Goal: Task Accomplishment & Management: Use online tool/utility

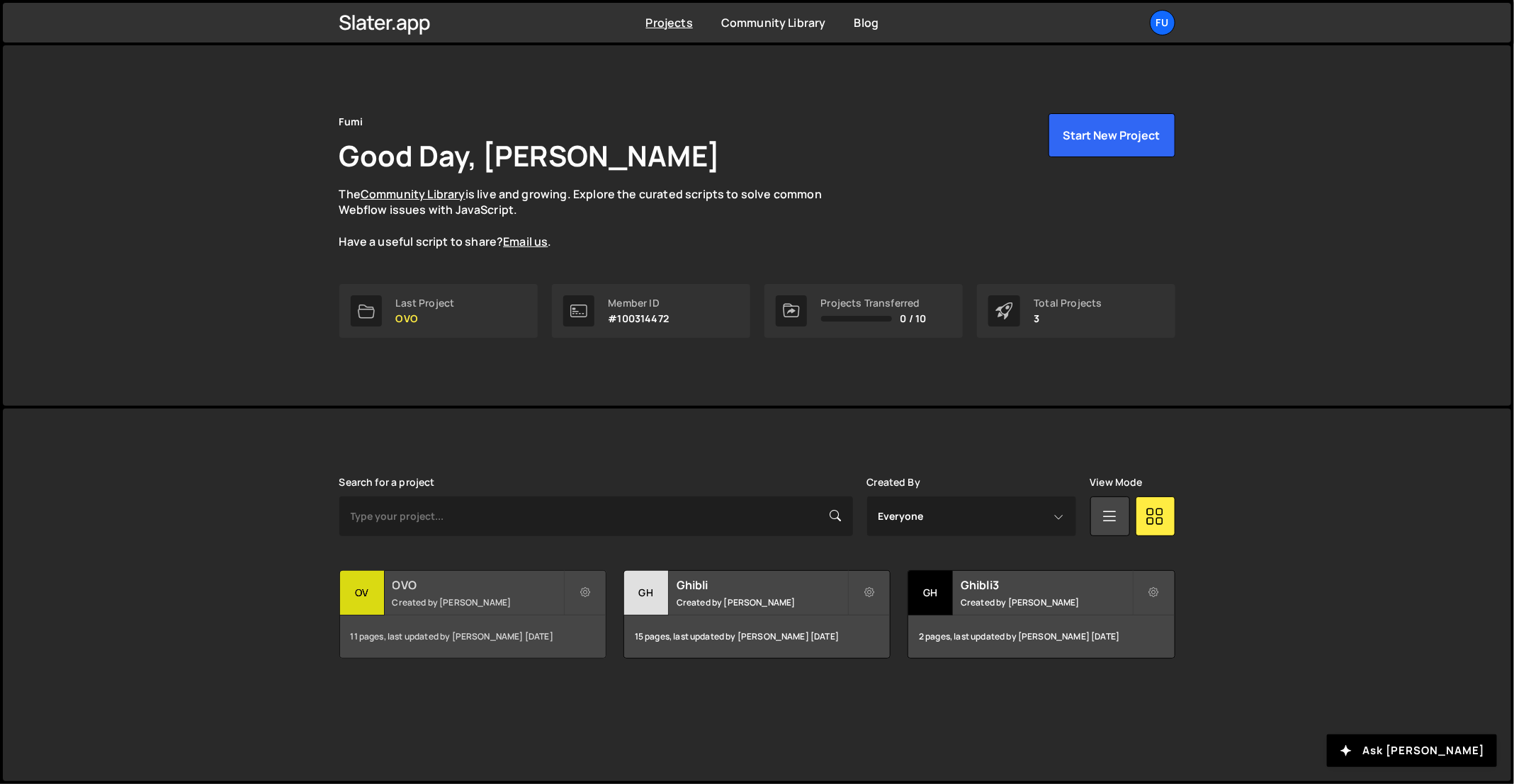
click at [460, 590] on h2 "OVO" at bounding box center [477, 585] width 171 height 16
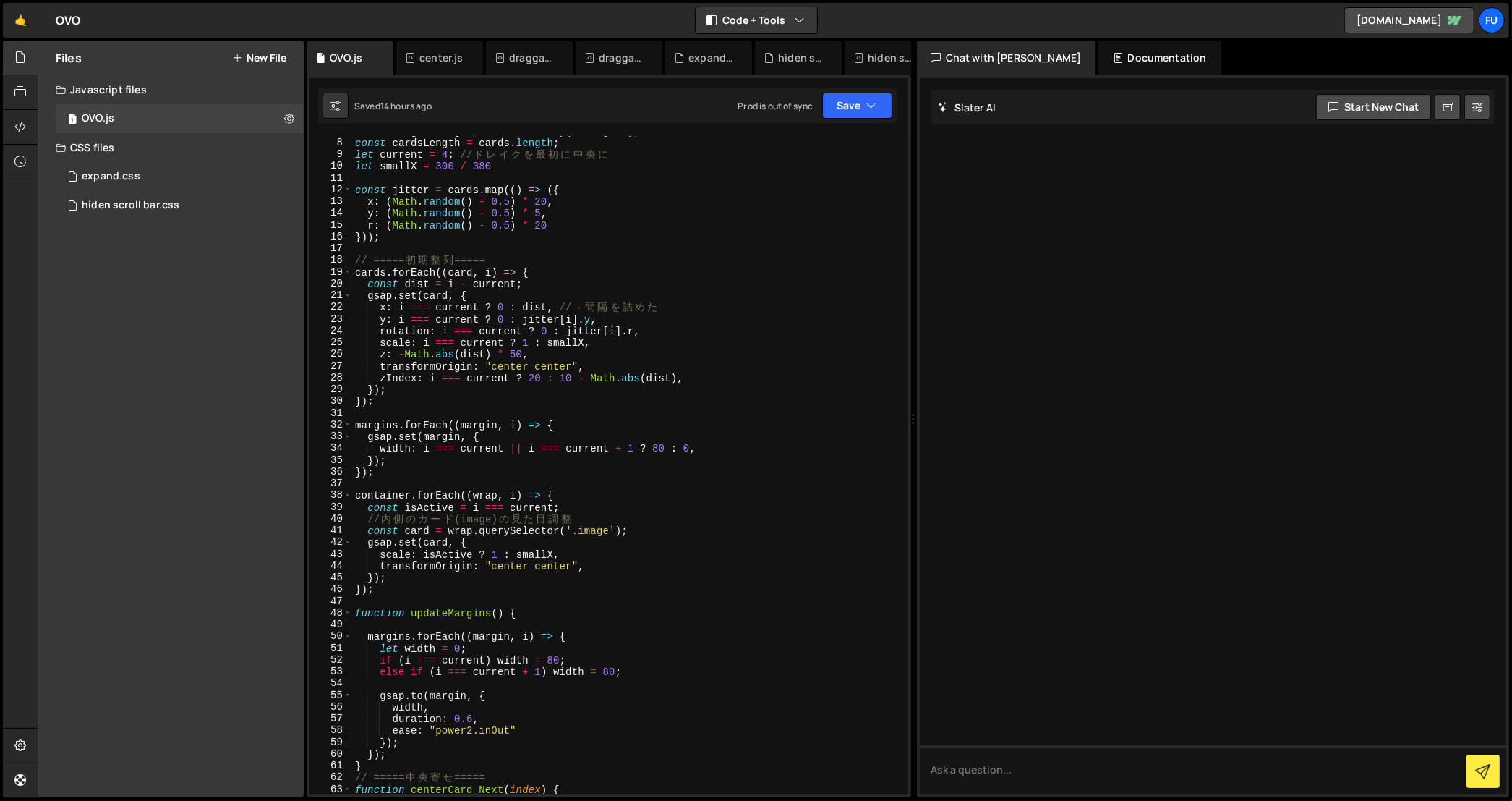
scroll to position [93, 0]
click at [263, 53] on button "New File" at bounding box center [259, 58] width 54 height 11
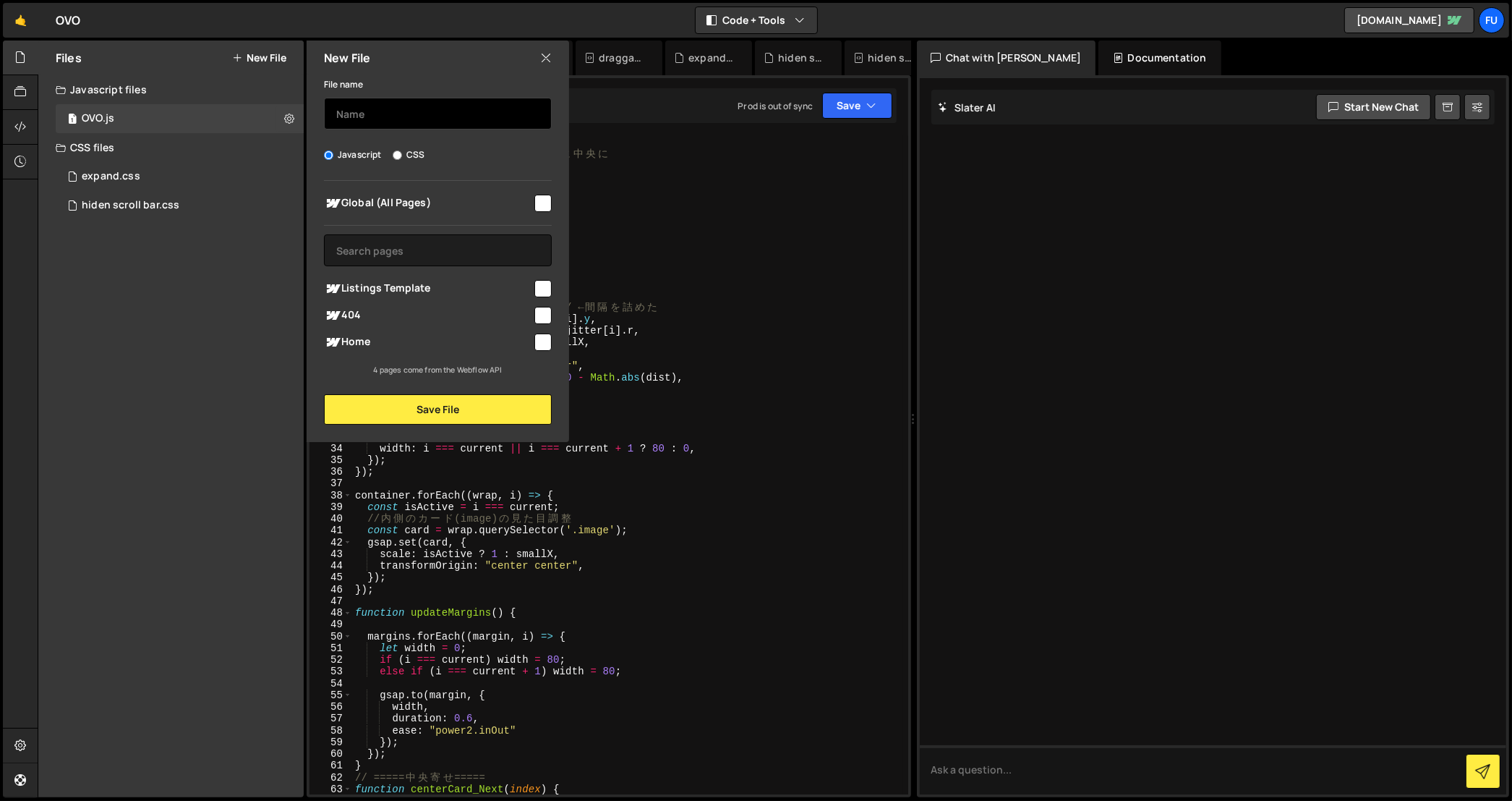
click at [392, 105] on input "text" at bounding box center [437, 113] width 227 height 32
type input "show loading"
click at [550, 338] on input "checkbox" at bounding box center [542, 342] width 17 height 17
checkbox input "true"
click at [485, 433] on div "New File File name show loading Javascript CSS Global (All Pages)" at bounding box center [436, 241] width 265 height 402
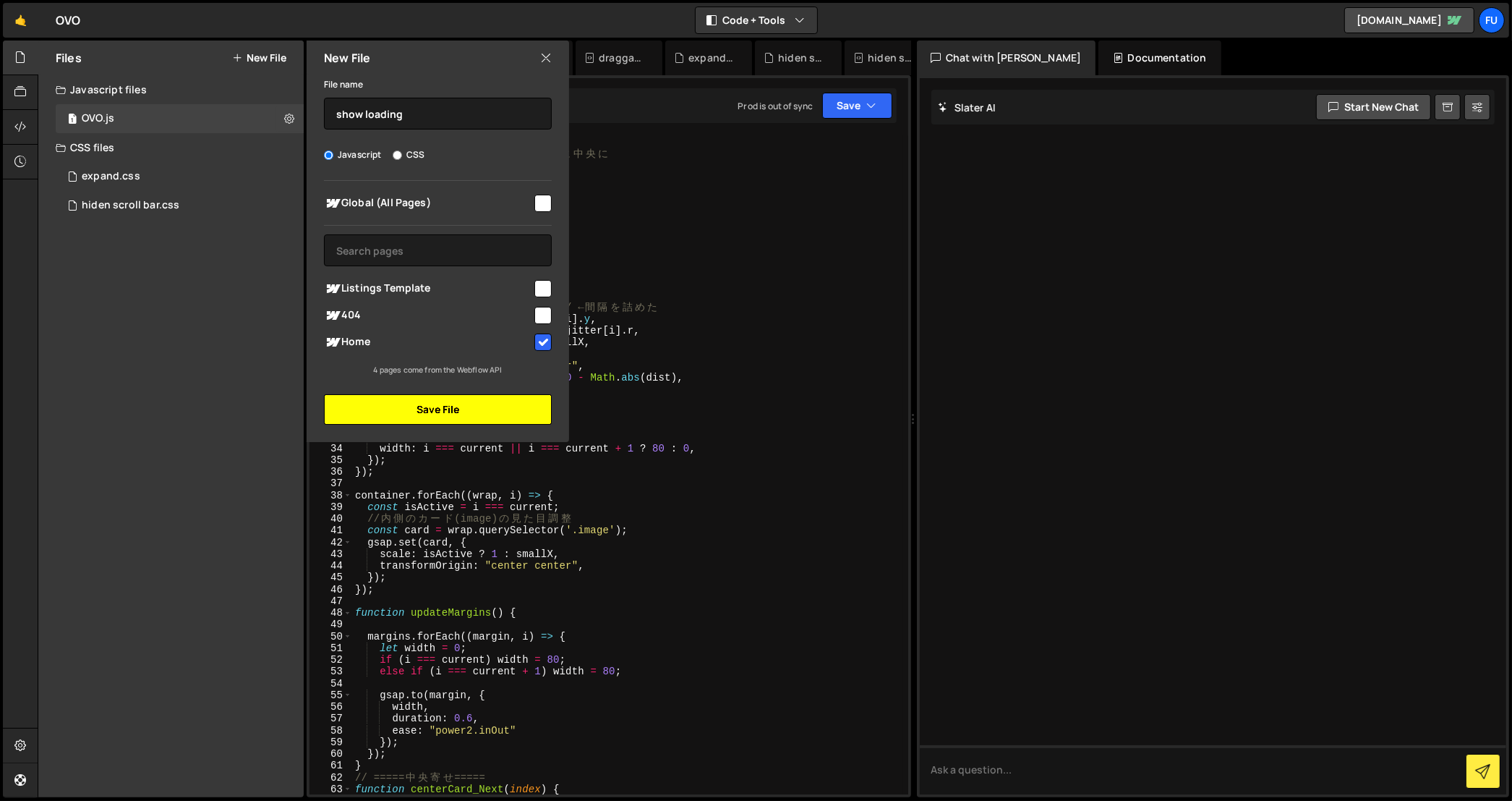
click at [487, 417] on button "Save File" at bounding box center [437, 410] width 227 height 31
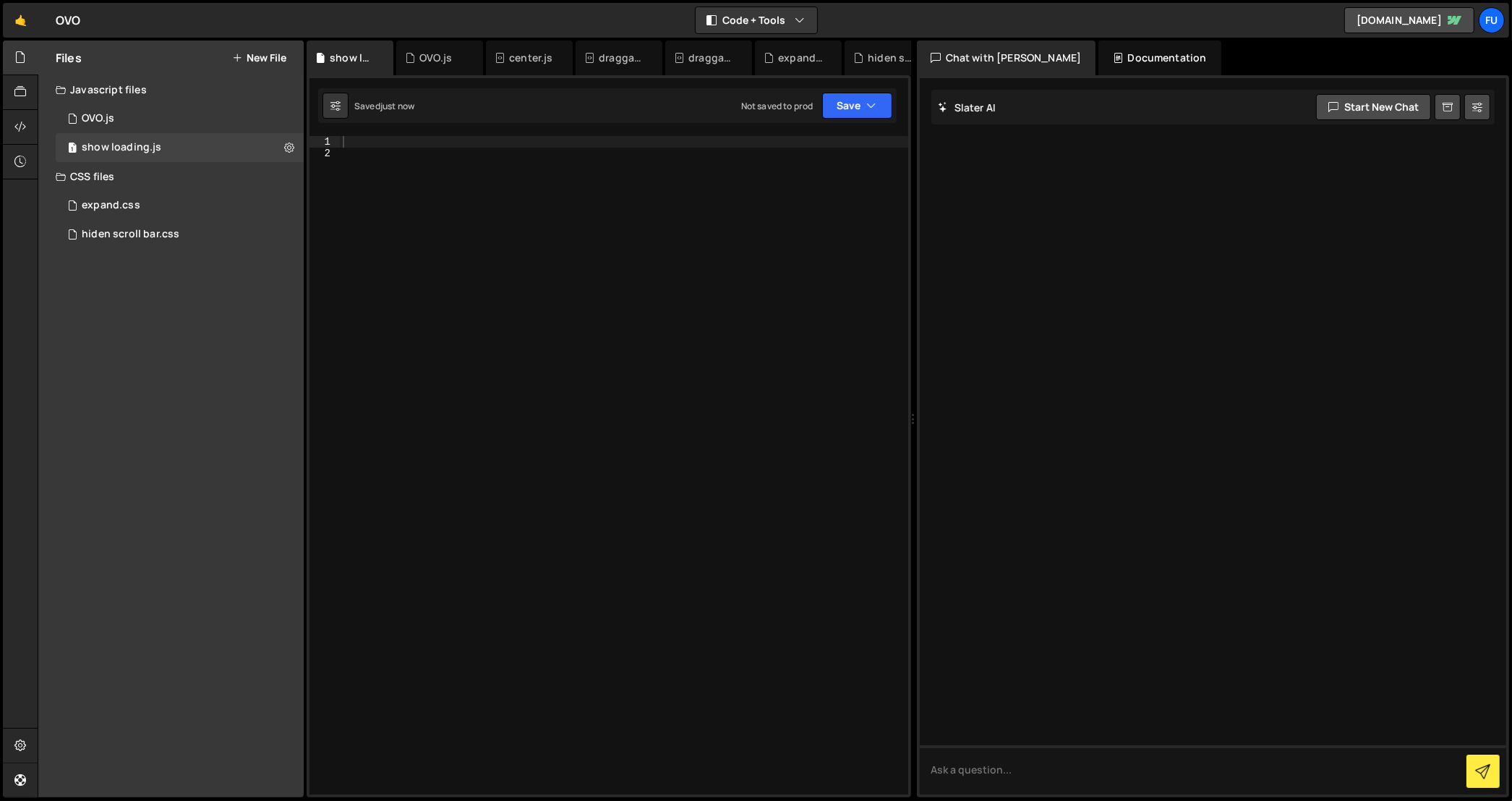
click at [365, 200] on div at bounding box center [624, 477] width 568 height 683
click at [365, 141] on div at bounding box center [624, 477] width 568 height 683
click at [238, 123] on div "1 OVO.js 0" at bounding box center [180, 119] width 248 height 29
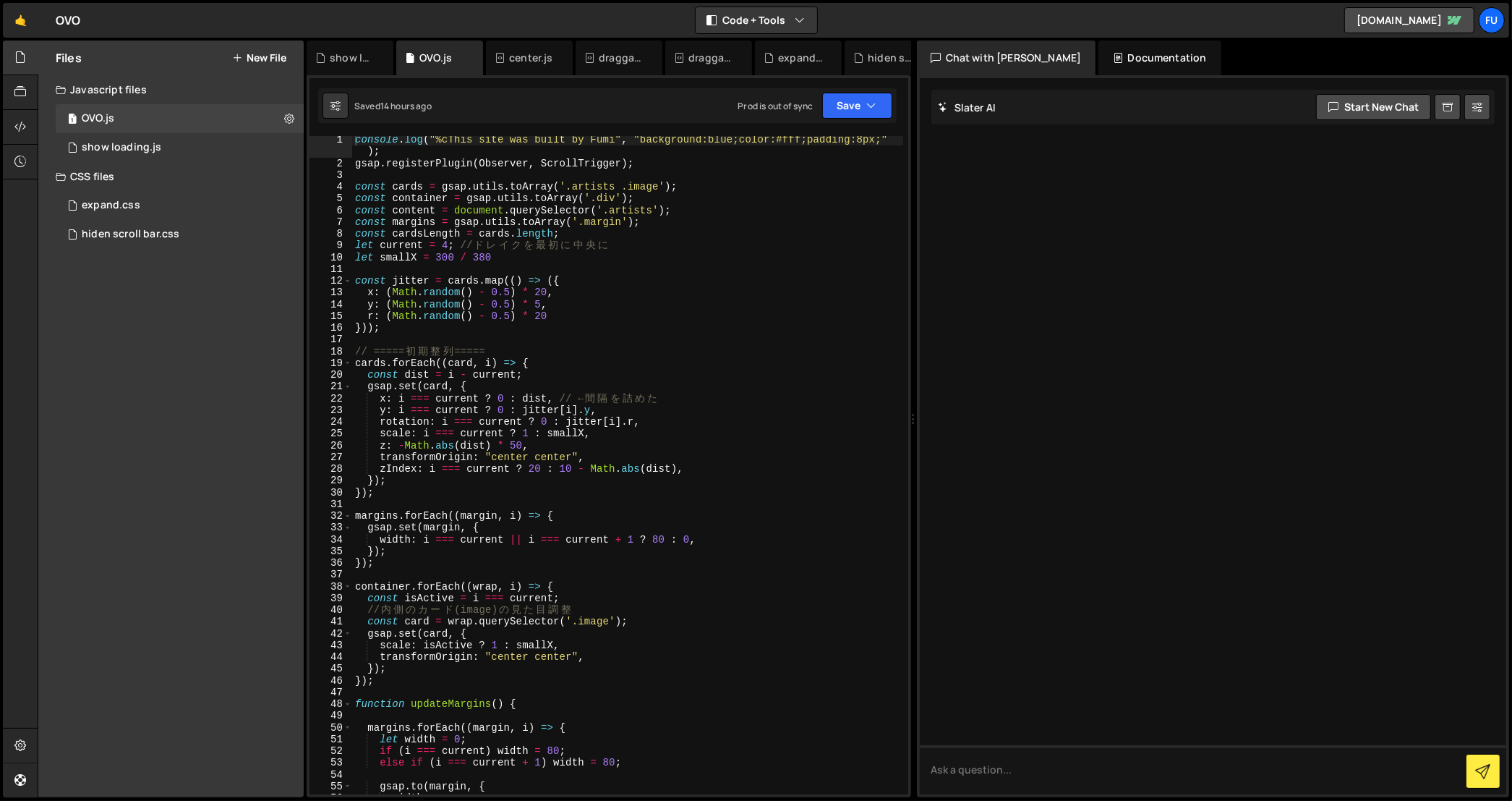
scroll to position [2, 0]
click at [505, 398] on div "console . log ( "%cThis site was built by Fumi" , "background:blue;color:#fff;p…" at bounding box center [627, 481] width 551 height 695
click at [505, 397] on div "console . log ( "%cThis site was built by Fumi" , "background:blue;color:#fff;p…" at bounding box center [627, 481] width 551 height 695
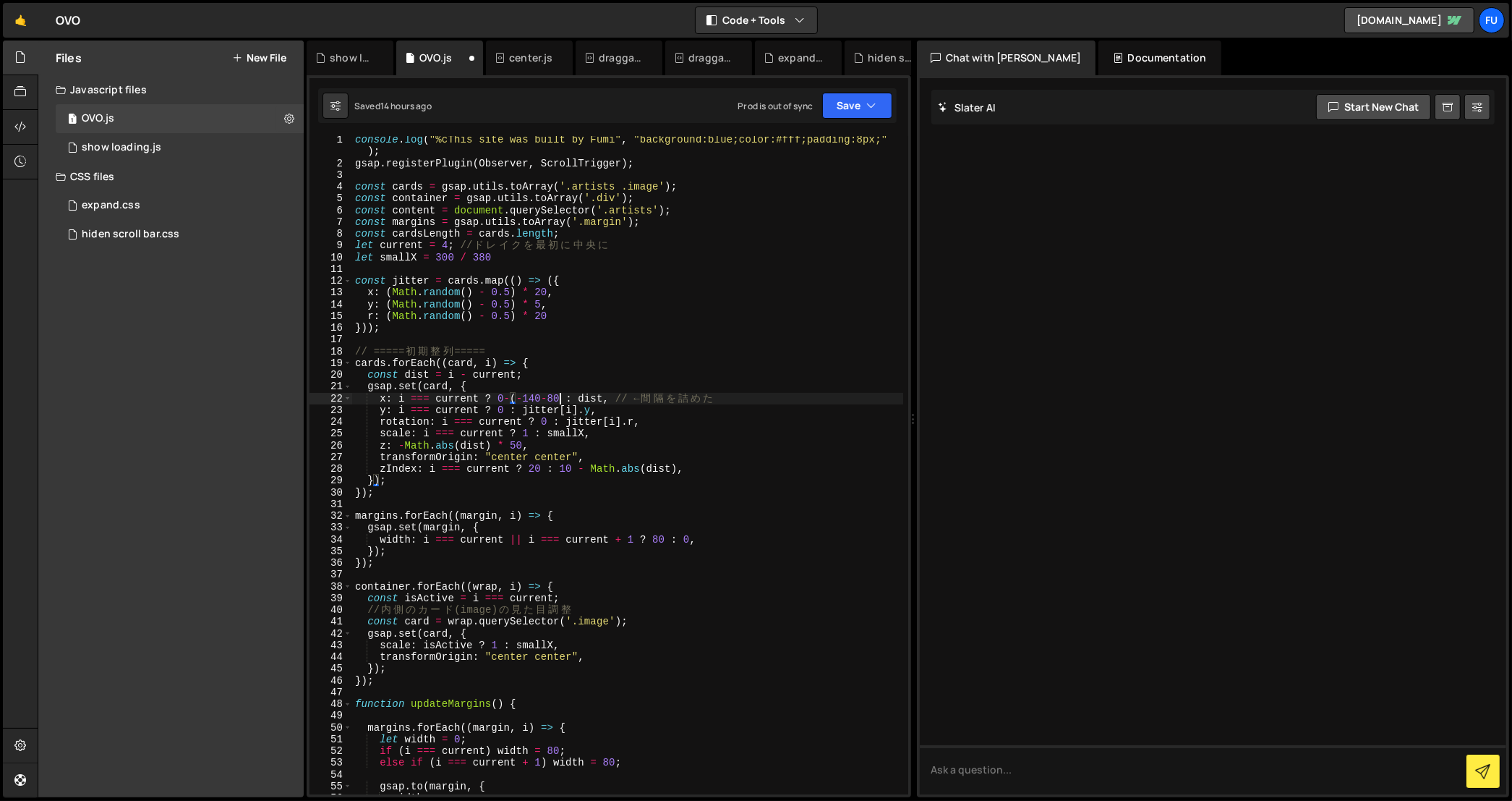
click at [558, 397] on div "console . log ( "%cThis site was built by Fumi" , "background:blue;color:#fff;p…" at bounding box center [627, 481] width 551 height 695
click at [741, 406] on div "console . log ( "%cThis site was built by Fumi" , "background:blue;color:#fff;p…" at bounding box center [627, 481] width 551 height 695
click at [548, 401] on div "console . log ( "%cThis site was built by Fumi" , "background:blue;color:#fff;p…" at bounding box center [627, 481] width 551 height 695
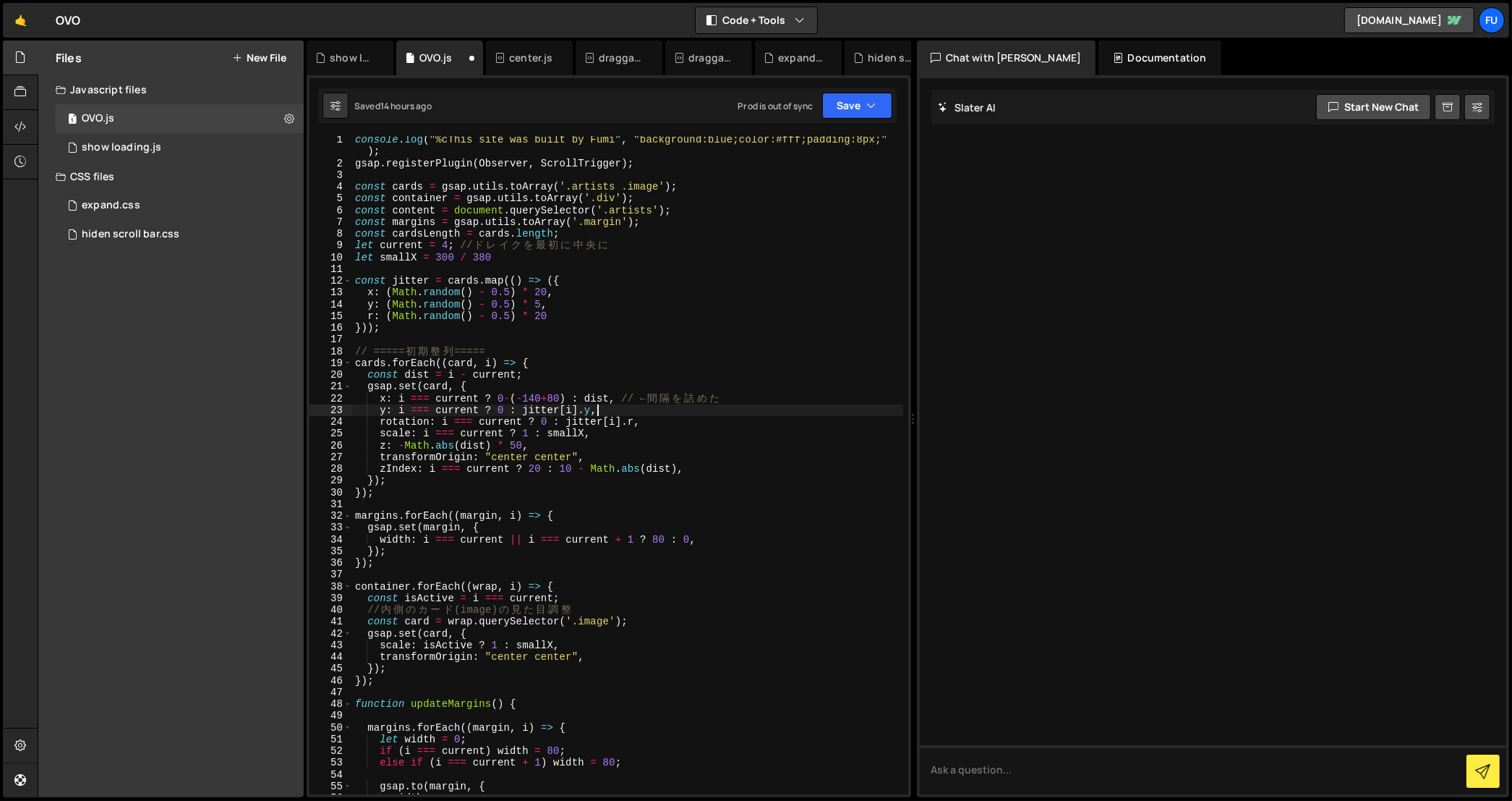
click at [605, 415] on div "console . log ( "%cThis site was built by Fumi" , "background:blue;color:#fff;p…" at bounding box center [627, 481] width 551 height 695
click at [671, 415] on div "console . log ( "%cThis site was built by Fumi" , "background:blue;color:#fff;p…" at bounding box center [627, 481] width 551 height 695
click at [671, 402] on div "console . log ( "%cThis site was built by Fumi" , "background:blue;color:#fff;p…" at bounding box center [627, 481] width 551 height 695
click at [830, 117] on button "Save" at bounding box center [857, 105] width 70 height 26
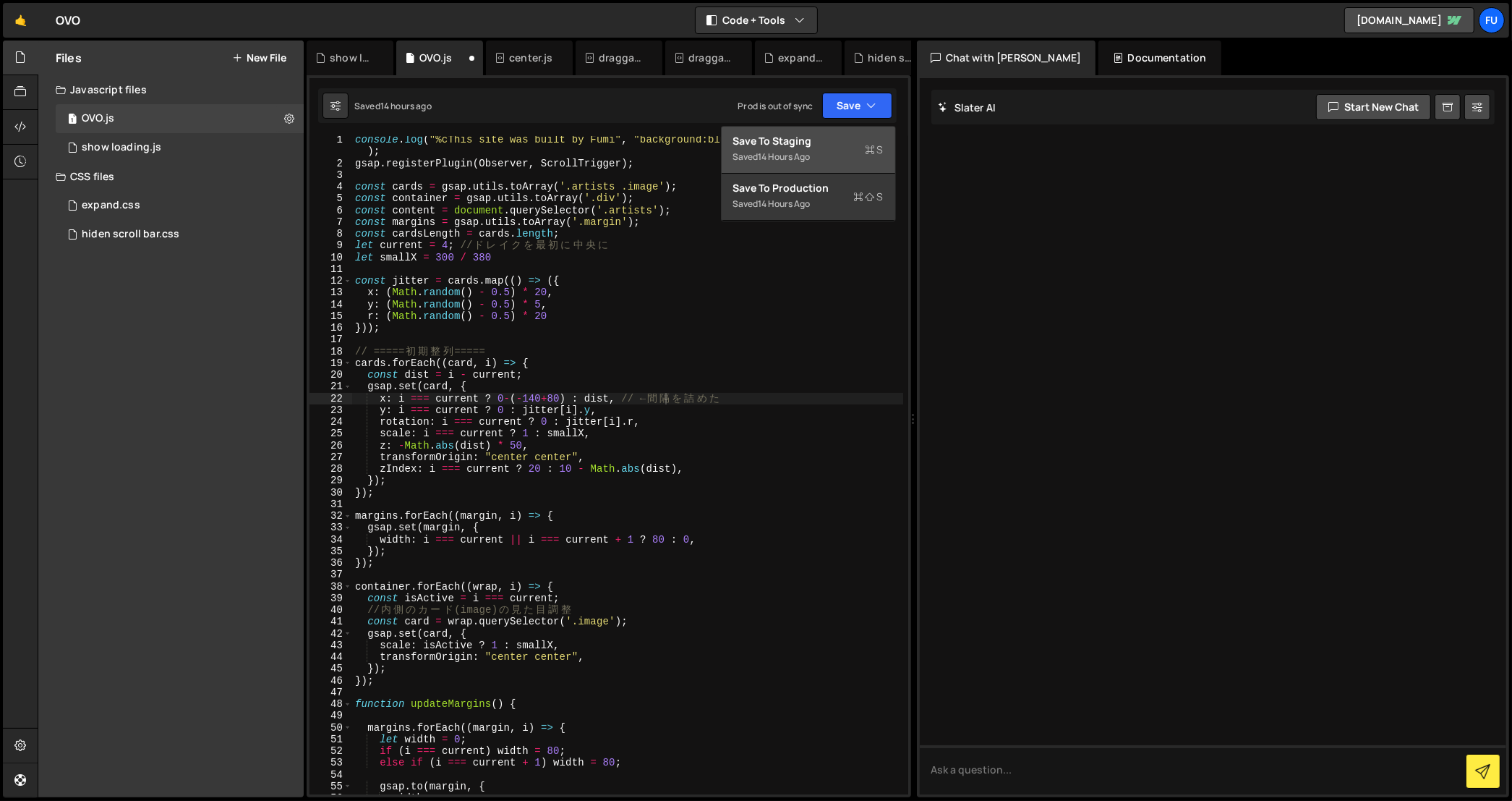
click at [826, 154] on div "Saved 14 hours ago" at bounding box center [809, 156] width 151 height 17
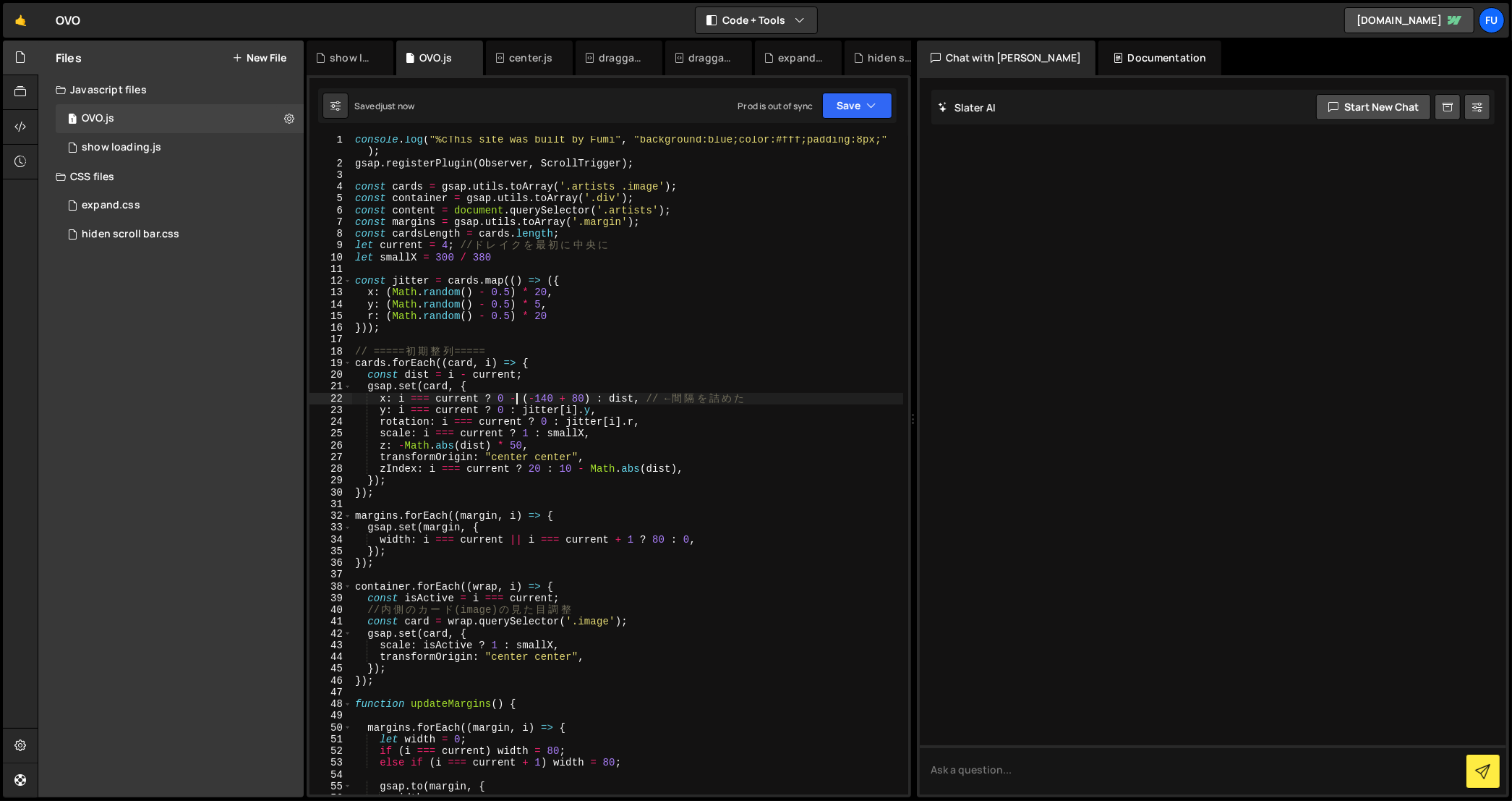
click at [516, 397] on div "console . log ( "%cThis site was built by Fumi" , "background:blue;color:#fff;p…" at bounding box center [627, 481] width 551 height 695
click at [860, 92] on div "Saved 11 seconds ago Prod is out of sync Upgrade to Edit Save Save to Staging S…" at bounding box center [607, 105] width 579 height 35
click at [859, 112] on button "Save" at bounding box center [857, 105] width 70 height 26
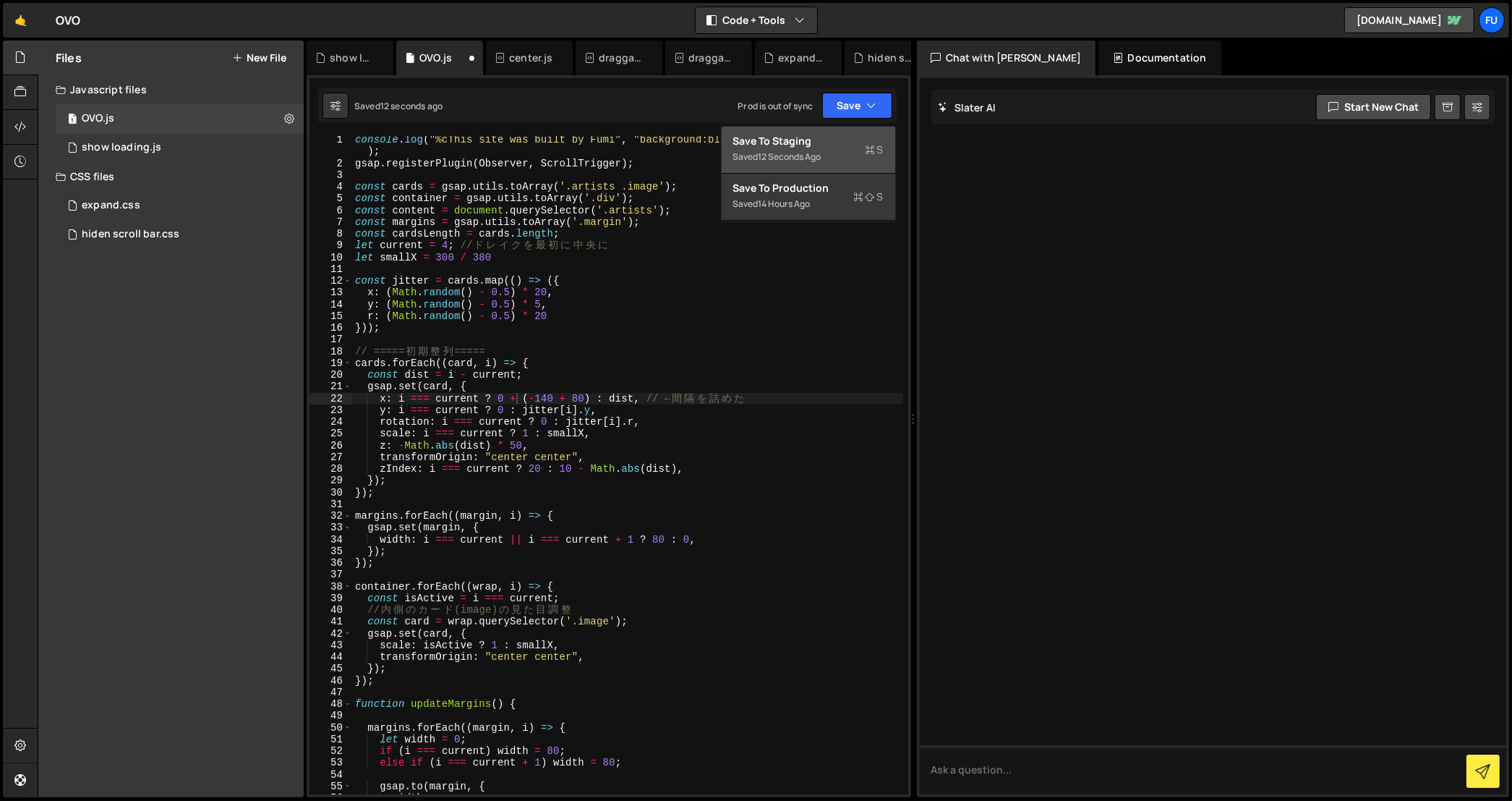
click at [841, 148] on div "Saved 12 seconds ago" at bounding box center [809, 156] width 151 height 17
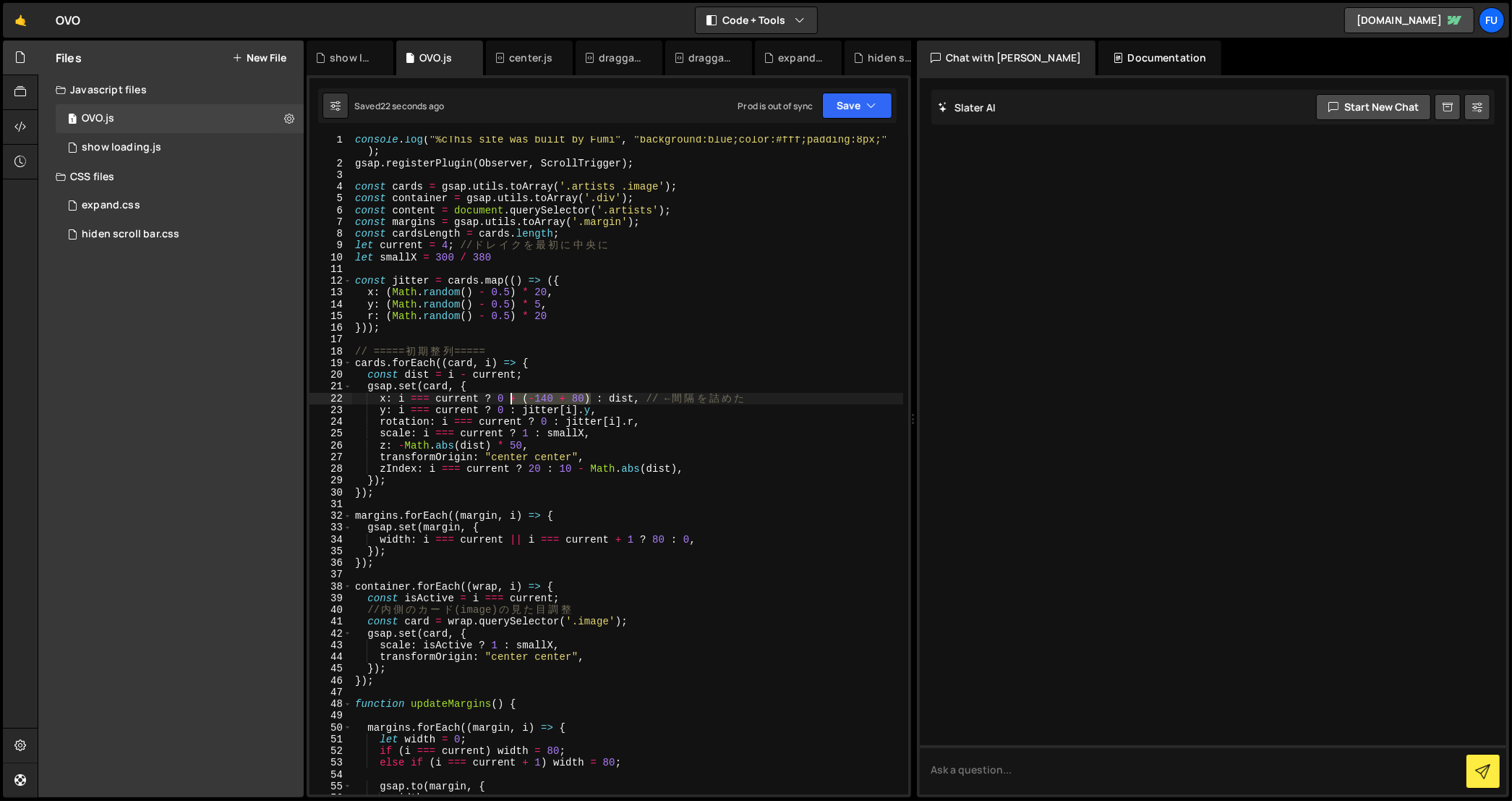
drag, startPoint x: 589, startPoint y: 398, endPoint x: 510, endPoint y: 395, distance: 79.1
click at [510, 395] on div "console . log ( "%cThis site was built by Fumi" , "background:blue;color:#fff;p…" at bounding box center [627, 481] width 551 height 695
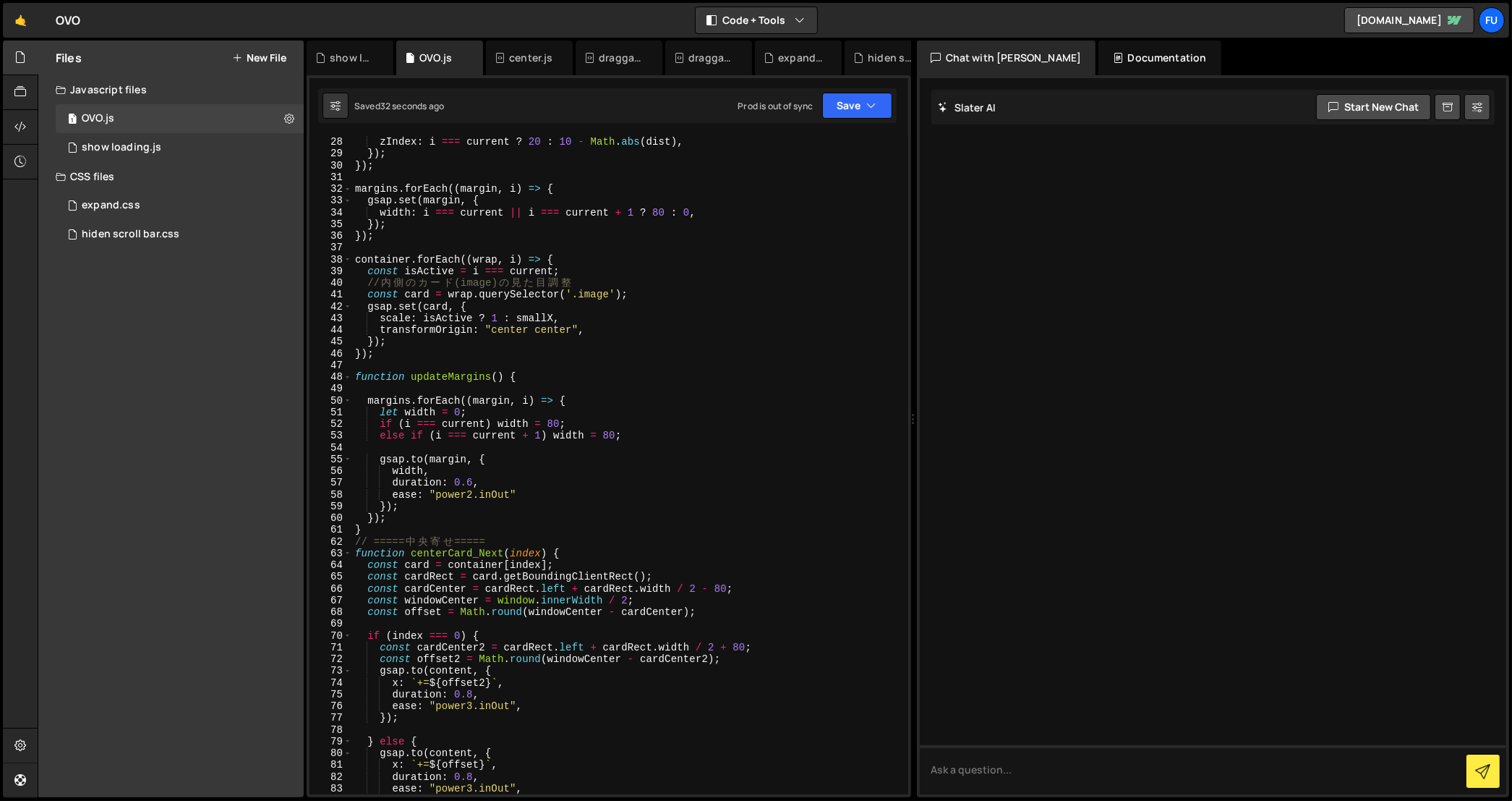
scroll to position [0, 0]
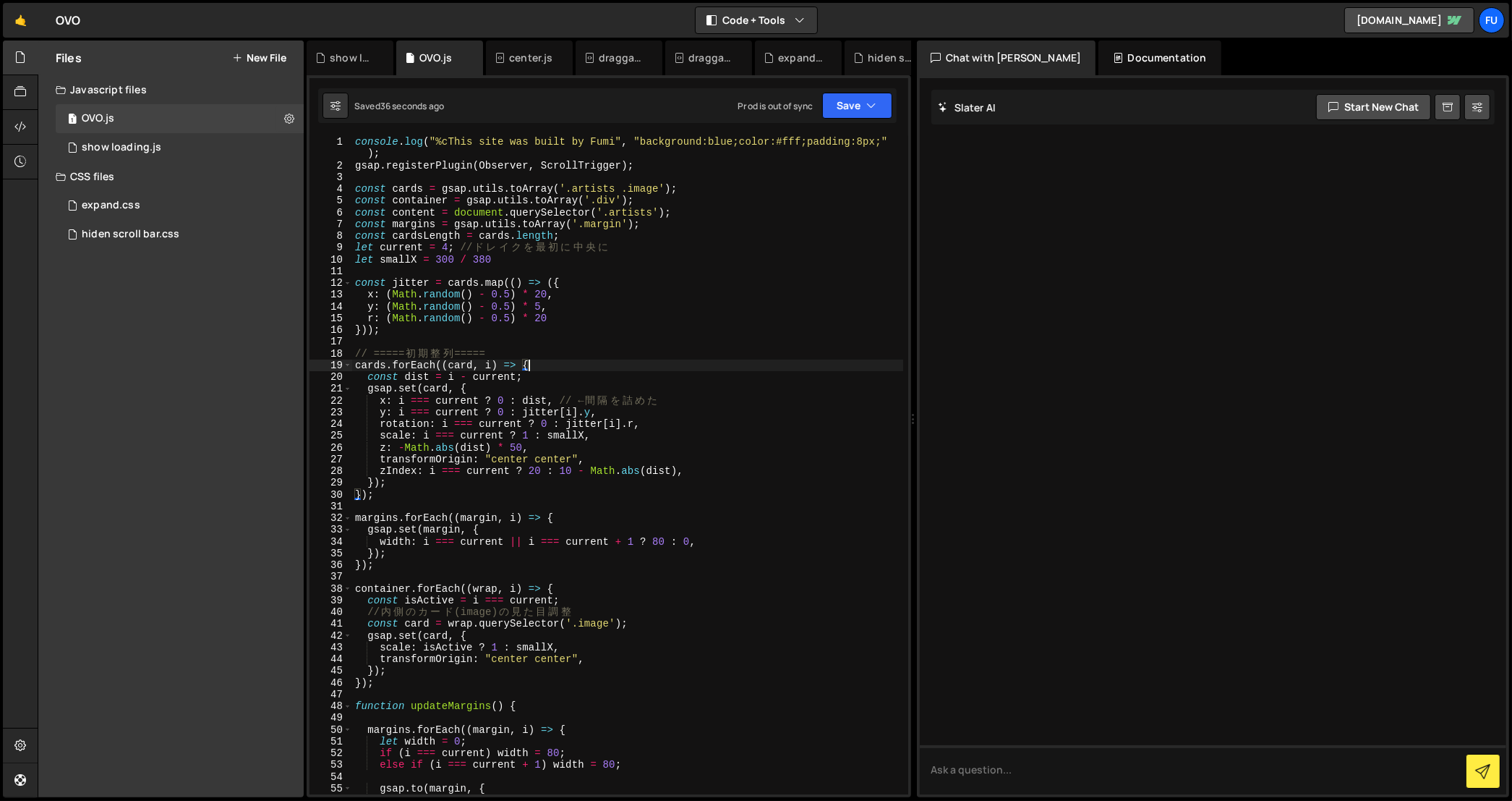
click at [530, 362] on div "console . log ( "%cThis site was built by Fumi" , "background:blue;color:#fff;p…" at bounding box center [627, 484] width 551 height 695
type textarea "cards.forEach((card, i) => {"
click at [531, 347] on div "console . log ( "%cThis site was built by Fumi" , "background:blue;color:#fff;p…" at bounding box center [627, 484] width 551 height 695
click at [519, 353] on div "console . log ( "%cThis site was built by Fumi" , "background:blue;color:#fff;p…" at bounding box center [627, 484] width 551 height 695
type textarea "// ===== 初期整列 ====="
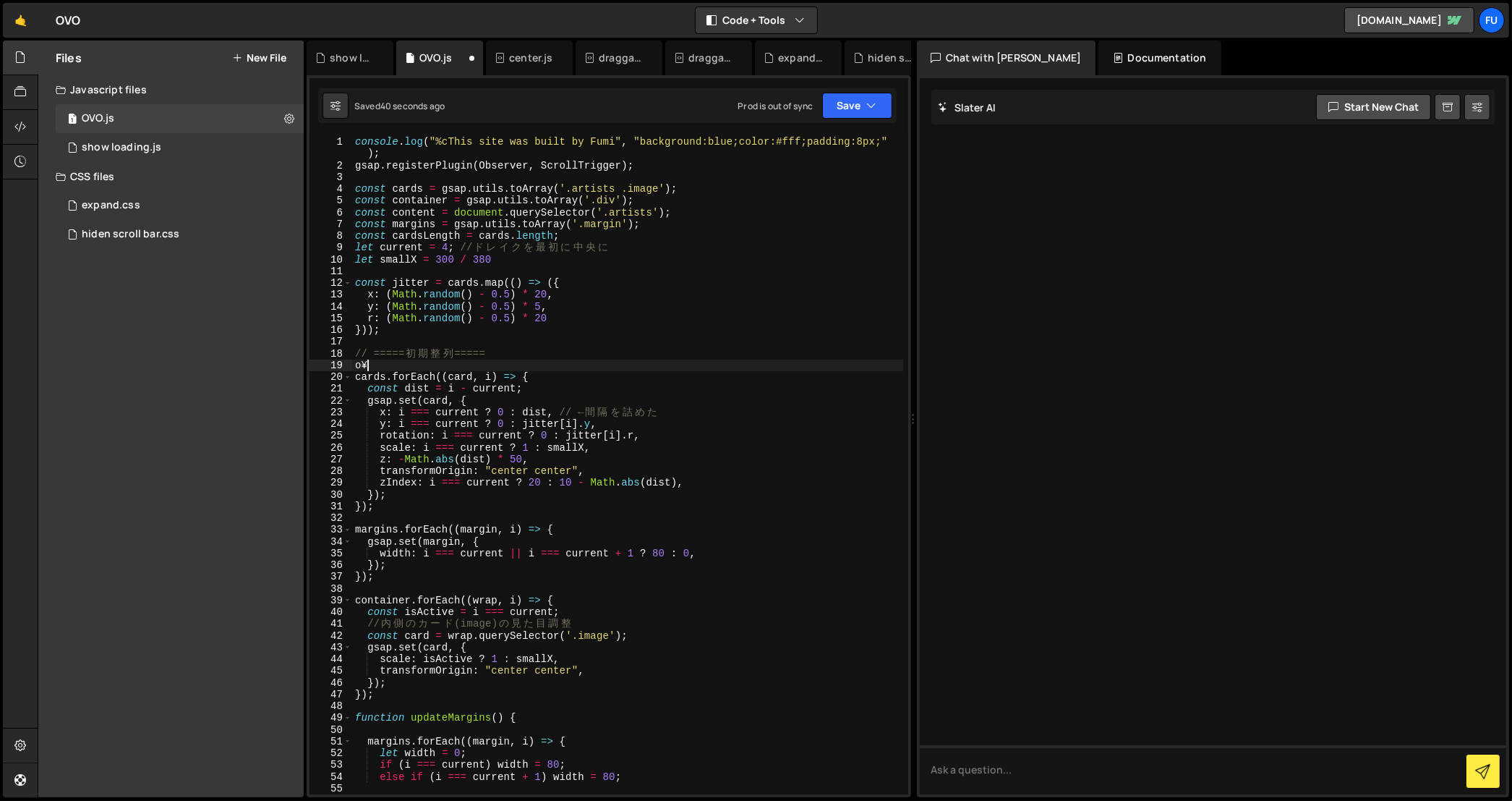
type textarea "o"
drag, startPoint x: 397, startPoint y: 366, endPoint x: 380, endPoint y: 366, distance: 17.0
click at [389, 366] on div "console . log ( "%cThis site was built by Fumi" , "background:blue;color:#fff;p…" at bounding box center [627, 484] width 551 height 695
click at [380, 366] on div "console . log ( "%cThis site was built by Fumi" , "background:blue;color:#fff;p…" at bounding box center [627, 484] width 551 height 695
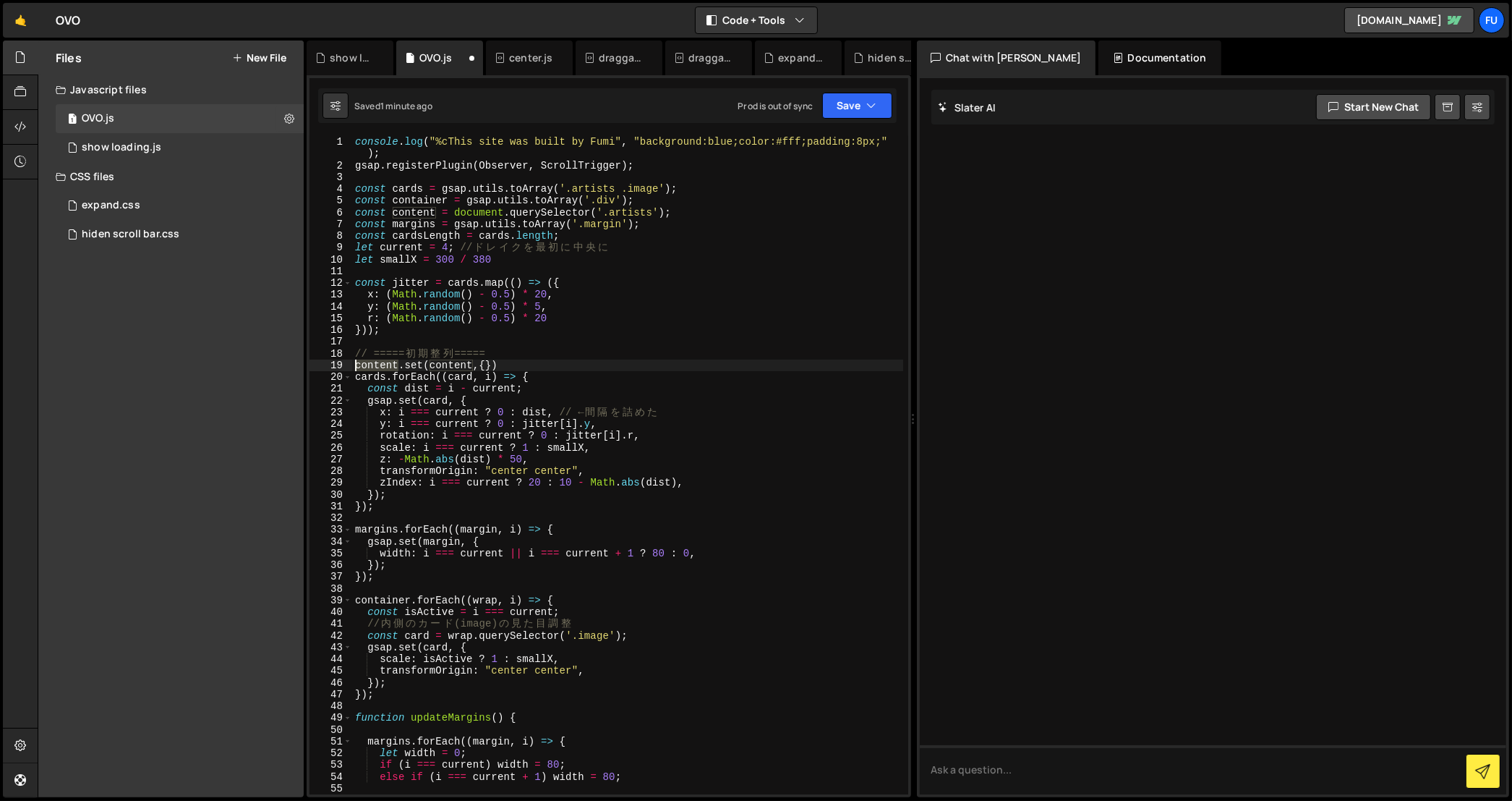
drag, startPoint x: 397, startPoint y: 364, endPoint x: 353, endPoint y: 364, distance: 44.0
click at [353, 364] on div "console . log ( "%cThis site was built by Fumi" , "background:blue;color:#fff;p…" at bounding box center [627, 484] width 551 height 695
type textarea "gsap.set(content,{})"
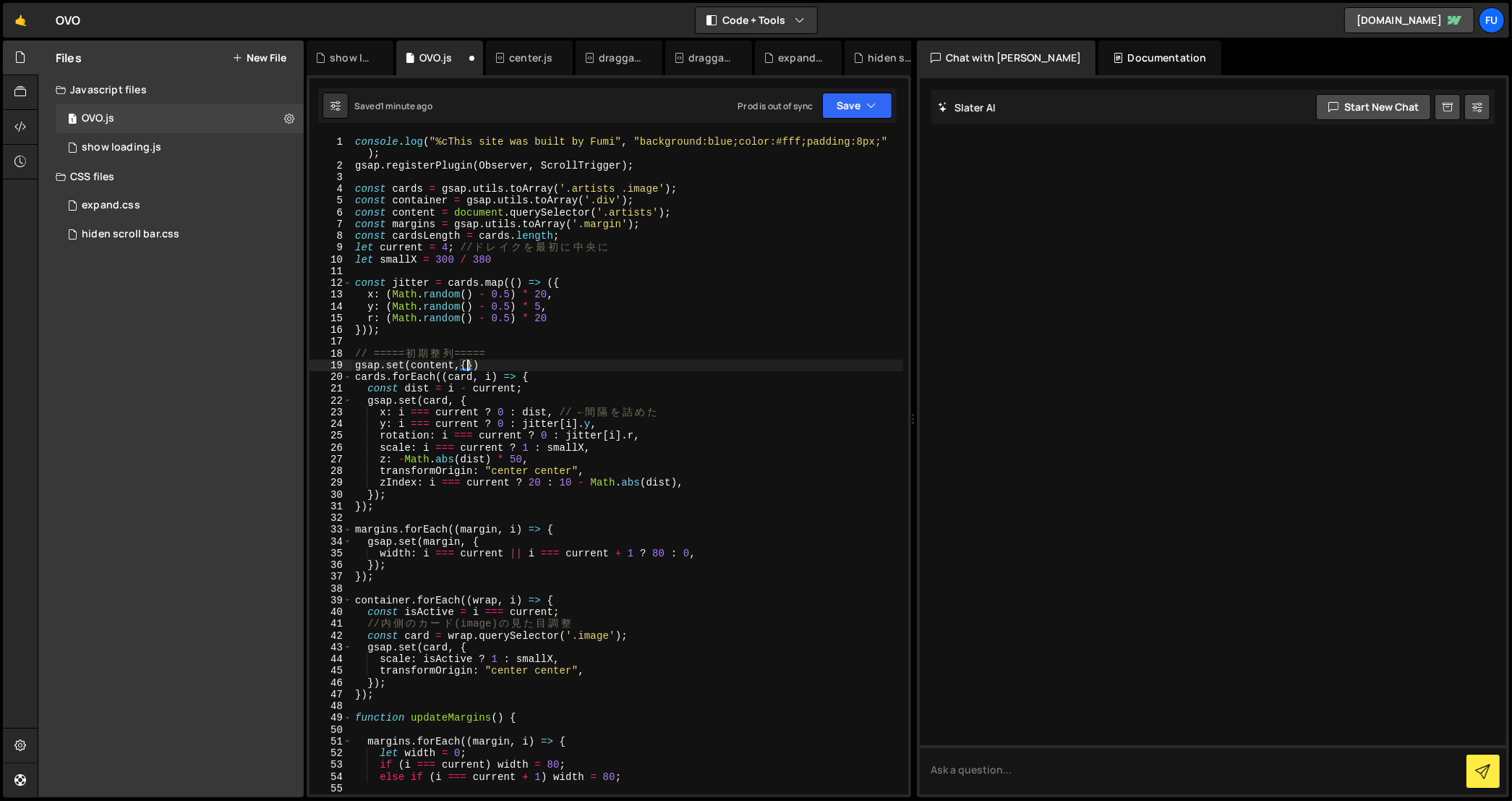
click at [465, 363] on div "console . log ( "%cThis site was built by Fumi" , "background:blue;color:#fff;p…" at bounding box center [627, 484] width 551 height 695
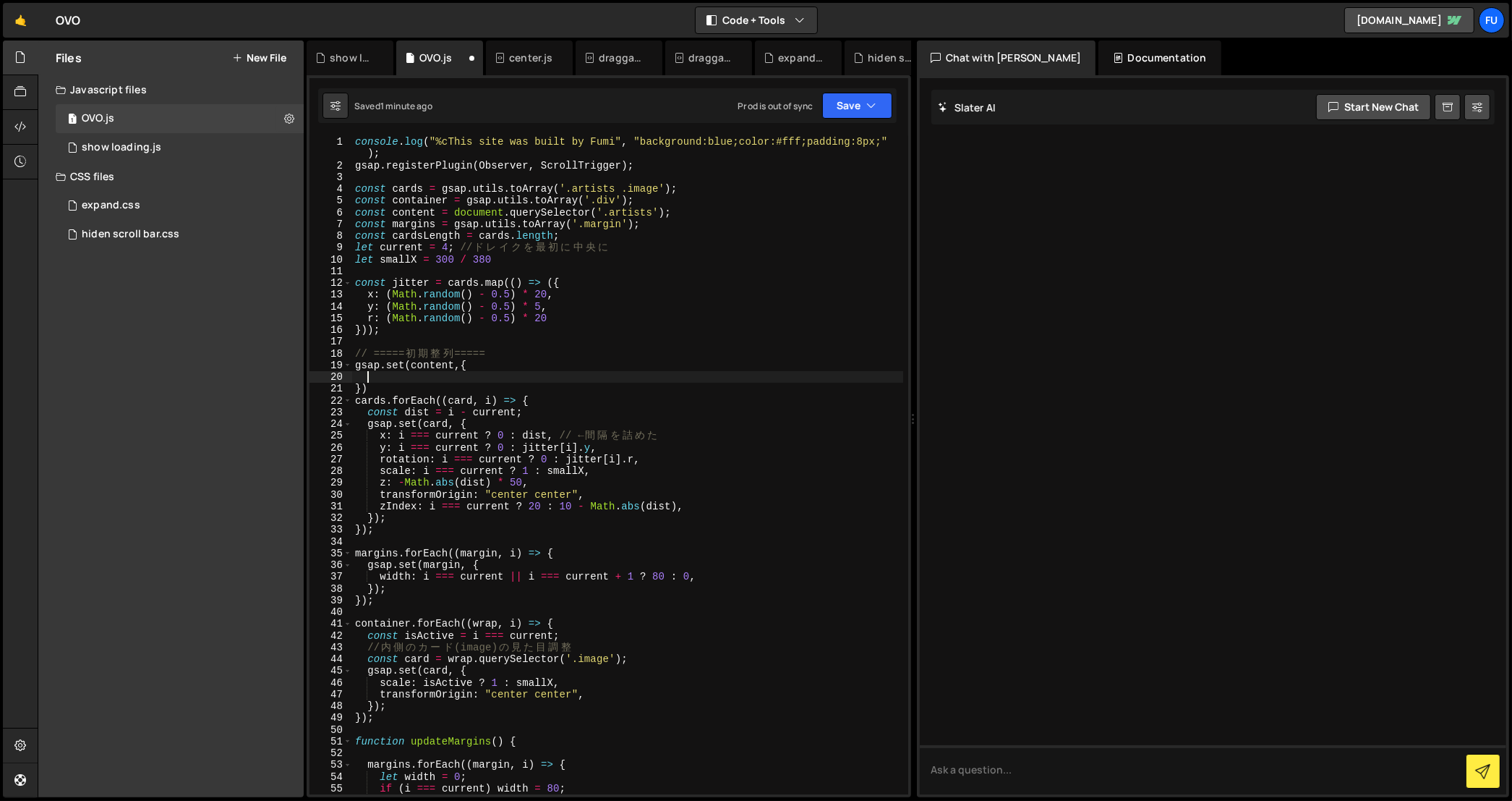
scroll to position [0, 0]
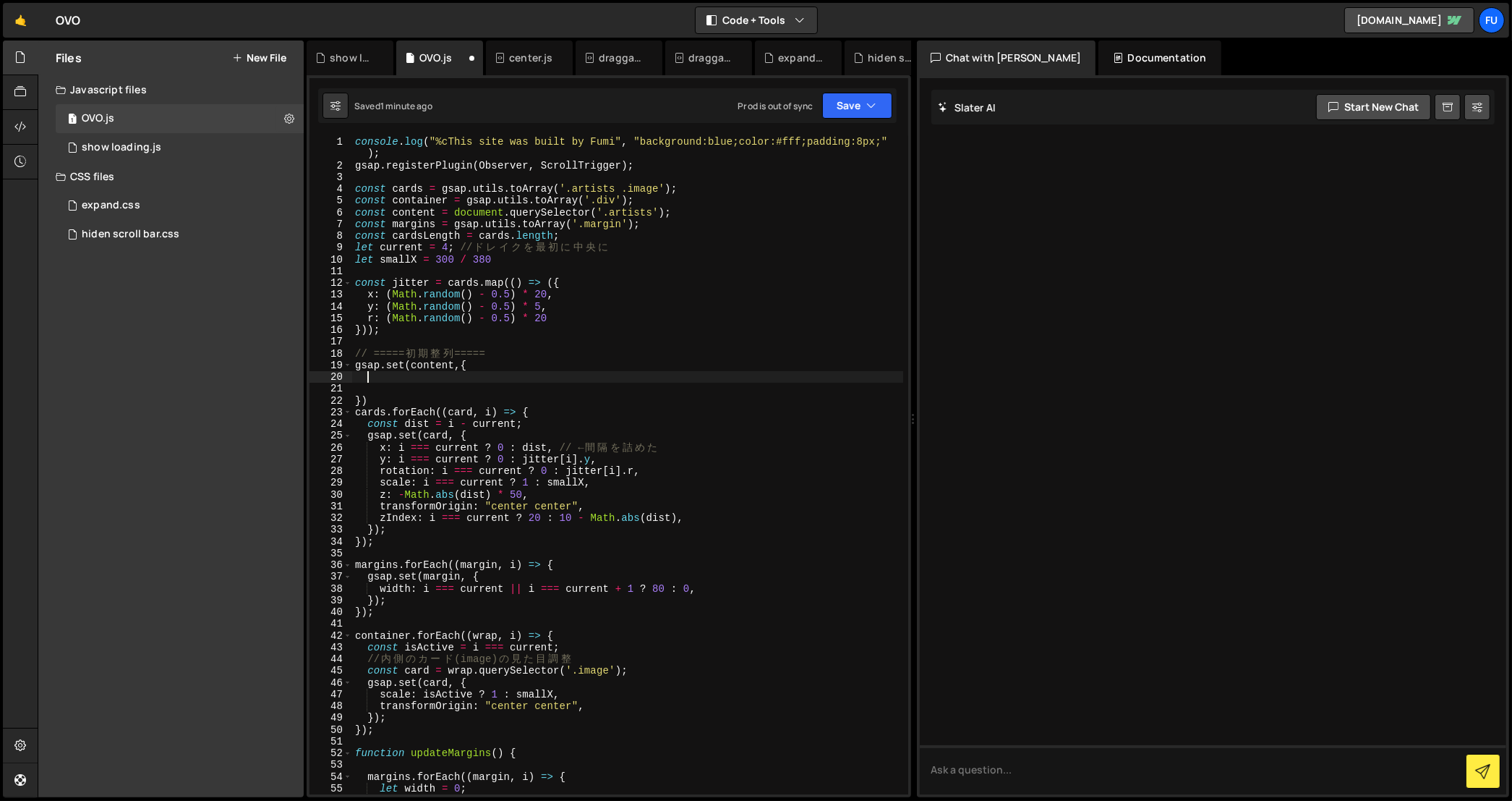
click at [566, 377] on div "console . log ( "%cThis site was built by Fumi" , "background:blue;color:#fff;p…" at bounding box center [627, 484] width 551 height 695
paste textarea "+ (-140 + 80)"
type textarea "x:+ (-140 + 80)"
click at [474, 390] on div "console . log ( "%cThis site was built by Fumi" , "background:blue;color:#fff;p…" at bounding box center [627, 484] width 551 height 695
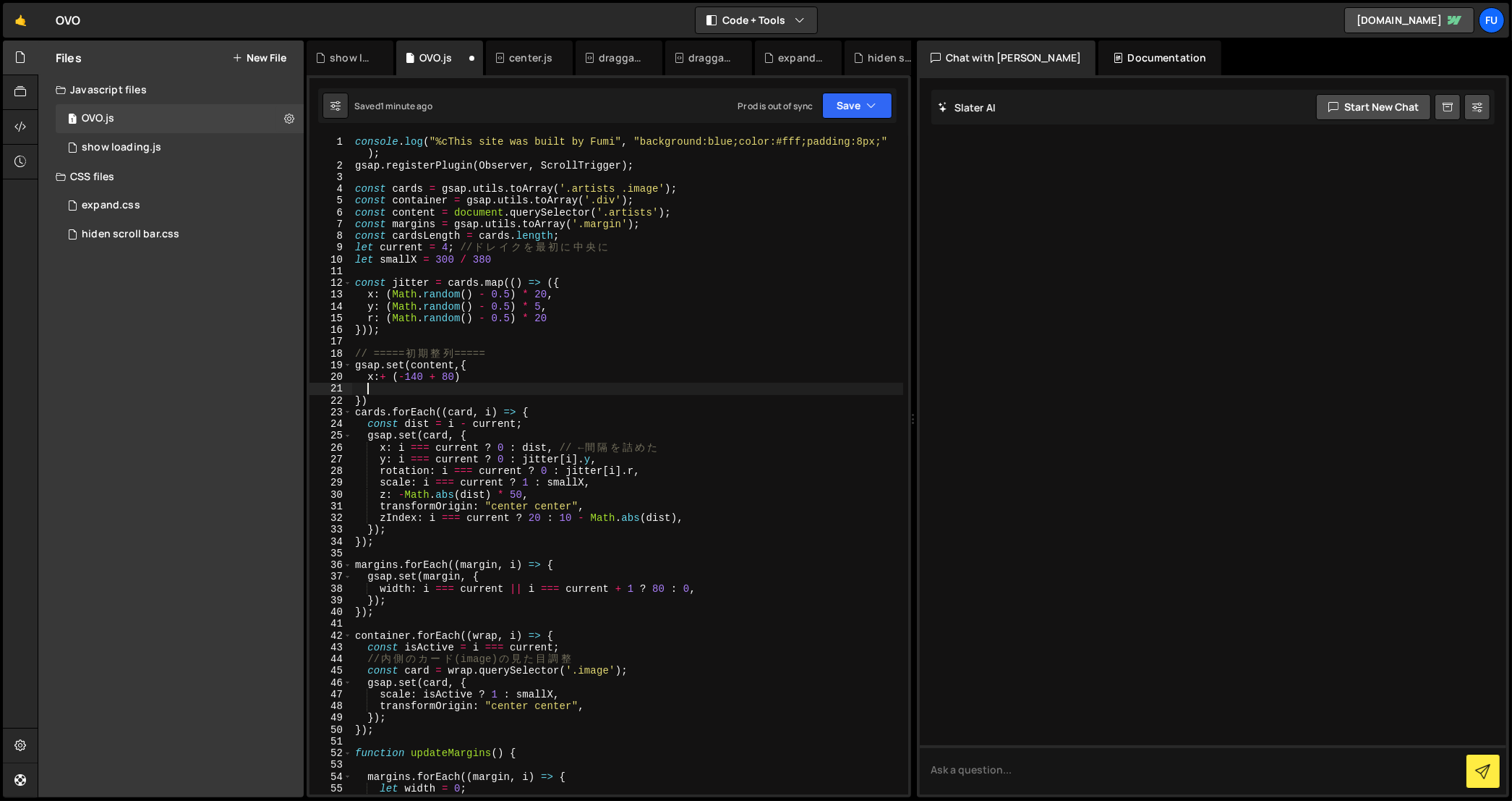
scroll to position [0, 0]
click at [389, 377] on div "console . log ( "%cThis site was built by Fumi" , "background:blue;color:#fff;p…" at bounding box center [627, 484] width 551 height 695
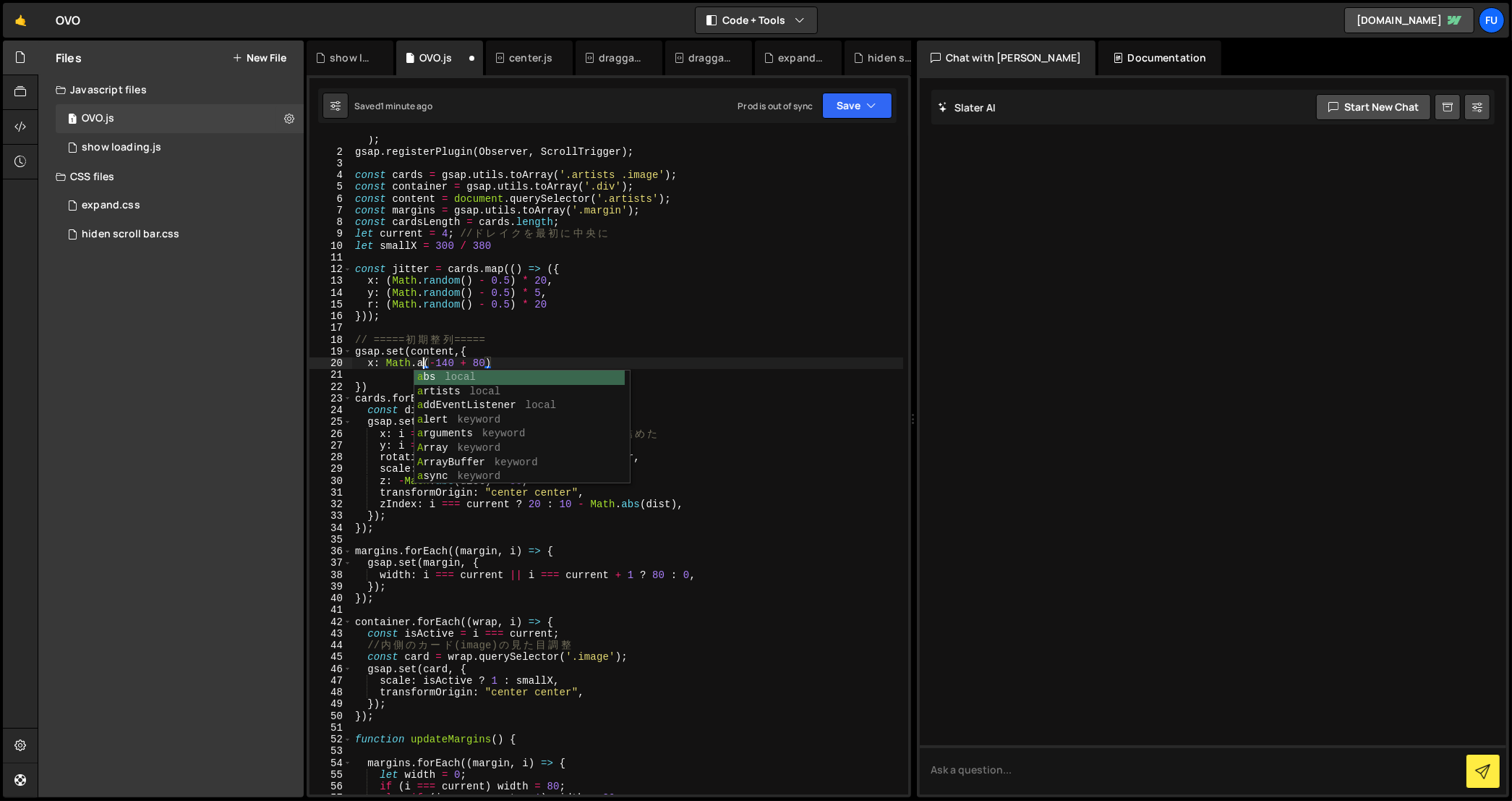
scroll to position [0, 5]
type textarea "x: Math.abs(-140 + 80)"
click at [543, 377] on div "abs local dr a gga b le, s crollable Import draggable, scrollable.js" at bounding box center [522, 398] width 216 height 57
click at [430, 369] on div "console . log ( "%cThis site was built by Fumi" , "background:blue;color:#fff;p…" at bounding box center [627, 470] width 551 height 695
click at [464, 376] on div "console . log ( "%cThis site was built by Fumi" , "background:blue;color:#fff;p…" at bounding box center [627, 470] width 551 height 695
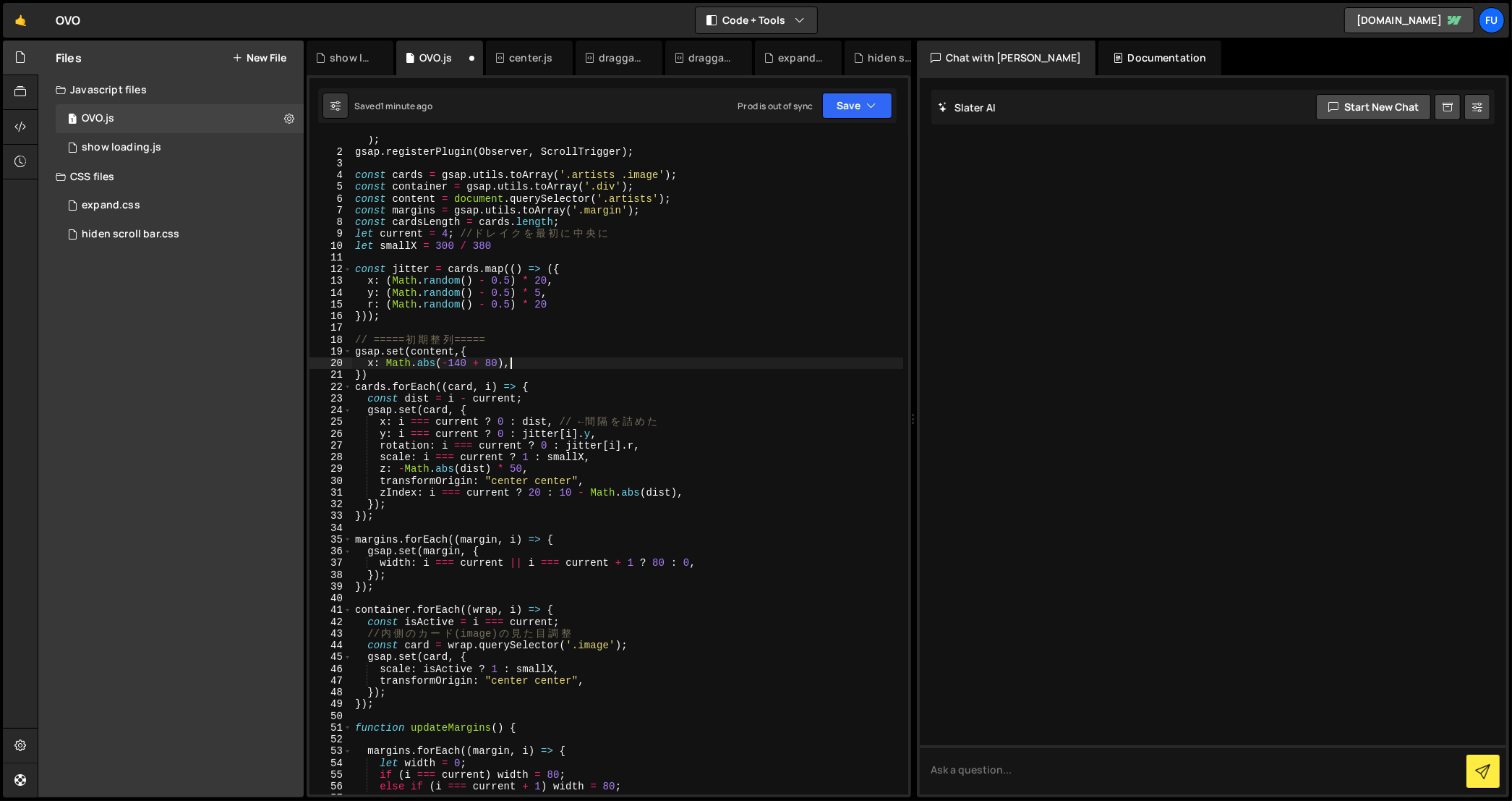
scroll to position [0, 11]
click at [862, 98] on button "Save" at bounding box center [857, 105] width 70 height 26
click at [857, 158] on div "Saved 1 minute ago" at bounding box center [809, 156] width 151 height 17
drag, startPoint x: 431, startPoint y: 366, endPoint x: 387, endPoint y: 357, distance: 44.9
click at [387, 357] on div "console . log ( "%cThis site was built by Fumi" , "background:blue;color:#fff;p…" at bounding box center [627, 470] width 551 height 695
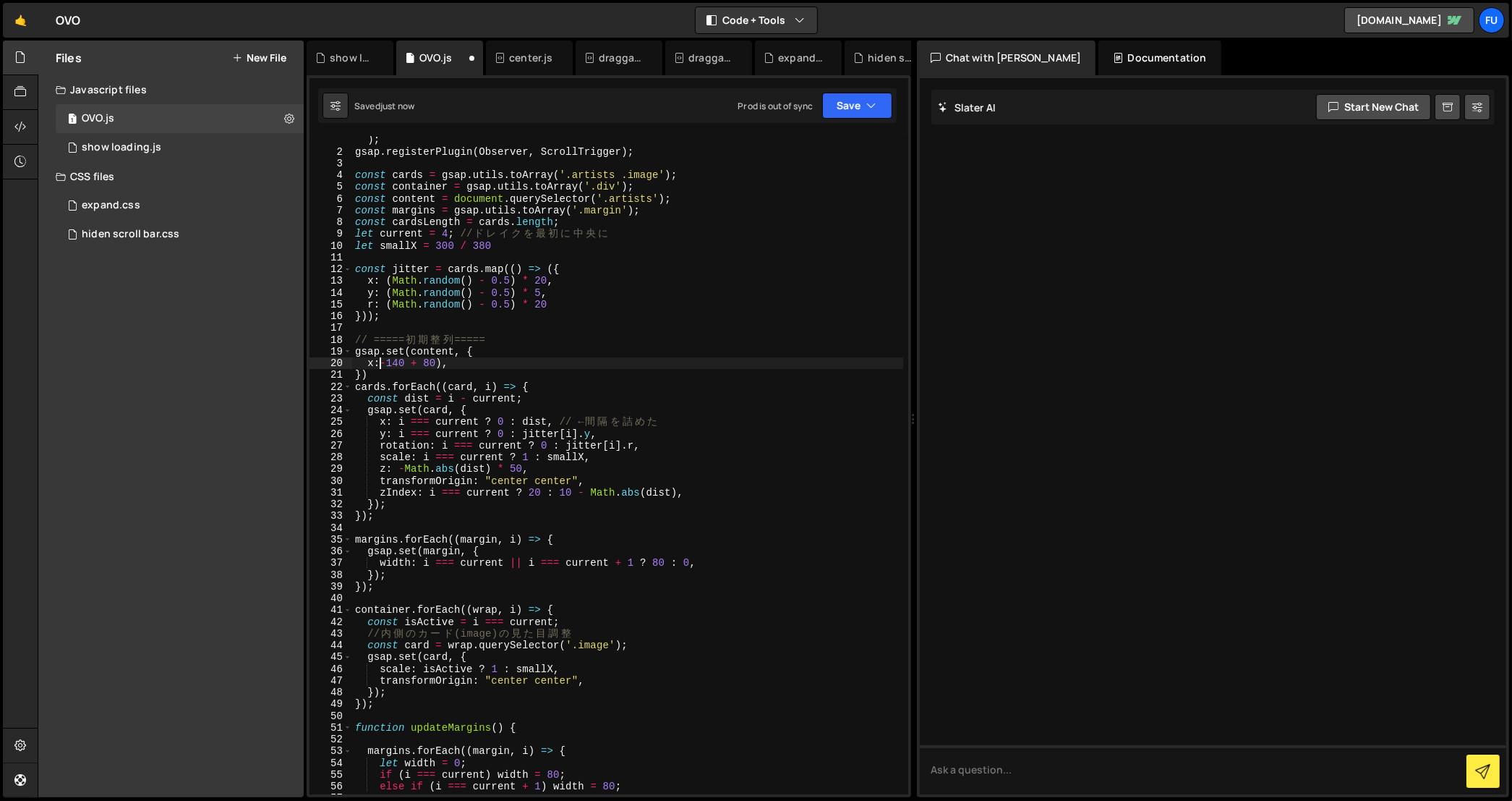
scroll to position [0, 6]
click at [437, 363] on div "console . log ( "%cThis site was built by Fumi" , "background:blue;color:#fff;p…" at bounding box center [627, 470] width 551 height 695
click at [443, 365] on div "console . log ( "%cThis site was built by Fumi" , "background:blue;color:#fff;p…" at bounding box center [627, 470] width 551 height 695
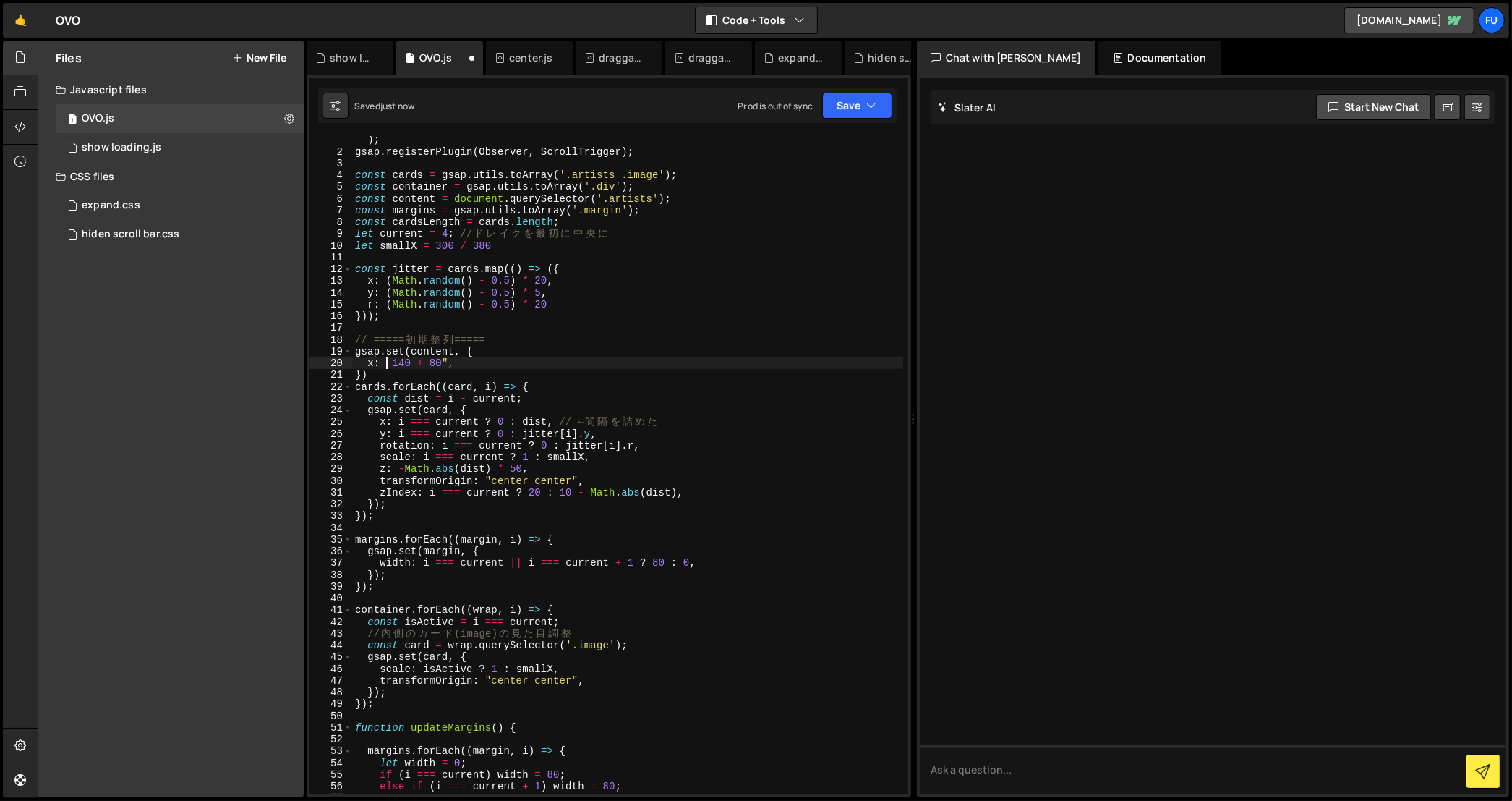
click at [386, 363] on div "console . log ( "%cThis site was built by Fumi" , "background:blue;color:#fff;p…" at bounding box center [627, 470] width 551 height 695
drag, startPoint x: 441, startPoint y: 377, endPoint x: 329, endPoint y: 347, distance: 115.9
click at [327, 347] on div "x: "-140 + 80", 1 2 3 4 5 6 7 8 9 10 11 12 13 14 15 16 17 18 19 20 21 22 23 24 …" at bounding box center [609, 465] width 599 height 658
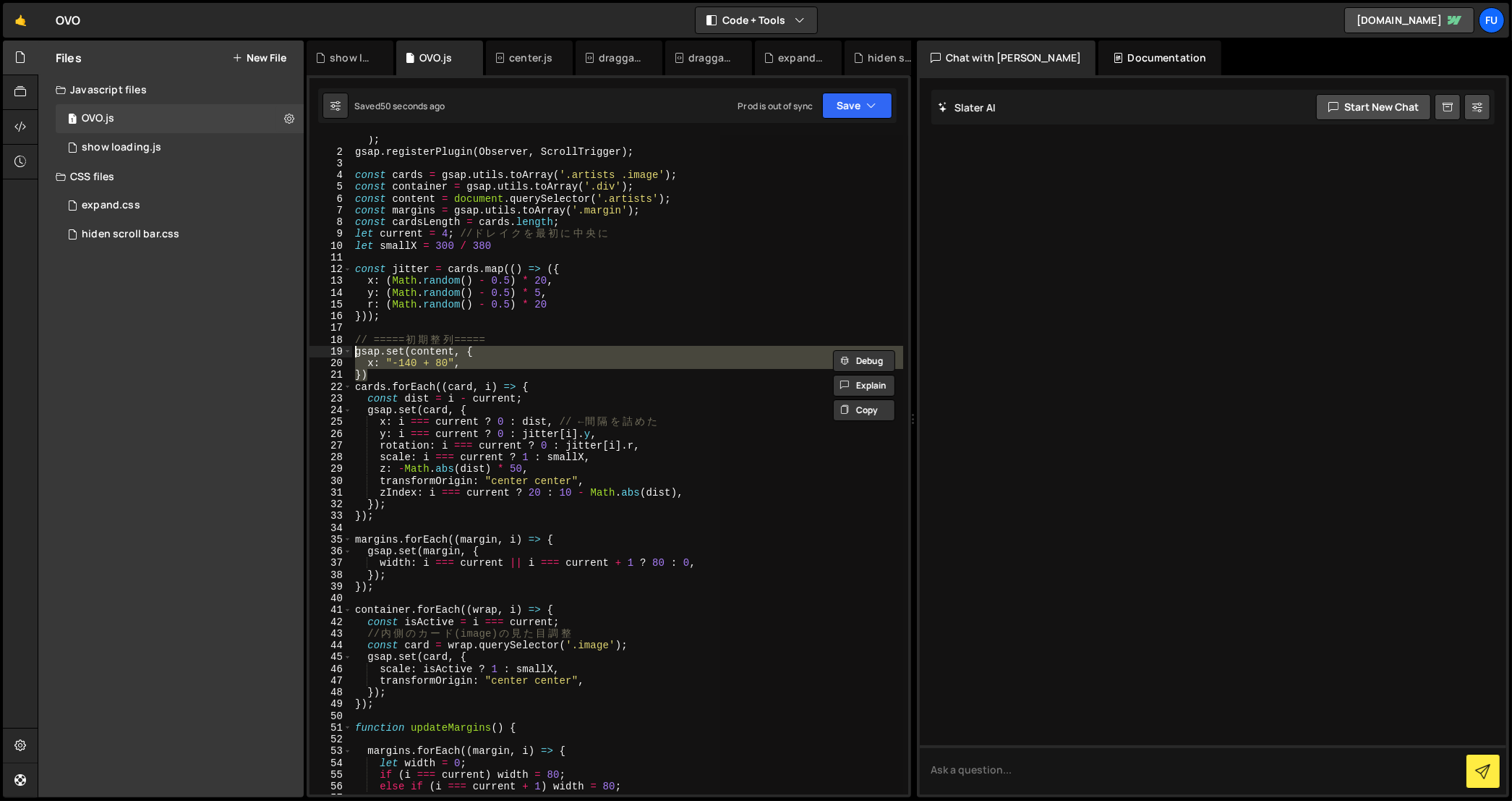
click at [450, 367] on div "console . log ( "%cThis site was built by Fumi" , "background:blue;color:#fff;p…" at bounding box center [627, 465] width 551 height 658
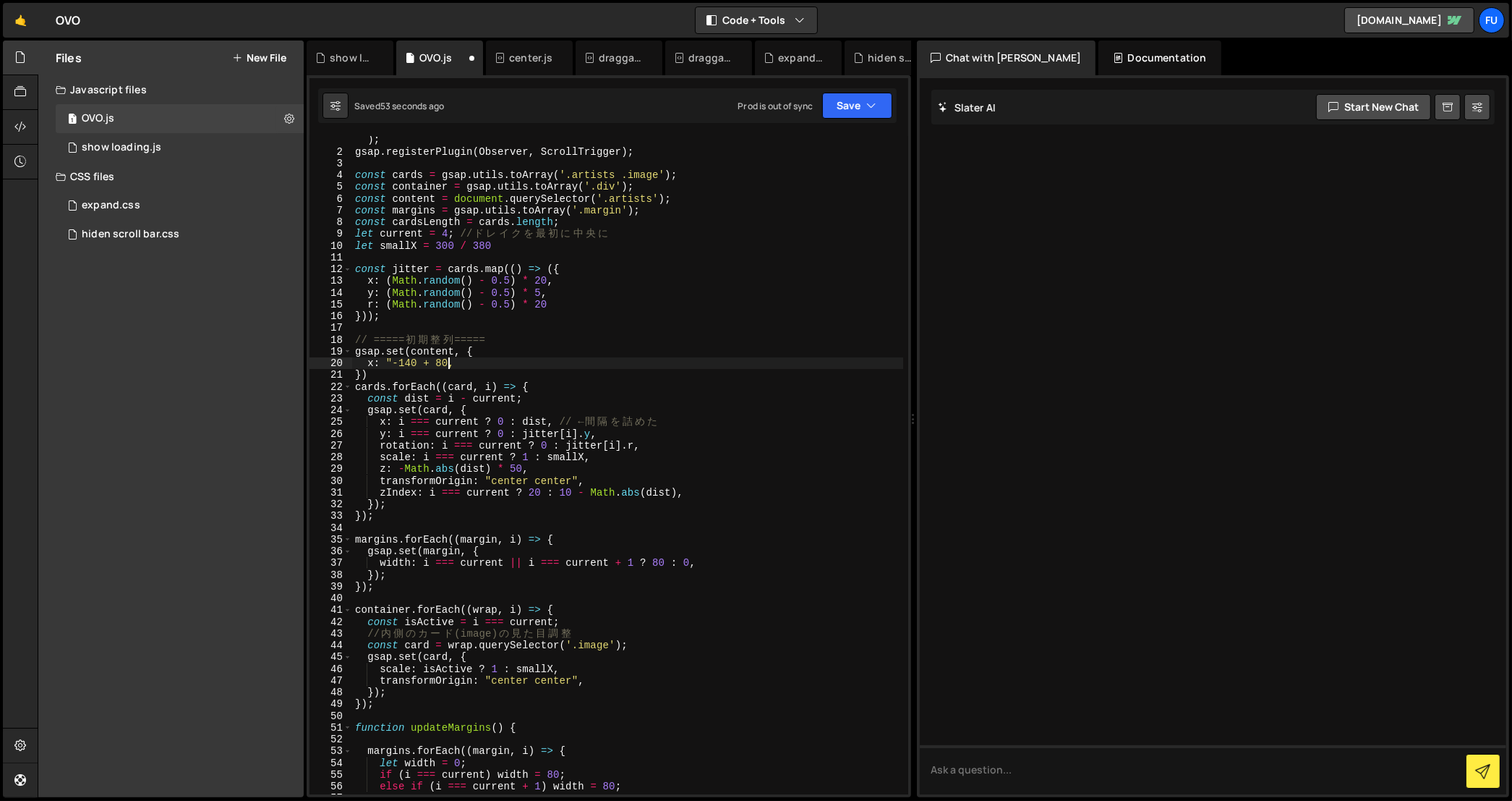
click at [390, 360] on div "console . log ( "%cThis site was built by Fumi" , "background:blue;color:#fff;p…" at bounding box center [627, 470] width 551 height 695
click at [856, 107] on button "Save" at bounding box center [857, 105] width 70 height 26
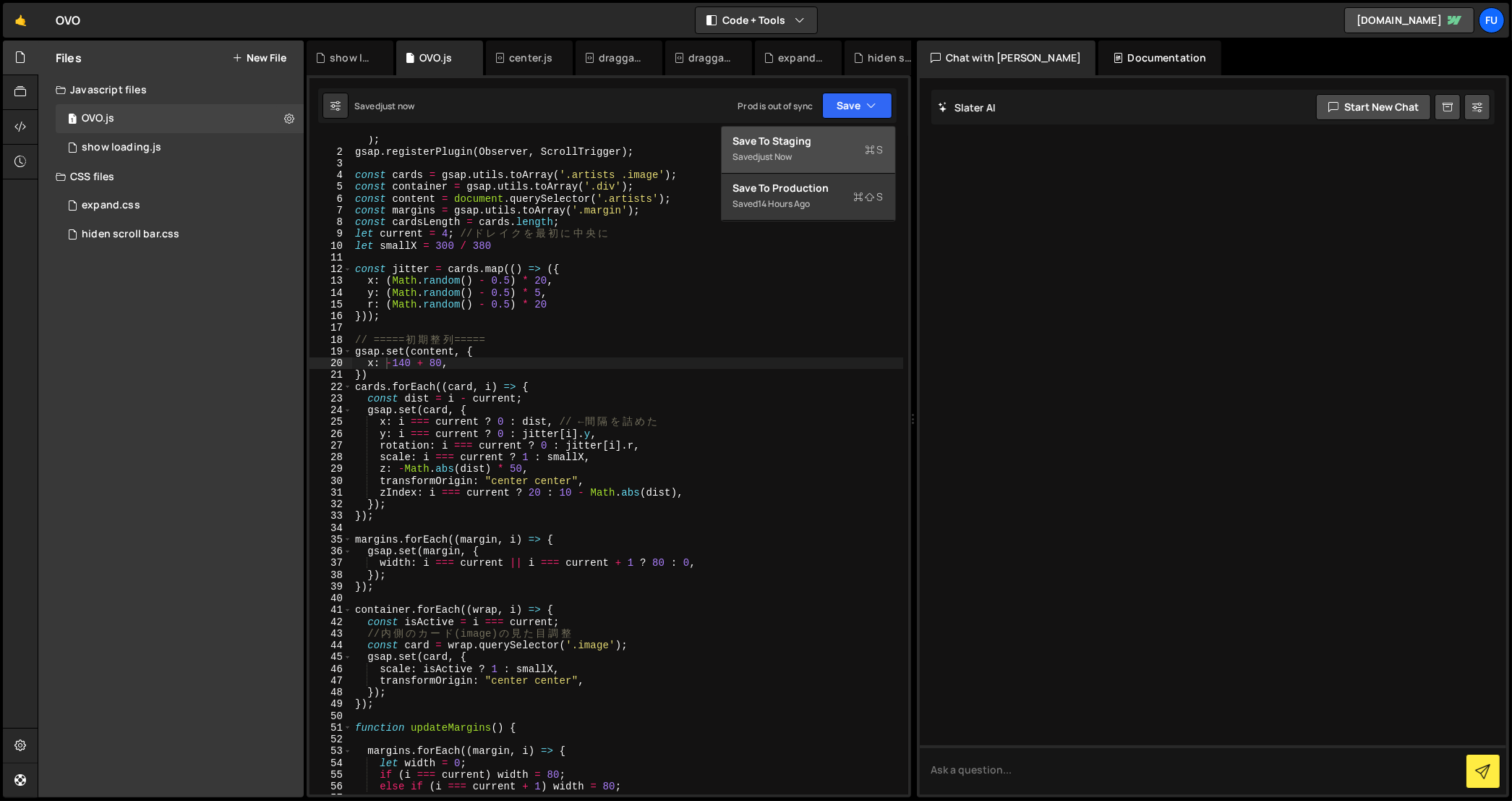
click at [843, 131] on button "Save to Staging S Saved just now" at bounding box center [808, 150] width 173 height 47
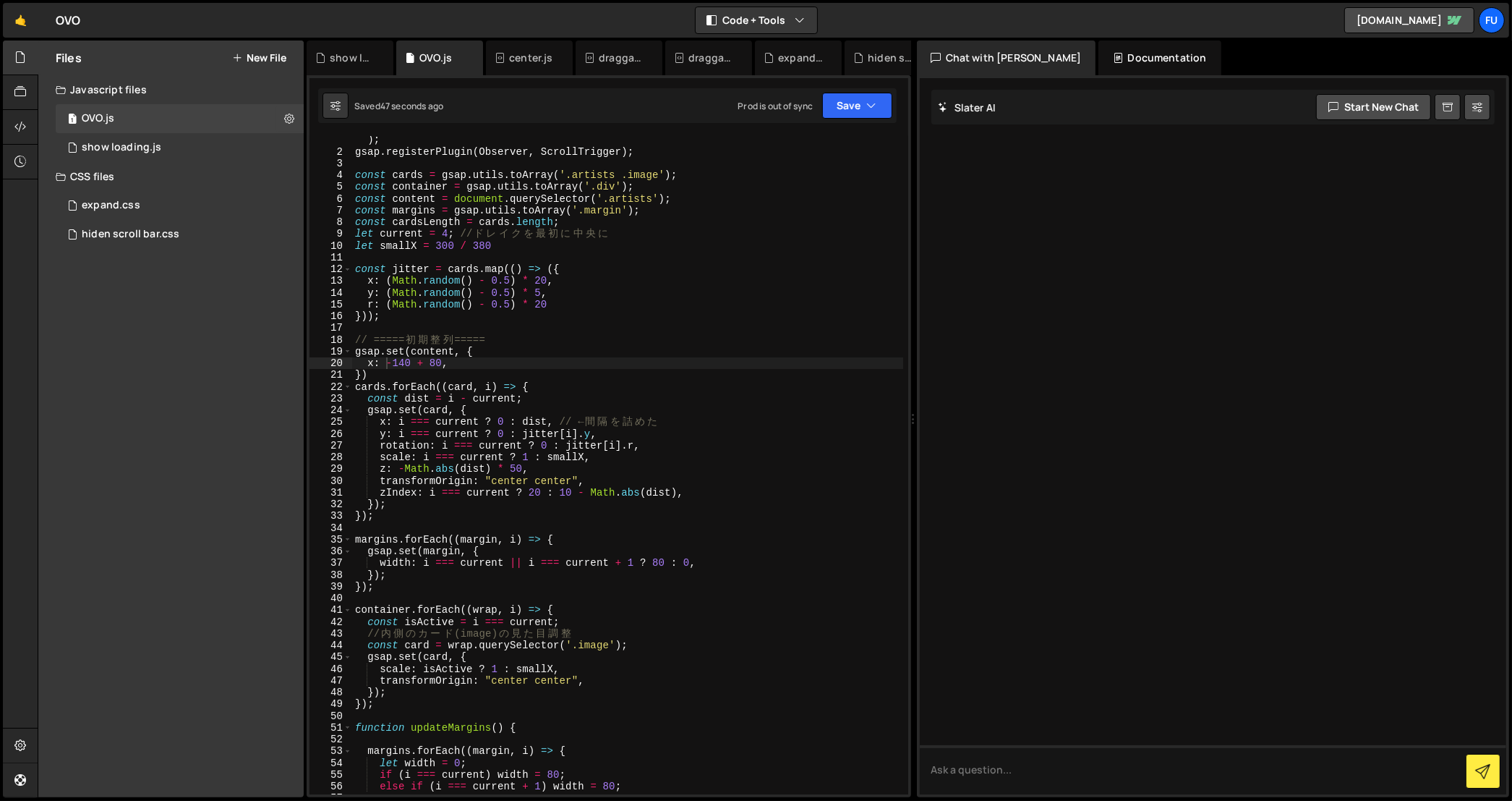
click at [434, 362] on div "console . log ( "%cThis site was built by Fumi" , "background:blue;color:#fff;p…" at bounding box center [627, 470] width 551 height 695
click at [872, 92] on button "Save" at bounding box center [857, 105] width 70 height 26
click at [852, 126] on div "Save to Staging S Saved 54 seconds ago Save to Production S Saved 14 hours ago …" at bounding box center [809, 173] width 175 height 96
click at [859, 109] on button "Save" at bounding box center [857, 105] width 70 height 26
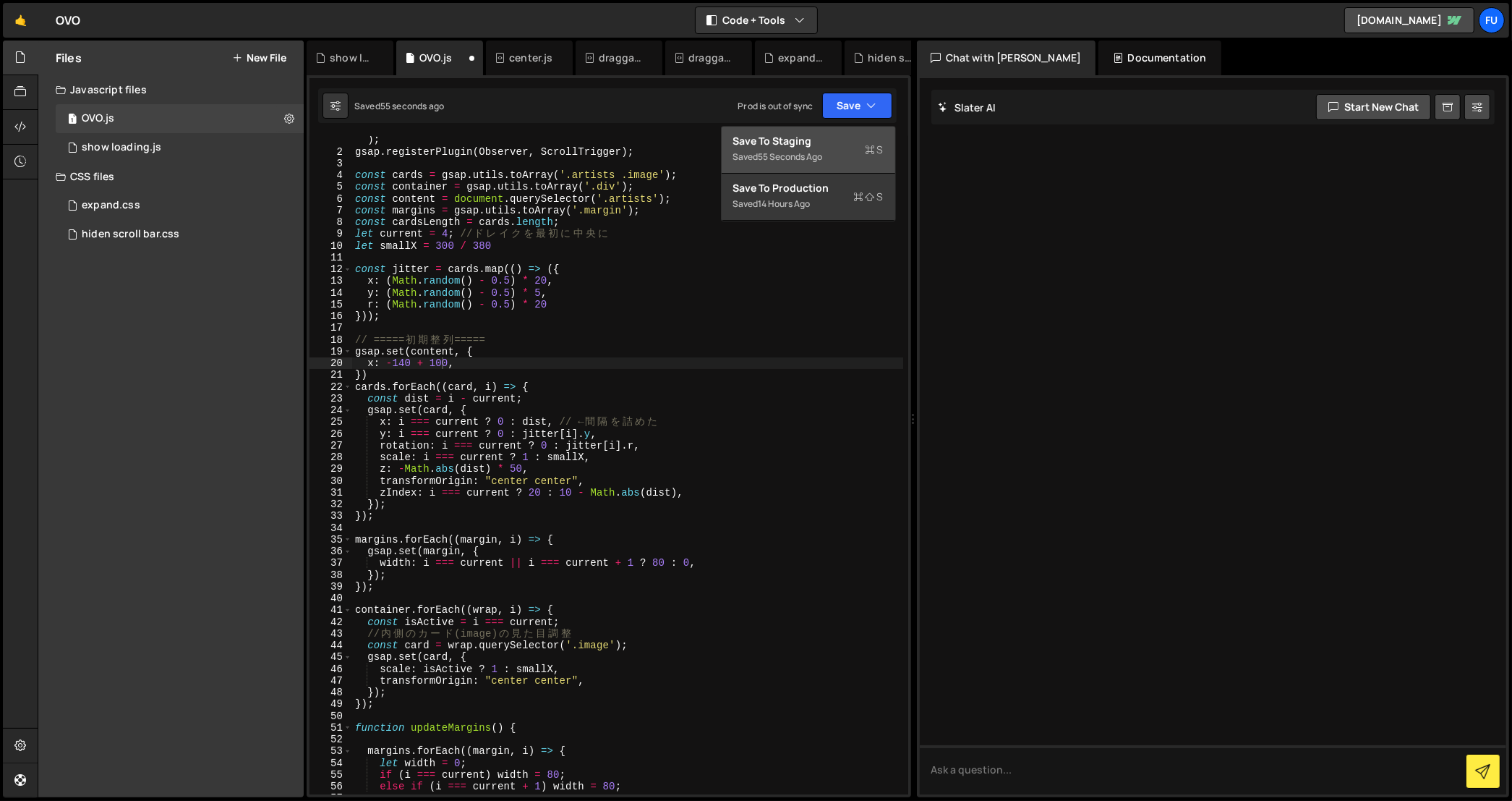
click at [851, 151] on div "Saved 55 seconds ago" at bounding box center [809, 156] width 151 height 17
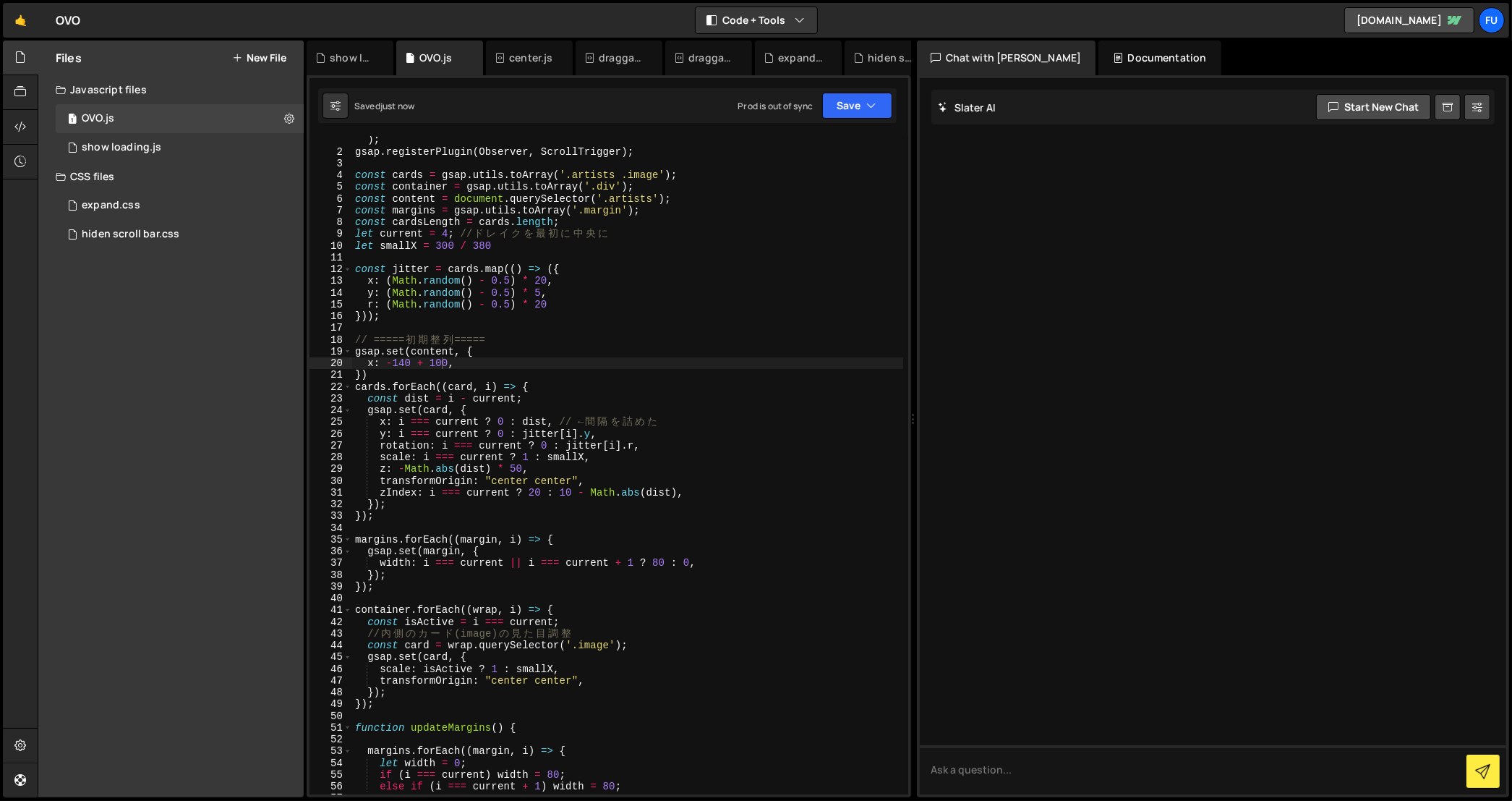
click at [440, 361] on div "console . log ( "%cThis site was built by Fumi" , "background:blue;color:#fff;p…" at bounding box center [627, 470] width 551 height 695
click at [869, 107] on icon "button" at bounding box center [872, 105] width 11 height 15
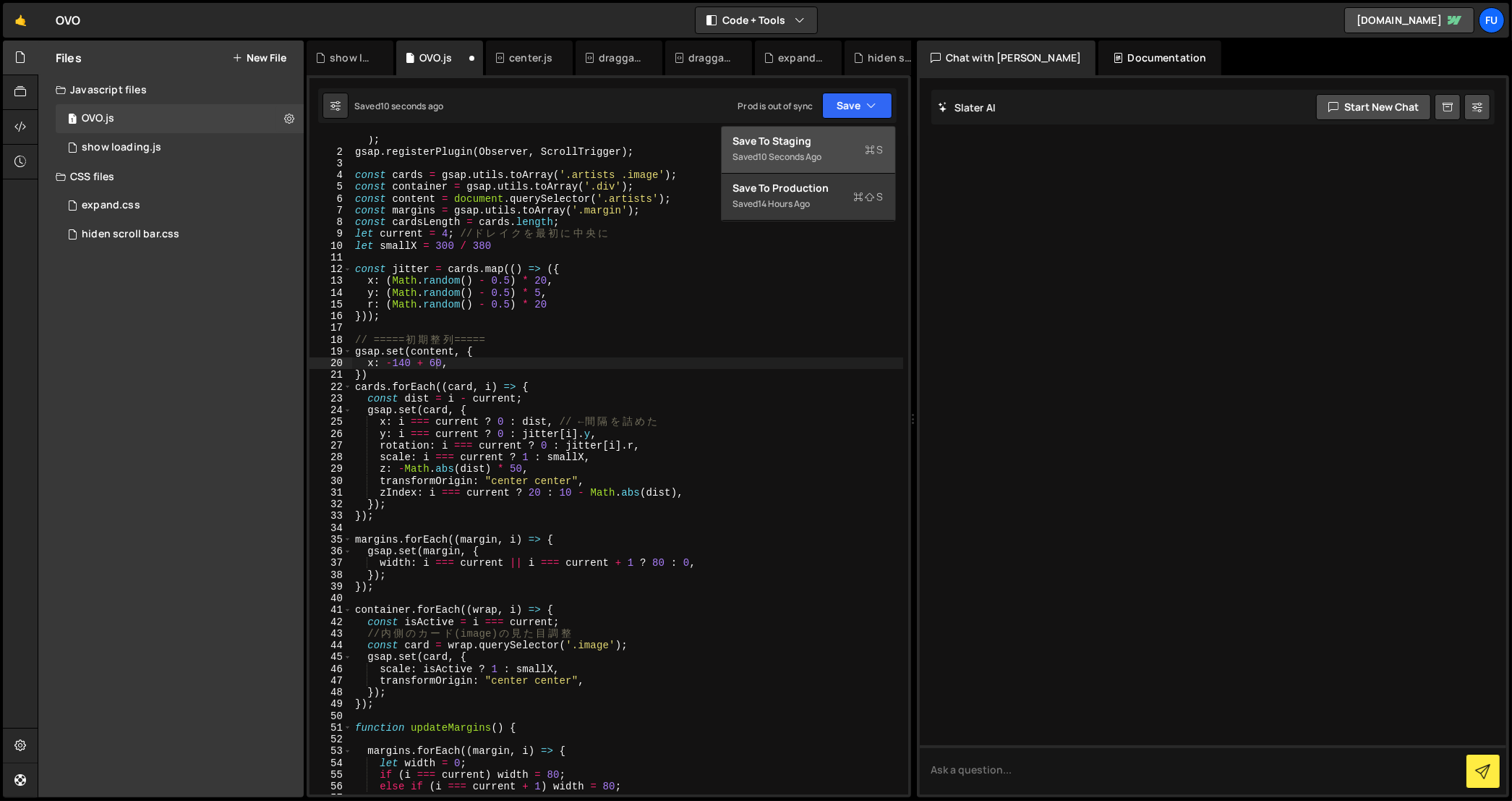
click at [848, 157] on div "Saved 10 seconds ago" at bounding box center [809, 156] width 151 height 17
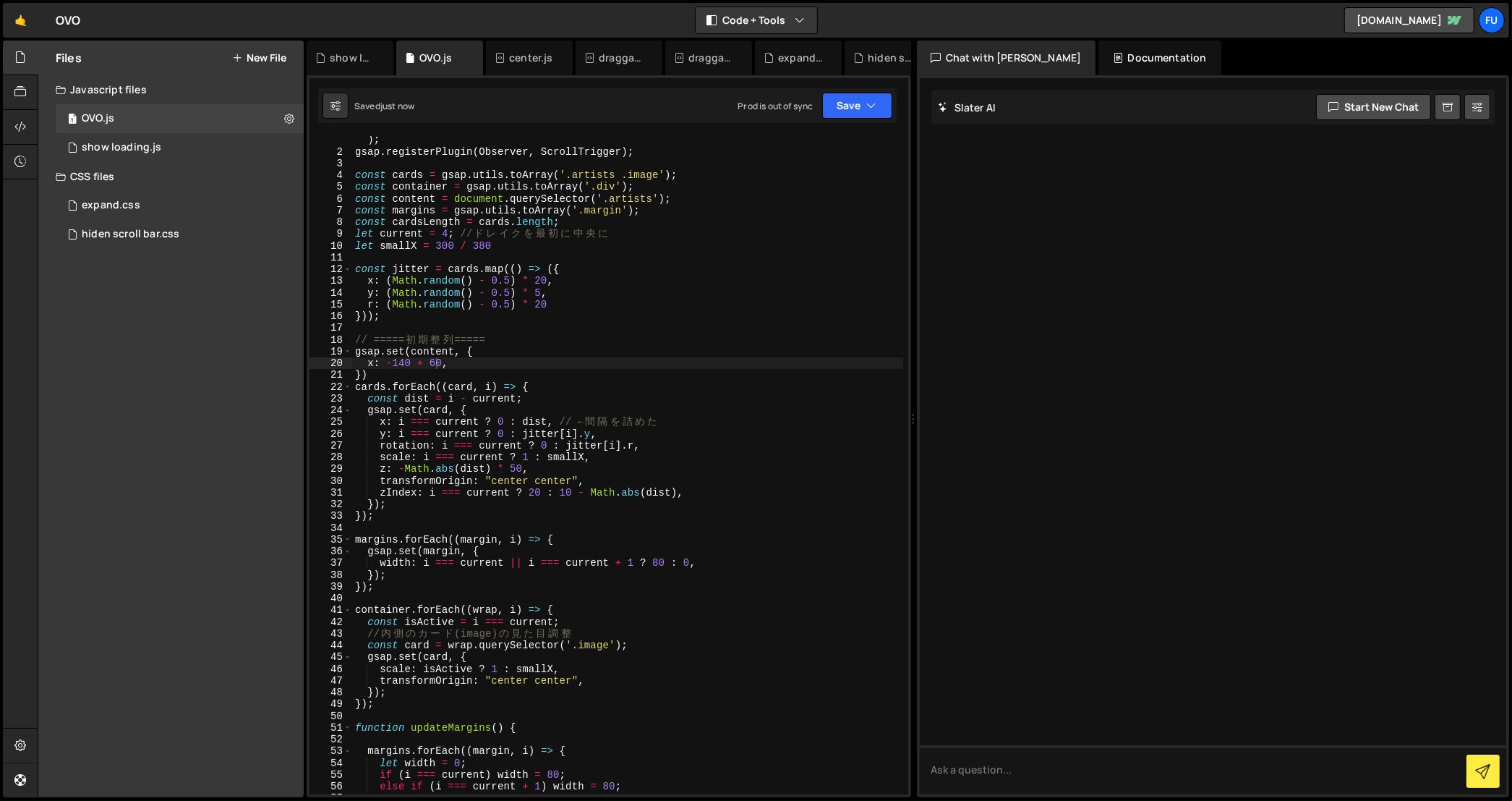
click at [436, 358] on div "console . log ( "%cThis site was built by Fumi" , "background:blue;color:#fff;p…" at bounding box center [627, 470] width 551 height 695
click at [854, 111] on button "Save" at bounding box center [857, 105] width 70 height 26
click at [828, 148] on div "Saved just now" at bounding box center [809, 156] width 151 height 17
click at [645, 364] on div "console . log ( "%cThis site was built by Fumi" , "background:blue;color:#fff;p…" at bounding box center [627, 470] width 551 height 695
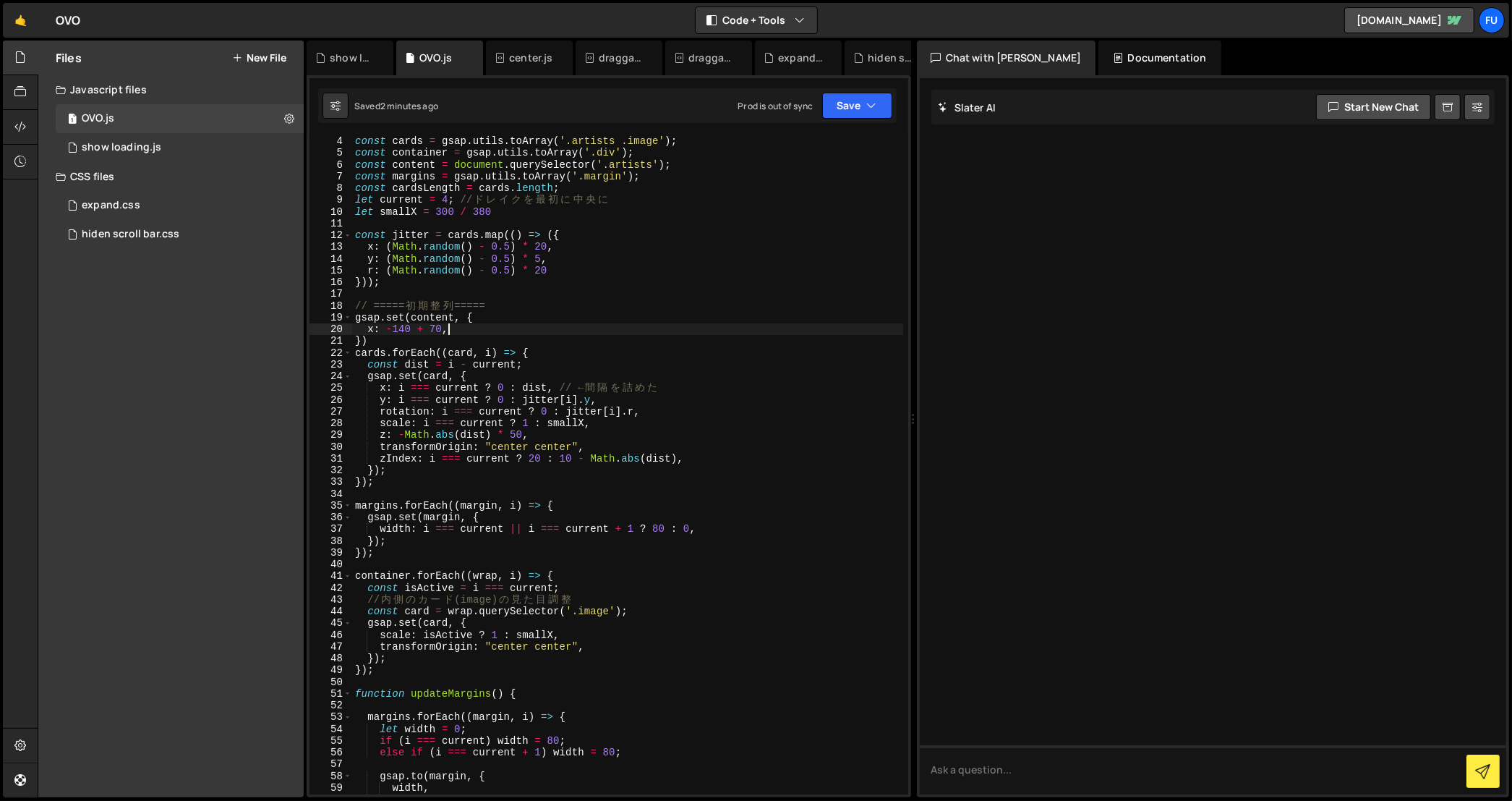
scroll to position [59, 0]
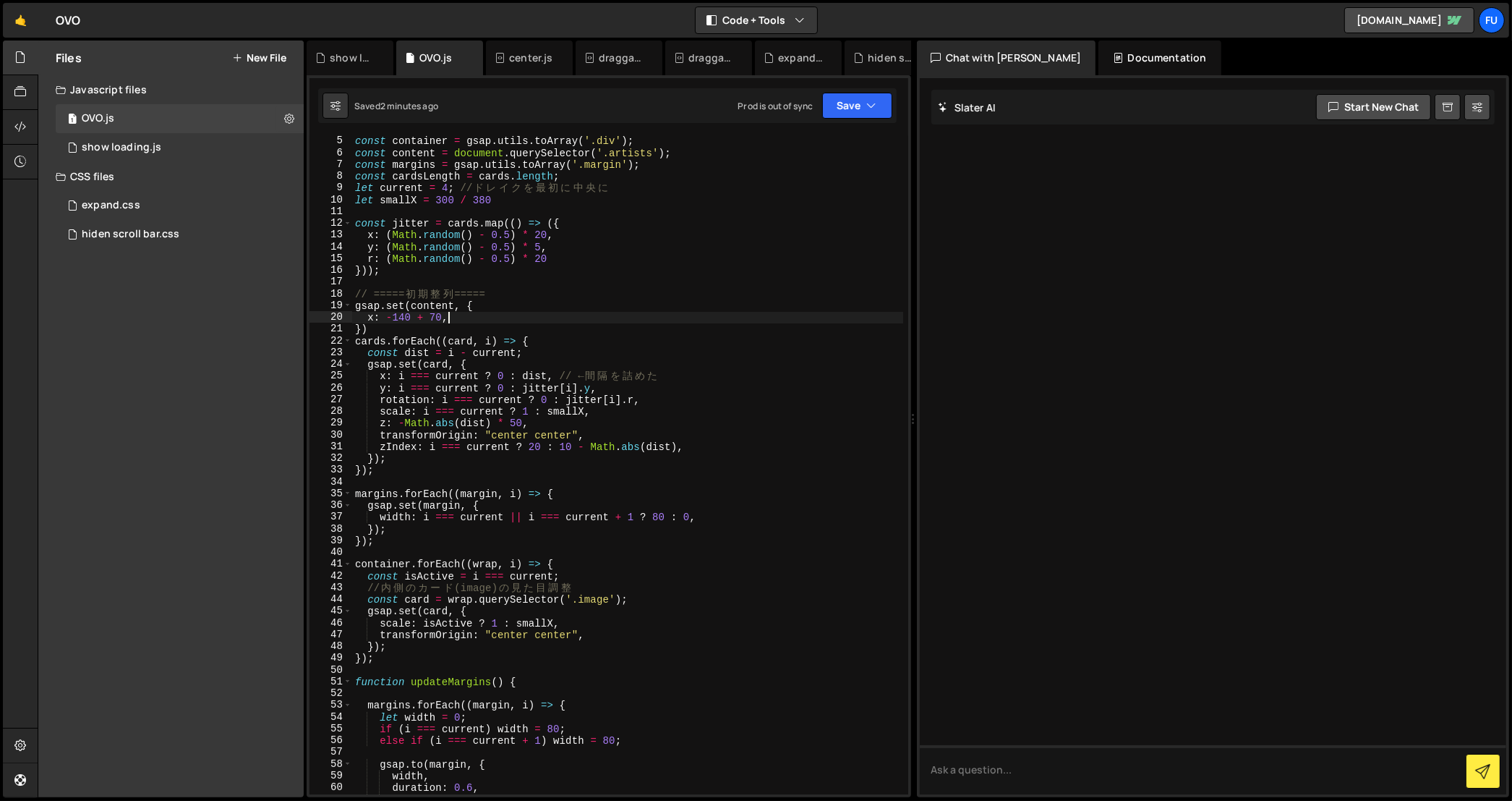
click at [660, 521] on div "const container = gsap . utils . toArray ( '.div' ) ; const content = document …" at bounding box center [627, 476] width 551 height 683
click at [857, 197] on div "const container = gsap . utils . toArray ( '.div' ) ; const content = document …" at bounding box center [627, 476] width 551 height 683
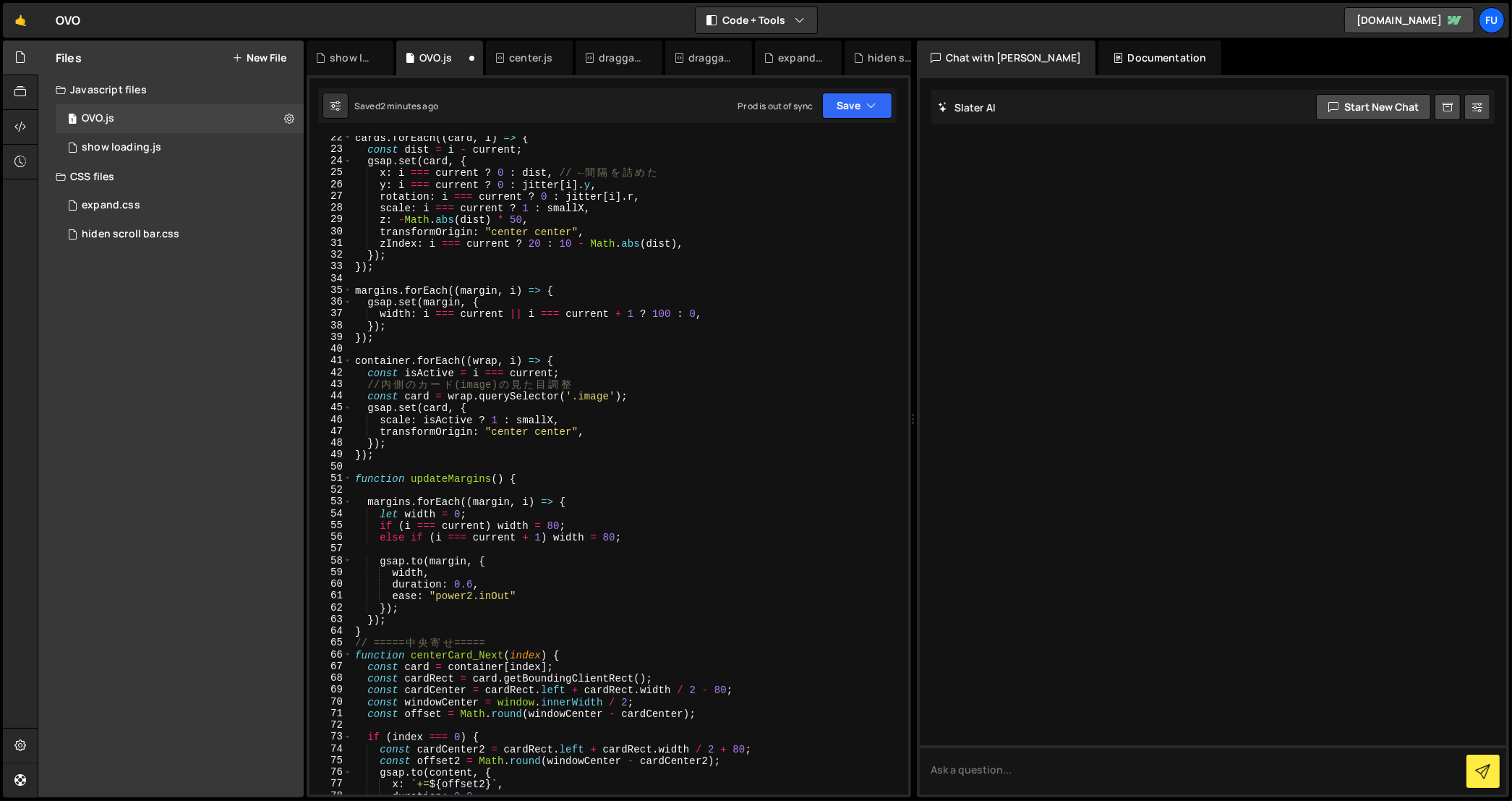
scroll to position [266, 0]
click at [667, 308] on div "cards . forEach (( card , i ) => { const dist = i - current ; gsap . set ( card…" at bounding box center [627, 469] width 551 height 683
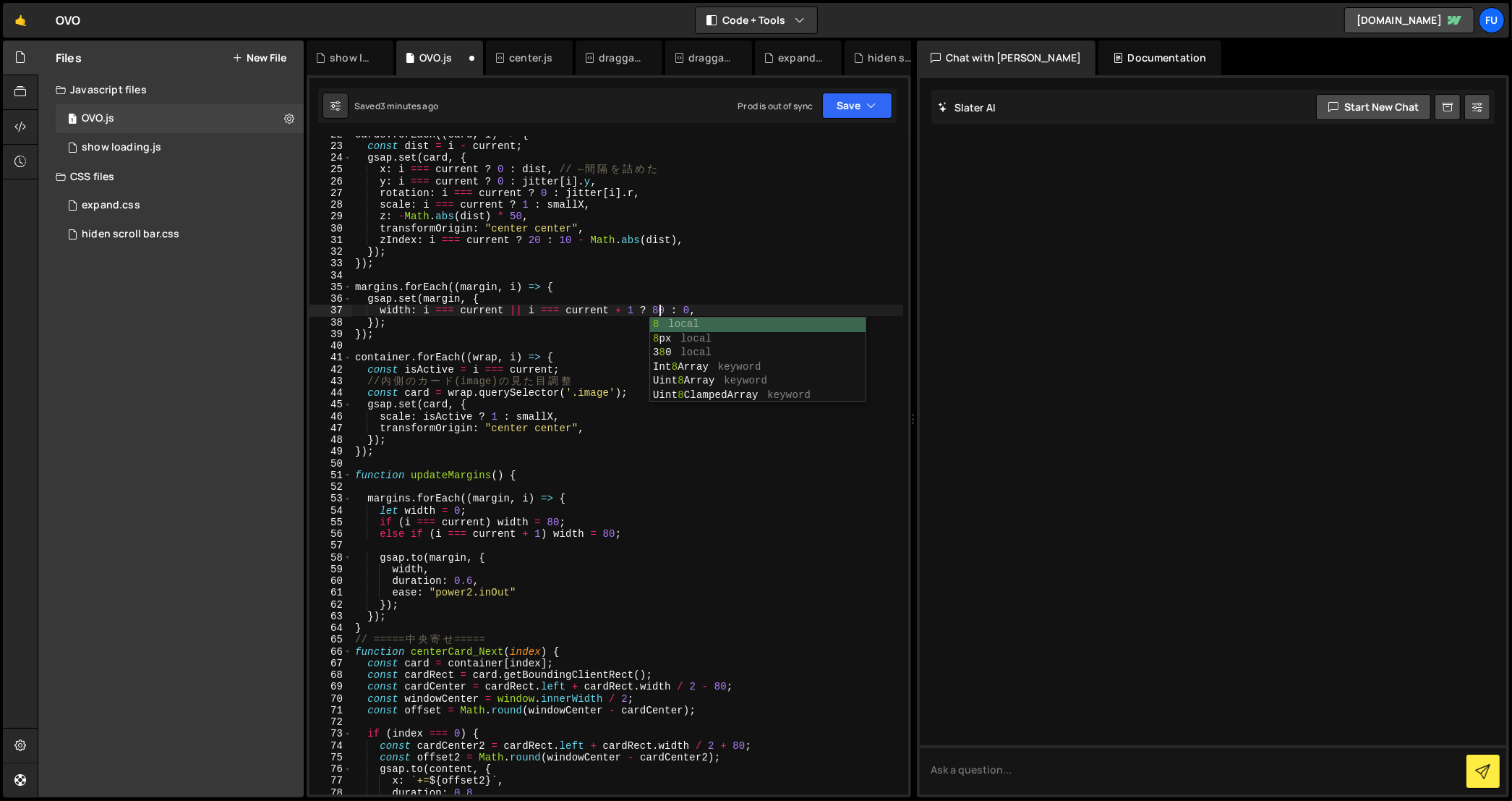
click at [666, 309] on div "cards . forEach (( card , i ) => { const dist = i - current ; gsap . set ( card…" at bounding box center [627, 469] width 551 height 683
type textarea "width: i === current || i === current + 1 ? 80 + 140 : 0,"
drag, startPoint x: 704, startPoint y: 311, endPoint x: 651, endPoint y: 309, distance: 53.0
click at [651, 309] on div "cards . forEach (( card , i ) => { const dist = i - current ; gsap . set ( card…" at bounding box center [627, 469] width 551 height 683
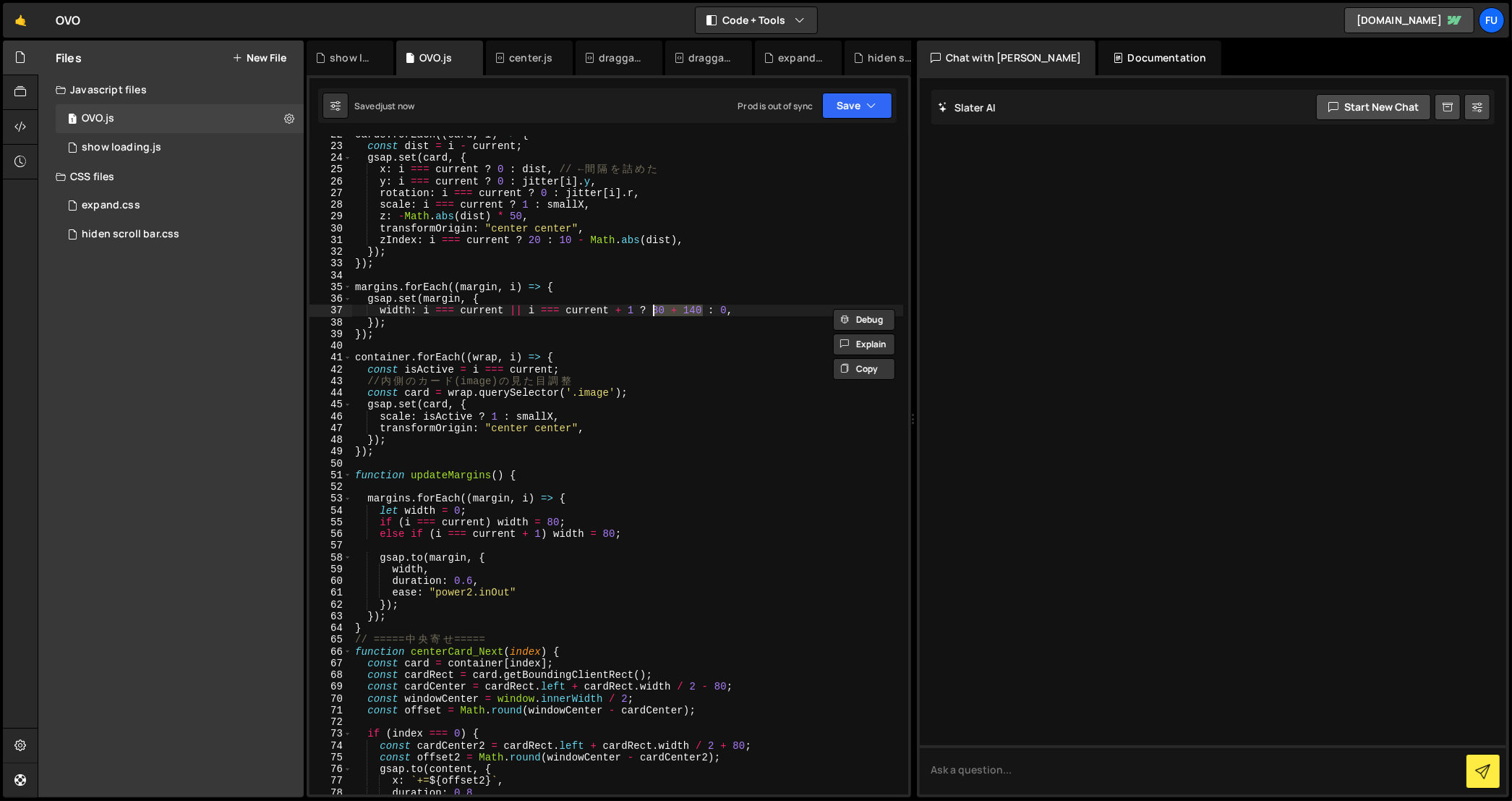
click at [649, 351] on div "cards . forEach (( card , i ) => { const dist = i - current ; gsap . set ( card…" at bounding box center [627, 469] width 551 height 683
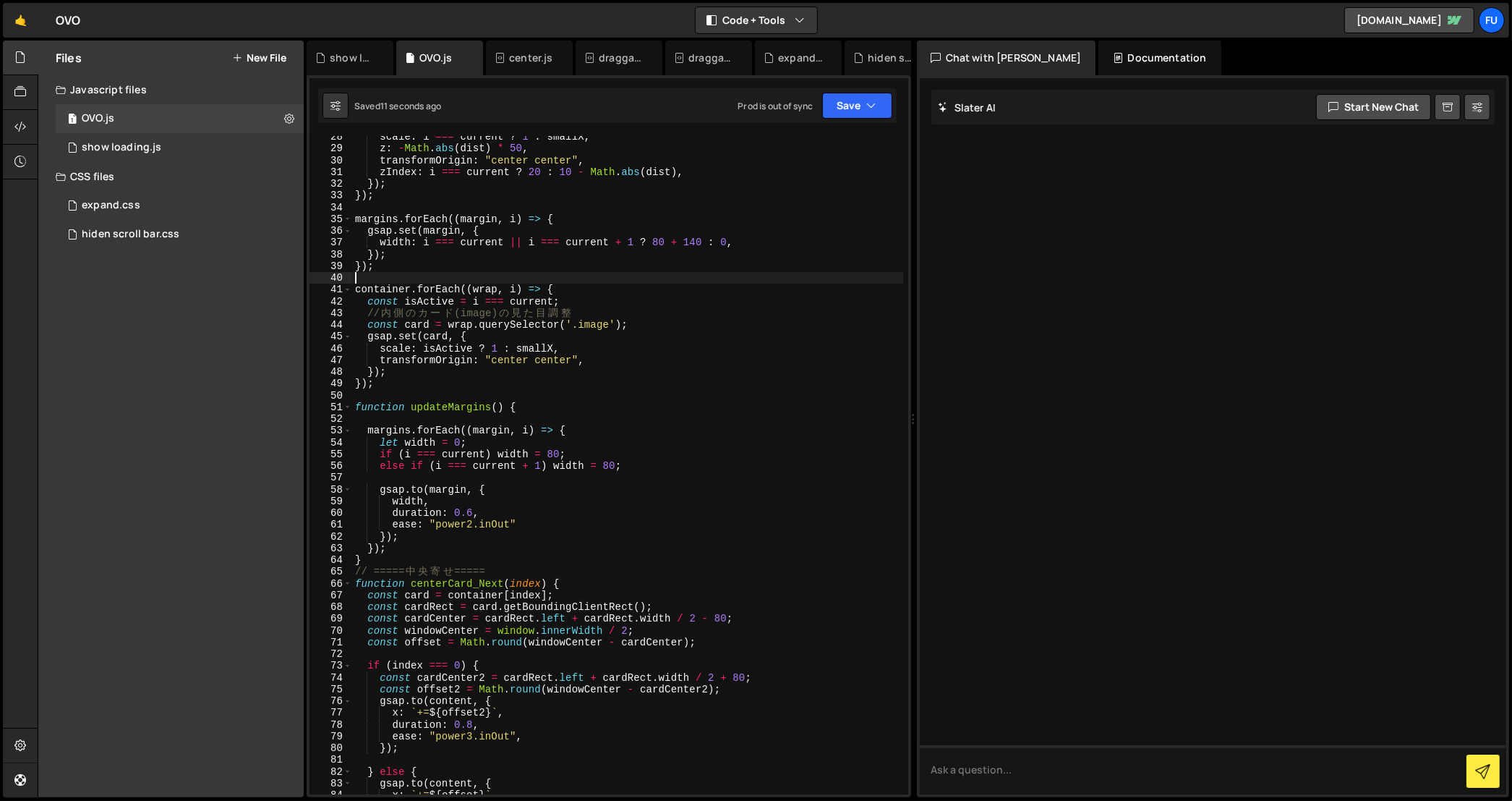
scroll to position [335, 0]
drag, startPoint x: 559, startPoint y: 449, endPoint x: 546, endPoint y: 449, distance: 13.0
click at [546, 449] on div "scale : i === current ? 1 : smallX , z : - Math . abs ( dist ) * 50 , transform…" at bounding box center [627, 471] width 551 height 683
paste textarea "+ 140"
drag, startPoint x: 614, startPoint y: 465, endPoint x: 604, endPoint y: 466, distance: 10.0
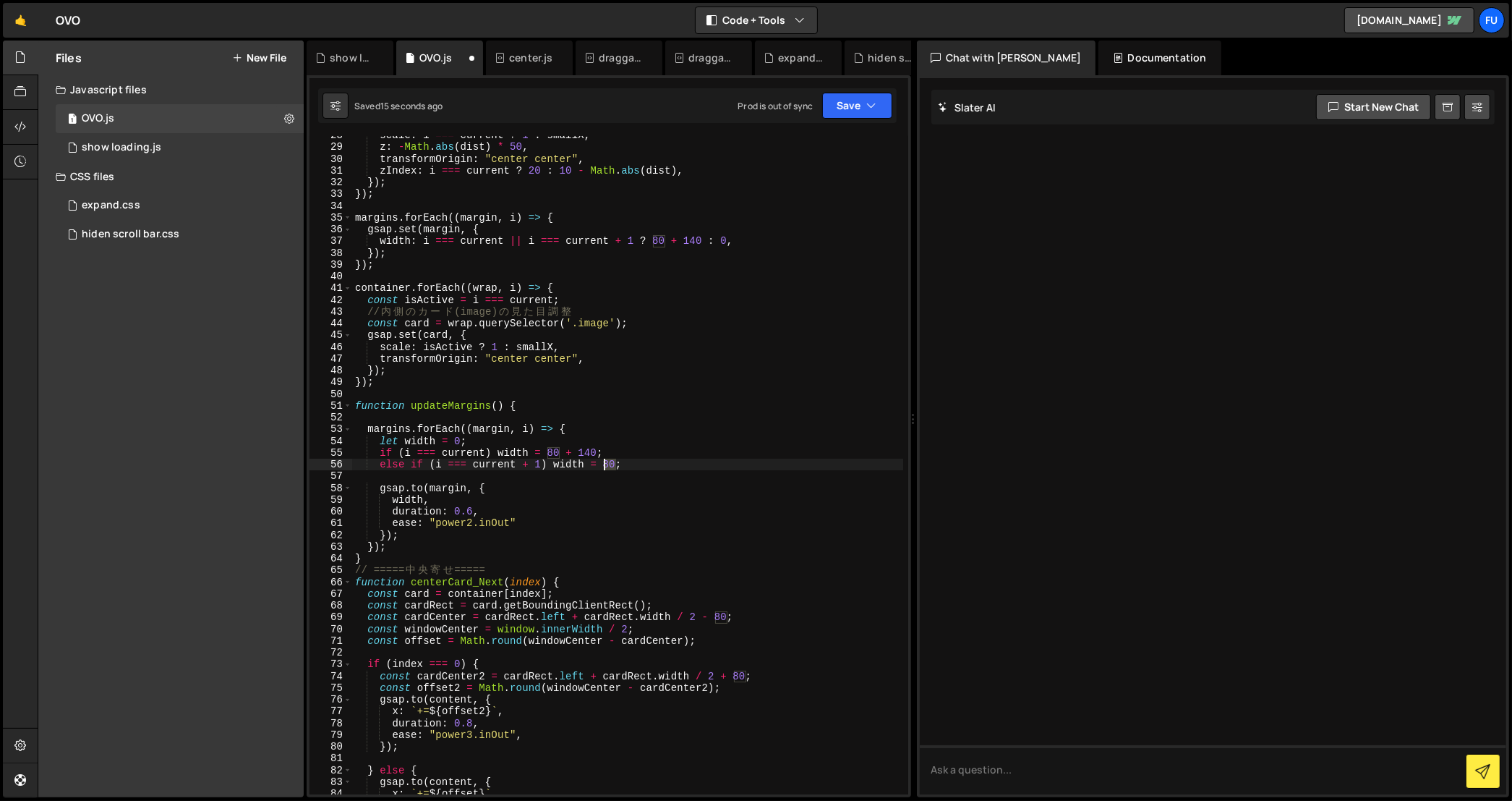
click at [604, 466] on div "scale : i === current ? 1 : smallX , z : - Math . abs ( dist ) * 50 , transform…" at bounding box center [627, 471] width 551 height 683
paste textarea "+ 140"
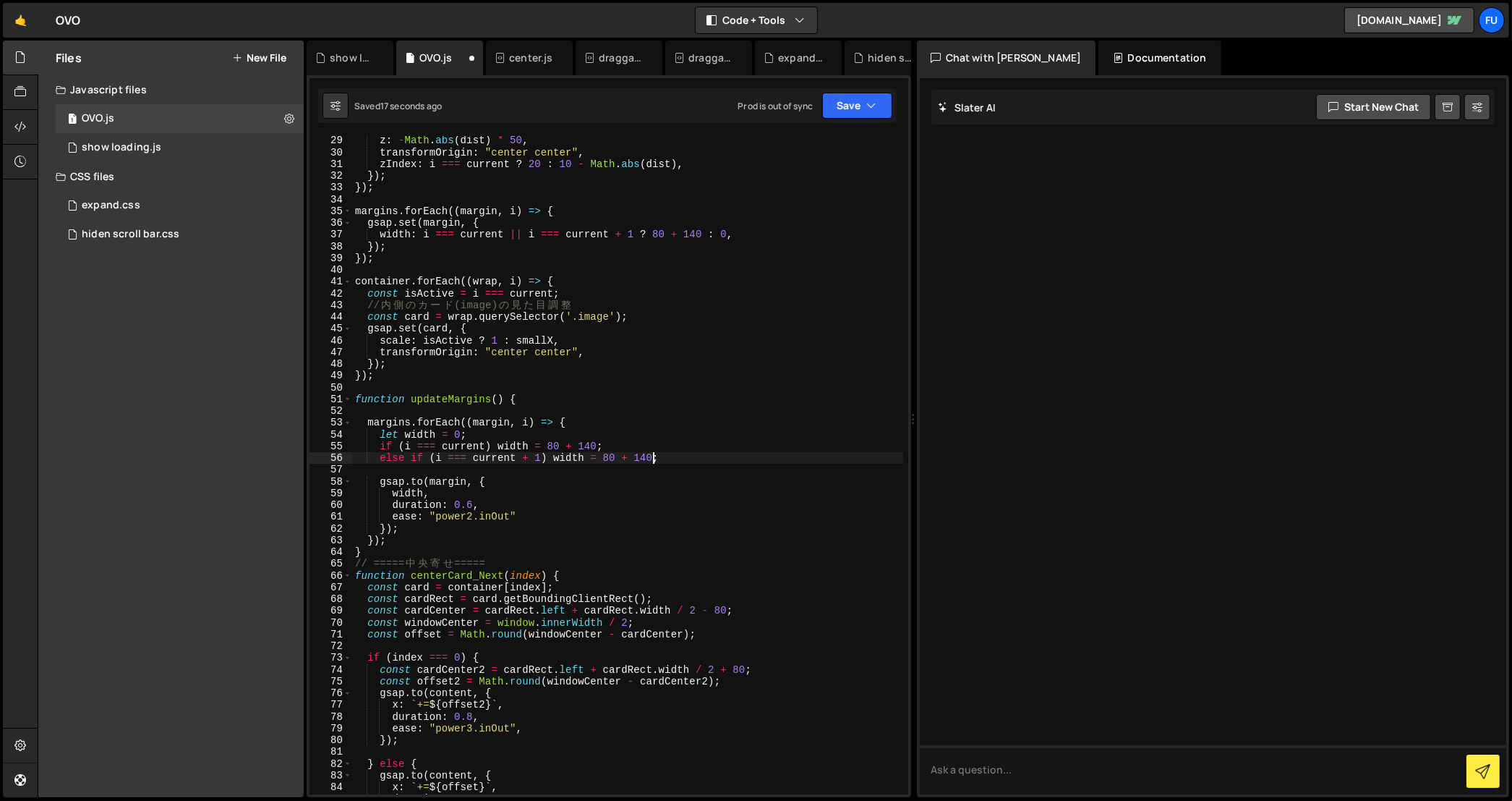
scroll to position [343, 0]
drag, startPoint x: 726, startPoint y: 615, endPoint x: 715, endPoint y: 613, distance: 11.2
click at [715, 613] on div "z : - Math . abs ( dist ) * 50 , transformOrigin : "center center" , zIndex : i…" at bounding box center [627, 475] width 551 height 683
paste textarea "+ 140"
click at [715, 610] on div "z : - Math . abs ( dist ) * 50 , transformOrigin : "center center" , zIndex : i…" at bounding box center [627, 475] width 551 height 683
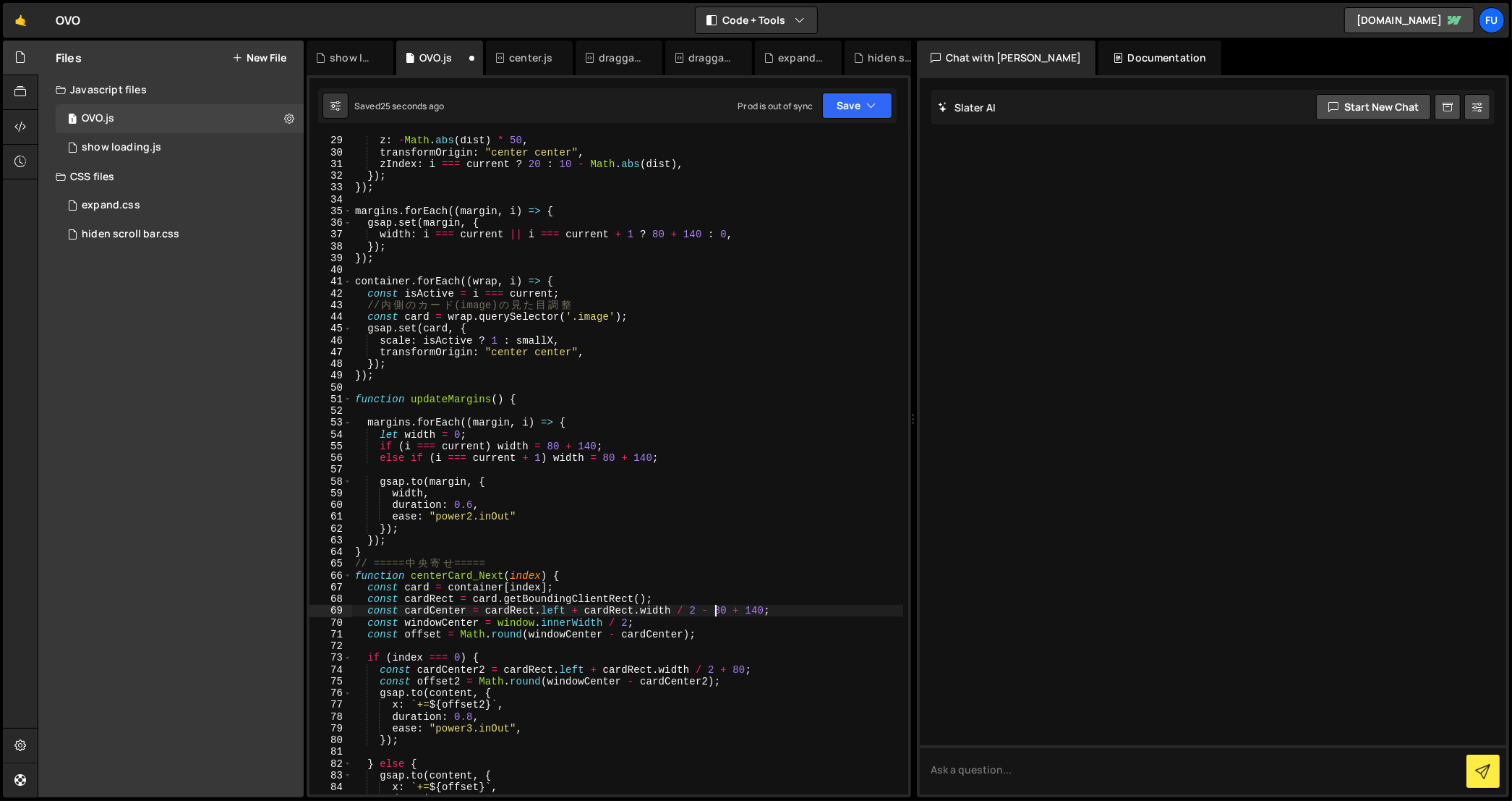
scroll to position [0, 25]
click at [768, 613] on div "z : - Math . abs ( dist ) * 50 , transformOrigin : "center center" , zIndex : i…" at bounding box center [627, 475] width 551 height 683
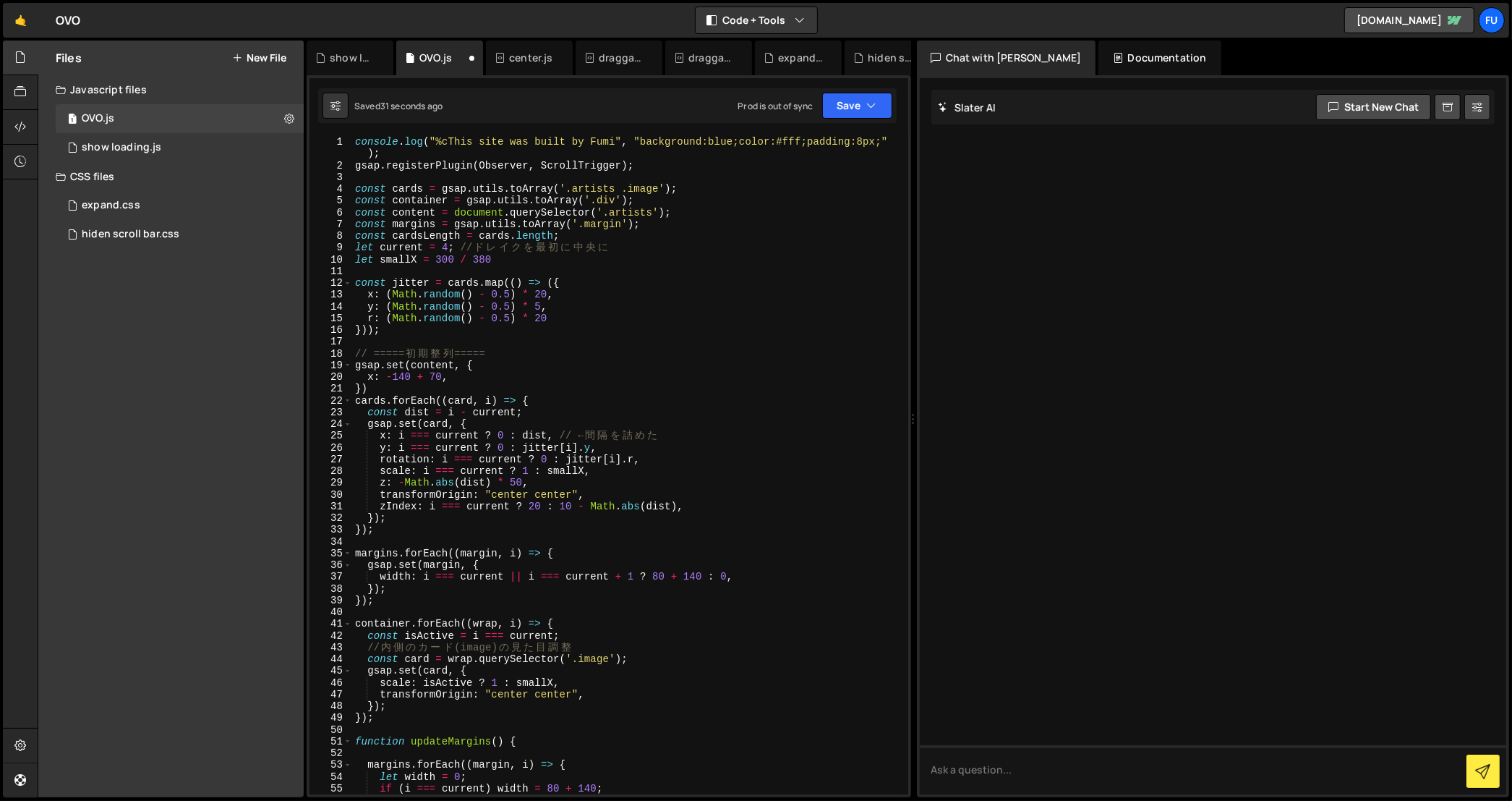
scroll to position [0, 0]
click at [650, 250] on div "console . log ( "%cThis site was built by Fumi" , "background:blue;color:#fff;p…" at bounding box center [627, 484] width 551 height 695
click at [634, 256] on div "console . log ( "%cThis site was built by Fumi" , "background:blue;color:#fff;p…" at bounding box center [627, 484] width 551 height 695
type textarea "let smallX = 300 / 380"
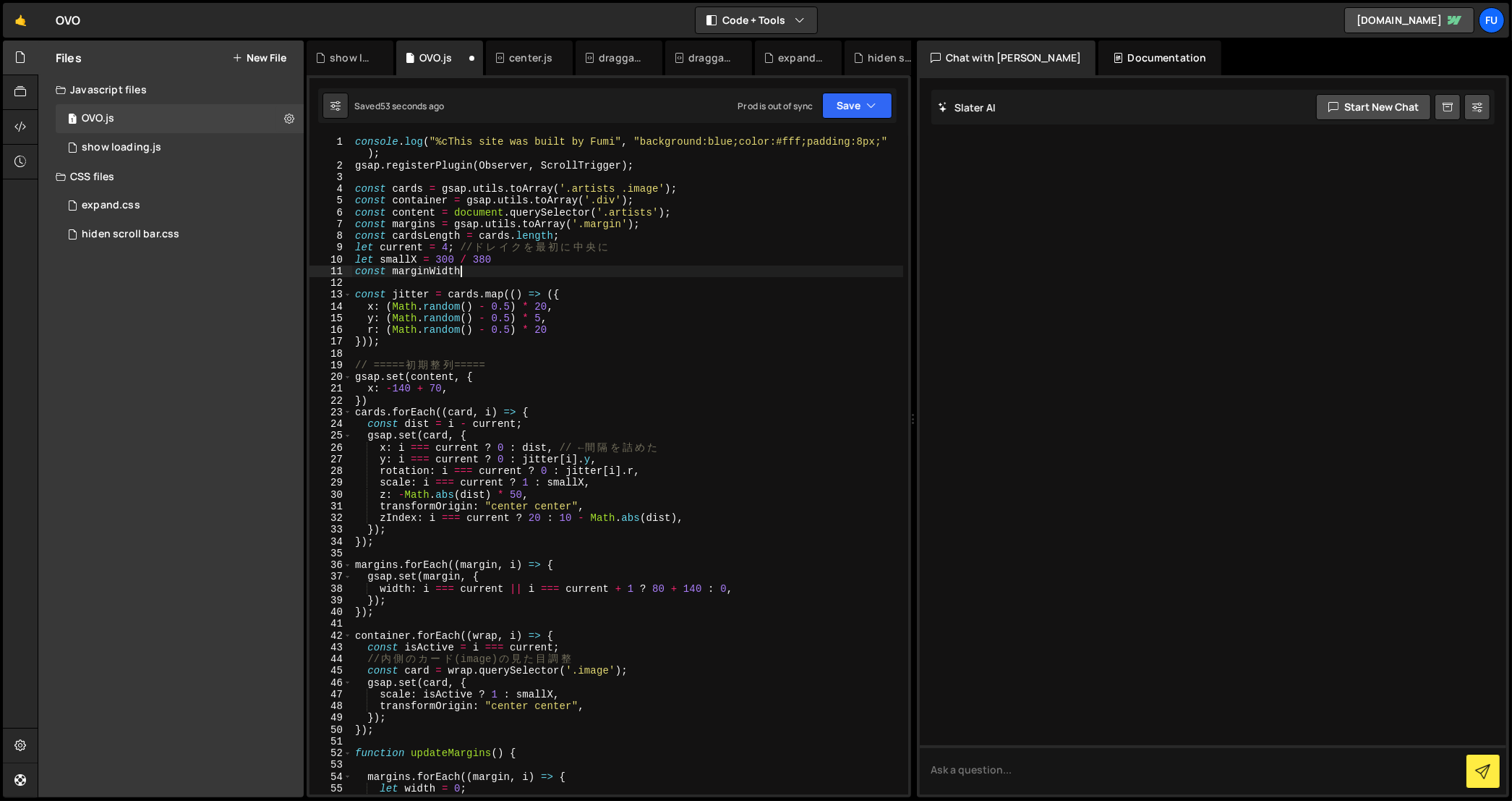
scroll to position [0, 7]
paste textarea "80 + 140"
drag, startPoint x: 705, startPoint y: 592, endPoint x: 651, endPoint y: 591, distance: 54.0
click at [651, 591] on div "console . log ( "%cThis site was built by Fumi" , "background:blue;color:#fff;p…" at bounding box center [627, 484] width 551 height 695
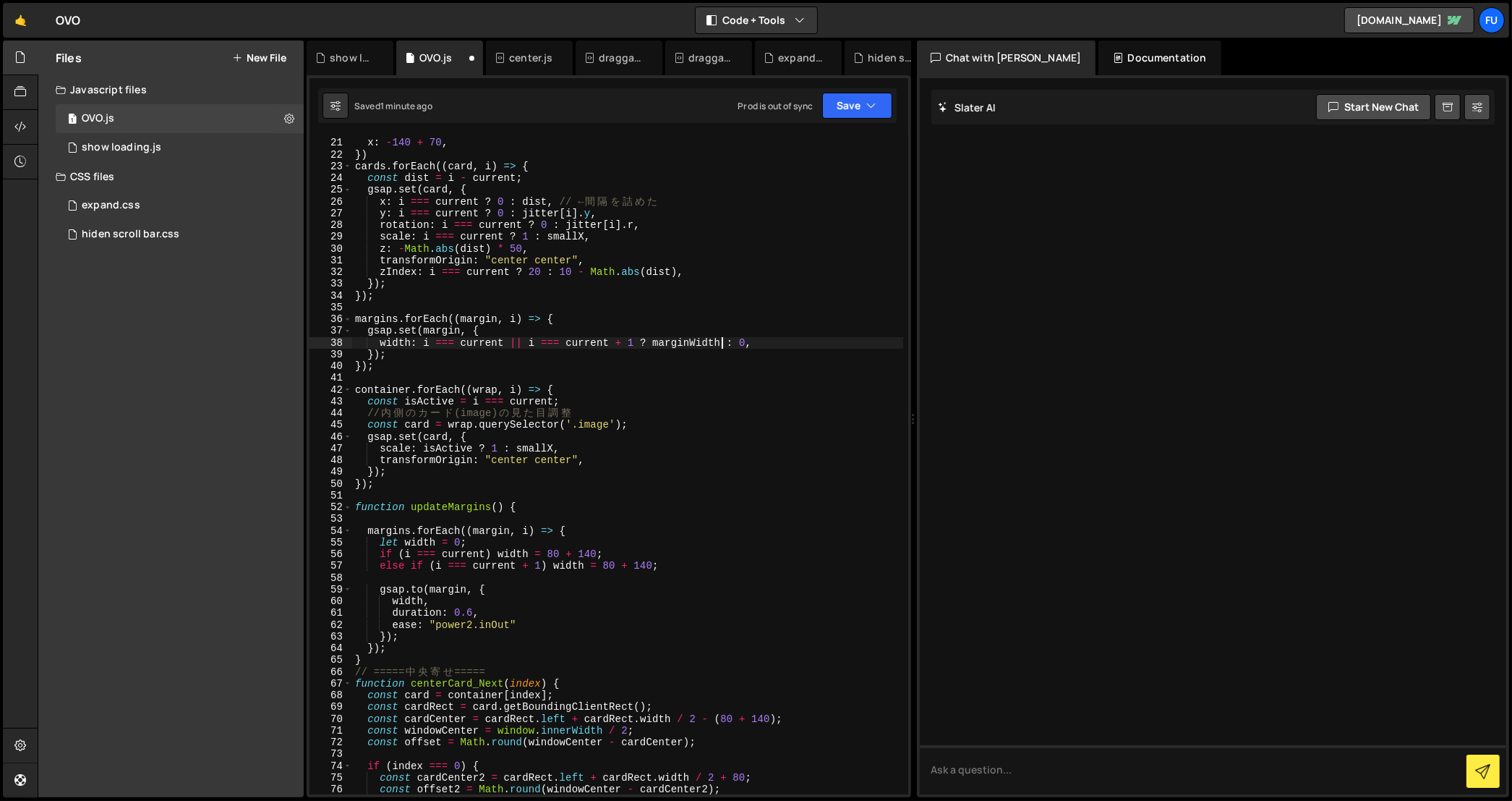
scroll to position [248, 0]
click at [587, 552] on div "x : - 140 + 70 , }) cards . forEach (( card , i ) => { const dist = i - current…" at bounding box center [627, 475] width 551 height 683
drag, startPoint x: 720, startPoint y: 339, endPoint x: 648, endPoint y: 339, distance: 72.0
click at [648, 339] on div "x : - 140 + 70 , }) cards . forEach (( card , i ) => { const dist = i - current…" at bounding box center [627, 475] width 551 height 683
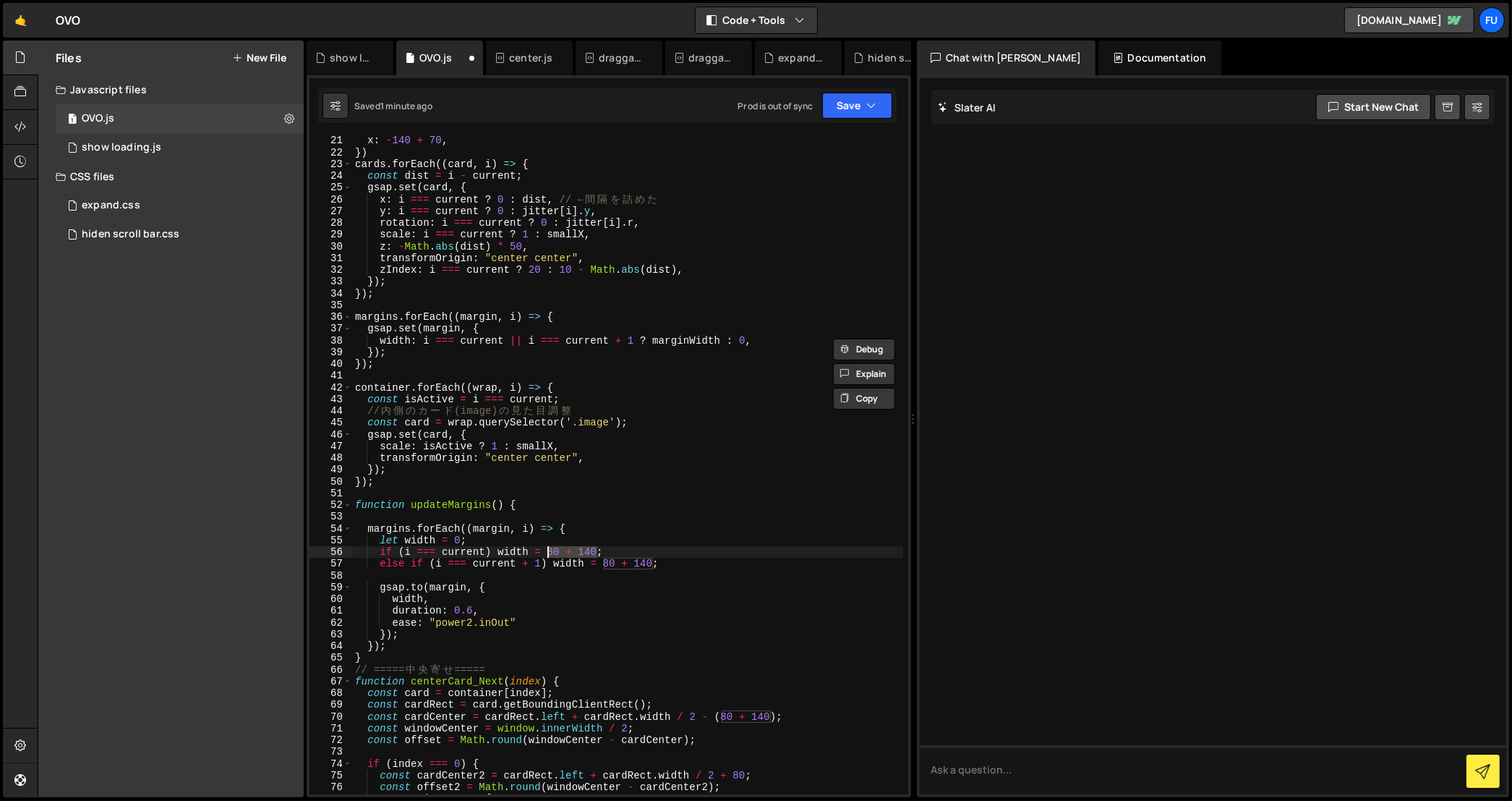
drag, startPoint x: 596, startPoint y: 555, endPoint x: 546, endPoint y: 554, distance: 50.0
click at [546, 554] on div "x : - 140 + 70 , }) cards . forEach (( card , i ) => { const dist = i - current…" at bounding box center [627, 475] width 551 height 683
paste textarea "marginWidth"
drag, startPoint x: 654, startPoint y: 569, endPoint x: 601, endPoint y: 567, distance: 53.0
click at [601, 567] on div "x : - 140 + 70 , }) cards . forEach (( card , i ) => { const dist = i - current…" at bounding box center [627, 475] width 551 height 683
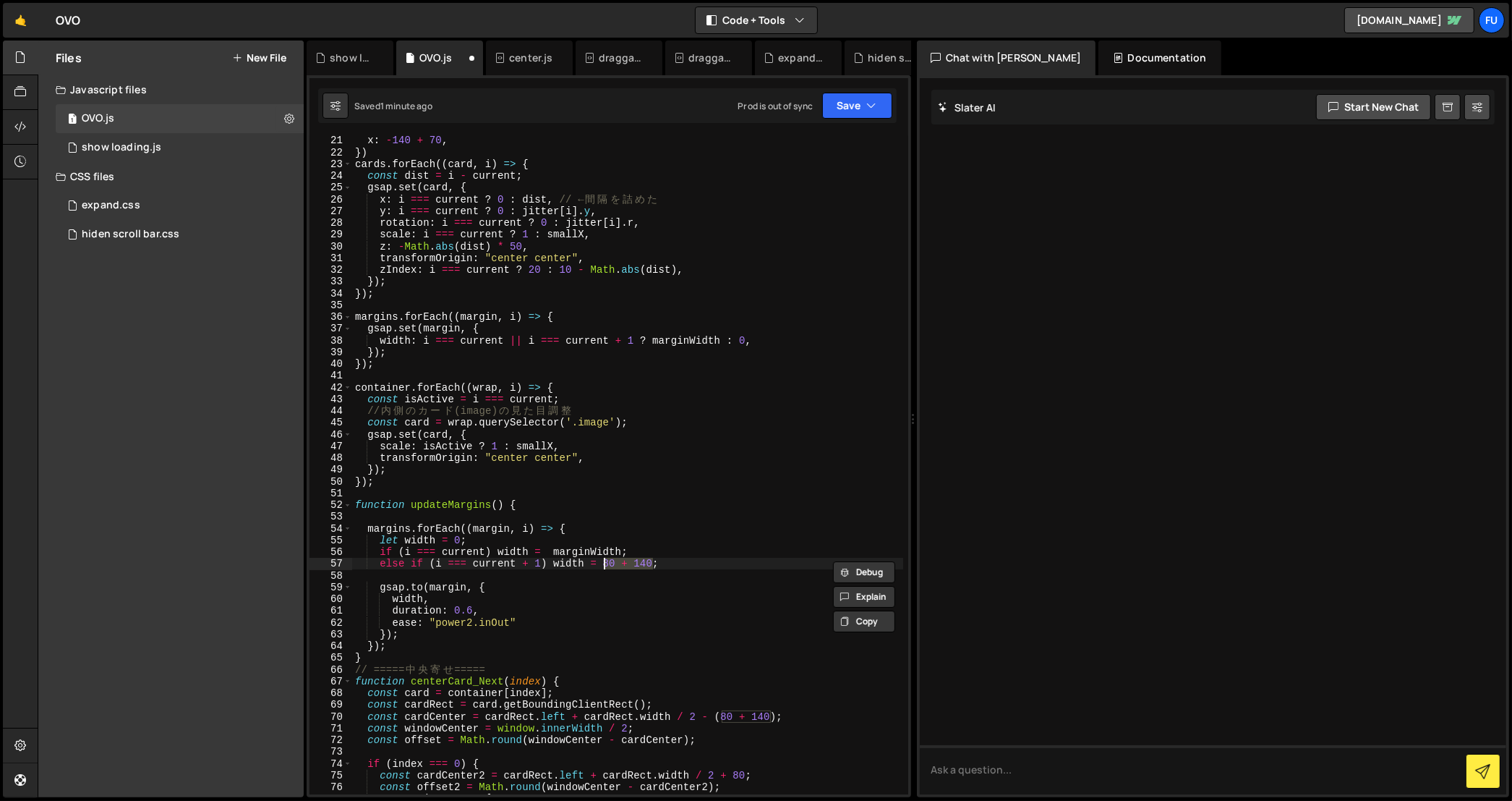
paste textarea "marginWidth"
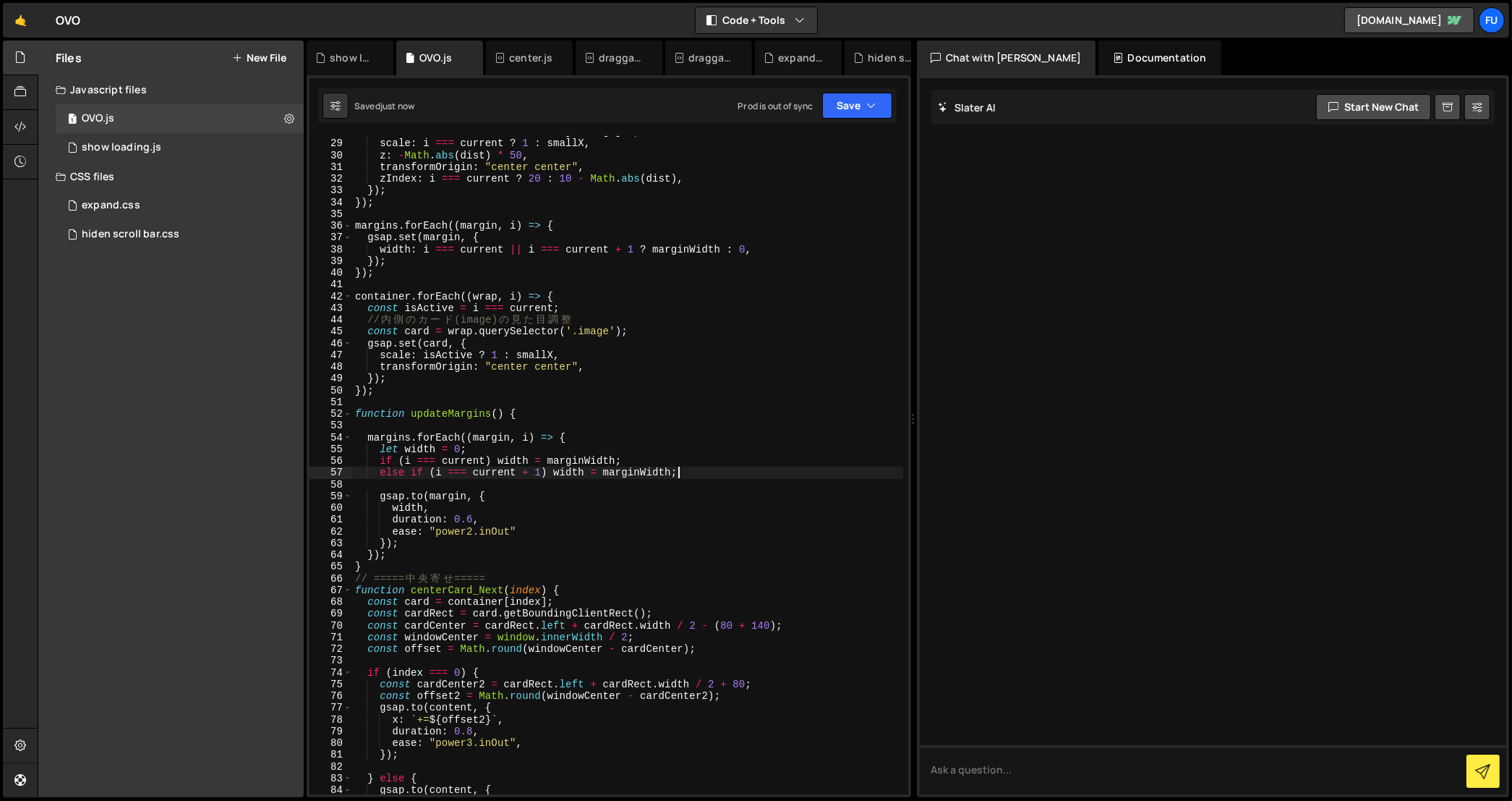
scroll to position [390, 0]
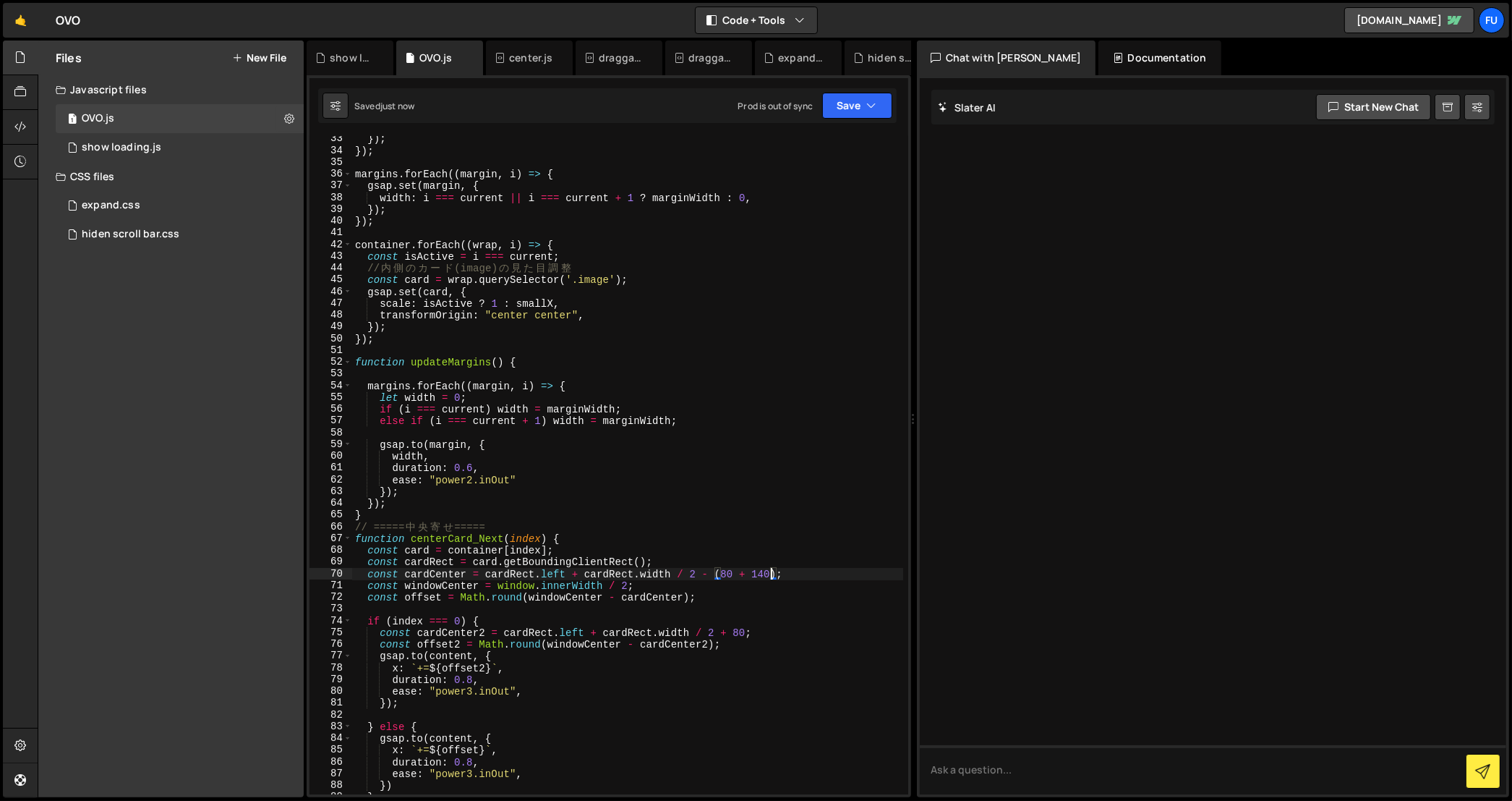
drag, startPoint x: 774, startPoint y: 576, endPoint x: 766, endPoint y: 576, distance: 8.0
click at [766, 576] on div "}) ; }) ; margins . forEach (( margin , i ) => { gsap . set ( margin , { width …" at bounding box center [627, 474] width 551 height 683
drag, startPoint x: 777, startPoint y: 578, endPoint x: 715, endPoint y: 574, distance: 62.1
click at [715, 574] on div "}) ; }) ; margins . forEach (( margin , i ) => { gsap . set ( margin , { width …" at bounding box center [627, 474] width 551 height 683
paste textarea "marginWidth"
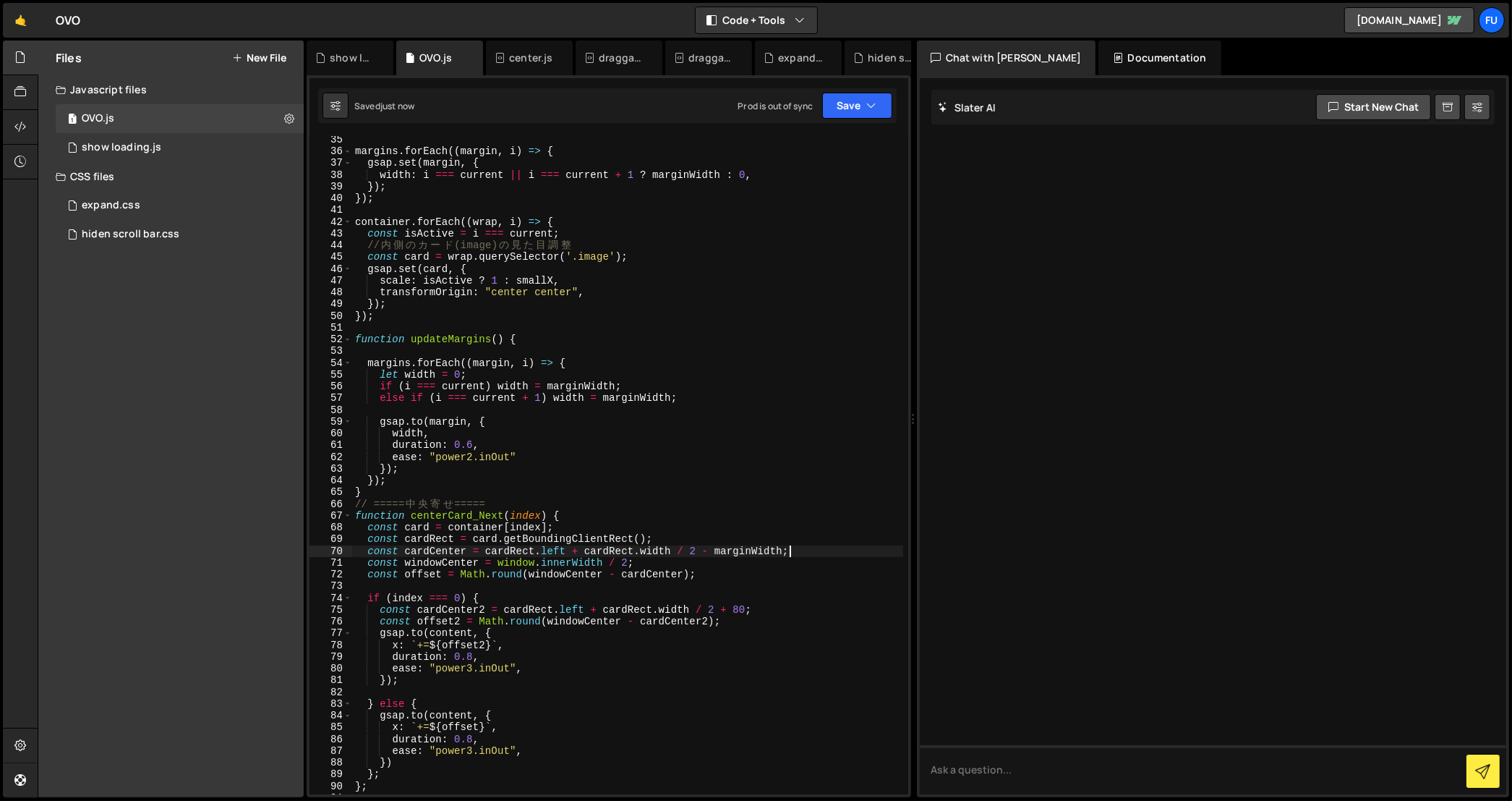
scroll to position [420, 0]
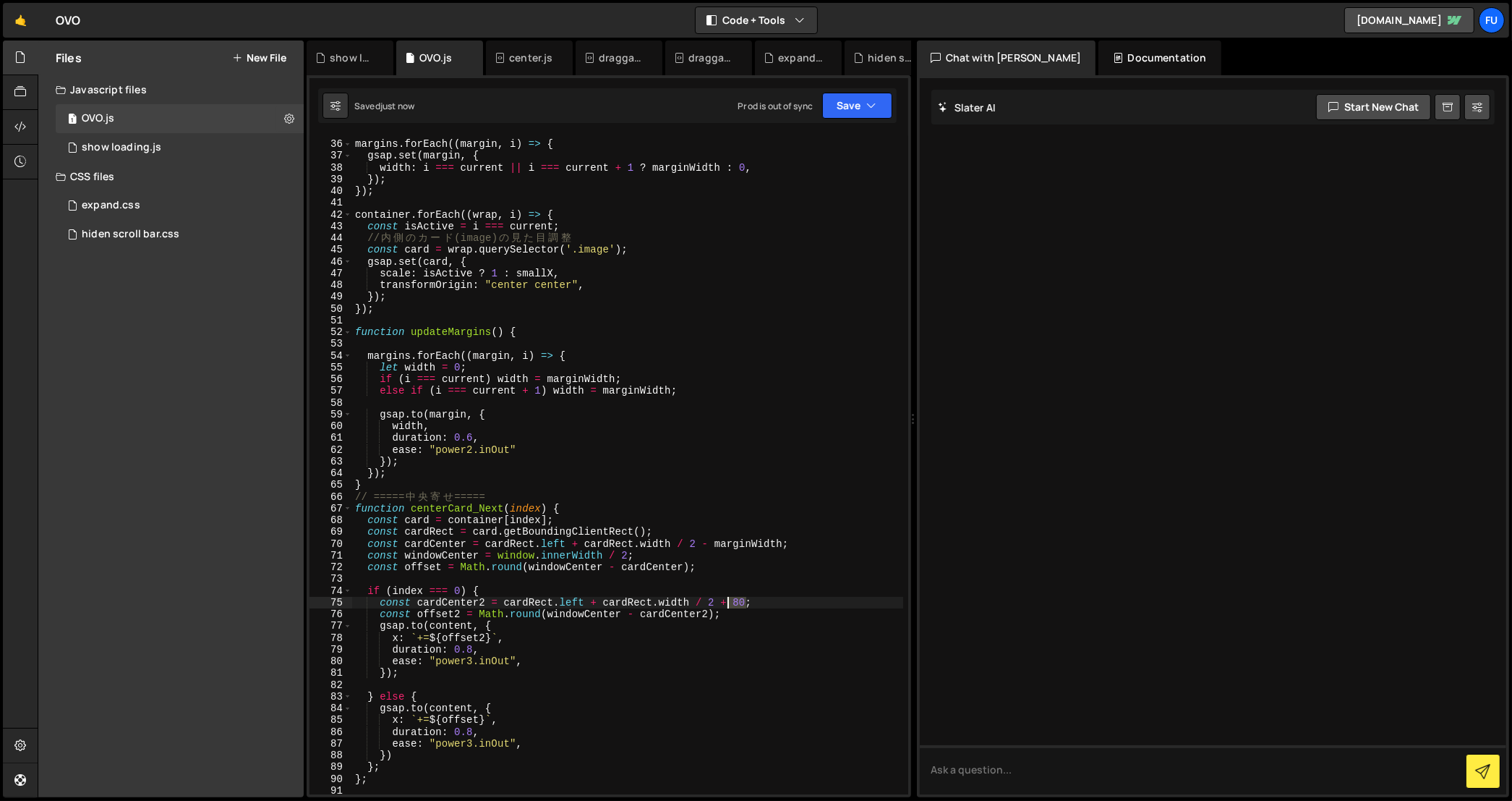
drag, startPoint x: 745, startPoint y: 605, endPoint x: 729, endPoint y: 605, distance: 16.0
click at [729, 605] on div "margins . forEach (( margin , i ) => { gsap . set ( margin , { width : i === cu…" at bounding box center [627, 467] width 551 height 683
paste textarea "marginWidth"
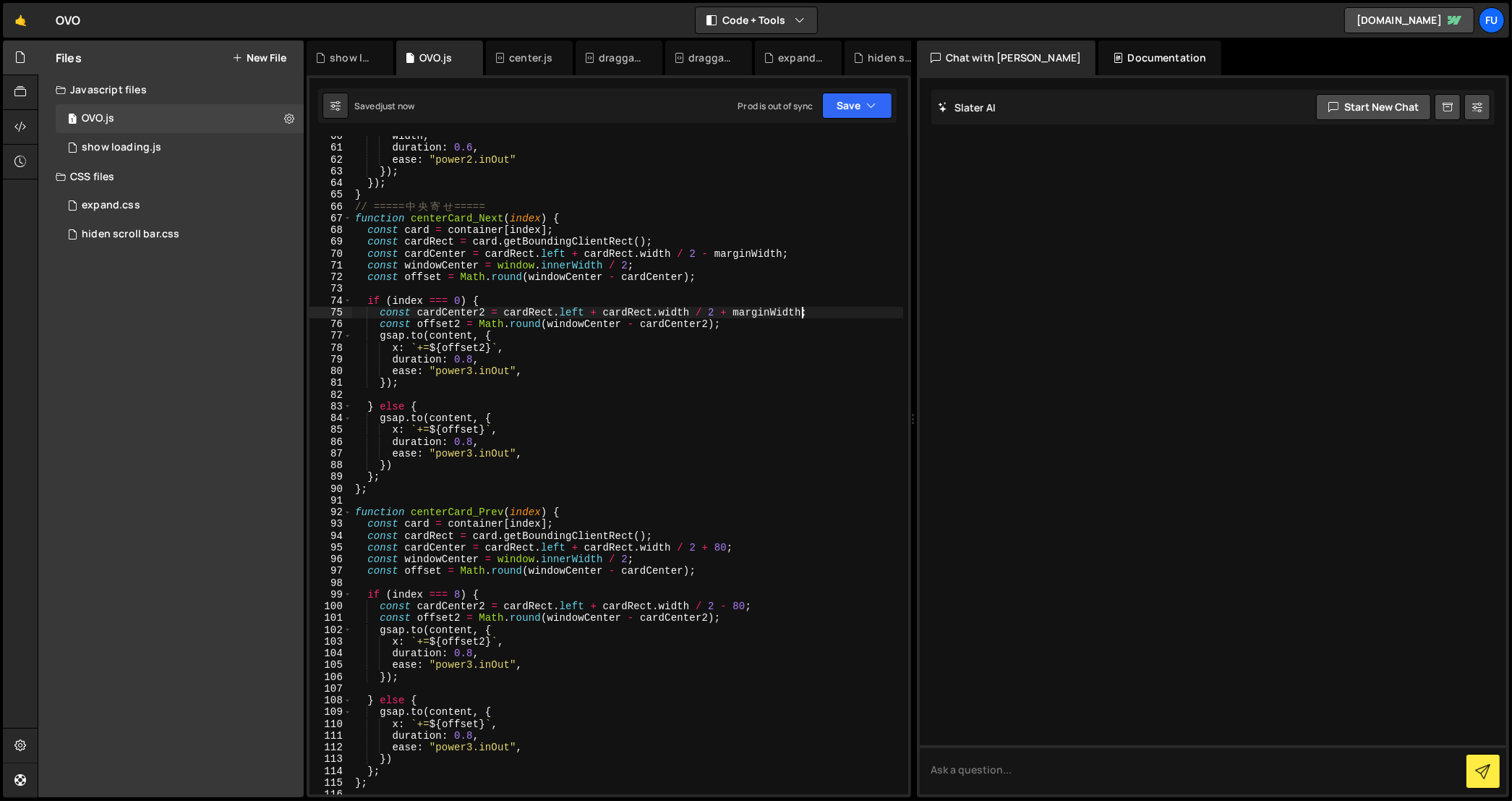
scroll to position [718, 0]
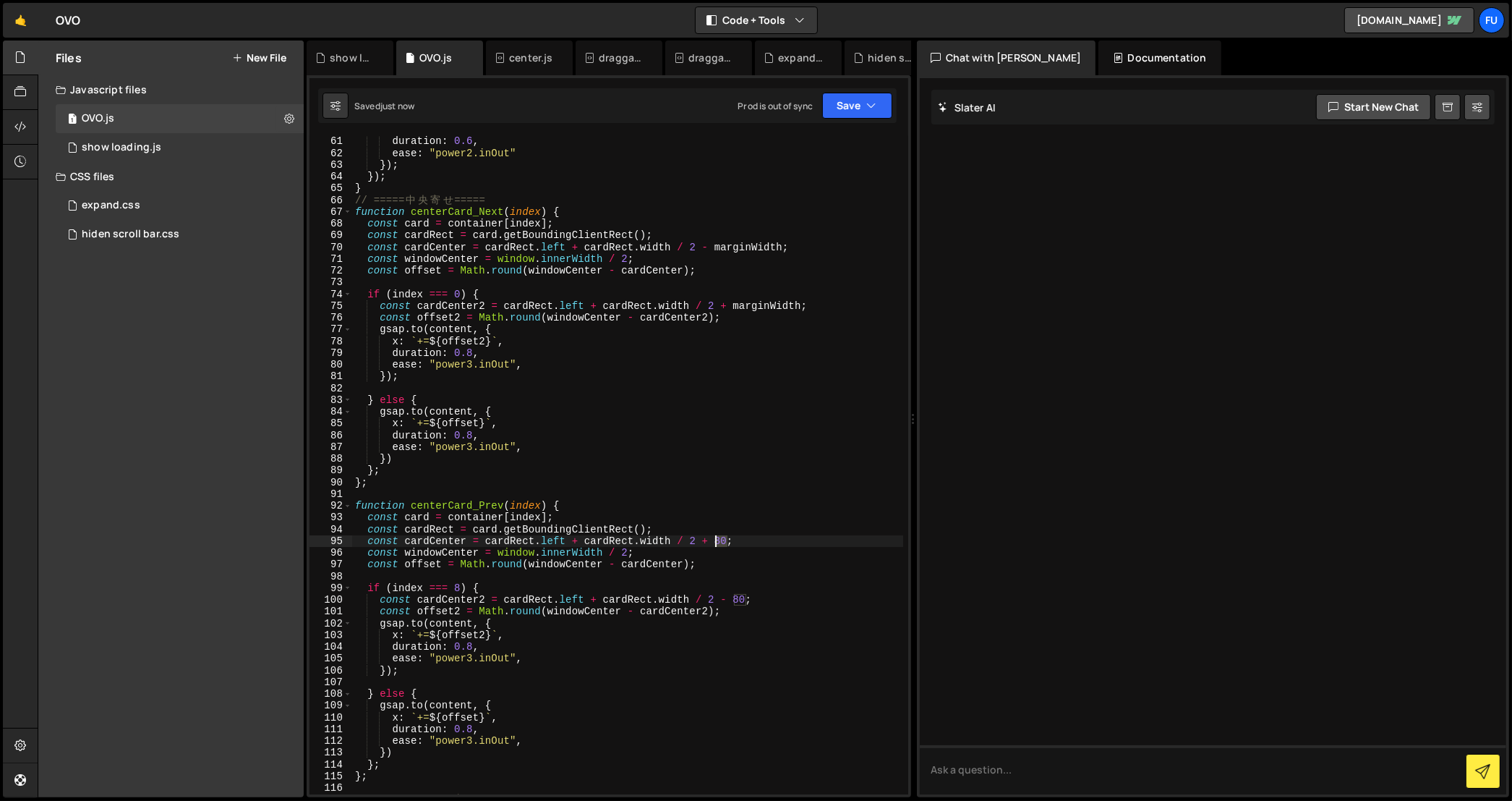
drag, startPoint x: 726, startPoint y: 543, endPoint x: 712, endPoint y: 542, distance: 14.0
click at [712, 542] on div "duration : 0.6 , ease : "power2.inOut" }) ; }) ; } // ===== 中 央 寄 せ ===== funct…" at bounding box center [627, 476] width 551 height 683
paste textarea "marginWidth"
drag, startPoint x: 745, startPoint y: 599, endPoint x: 732, endPoint y: 600, distance: 13.0
click at [732, 600] on div "duration : 0.6 , ease : "power2.inOut" }) ; }) ; } // ===== 中 央 寄 せ ===== funct…" at bounding box center [627, 476] width 551 height 683
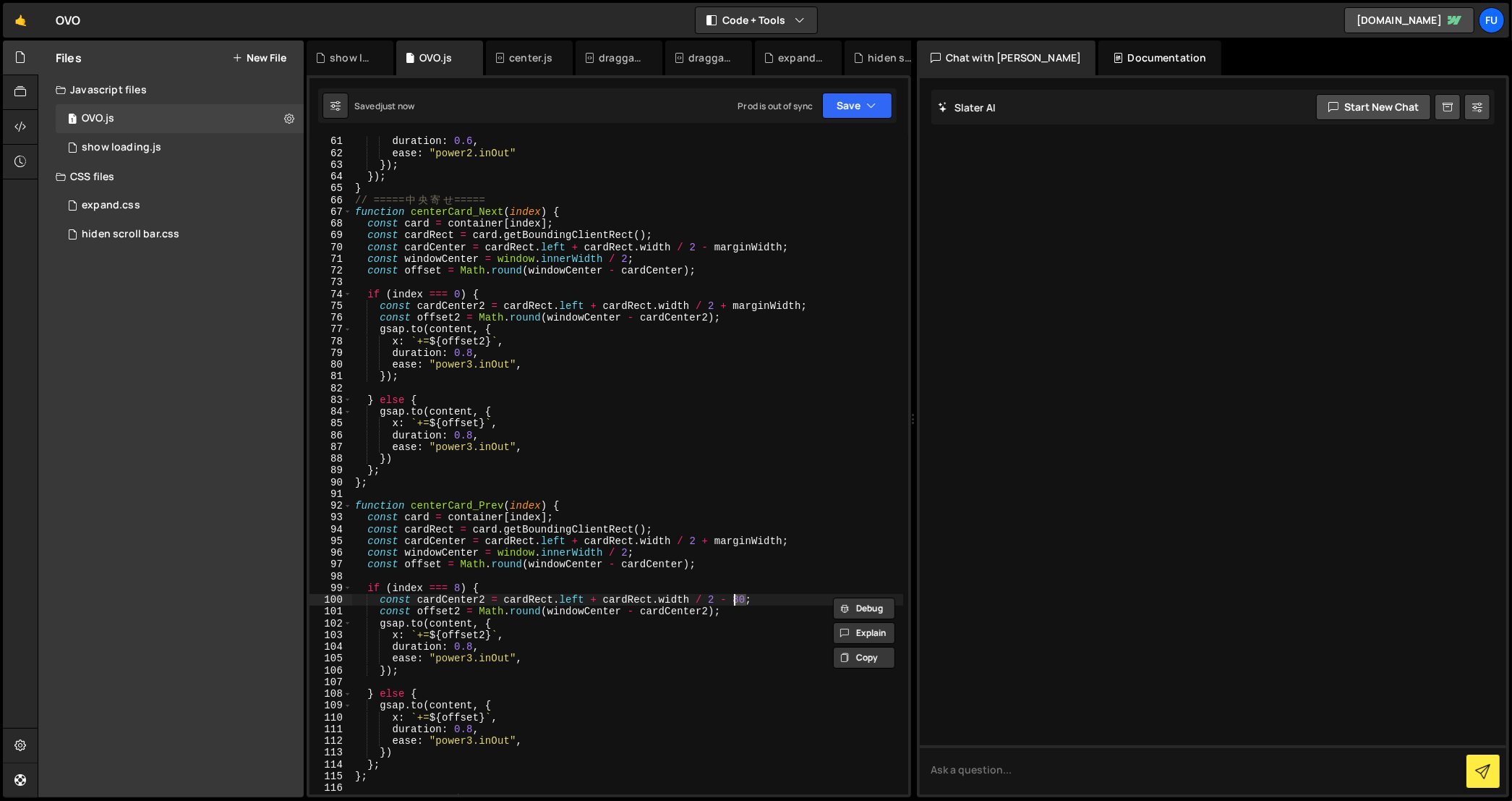
paste textarea "marginWidth"
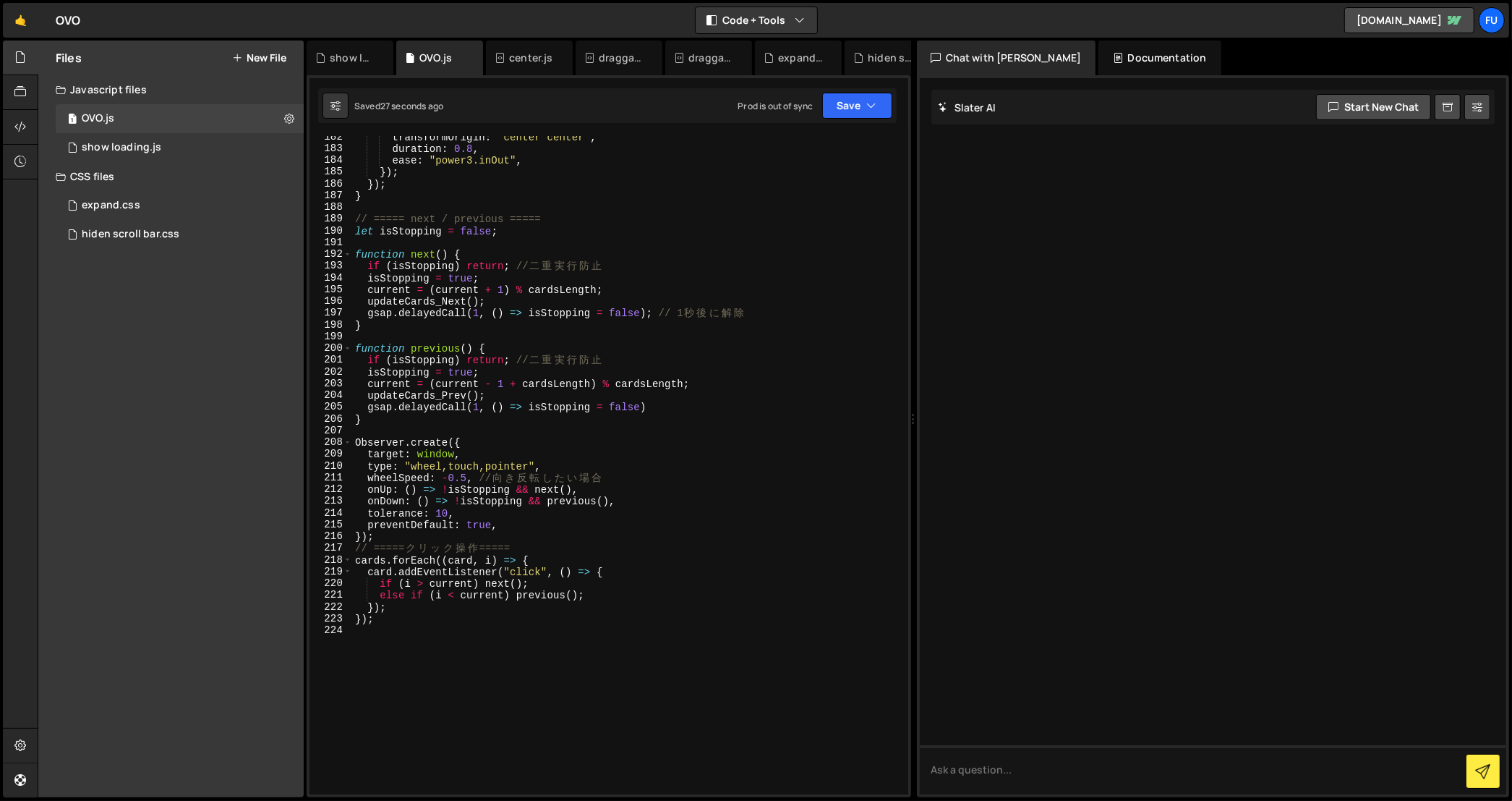
scroll to position [2145, 0]
type textarea "const cardCenter2 = cardRect.left + cardRect.width / 2 - marginWidth;"
click at [874, 103] on icon "button" at bounding box center [872, 105] width 11 height 15
click at [867, 143] on icon at bounding box center [870, 150] width 11 height 15
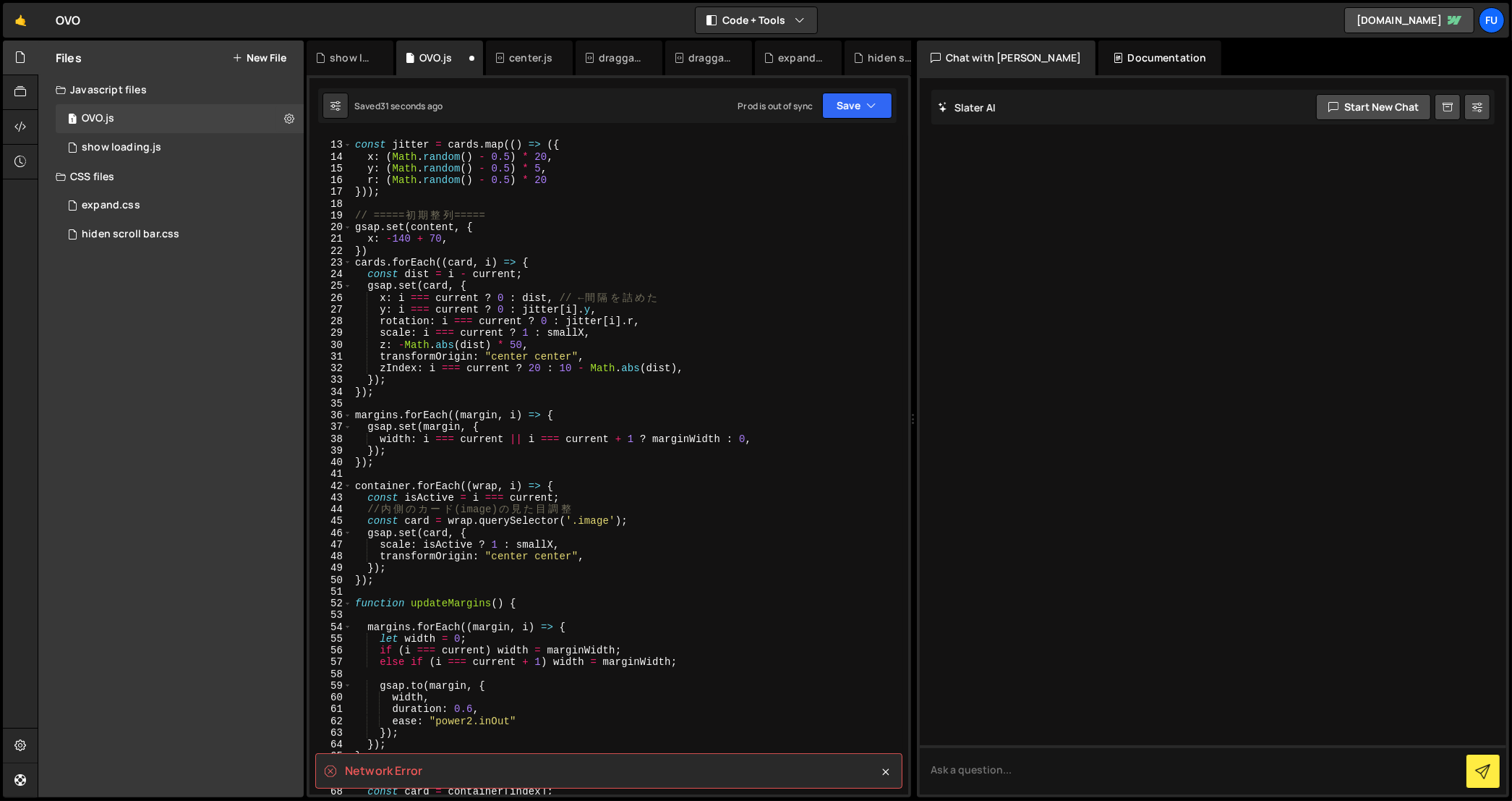
scroll to position [0, 0]
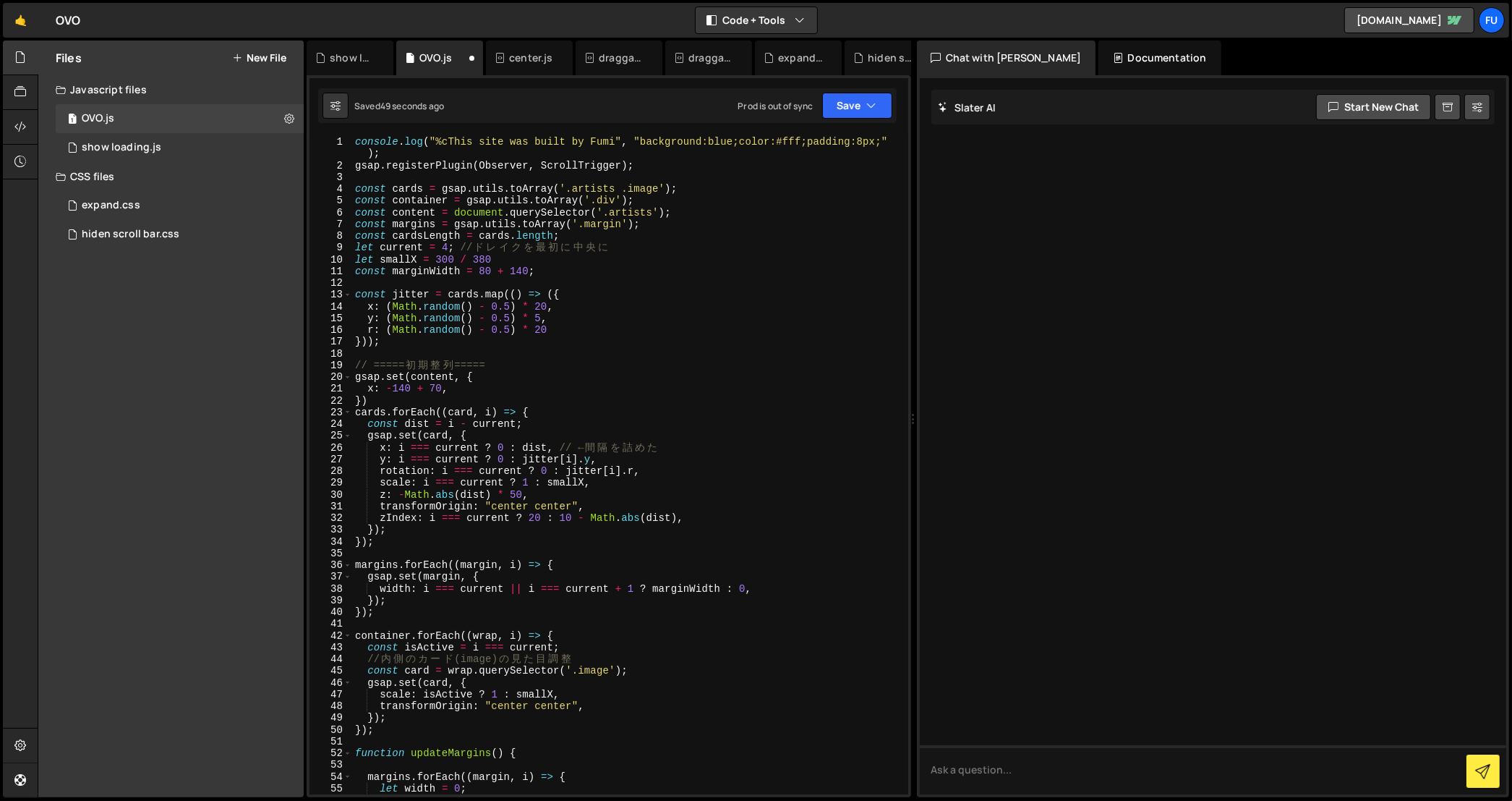
click at [927, 91] on div at bounding box center [1213, 436] width 587 height 716
click at [865, 100] on button "Save" at bounding box center [857, 105] width 70 height 26
click at [843, 149] on div "Saved 50 seconds ago" at bounding box center [809, 156] width 151 height 17
click at [878, 96] on button "Save" at bounding box center [857, 105] width 70 height 26
click at [860, 207] on div "Saved 14 hours ago" at bounding box center [809, 203] width 151 height 17
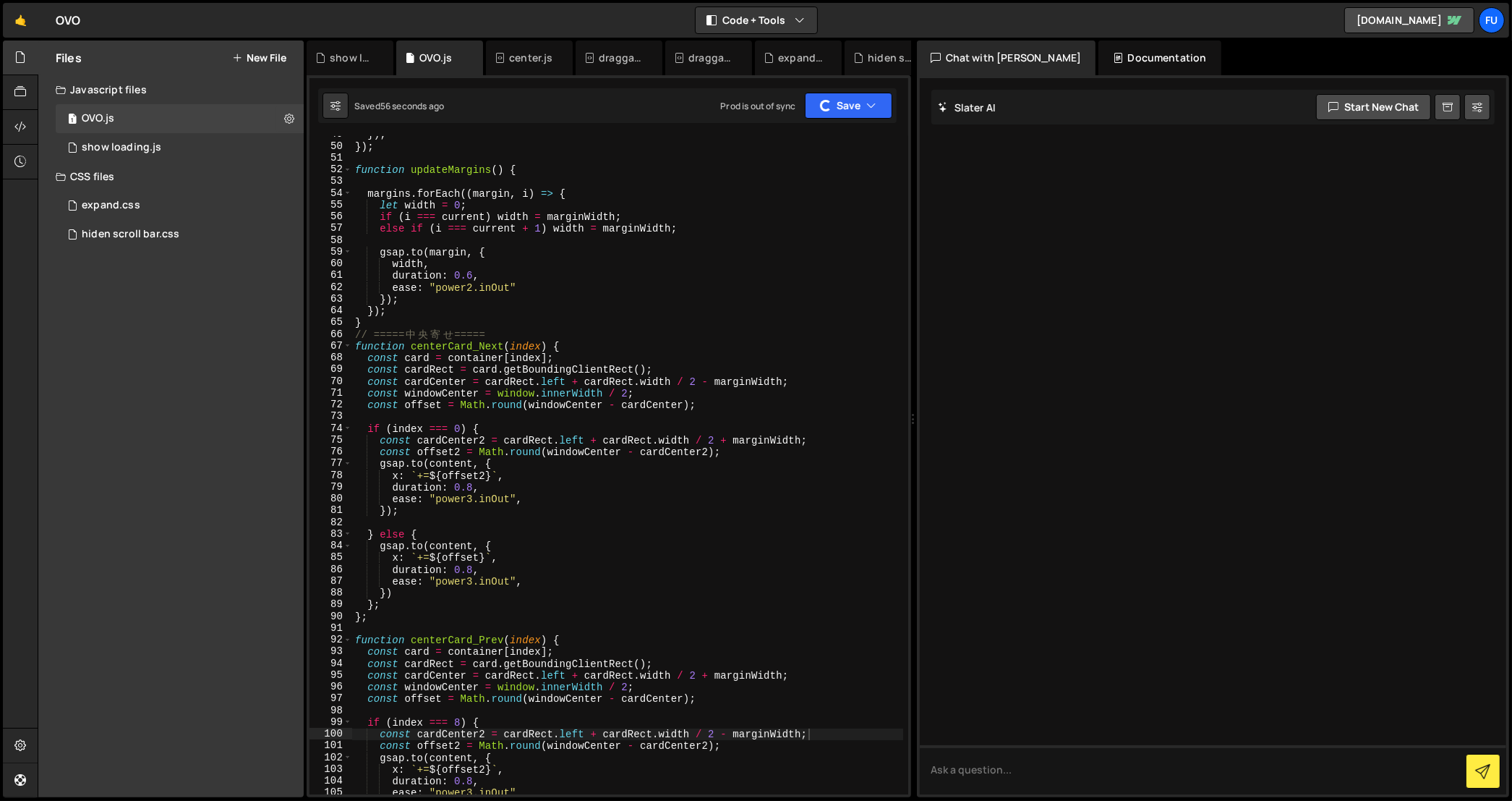
scroll to position [583, 0]
click at [860, 103] on button "Save" at bounding box center [848, 105] width 87 height 26
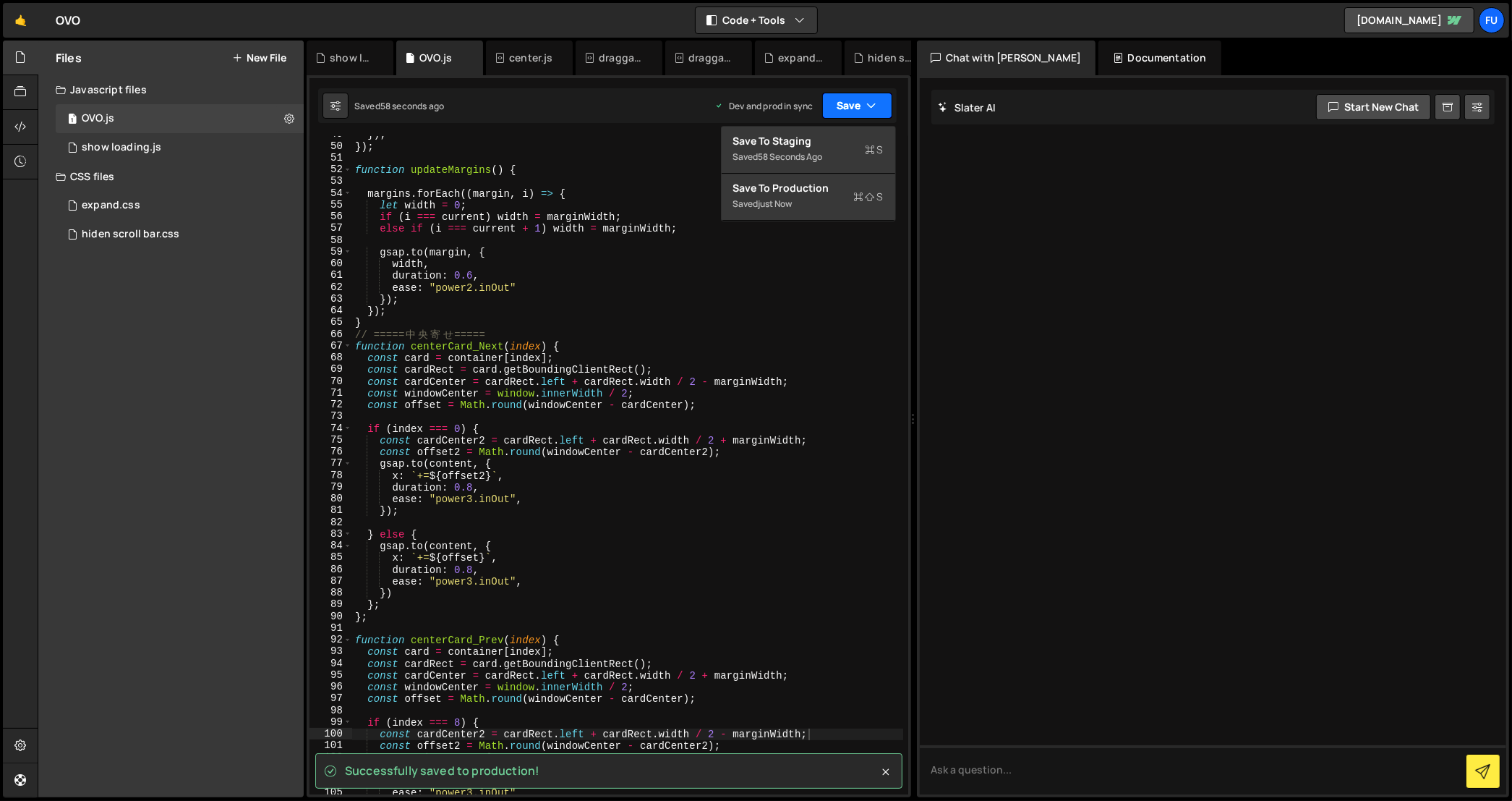
click at [859, 104] on button "Save" at bounding box center [857, 105] width 70 height 26
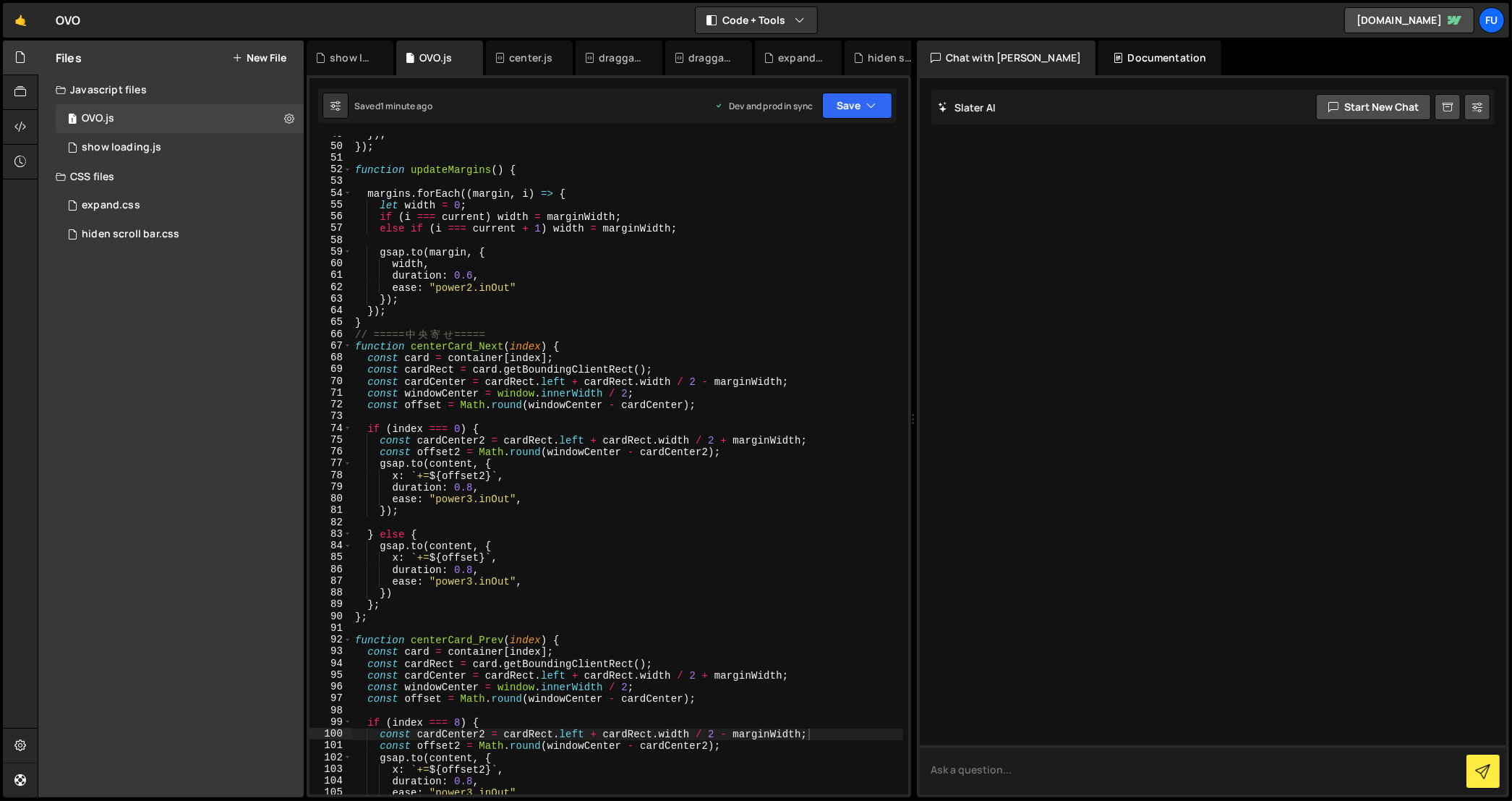
click at [997, 757] on textarea at bounding box center [1213, 769] width 587 height 49
click at [867, 115] on button "Save" at bounding box center [857, 105] width 70 height 26
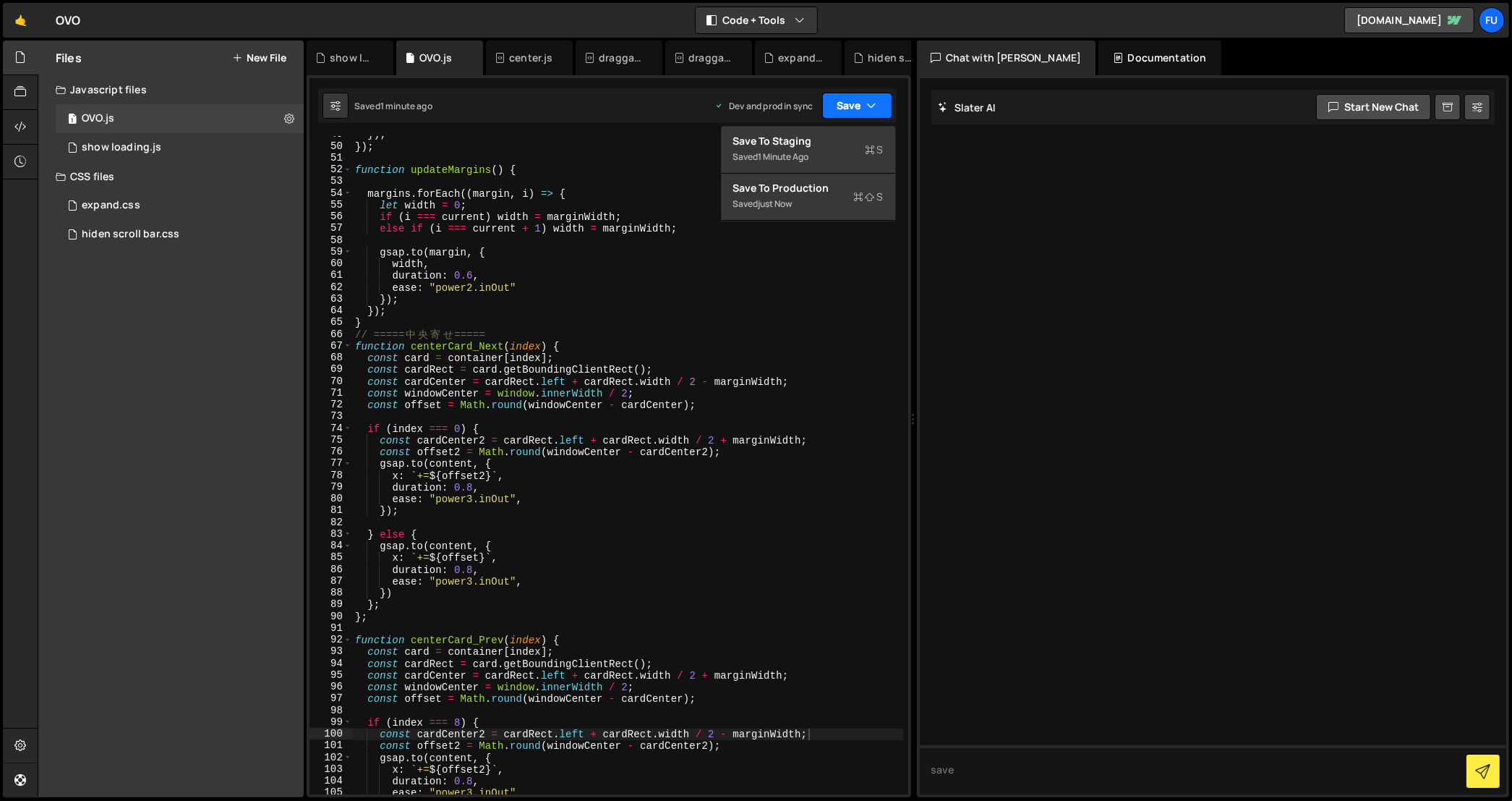
click at [867, 114] on button "Save" at bounding box center [857, 105] width 70 height 26
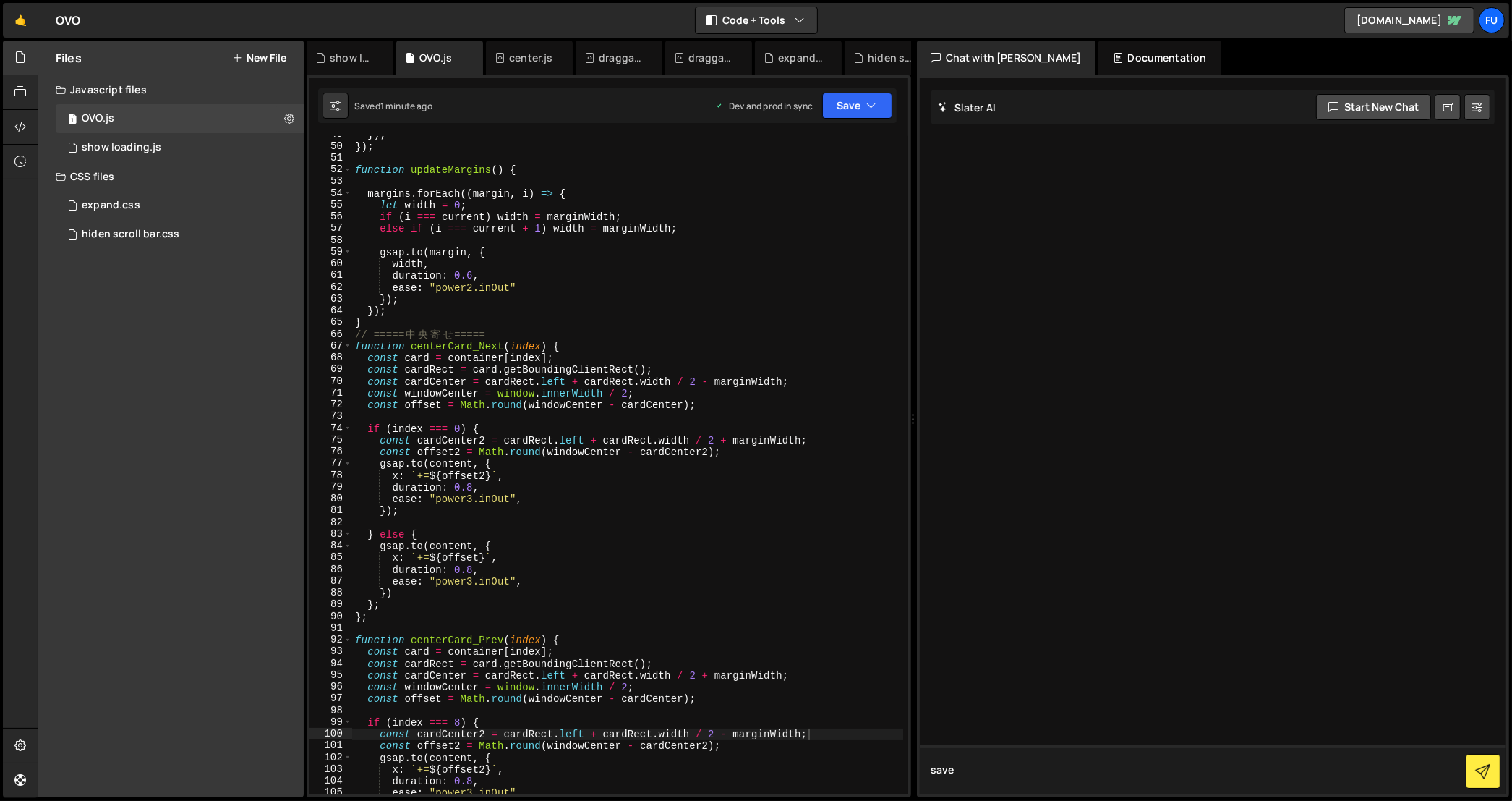
click at [967, 780] on textarea "save" at bounding box center [1213, 769] width 587 height 49
click at [877, 100] on icon "button" at bounding box center [872, 105] width 11 height 15
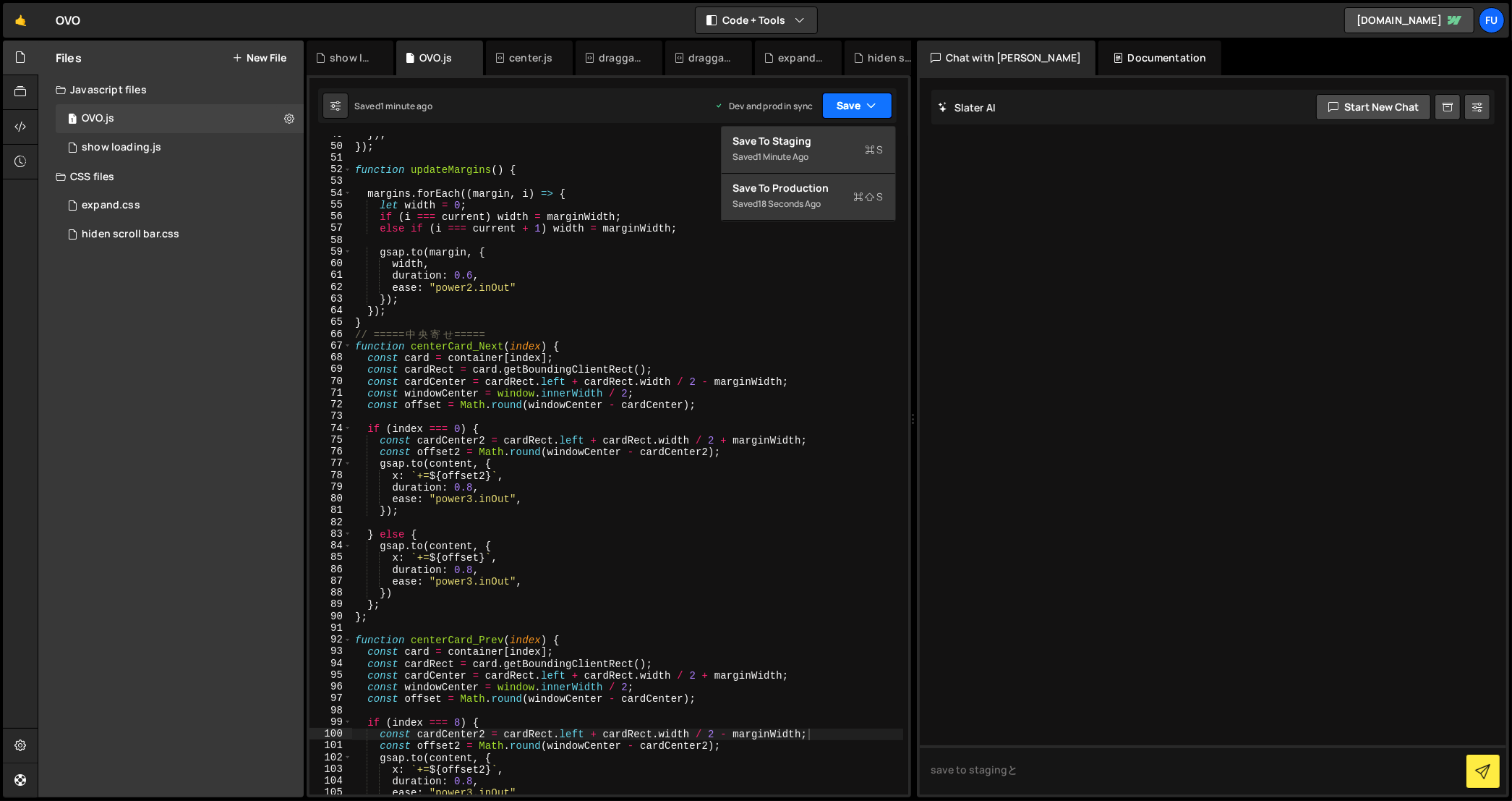
click at [877, 98] on icon "button" at bounding box center [872, 105] width 11 height 15
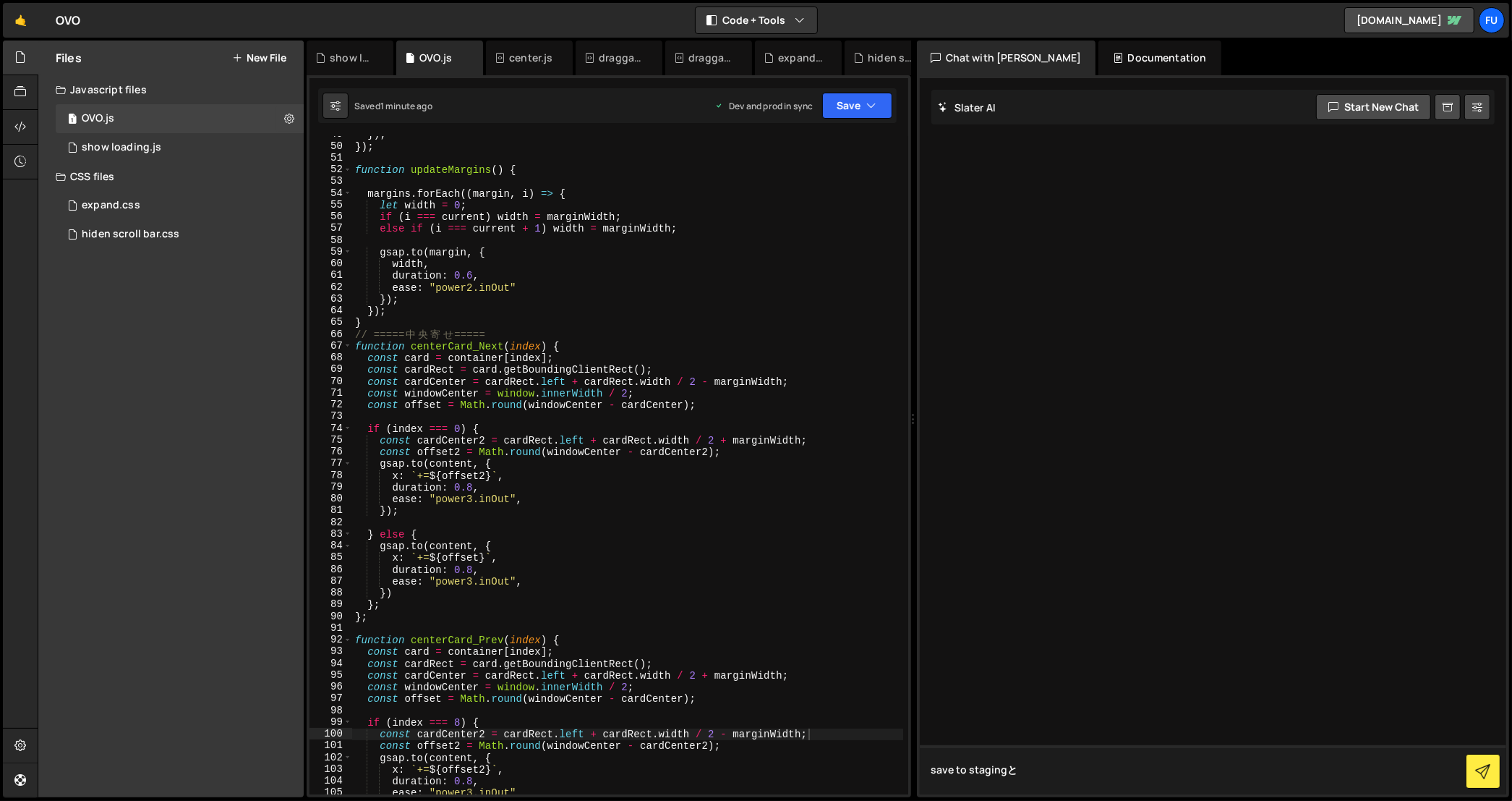
click at [1054, 754] on textarea "save to stagingと" at bounding box center [1213, 769] width 587 height 49
click at [1041, 773] on textarea "save to stagingと" at bounding box center [1213, 769] width 587 height 49
click at [927, 768] on textarea "save to staging" at bounding box center [1213, 769] width 587 height 49
click at [1180, 778] on textarea "what is the difference between save to staging" at bounding box center [1213, 769] width 587 height 49
type textarea "what is the difference between save to staging and save to production?"
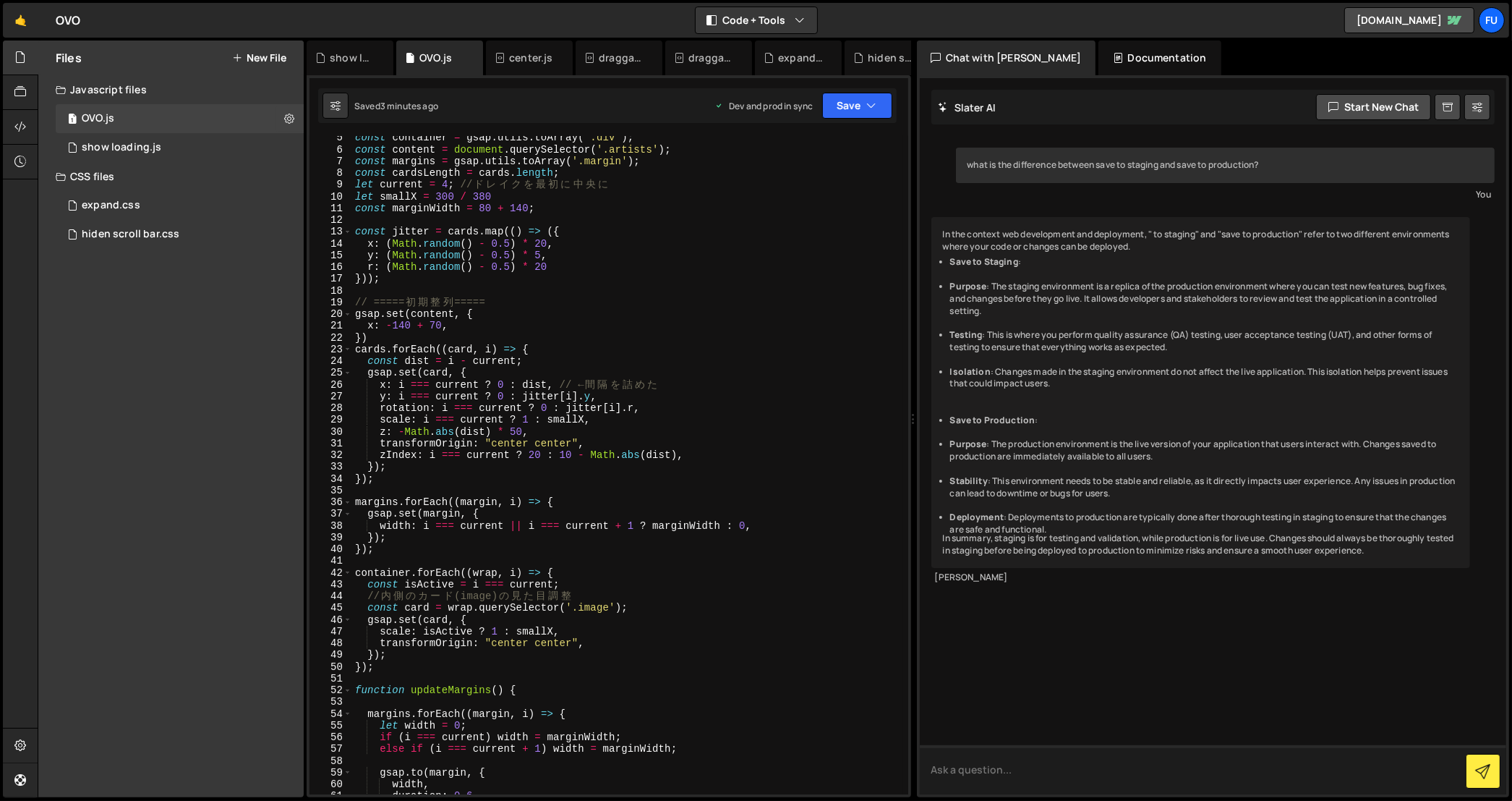
scroll to position [0, 0]
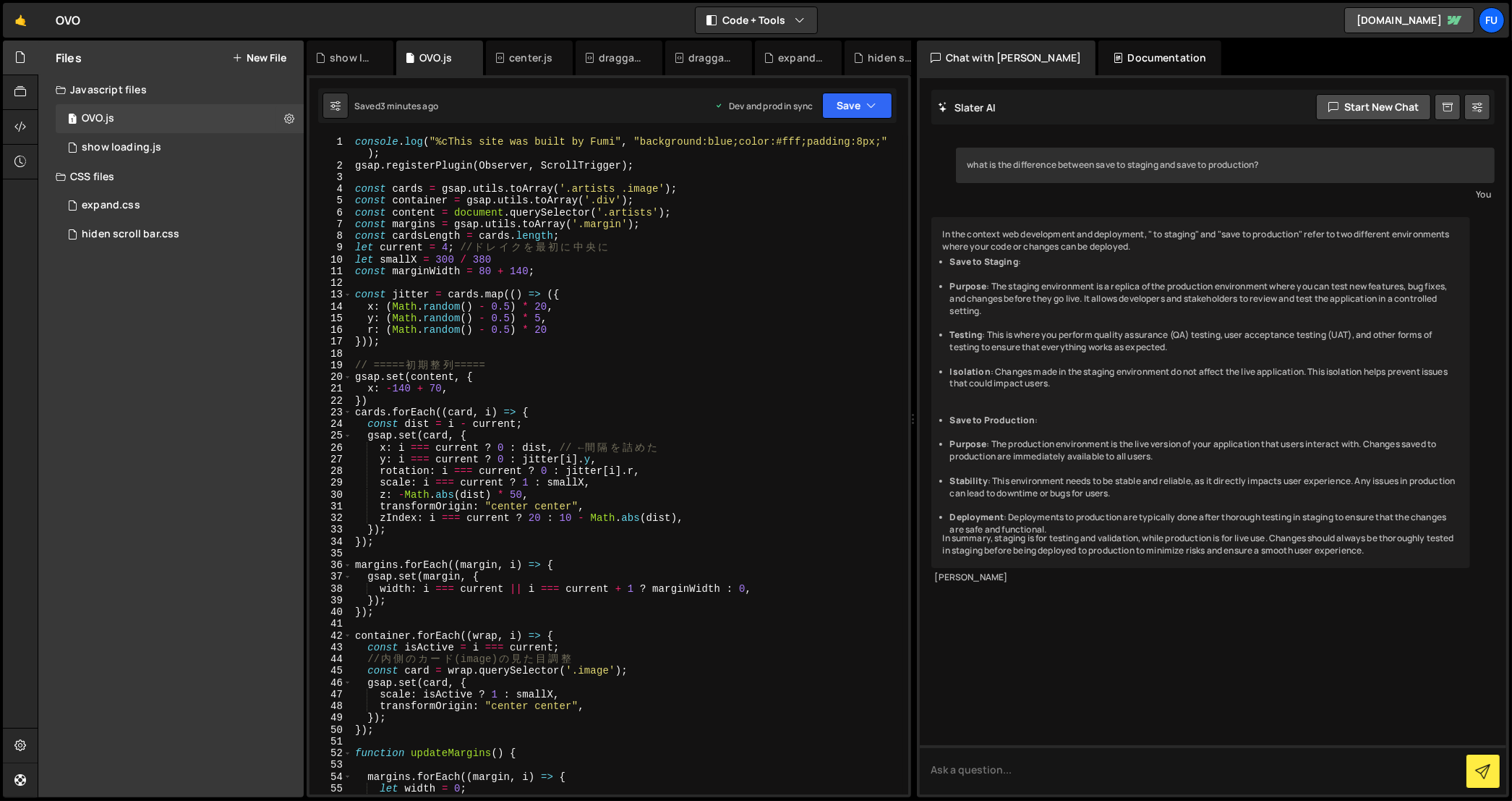
click at [483, 274] on div "console . log ( "%cThis site was built by Fumi" , "background:blue;color:#fff;p…" at bounding box center [627, 484] width 551 height 695
click at [853, 92] on button "Save" at bounding box center [857, 105] width 70 height 26
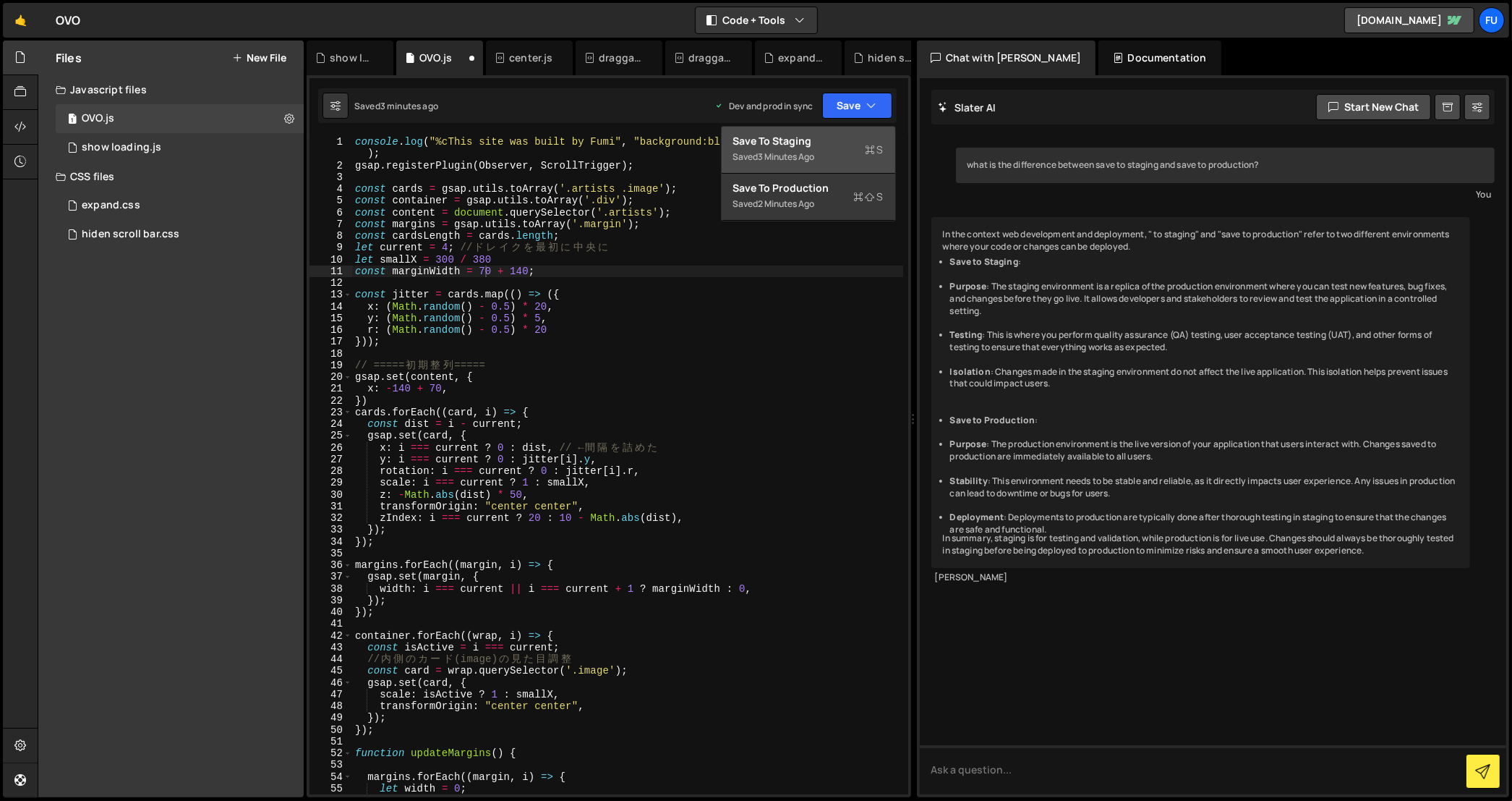
click at [850, 147] on div "Save to Staging S" at bounding box center [809, 141] width 151 height 15
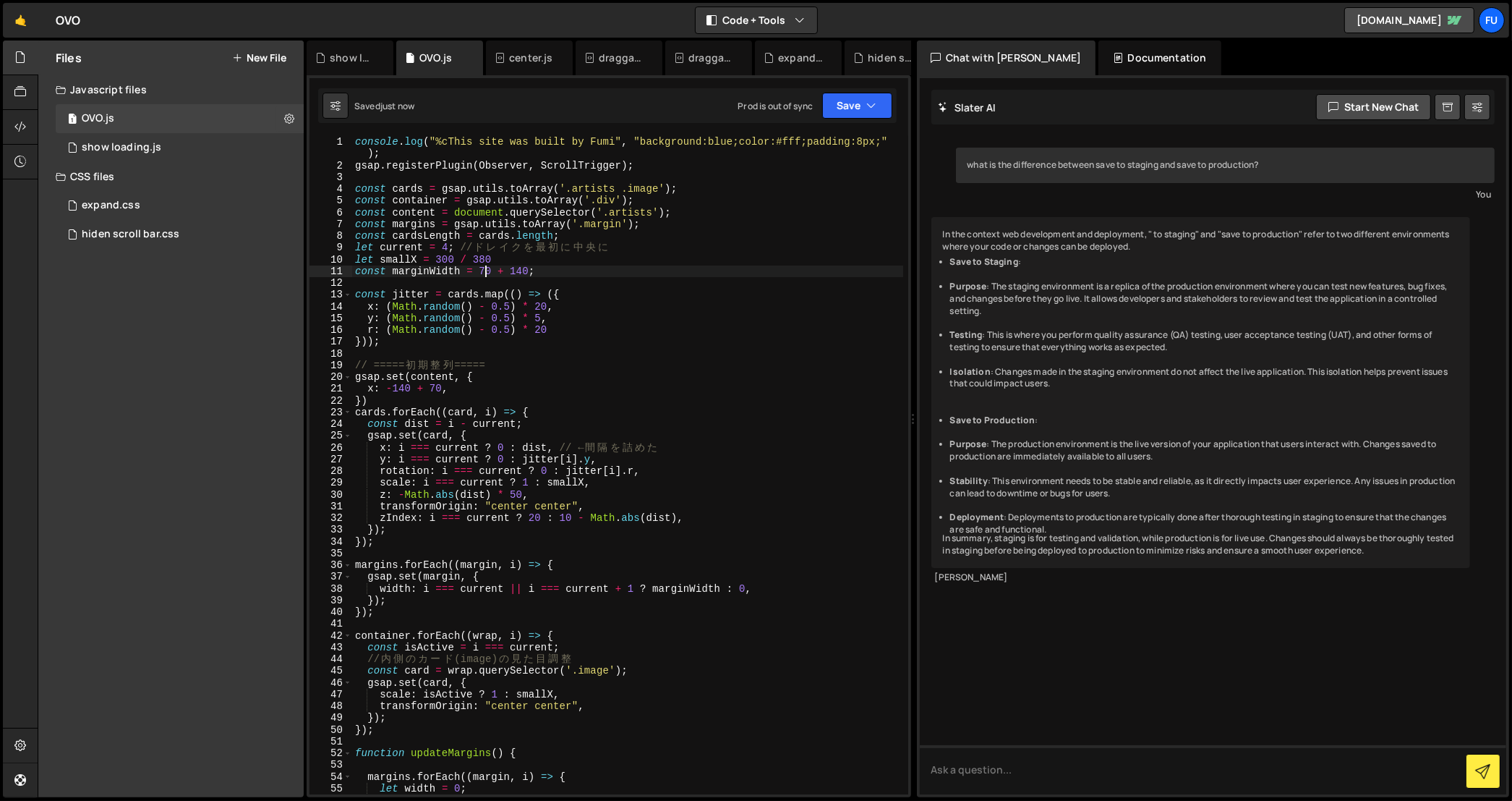
click at [482, 268] on div "console . log ( "%cThis site was built by Fumi" , "background:blue;color:#fff;p…" at bounding box center [627, 484] width 551 height 695
click at [870, 96] on button "Save" at bounding box center [857, 105] width 70 height 26
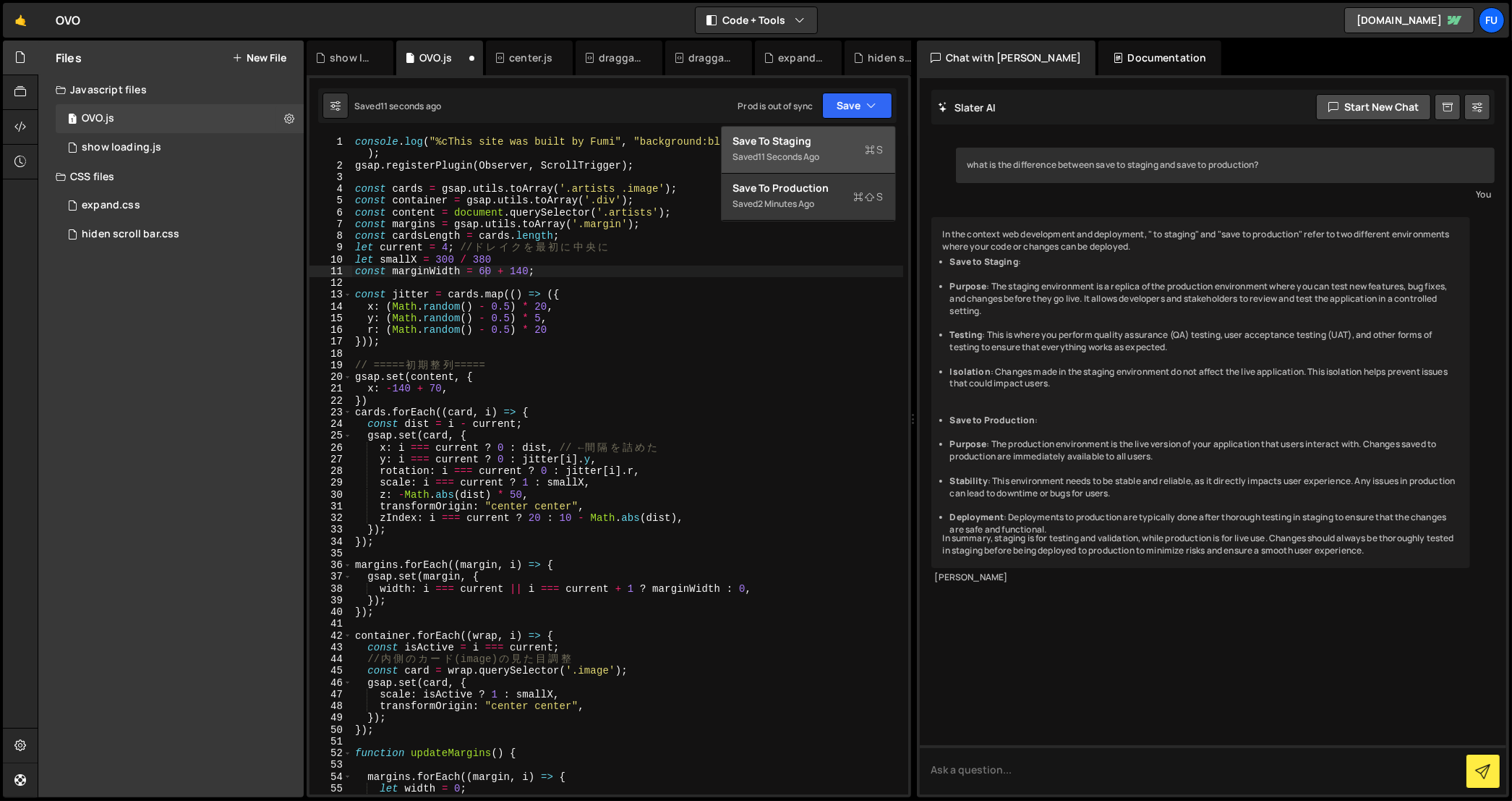
click at [864, 158] on div "Saved 11 seconds ago" at bounding box center [809, 156] width 151 height 17
click at [486, 271] on div "console . log ( "%cThis site was built by Fumi" , "background:blue;color:#fff;p…" at bounding box center [627, 484] width 551 height 695
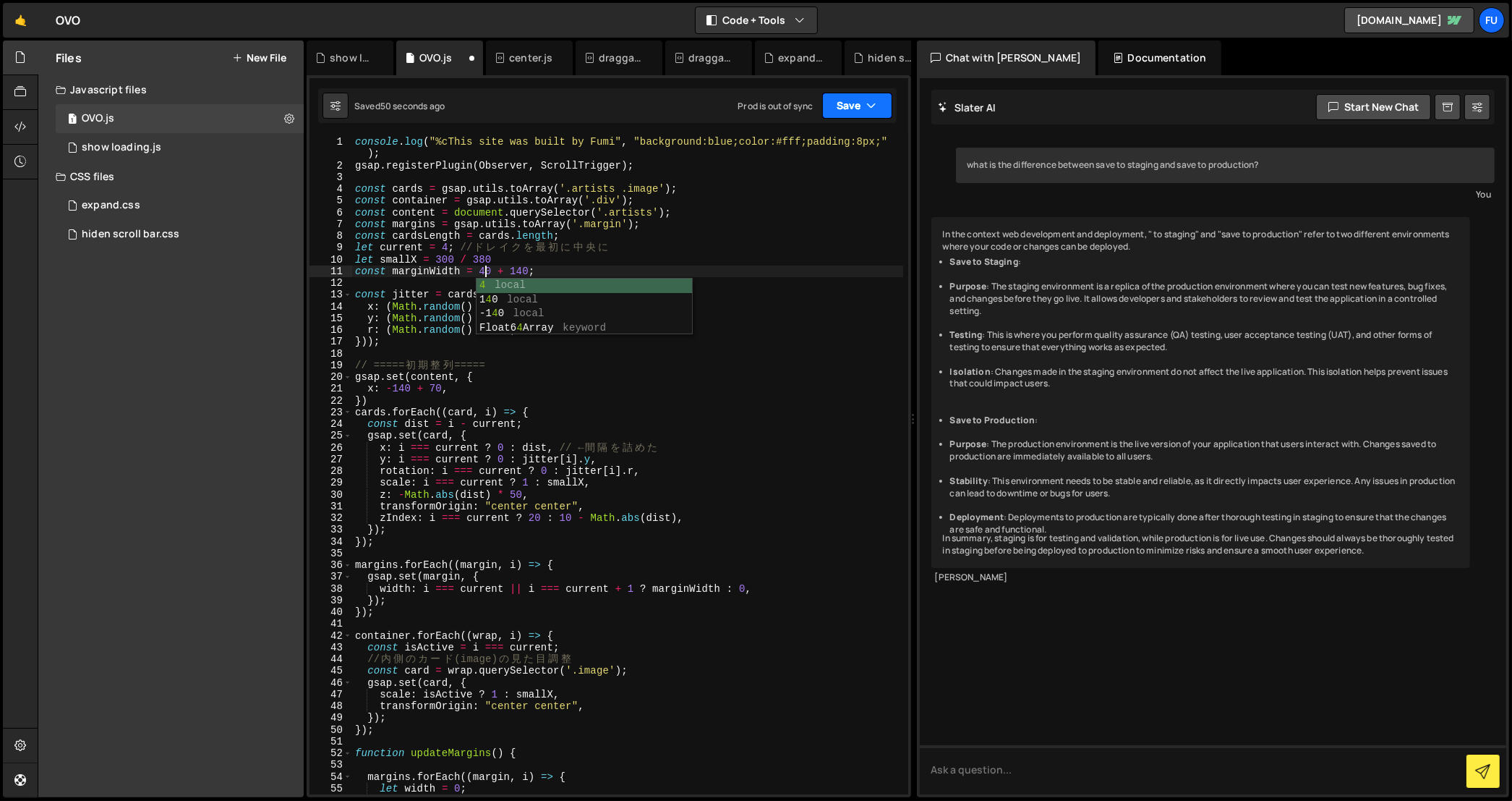
click at [840, 102] on button "Save" at bounding box center [857, 105] width 70 height 26
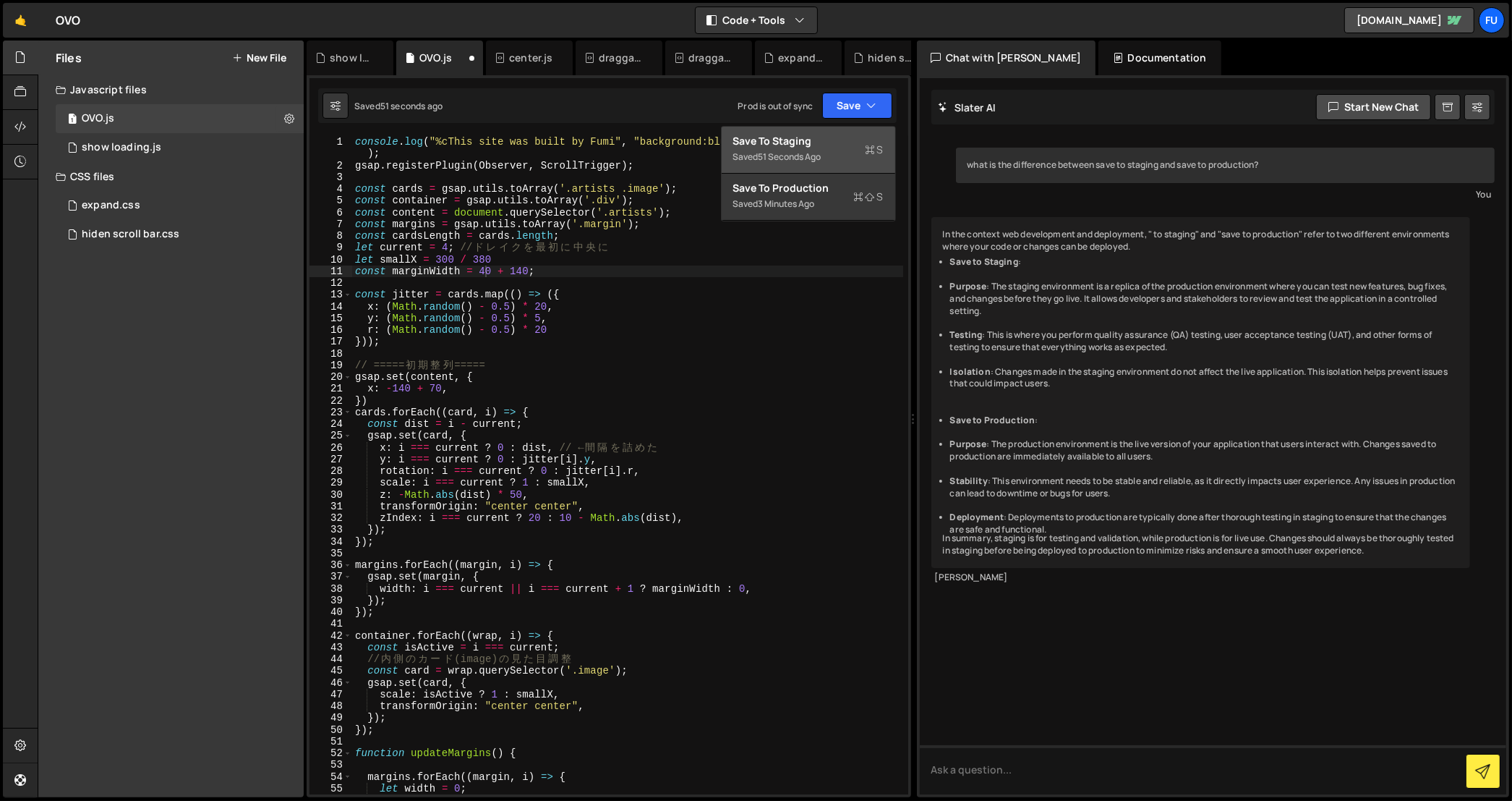
click at [805, 161] on div "51 seconds ago" at bounding box center [790, 156] width 63 height 12
click at [486, 272] on div "console . log ( "%cThis site was built by Fumi" , "background:blue;color:#fff;p…" at bounding box center [627, 484] width 551 height 695
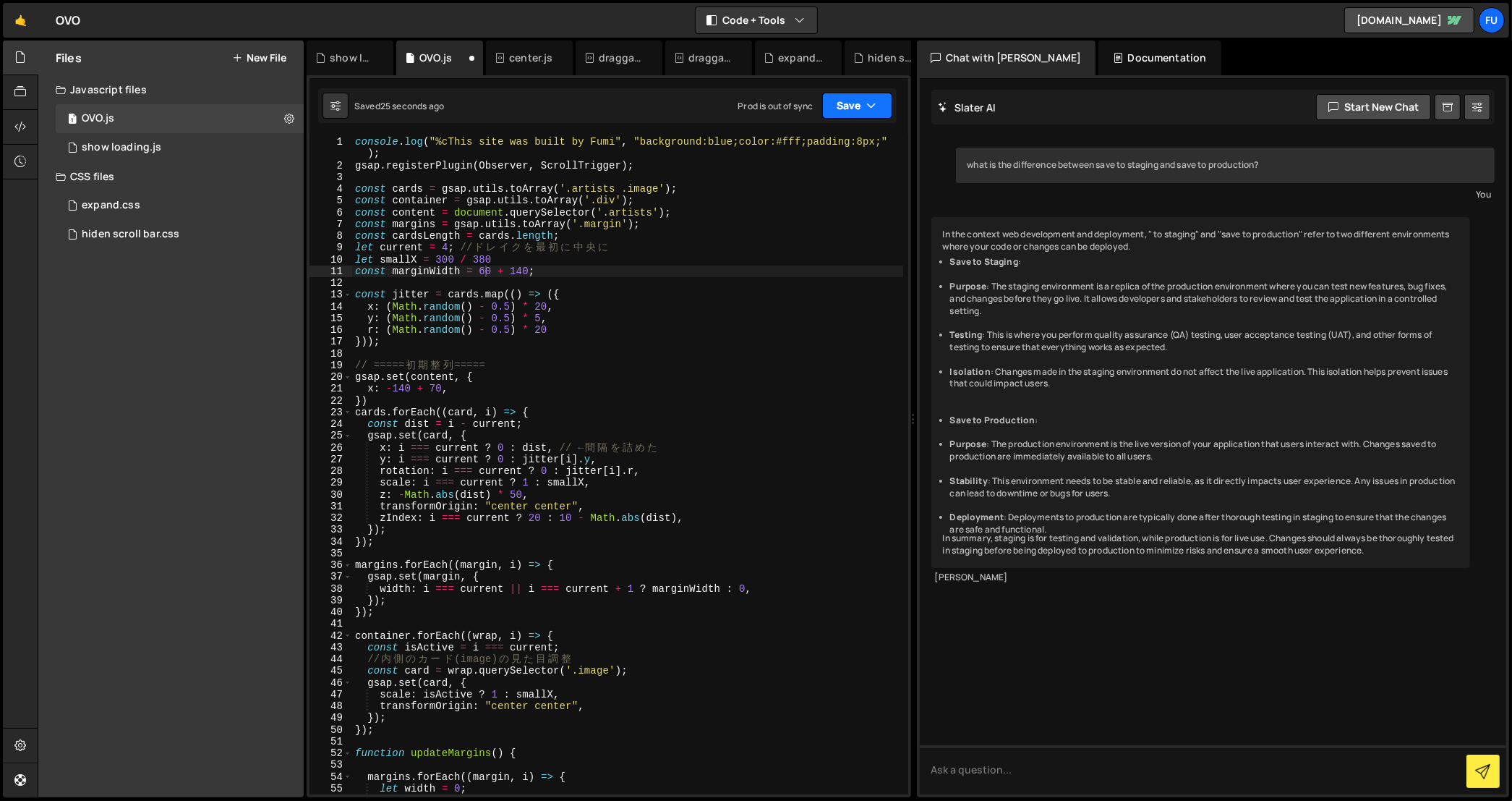
click at [864, 105] on button "Save" at bounding box center [857, 105] width 70 height 26
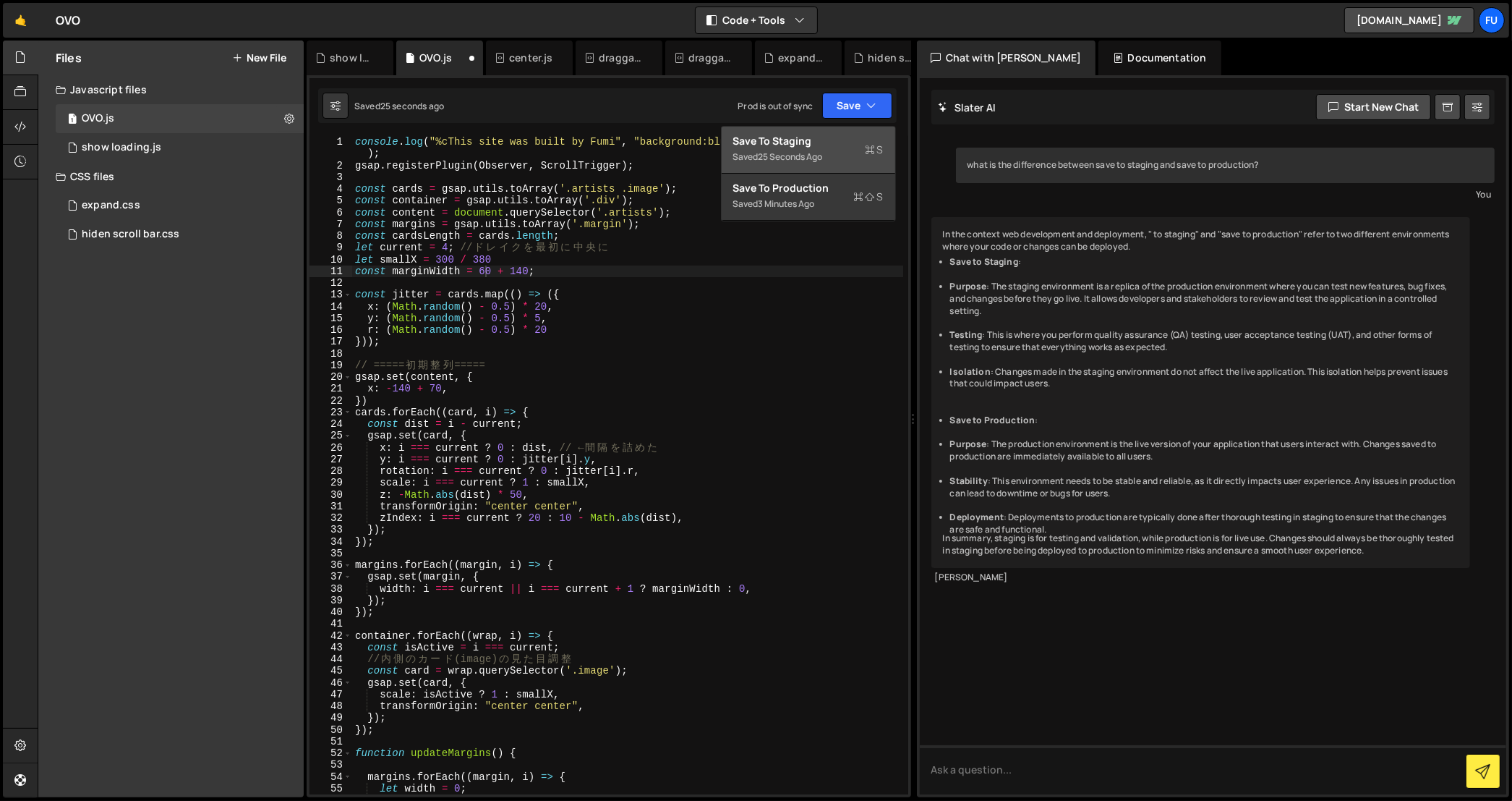
click at [864, 130] on button "Save to Staging S Saved 25 seconds ago" at bounding box center [808, 150] width 173 height 47
click at [492, 271] on div "console . log ( "%cThis site was built by Fumi" , "background:blue;color:#fff;p…" at bounding box center [627, 484] width 551 height 695
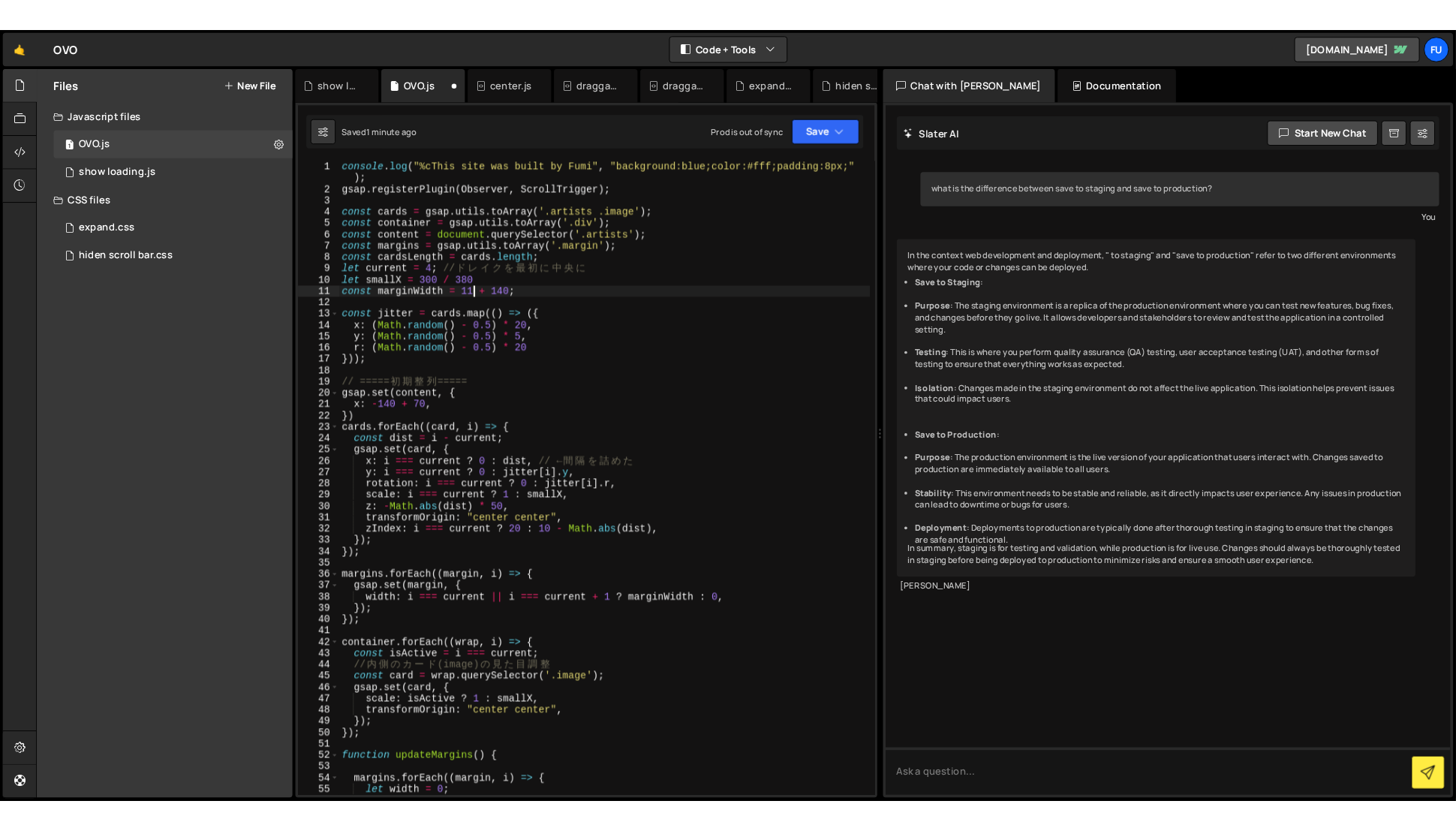
scroll to position [0, 10]
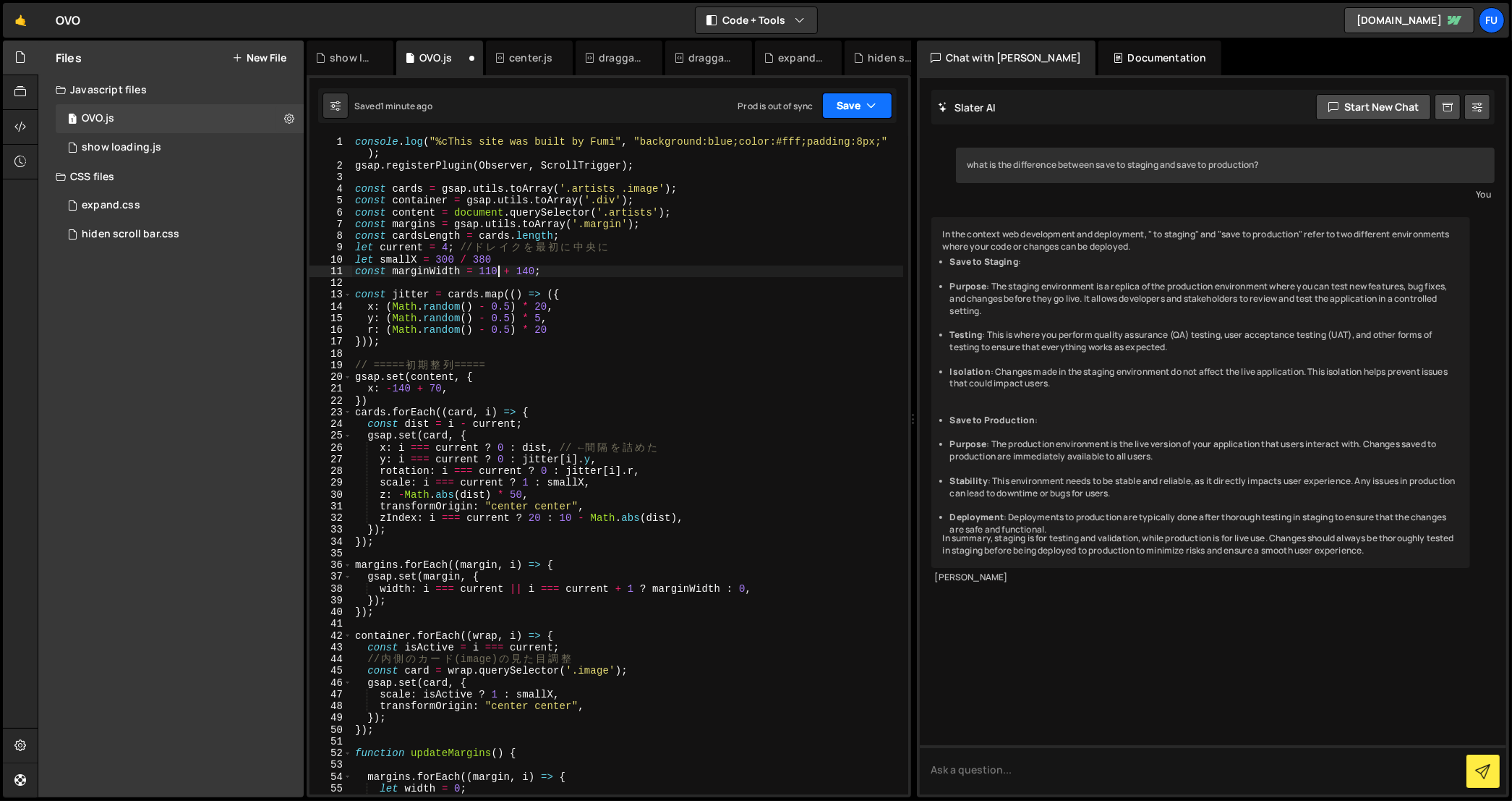
click at [869, 98] on icon "button" at bounding box center [872, 105] width 11 height 15
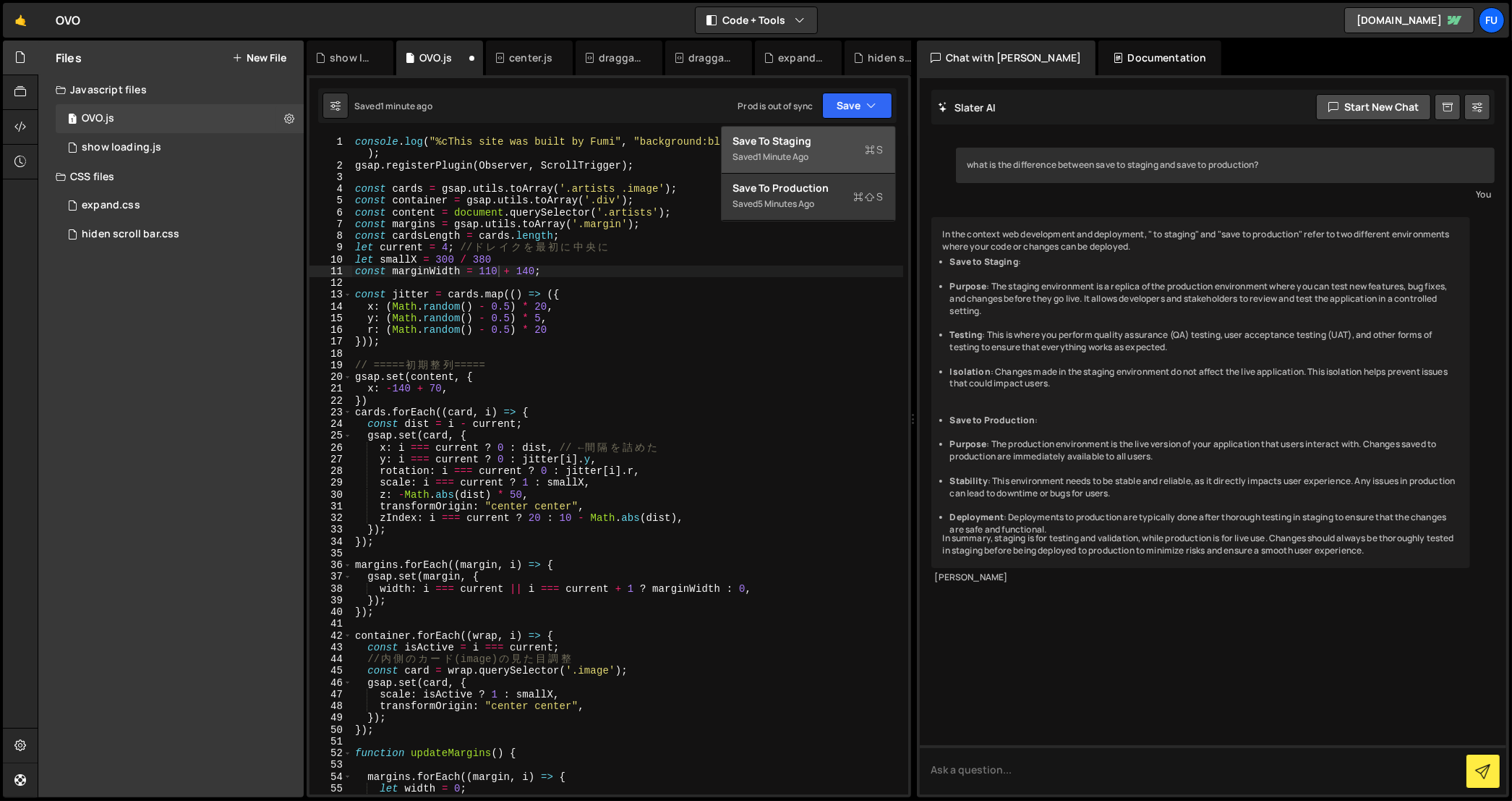
click at [863, 132] on button "Save to Staging S Saved 1 minute ago" at bounding box center [808, 150] width 173 height 47
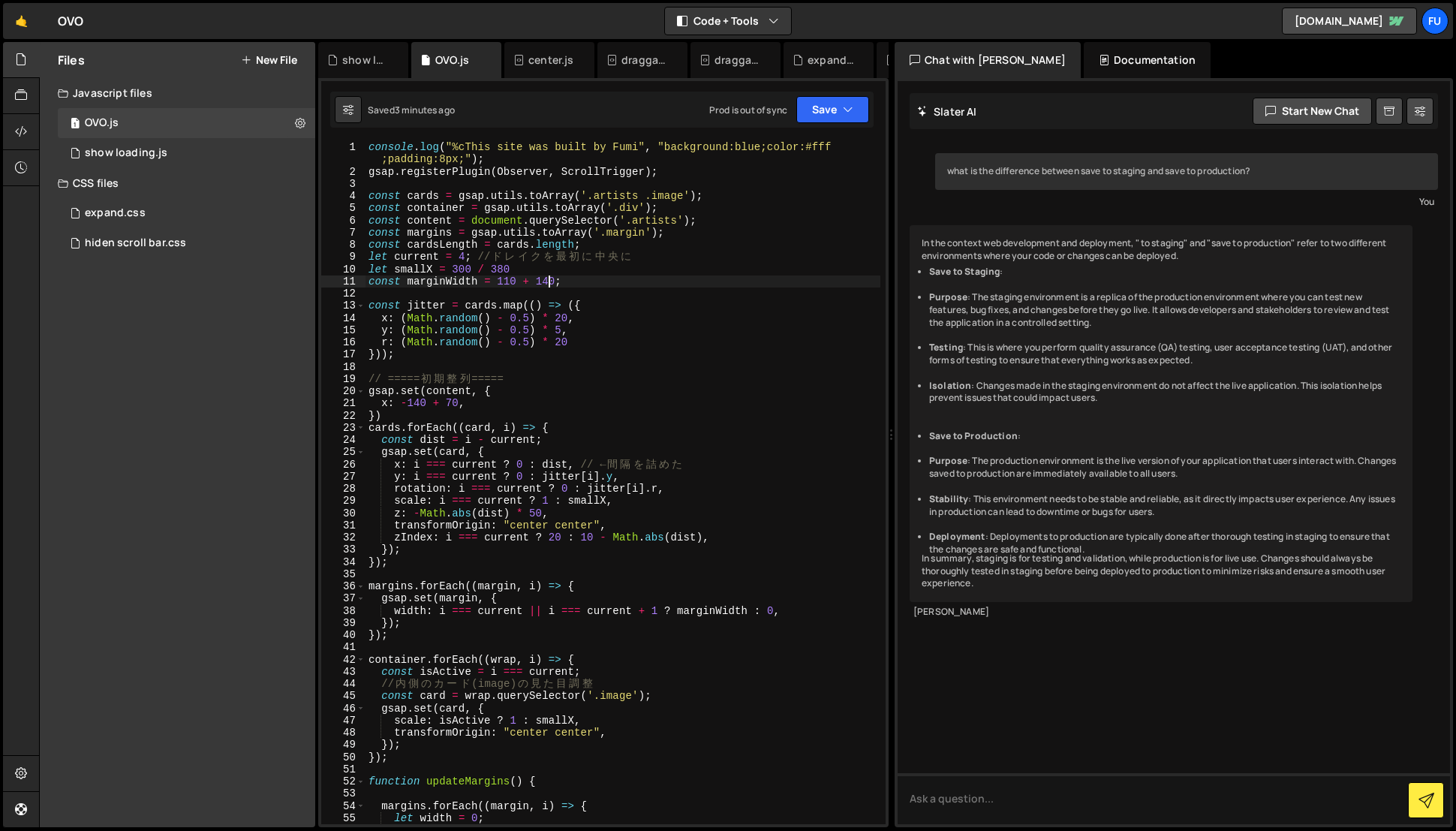
click at [548, 279] on div "console . log ( "%cThis site was built by Fumi" , "background:blue;color:#fff ;…" at bounding box center [623, 502] width 516 height 721
type textarea "const marginWidth = 110 + 180;"
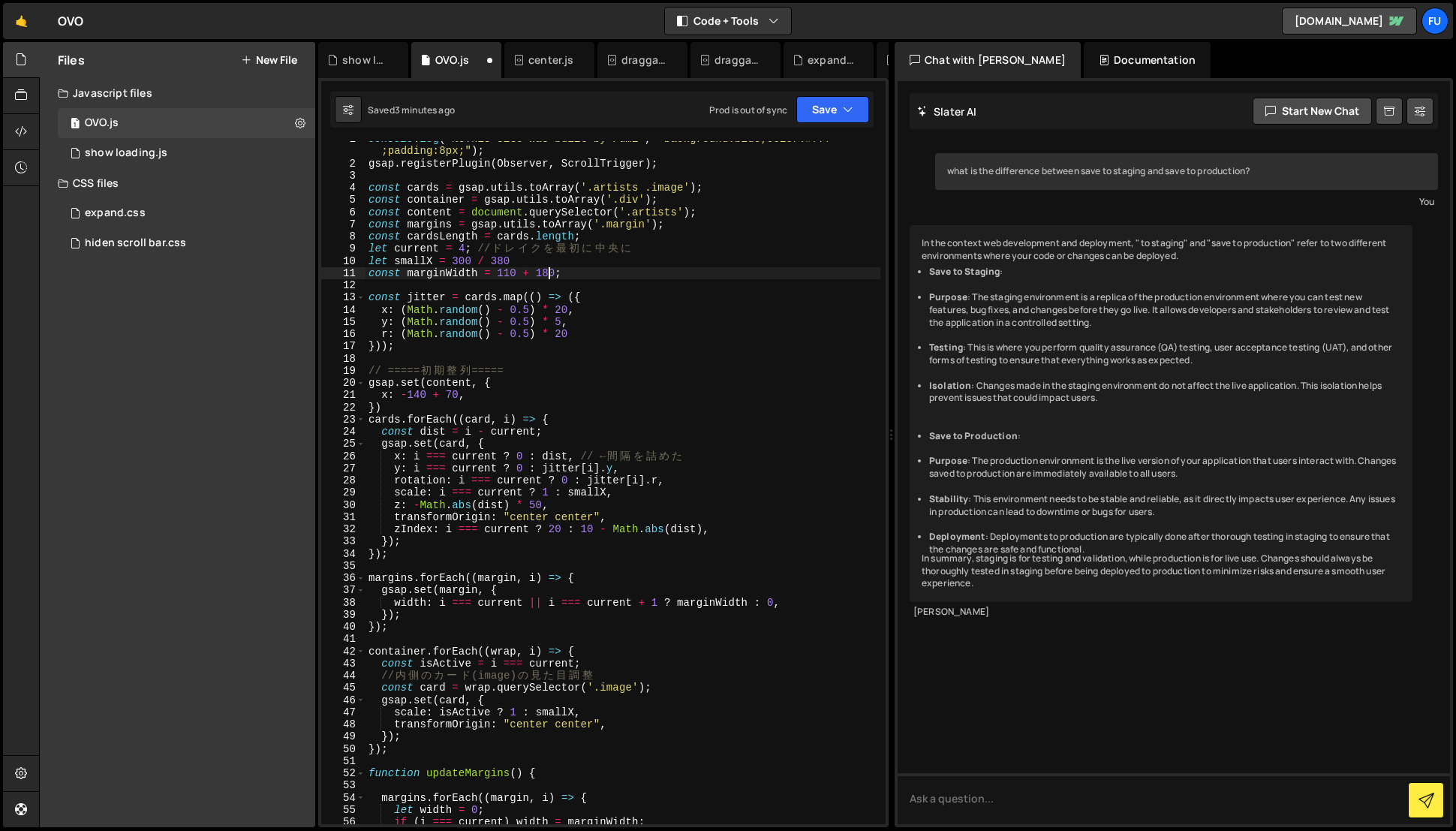
click at [607, 274] on div "console . log ( "%cThis site was built by Fumi" , "background:blue;color:#fff ;…" at bounding box center [623, 493] width 516 height 721
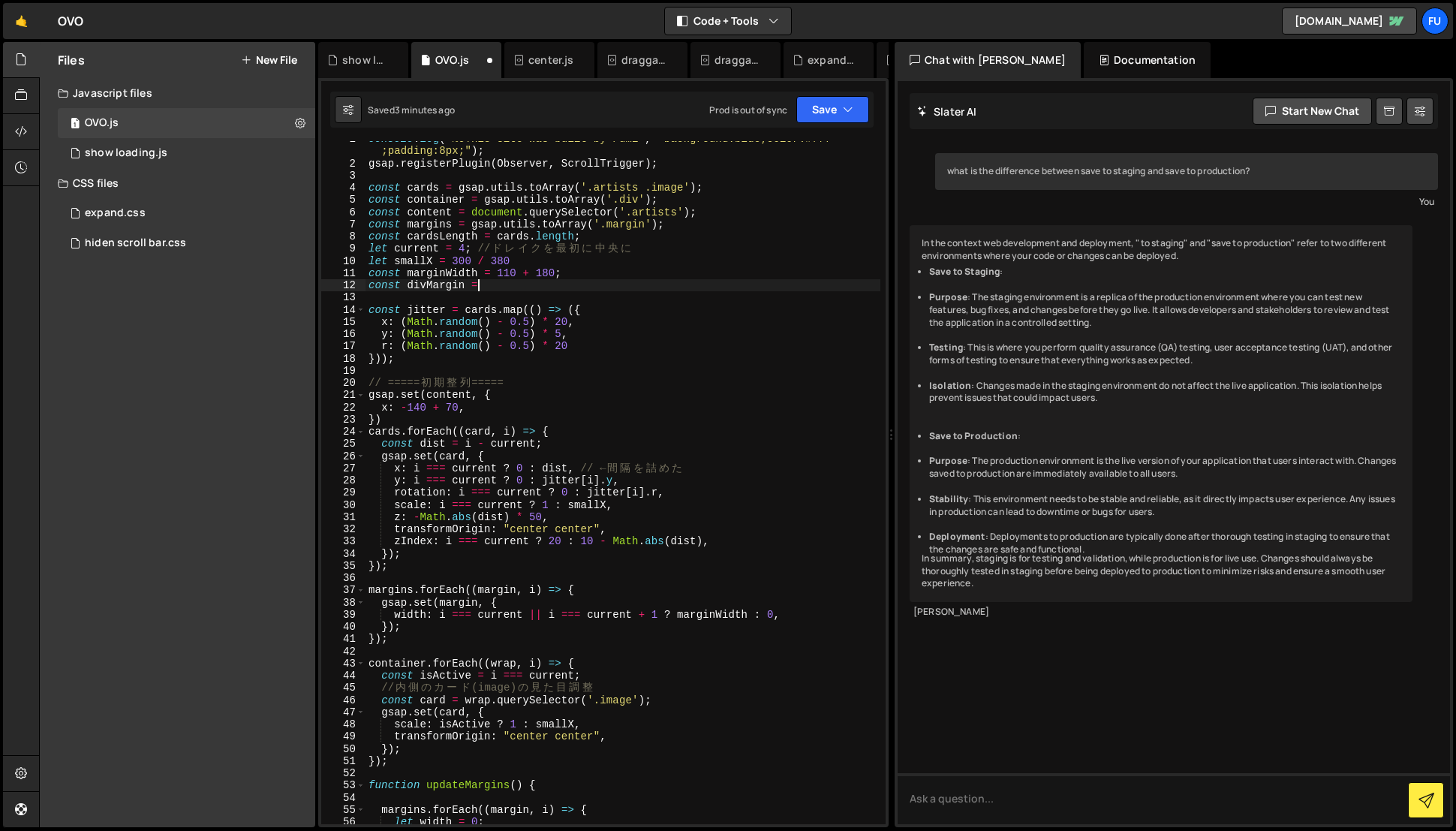
scroll to position [0, 8]
click at [549, 271] on div "console . log ( "%cThis site was built by Fumi" , "background:blue;color:#fff ;…" at bounding box center [623, 493] width 516 height 721
type textarea "const marginWidth = 110 + divMargin;"
click at [636, 296] on div "console . log ( "%cThis site was built by Fumi" , "background:blue;color:#fff ;…" at bounding box center [623, 493] width 516 height 721
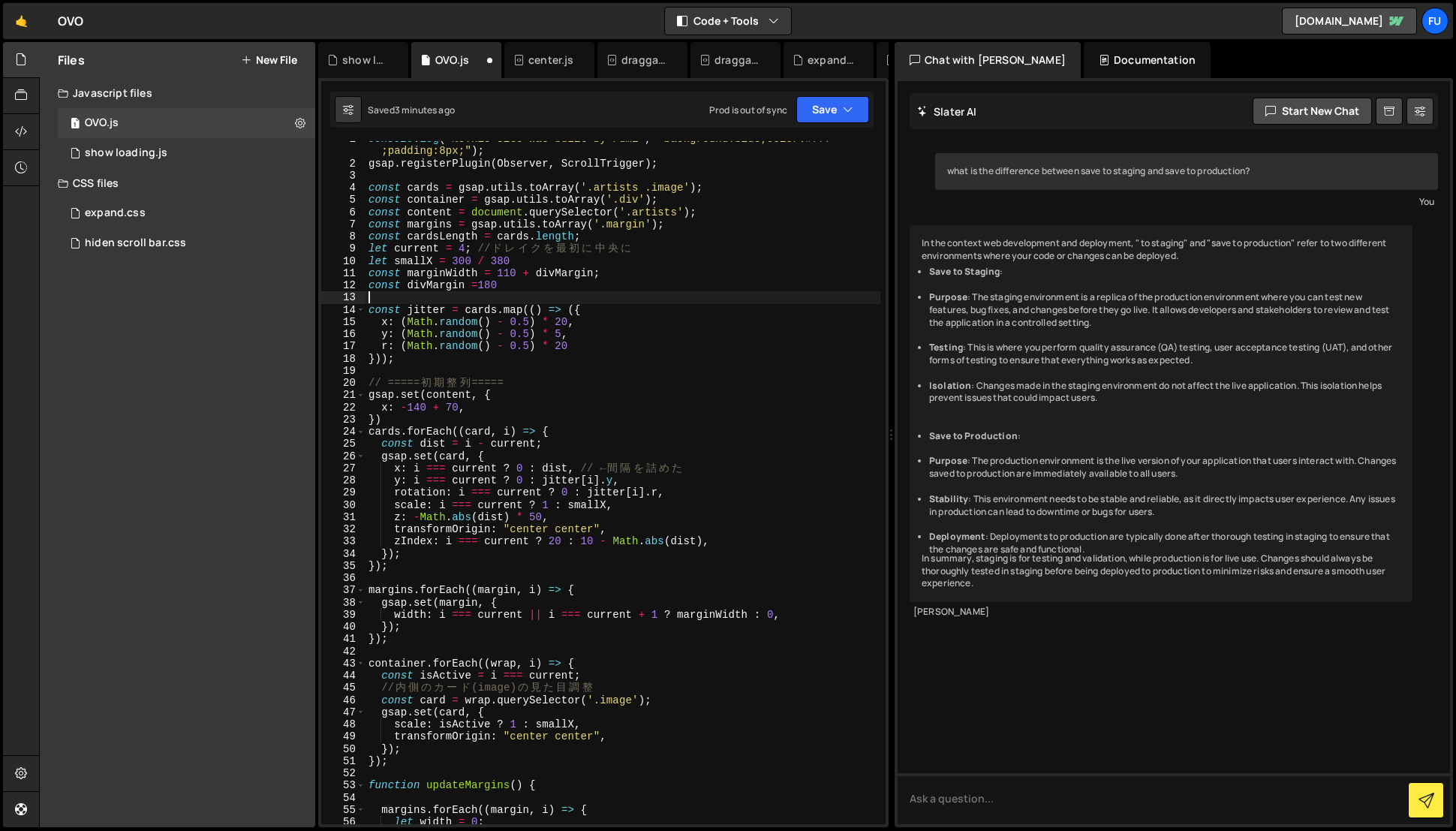
scroll to position [0, 0]
click at [539, 292] on div "console . log ( "%cThis site was built by Fumi" , "background:blue;color:#fff ;…" at bounding box center [623, 493] width 516 height 721
click at [541, 297] on div "console . log ( "%cThis site was built by Fumi" , "background:blue;color:#fff ;…" at bounding box center [623, 493] width 516 height 721
click at [538, 290] on div "console . log ( "%cThis site was built by Fumi" , "background:blue;color:#fff ;…" at bounding box center [623, 493] width 516 height 721
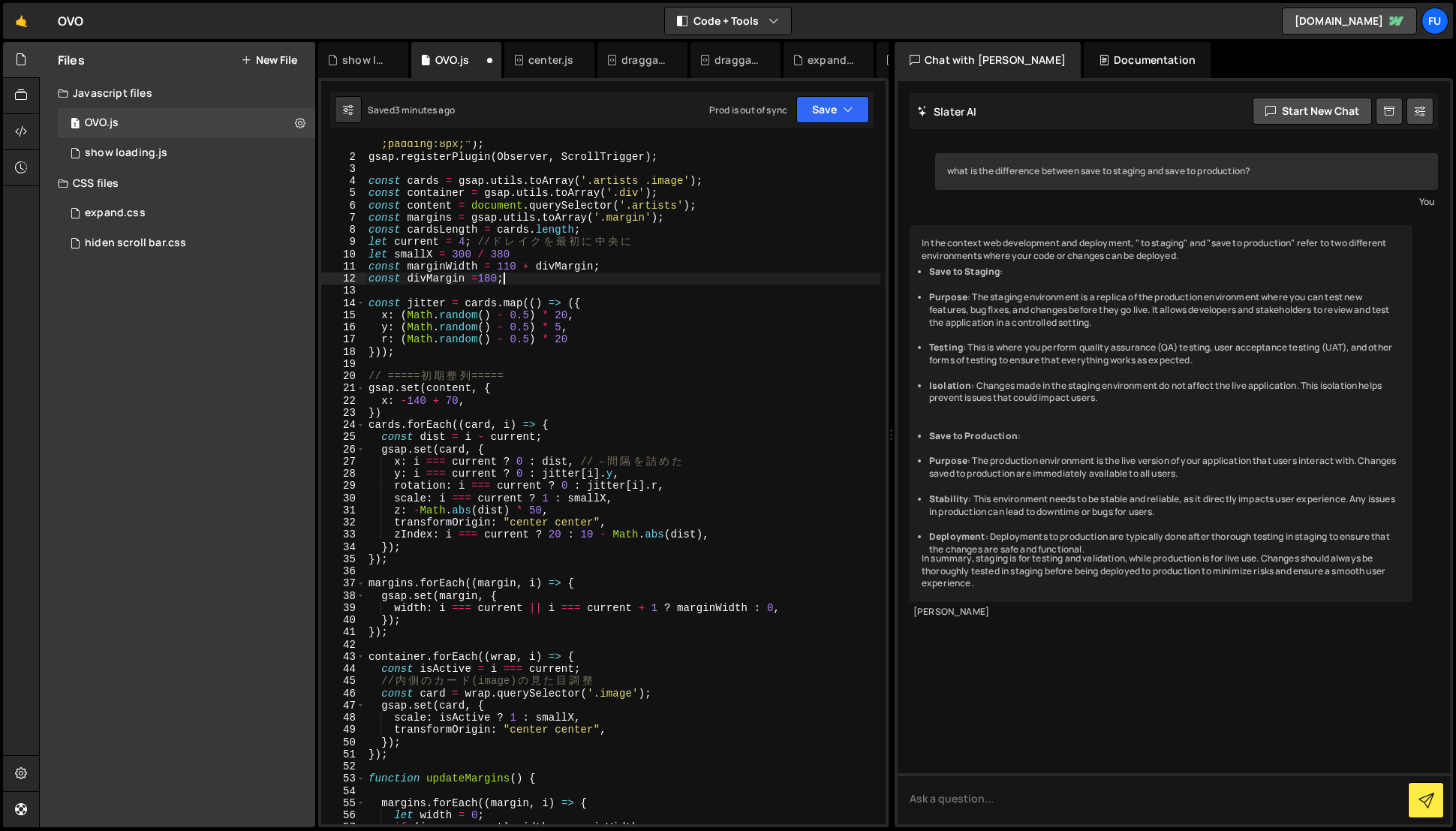
click at [425, 402] on div "console . log ( "%cThis site was built by Fumi" , "background:blue;color:#fff ;…" at bounding box center [623, 487] width 516 height 721
click at [560, 398] on div "console . log ( "%cThis site was built by Fumi" , "background:blue;color:#fff ;…" at bounding box center [623, 487] width 516 height 721
click at [496, 400] on div "console . log ( "%cThis site was built by Fumi" , "background:blue;color:#fff ;…" at bounding box center [623, 487] width 516 height 721
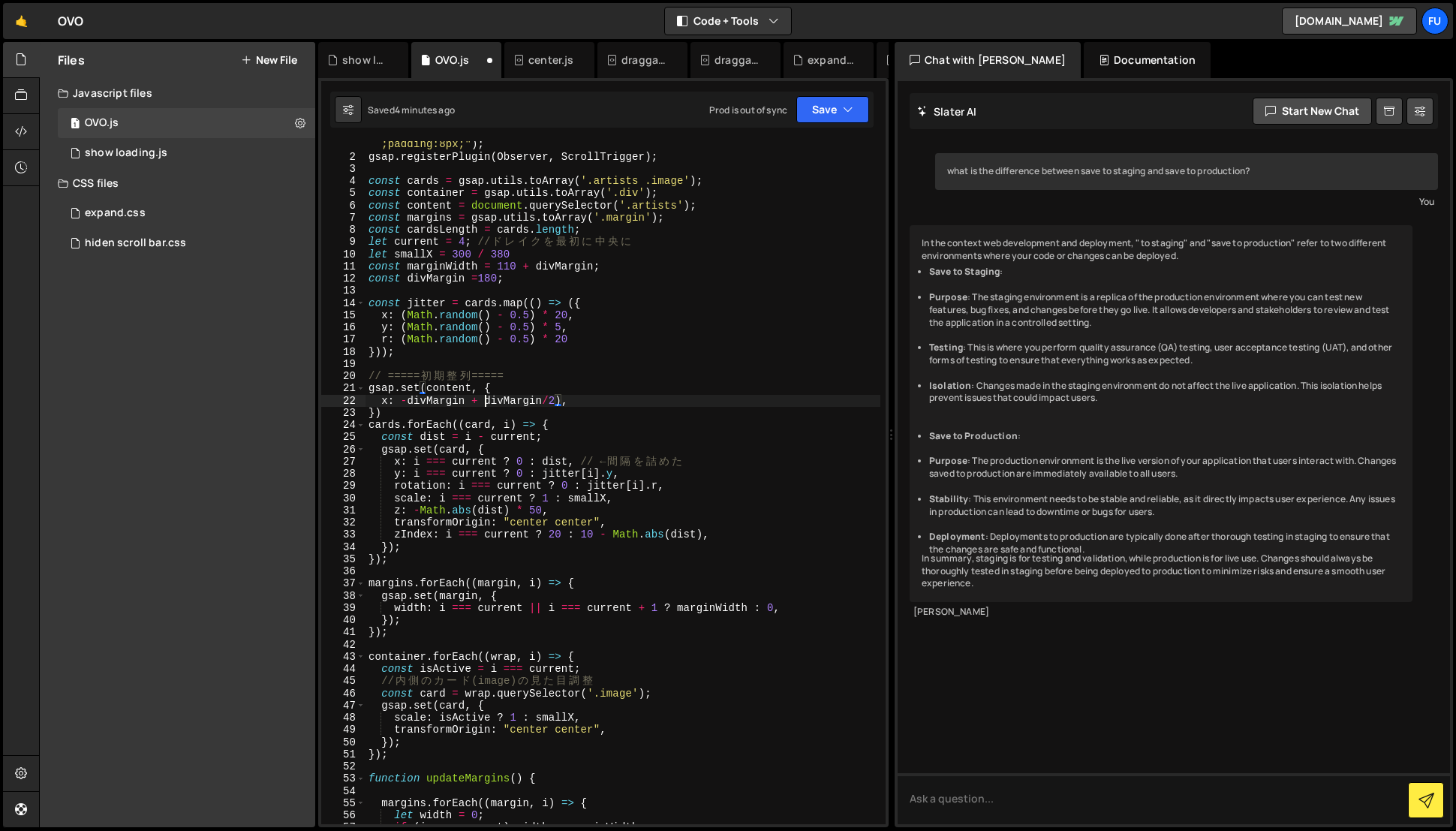
click at [486, 403] on div "console . log ( "%cThis site was built by Fumi" , "background:blue;color:#fff ;…" at bounding box center [623, 487] width 516 height 721
click at [607, 389] on div "console . log ( "%cThis site was built by Fumi" , "background:blue;color:#fff ;…" at bounding box center [623, 487] width 516 height 721
click at [605, 413] on div "console . log ( "%cThis site was built by Fumi" , "background:blue;color:#fff ;…" at bounding box center [623, 487] width 516 height 721
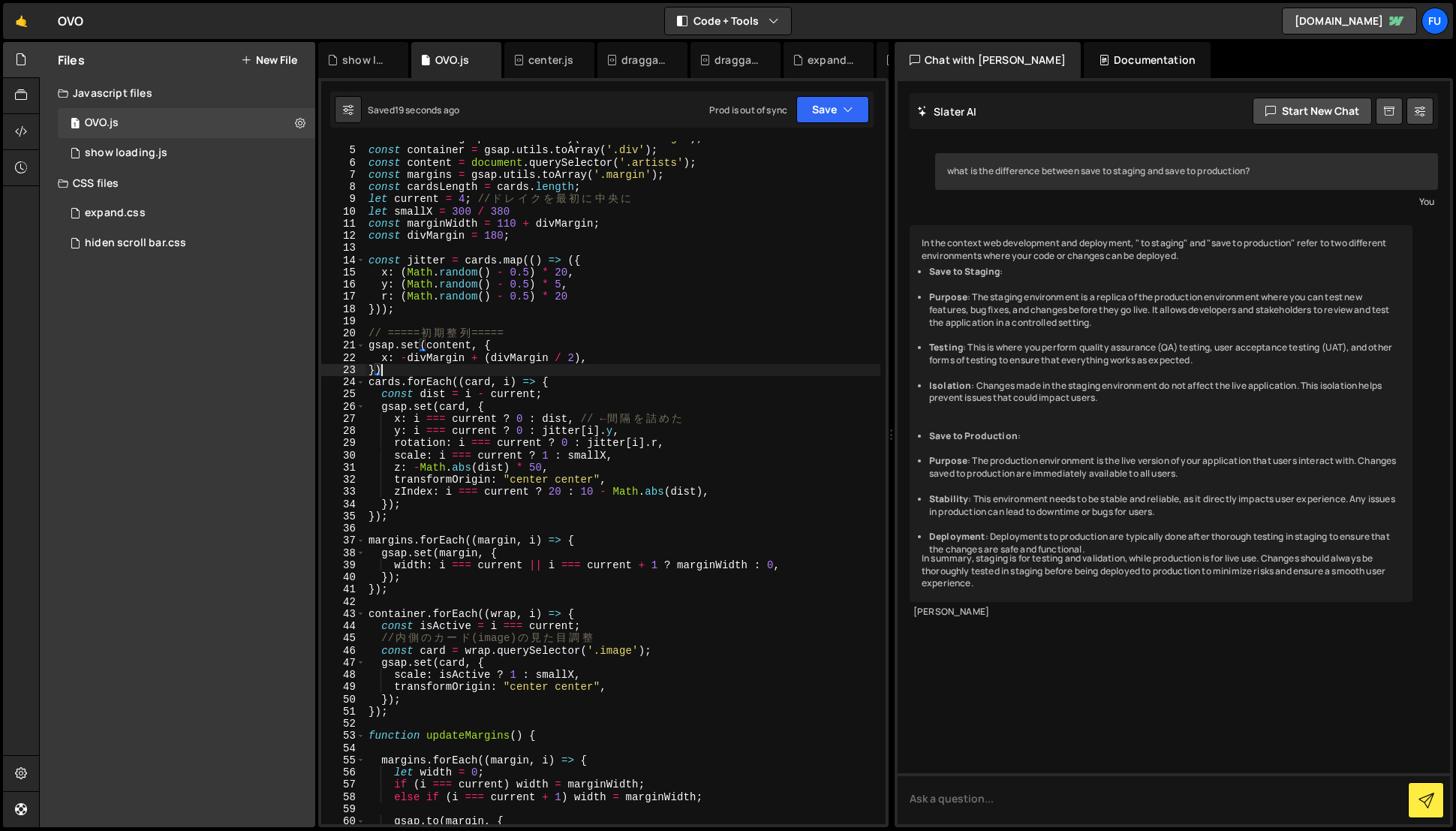
scroll to position [0, 0]
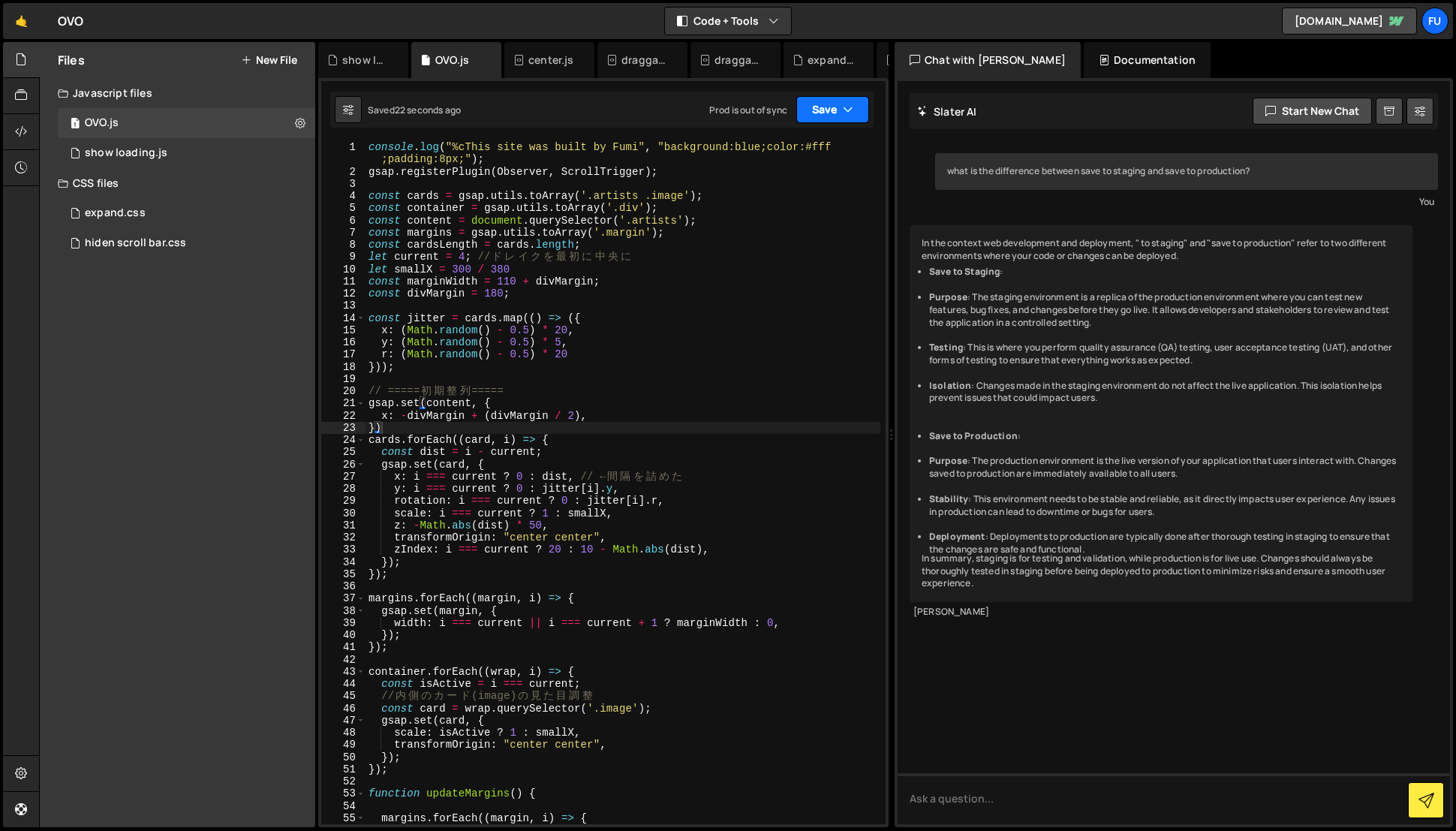
click at [847, 105] on icon "button" at bounding box center [848, 109] width 11 height 15
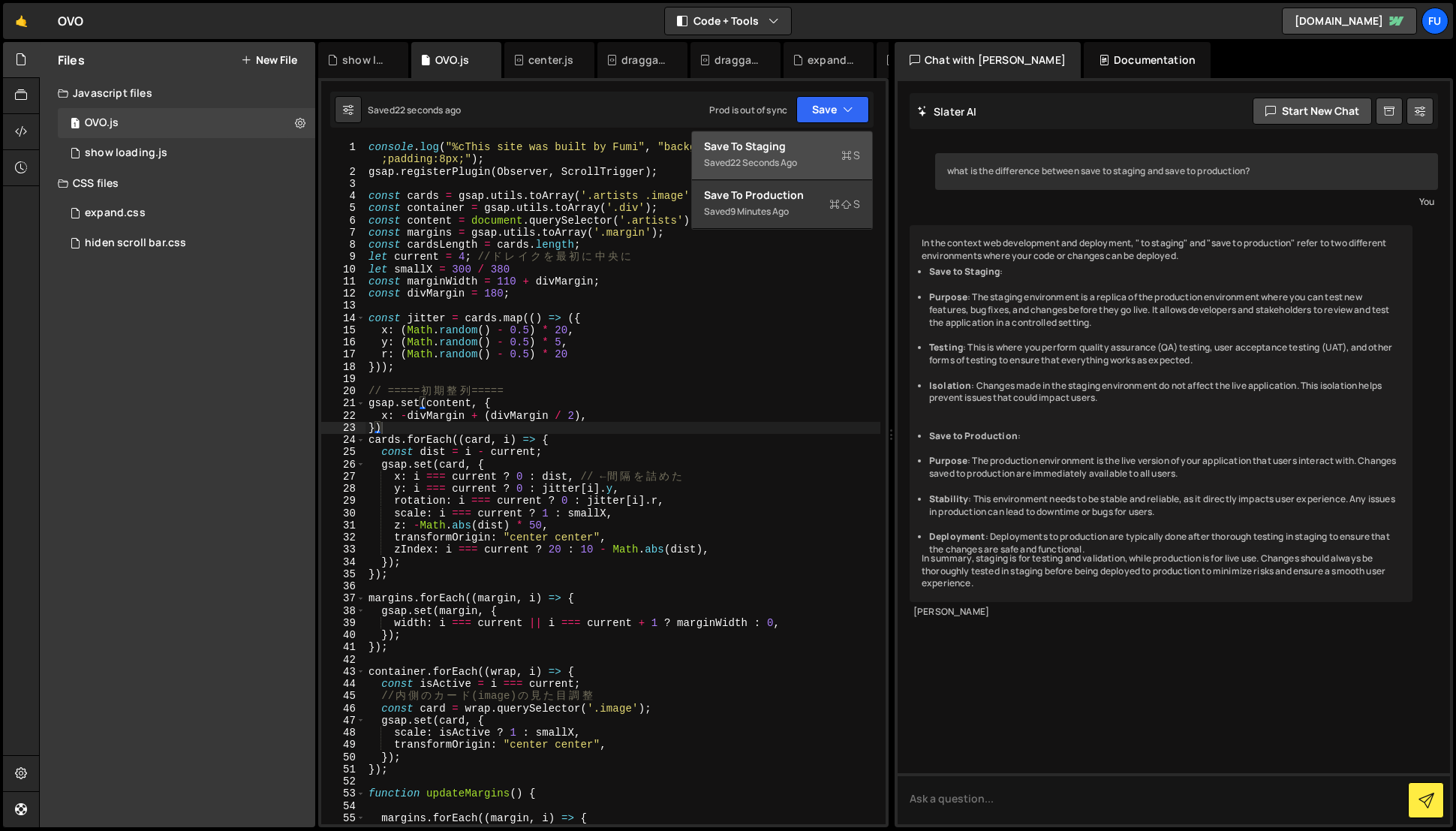
click at [840, 149] on div "Save to Staging S" at bounding box center [782, 146] width 156 height 15
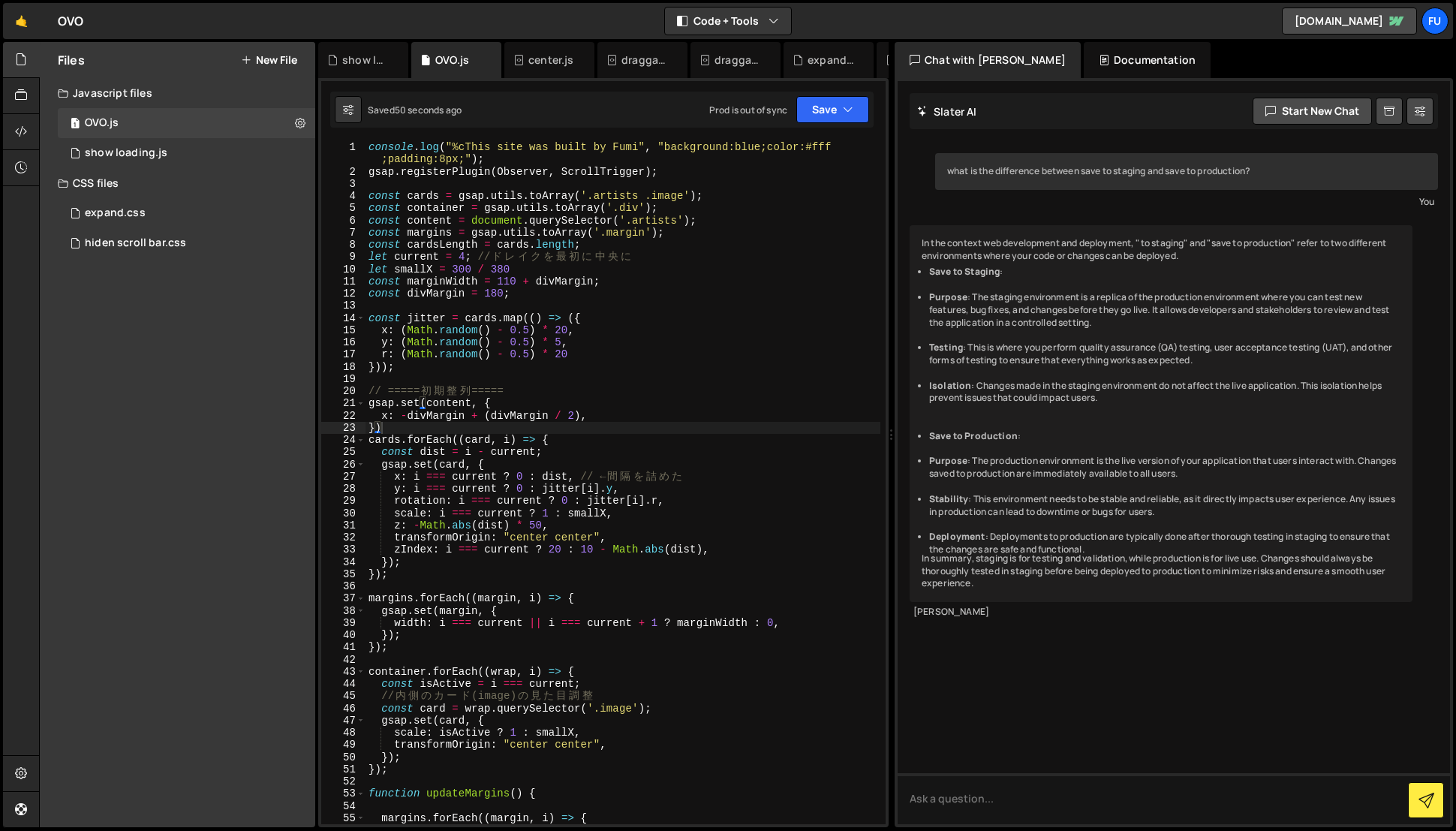
type textarea "const divMargin = 180;"
drag, startPoint x: 531, startPoint y: 292, endPoint x: 360, endPoint y: 297, distance: 171.1
click at [360, 297] on div "const divMargin = 180; 1 2 3 4 5 6 7 8 9 10 11 12 13 14 15 16 17 18 19 20 21 22…" at bounding box center [603, 482] width 565 height 683
click at [561, 265] on div "console . log ( "%cThis site was built by Fumi" , "background:blue;color:#fff ;…" at bounding box center [623, 502] width 516 height 721
type textarea "let smallX = 300 / 380"
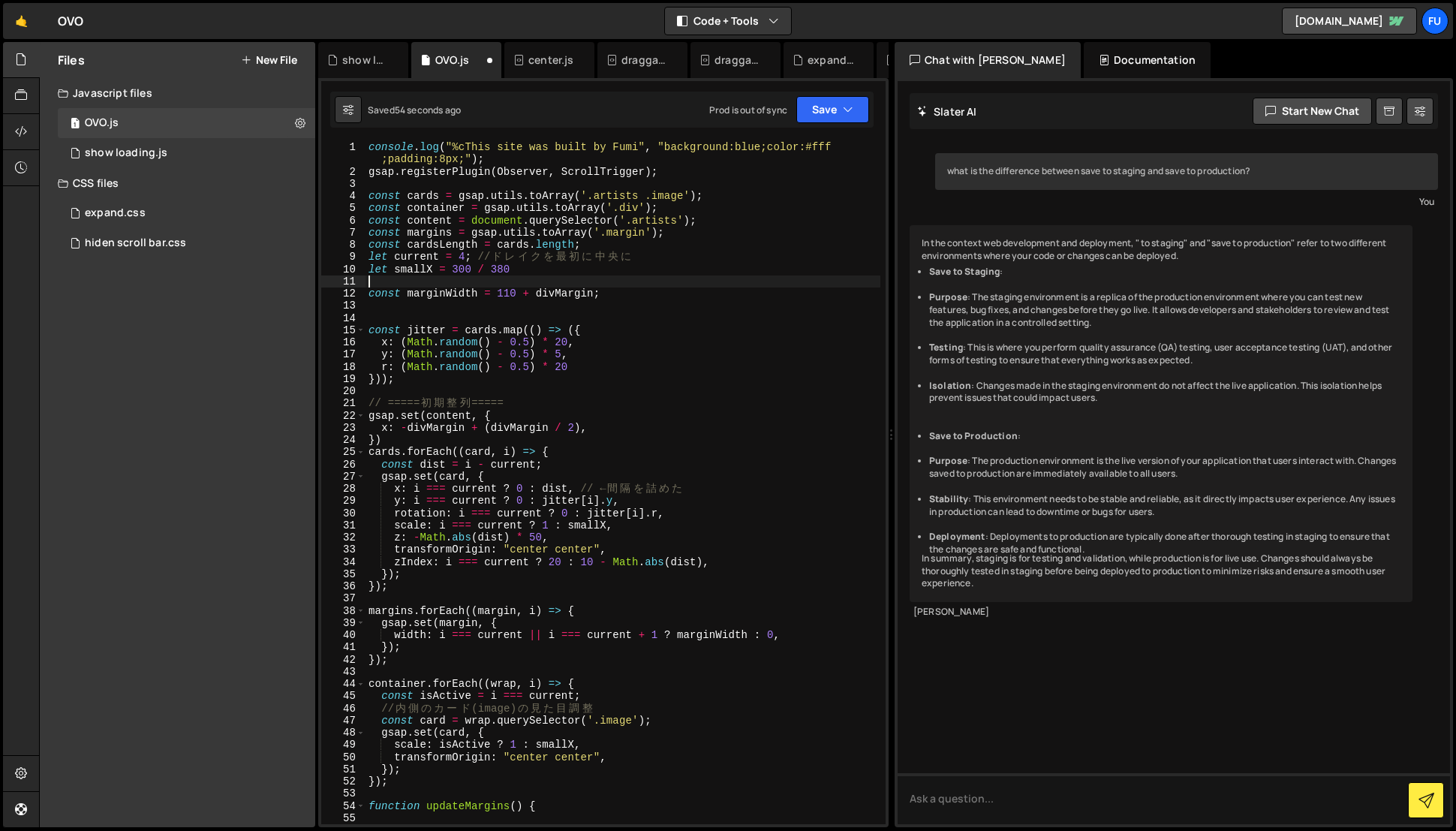
paste textarea "const divMargin = 180;"
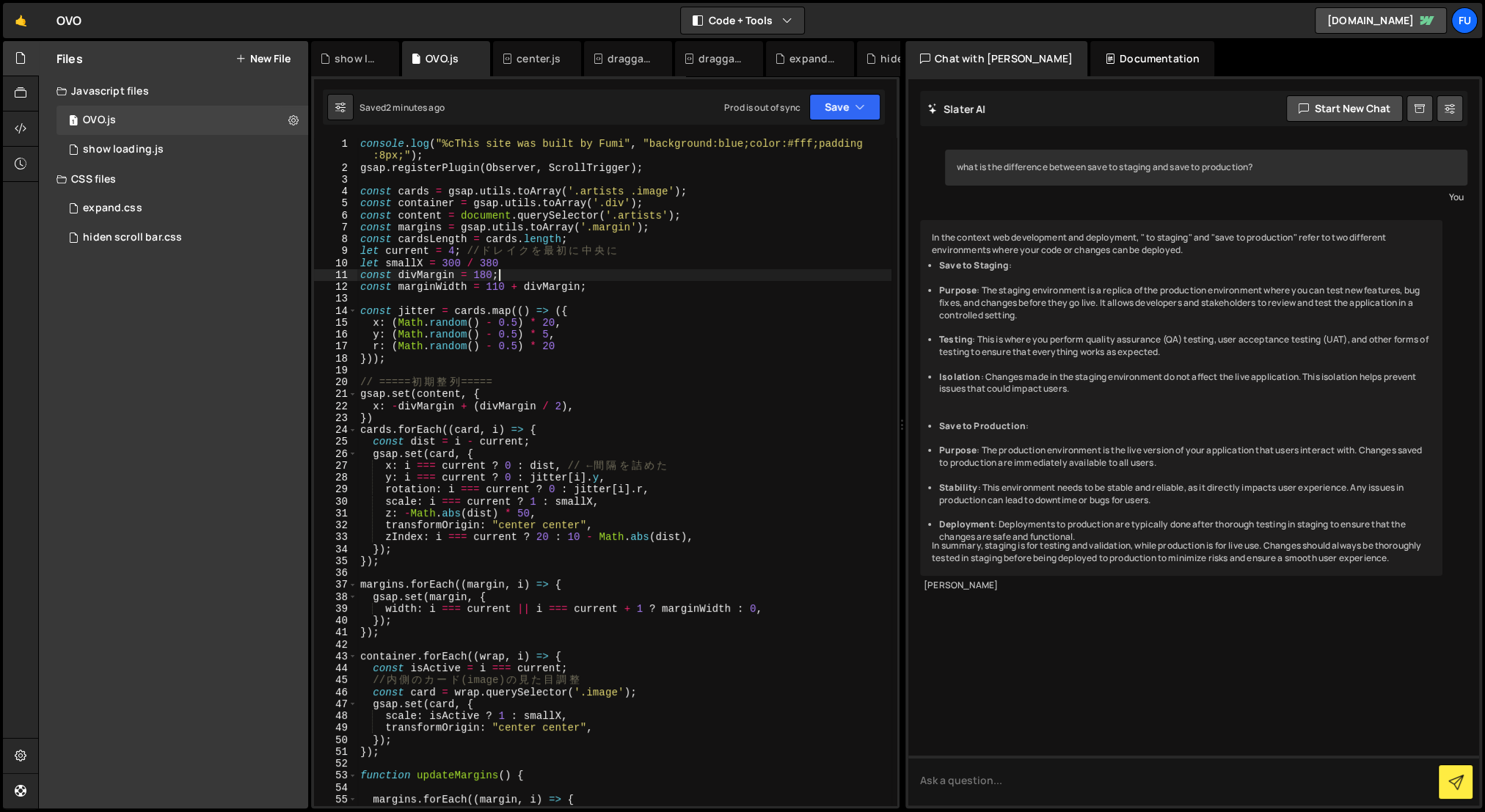
click at [486, 275] on div "console . log ( "%cThis site was built by Fumi" , "background:blue;color:#fff;p…" at bounding box center [624, 490] width 534 height 704
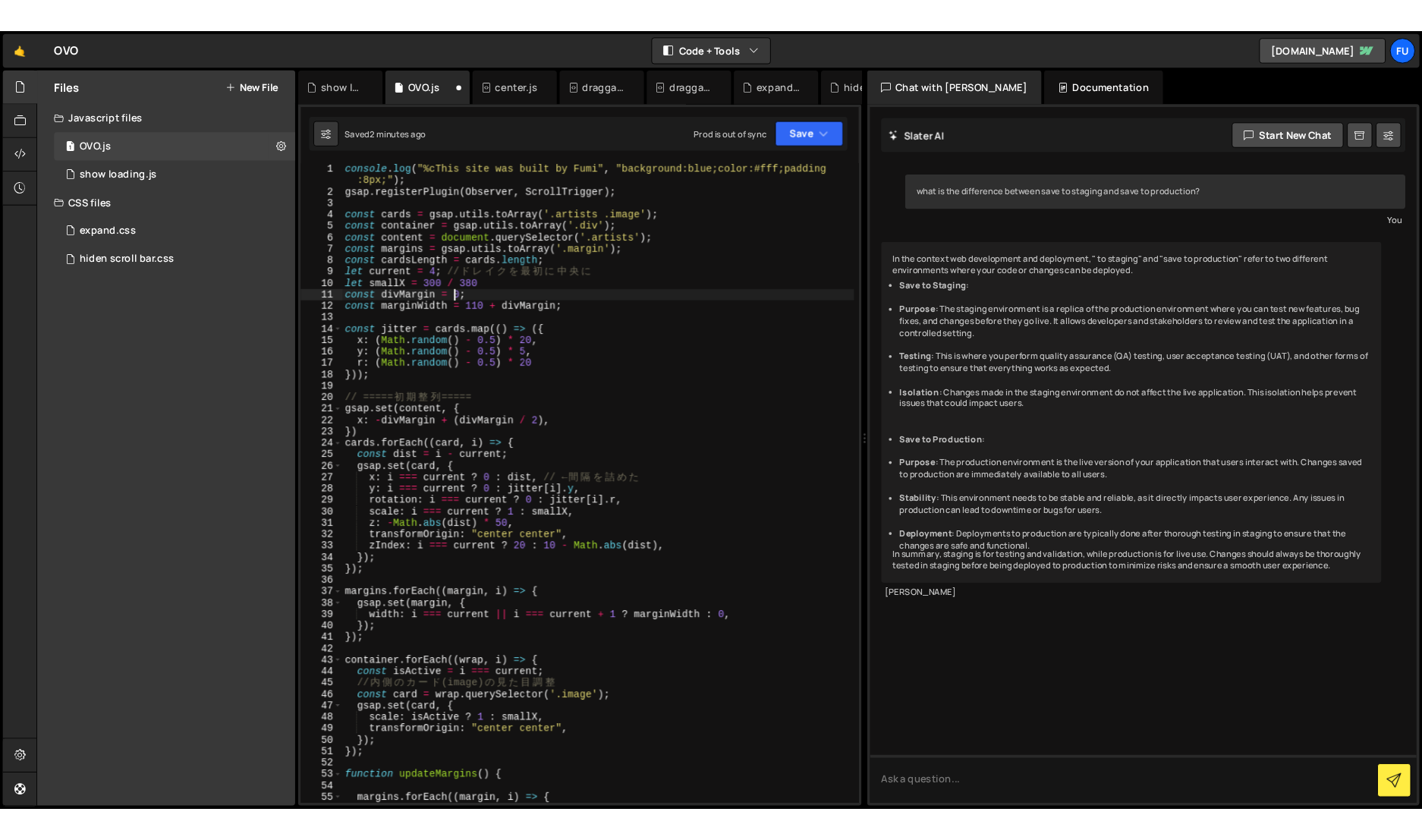
scroll to position [0, 8]
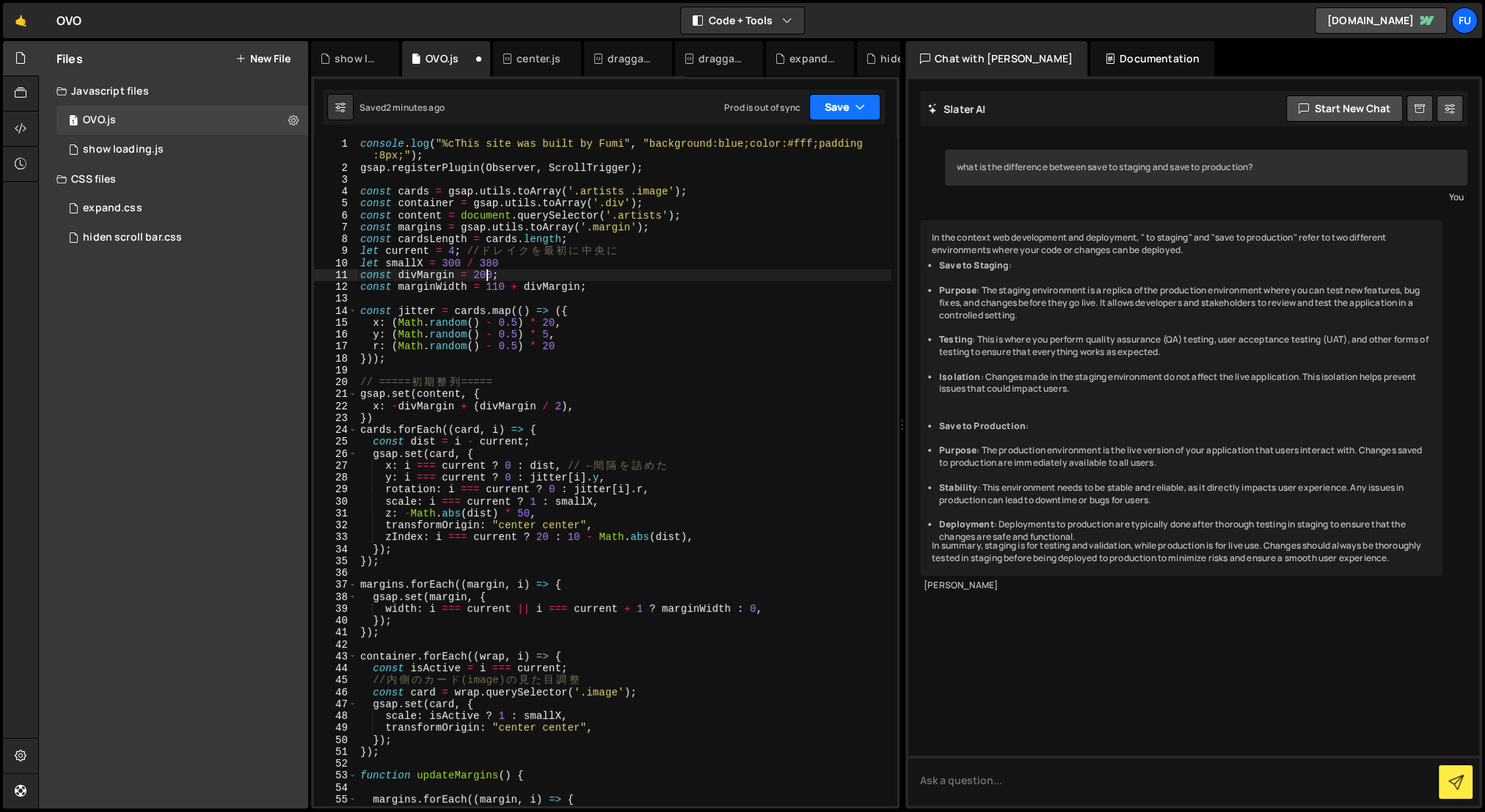
click at [847, 116] on button "Save" at bounding box center [844, 107] width 71 height 26
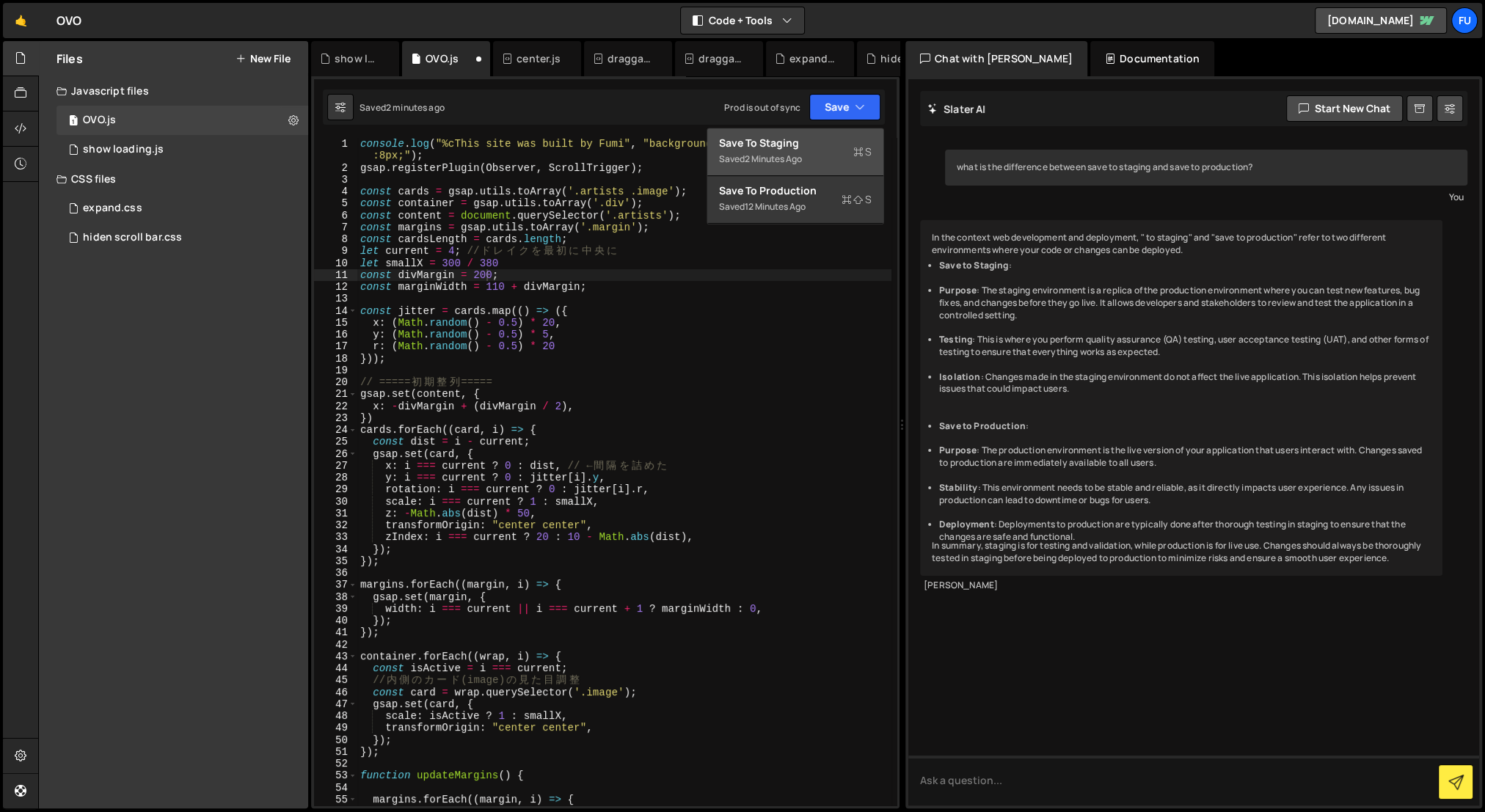
click at [830, 146] on div "Save to Staging S" at bounding box center [795, 143] width 153 height 15
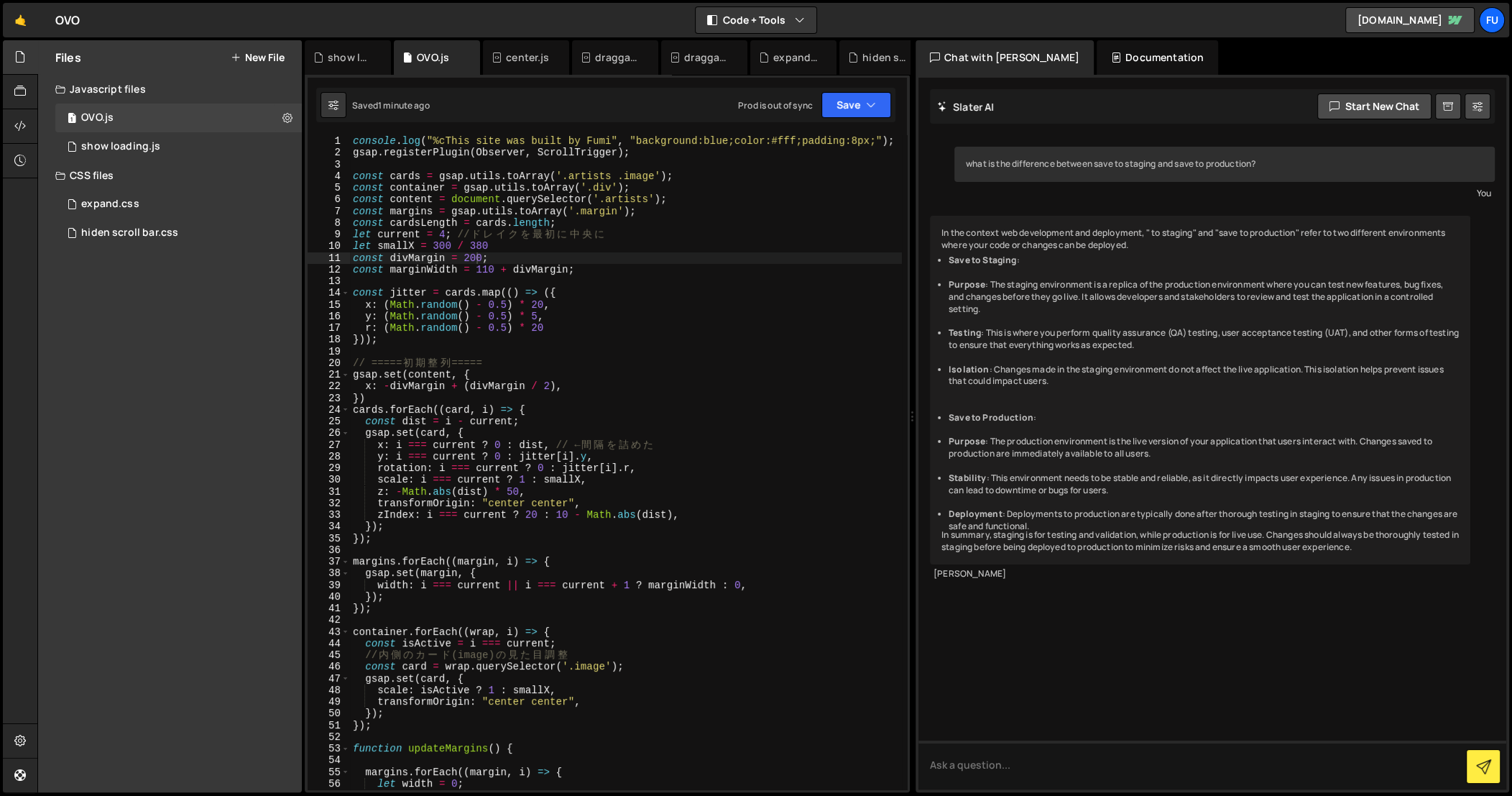
click at [475, 254] on div "console . log ( "%cThis site was built by Fumi" , "background:blue;color:#fff;p…" at bounding box center [626, 474] width 552 height 678
type textarea "const divMargin = 230;"
click at [854, 105] on button "Save" at bounding box center [856, 105] width 70 height 26
click at [838, 141] on div "Save to Staging S" at bounding box center [808, 140] width 150 height 14
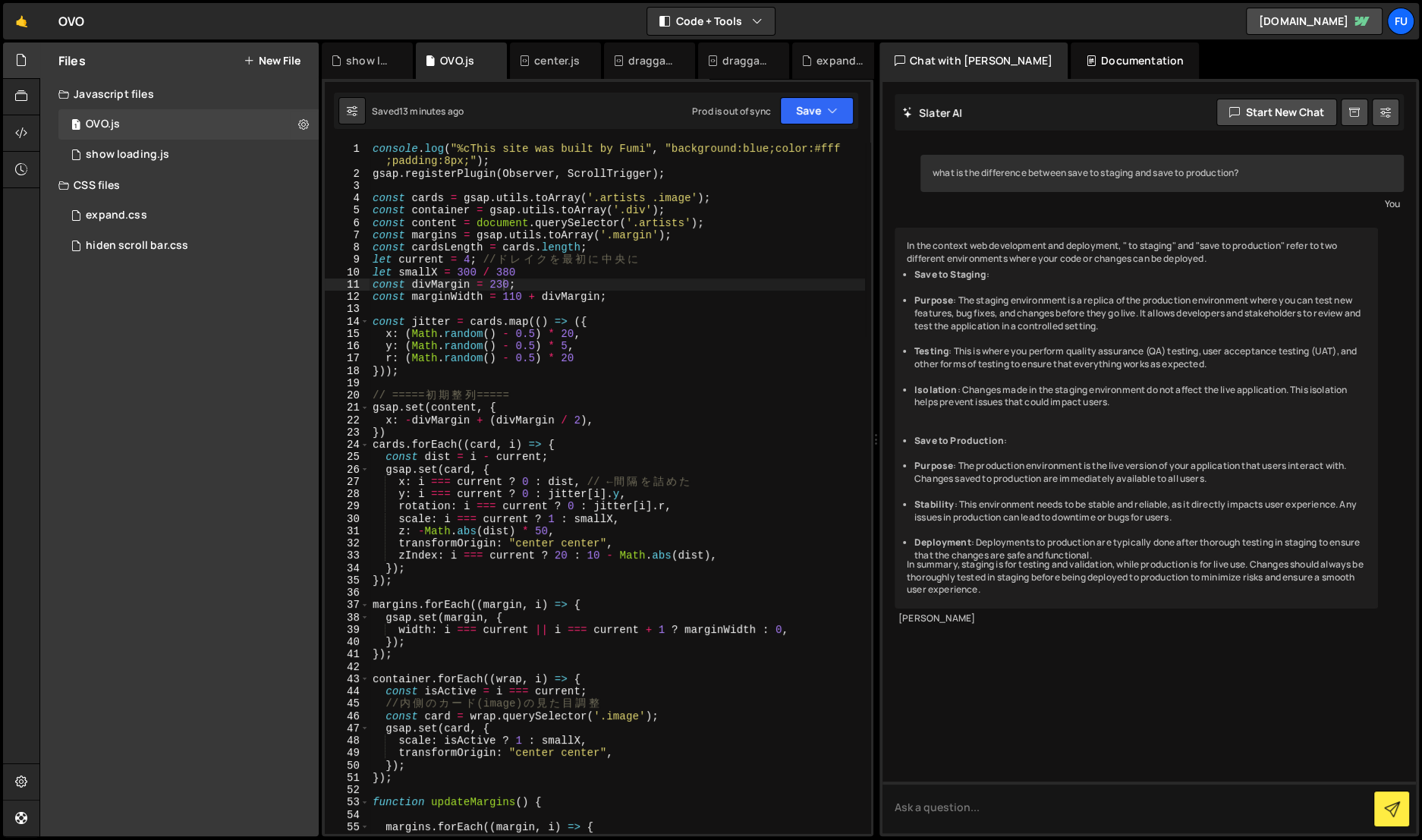
click at [259, 61] on button "New File" at bounding box center [272, 60] width 57 height 12
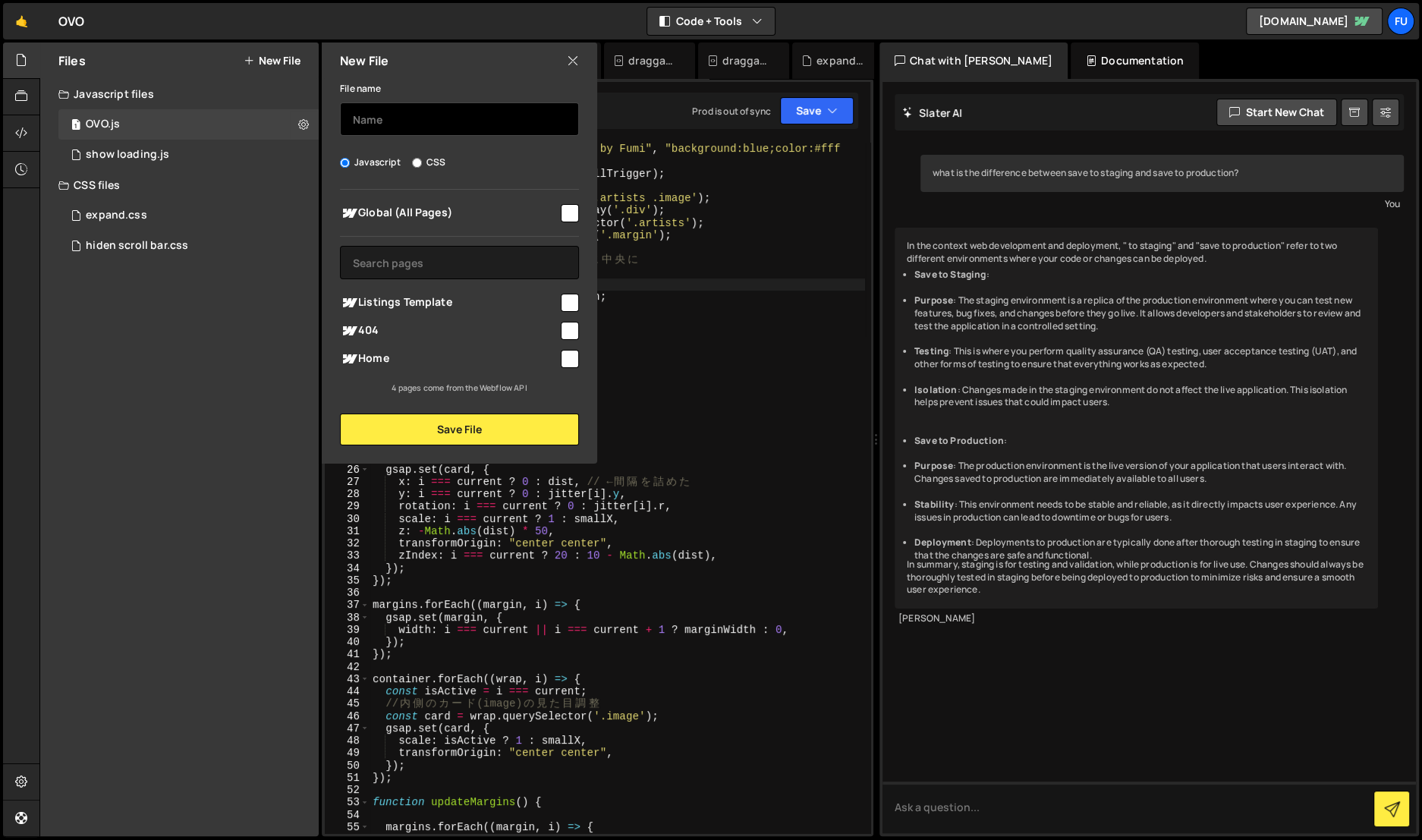
click at [437, 126] on input "text" at bounding box center [459, 119] width 239 height 33
type input "cursor"
drag, startPoint x: 567, startPoint y: 203, endPoint x: 567, endPoint y: 215, distance: 12.0
click at [567, 204] on input "checkbox" at bounding box center [569, 212] width 18 height 18
checkbox input "true"
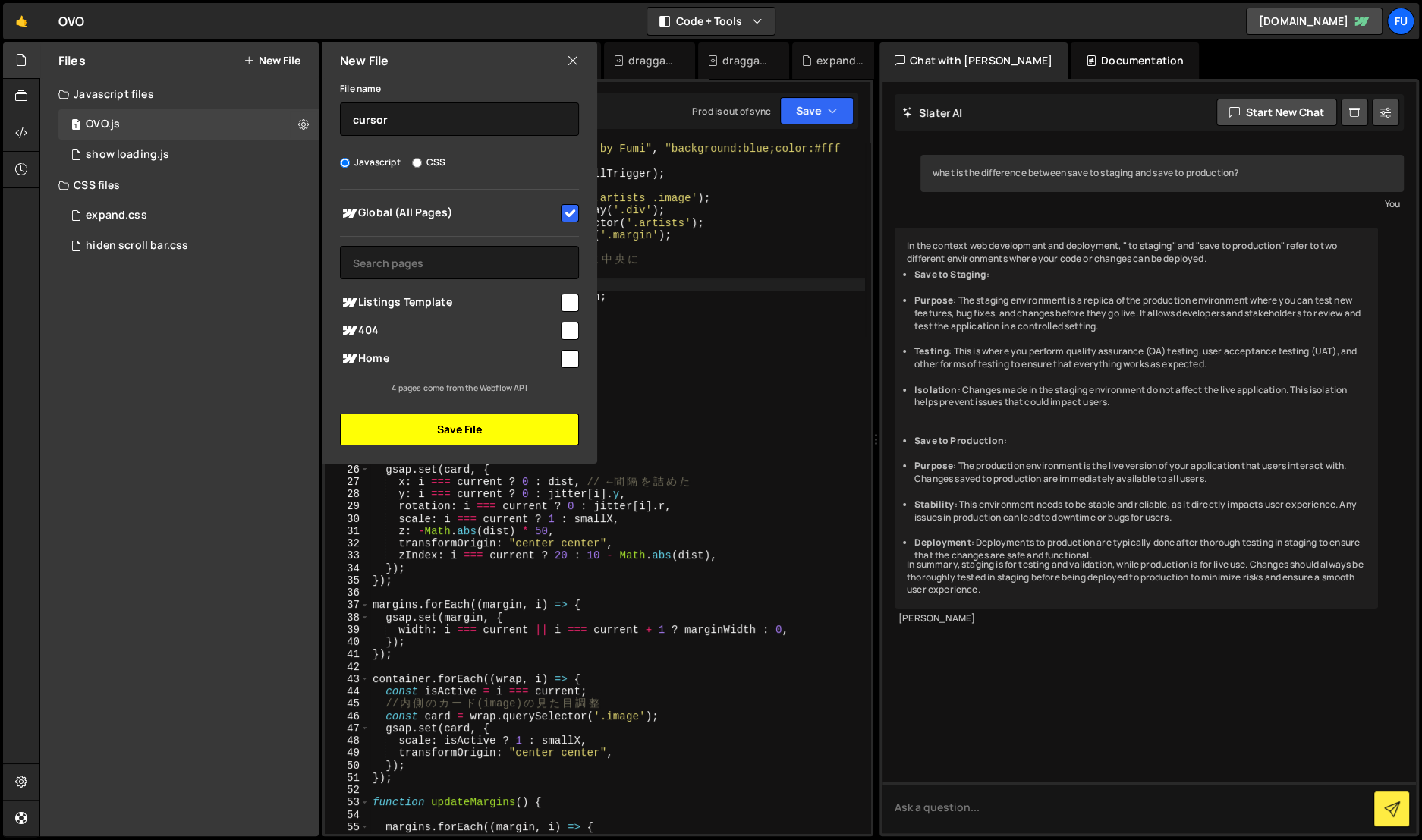
click at [480, 431] on button "Save File" at bounding box center [459, 430] width 239 height 32
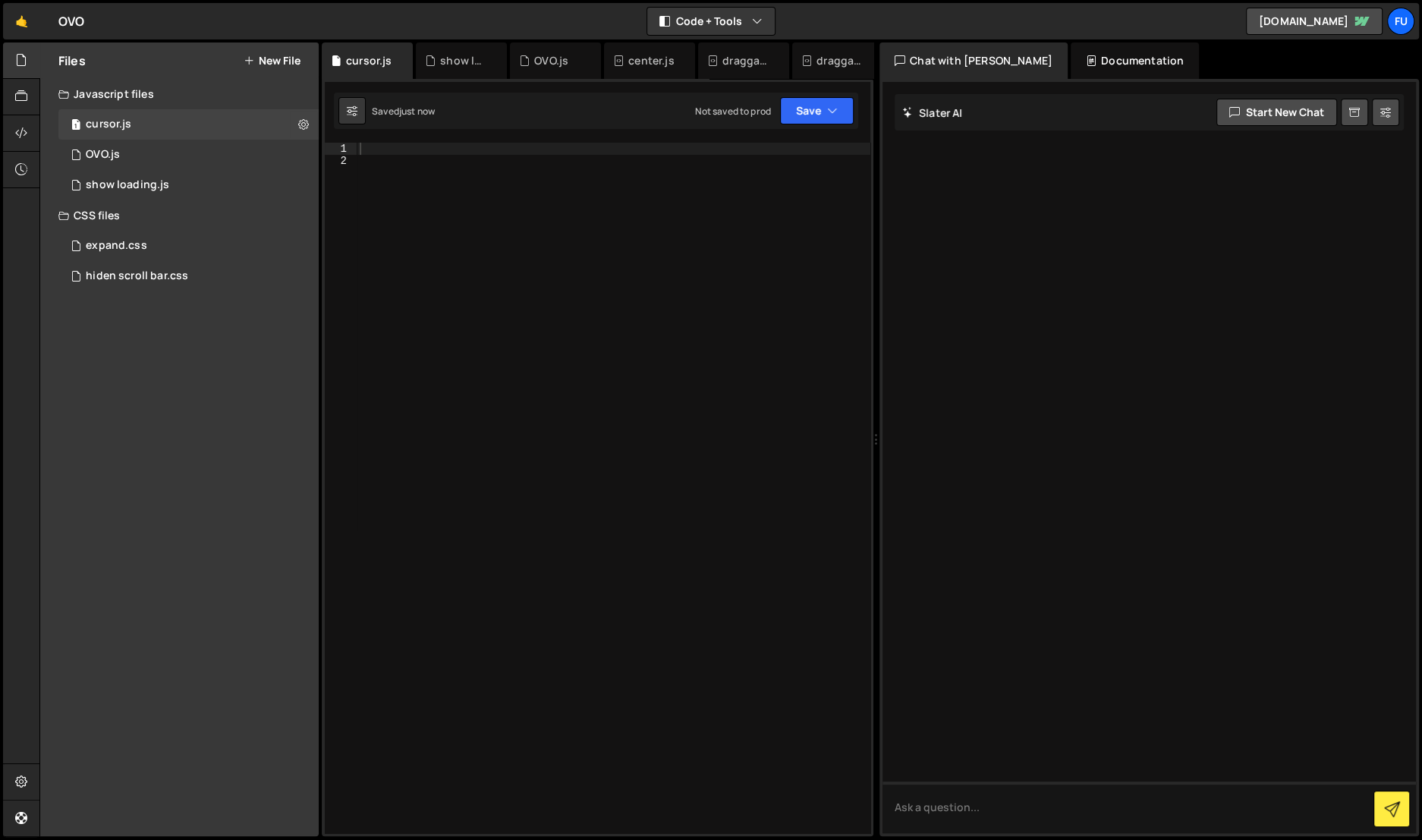
click at [520, 296] on div at bounding box center [613, 500] width 514 height 716
click at [508, 168] on div at bounding box center [613, 500] width 514 height 716
click at [508, 161] on div at bounding box center [613, 500] width 514 height 716
click at [505, 146] on div at bounding box center [613, 500] width 514 height 716
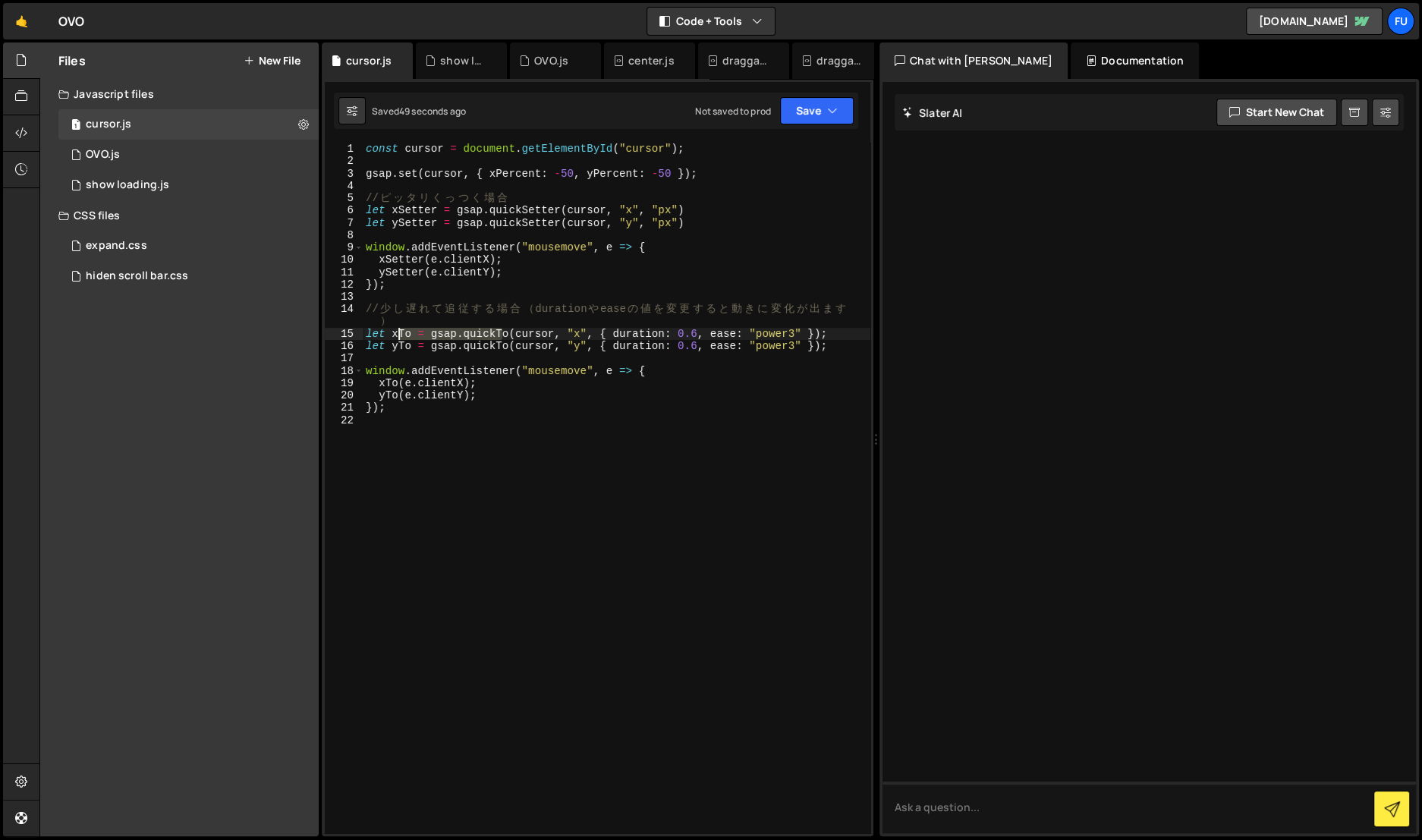
drag, startPoint x: 505, startPoint y: 331, endPoint x: 399, endPoint y: 333, distance: 106.0
click at [398, 333] on div "const cursor = document . getElementById ( "cursor" ) ; gsap . set ( cursor , {…" at bounding box center [617, 500] width 508 height 716
type textarea "let xTo = gsap.quickTo(cursor, "x", { duration: 0.6, ease: "power3" });"
click at [715, 337] on div "const cursor = document . getElementById ( "cursor" ) ; gsap . set ( cursor , {…" at bounding box center [617, 500] width 508 height 716
click at [230, 132] on div "1 cursor.js 0" at bounding box center [189, 125] width 260 height 31
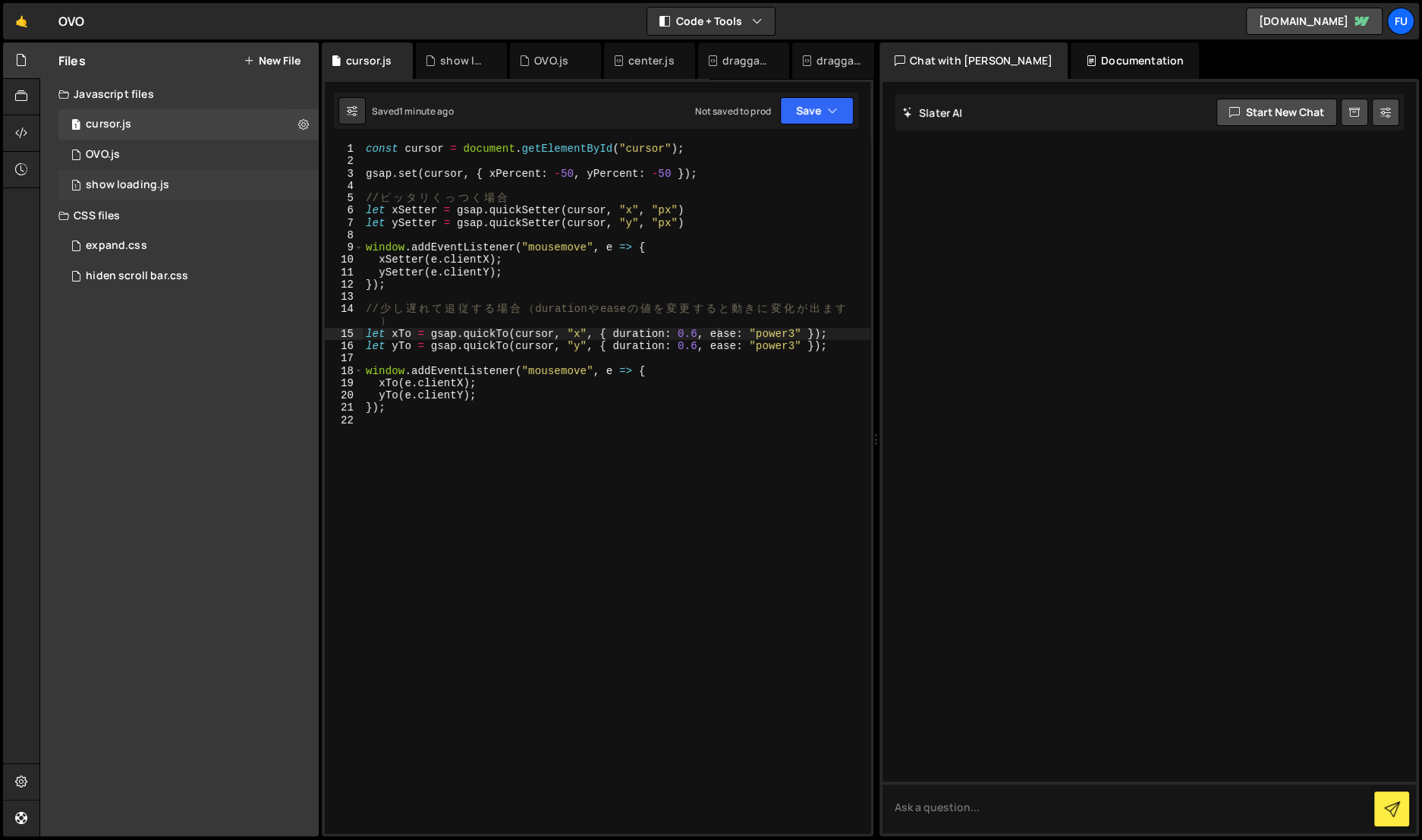
click at [208, 171] on div "1 show loading.js 0" at bounding box center [189, 185] width 260 height 31
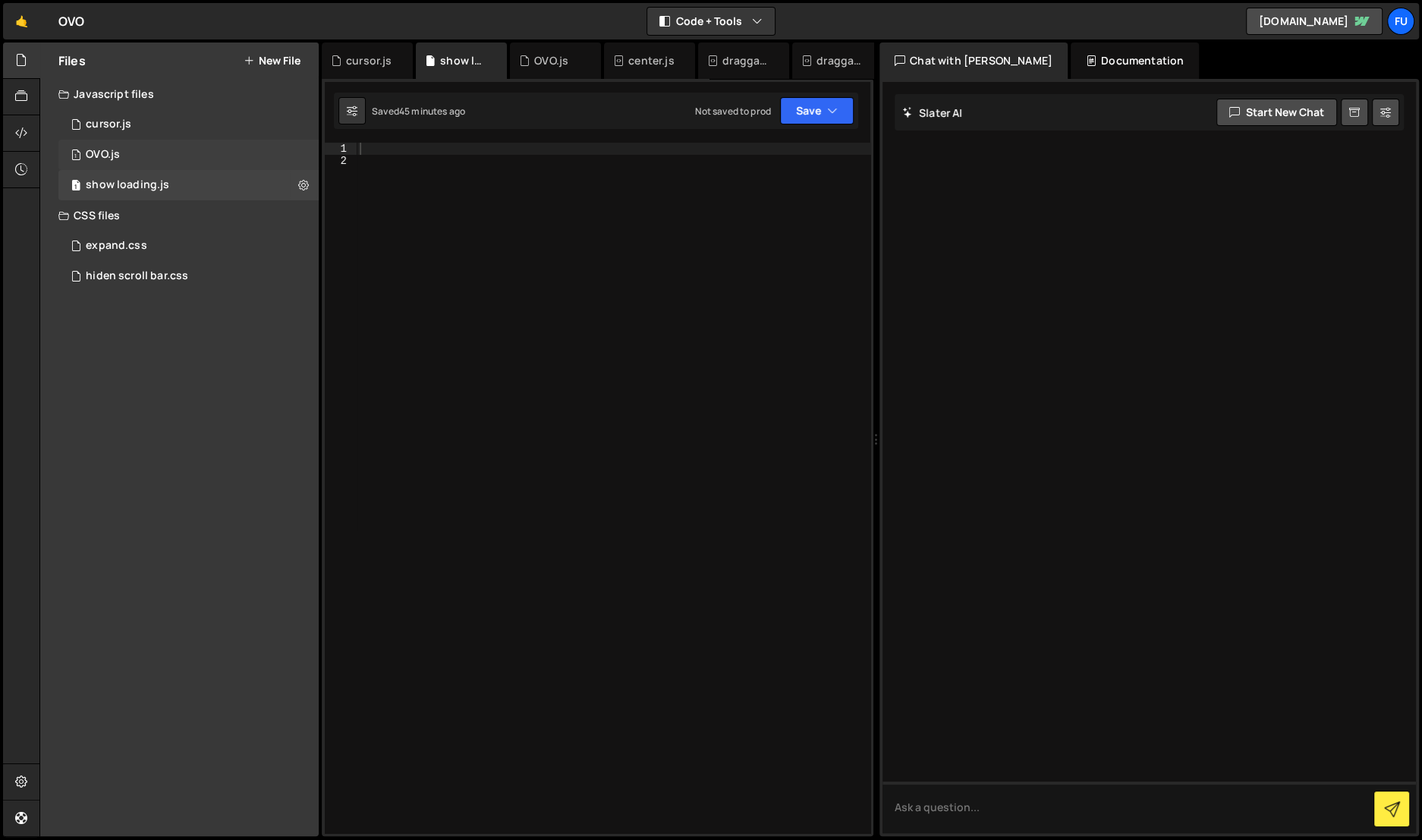
click at [200, 155] on div "1 OVO.js 0" at bounding box center [189, 155] width 260 height 31
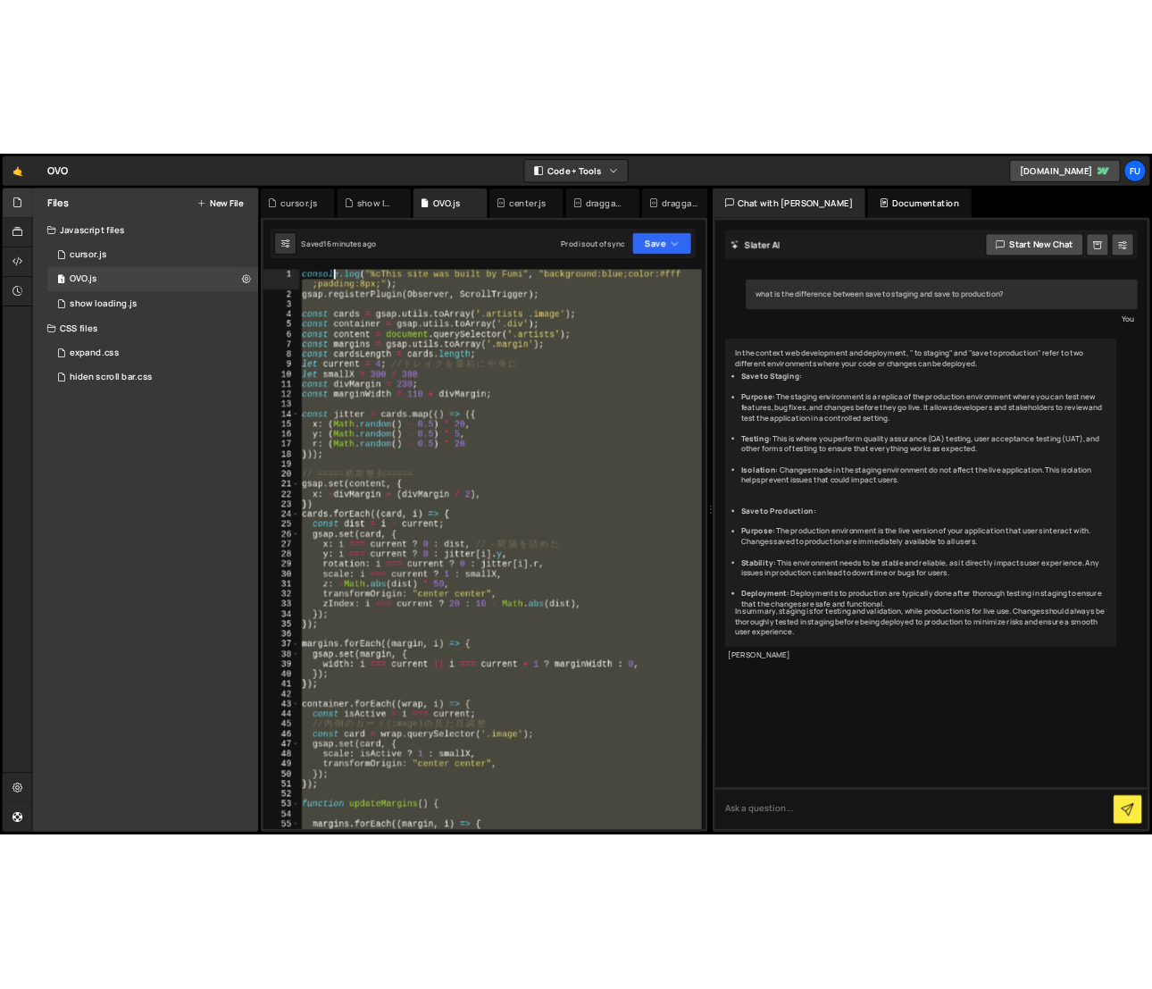
scroll to position [0, 0]
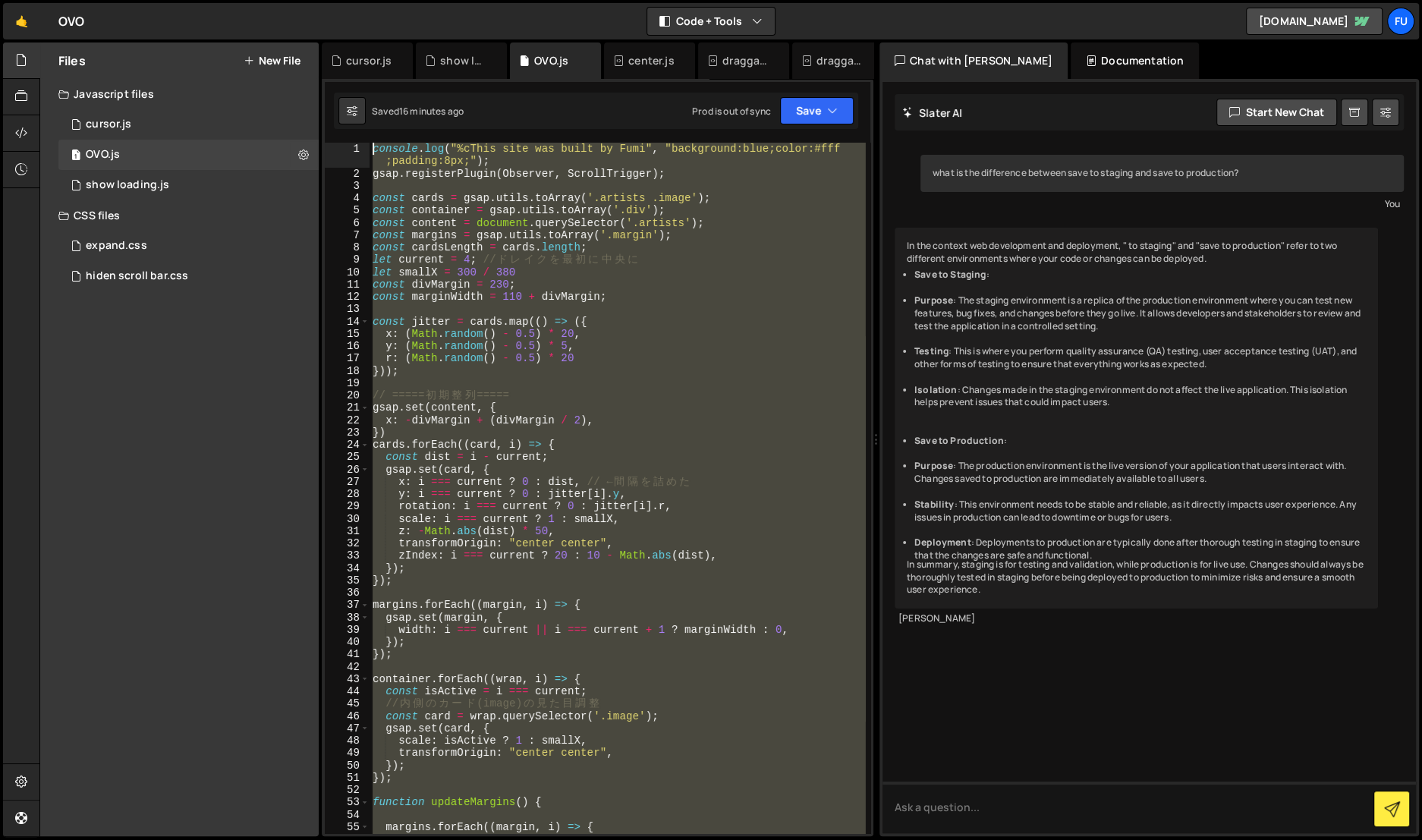
drag, startPoint x: 530, startPoint y: 710, endPoint x: 364, endPoint y: 126, distance: 607.1
click at [364, 126] on div "Debug Explain Copy cursor.js show loading.js OVO.js center.js draggable, scroll…" at bounding box center [597, 439] width 551 height 794
click at [740, 372] on div "console . log ( "%cThis site was built by Fumi" , "background:blue;color:#fff ;…" at bounding box center [617, 488] width 495 height 691
type textarea "}));"
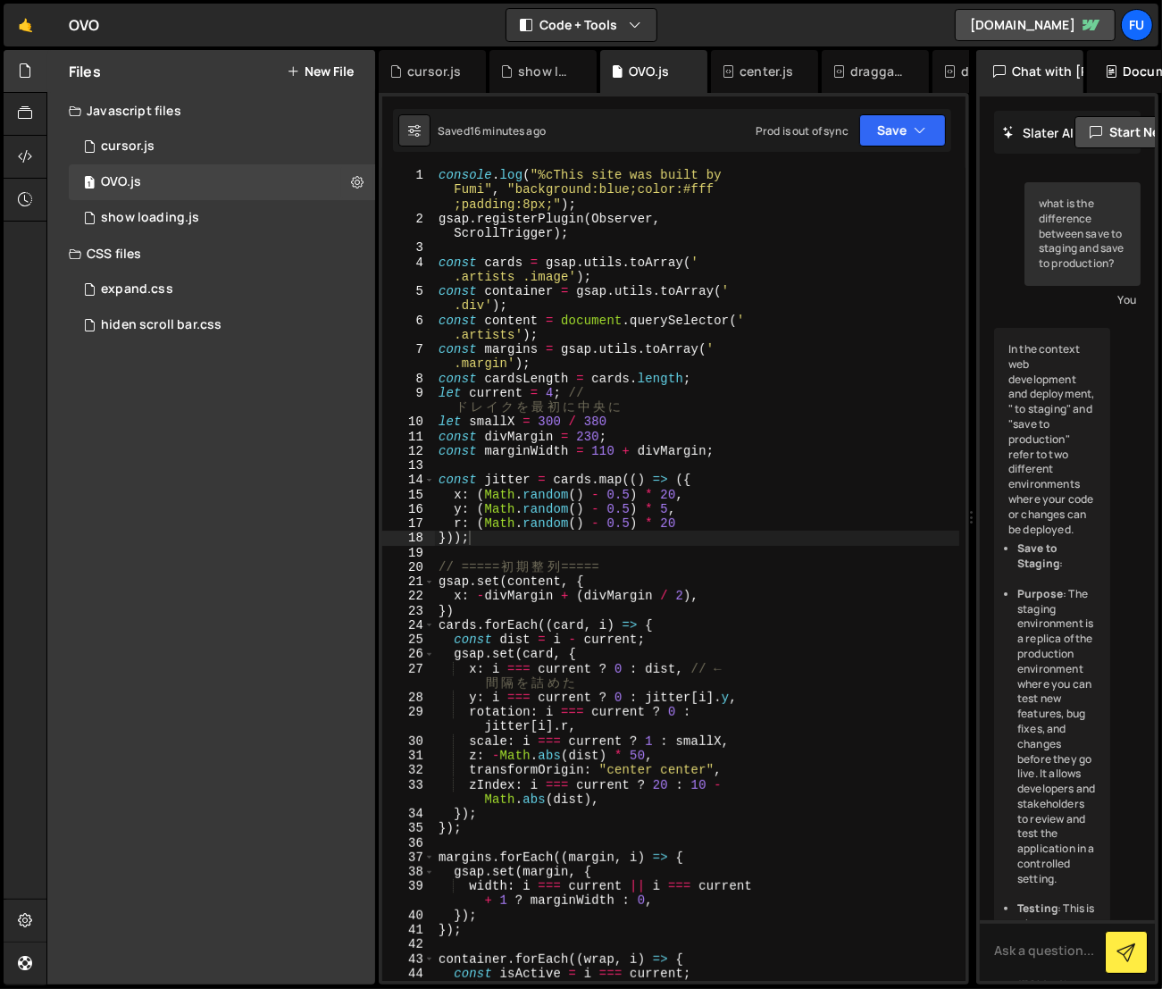
drag, startPoint x: 775, startPoint y: 338, endPoint x: 967, endPoint y: 321, distance: 192.8
click at [967, 321] on div "Files New File Javascript files 1 cursor.js 0 1 OVO.js 0 1 show loading.js 0 CS…" at bounding box center [604, 517] width 1116 height 935
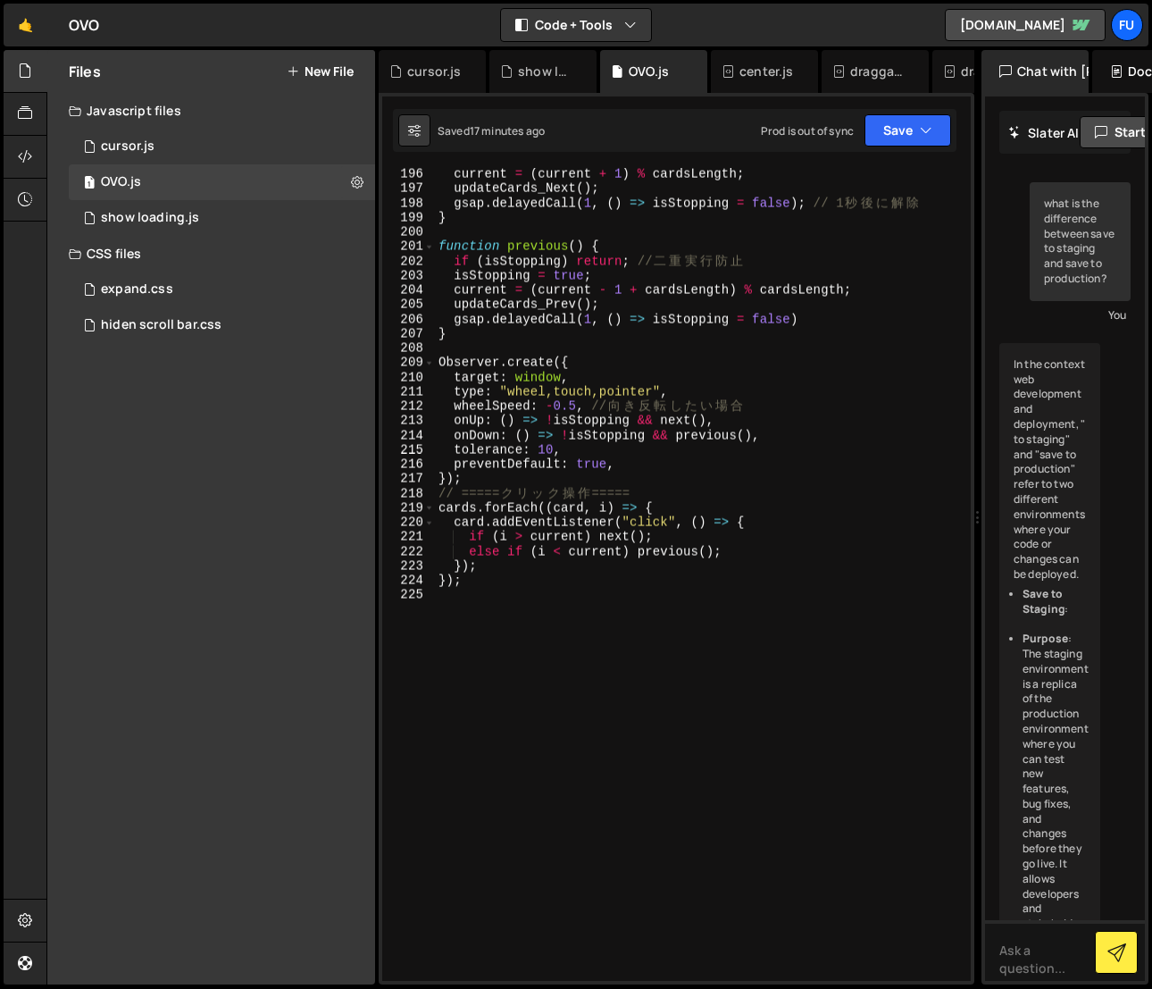
scroll to position [2897, 0]
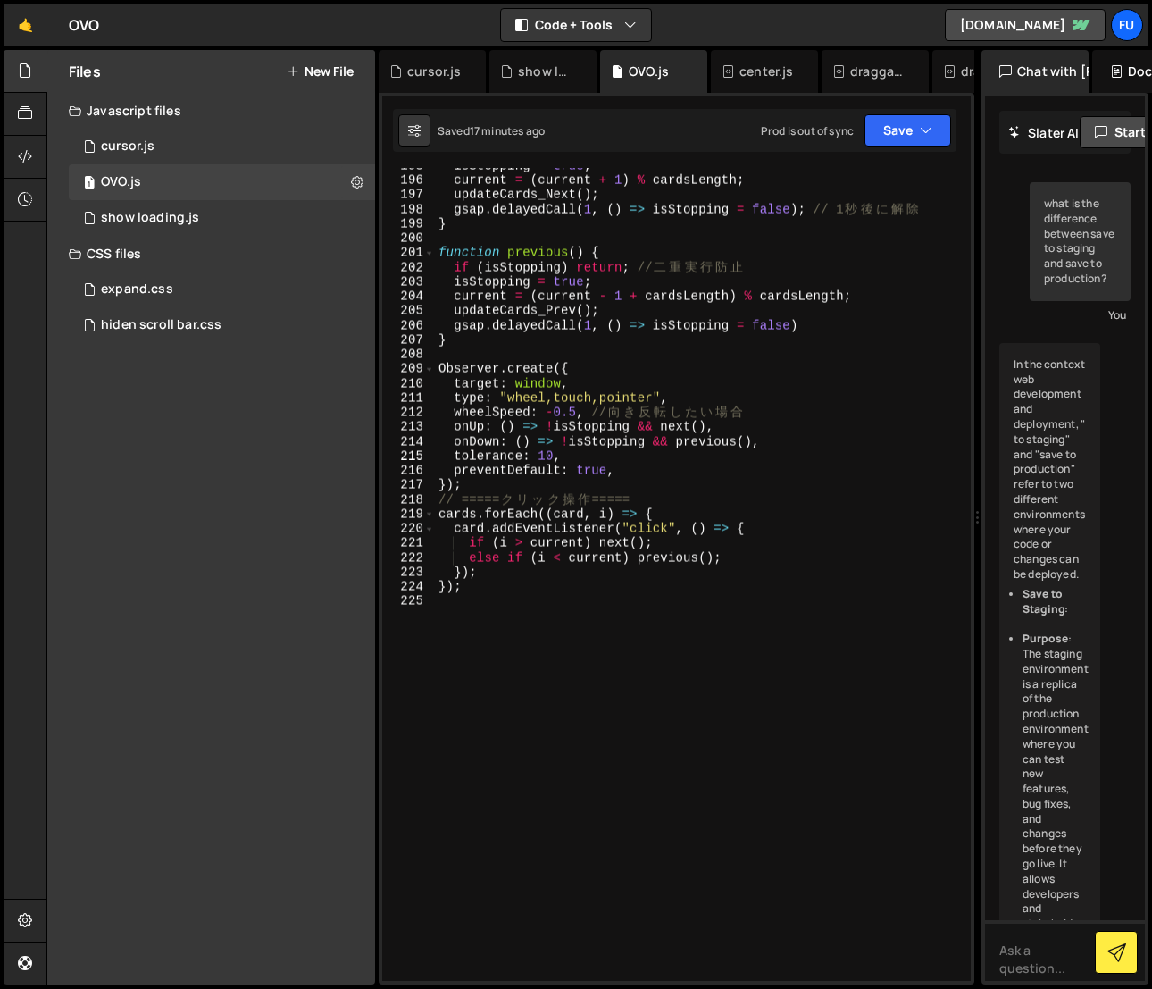
click at [869, 597] on div "isStopping = true ; current = ( current + 1 ) % cardsLength ; updateCards_Next …" at bounding box center [700, 580] width 530 height 843
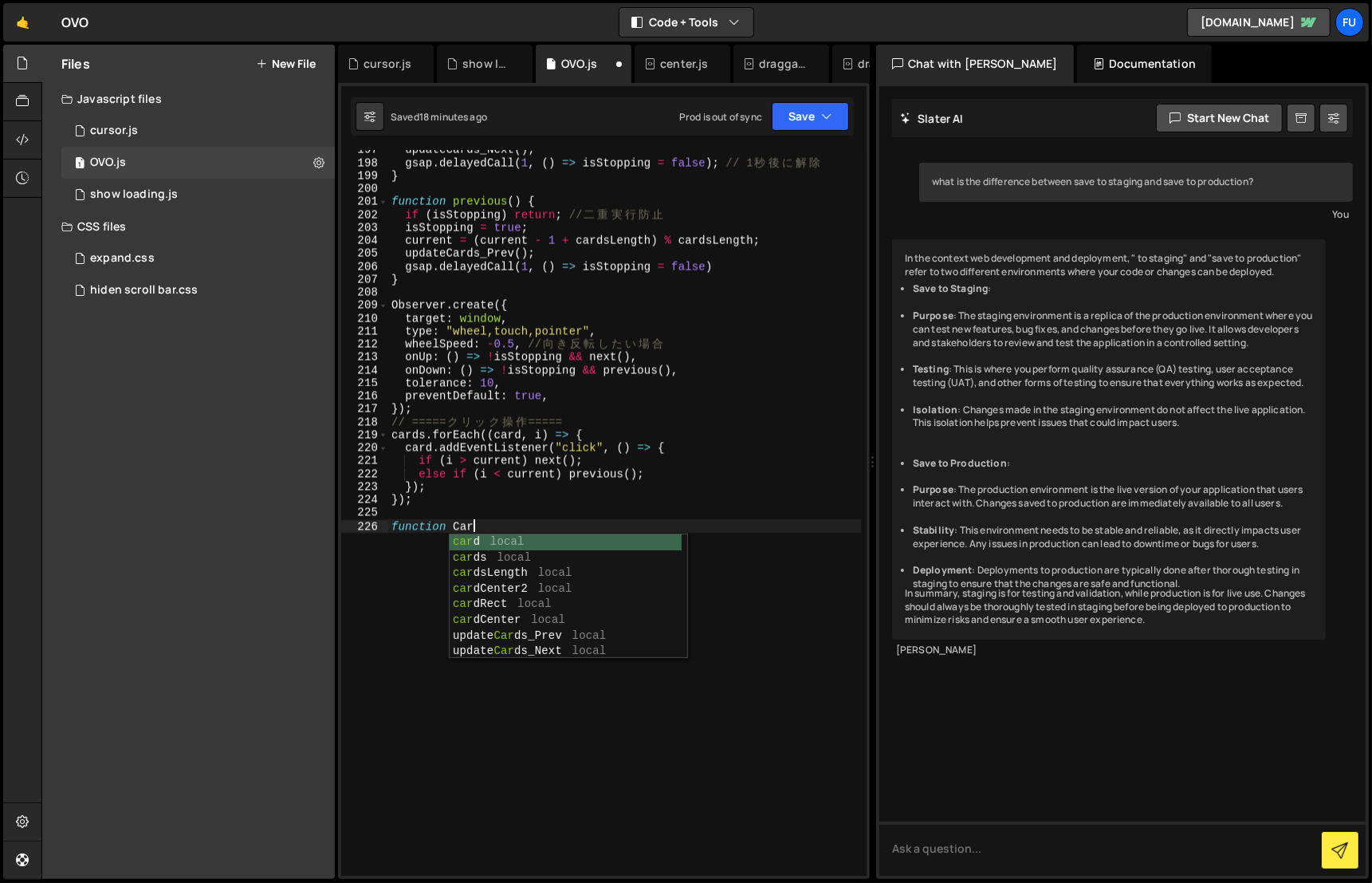
scroll to position [0, 4]
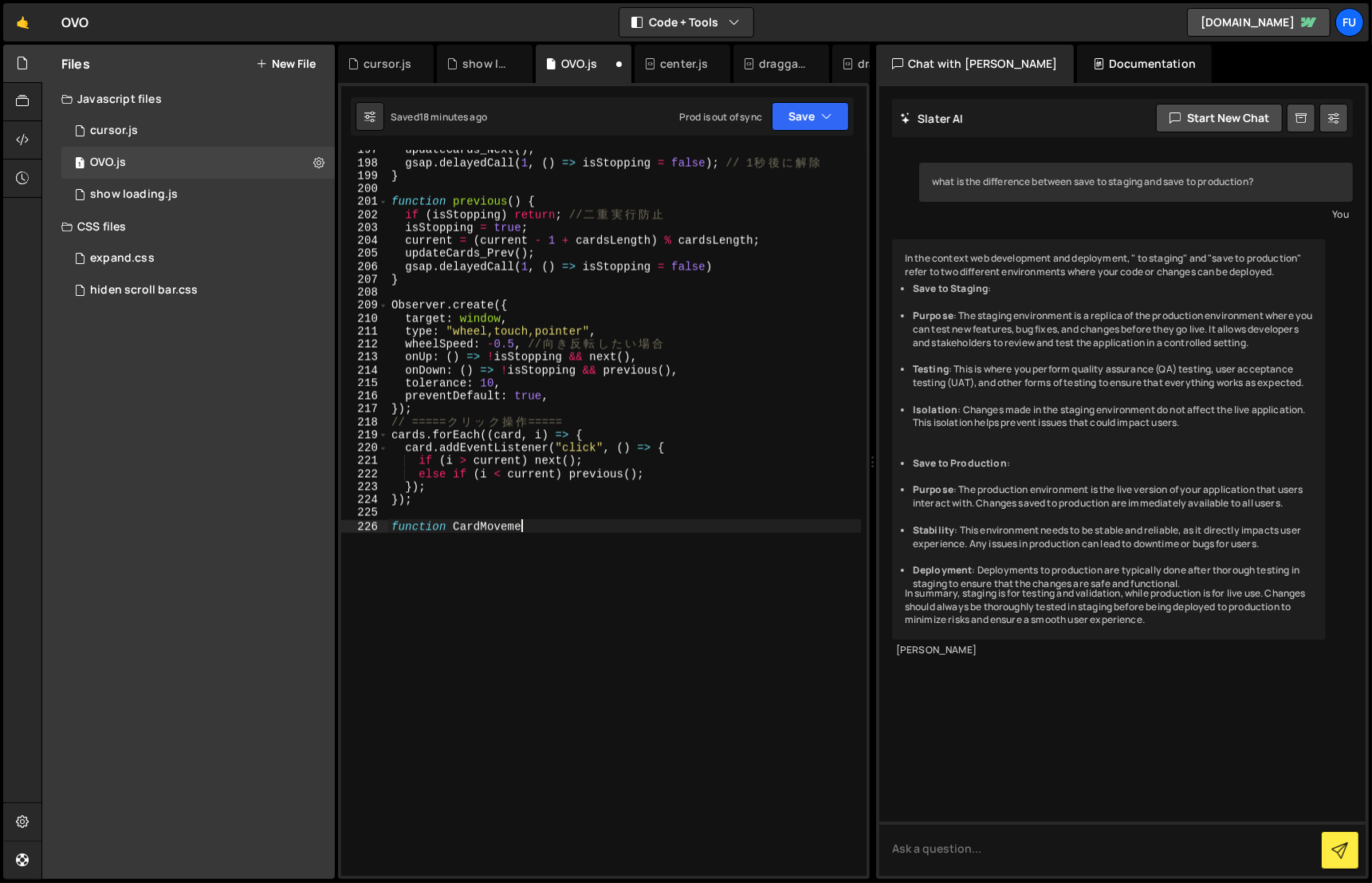
type textarea "function CardMovement"
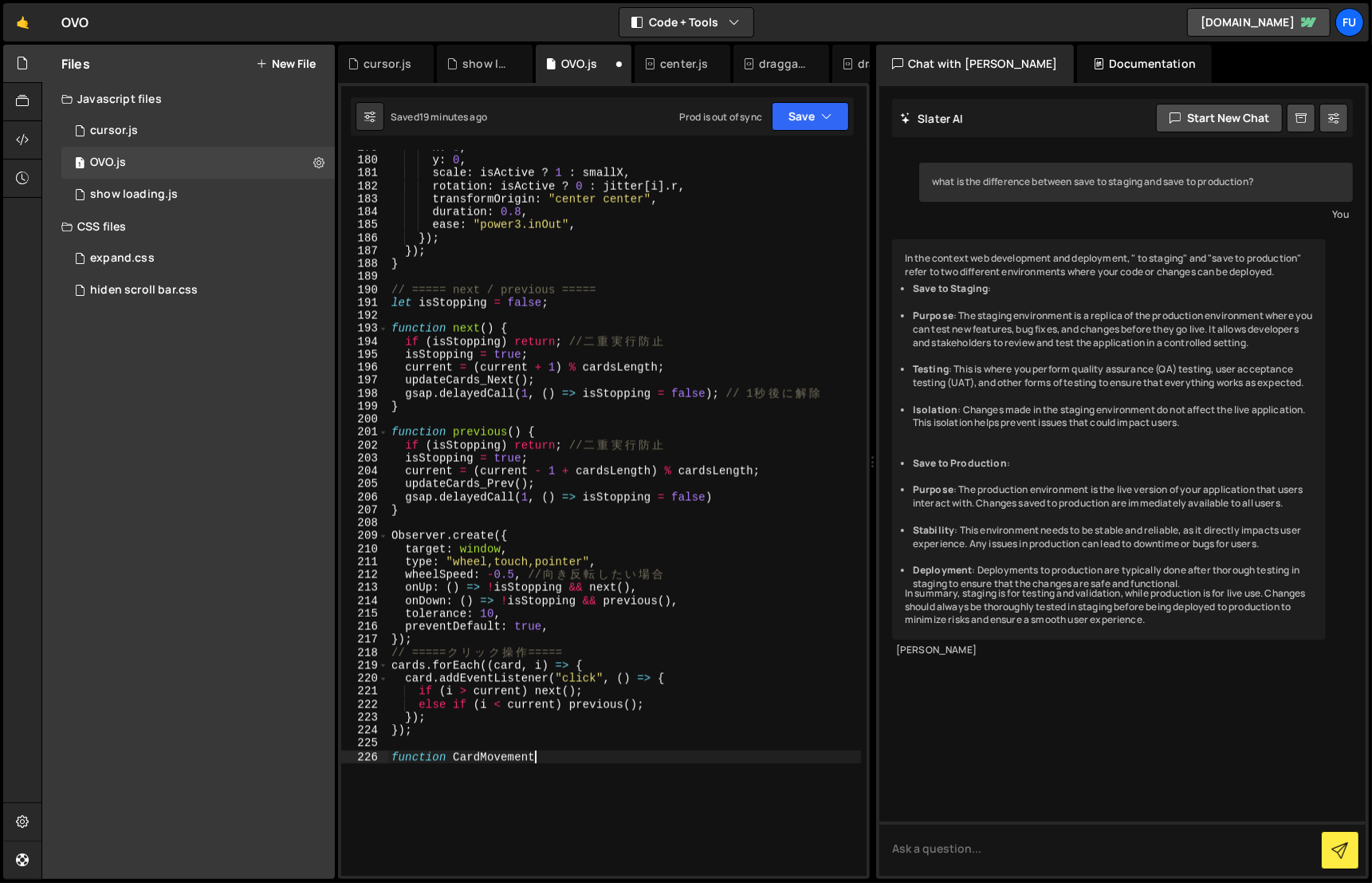
scroll to position [2379, 0]
drag, startPoint x: 555, startPoint y: 754, endPoint x: 387, endPoint y: 760, distance: 168.1
click at [387, 760] on div "function CardMovement 179 180 181 182 183 184 185 186 187 188 189 190 191 192 1…" at bounding box center [603, 512] width 526 height 726
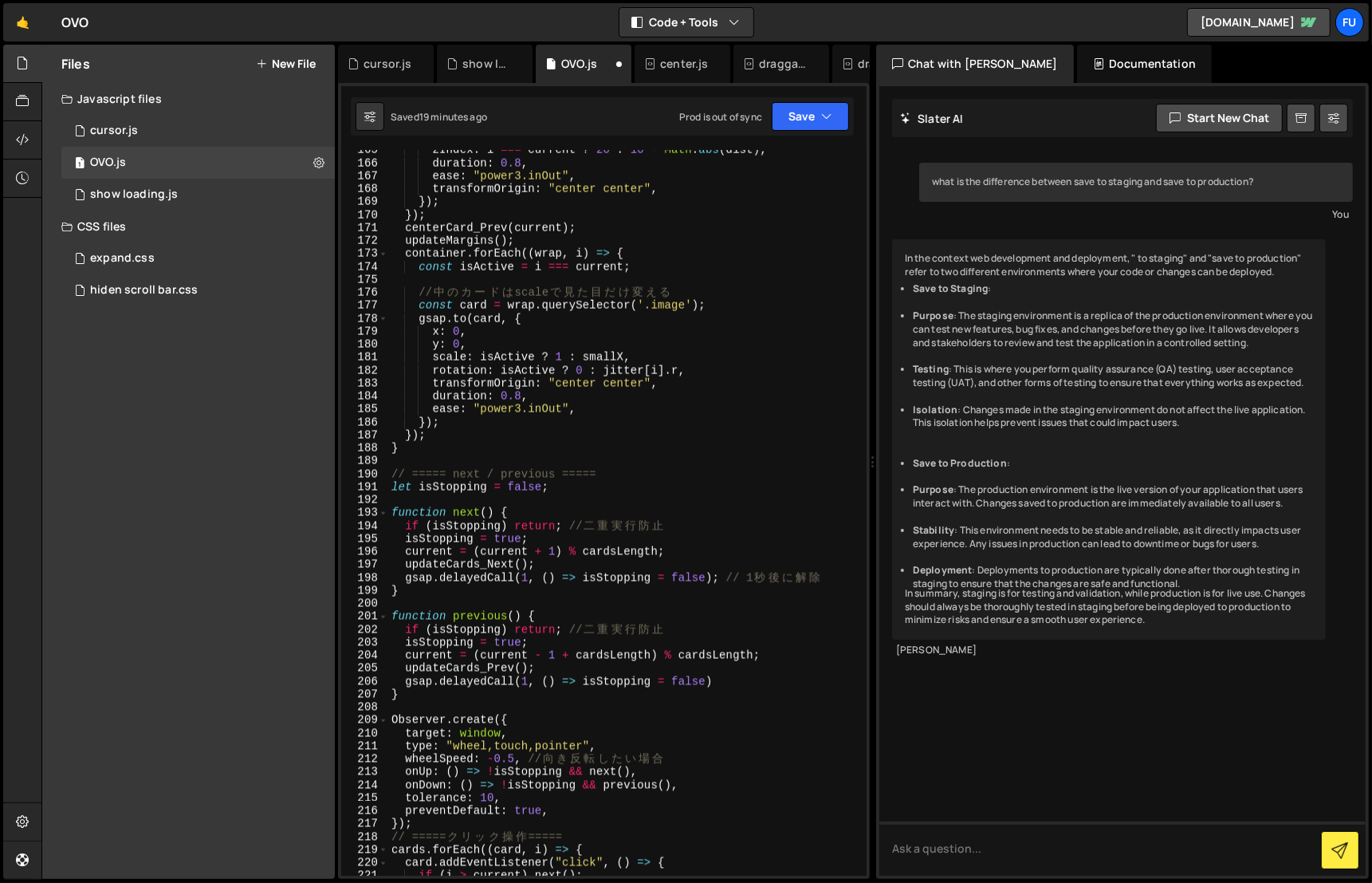
scroll to position [2173, 0]
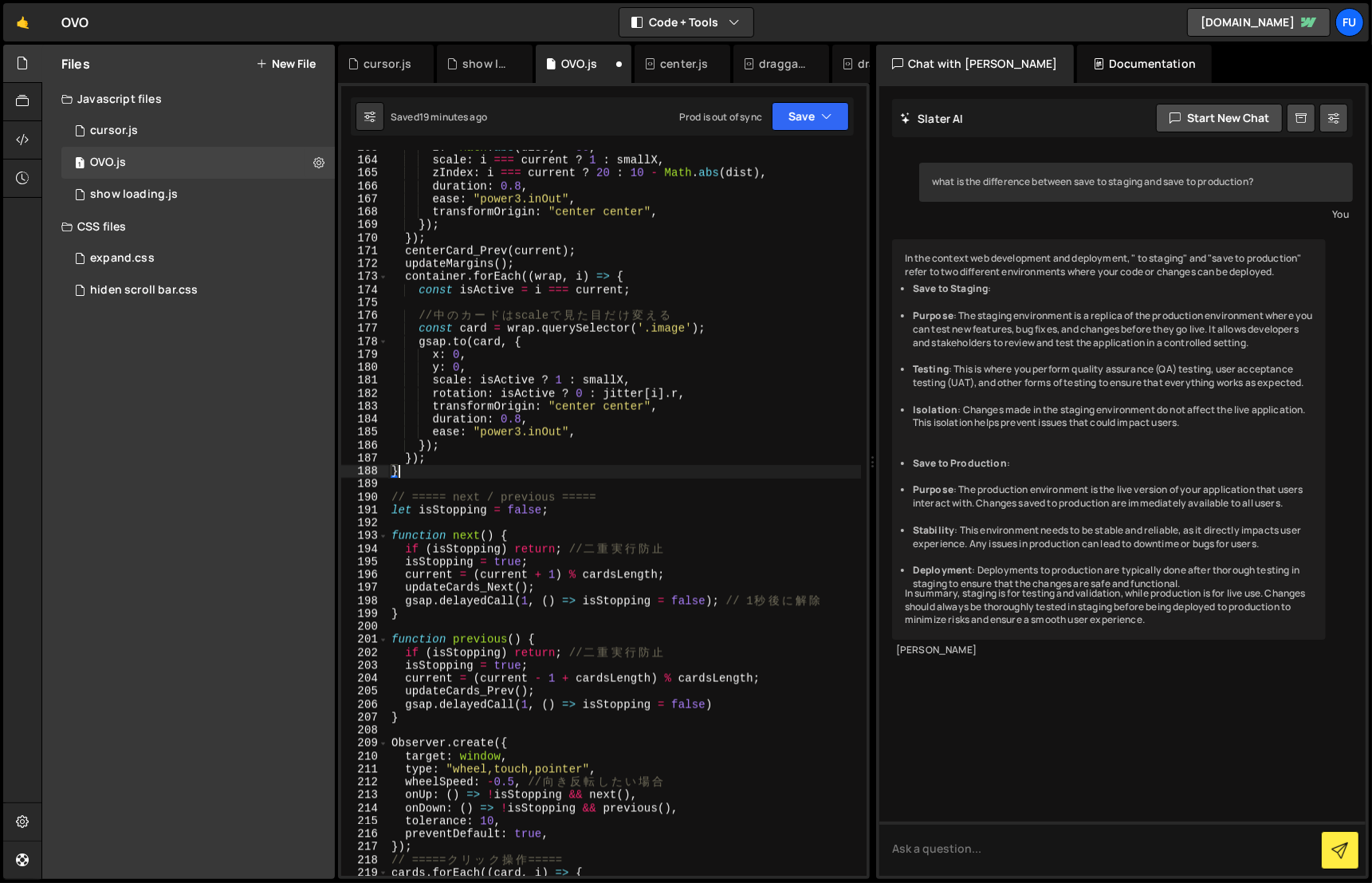
click at [465, 477] on div "z : - Math . abs ( dist ) * 50 , scale : i === current ? 1 : smallX , zIndex : …" at bounding box center [625, 517] width 473 height 753
click at [458, 492] on div "z : - Math . abs ( dist ) * 50 , scale : i === current ? 1 : smallX , zIndex : …" at bounding box center [625, 517] width 473 height 753
type textarea "// ===== next / previous ====="
click at [455, 487] on div "z : - Math . abs ( dist ) * 50 , scale : i === current ? 1 : smallX , zIndex : …" at bounding box center [625, 517] width 473 height 753
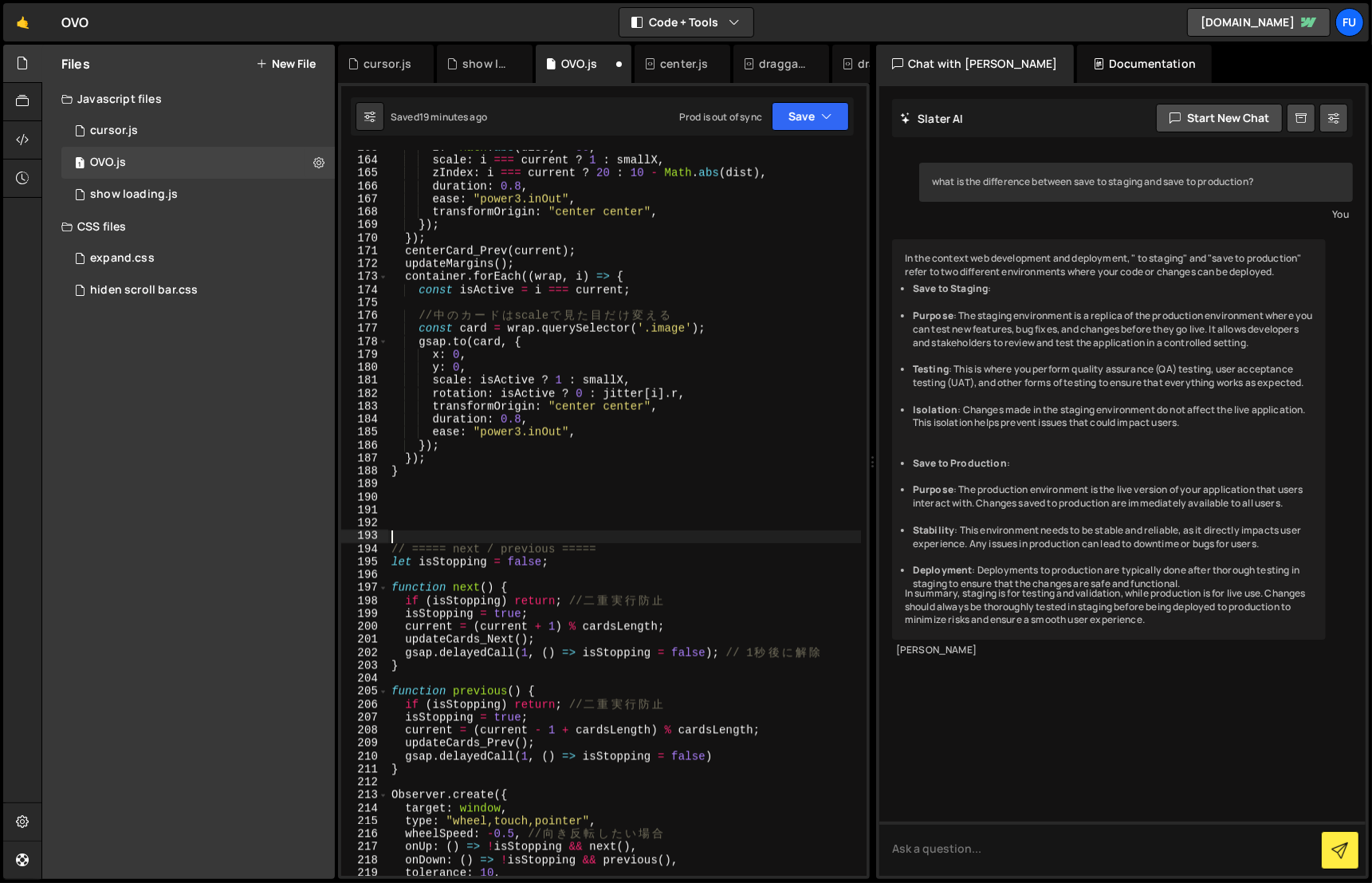
click at [423, 496] on div "z : - Math . abs ( dist ) * 50 , scale : i === current ? 1 : smallX , zIndex : …" at bounding box center [625, 517] width 473 height 753
paste textarea "function CardMovement"
type textarea "function CardMovement"
click at [455, 479] on div "z : - Math . abs ( dist ) * 50 , scale : i === current ? 1 : smallX , zIndex : …" at bounding box center [625, 517] width 473 height 753
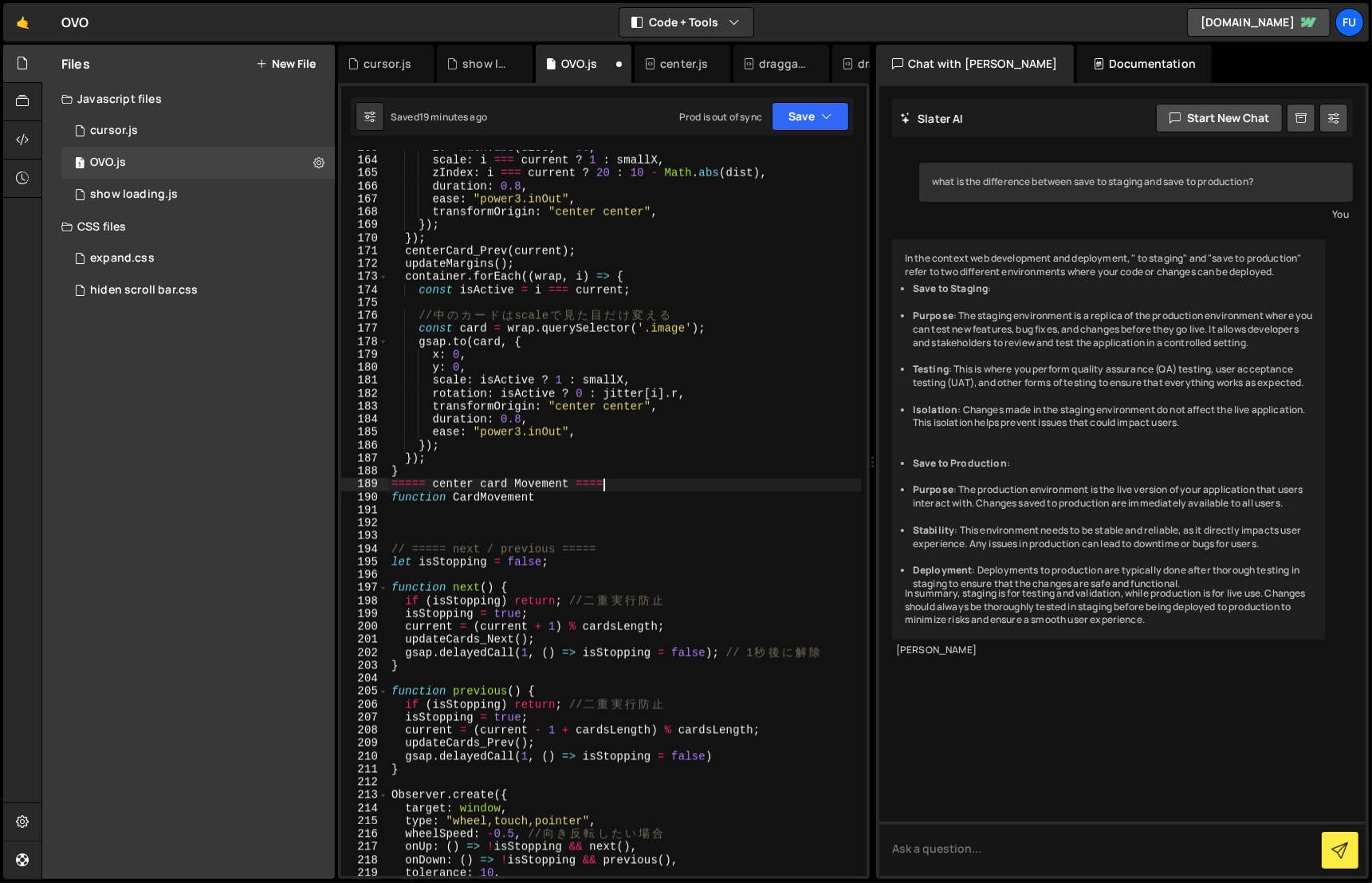
type textarea "// ===== center card Movement ===="
click at [584, 515] on div "z : - Math . abs ( dist ) * 50 , scale : i === current ? 1 : smallX , zIndex : …" at bounding box center [625, 517] width 473 height 753
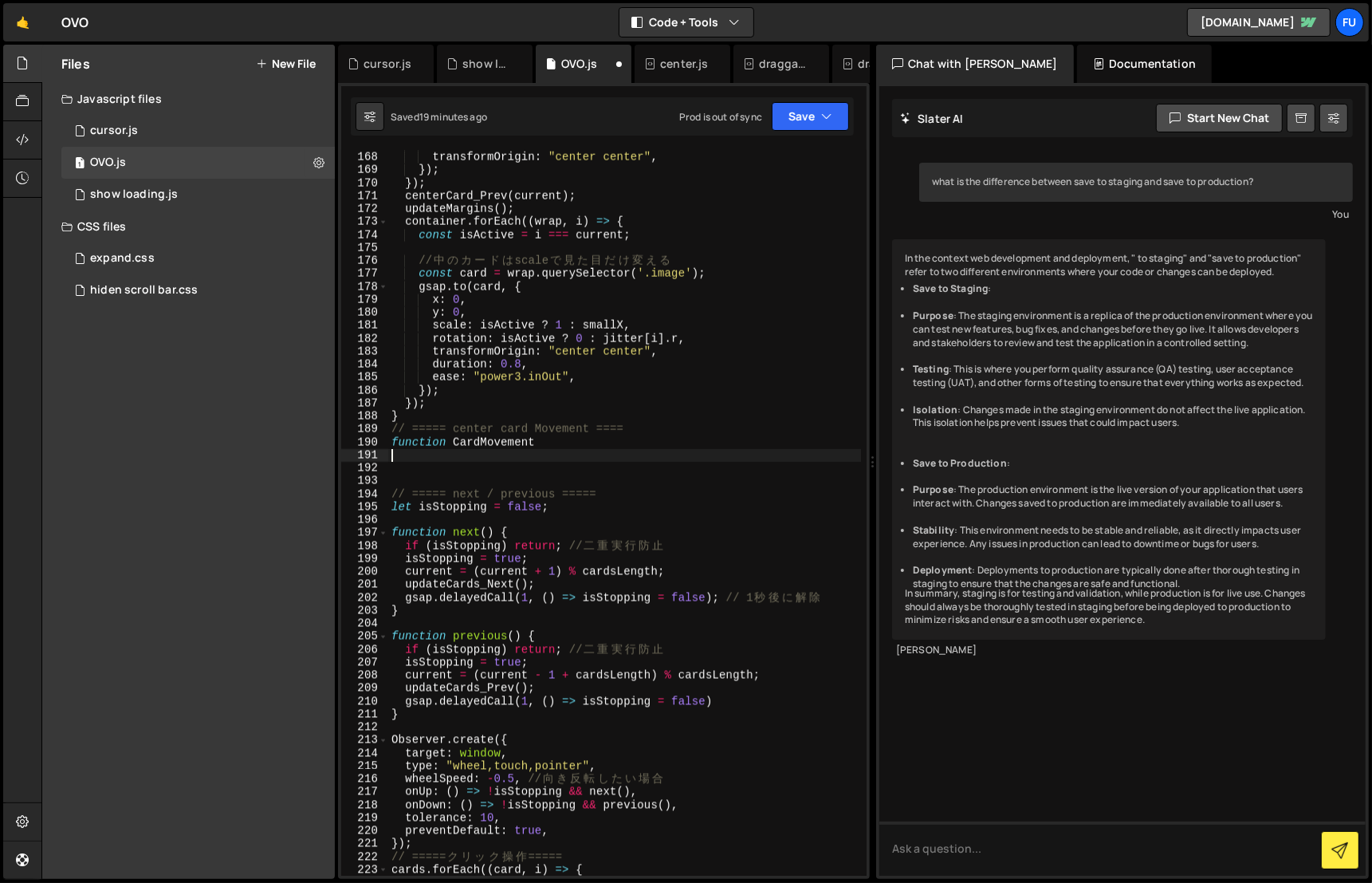
scroll to position [2228, 0]
click at [566, 437] on div "ease : "power3.inOut" , transformOrigin : "center center" , }) ; }) ; centerCar…" at bounding box center [625, 514] width 473 height 753
type textarea "function CardMovement(){}"
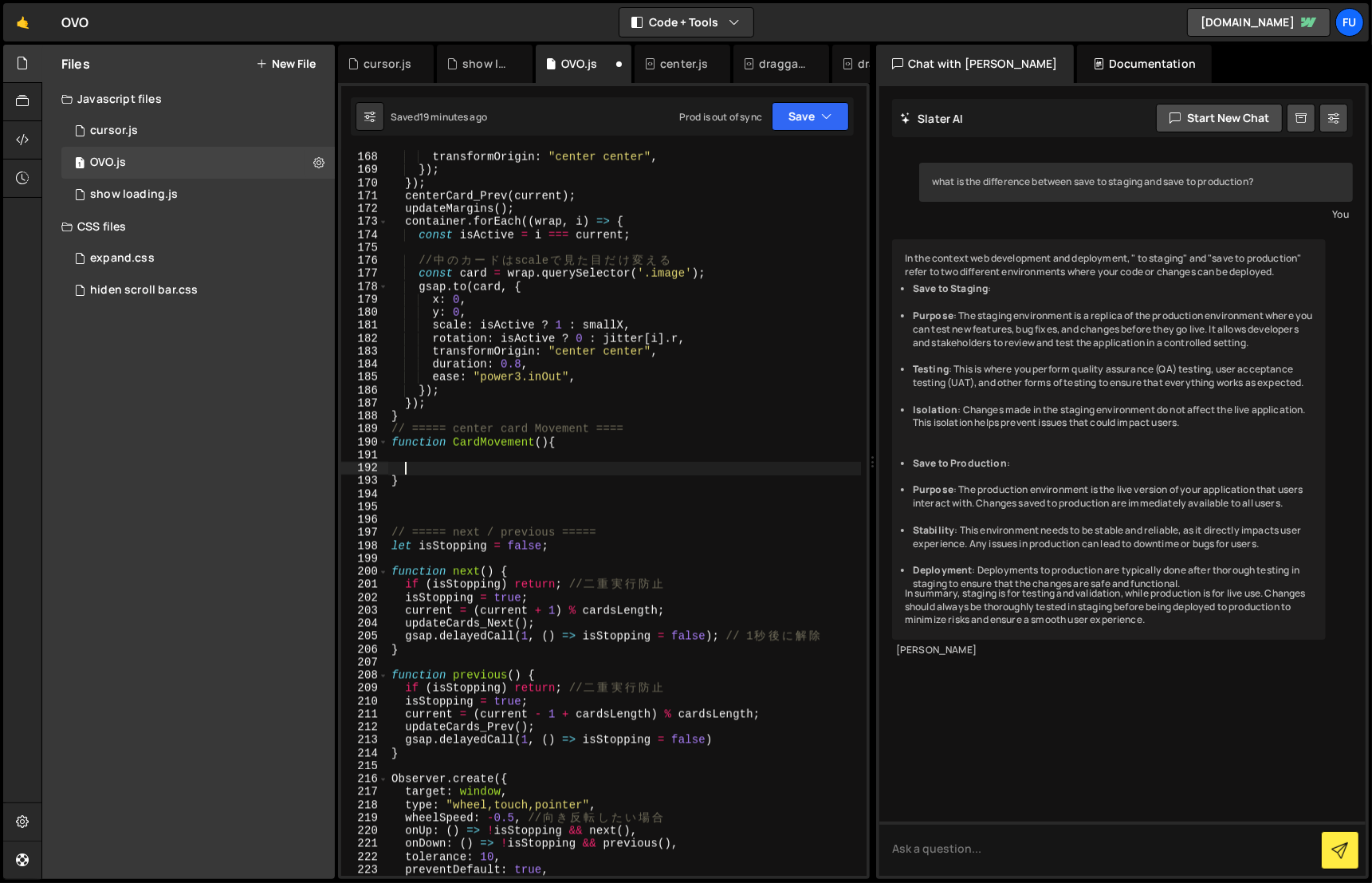
click at [445, 469] on div "ease : "power3.inOut" , transformOrigin : "center center" , }) ; }) ; centerCar…" at bounding box center [625, 514] width 473 height 753
click at [445, 461] on div "ease : "power3.inOut" , transformOrigin : "center center" , }) ; }) ; centerCar…" at bounding box center [625, 514] width 473 height 753
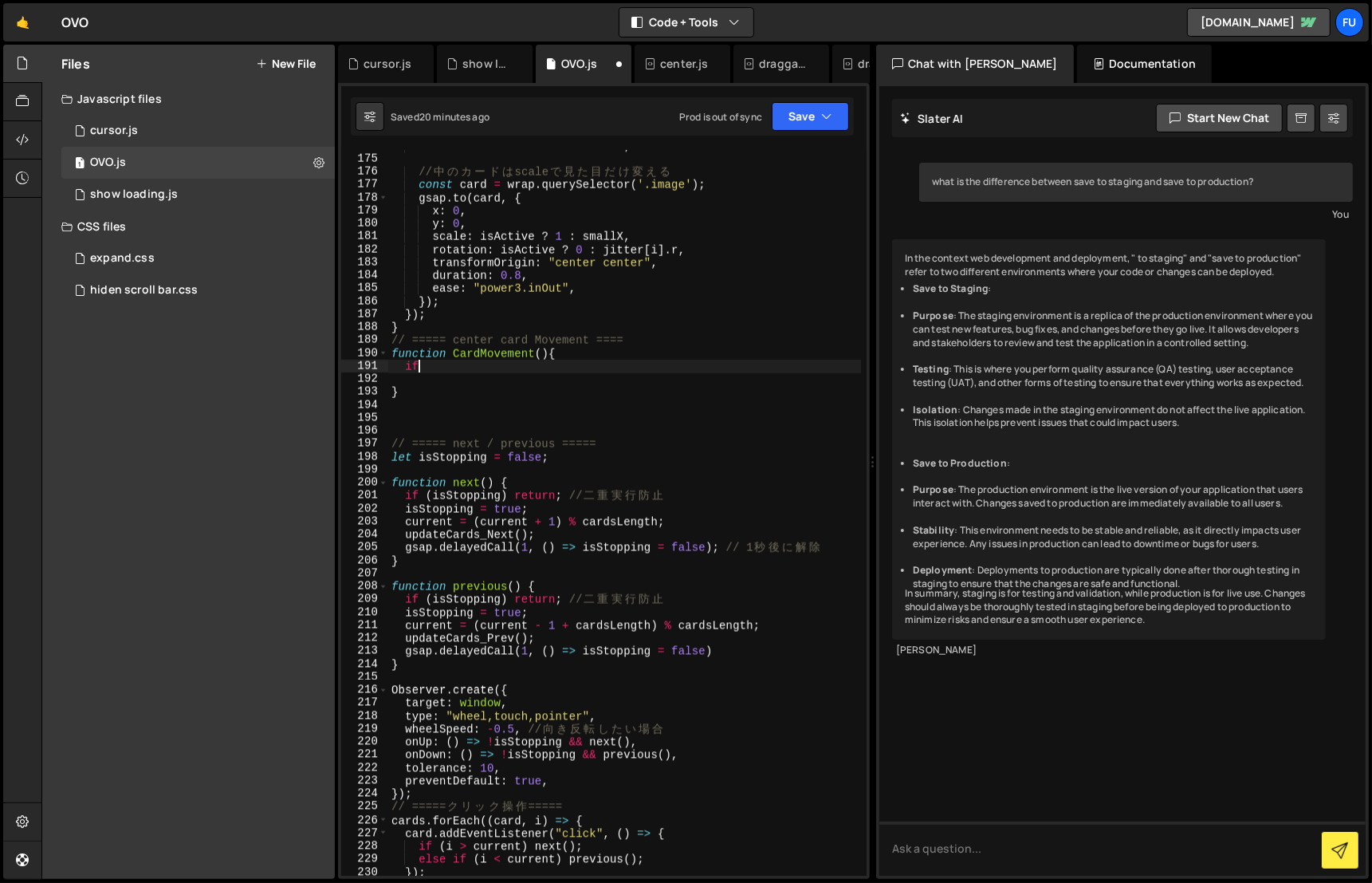
scroll to position [0, 1]
type textarea "i"
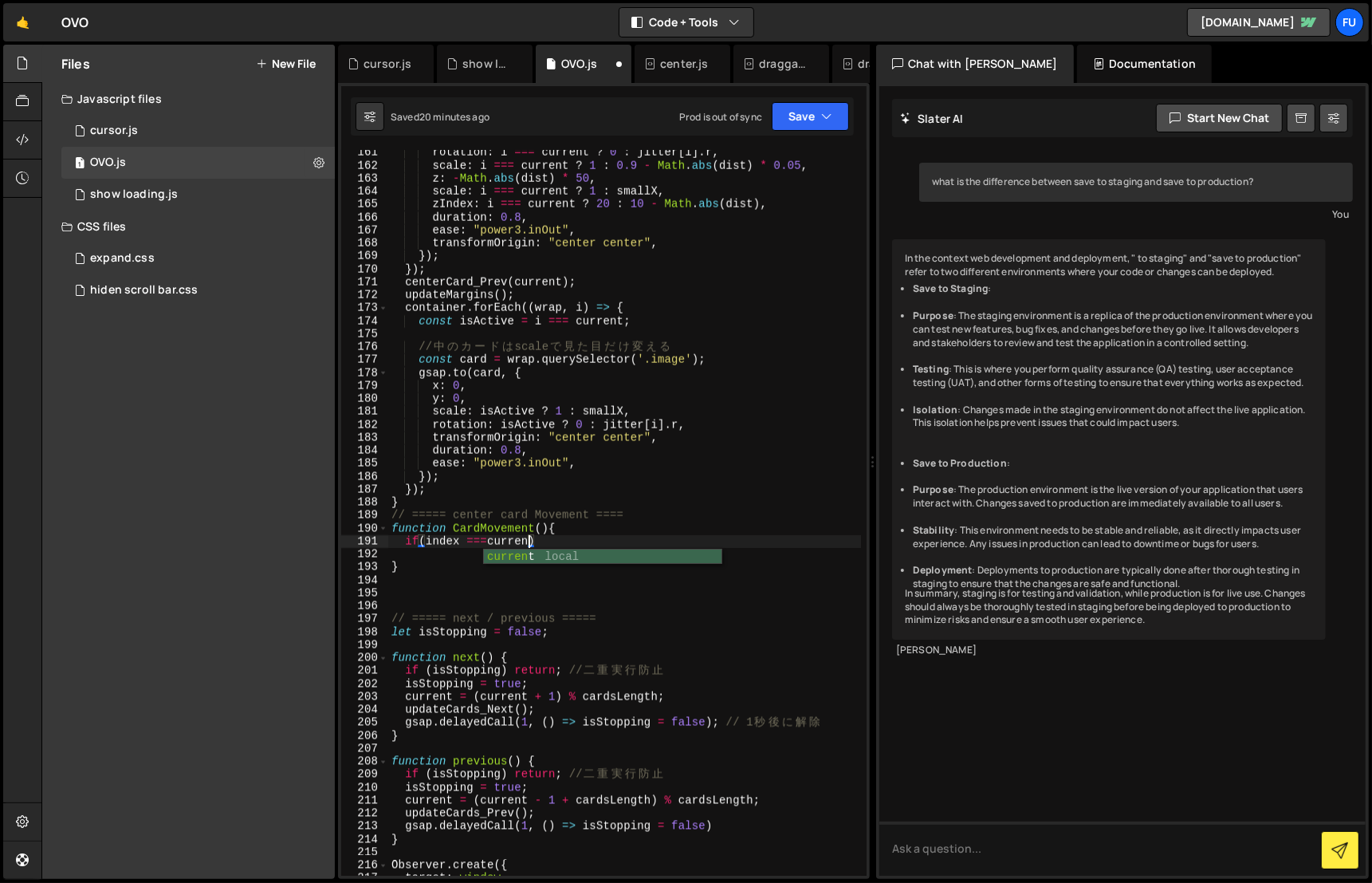
scroll to position [0, 10]
click at [489, 542] on div "rotation : i === current ? 0 : jitter [ i ] . r , scale : i === current ? 1 : 0…" at bounding box center [625, 521] width 473 height 753
click at [611, 538] on div "rotation : i === current ? 0 : jitter [ i ] . r , scale : i === current ? 1 : 0…" at bounding box center [625, 521] width 473 height 753
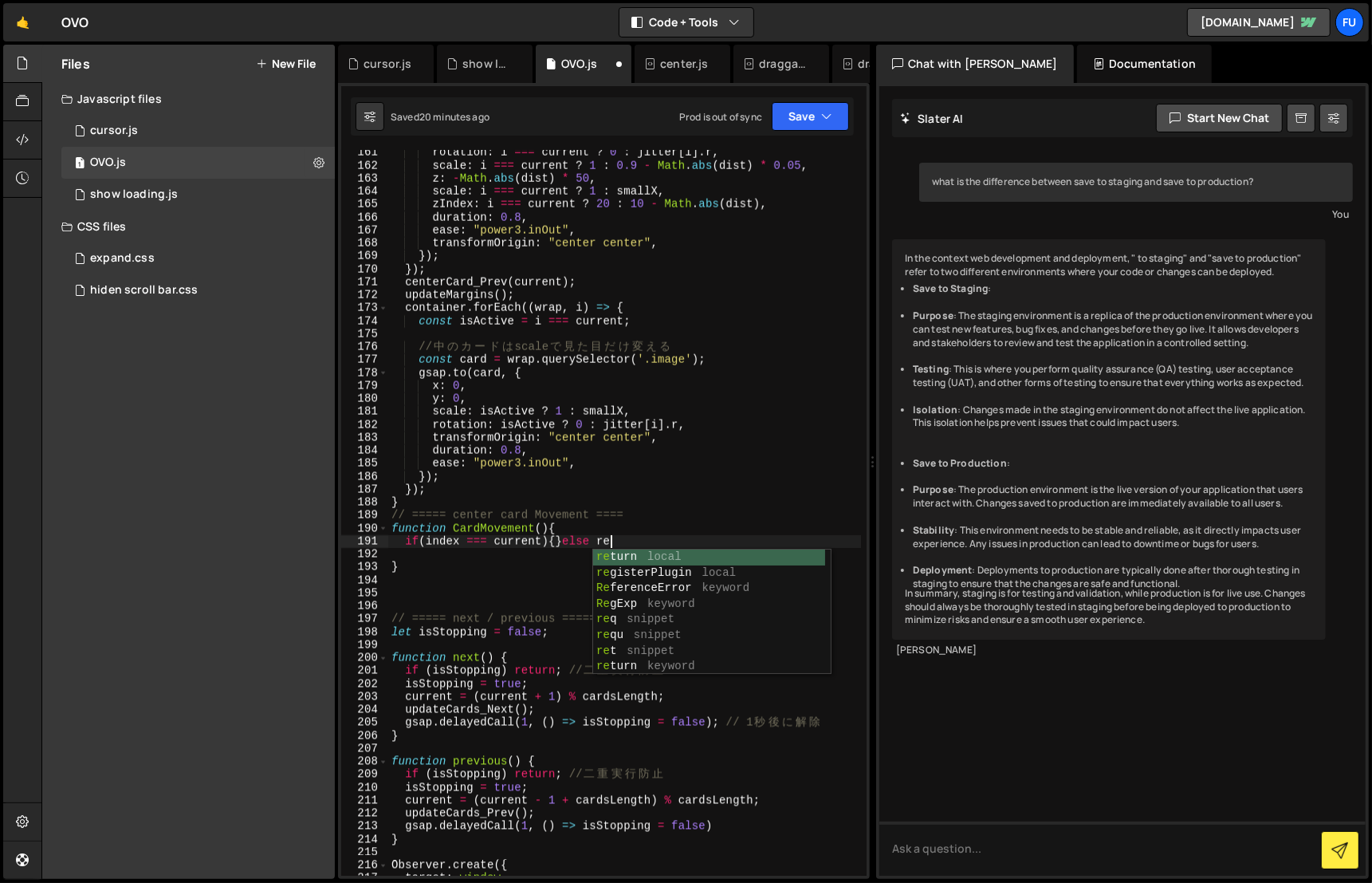
scroll to position [0, 14]
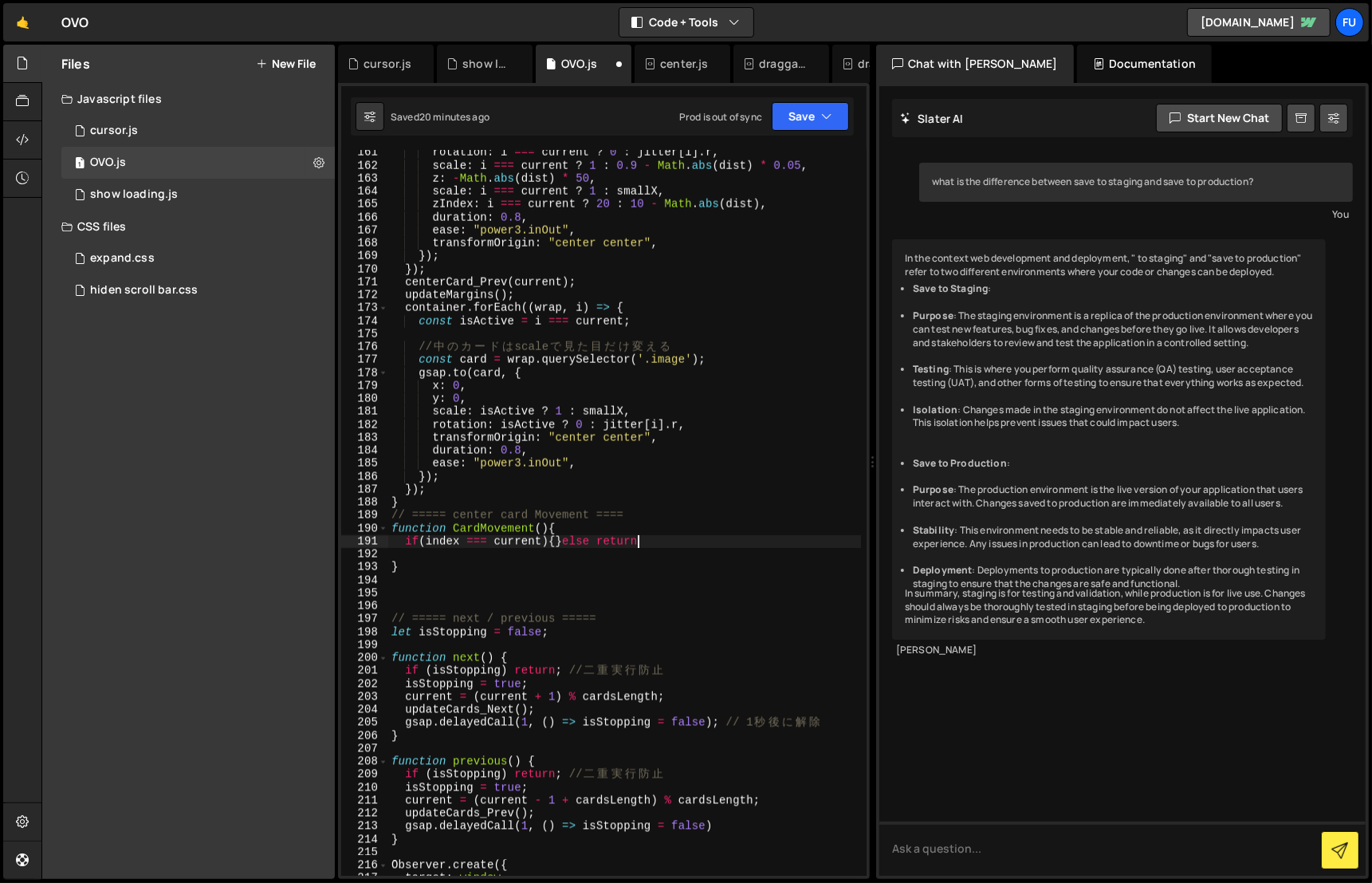
type textarea "if(index === current){}else return;"
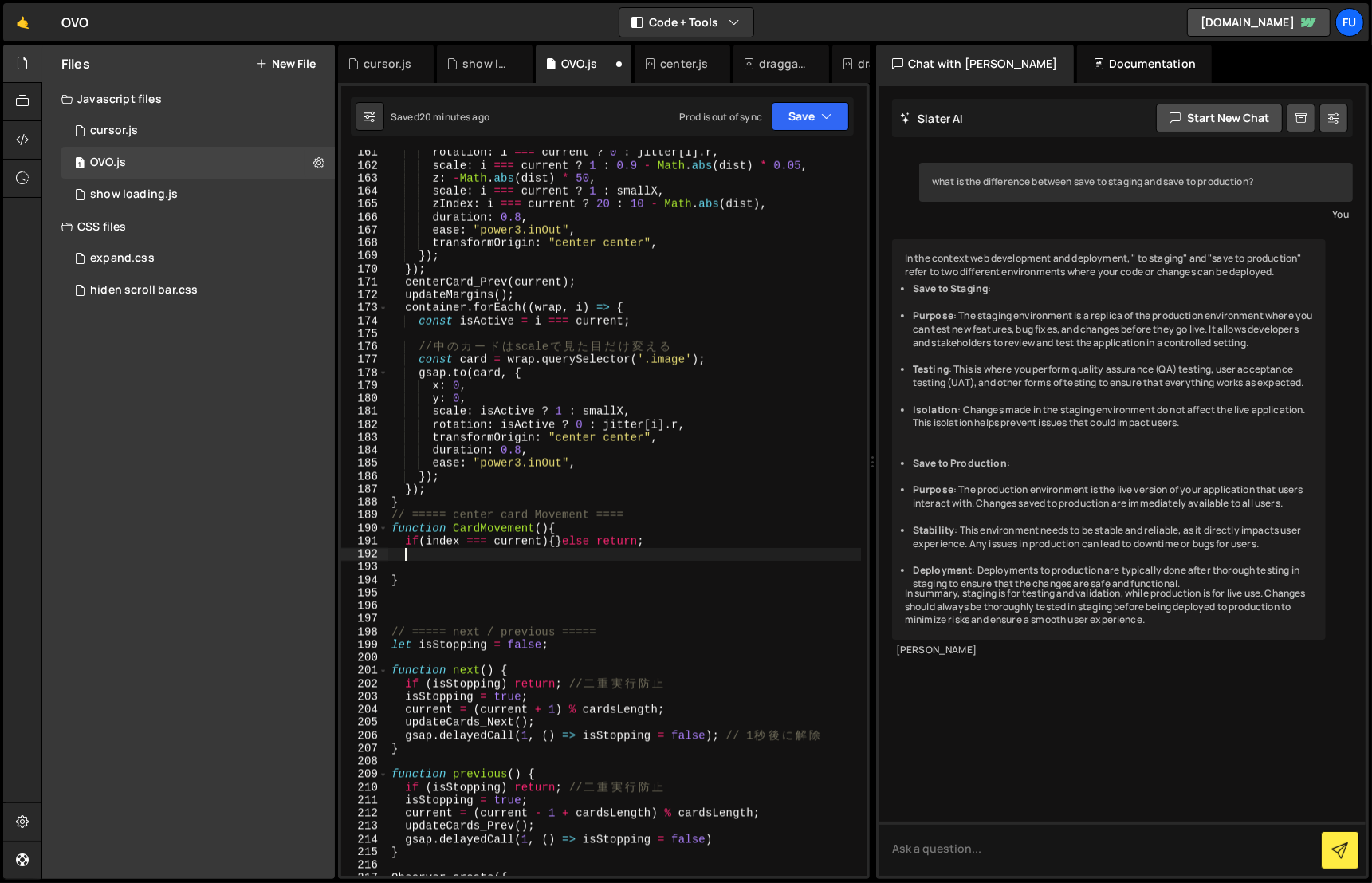
scroll to position [0, 0]
click at [554, 544] on div "rotation : i === current ? 0 : jitter [ i ] . r , scale : i === current ? 1 : 0…" at bounding box center [625, 521] width 473 height 753
type textarea "if(index === current){}else return;"
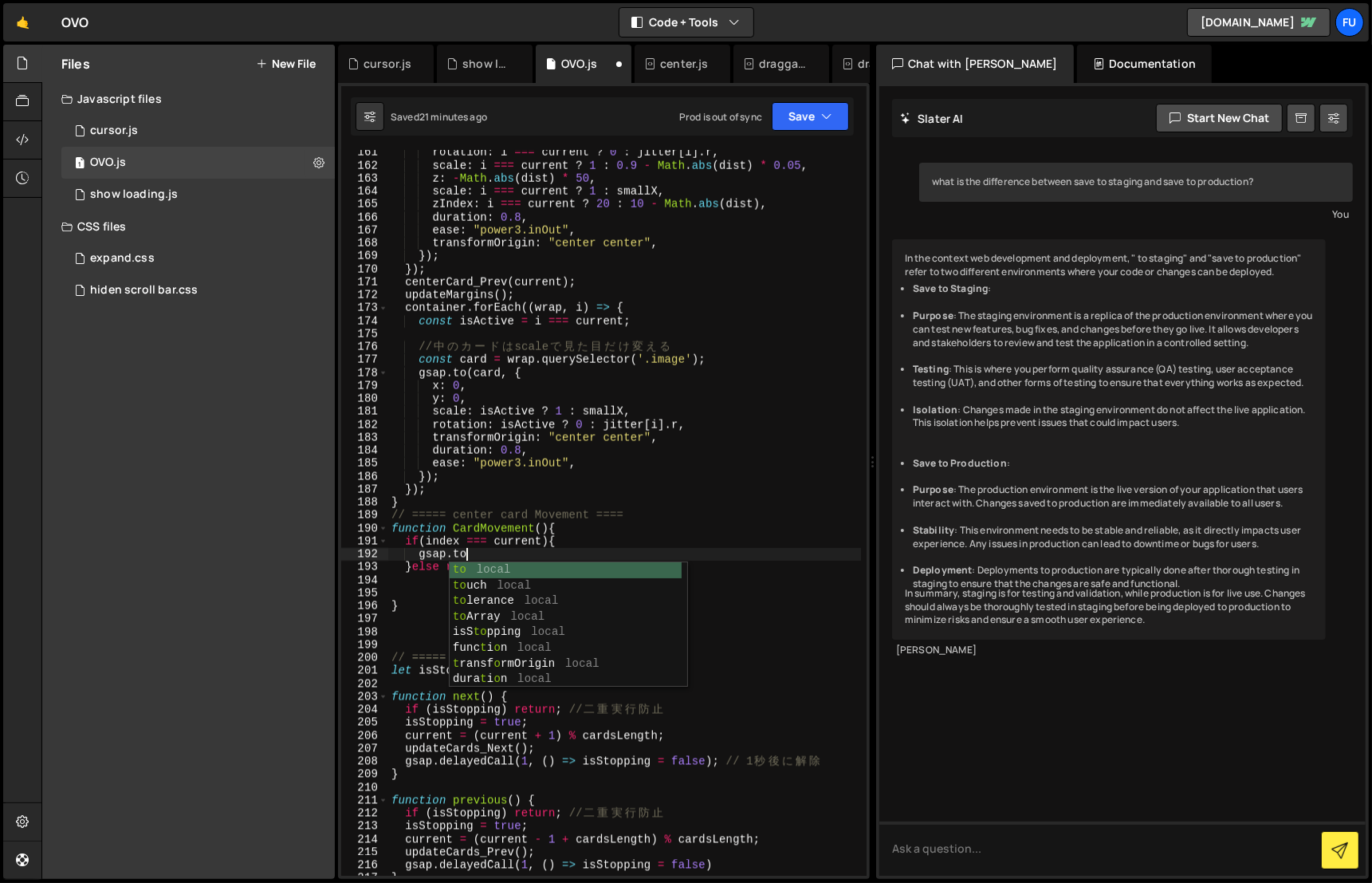
scroll to position [0, 4]
type textarea "[DOMAIN_NAME]{cards,}"
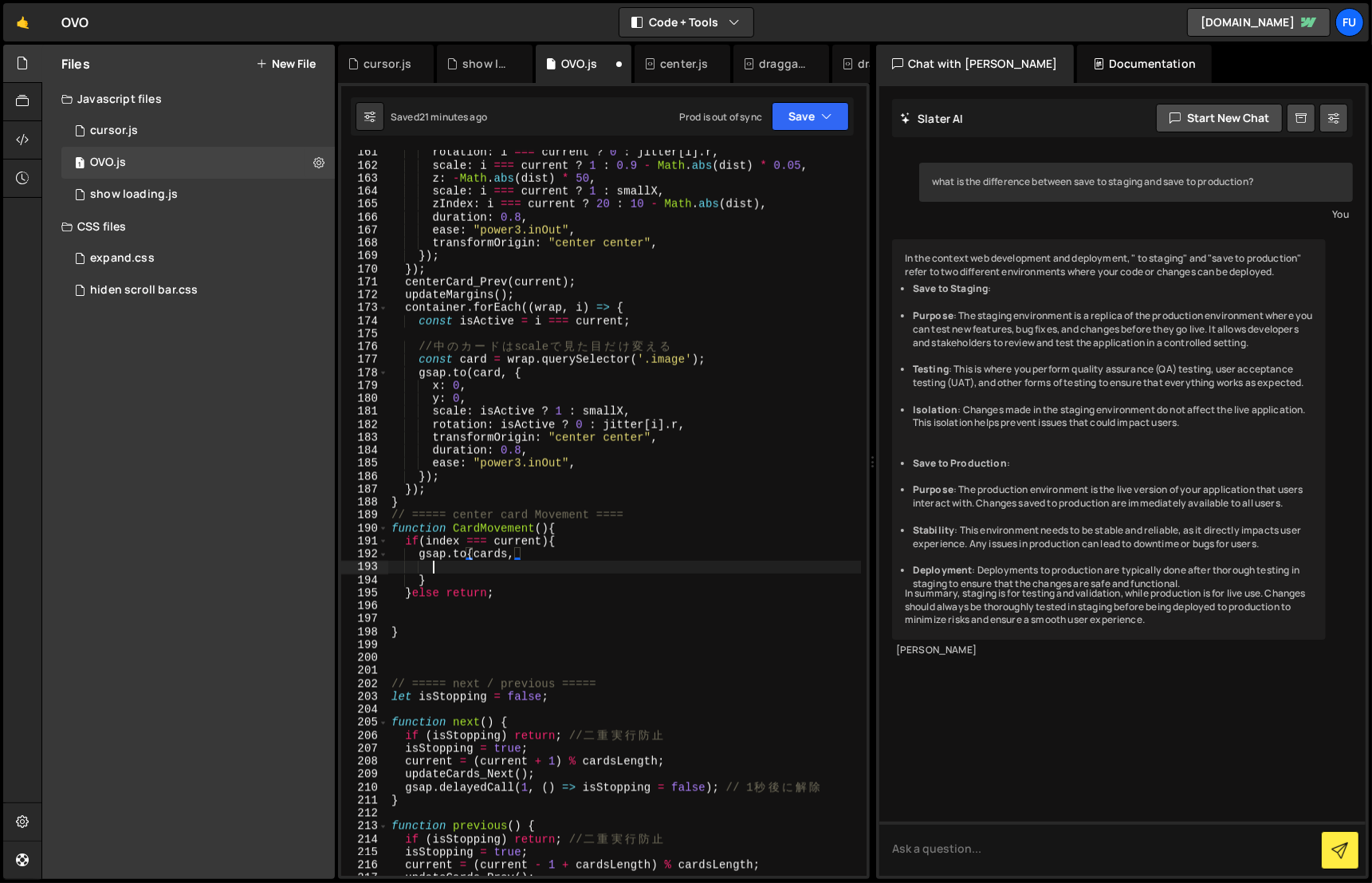
scroll to position [0, 2]
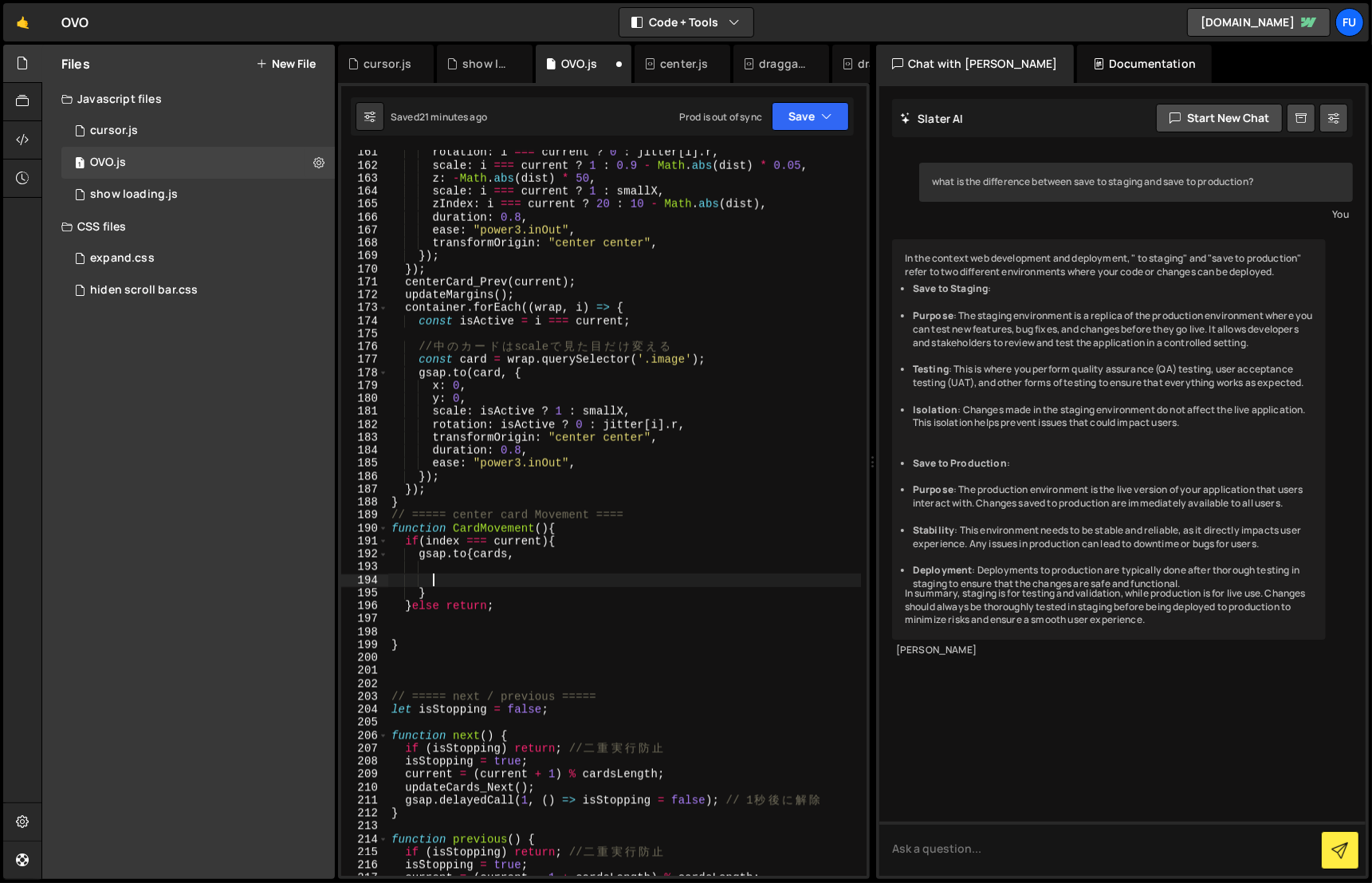
click at [474, 564] on div "rotation : i === current ? 0 : jitter [ i ] . r , scale : i === current ? 1 : 0…" at bounding box center [625, 521] width 473 height 753
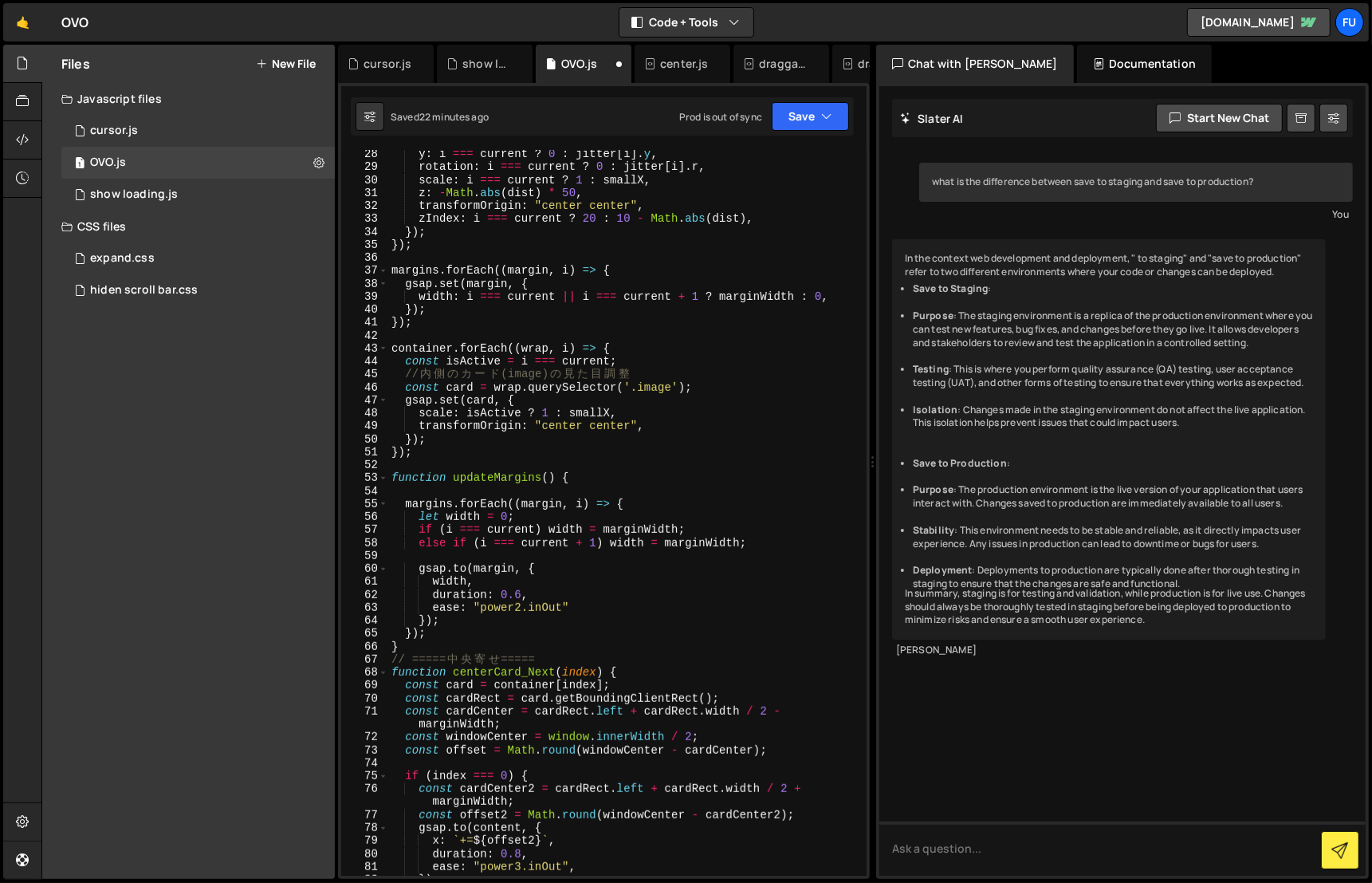
scroll to position [370, 0]
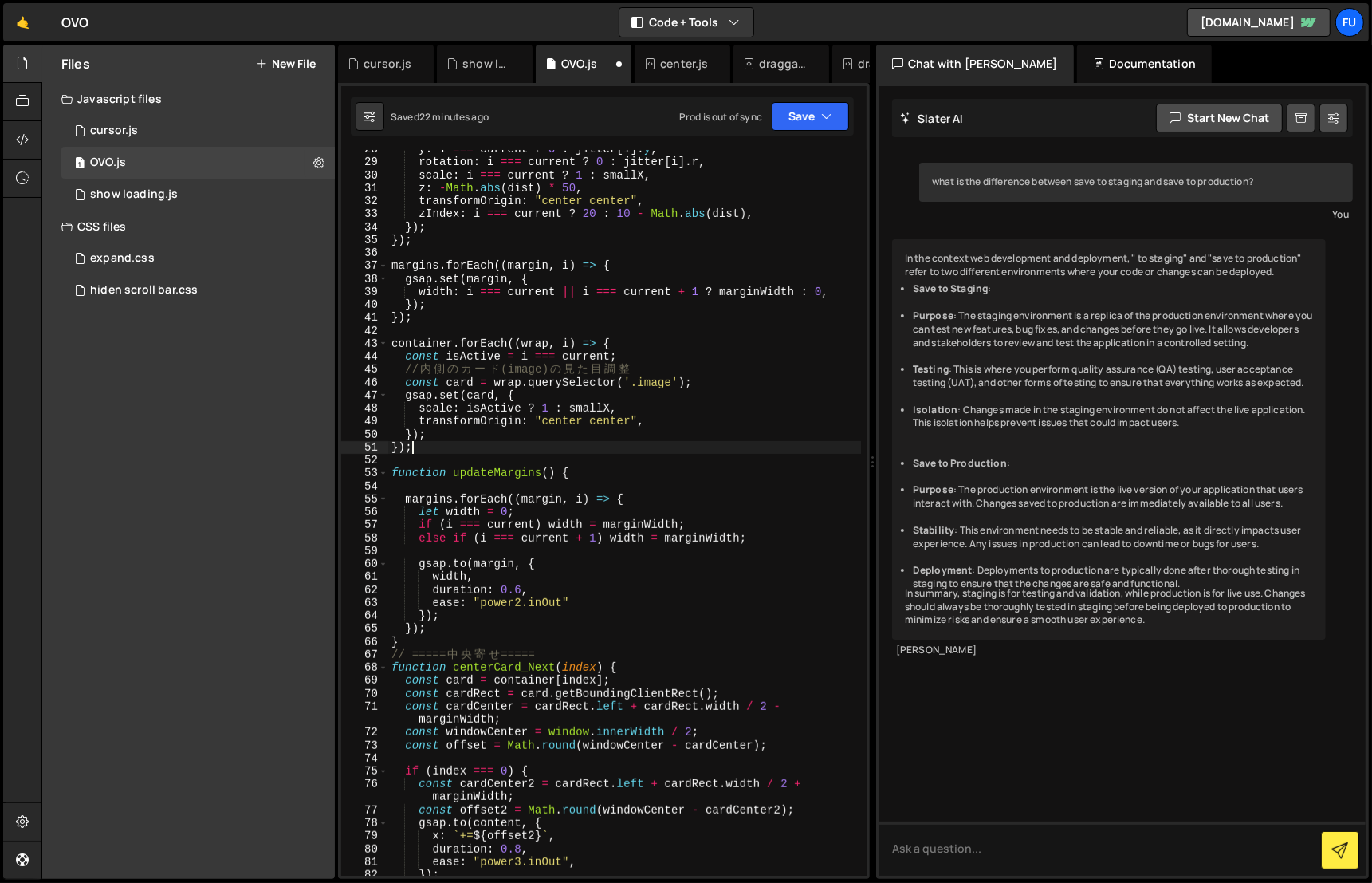
click at [461, 445] on div "y : i === current ? 0 : jitter [ i ] . y , rotation : i === current ? 0 : jitte…" at bounding box center [625, 519] width 473 height 753
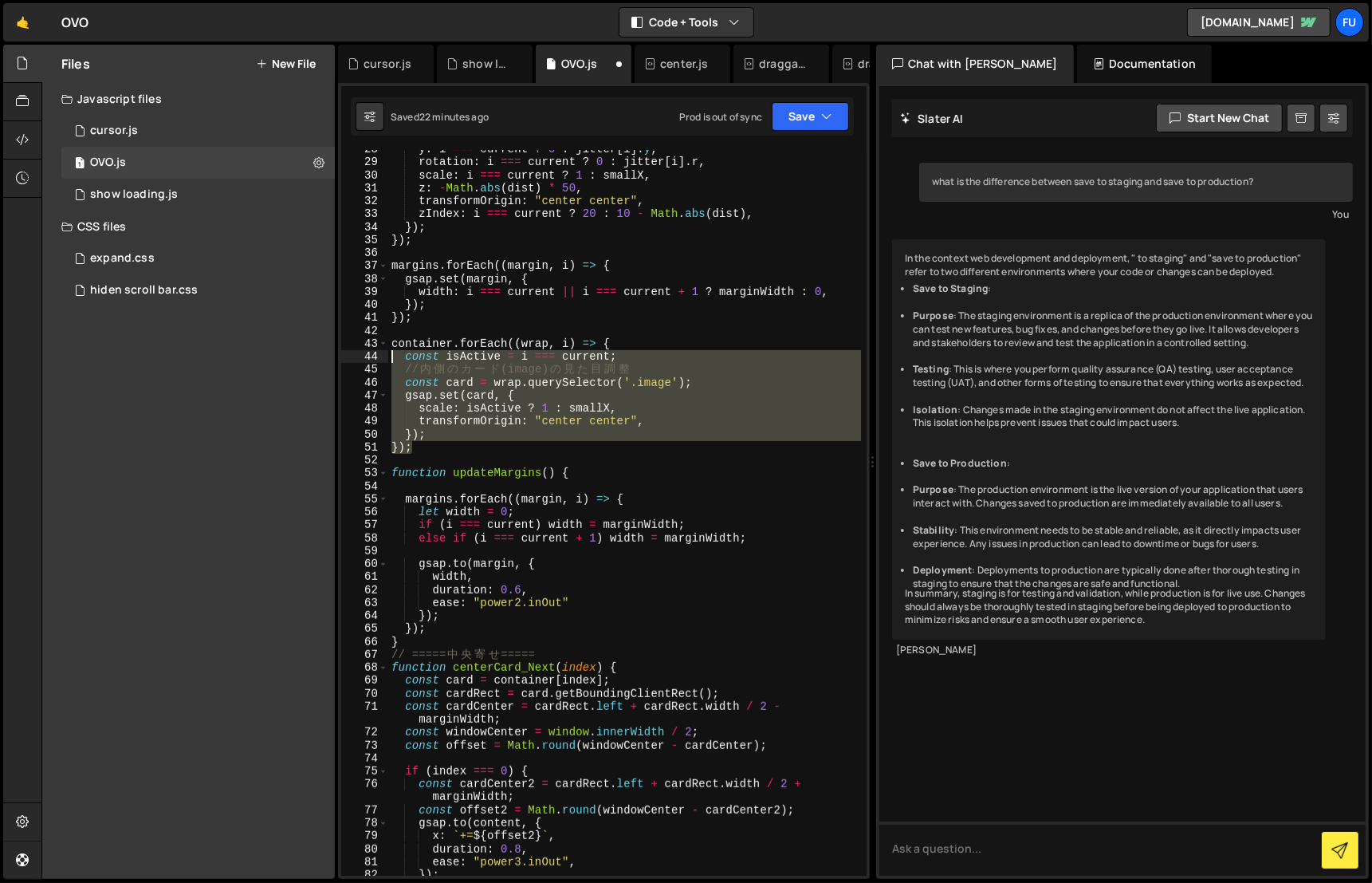
drag, startPoint x: 453, startPoint y: 451, endPoint x: 367, endPoint y: 361, distance: 124.5
click at [367, 361] on div "}); 28 29 30 31 32 33 34 35 36 37 38 39 40 41 42 43 44 45 46 47 48 49 50 51 52 …" at bounding box center [603, 512] width 526 height 726
click at [443, 395] on div "y : i === current ? 0 : jitter [ i ] . y , rotation : i === current ? 0 : jitte…" at bounding box center [625, 512] width 473 height 726
drag, startPoint x: 438, startPoint y: 441, endPoint x: 353, endPoint y: 344, distance: 129.0
click at [353, 344] on div "gsap.set(card, { 28 29 30 31 32 33 34 35 36 37 38 39 40 41 42 43 44 45 46 47 48…" at bounding box center [603, 512] width 526 height 726
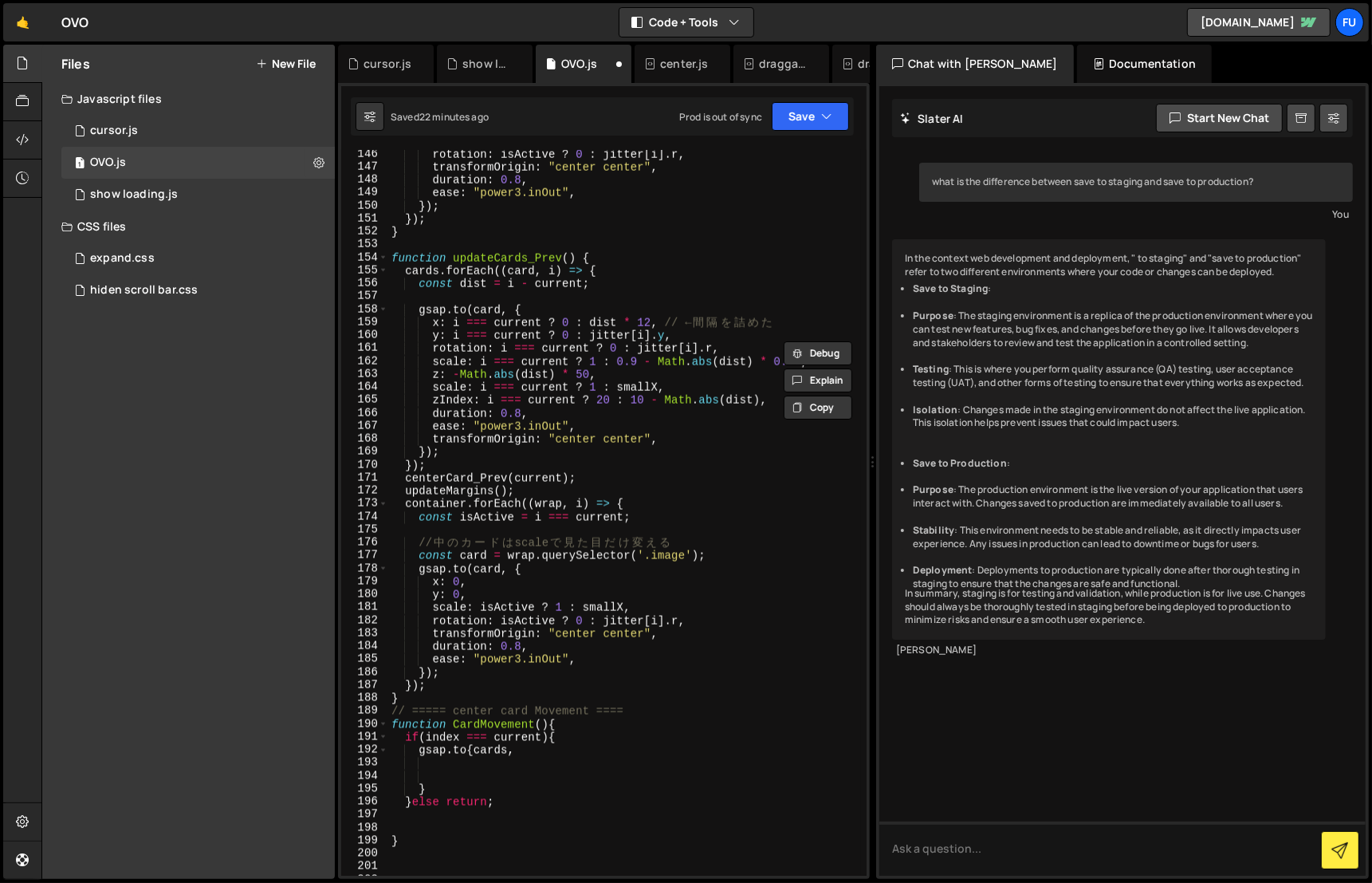
scroll to position [2202, 0]
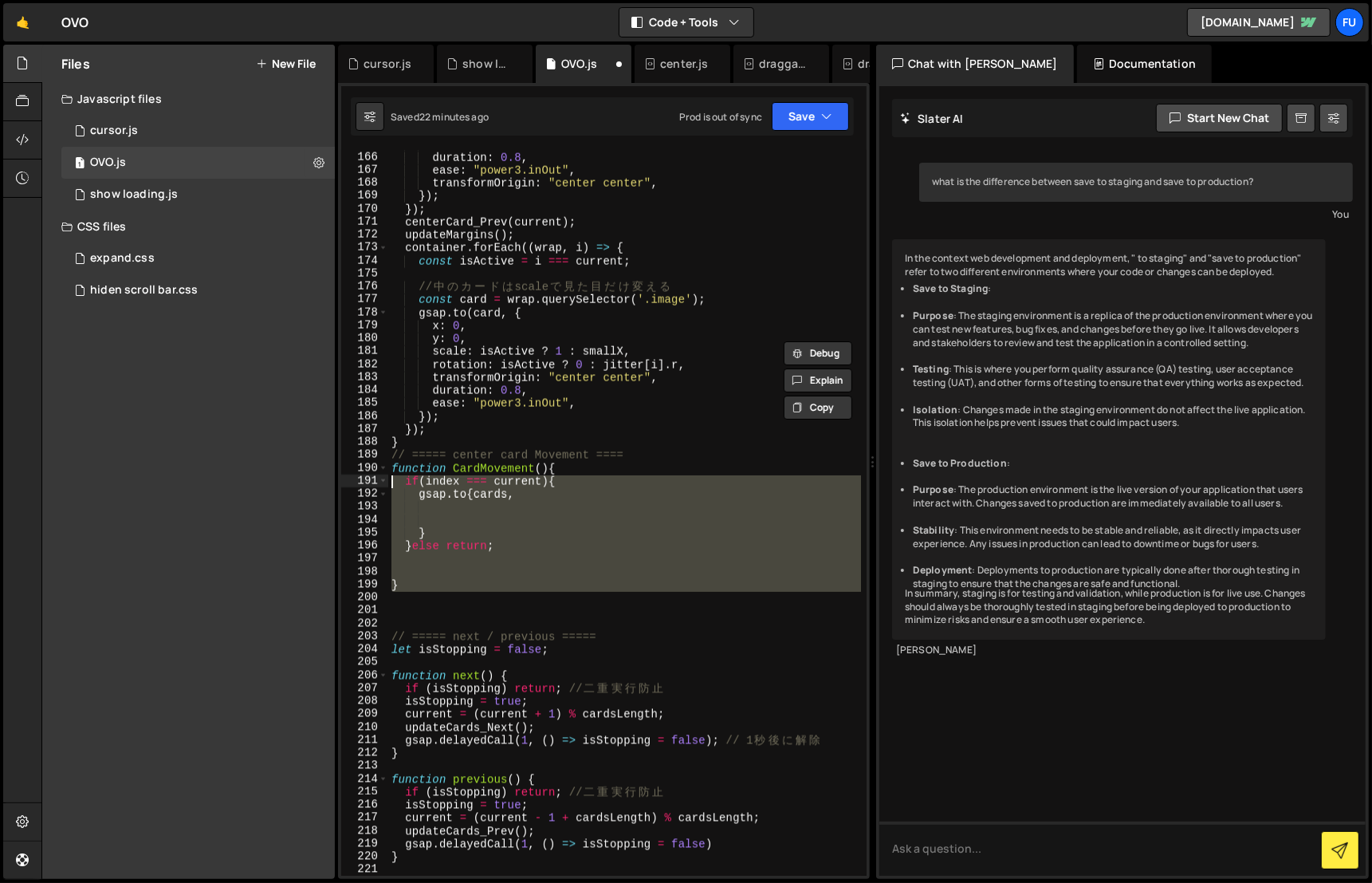
drag, startPoint x: 488, startPoint y: 594, endPoint x: 376, endPoint y: 476, distance: 162.7
click at [376, 476] on div "container.forEach((wrap, i) => { const isActive = i === current; 165 166 167 16…" at bounding box center [603, 512] width 526 height 726
paste textarea "});"
type textarea "});"
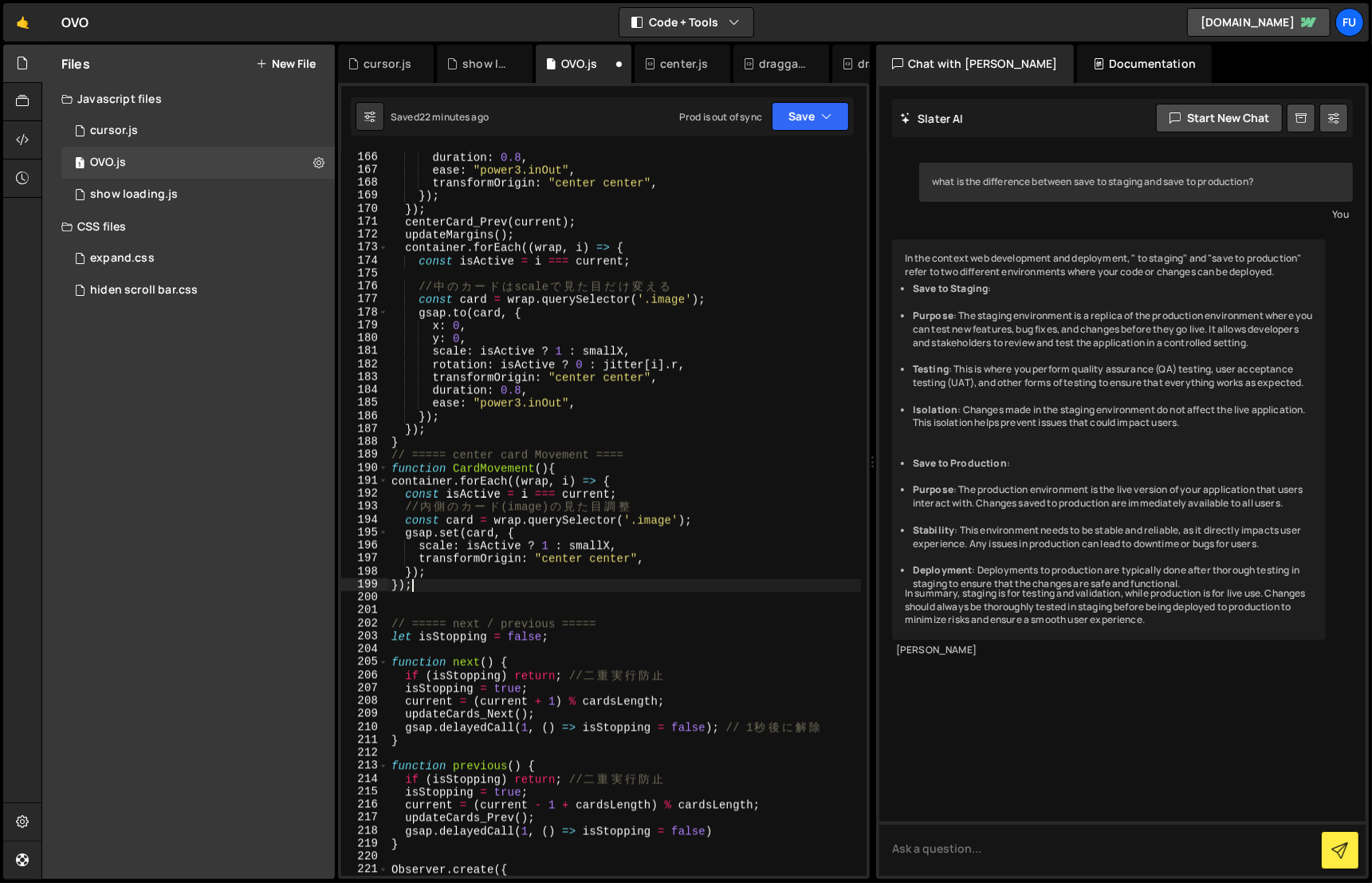
scroll to position [0, 0]
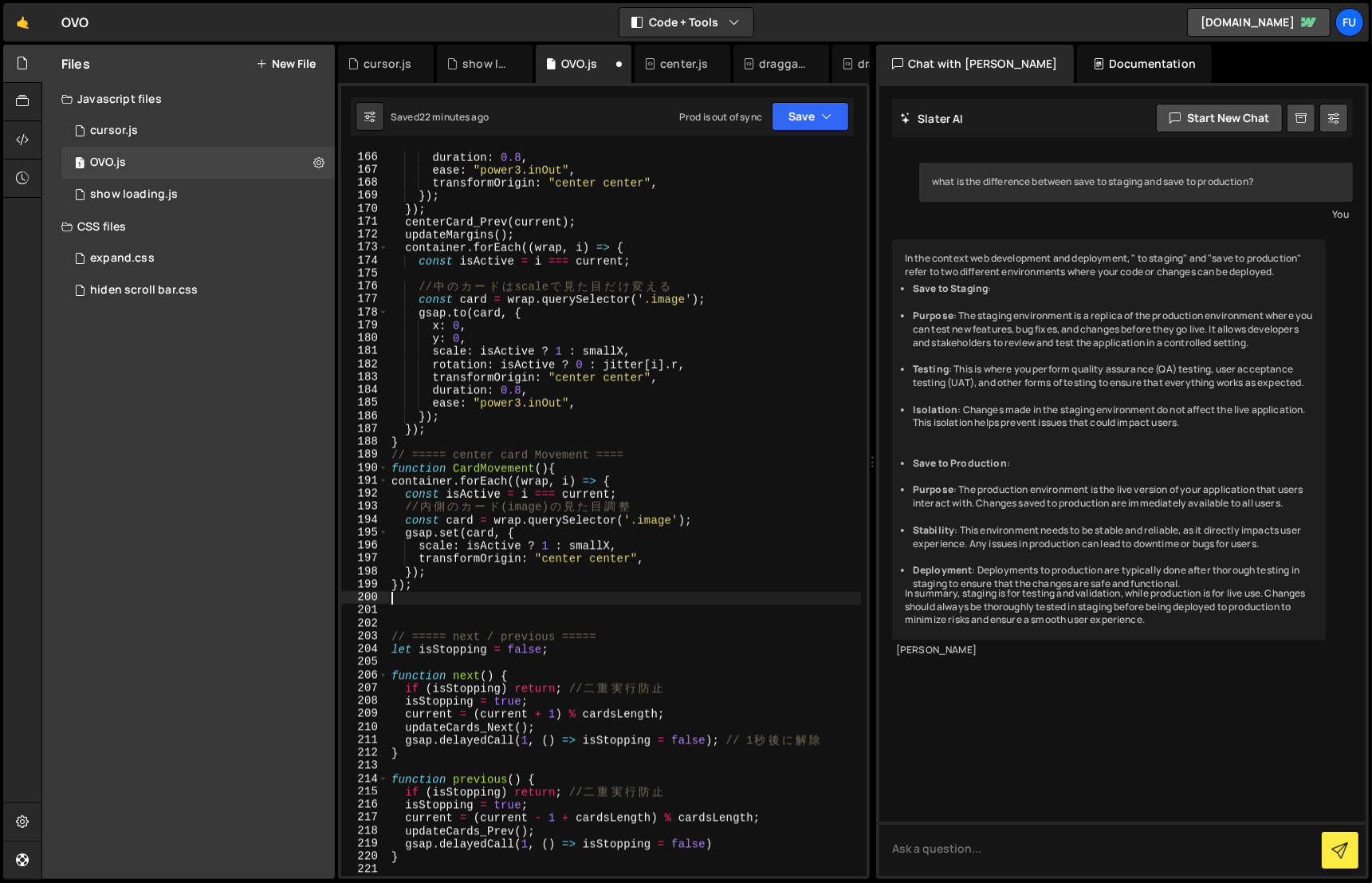
type textarea "{"
click at [587, 456] on div "zIndex : i === current ? 20 : 10 - Math . abs ( dist ) , duration : 0.8 , ease …" at bounding box center [625, 514] width 473 height 753
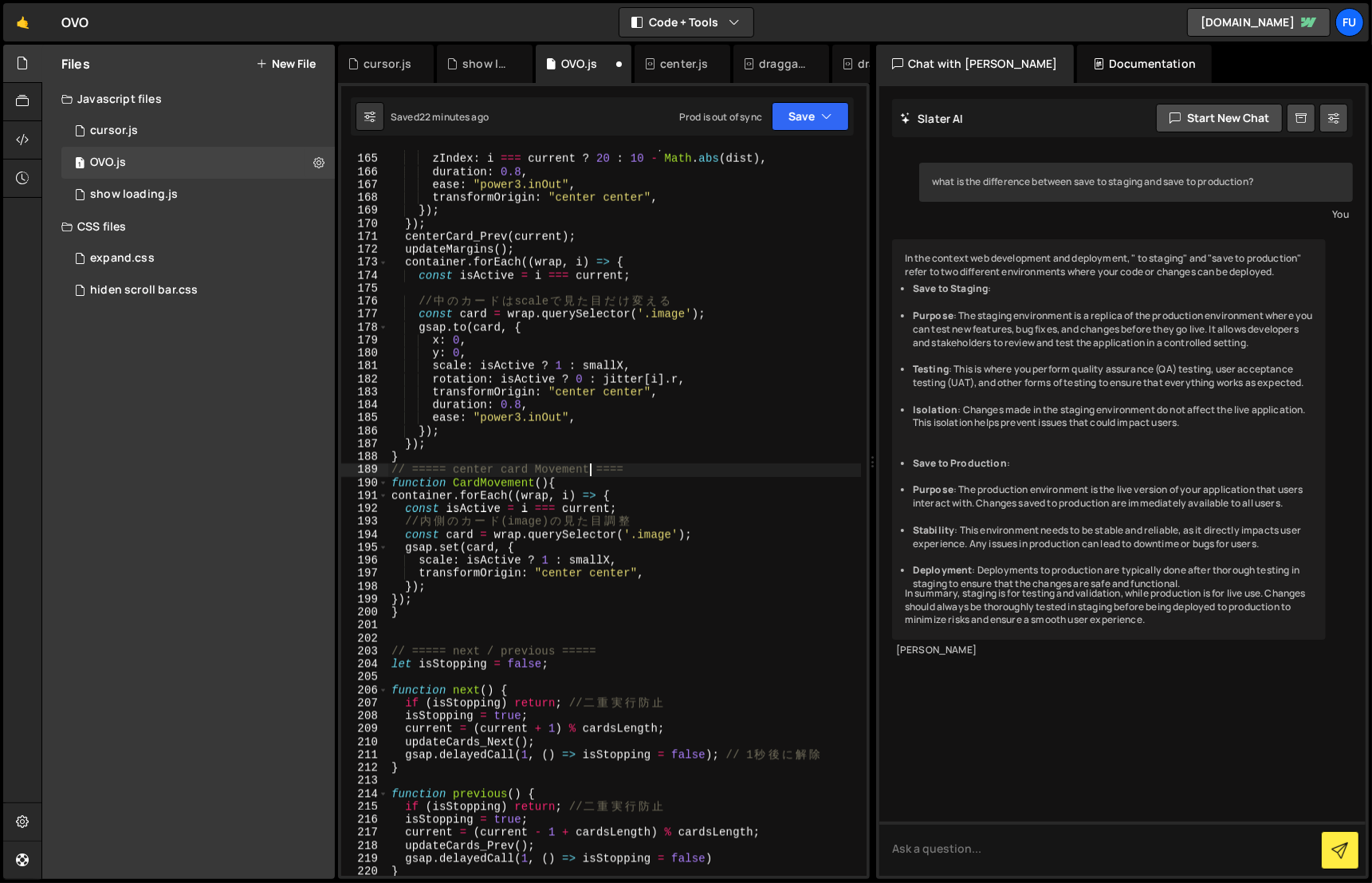
scroll to position [2186, 0]
drag, startPoint x: 452, startPoint y: 495, endPoint x: 393, endPoint y: 495, distance: 59.0
click at [393, 495] on div "scale : i === current ? 1 : smallX , zIndex : i === current ? 20 : 10 - Math . …" at bounding box center [625, 516] width 473 height 753
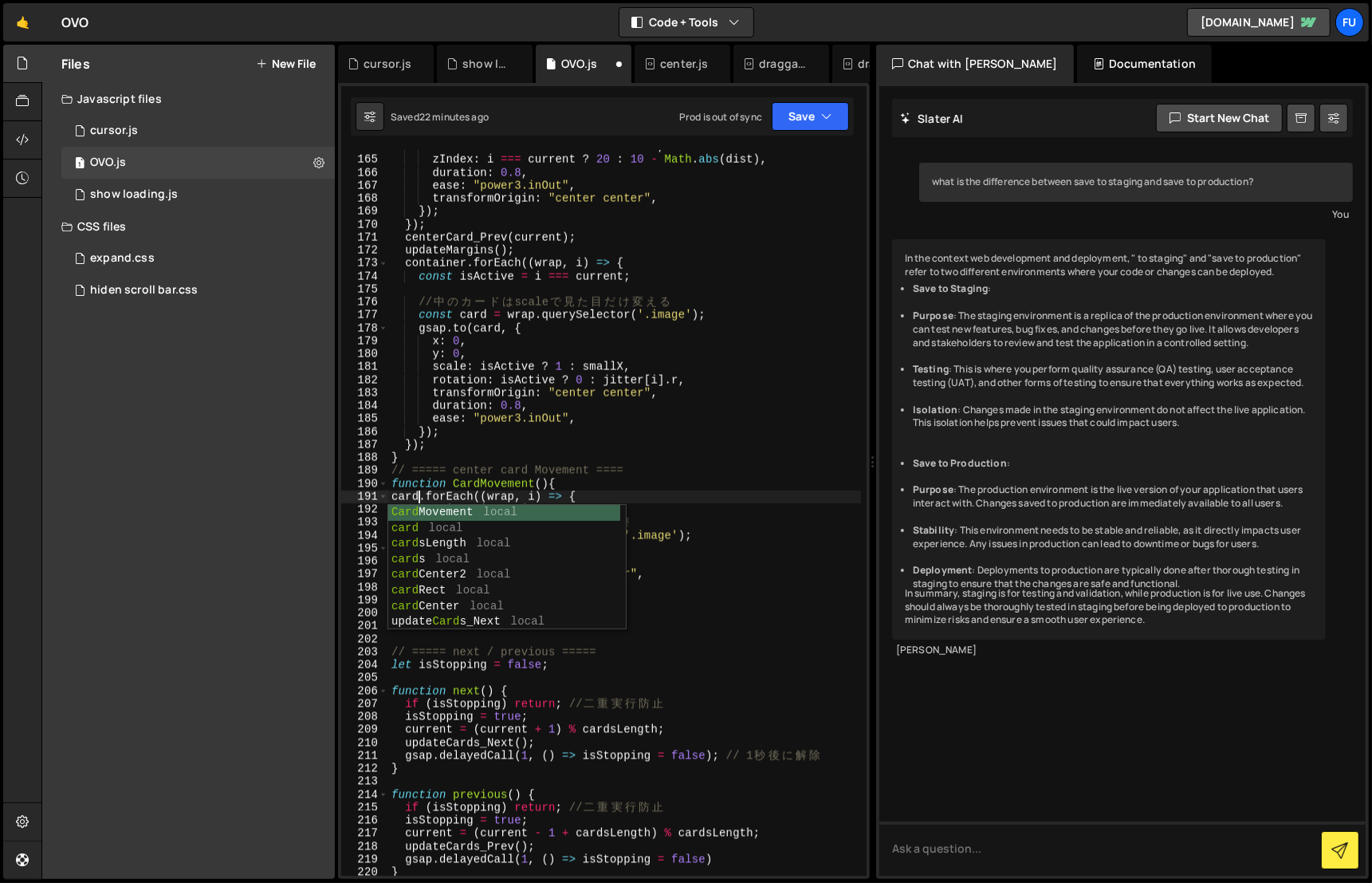
scroll to position [0, 3]
click at [520, 497] on div "scale : i === current ? 1 : smallX , zIndex : i === current ? 20 : 10 - Math . …" at bounding box center [625, 516] width 473 height 753
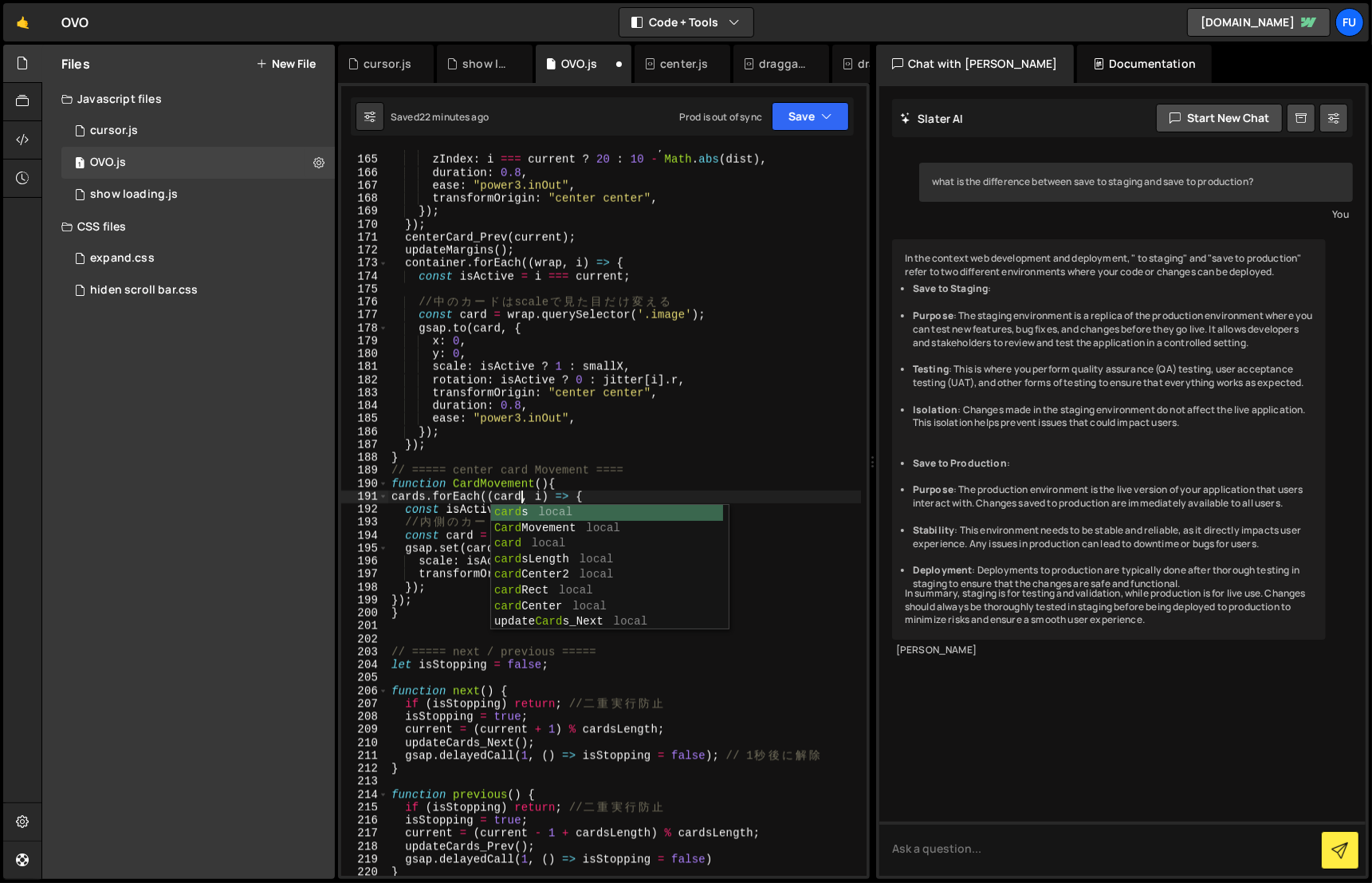
scroll to position [0, 9]
click at [743, 496] on div "scale : i === current ? 1 : smallX , zIndex : i === current ? 20 : 10 - Math . …" at bounding box center [625, 516] width 473 height 753
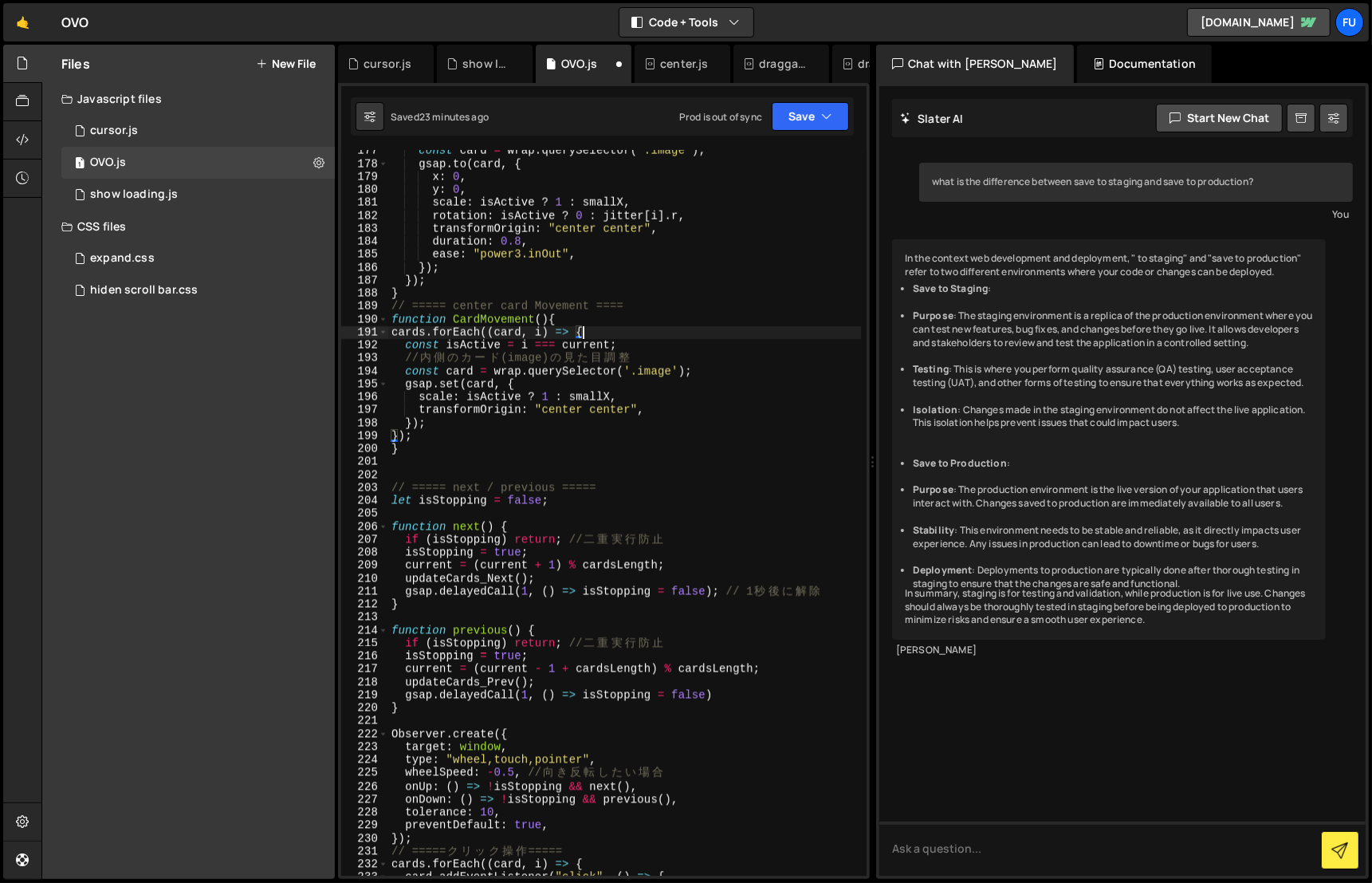
scroll to position [2309, 0]
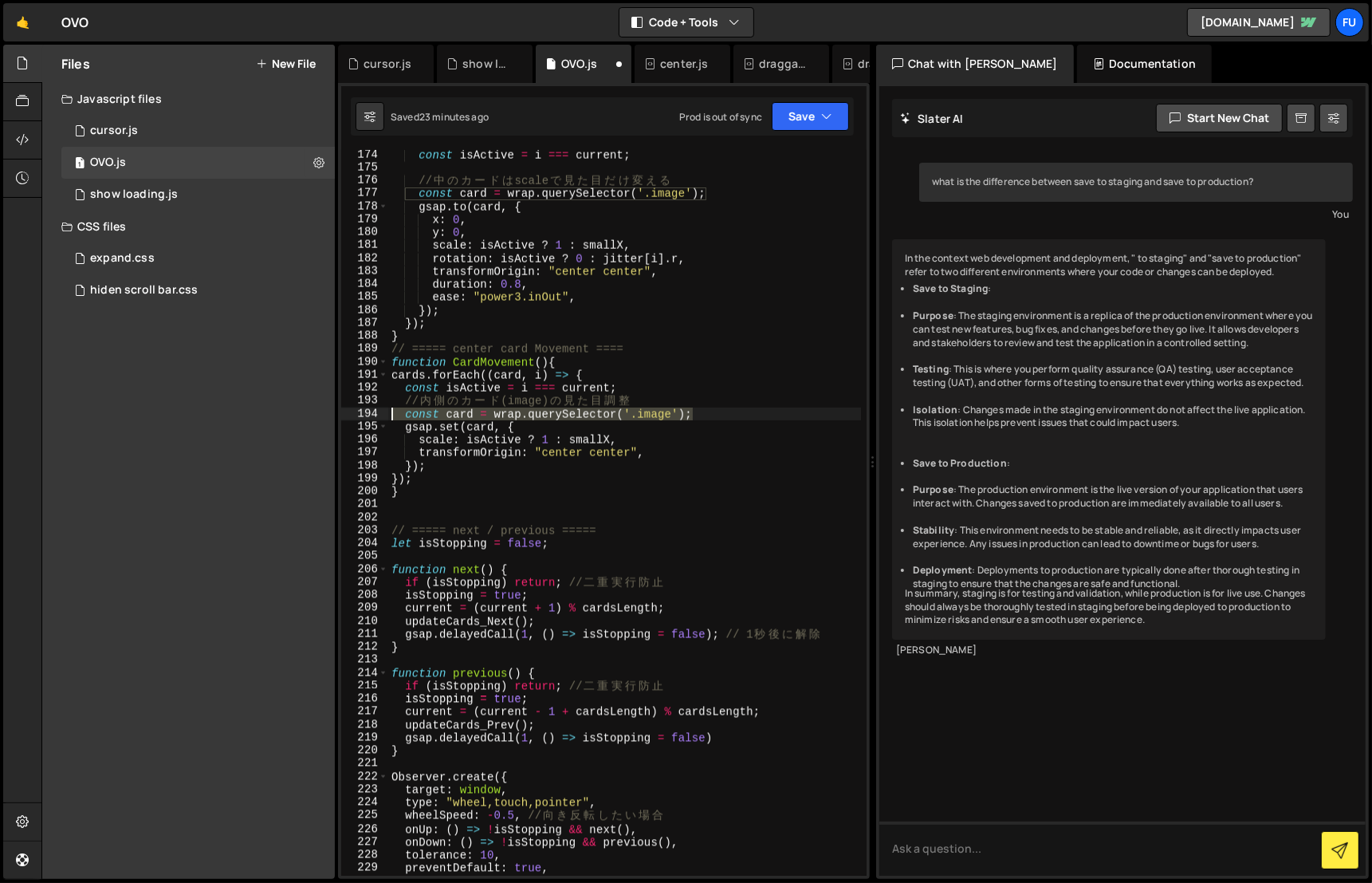
drag, startPoint x: 710, startPoint y: 412, endPoint x: 387, endPoint y: 417, distance: 323.0
click at [387, 417] on div "cards.forEach((card, i) => { [CREDIT_CARD_NUMBER] 179 180 181 182 183 184 185 1…" at bounding box center [603, 512] width 526 height 726
type textarea "const card = wrap.querySelector('.image');"
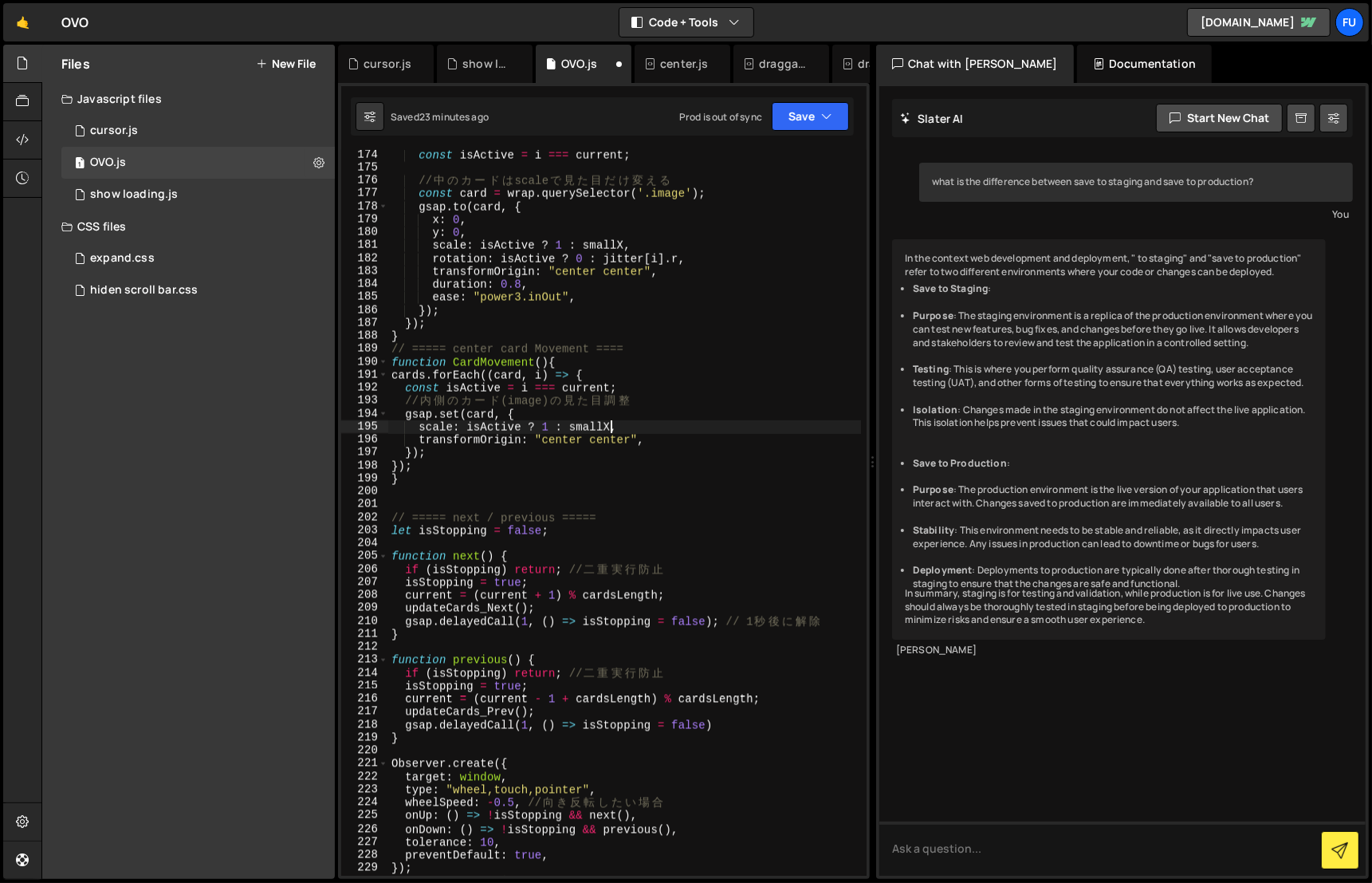
click at [608, 425] on div "const isActive = i === current ; // 中 の カ ー ド は scale で 見 た 目 だ け 変 え る const c…" at bounding box center [625, 524] width 473 height 753
click at [660, 412] on div "const isActive = i === current ; // 中 の カ ー ド は scale で 見 た 目 だ け 変 え る const c…" at bounding box center [625, 524] width 473 height 753
click at [654, 402] on div "const isActive = i === current ; // 中 の カ ー ド は scale で 見 た 目 だ け 変 え る const c…" at bounding box center [625, 524] width 473 height 753
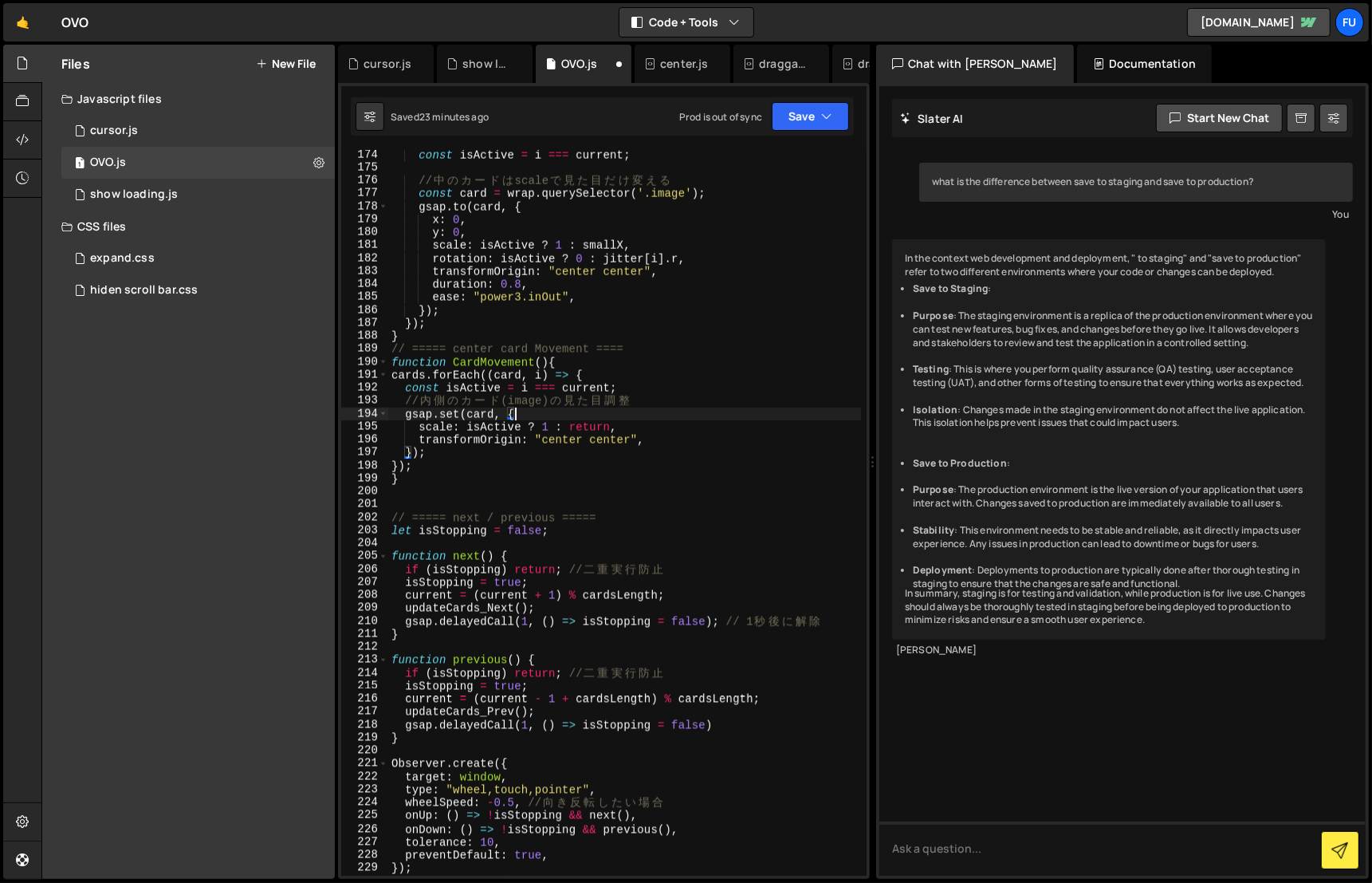
type textarea "// 内側のカード(image)の見た目調整"
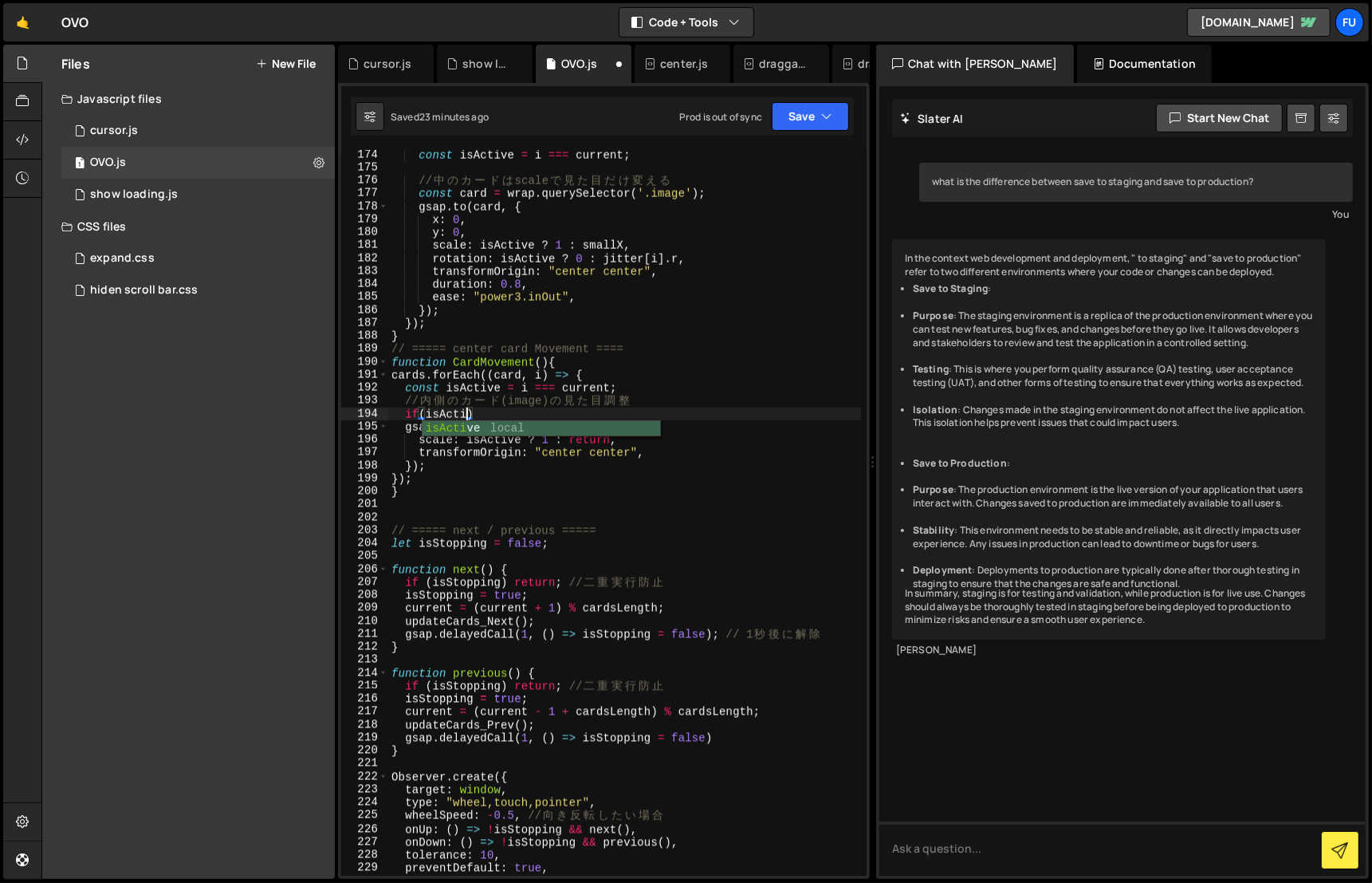
scroll to position [0, 4]
click at [693, 411] on div "const isActive = i === current ; // 中 の カ ー ド は scale で 見 た 目 だ け 変 え る const c…" at bounding box center [625, 524] width 473 height 753
click at [427, 411] on div "const isActive = i === current ; // 中 の カ ー ド は scale で 見 た 目 だ け 変 え る const c…" at bounding box center [625, 524] width 473 height 753
click at [583, 411] on div "const isActive = i === current ; // 中 の カ ー ド は scale で 見 た 目 だ け 変 え る const c…" at bounding box center [625, 524] width 473 height 753
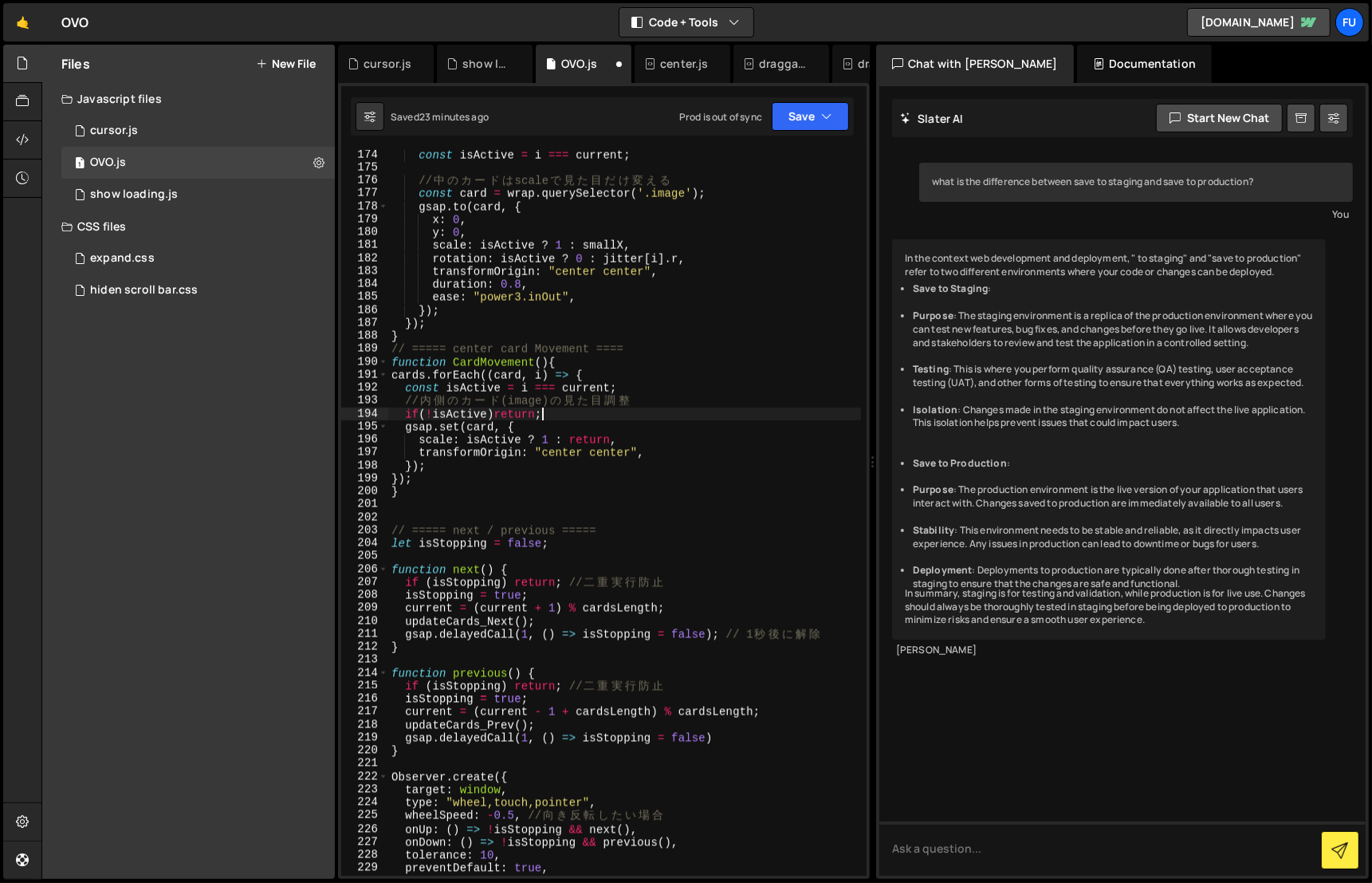
scroll to position [0, 10]
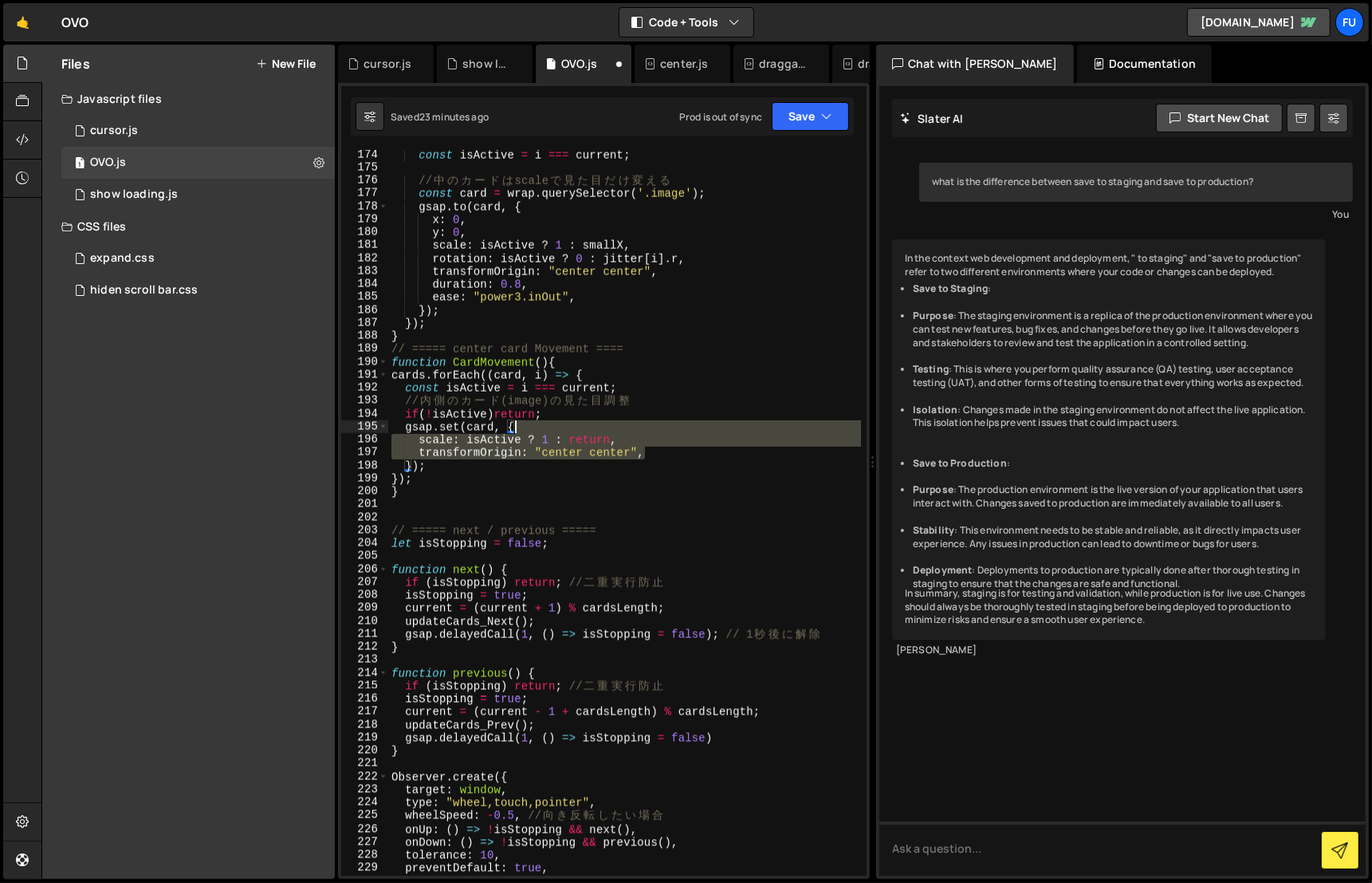
drag, startPoint x: 683, startPoint y: 446, endPoint x: 538, endPoint y: 429, distance: 146.0
click at [538, 428] on div "const isActive = i === current ; // 中 の カ ー ド は scale で 見 た 目 だ け 変 え る const c…" at bounding box center [625, 524] width 473 height 753
click at [656, 443] on div "const isActive = i === current ; // 中 の カ ー ド は scale で 見 た 目 だ け 変 え る const c…" at bounding box center [625, 524] width 473 height 753
drag, startPoint x: 654, startPoint y: 447, endPoint x: 376, endPoint y: 445, distance: 278.0
click at [376, 445] on div "scale: isActive ? 1 : return, 174 175 176 177 178 179 180 181 182 183 184 185 1…" at bounding box center [603, 512] width 526 height 726
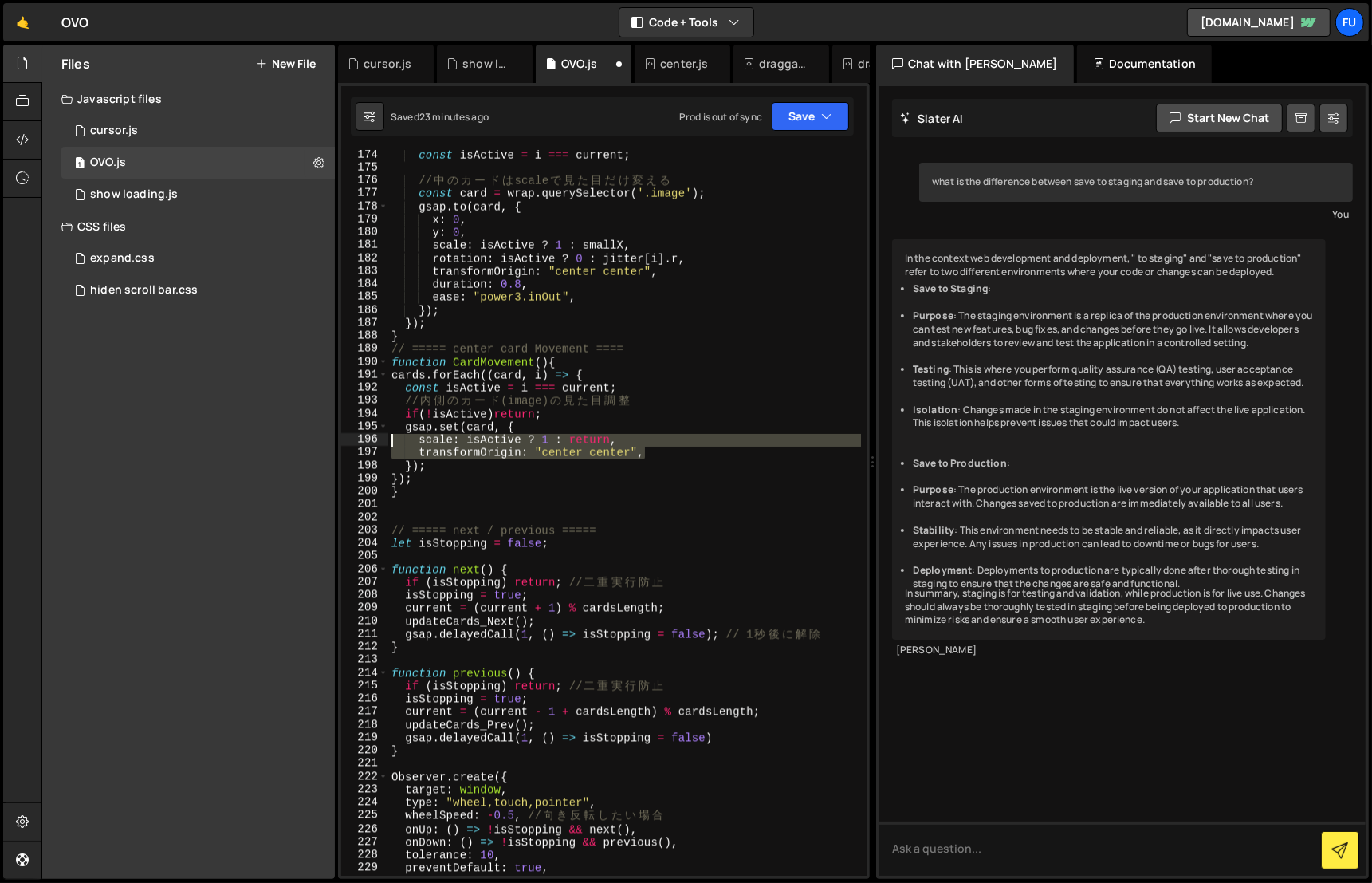
type textarea "scale: isActive ? 1 : return, transformOrigin: "center center","
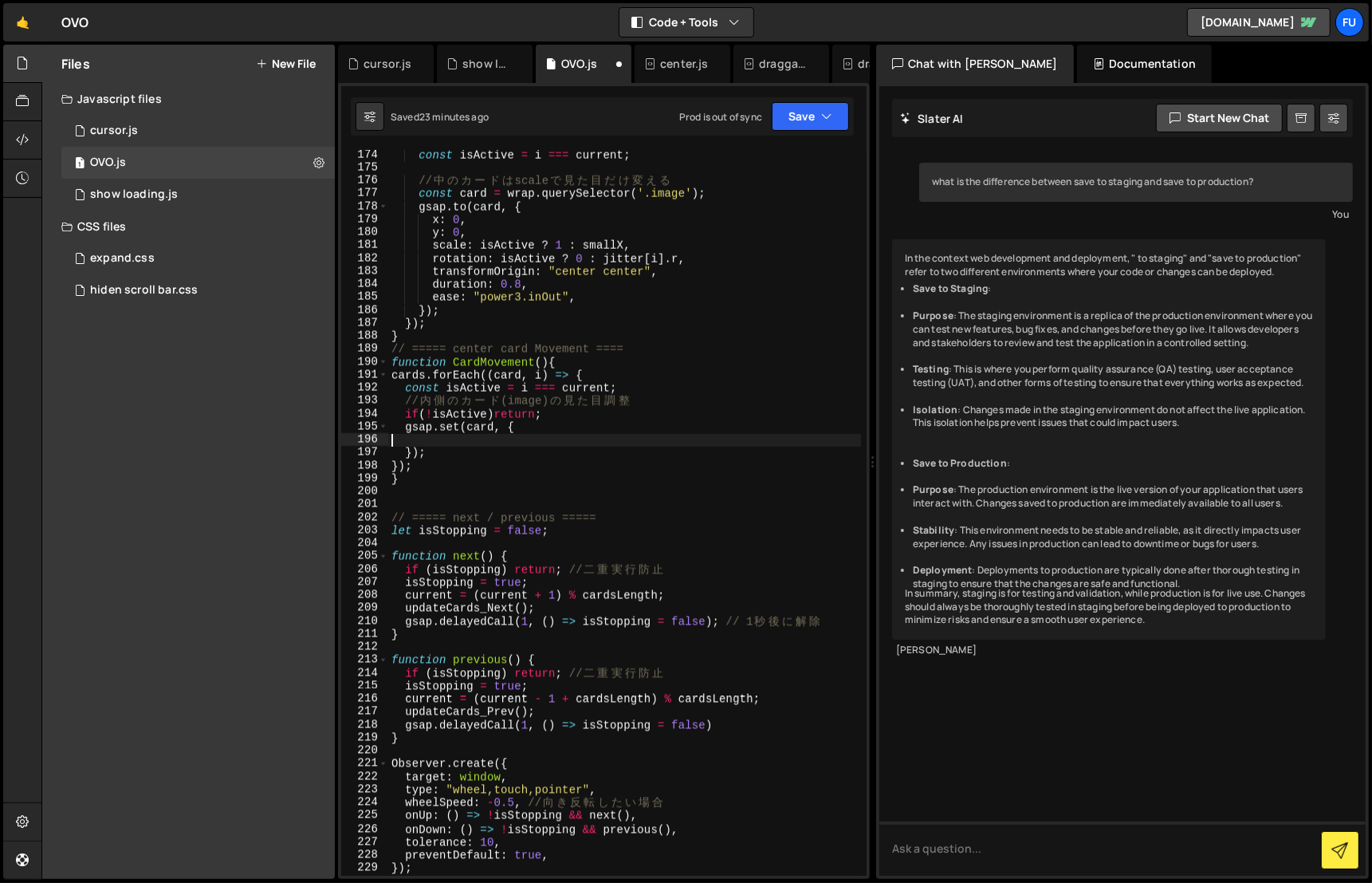
scroll to position [0, 0]
type textarea "gsap.set(card, {"
type textarea "x:random"
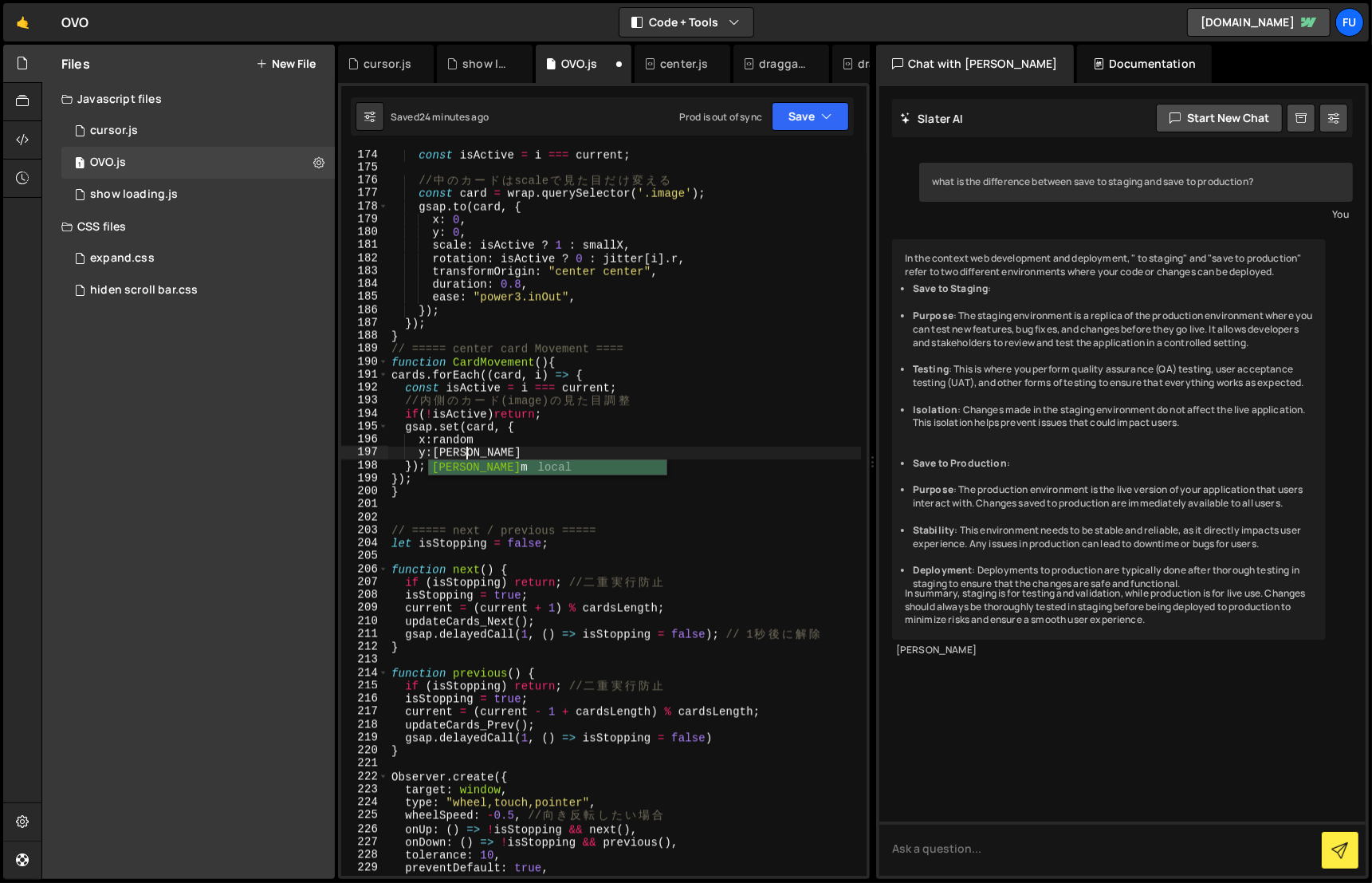
type textarea "y:random"
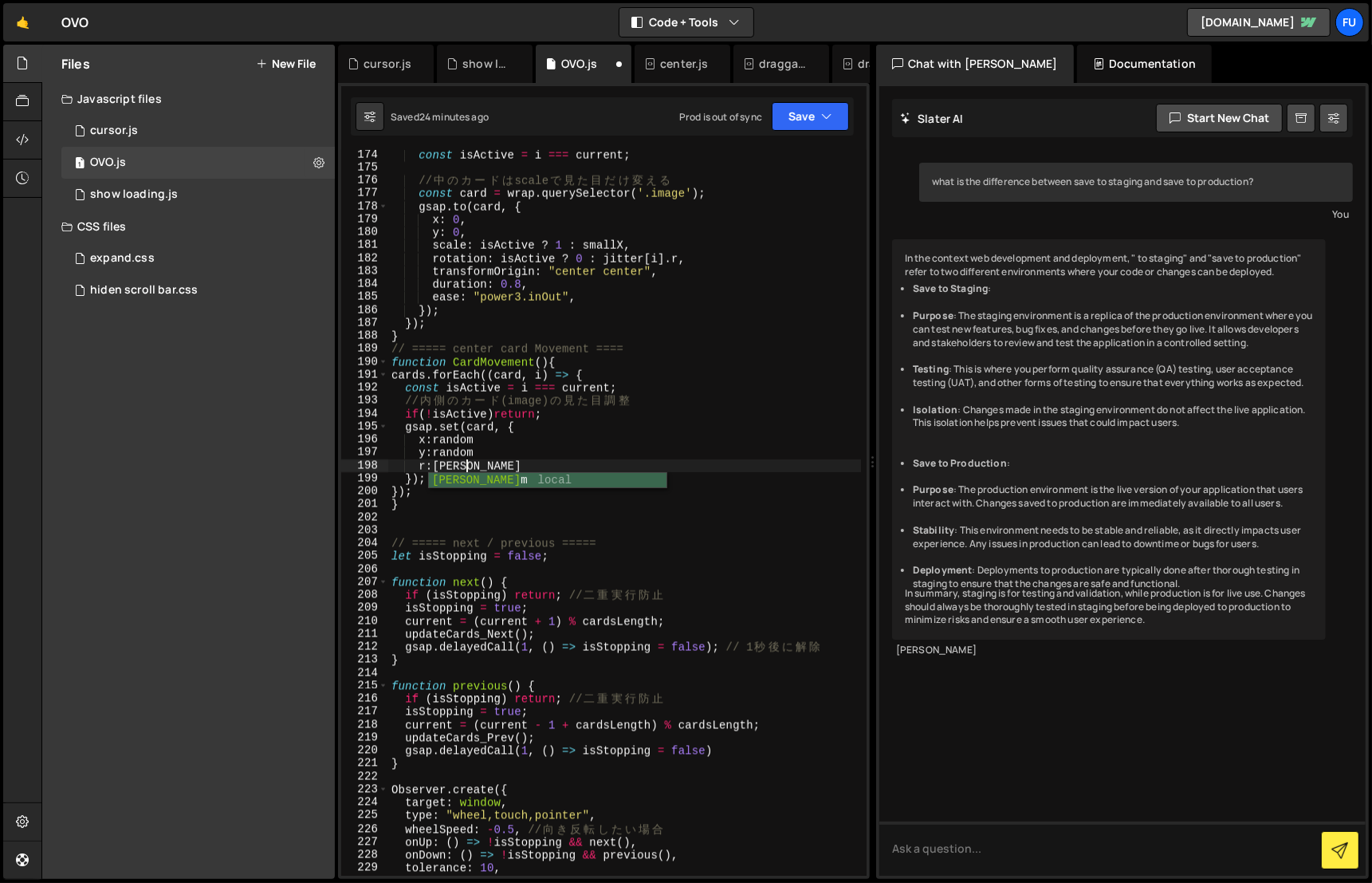
type textarea "r:random"
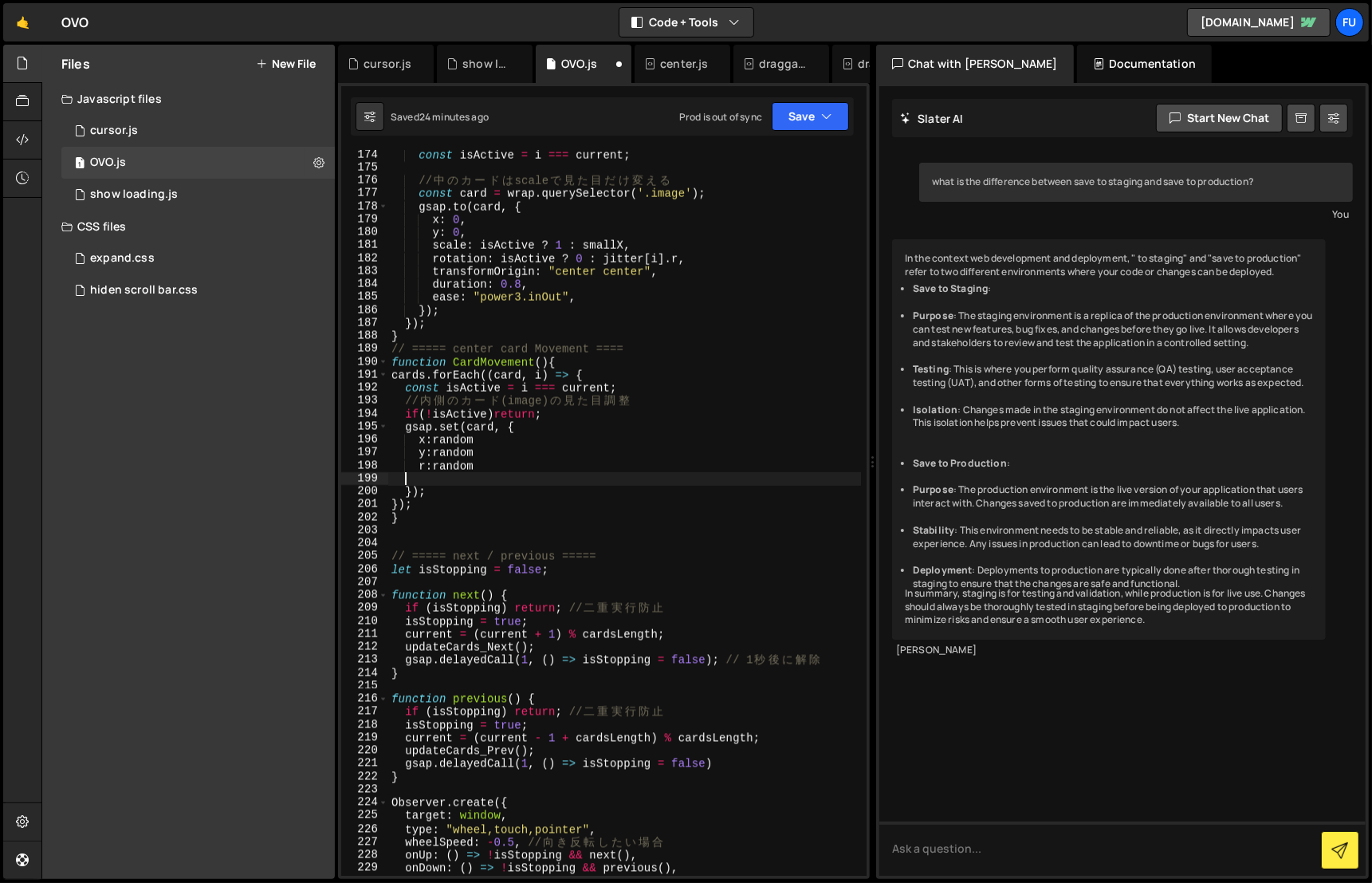
scroll to position [0, 0]
type textarea "r:random"
click at [570, 443] on div "const isActive = i === current ; // 中 の カ ー ド は scale で 見 た 目 だ け 変 え る const c…" at bounding box center [625, 524] width 473 height 753
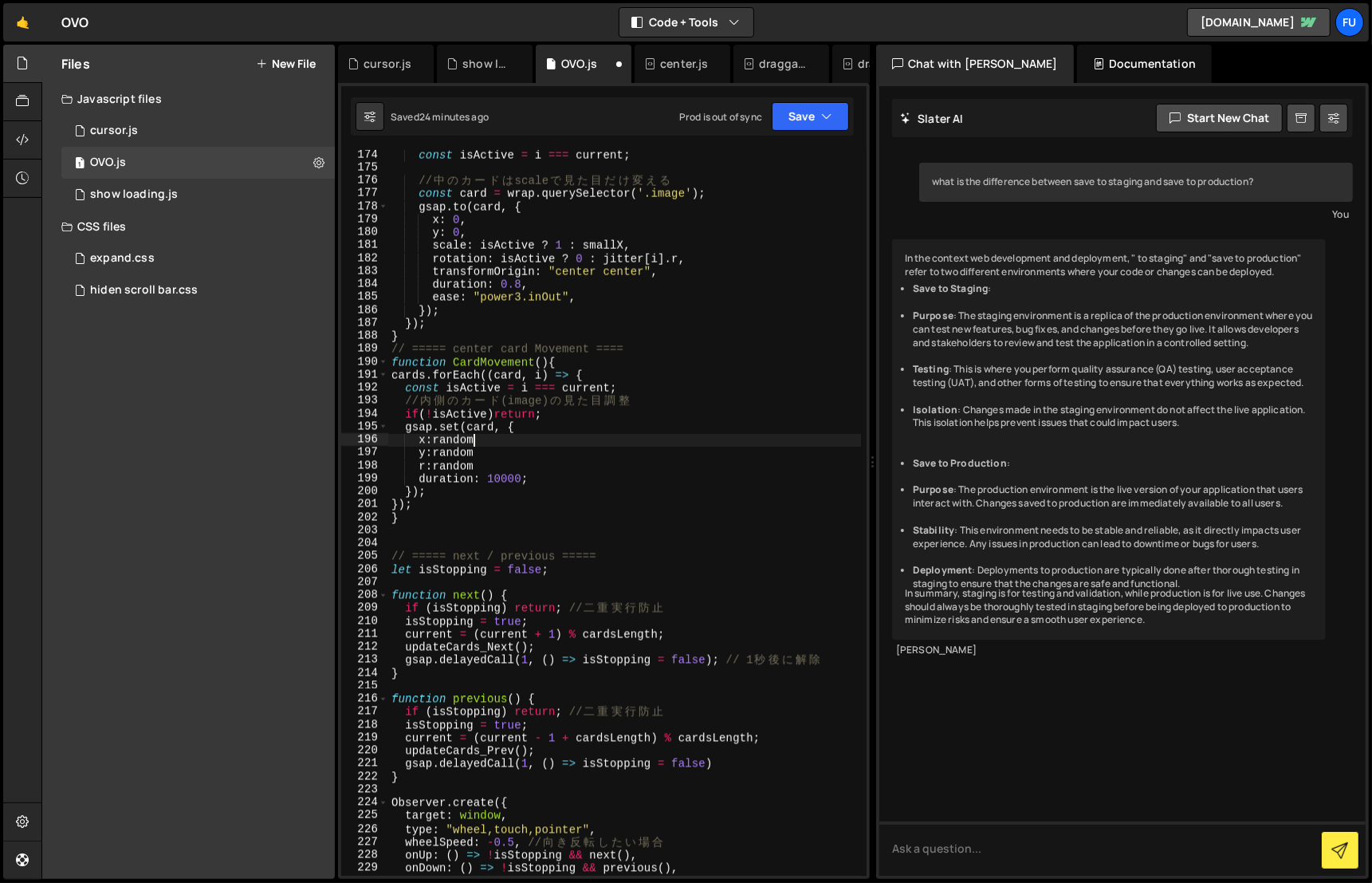
click at [458, 429] on div "const isActive = i === current ; // 中 の カ ー ド は scale で 見 た 目 だ け 変 え る const c…" at bounding box center [625, 524] width 473 height 753
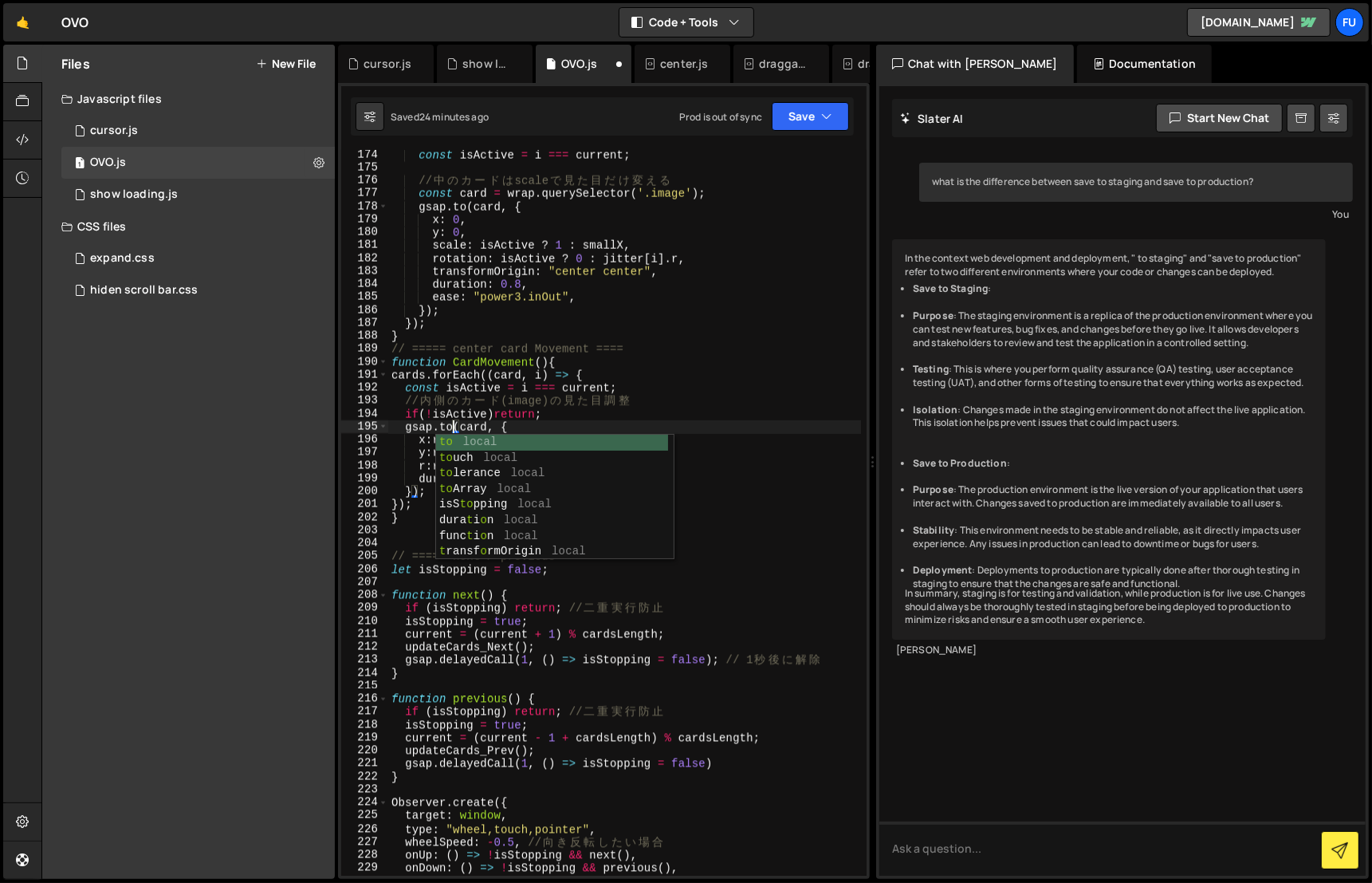
click at [824, 379] on div "const isActive = i === current ; // 中 の カ ー ド は scale で 見 た 目 だ け 変 え る const c…" at bounding box center [625, 524] width 473 height 753
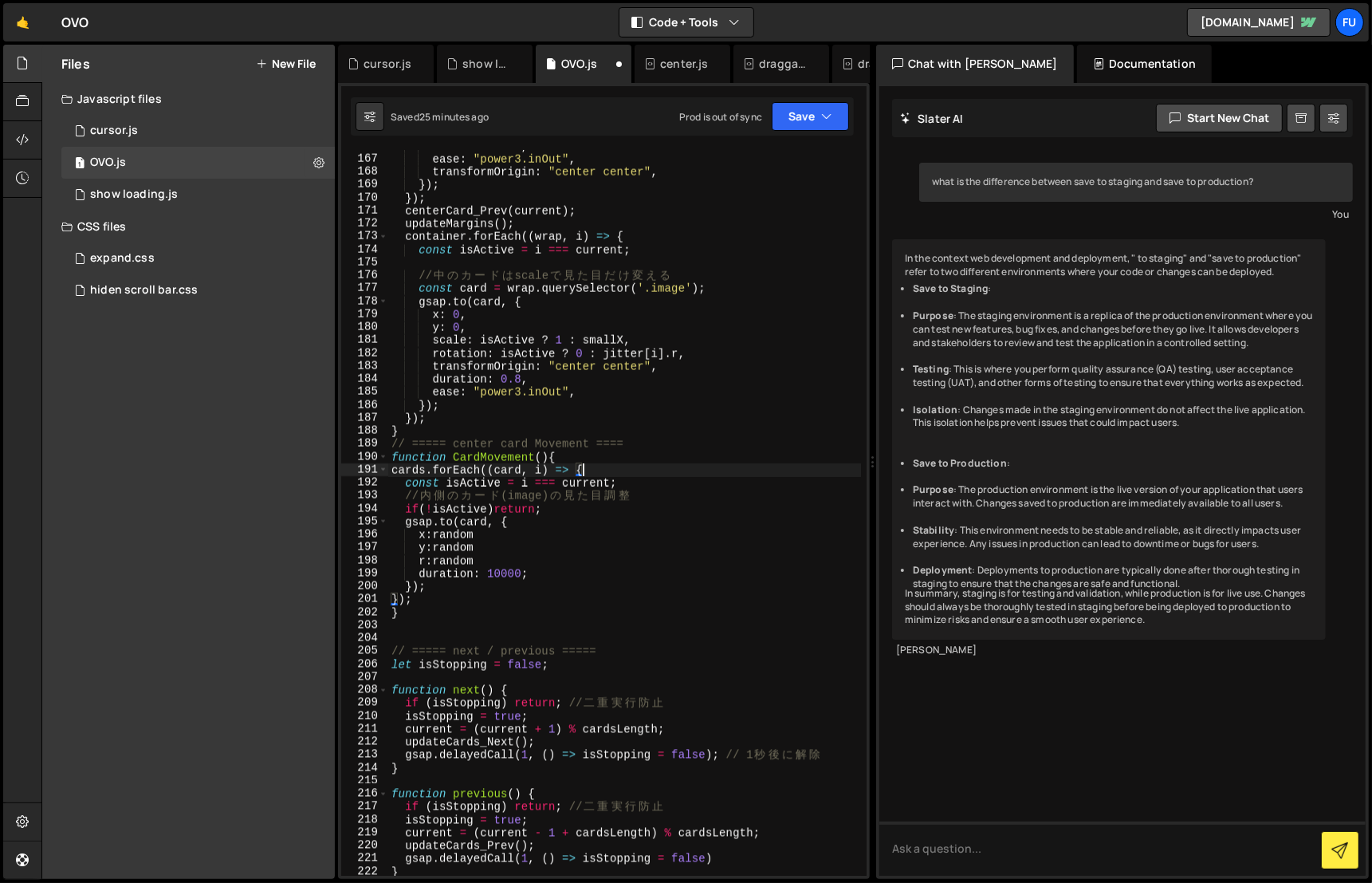
scroll to position [2226, 0]
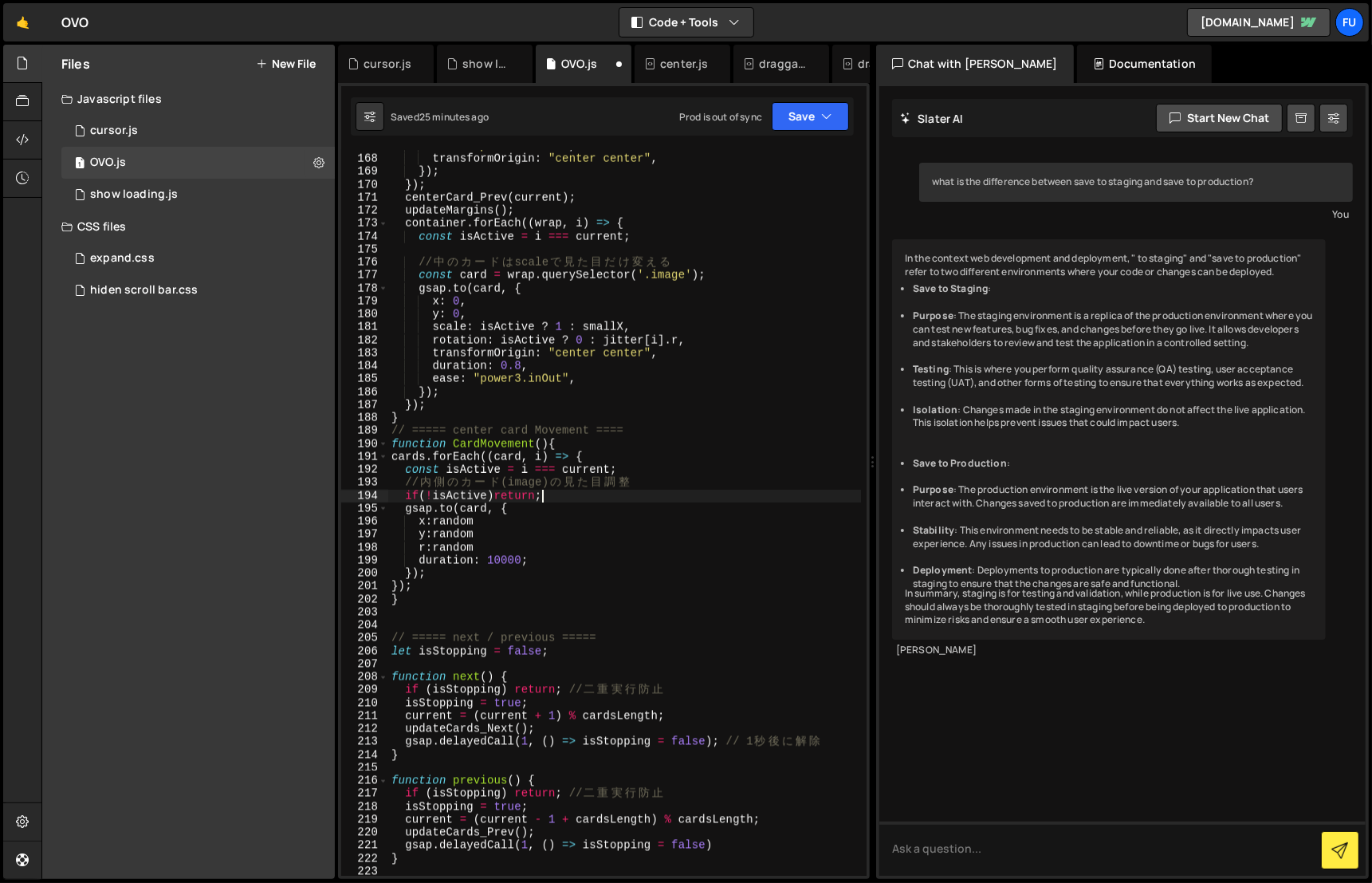
click at [636, 495] on div "ease : "power3.inOut" , transformOrigin : "center center" , }) ; }) ; centerCar…" at bounding box center [625, 515] width 473 height 753
click at [636, 485] on div "ease : "power3.inOut" , transformOrigin : "center center" , }) ; }) ; centerCar…" at bounding box center [625, 515] width 473 height 753
type textarea "// 内側のカード(image)の見た目調整"
click at [666, 479] on div "ease : "power3.inOut" , transformOrigin : "center center" , }) ; }) ; centerCar…" at bounding box center [625, 515] width 473 height 753
drag, startPoint x: 709, startPoint y: 484, endPoint x: 407, endPoint y: 482, distance: 302.0
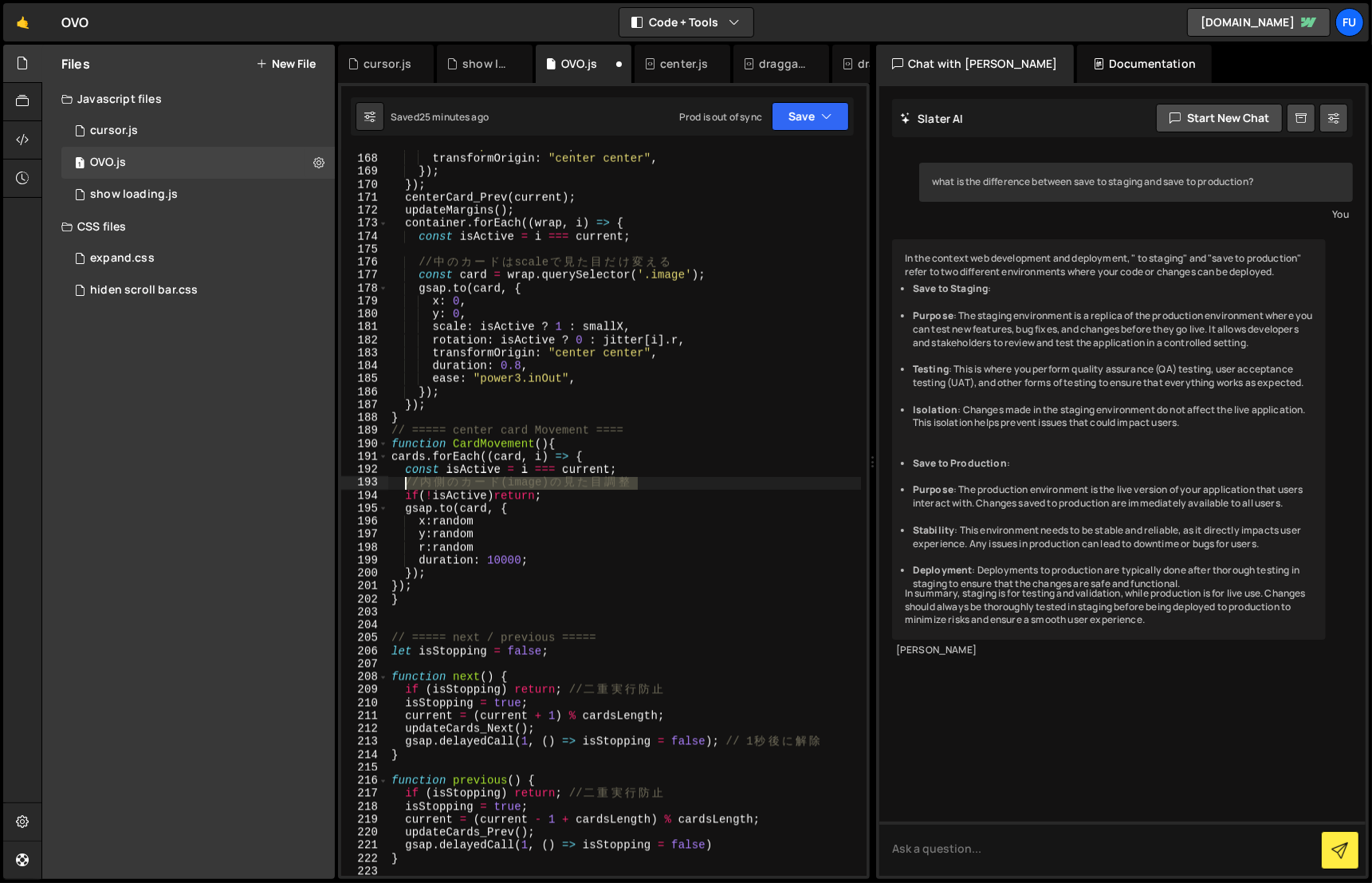
click at [407, 482] on div "ease : "power3.inOut" , transformOrigin : "center center" , }) ; }) ; centerCar…" at bounding box center [625, 515] width 473 height 753
type textarea "い"
click at [766, 513] on div "ease : "power3.inOut" , transformOrigin : "center center" , }) ; }) ; centerCar…" at bounding box center [625, 515] width 473 height 753
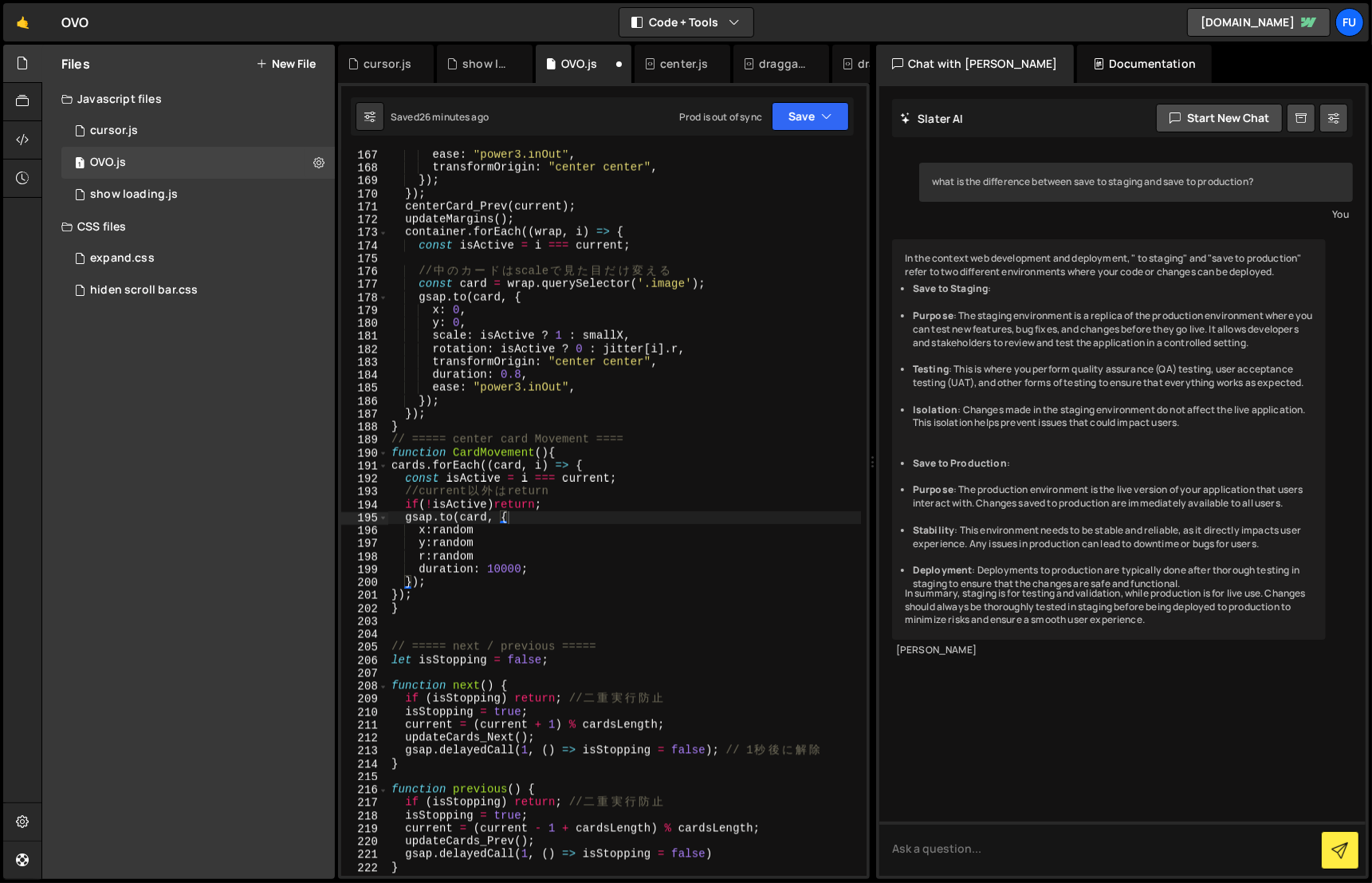
scroll to position [2217, 0]
click at [424, 558] on div "ease : "power3.inOut" , transformOrigin : "center center" , }) ; }) ; centerCar…" at bounding box center [625, 524] width 473 height 753
click at [706, 551] on div "ease : "power3.inOut" , transformOrigin : "center center" , }) ; }) ; centerCar…" at bounding box center [625, 524] width 473 height 753
click at [503, 534] on div "ease : "power3.inOut" , transformOrigin : "center center" , }) ; }) ; centerCar…" at bounding box center [625, 524] width 473 height 753
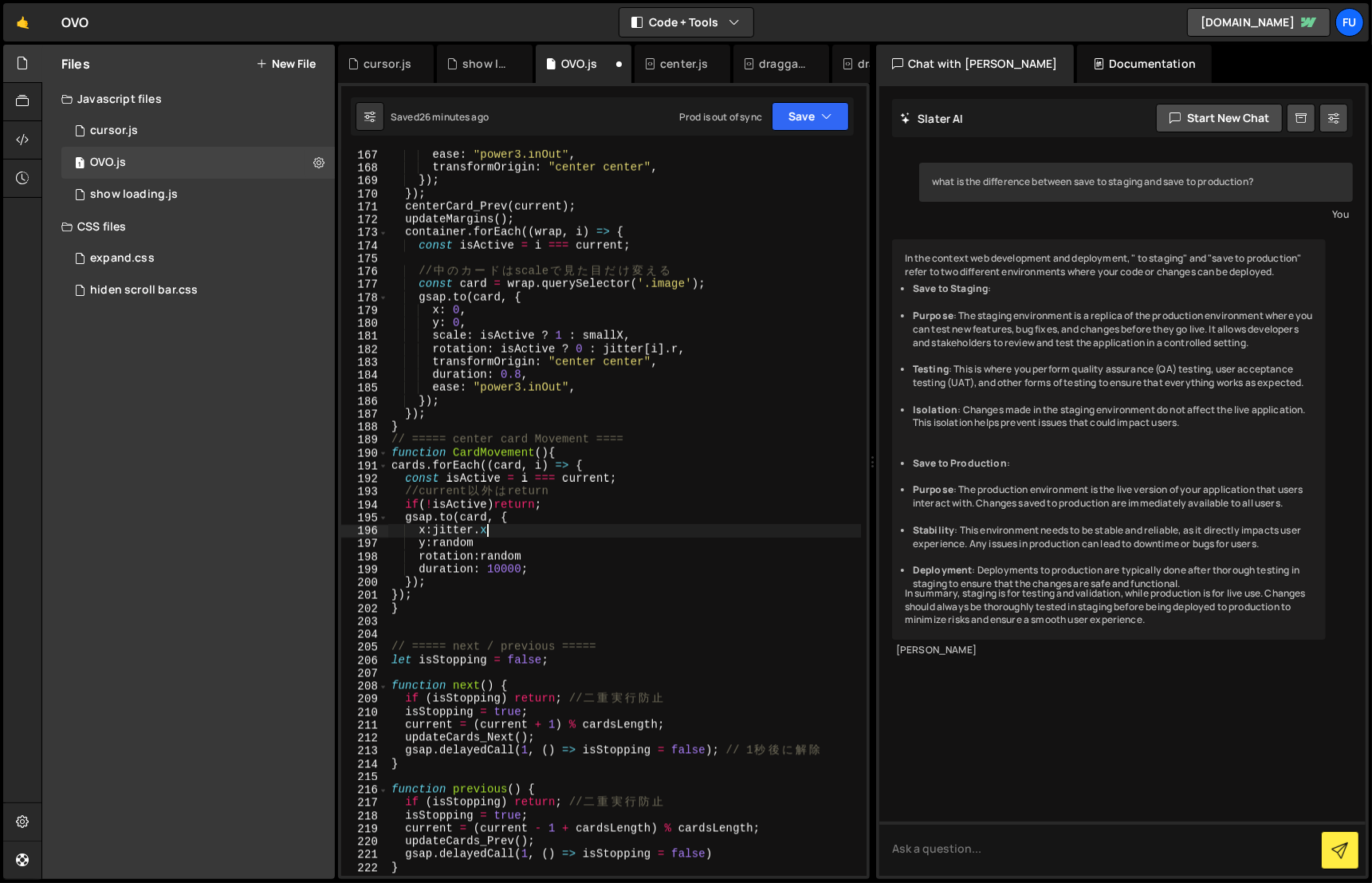
click at [536, 535] on div "ease : "power3.inOut" , transformOrigin : "center center" , }) ; }) ; centerCar…" at bounding box center [625, 524] width 473 height 753
click at [511, 541] on div "ease : "power3.inOut" , transformOrigin : "center center" , }) ; }) ; centerCar…" at bounding box center [625, 524] width 473 height 753
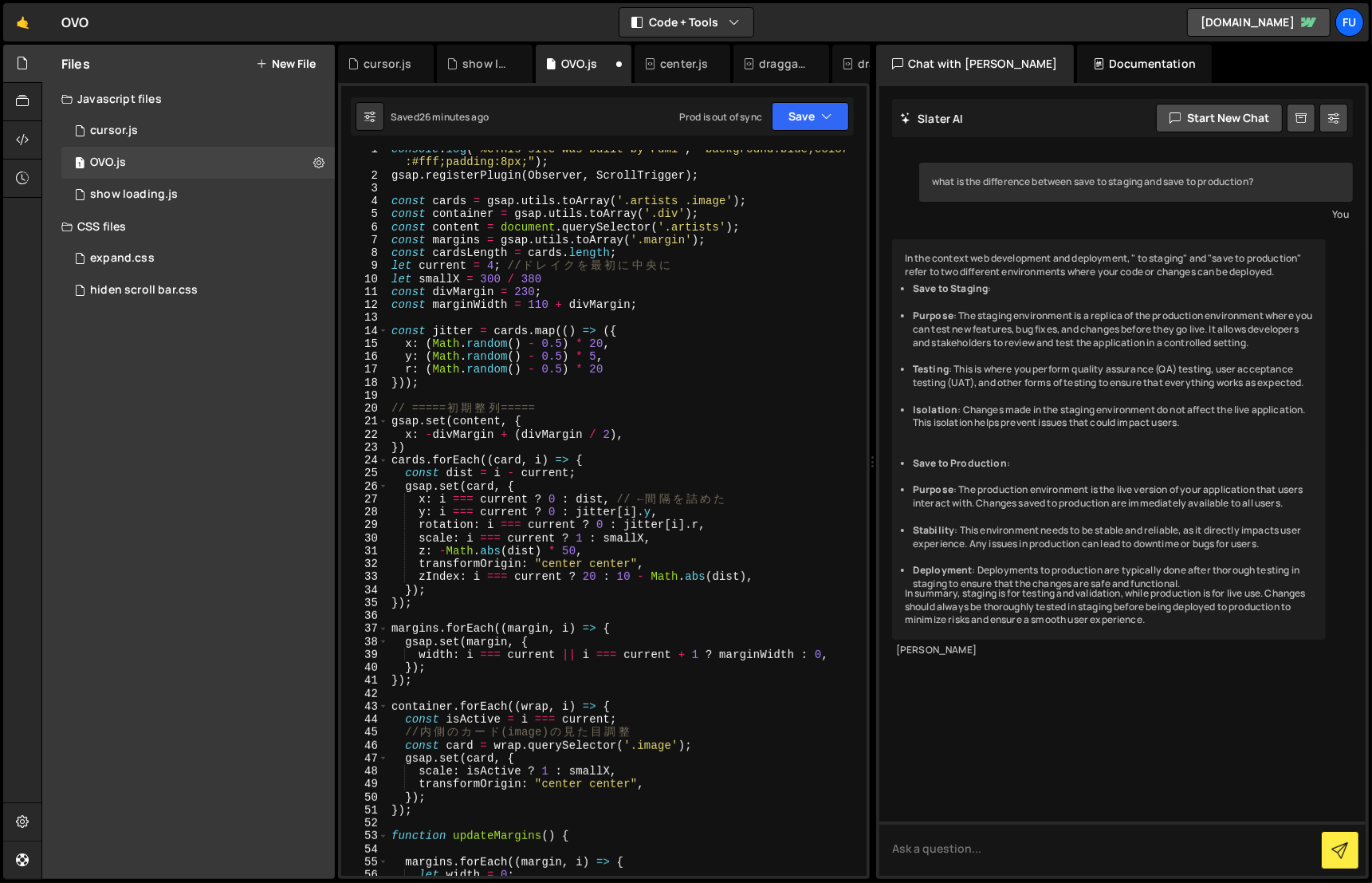
scroll to position [6, 0]
drag, startPoint x: 425, startPoint y: 336, endPoint x: 586, endPoint y: 333, distance: 161.0
click at [586, 334] on div "console . log ( "%cThis site was built by Fumi" , "background:blue;color :#fff;…" at bounding box center [625, 526] width 473 height 766
click at [623, 335] on div "console . log ( "%cThis site was built by Fumi" , "background:blue;color :#fff;…" at bounding box center [625, 526] width 473 height 766
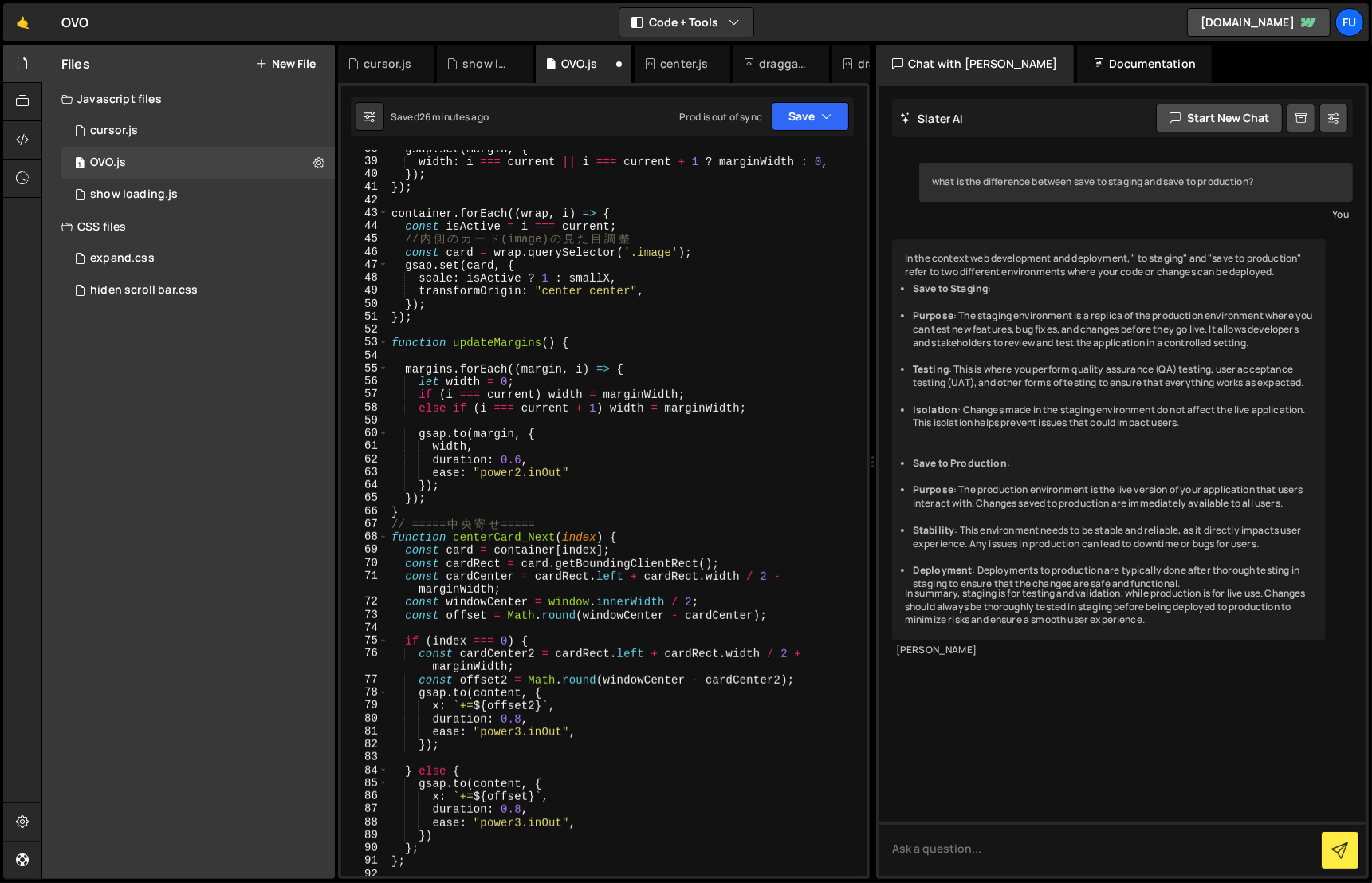
scroll to position [0, 0]
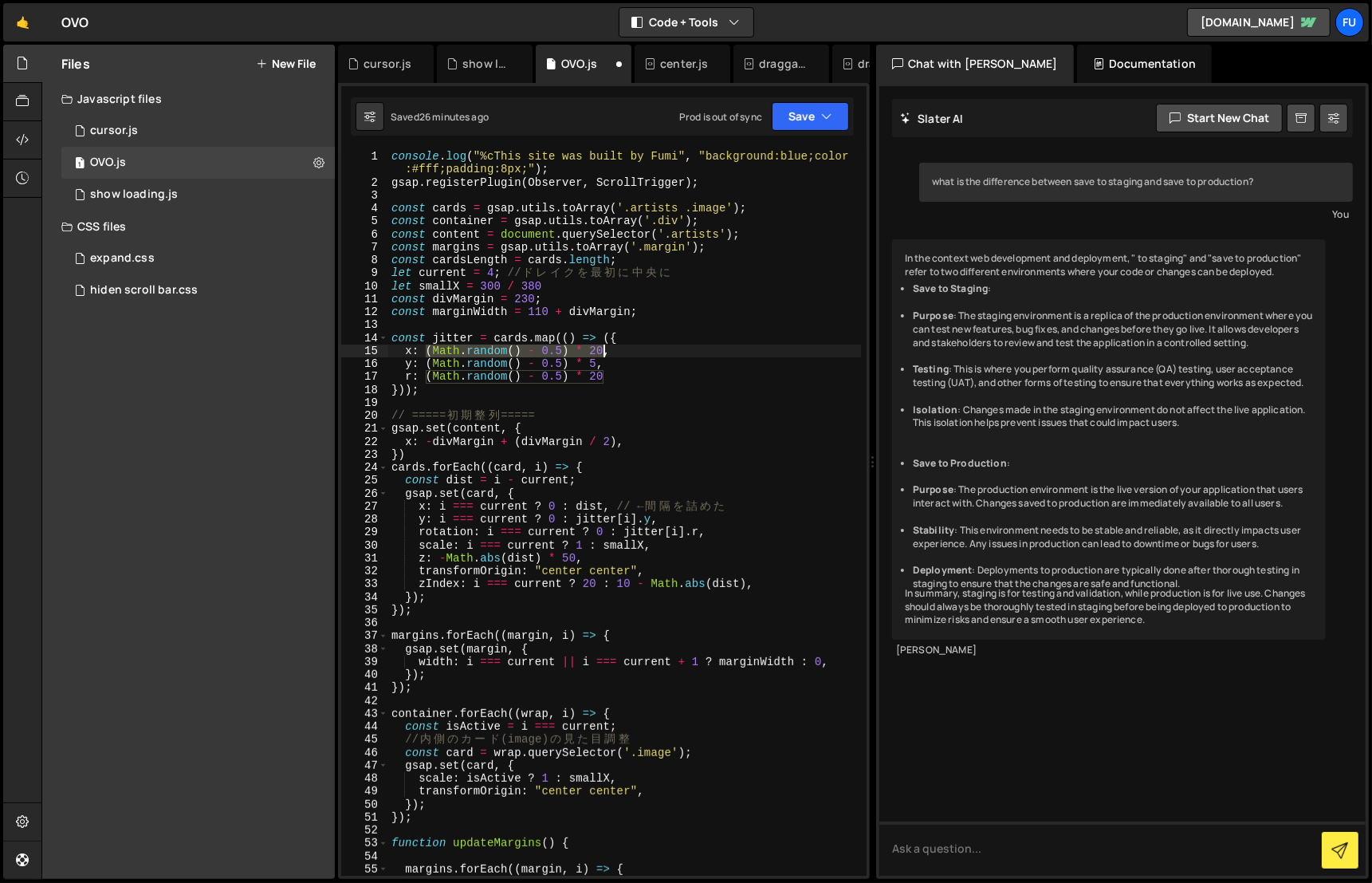
drag, startPoint x: 428, startPoint y: 352, endPoint x: 603, endPoint y: 350, distance: 175.0
click at [603, 350] on div "console . log ( "%cThis site was built by Fumi" , "background:blue;color :#fff;…" at bounding box center [625, 533] width 473 height 766
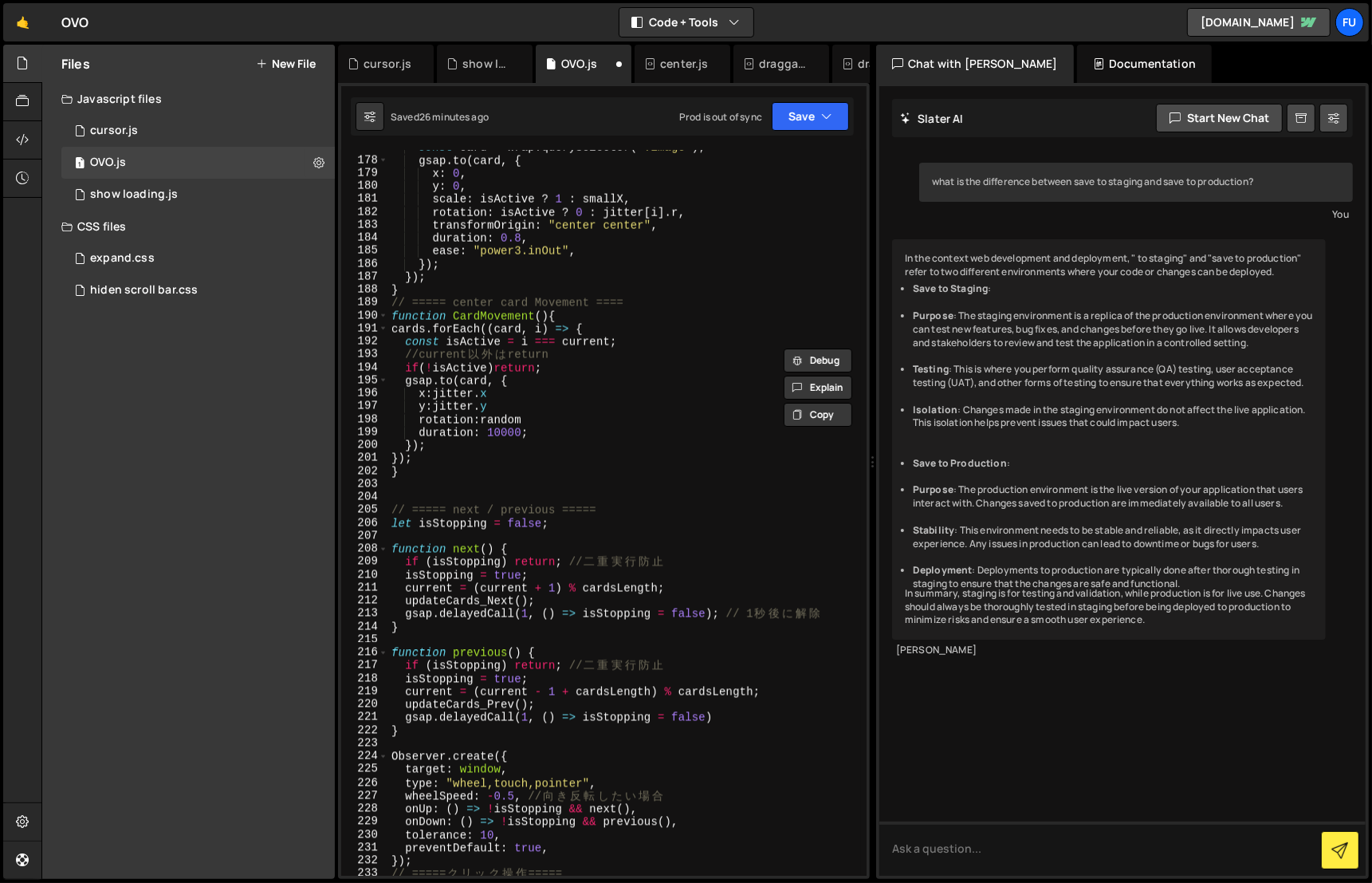
scroll to position [2354, 0]
drag, startPoint x: 486, startPoint y: 391, endPoint x: 434, endPoint y: 394, distance: 52.1
click at [433, 394] on div "const card = wrap . querySelector ( '.image' ) ; gsap . to ( card , { x : 0 , y…" at bounding box center [625, 517] width 473 height 753
paste textarea "(Math.random() - 0.5) * 20"
drag, startPoint x: 496, startPoint y: 403, endPoint x: 435, endPoint y: 407, distance: 61.1
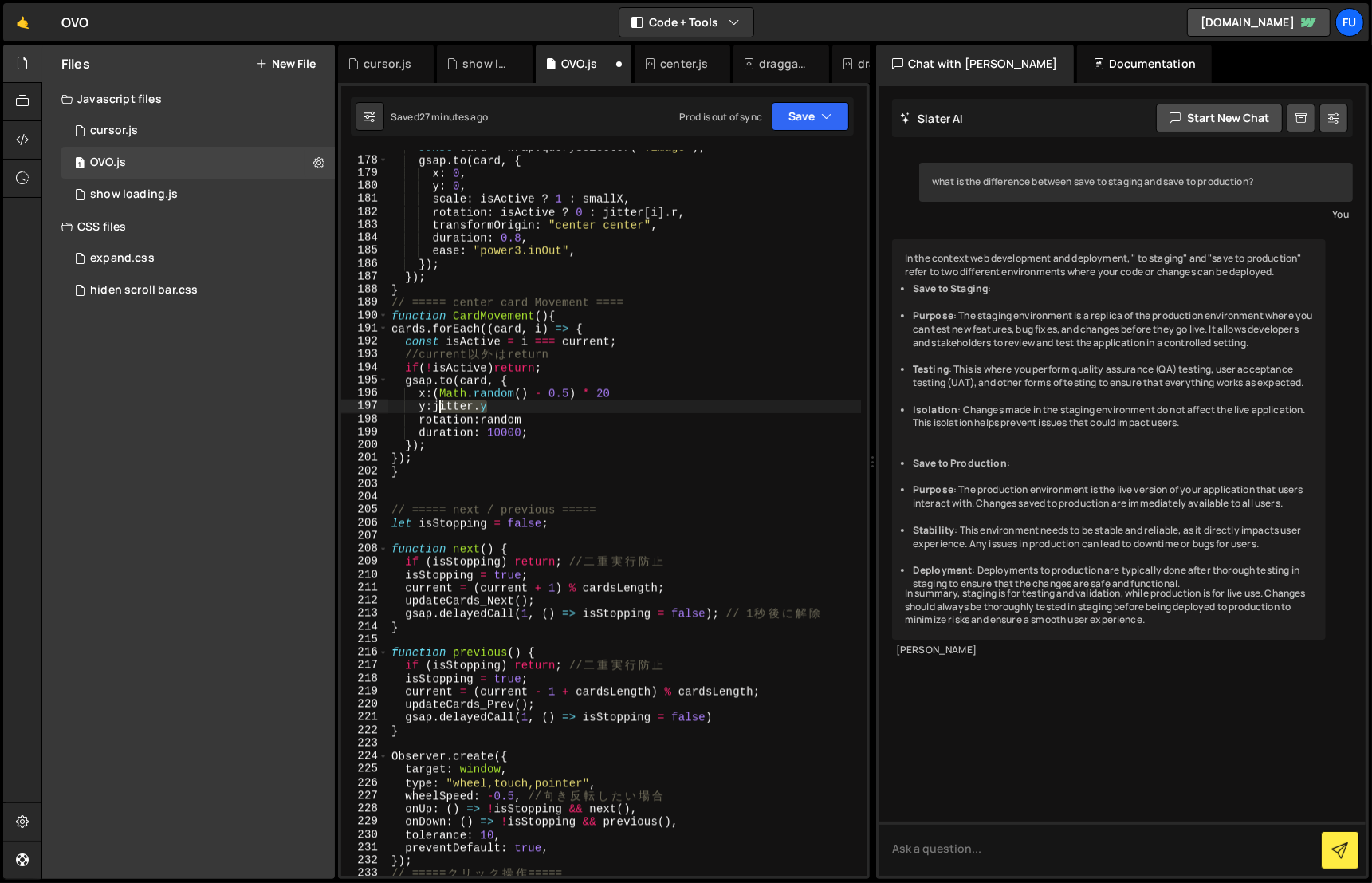
click at [435, 407] on div "const card = wrap . querySelector ( '.image' ) ; gsap . to ( card , { x : 0 , y…" at bounding box center [625, 517] width 473 height 753
paste textarea "(Math.random() - 0.5) * 20"
drag, startPoint x: 542, startPoint y: 418, endPoint x: 481, endPoint y: 420, distance: 61.0
click at [481, 420] on div "const card = wrap . querySelector ( '.image' ) ; gsap . to ( card , { x : 0 , y…" at bounding box center [625, 517] width 473 height 753
paste textarea "(Math.random() - 0.5) * 20"
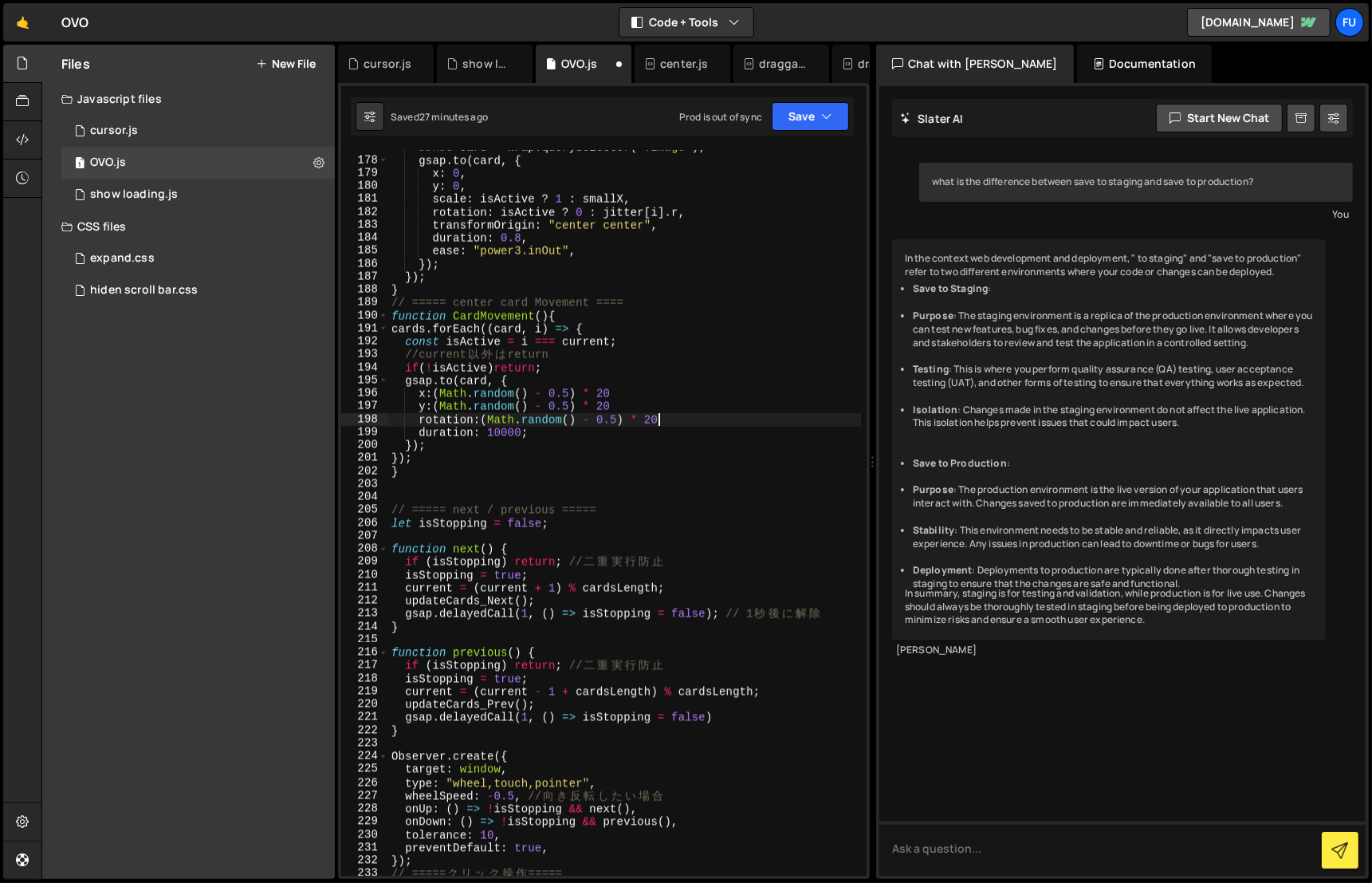
click at [520, 392] on div "const card = wrap . querySelector ( '.image' ) ; gsap . to ( card , { x : 0 , y…" at bounding box center [625, 517] width 473 height 753
click at [729, 375] on div "const card = wrap . querySelector ( '.image' ) ; gsap . to ( card , { x : 0 , y…" at bounding box center [625, 517] width 473 height 753
click at [520, 409] on div "const card = wrap . querySelector ( '.image' ) ; gsap . to ( card , { x : 0 , y…" at bounding box center [625, 517] width 473 height 753
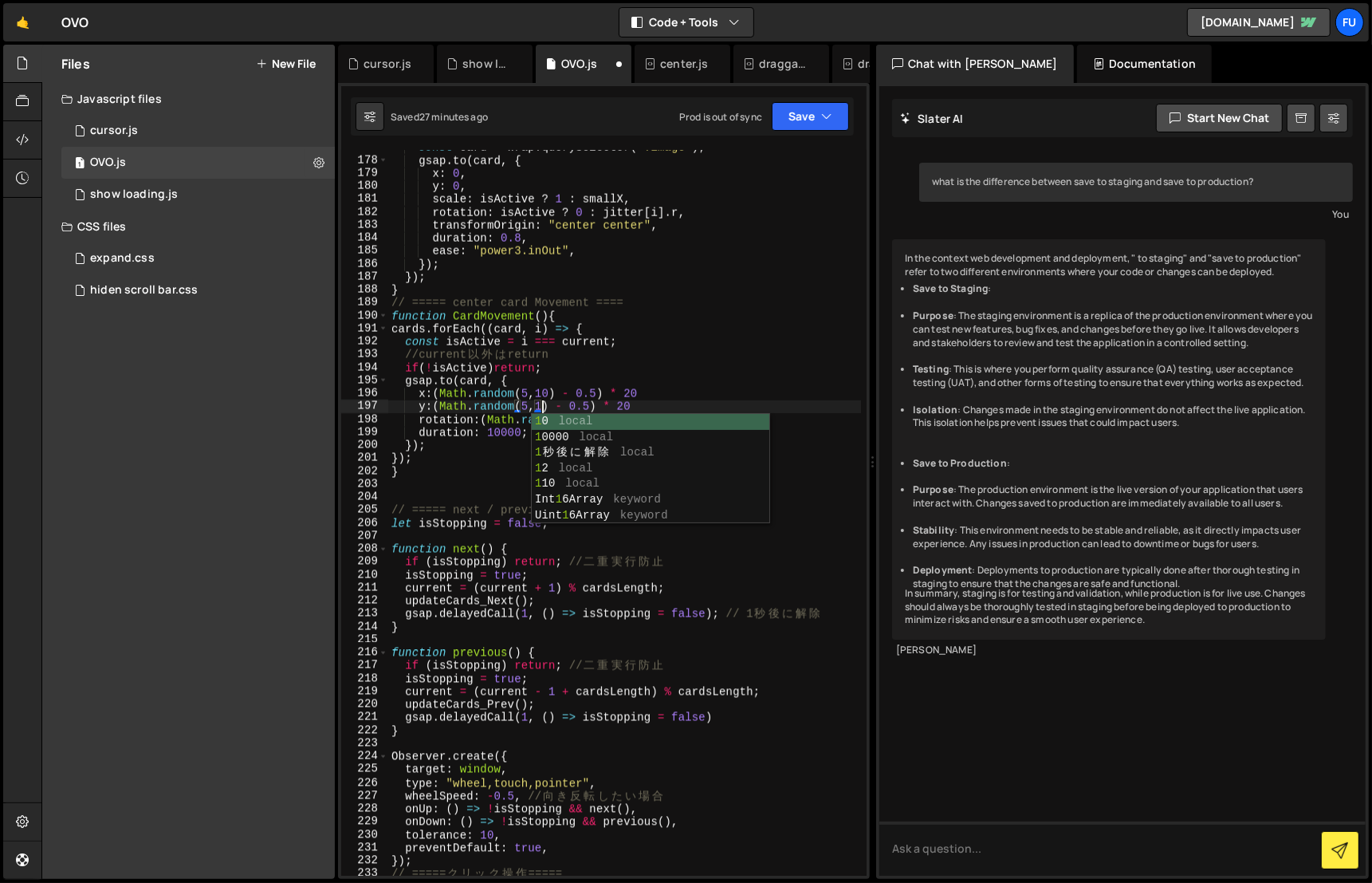
scroll to position [0, 11]
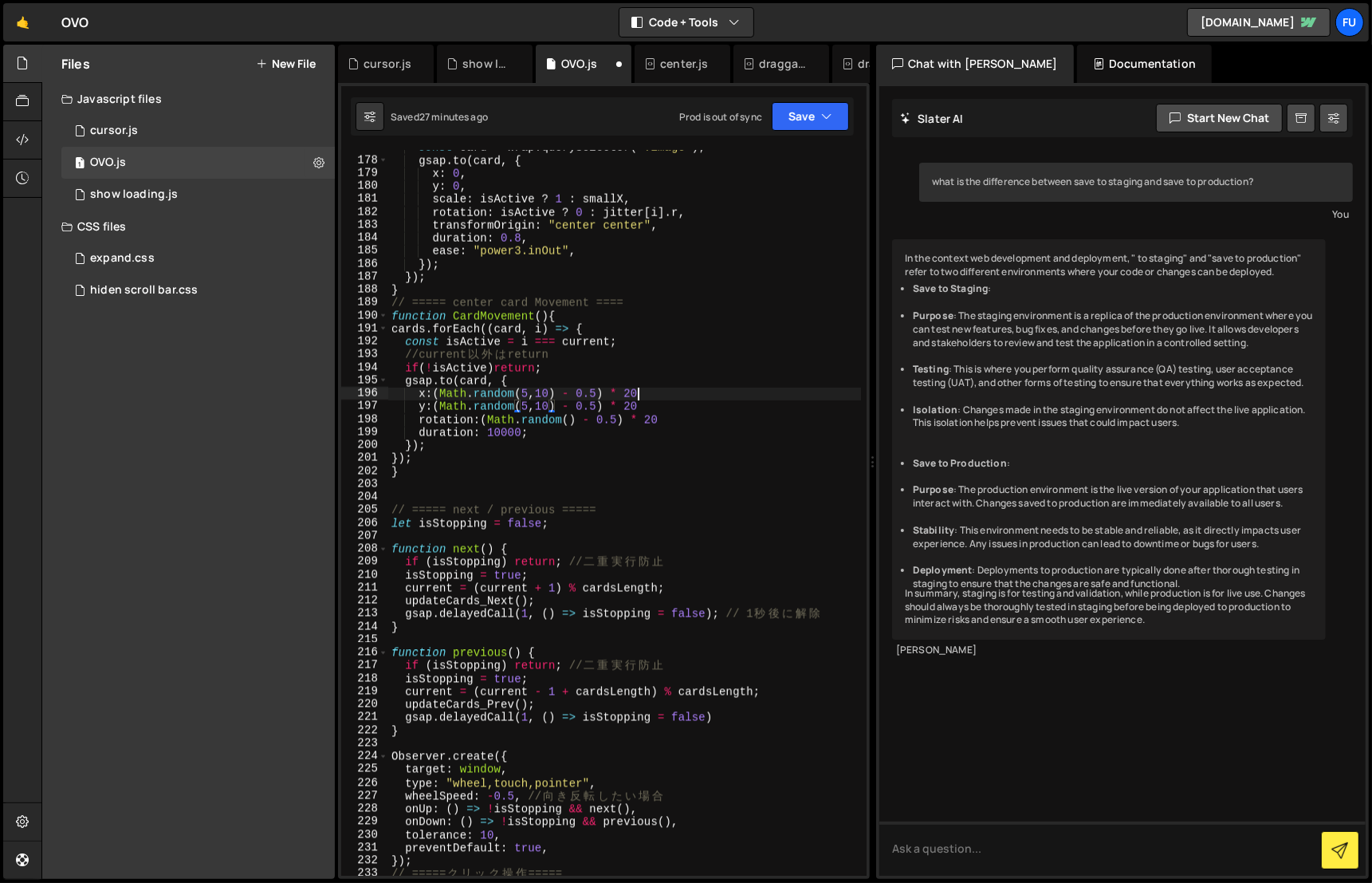
click at [844, 391] on div "const card = wrap . querySelector ( '.image' ) ; gsap . to ( card , { x : 0 , y…" at bounding box center [625, 517] width 473 height 753
click at [570, 421] on div "const card = wrap . querySelector ( '.image' ) ; gsap . to ( card , { x : 0 , y…" at bounding box center [625, 517] width 473 height 753
click at [798, 362] on div "const card = wrap . querySelector ( '.image' ) ; gsap . to ( card , { x : 0 , y…" at bounding box center [625, 517] width 473 height 753
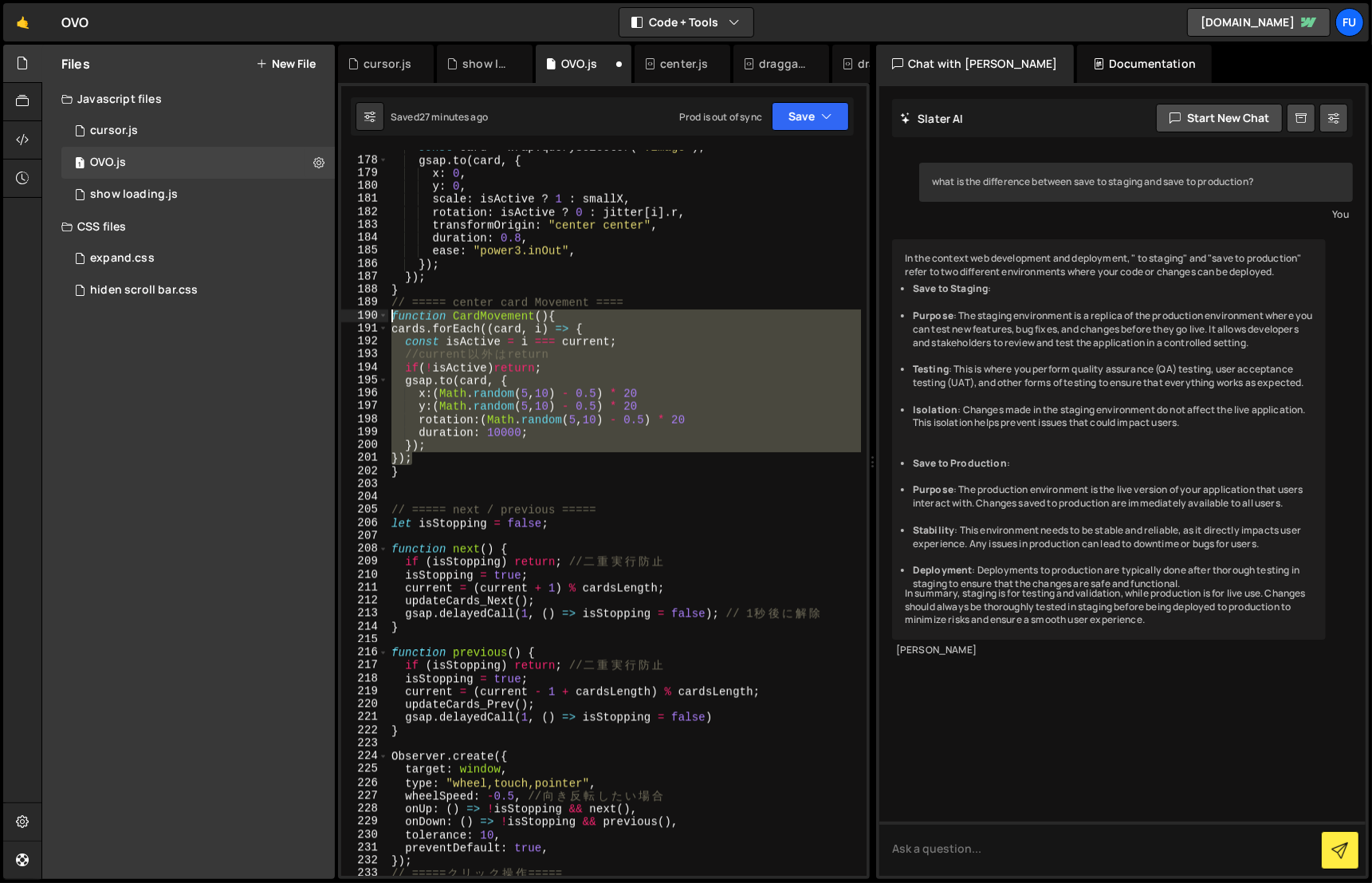
drag, startPoint x: 458, startPoint y: 461, endPoint x: 362, endPoint y: 310, distance: 178.9
click at [362, 310] on div "if(!isActive)return; 177 178 179 180 181 182 183 184 185 186 187 188 189 190 19…" at bounding box center [603, 512] width 526 height 726
paste textarea "}"
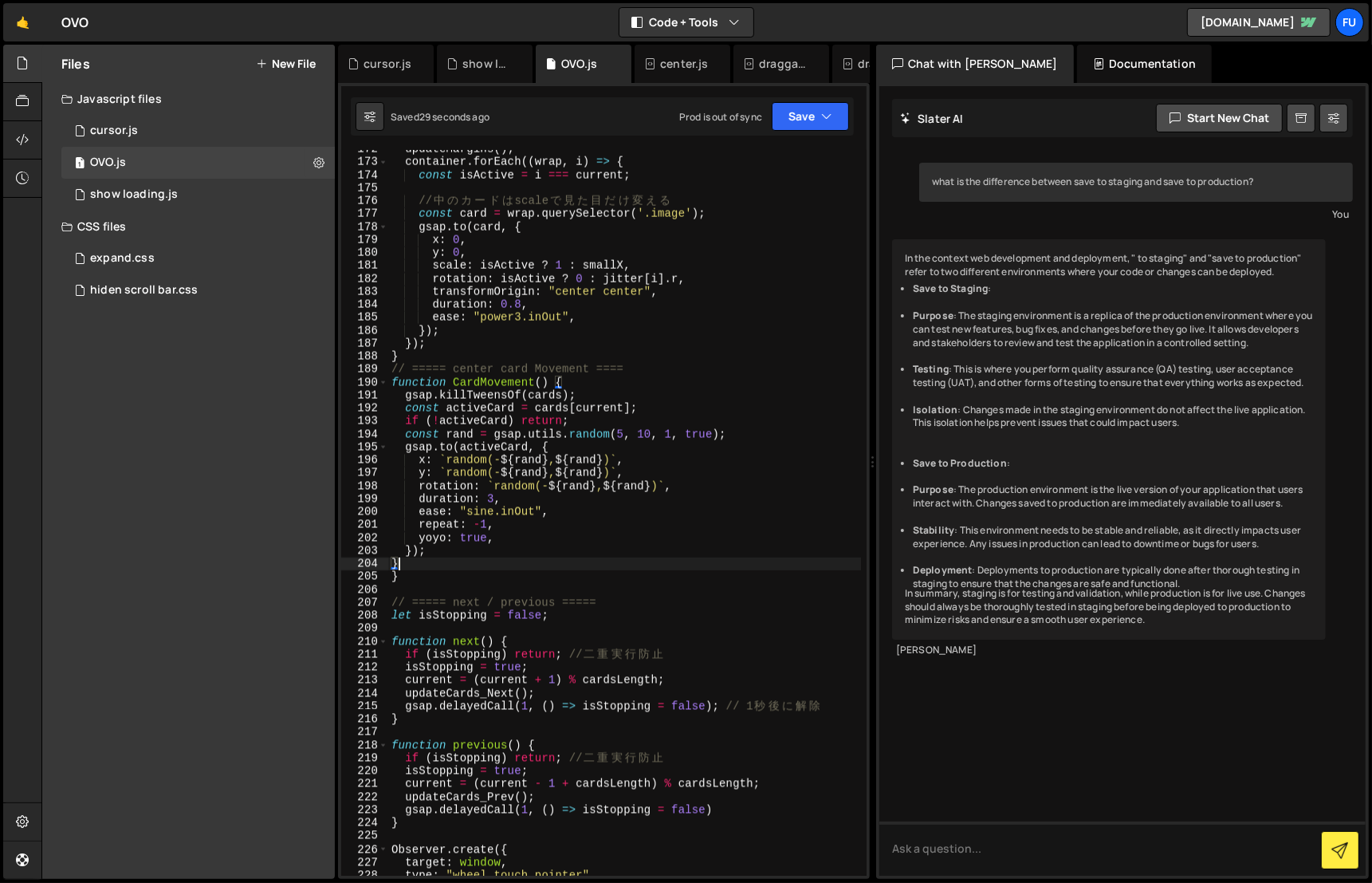
scroll to position [2288, 0]
click at [552, 687] on div "updateMargins ( ) ; container . forEach (( wrap , i ) => { const isActive = i =…" at bounding box center [625, 519] width 473 height 753
type textarea "updateCards_Next();"
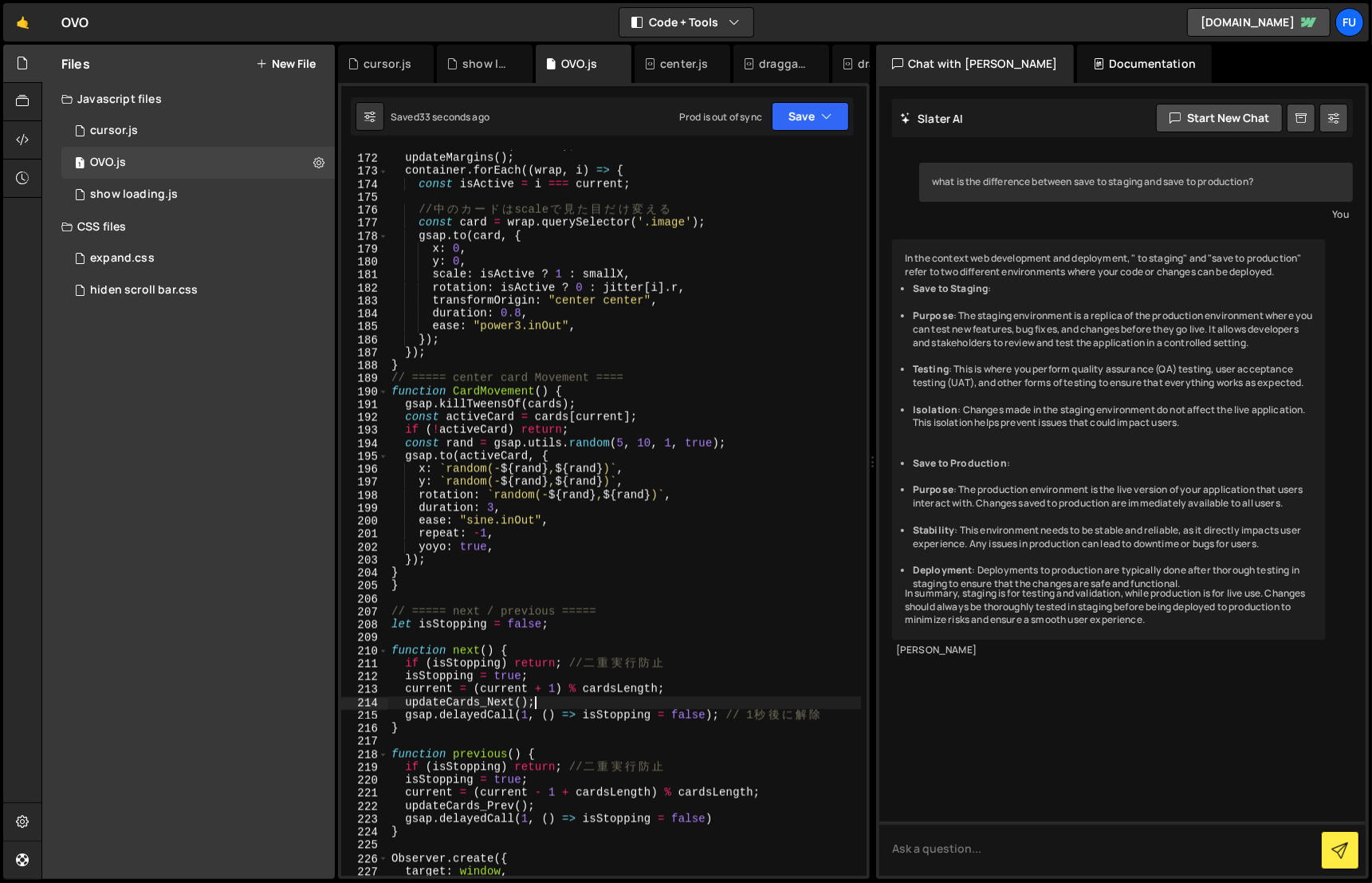
scroll to position [2276, 0]
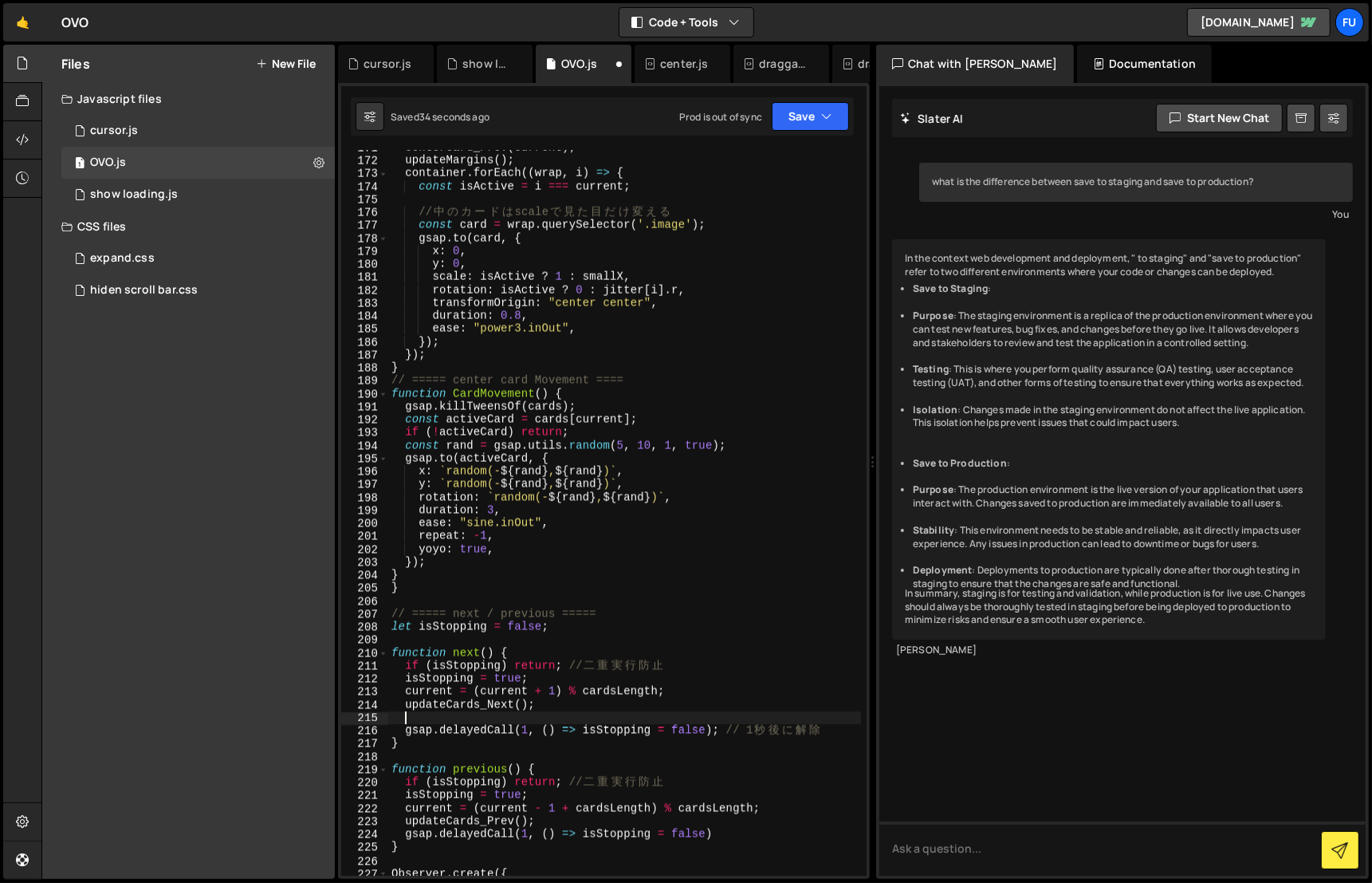
paste textarea "CardMovement()"
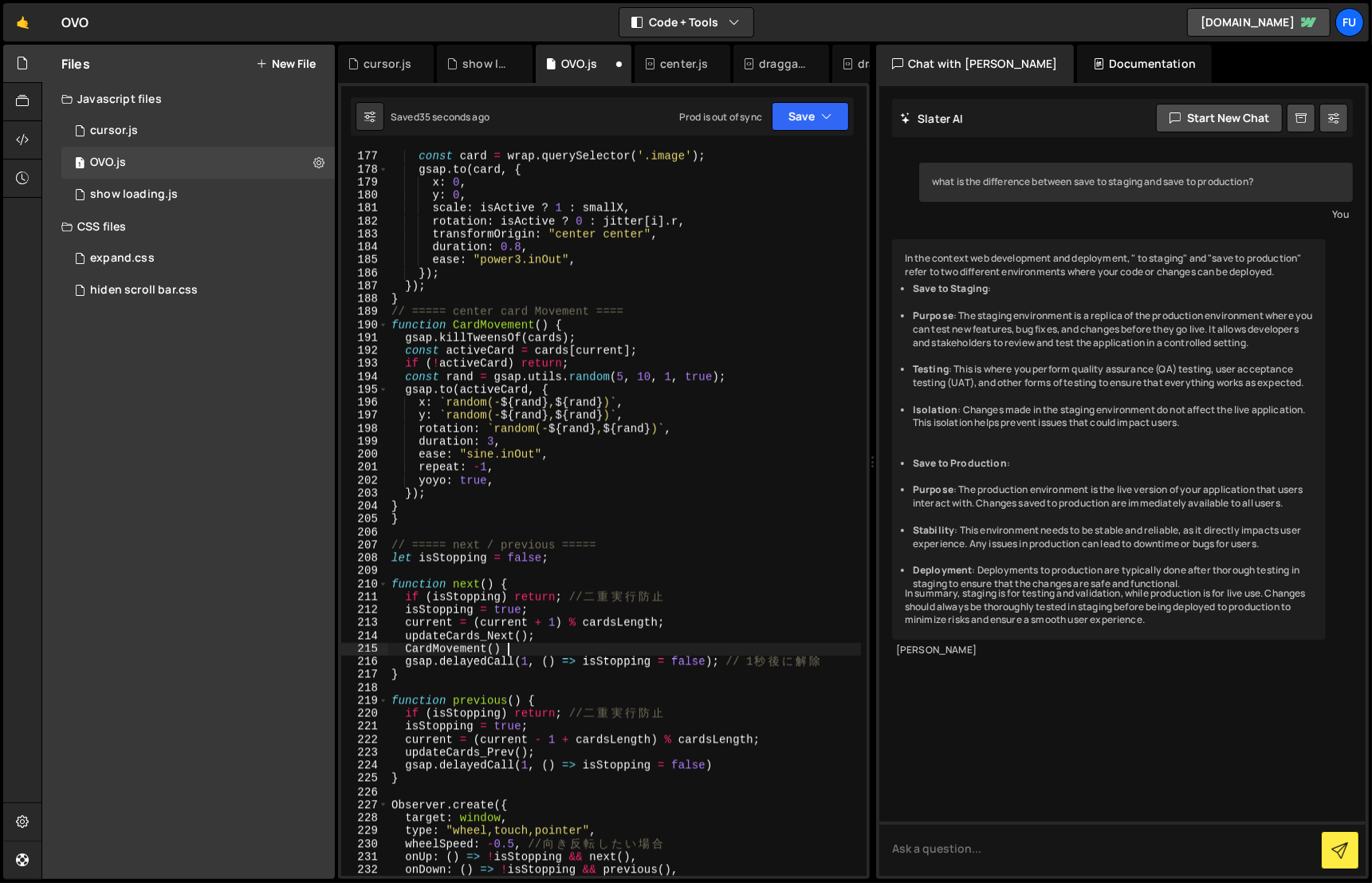
scroll to position [2345, 0]
type textarea "；"
drag, startPoint x: 514, startPoint y: 648, endPoint x: 370, endPoint y: 648, distance: 144.0
click at [370, 648] on div "176 177 178 179 180 181 182 183 184 185 186 187 188 189 190 191 192 193 194 195…" at bounding box center [603, 512] width 526 height 726
type textarea "CardMovement()"
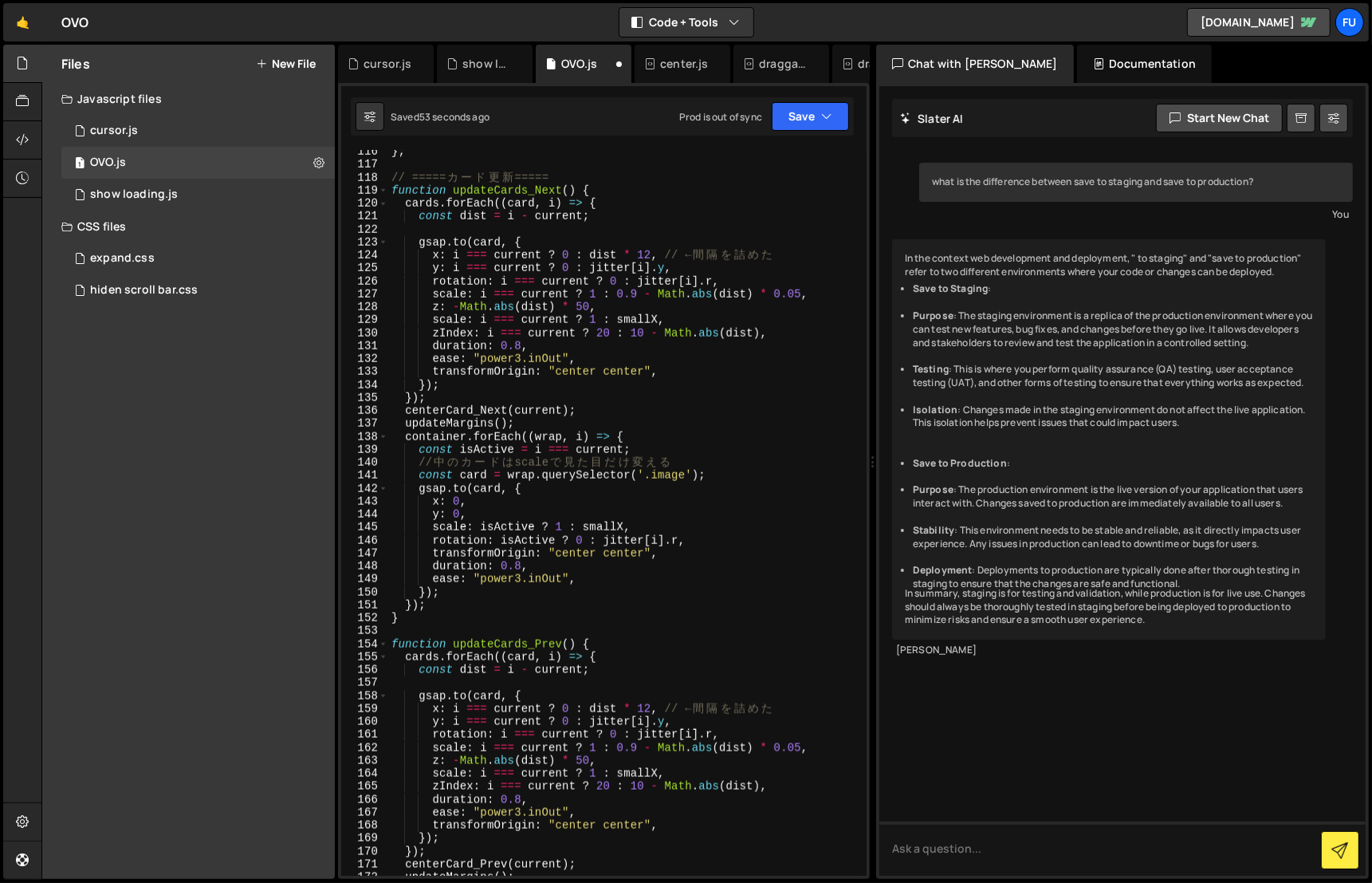
scroll to position [1560, 0]
click at [440, 608] on div "} ; // ===== カ ー ド 更 新 ===== function updateCards_Next ( ) { cards . forEach ((…" at bounding box center [625, 521] width 473 height 753
click at [418, 604] on div "} ; // ===== カ ー ド 更 新 ===== function updateCards_Next ( ) { cards . forEach ((…" at bounding box center [625, 521] width 473 height 753
click at [460, 598] on div "} ; // ===== カ ー ド 更 新 ===== function updateCards_Next ( ) { cards . forEach ((…" at bounding box center [625, 521] width 473 height 753
click at [453, 601] on div "} ; // ===== カ ー ド 更 新 ===== function updateCards_Next ( ) { cards . forEach ((…" at bounding box center [625, 521] width 473 height 753
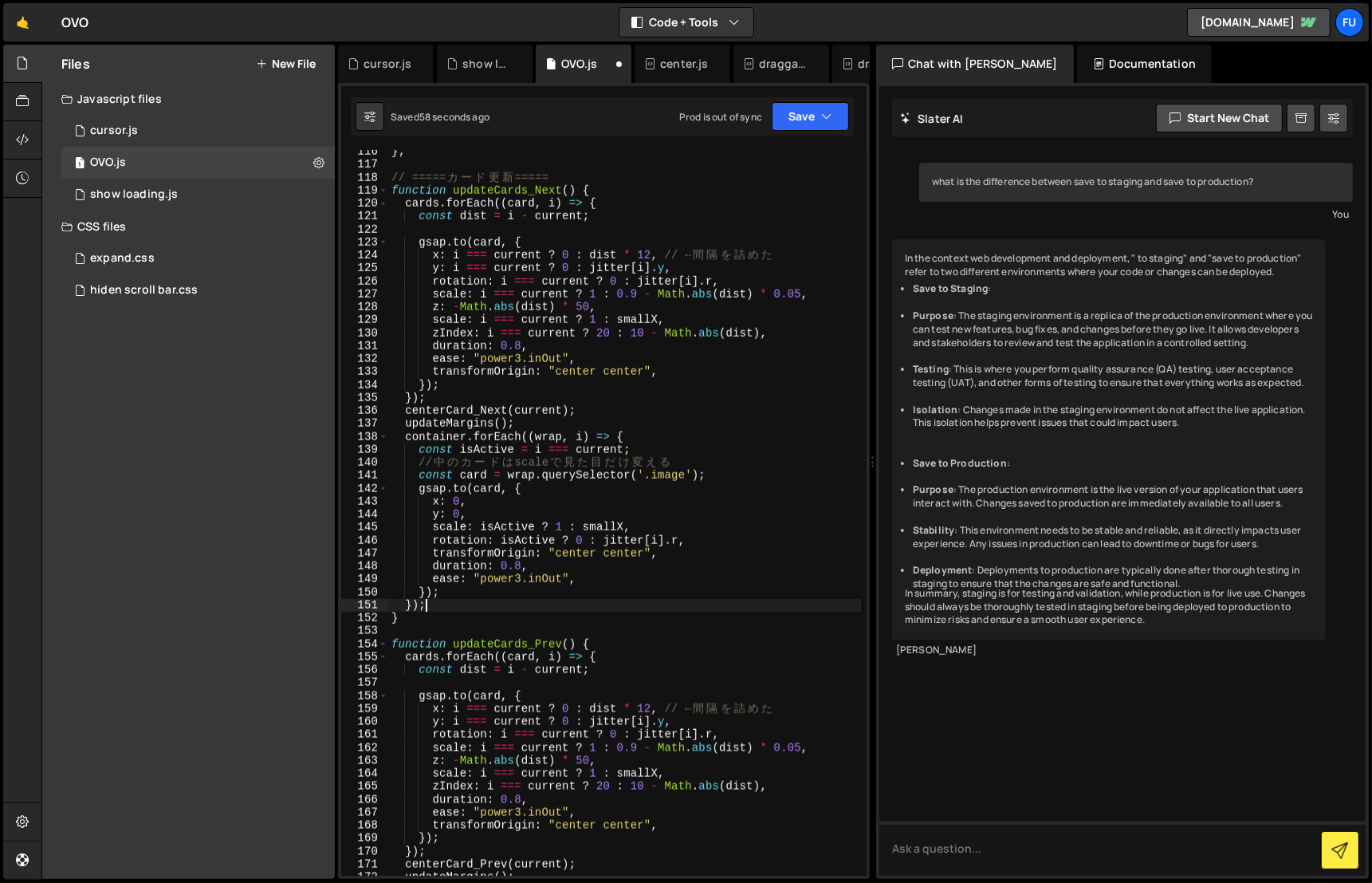
type textarea "});"
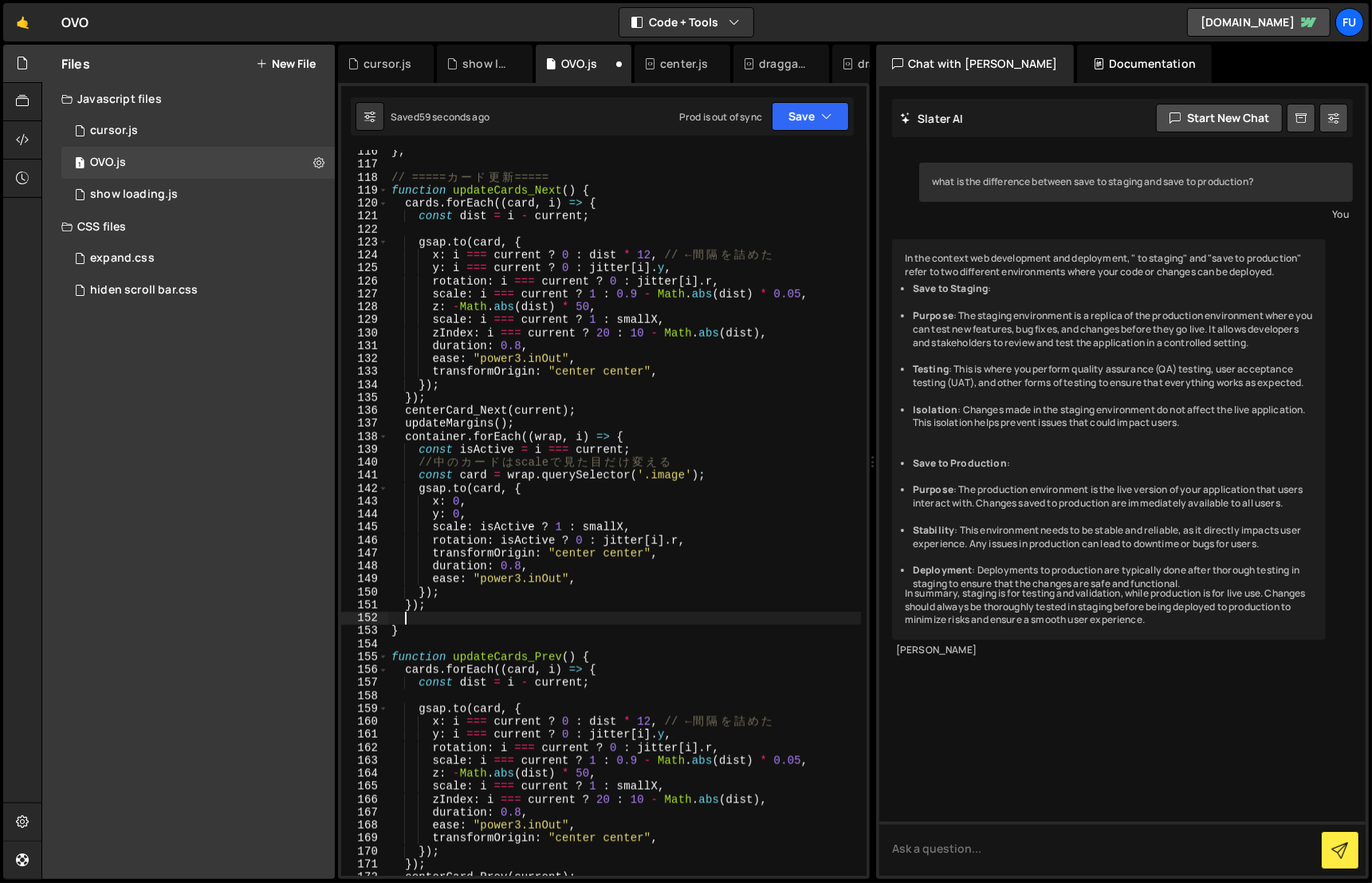
paste textarea "CardMovement()"
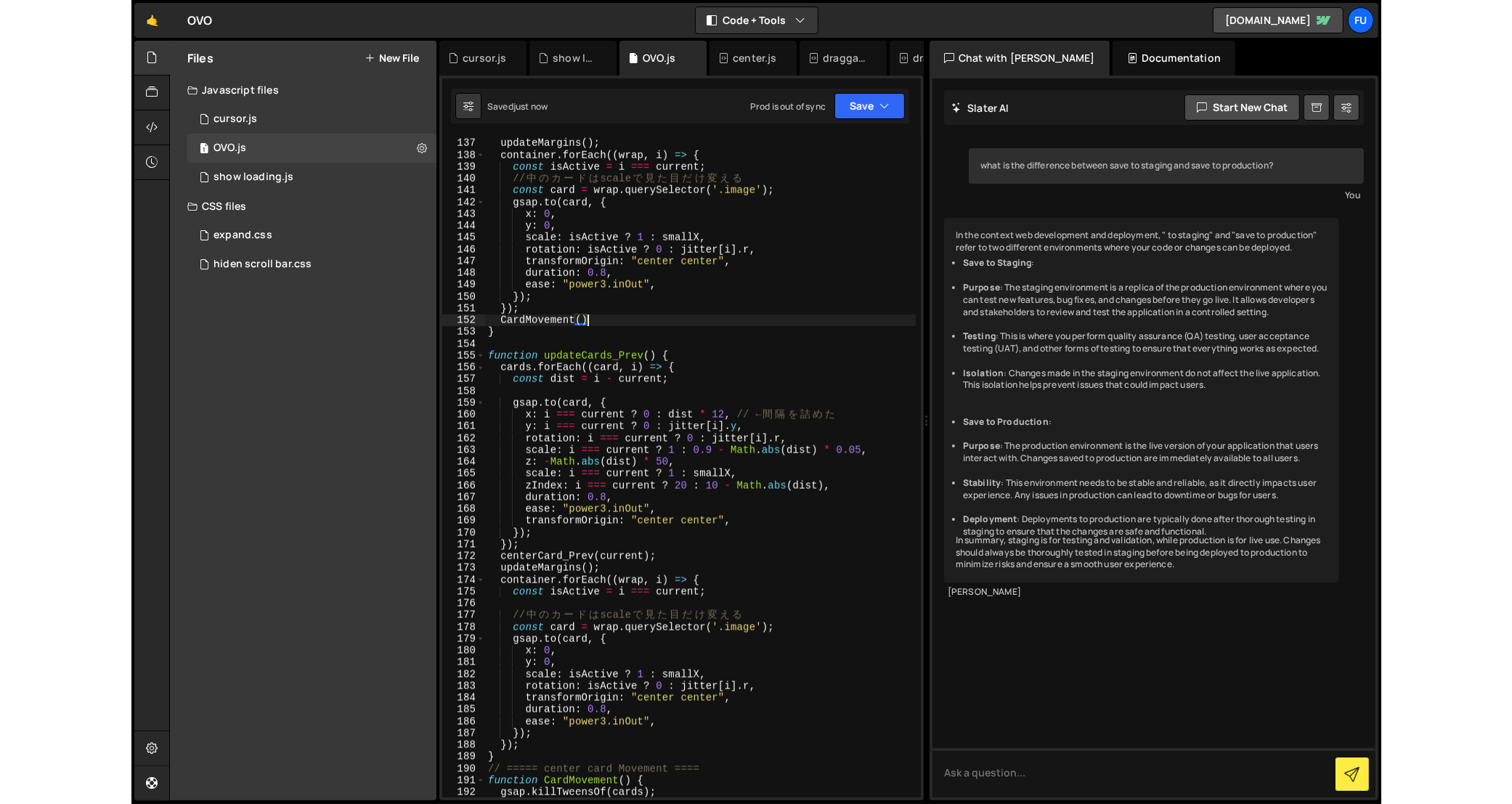
scroll to position [1793, 0]
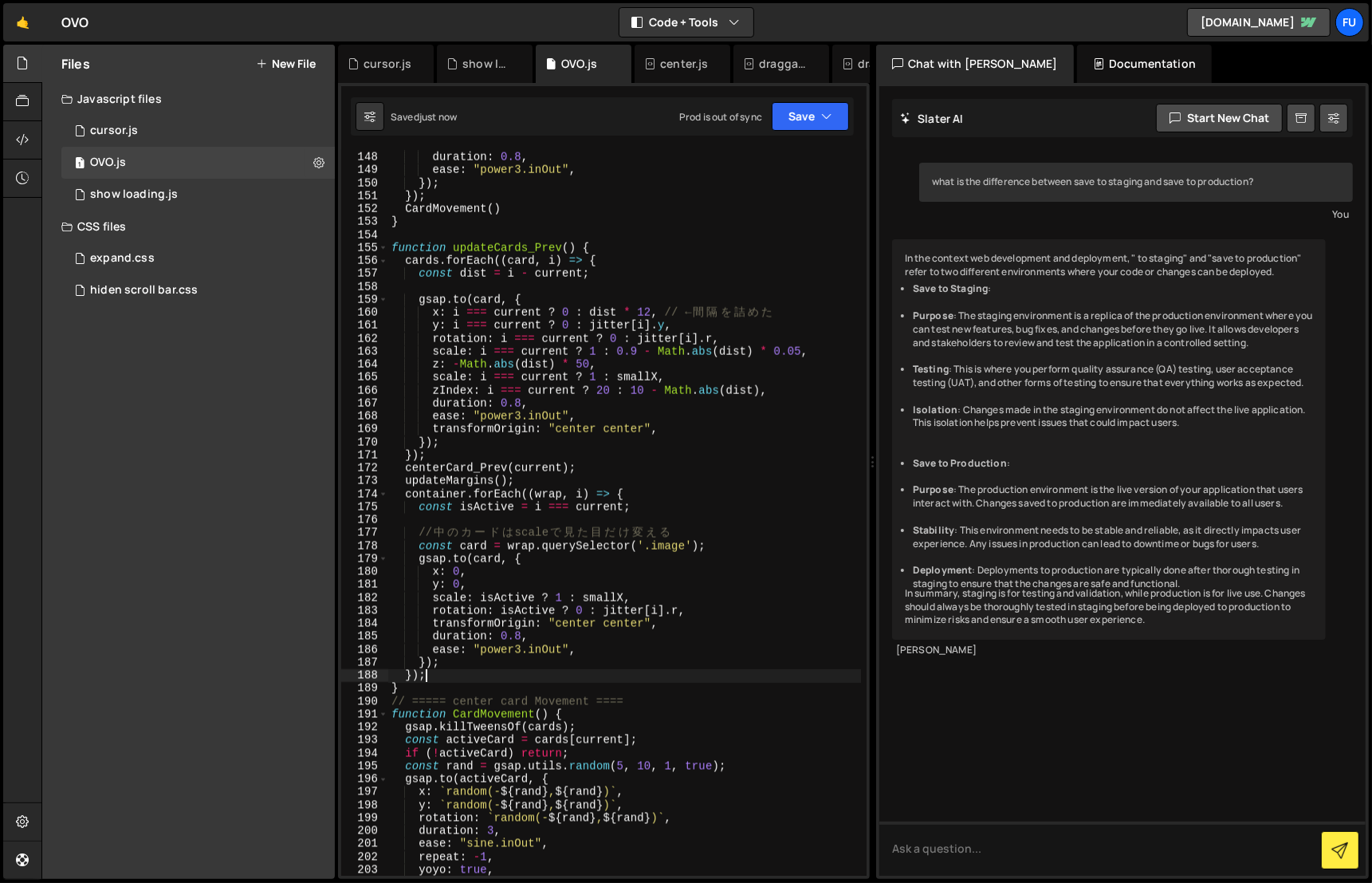
click at [473, 670] on div "transformOrigin : "center center" , duration : 0.8 , ease : "power3.inOut" , })…" at bounding box center [625, 514] width 473 height 753
type textarea "});"
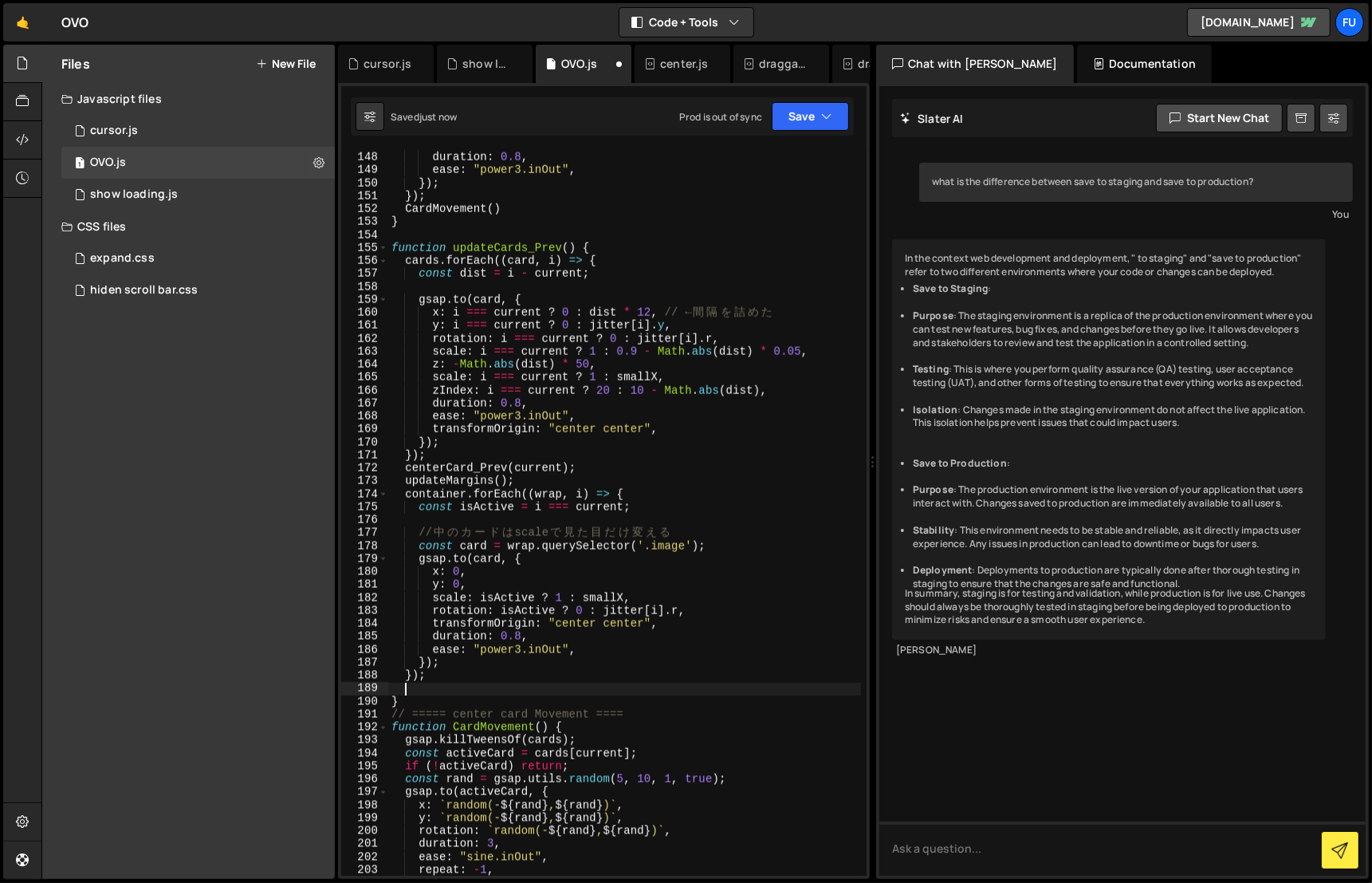
paste textarea "CardMovement()"
type textarea "CardMovement()"
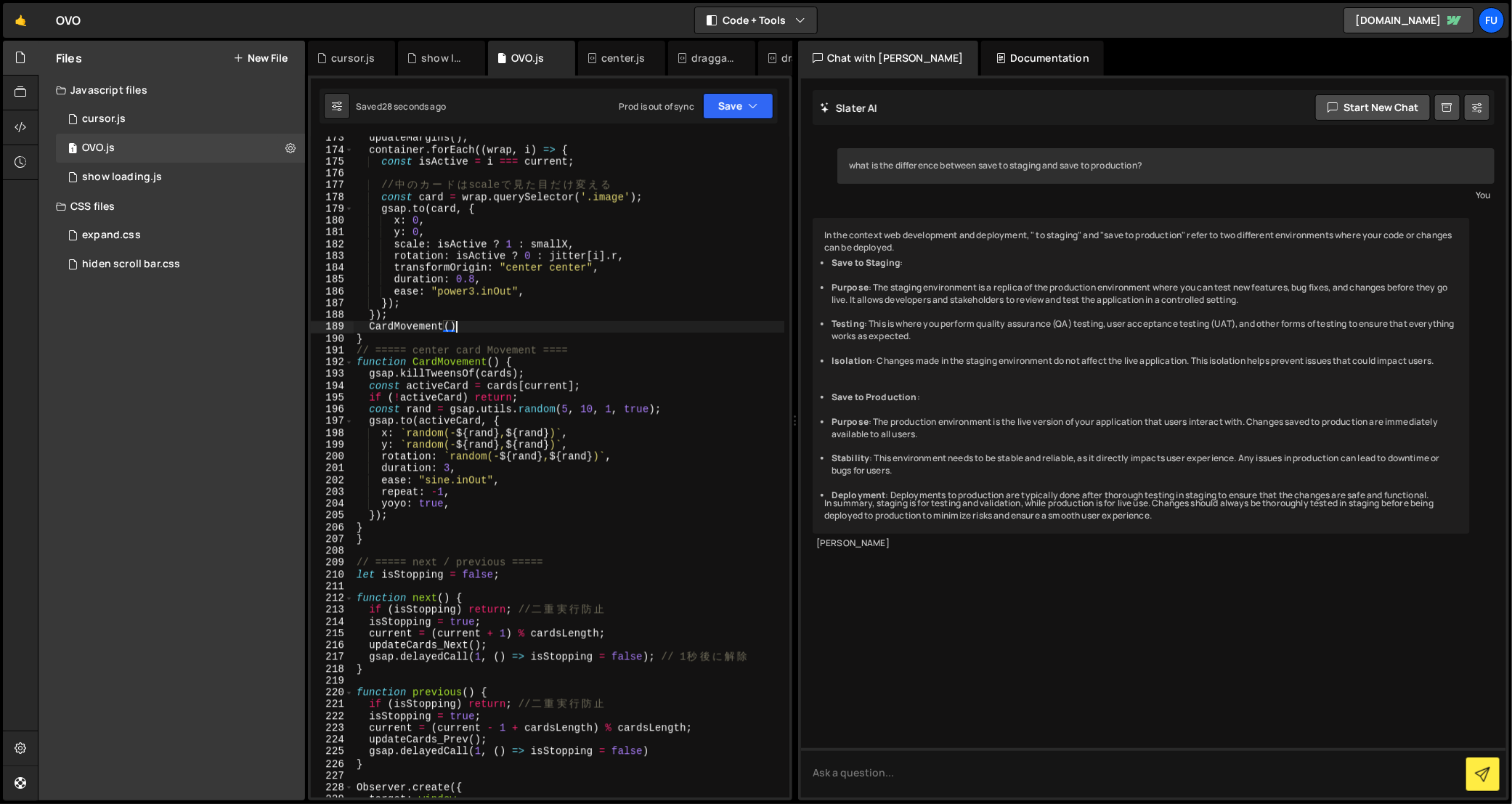
scroll to position [1949, 0]
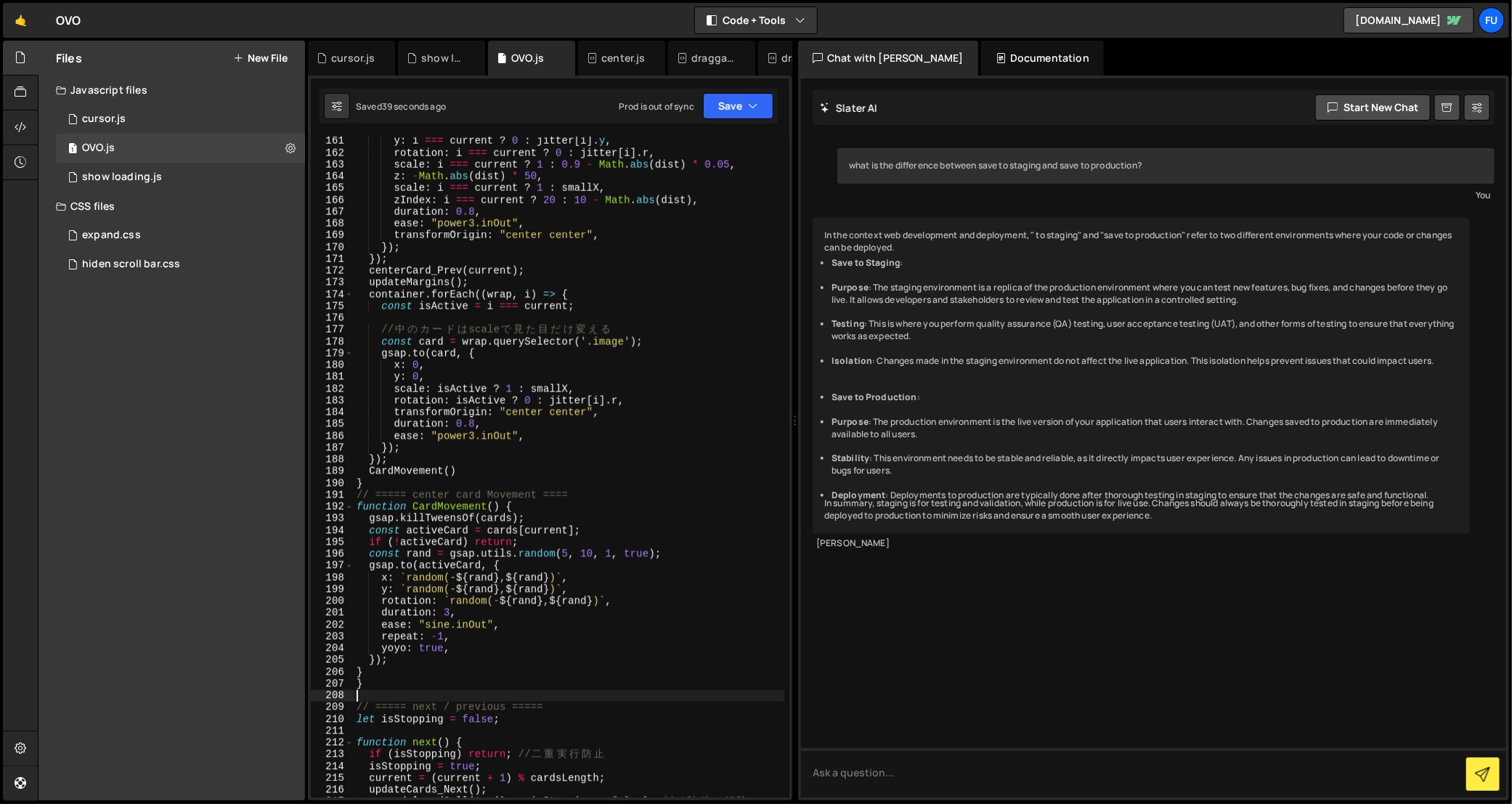
click at [394, 691] on div "y : i === current ? 0 : jitter [ i ] . y , rotation : i === current ? 0 : jitte…" at bounding box center [569, 477] width 431 height 685
click at [391, 684] on div "y : i === current ? 0 : jitter [ i ] . y , rotation : i === current ? 0 : jitte…" at bounding box center [569, 477] width 431 height 685
type textarea "}"
drag, startPoint x: 469, startPoint y: 473, endPoint x: 350, endPoint y: 469, distance: 119.1
click at [350, 469] on div "} 161 162 163 164 165 166 167 168 169 170 171 172 173 174 175 176 177 178 179 1…" at bounding box center [550, 467] width 479 height 661
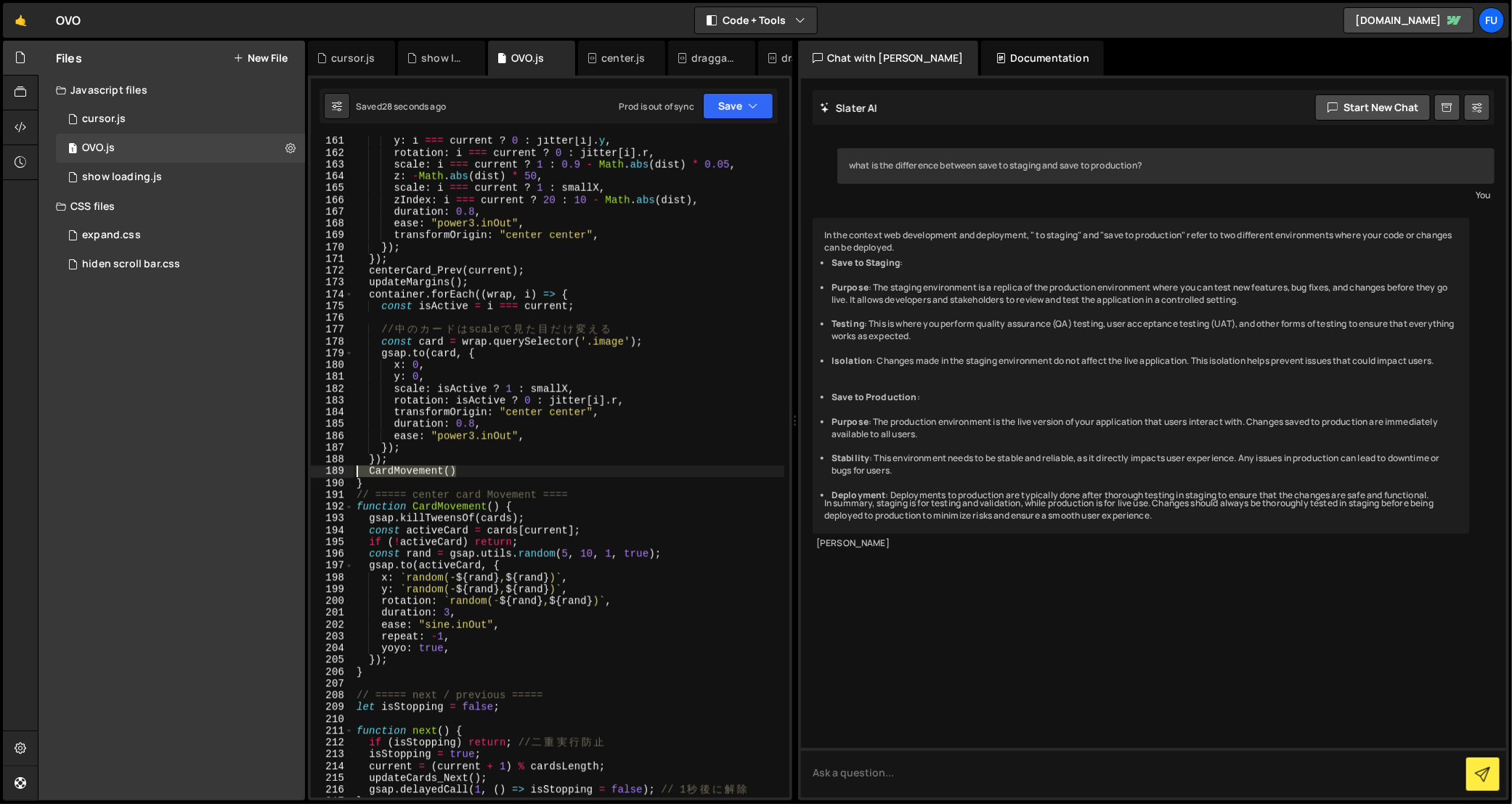
type textarea "CardMovement()"
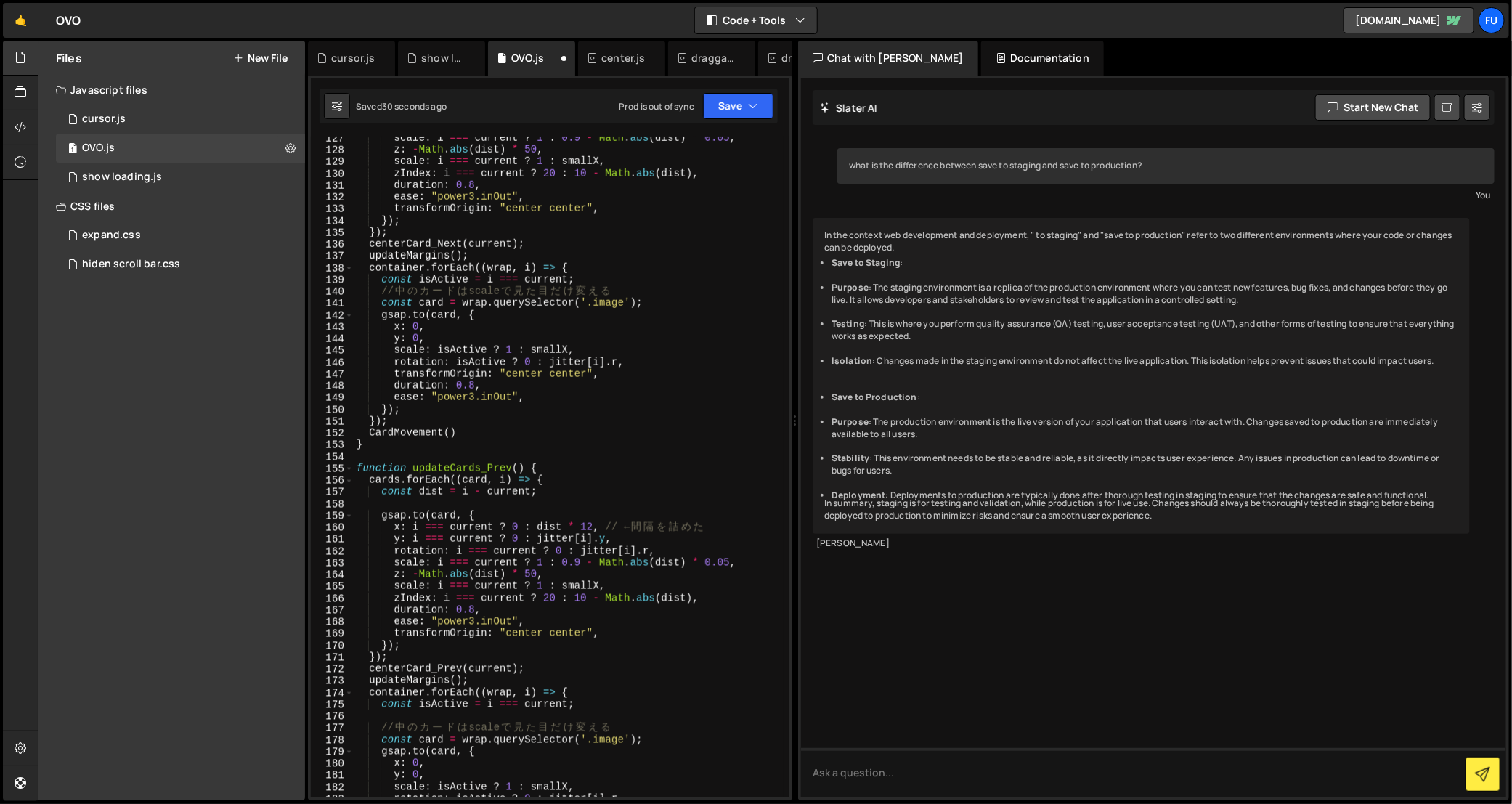
scroll to position [1549, 0]
drag, startPoint x: 458, startPoint y: 427, endPoint x: 355, endPoint y: 422, distance: 103.1
click at [355, 422] on div "scale : i === current ? 1 : 0.9 - Math . abs ( dist ) * 0.05 , z : - Math . abs…" at bounding box center [569, 475] width 431 height 685
drag, startPoint x: 535, startPoint y: 450, endPoint x: 462, endPoint y: 430, distance: 75.7
click at [462, 430] on div "scale : i === current ? 1 : 0.9 - Math . abs ( dist ) * 0.05 , z : - Math . abs…" at bounding box center [569, 475] width 431 height 685
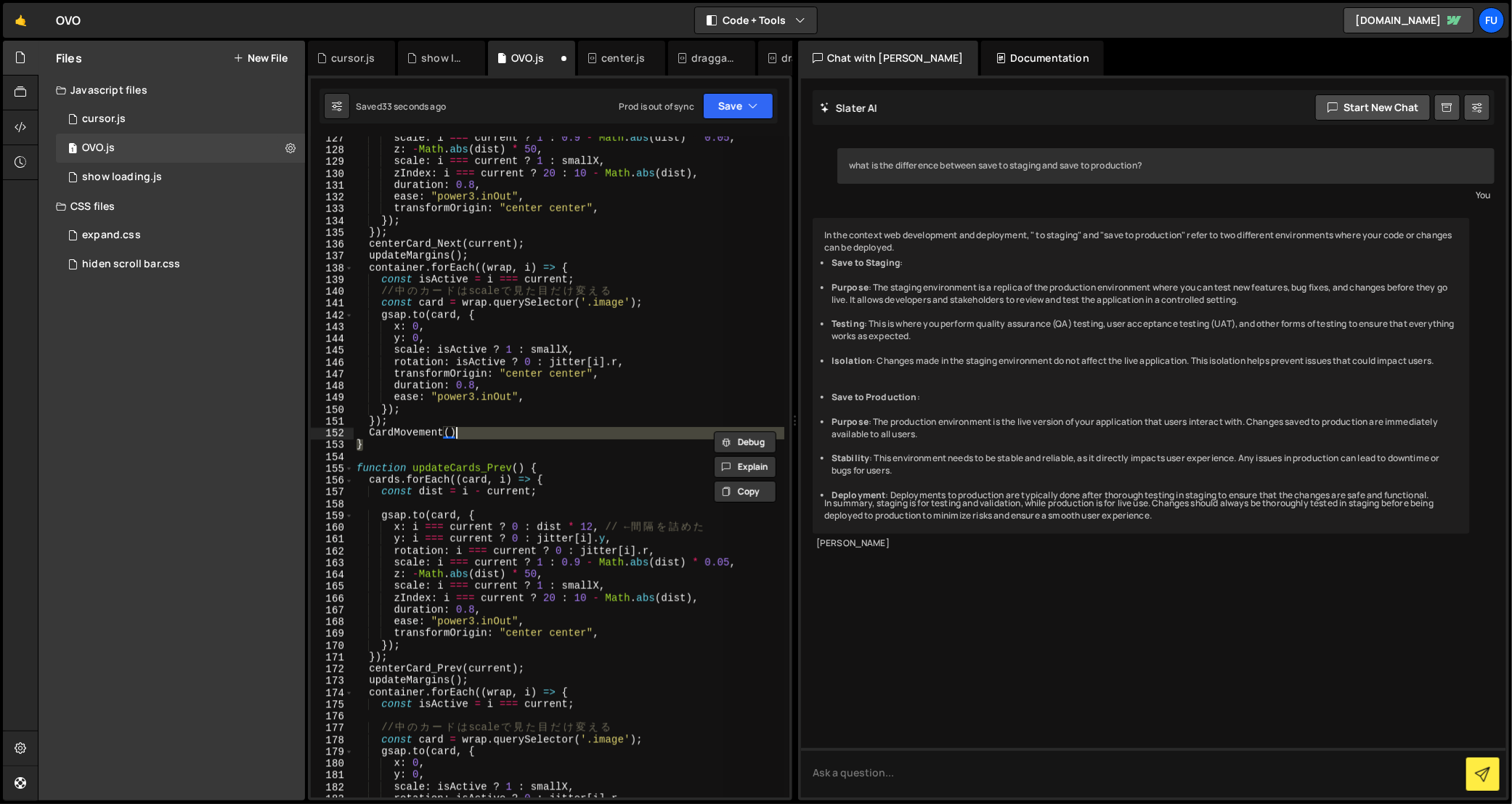
click at [492, 437] on div "scale : i === current ? 1 : 0.9 - Math . abs ( dist ) * 0.05 , z : - Math . abs…" at bounding box center [569, 467] width 431 height 661
type textarea "CardMovement()"
drag, startPoint x: 489, startPoint y: 434, endPoint x: 303, endPoint y: 434, distance: 186.0
click at [303, 434] on div "Files New File Javascript files 1 cursor.js 0 1 OVO.js 0 1 show loading.js 0 CS…" at bounding box center [774, 420] width 1474 height 760
type textarea "});"
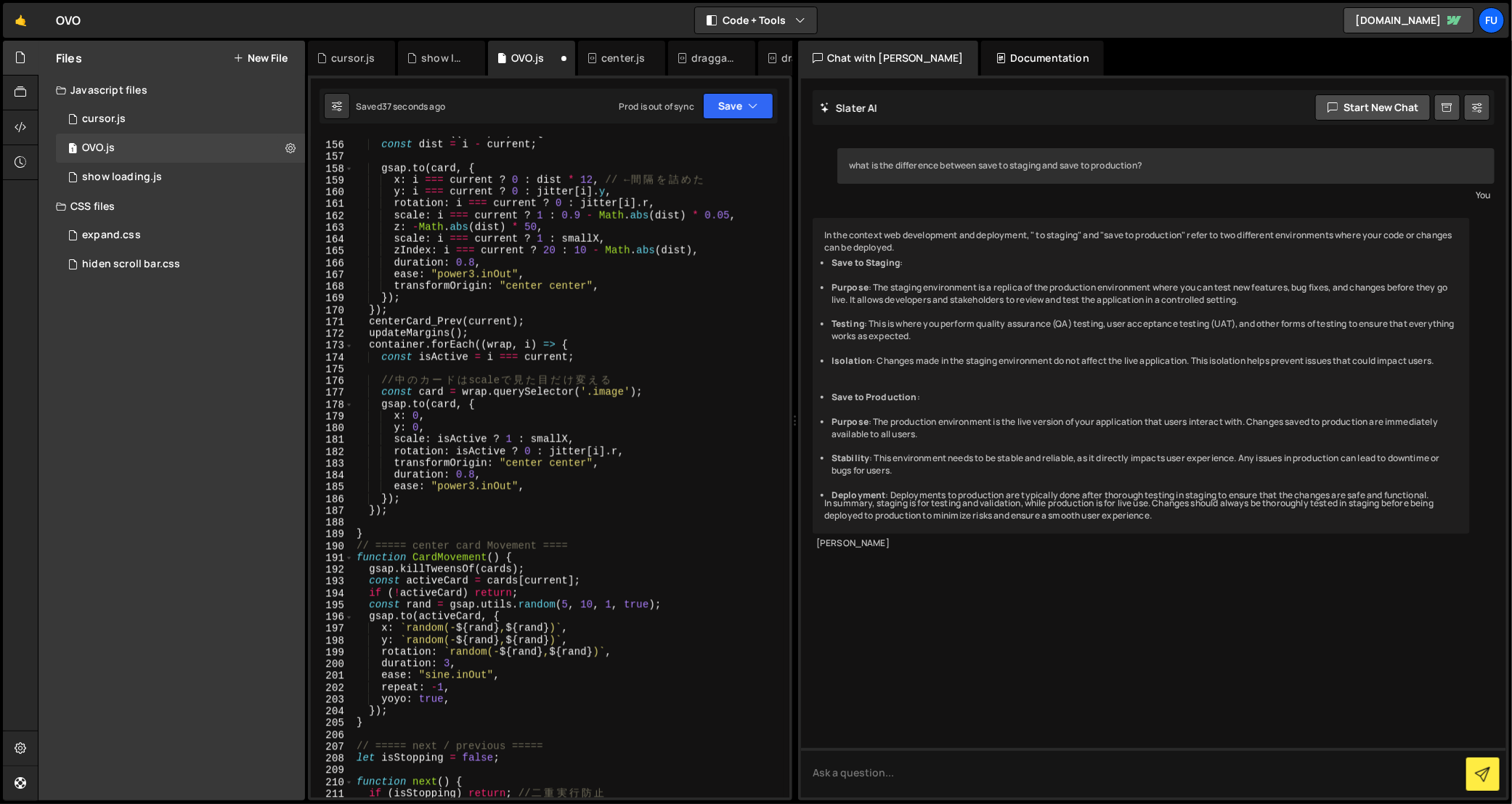
scroll to position [1942, 0]
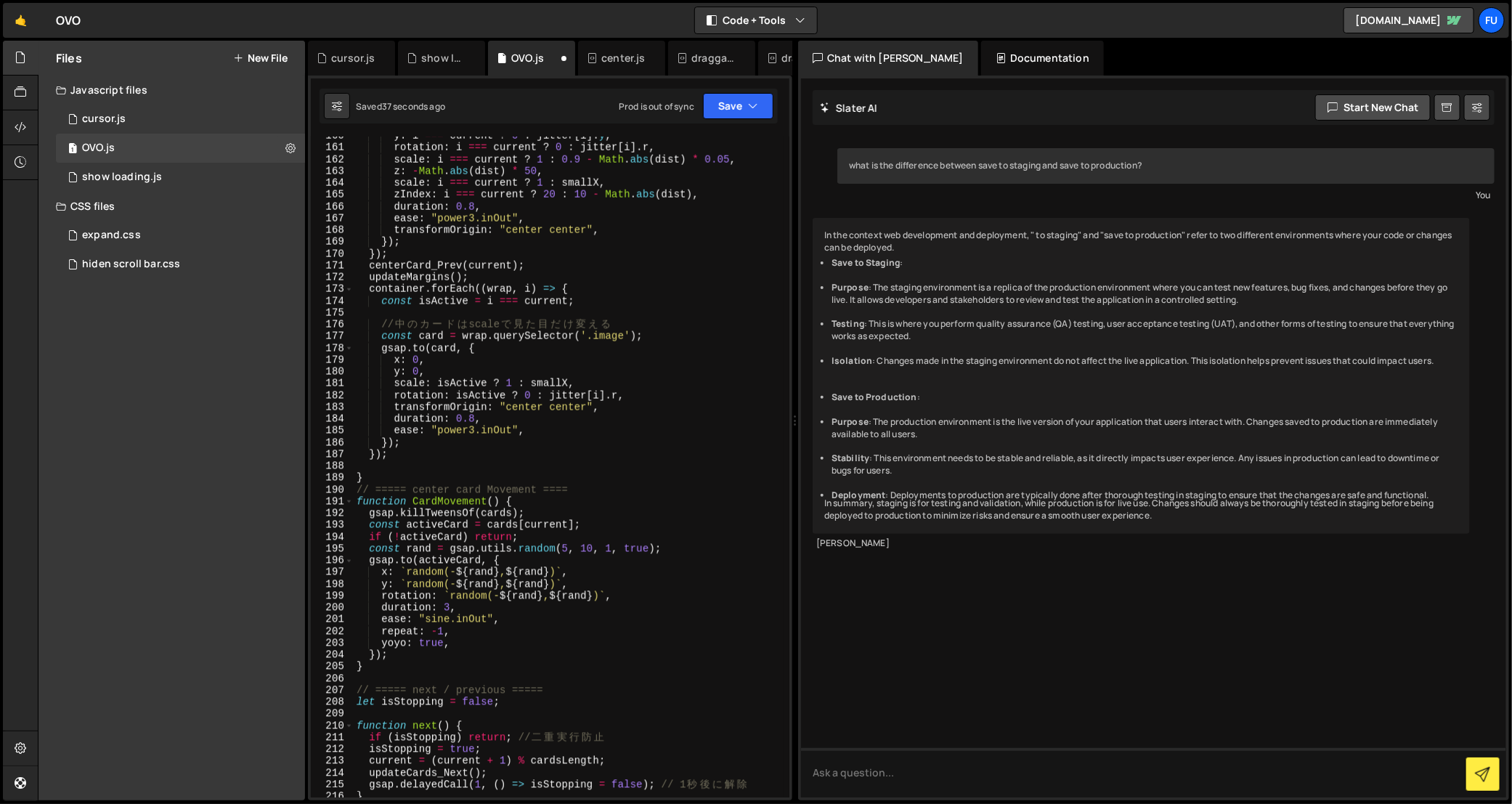
click at [405, 468] on div "y : i === current ? 0 : jitter [ i ] . y , rotation : i === current ? 0 : jitte…" at bounding box center [569, 472] width 431 height 685
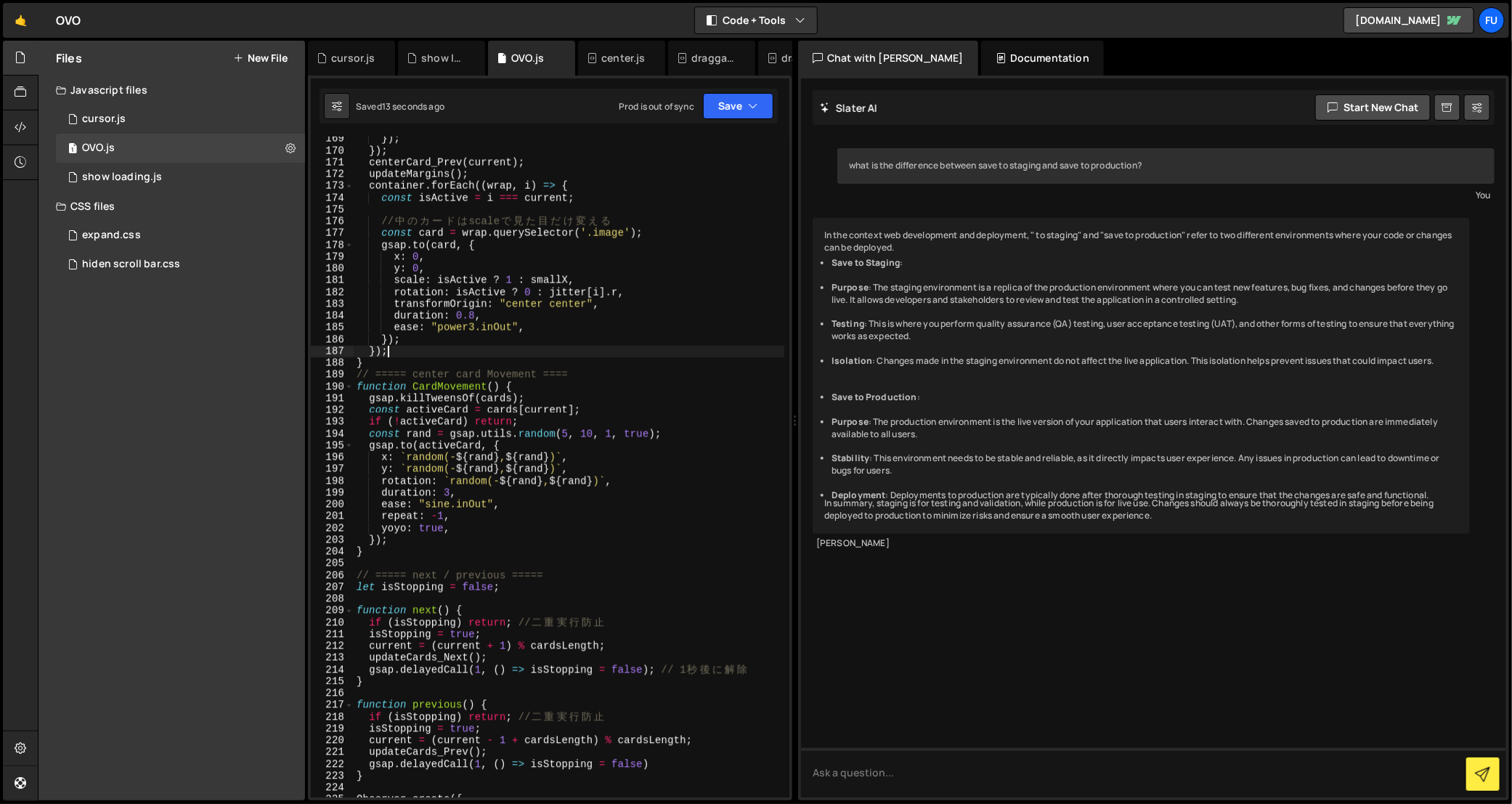
scroll to position [2045, 0]
drag, startPoint x: 403, startPoint y: 415, endPoint x: 465, endPoint y: 411, distance: 62.1
click at [465, 411] on div "}) ; }) ; centerCard_Prev ( current ) ; updateMargins ( ) ; container . forEach…" at bounding box center [569, 475] width 431 height 685
click at [508, 395] on div "}) ; }) ; centerCard_Prev ( current ) ; updateMargins ( ) ; container . forEach…" at bounding box center [569, 475] width 431 height 685
drag, startPoint x: 408, startPoint y: 406, endPoint x: 476, endPoint y: 406, distance: 68.0
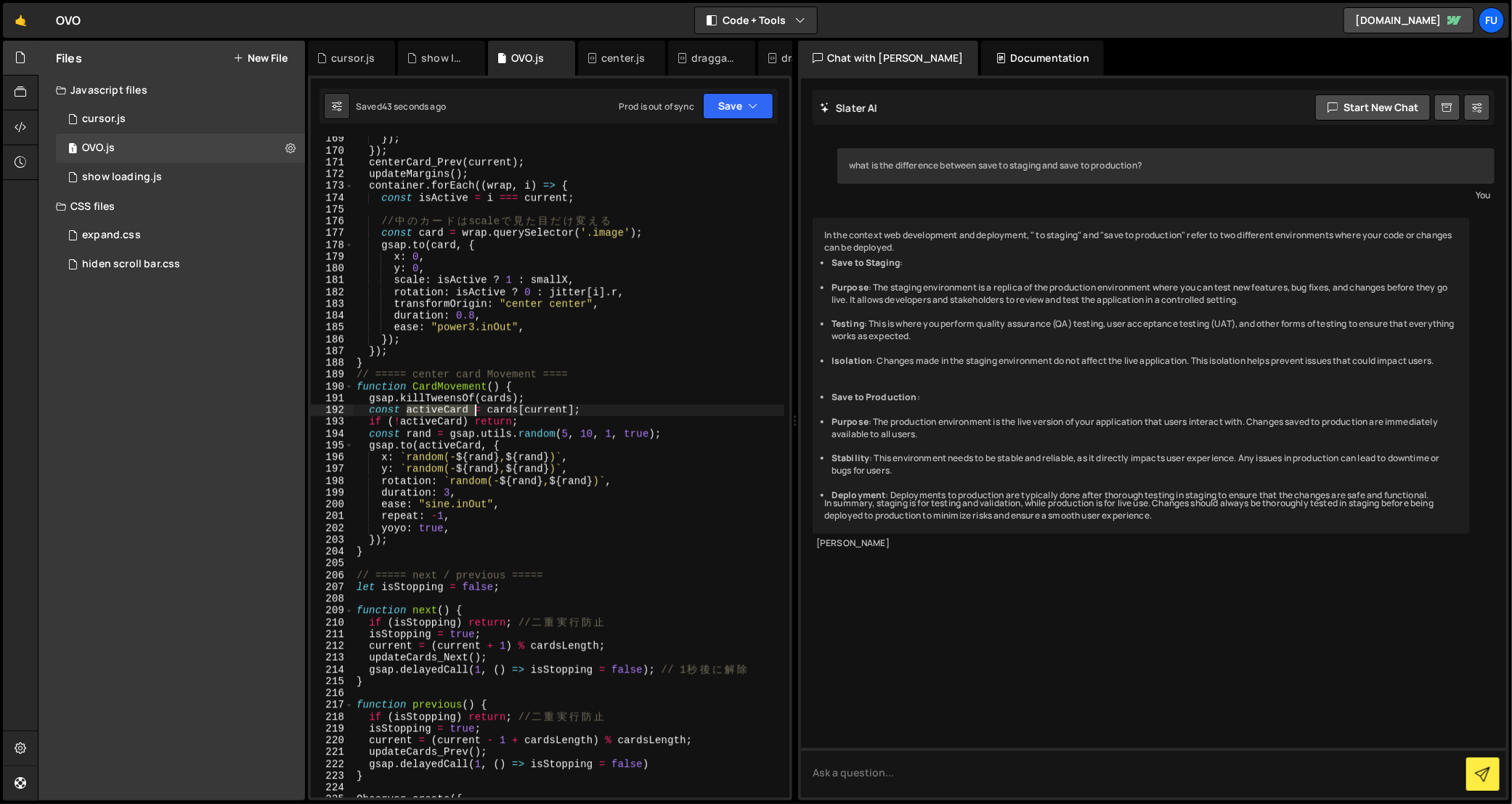
click at [476, 406] on div "}) ; }) ; centerCard_Prev ( current ) ; updateMargins ( ) ; container . forEach…" at bounding box center [569, 475] width 431 height 685
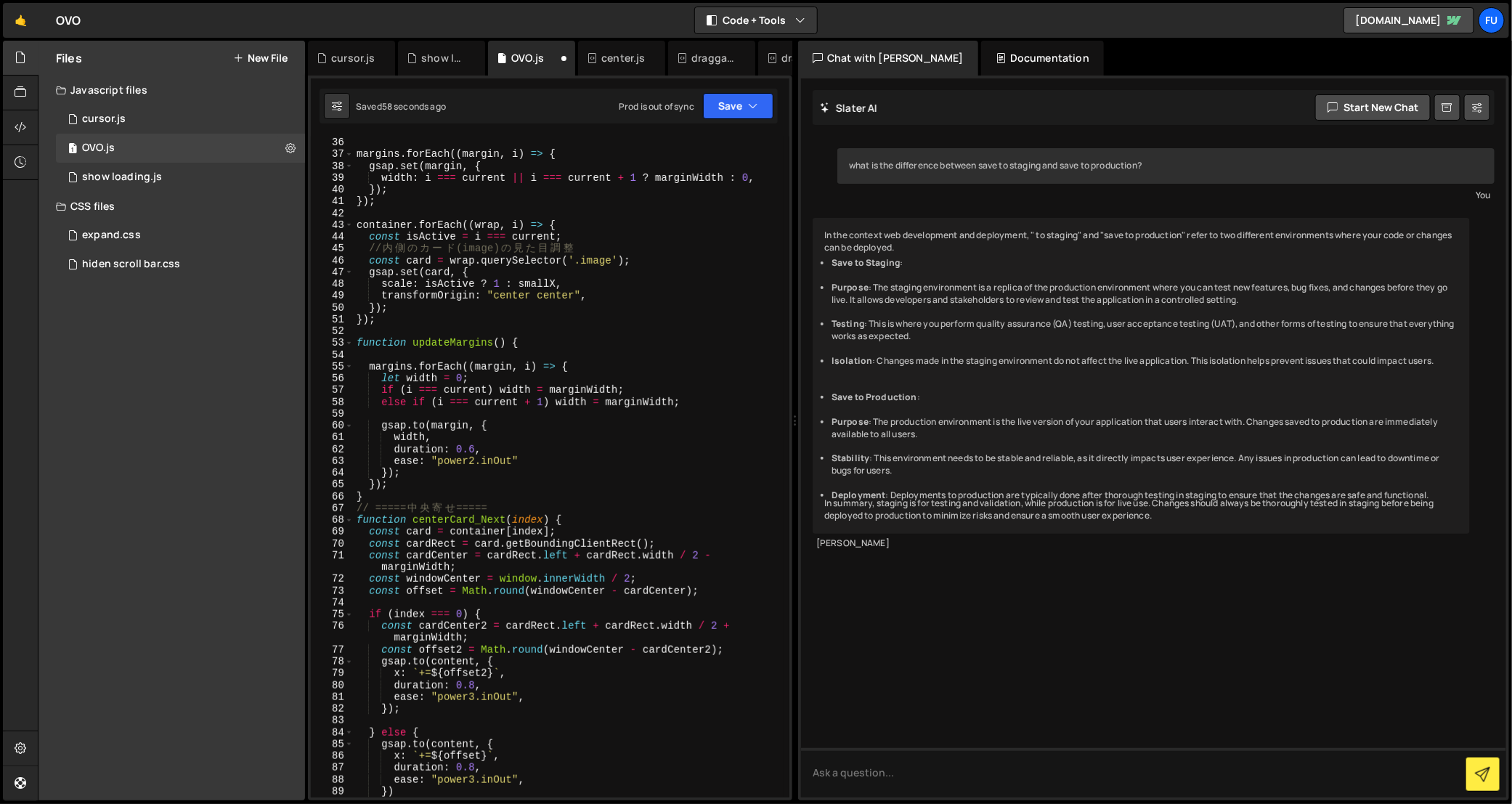
scroll to position [250, 0]
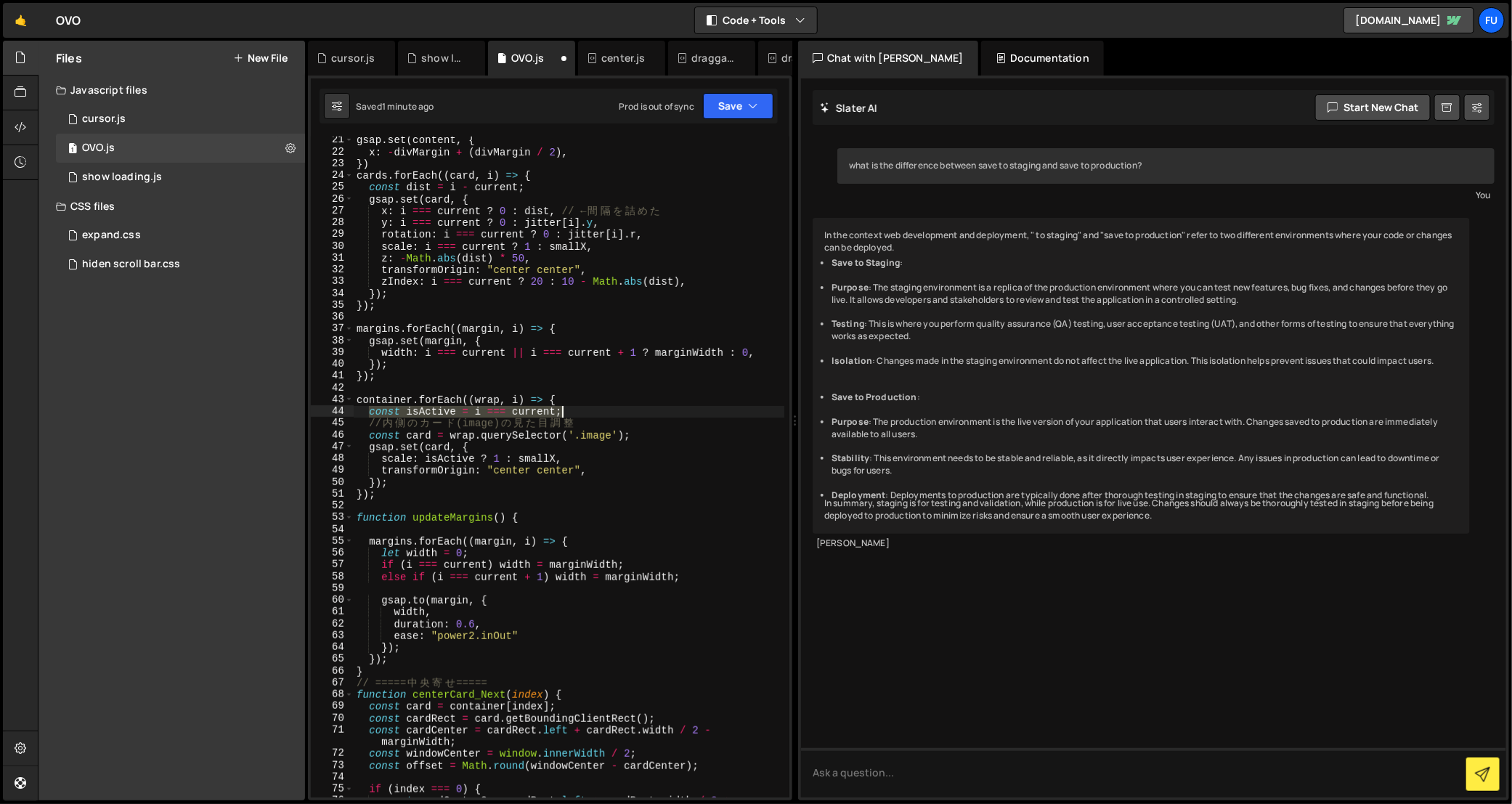
drag, startPoint x: 366, startPoint y: 414, endPoint x: 602, endPoint y: 409, distance: 236.1
click at [605, 407] on div "gsap . set ( content , { x : - divMargin + ( divMargin / 2 ) , }) cards . forEa…" at bounding box center [569, 483] width 431 height 698
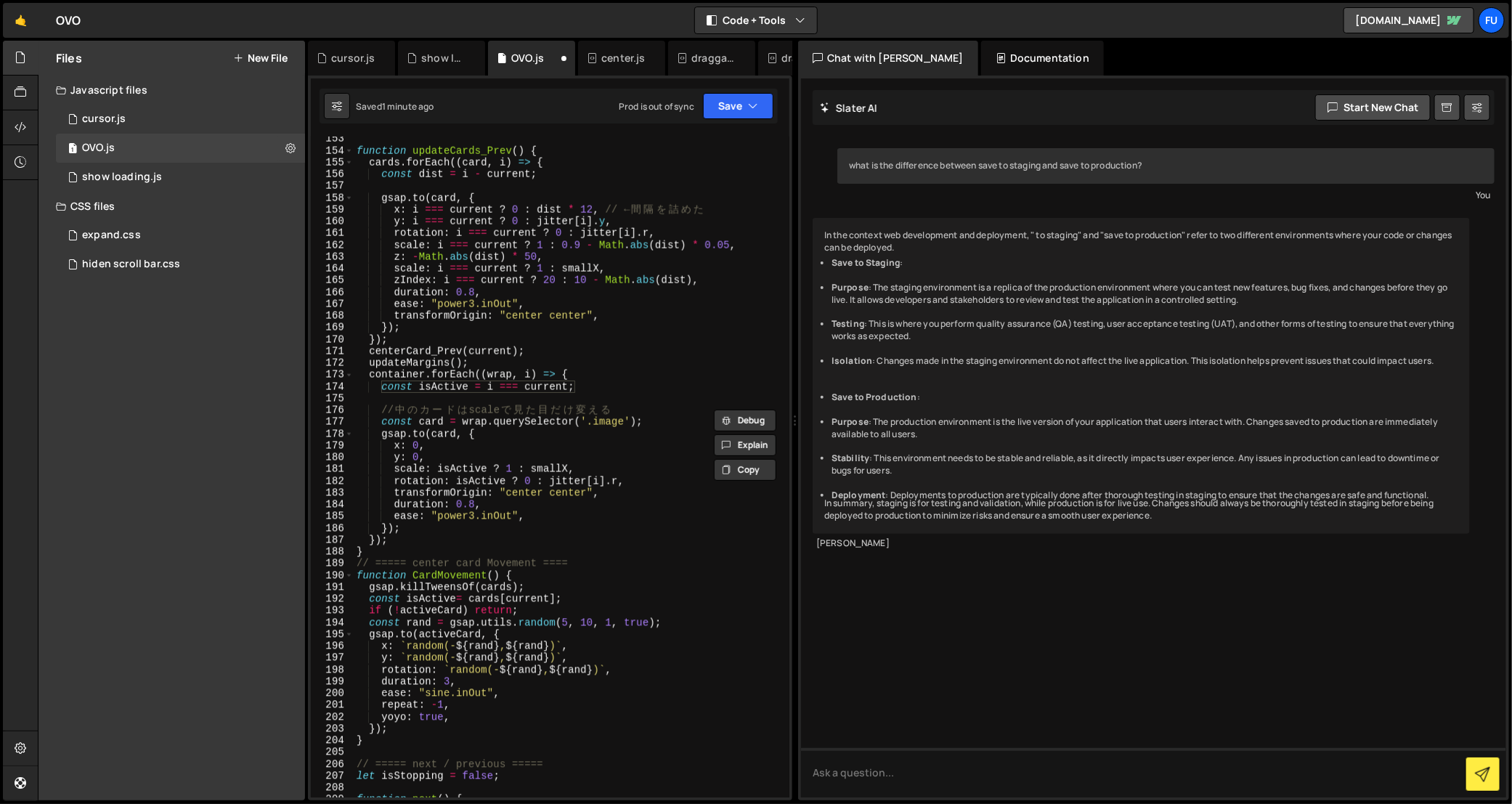
scroll to position [1945, 0]
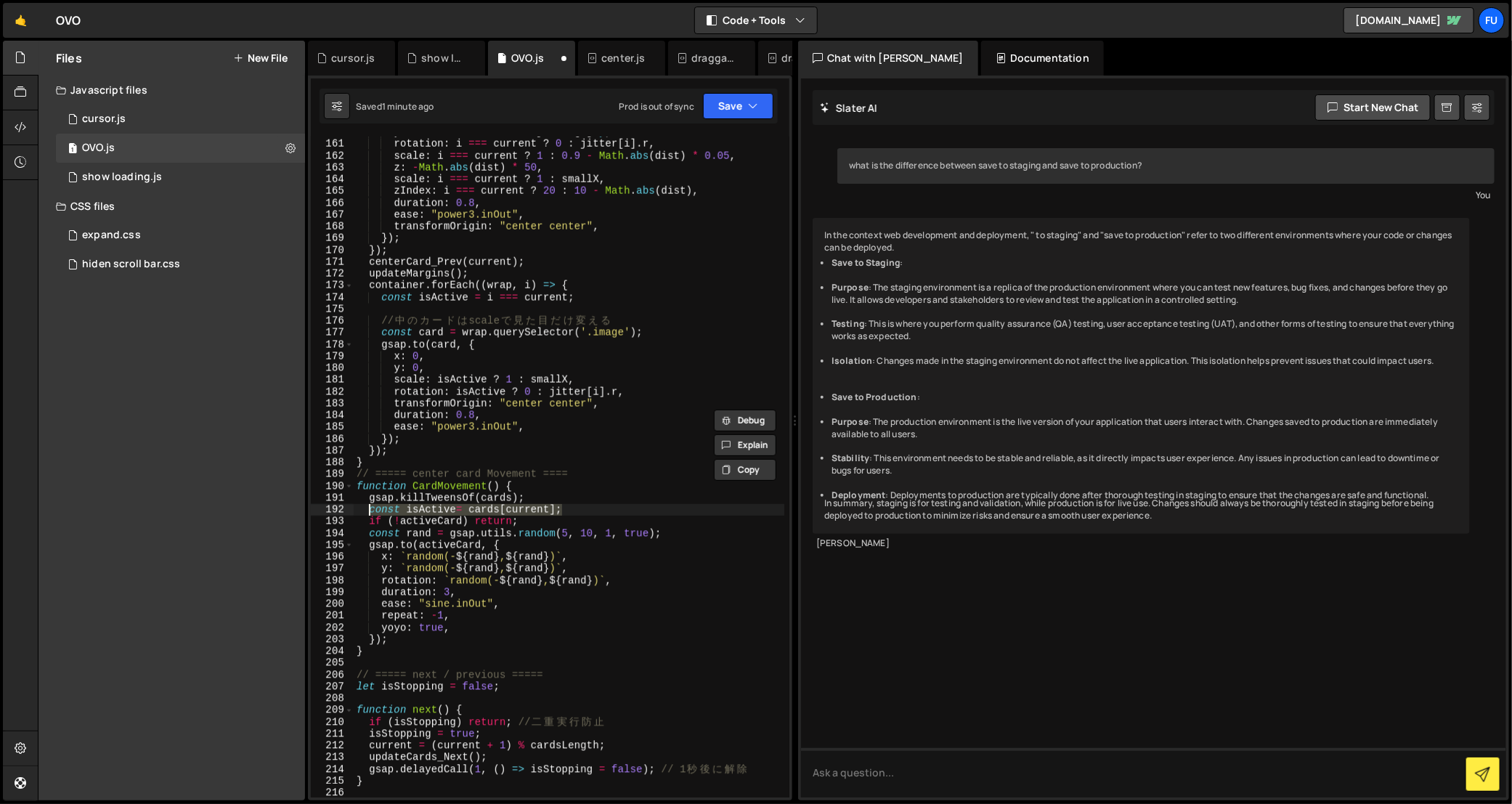
drag, startPoint x: 584, startPoint y: 512, endPoint x: 370, endPoint y: 512, distance: 214.0
click at [370, 512] on div "y : i === current ? 0 : jitter [ i ] . y , rotation : i === current ? 0 : jitte…" at bounding box center [569, 468] width 431 height 685
paste textarea "= i === current"
click at [523, 498] on div "y : i === current ? 0 : jitter [ i ] . y , rotation : i === current ? 0 : jitte…" at bounding box center [569, 468] width 431 height 685
click at [577, 512] on div "y : i === current ? 0 : jitter [ i ] . y , rotation : i === current ? 0 : jitte…" at bounding box center [569, 468] width 431 height 685
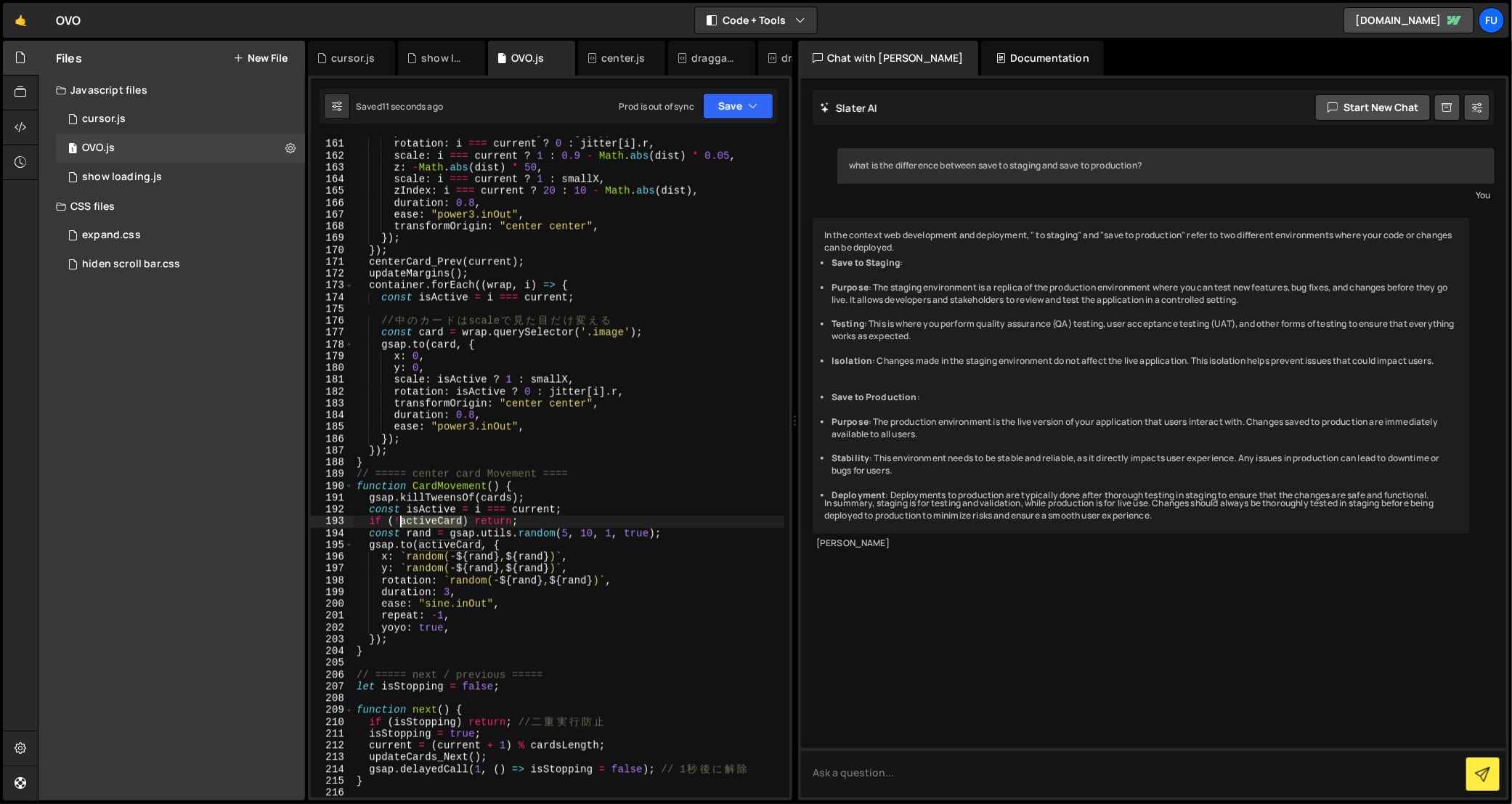
drag, startPoint x: 466, startPoint y: 523, endPoint x: 402, endPoint y: 525, distance: 64.0
click at [402, 525] on div "y : i === current ? 0 : jitter [ i ] . y , rotation : i === current ? 0 : jitte…" at bounding box center [569, 468] width 431 height 685
click at [622, 516] on div "y : i === current ? 0 : jitter [ i ] . y , rotation : i === current ? 0 : jitte…" at bounding box center [569, 468] width 431 height 685
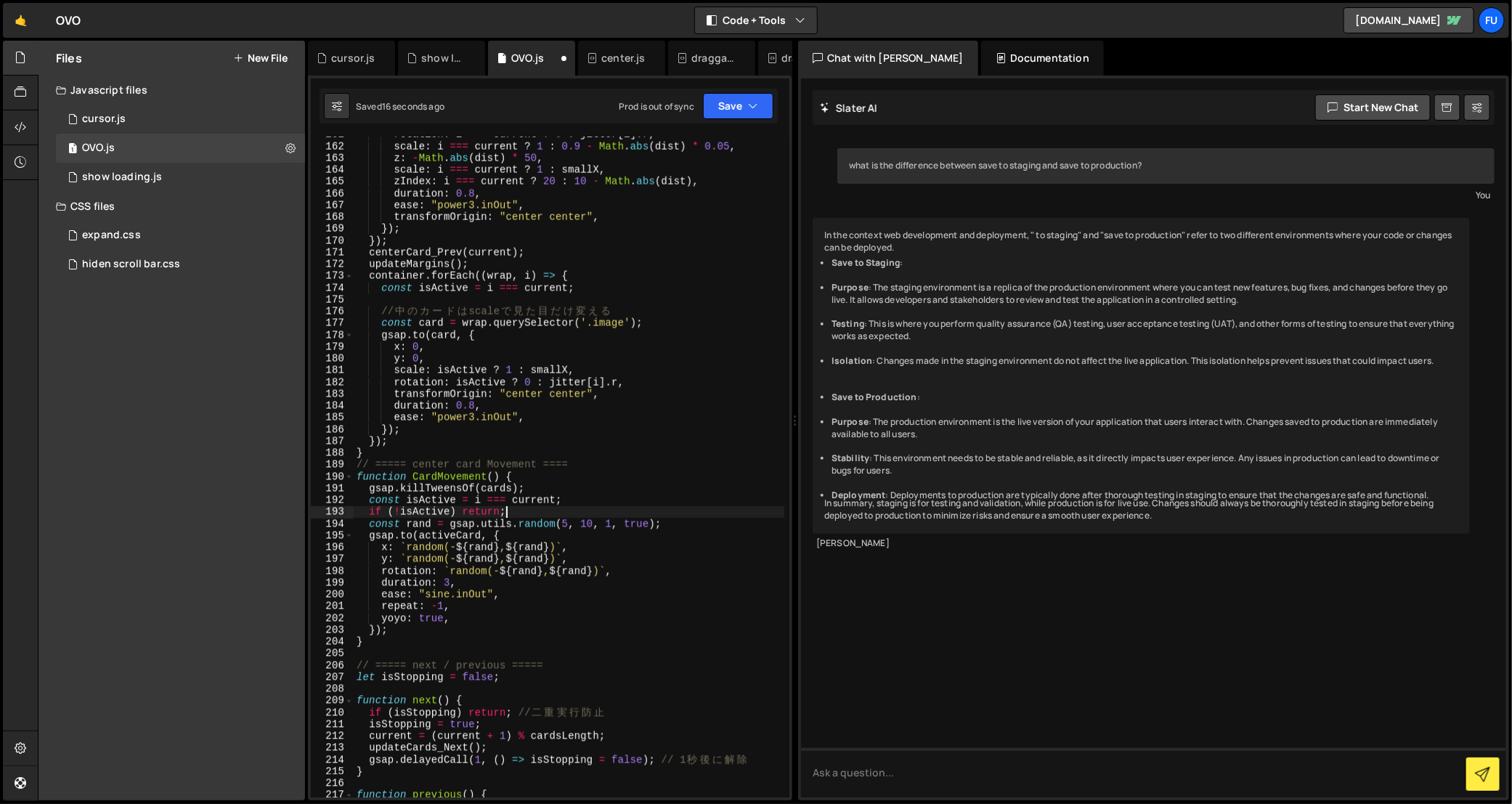
scroll to position [2034, 0]
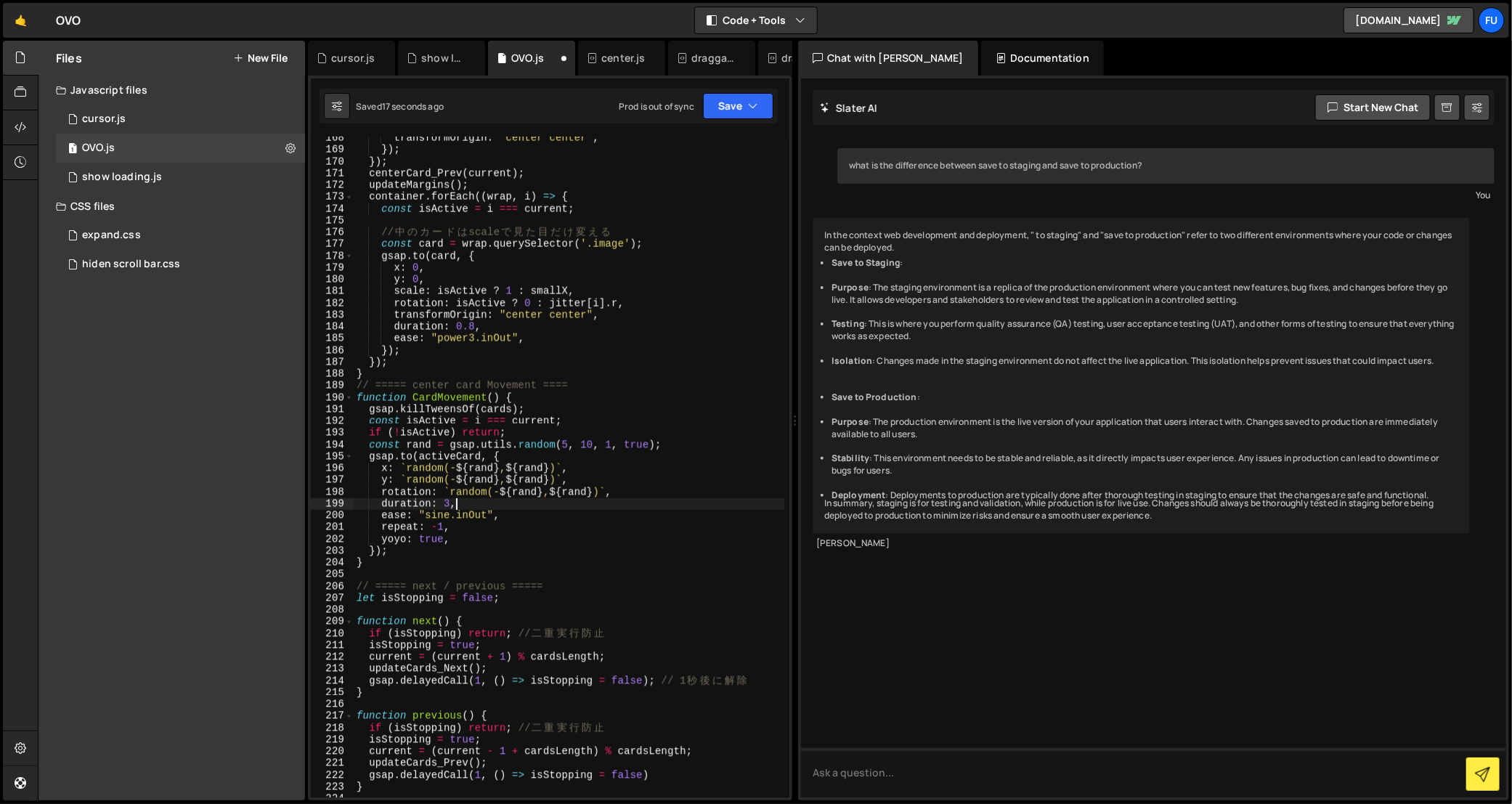
click at [504, 503] on div "transformOrigin : "center center" , }) ; }) ; centerCard_Prev ( current ) ; upd…" at bounding box center [569, 475] width 431 height 685
click at [515, 511] on div "transformOrigin : "center center" , }) ; }) ; centerCard_Prev ( current ) ; upd…" at bounding box center [569, 475] width 431 height 685
drag, startPoint x: 452, startPoint y: 458, endPoint x: 428, endPoint y: 458, distance: 24.0
click at [428, 458] on div "transformOrigin : "center center" , }) ; }) ; centerCard_Prev ( current ) ; upd…" at bounding box center [569, 475] width 431 height 685
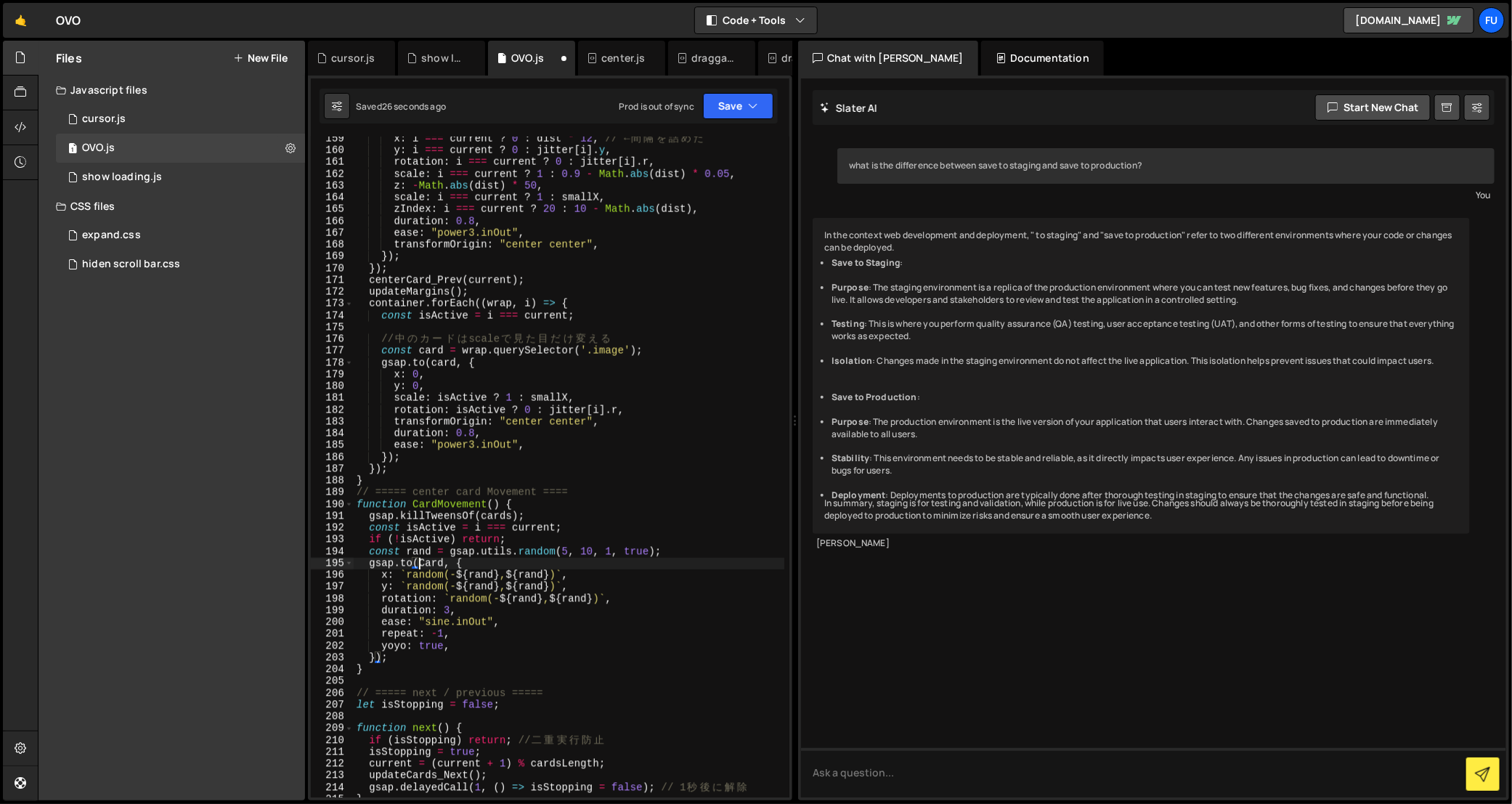
scroll to position [1930, 0]
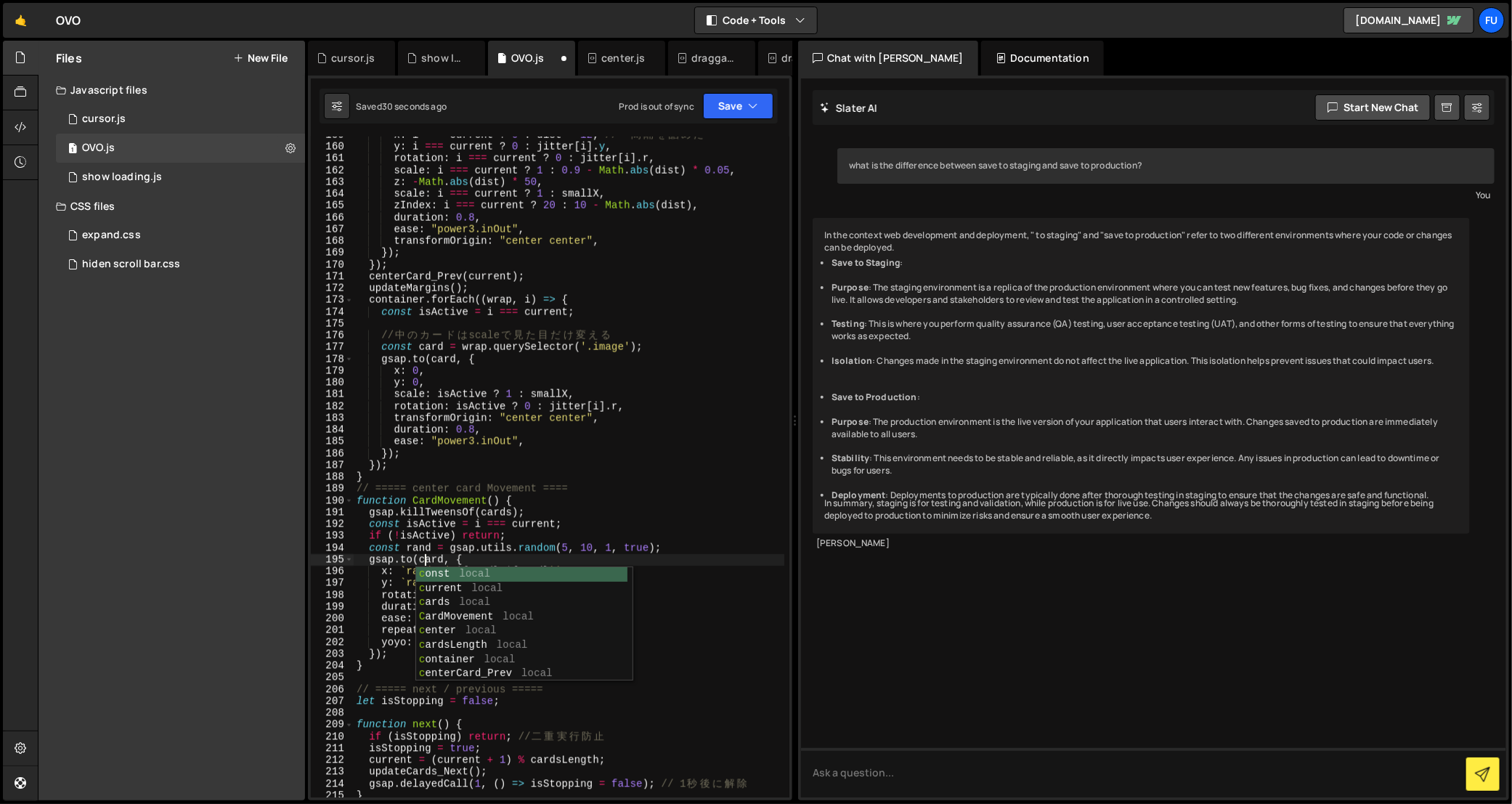
click at [617, 469] on div "x : i === current ? 0 : dist * 12 , // ← 間 隔 を 詰 め た y : i === current ? 0 : ji…" at bounding box center [569, 472] width 431 height 685
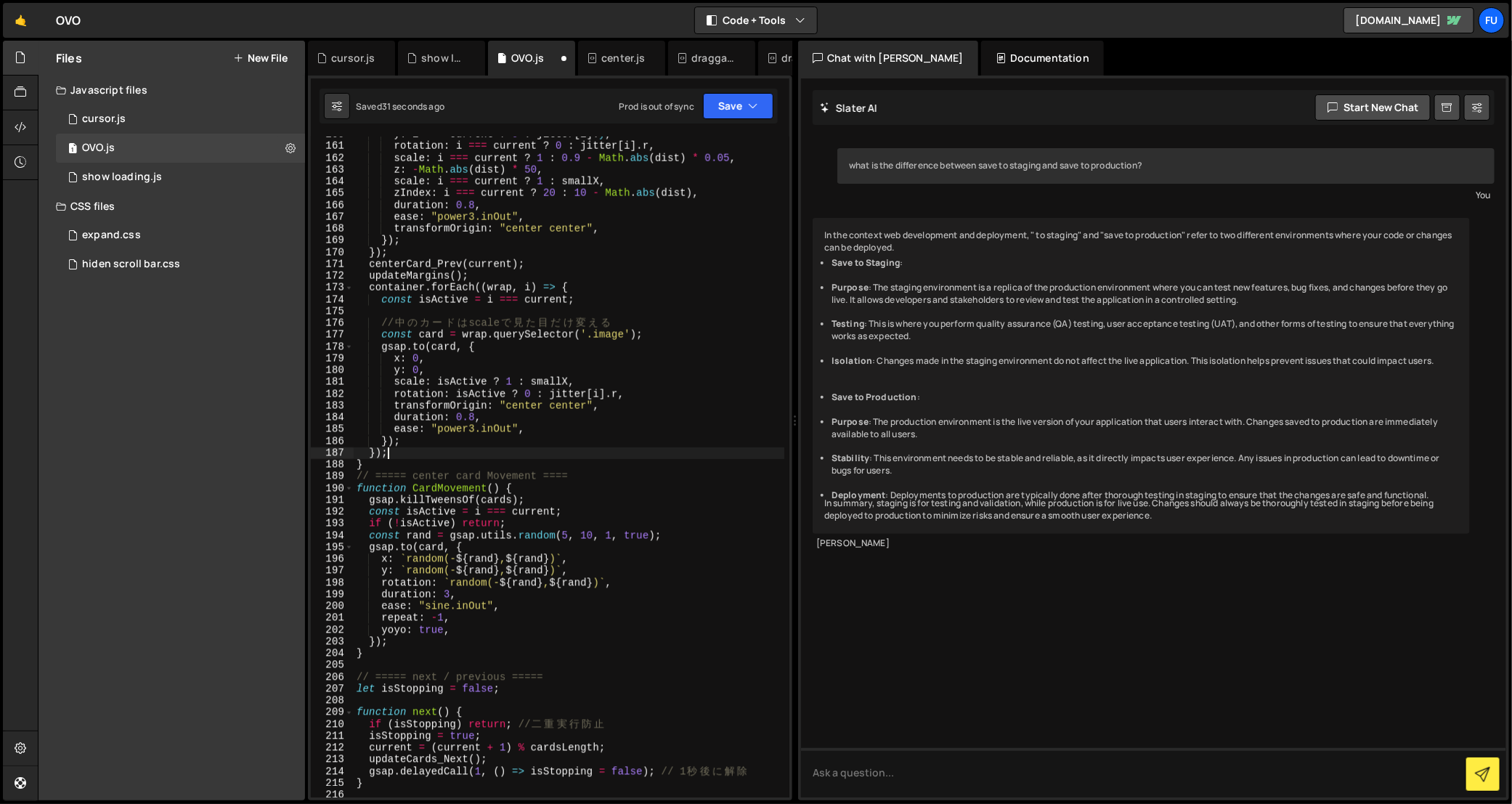
scroll to position [1944, 0]
click at [732, 119] on div "Upgrade to Edit Save Save to Staging S Saved 32 seconds ago Save to Production …" at bounding box center [738, 106] width 71 height 26
click at [737, 101] on button "Save" at bounding box center [738, 106] width 71 height 26
click at [737, 141] on div "Save to Staging S" at bounding box center [689, 141] width 151 height 15
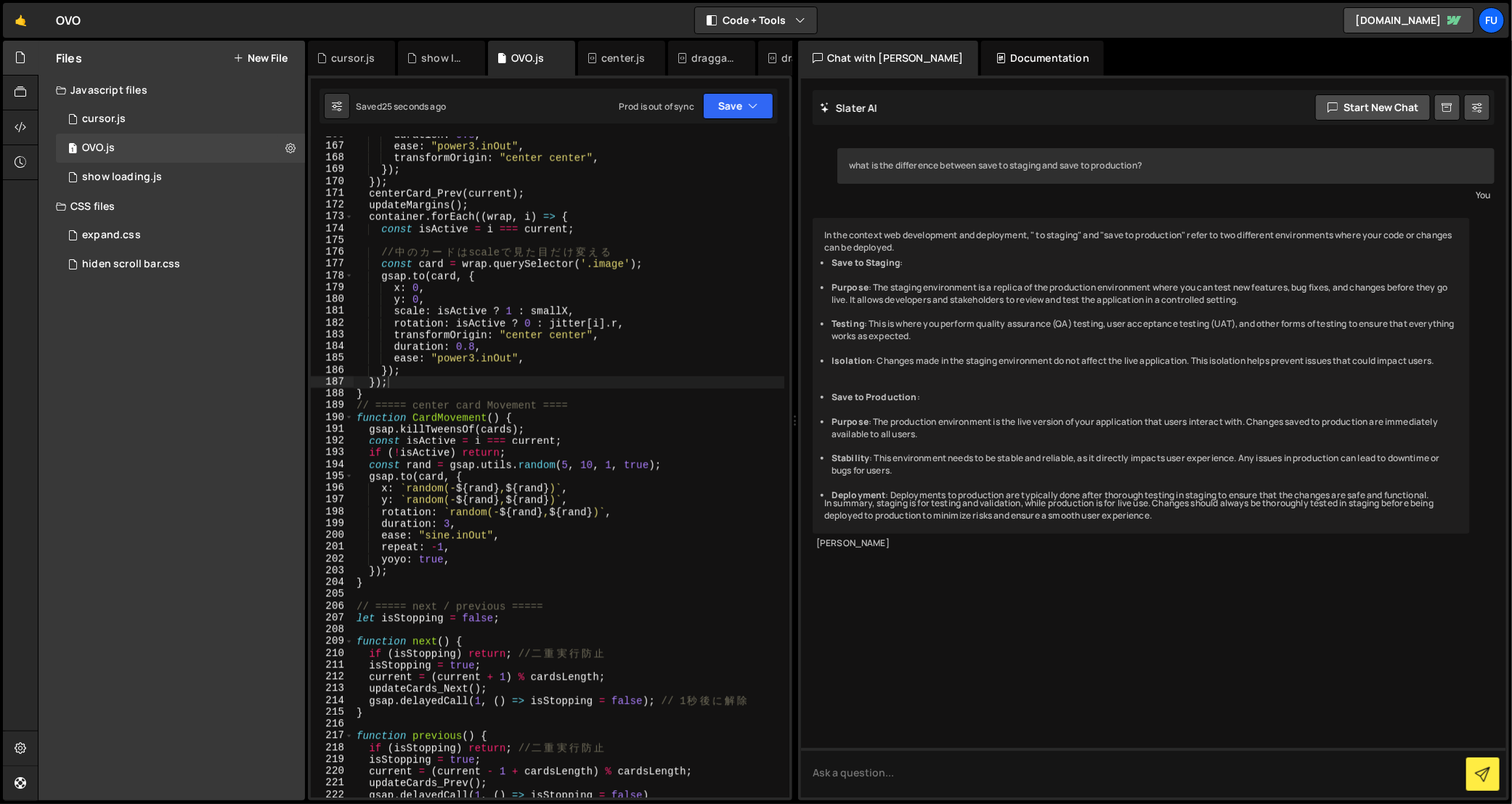
scroll to position [2014, 0]
drag, startPoint x: 408, startPoint y: 415, endPoint x: 498, endPoint y: 411, distance: 90.1
click at [498, 411] on div "duration : 0.8 , ease : "power3.inOut" , transformOrigin : "center center" , })…" at bounding box center [569, 471] width 431 height 685
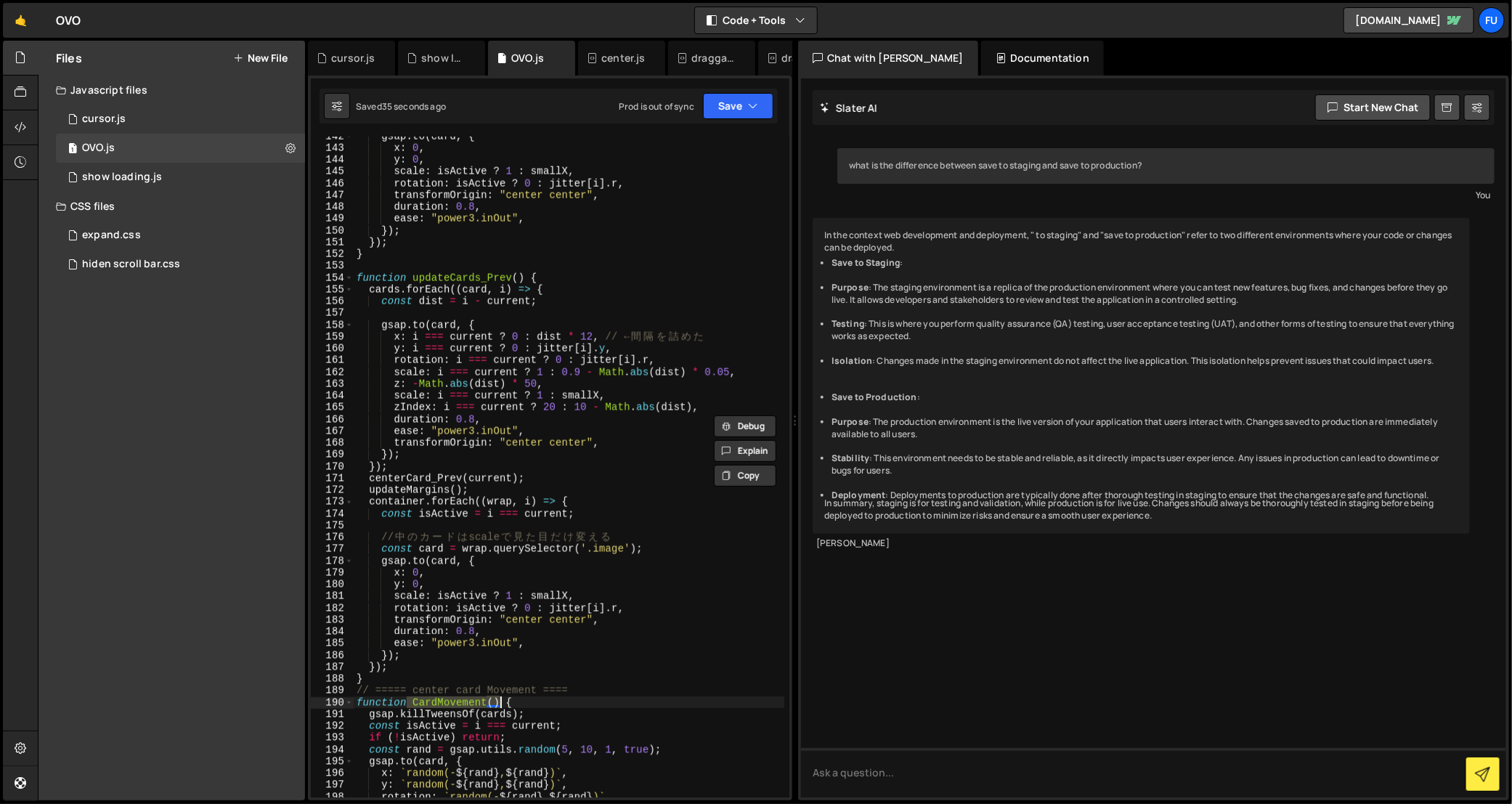
scroll to position [1793, 0]
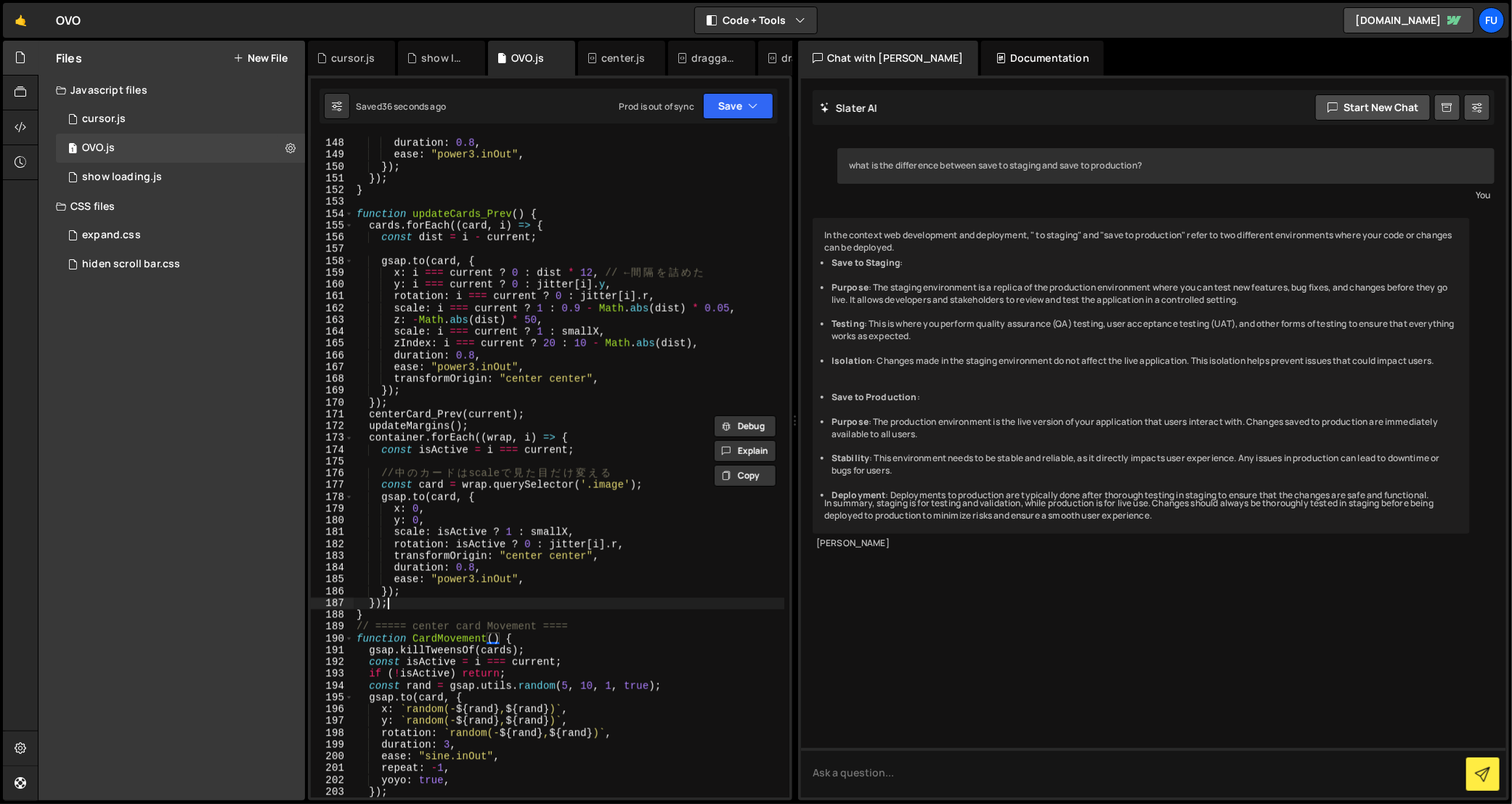
click at [415, 598] on div "transformOrigin : "center center" , duration : 0.8 , ease : "power3.inOut" , })…" at bounding box center [569, 468] width 431 height 685
click at [451, 593] on div "transformOrigin : "center center" , duration : 0.8 , ease : "power3.inOut" , })…" at bounding box center [569, 468] width 431 height 685
type textarea "});"
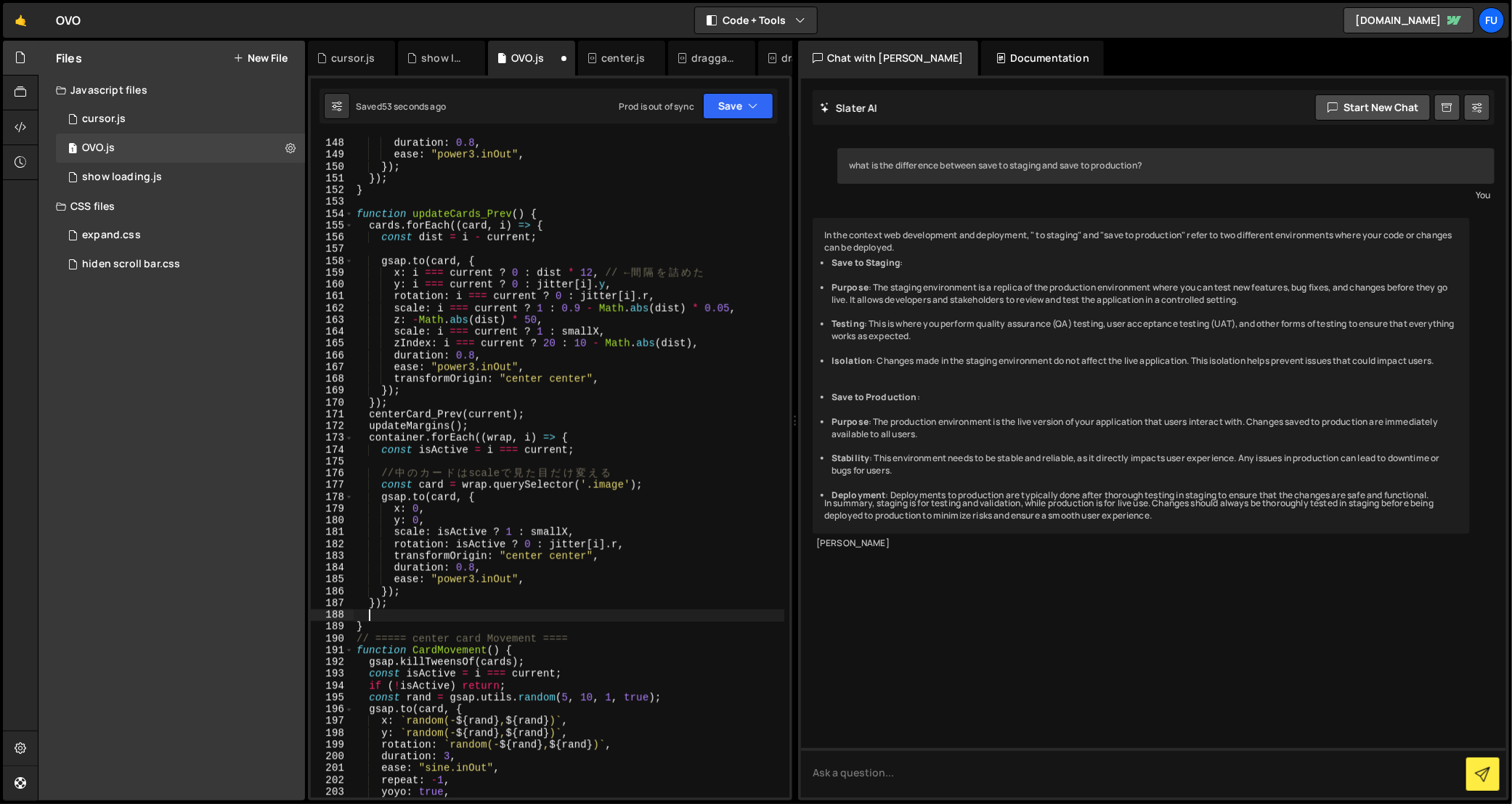
paste textarea "CardMovement()"
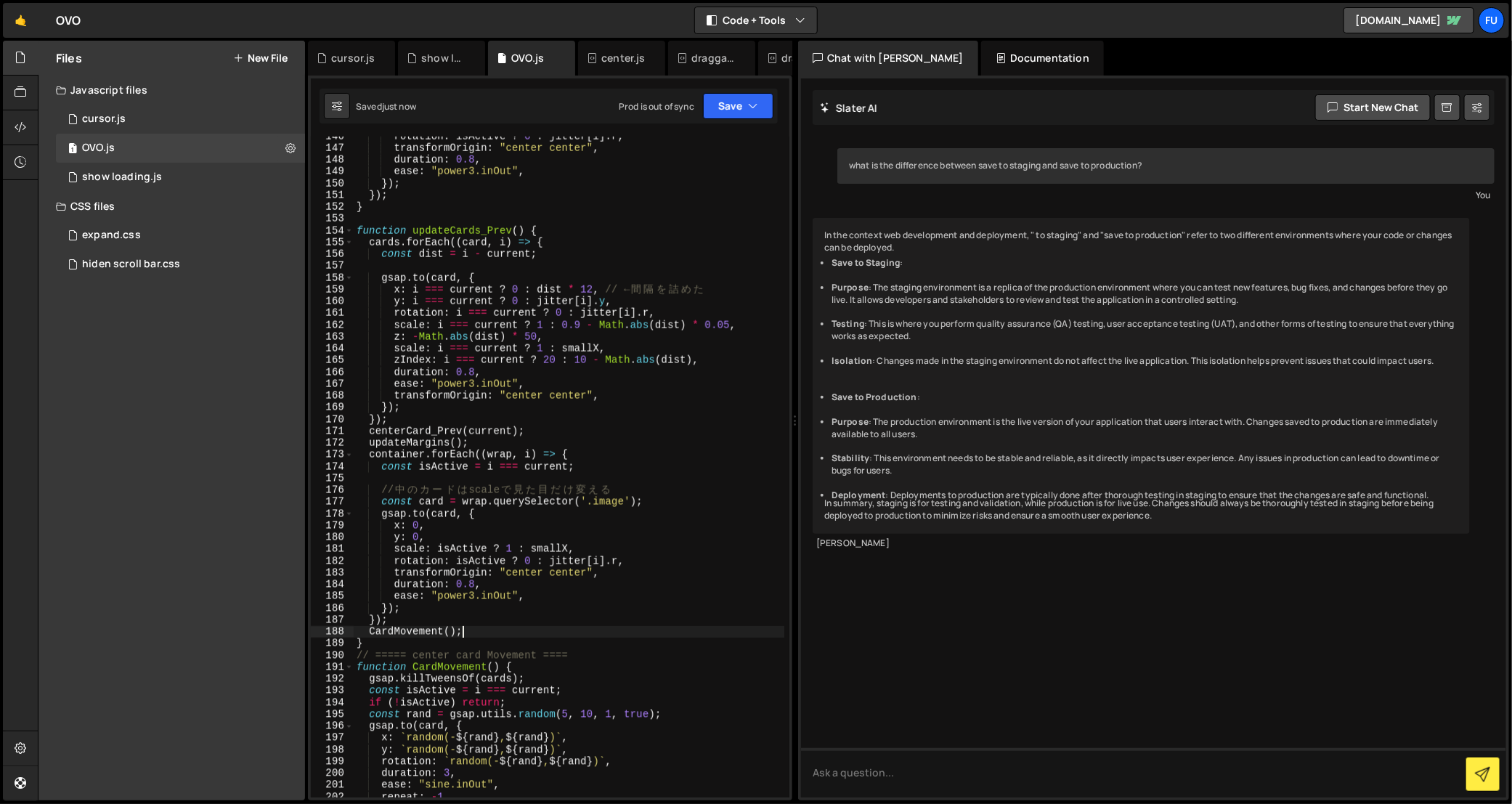
scroll to position [1414, 0]
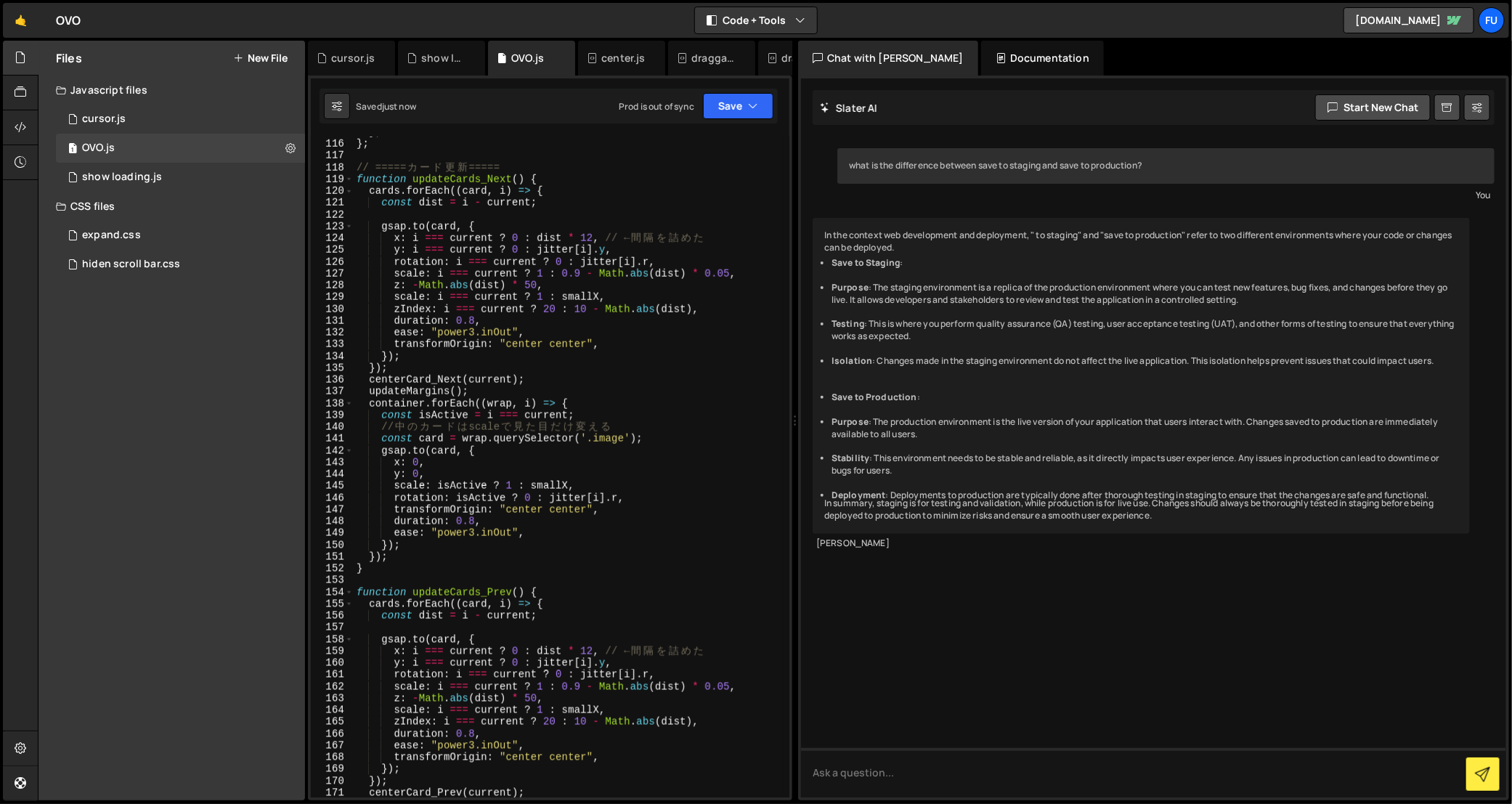
click at [396, 554] on div "} ; } ; // ===== カ ー ド 更 新 ===== function updateCards_Next ( ) { cards . forEac…" at bounding box center [569, 468] width 431 height 685
type textarea "});"
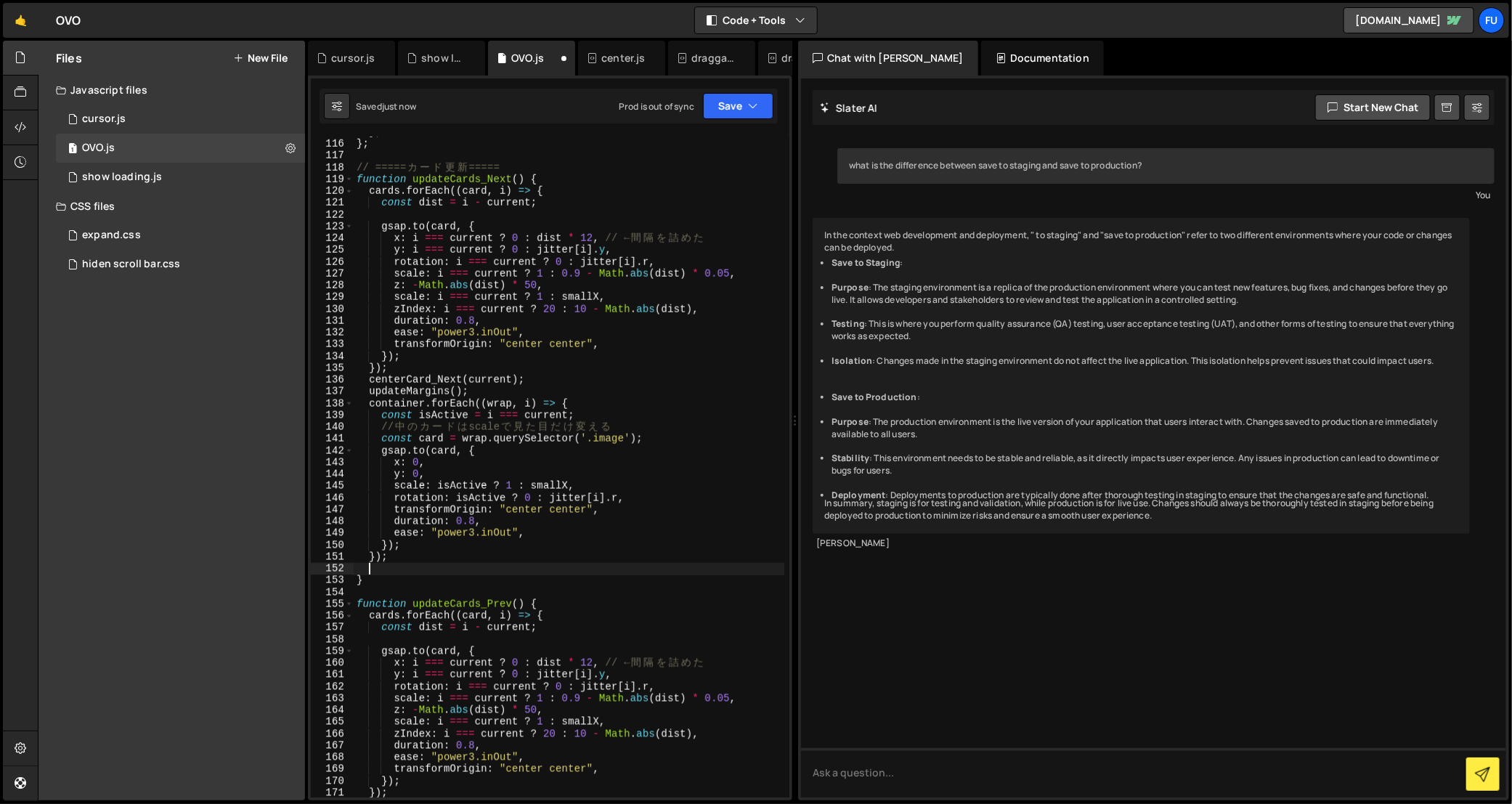
paste textarea "CardMovement()"
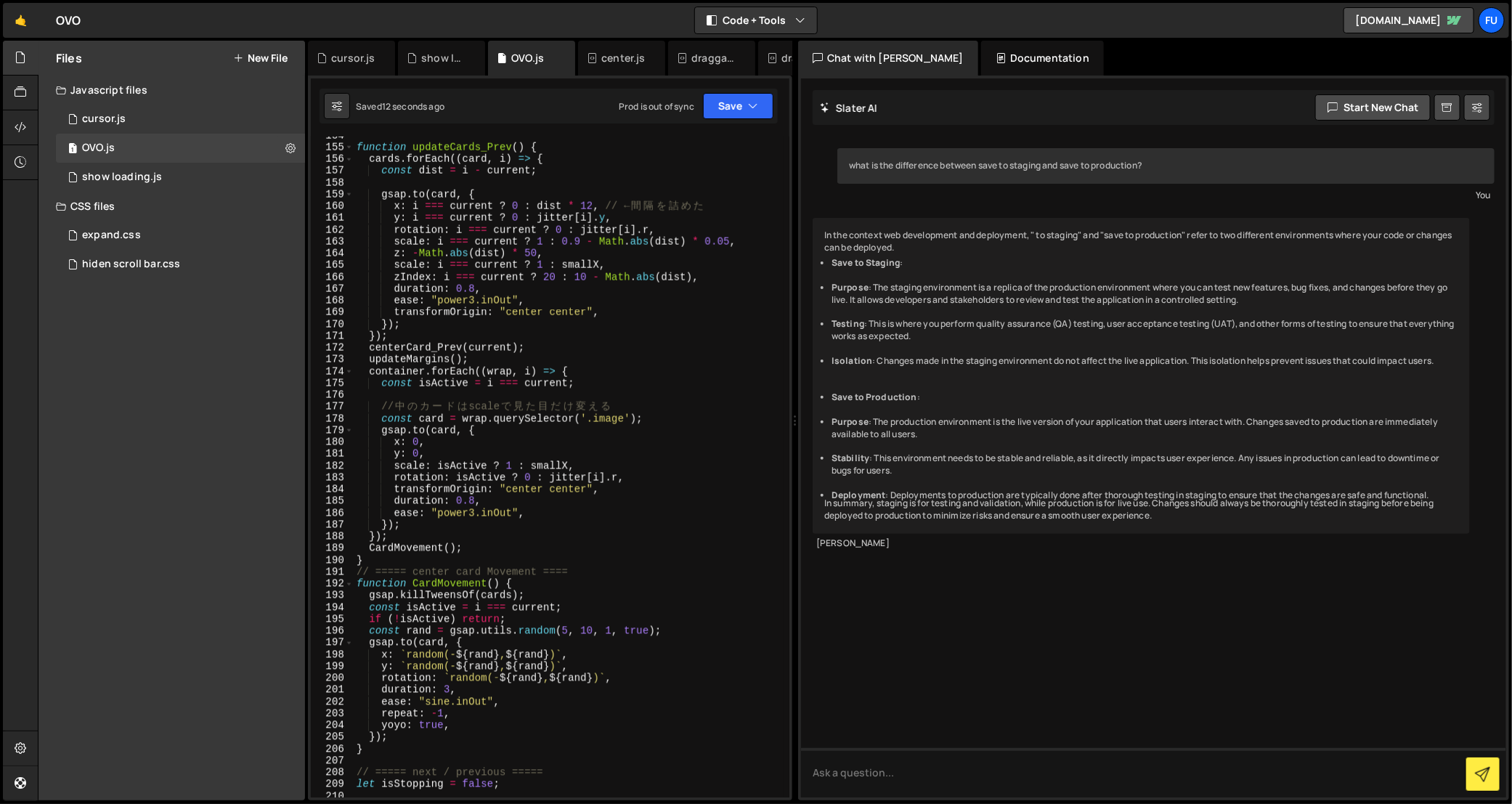
scroll to position [2089, 0]
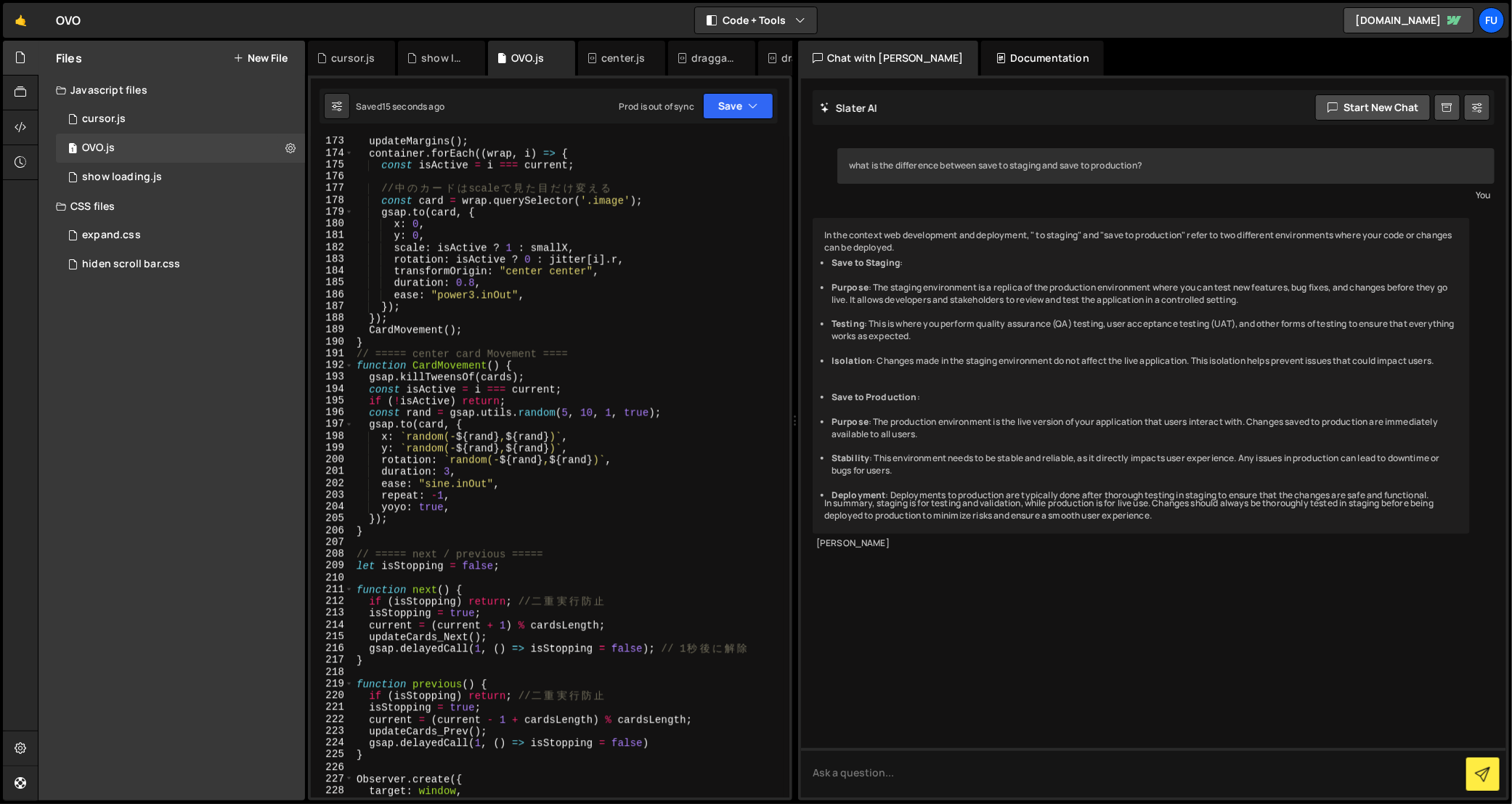
click at [480, 391] on div "updateMargins ( ) ; container . forEach (( wrap , i ) => { const isActive = i =…" at bounding box center [569, 478] width 431 height 685
click at [766, 100] on button "Save" at bounding box center [738, 106] width 71 height 26
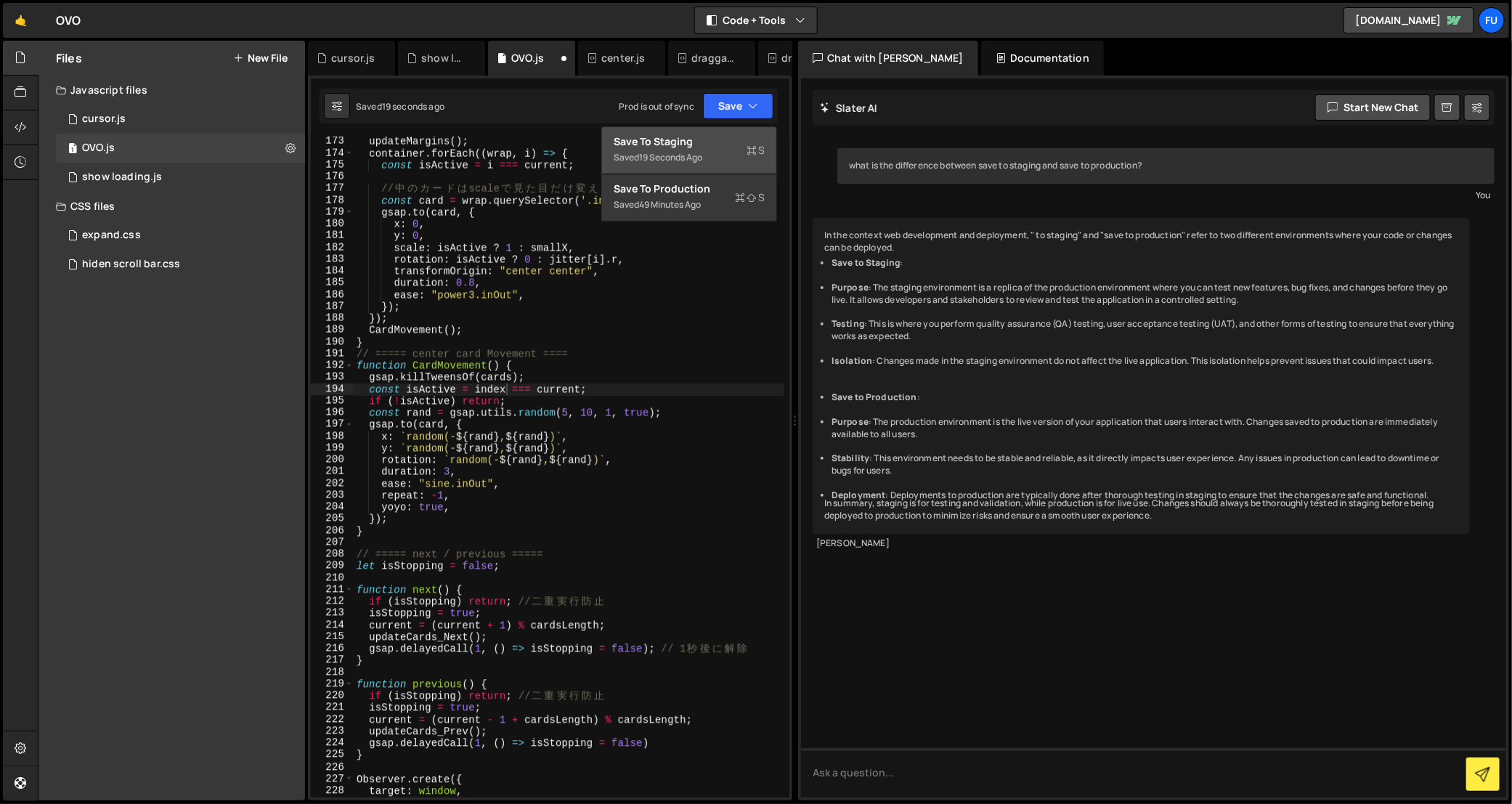
click at [758, 127] on button "Save to Staging S Saved 19 seconds ago" at bounding box center [689, 150] width 174 height 47
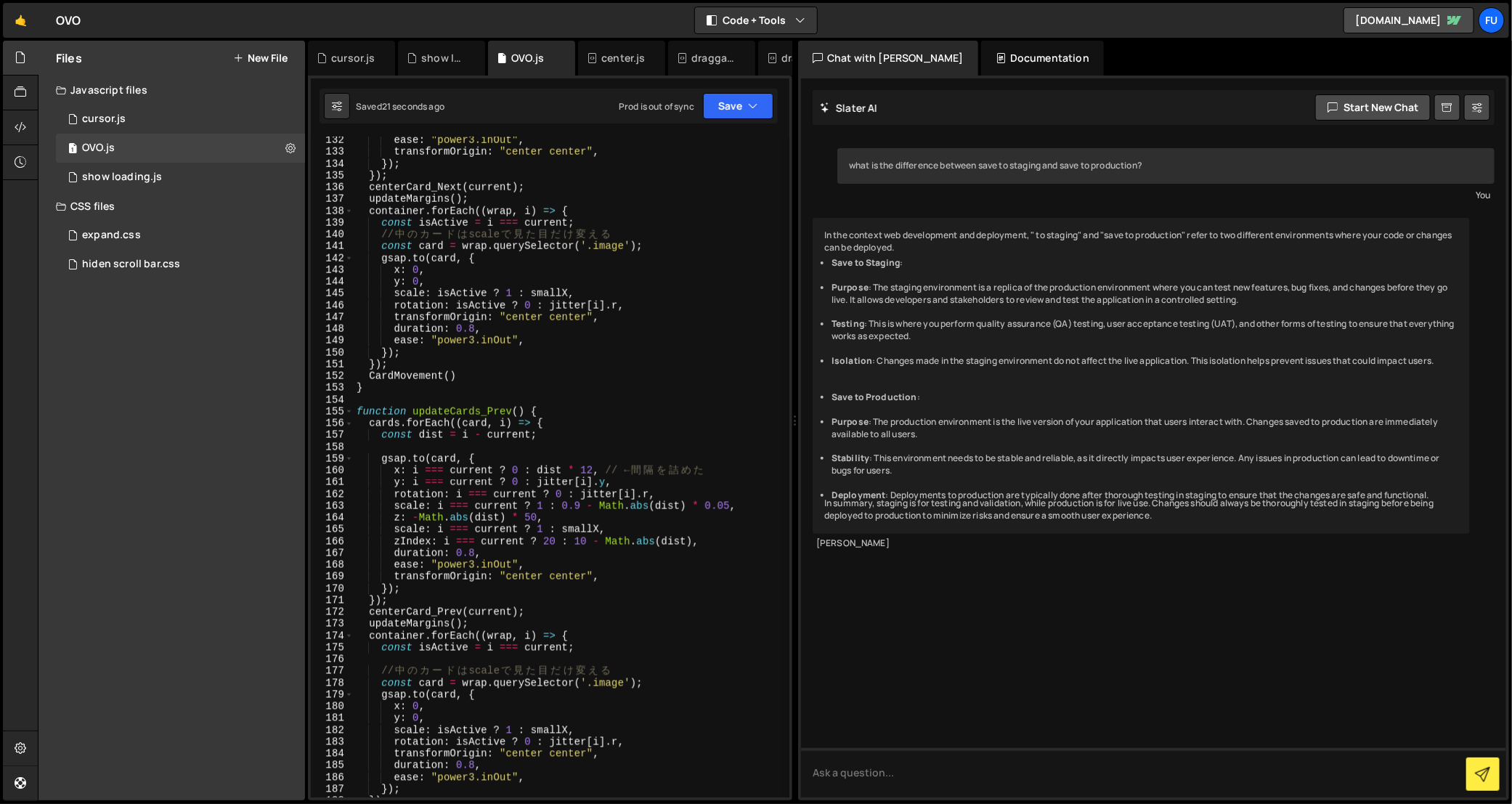
scroll to position [2065, 0]
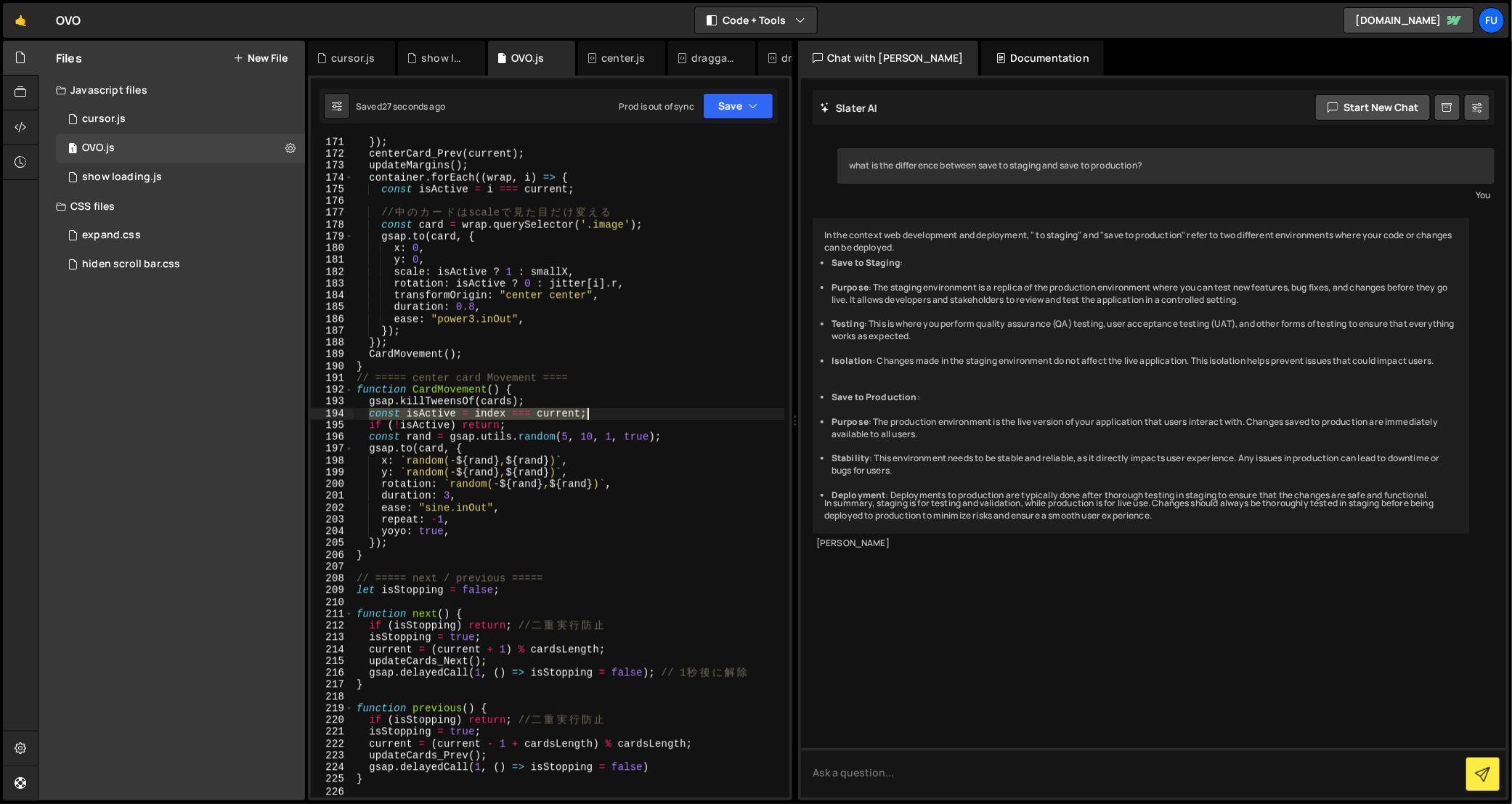
drag, startPoint x: 371, startPoint y: 411, endPoint x: 590, endPoint y: 412, distance: 219.0
click at [590, 412] on div "}) ; centerCard_Prev ( current ) ; updateMargins ( ) ; container . forEach (( w…" at bounding box center [569, 479] width 431 height 685
click at [514, 419] on div "}) ; centerCard_Prev ( current ) ; updateMargins ( ) ; container . forEach (( w…" at bounding box center [569, 467] width 431 height 661
click at [500, 410] on div "}) ; centerCard_Prev ( current ) ; updateMargins ( ) ; container . forEach (( w…" at bounding box center [569, 479] width 431 height 685
click at [627, 415] on div "}) ; centerCard_Prev ( current ) ; updateMargins ( ) ; container . forEach (( w…" at bounding box center [569, 479] width 431 height 685
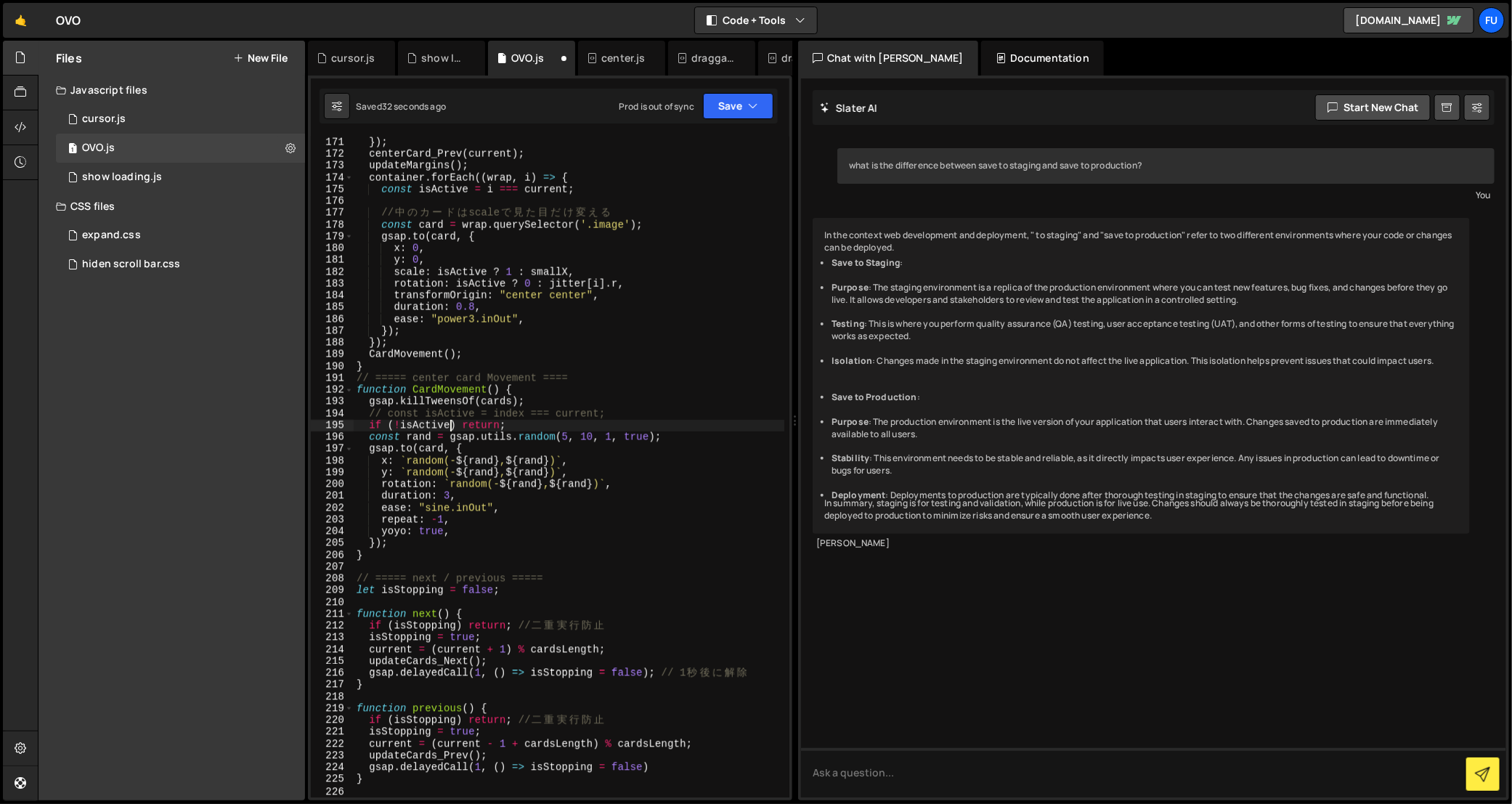
click at [449, 427] on div "}) ; centerCard_Prev ( current ) ; updateMargins ( ) ; container . forEach (( w…" at bounding box center [569, 479] width 431 height 685
click at [610, 428] on div "}) ; centerCard_Prev ( current ) ; updateMargins ( ) ; container . forEach (( w…" at bounding box center [569, 479] width 431 height 685
click at [395, 426] on div "}) ; centerCard_Prev ( current ) ; updateMargins ( ) ; container . forEach (( w…" at bounding box center [569, 479] width 431 height 685
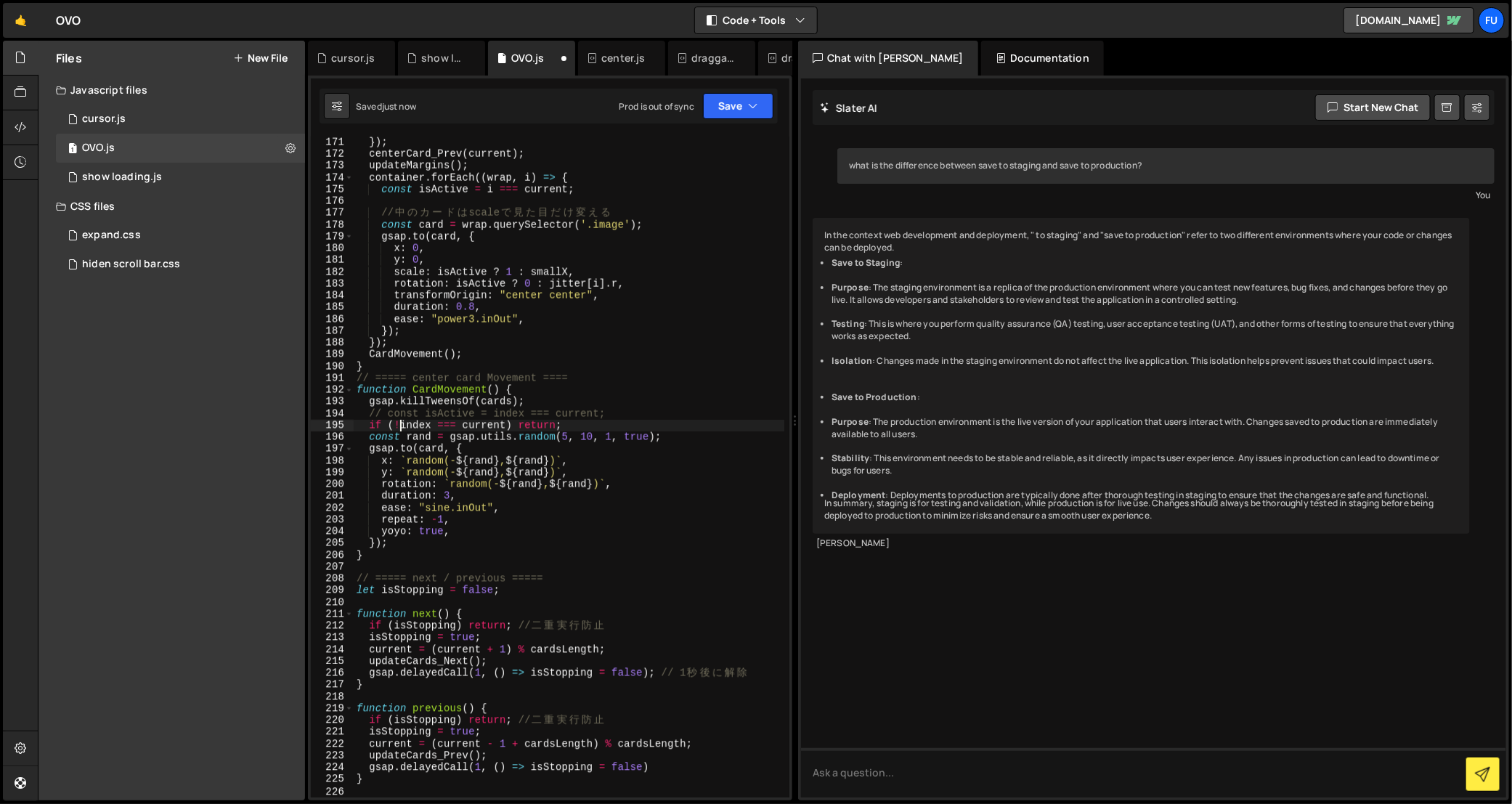
click at [666, 415] on div "}) ; centerCard_Prev ( current ) ; updateMargins ( ) ; container . forEach (( w…" at bounding box center [569, 479] width 431 height 685
click at [621, 424] on div "}) ; centerCard_Prev ( current ) ; updateMargins ( ) ; container . forEach (( w…" at bounding box center [569, 479] width 431 height 685
drag, startPoint x: 576, startPoint y: 422, endPoint x: 348, endPoint y: 430, distance: 228.1
click at [348, 430] on div "if (!index === current) return; 171 172 173 174 175 176 177 178 179 180 181 182…" at bounding box center [550, 467] width 479 height 661
click at [402, 420] on div "}) ; centerCard_Prev ( current ) ; updateMargins ( ) ; container . forEach (( w…" at bounding box center [569, 467] width 431 height 661
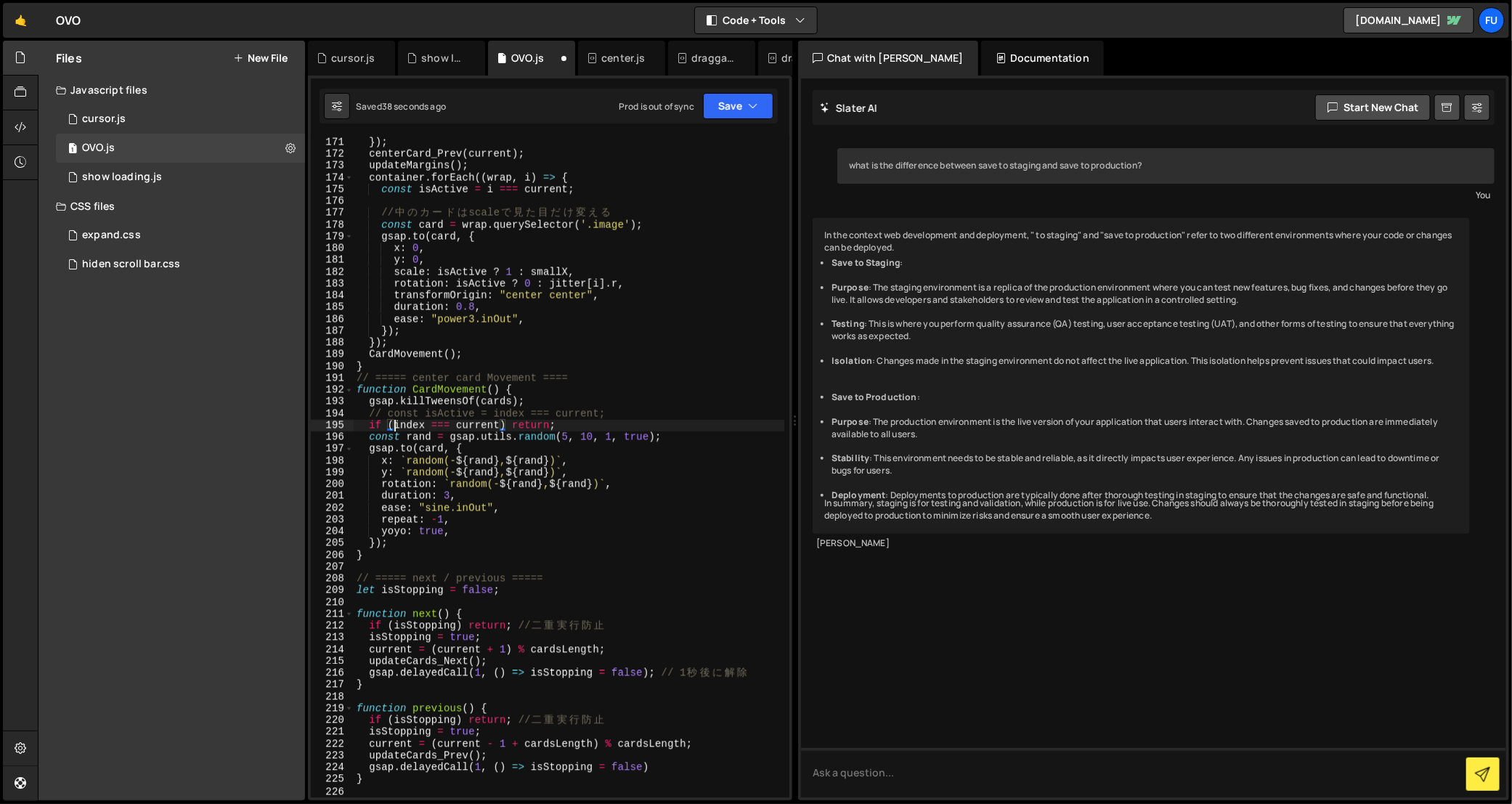
click at [432, 423] on div "}) ; centerCard_Prev ( current ) ; updateMargins ( ) ; container . forEach (( w…" at bounding box center [569, 479] width 431 height 685
type textarea "！"
click at [758, 112] on button "Save" at bounding box center [738, 106] width 71 height 26
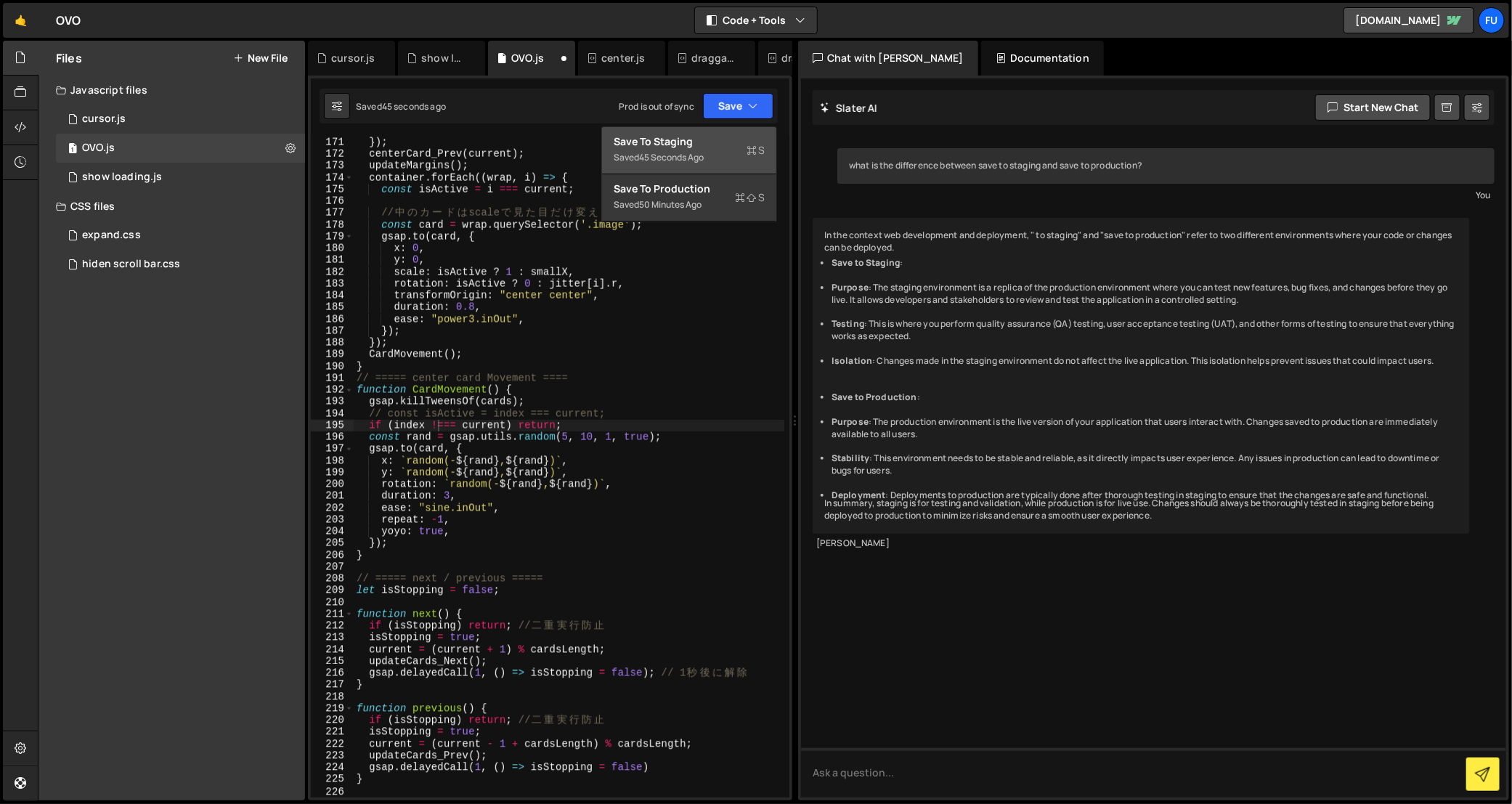
click at [749, 153] on icon at bounding box center [751, 150] width 11 height 15
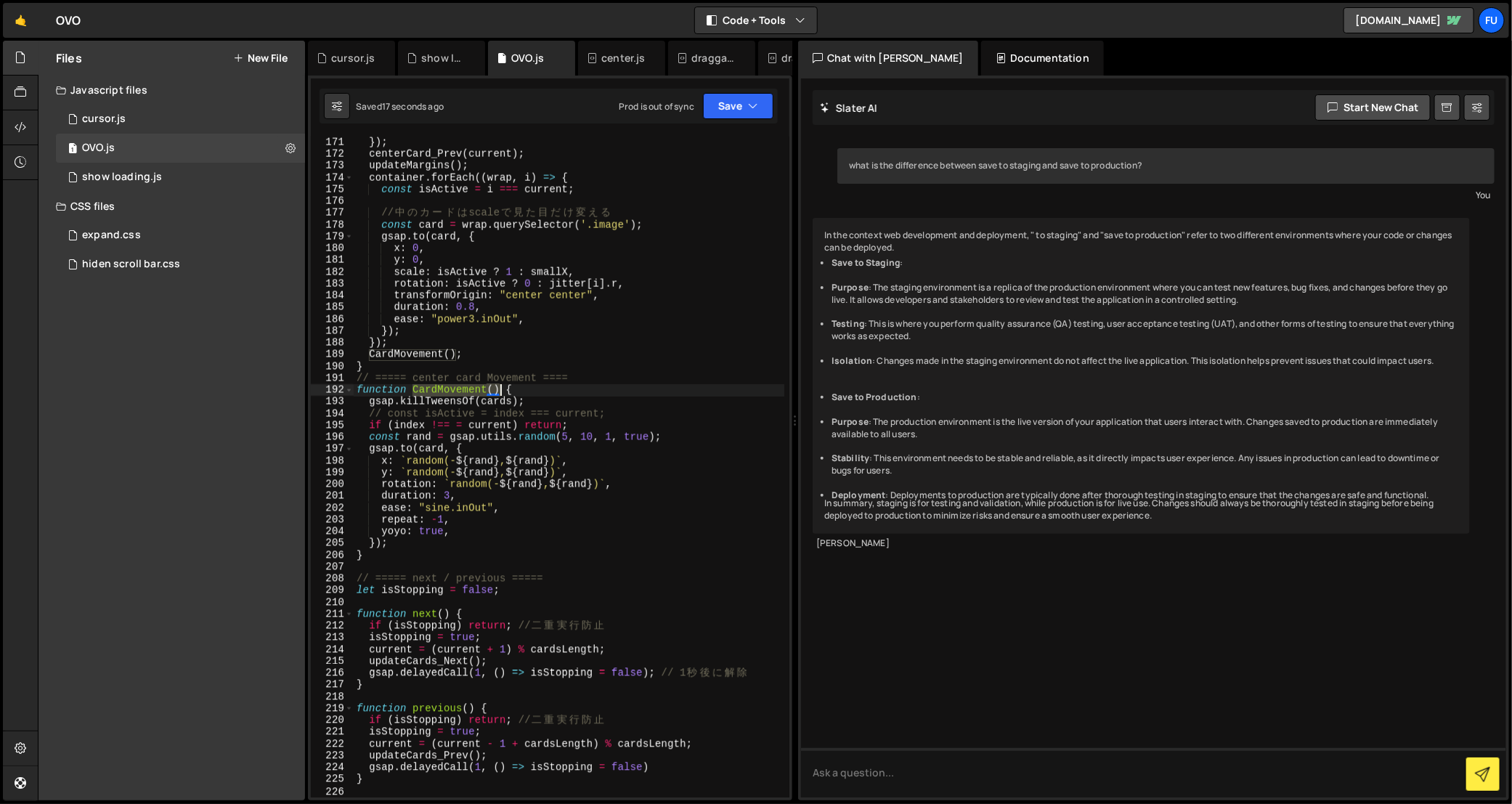
drag, startPoint x: 411, startPoint y: 395, endPoint x: 498, endPoint y: 391, distance: 87.1
click at [498, 391] on div "}) ; centerCard_Prev ( current ) ; updateMargins ( ) ; container . forEach (( w…" at bounding box center [569, 479] width 431 height 685
click at [525, 381] on div "}) ; centerCard_Prev ( current ) ; updateMargins ( ) ; container . forEach (( w…" at bounding box center [569, 479] width 431 height 685
type textarea "// ===== center card Movement ===="
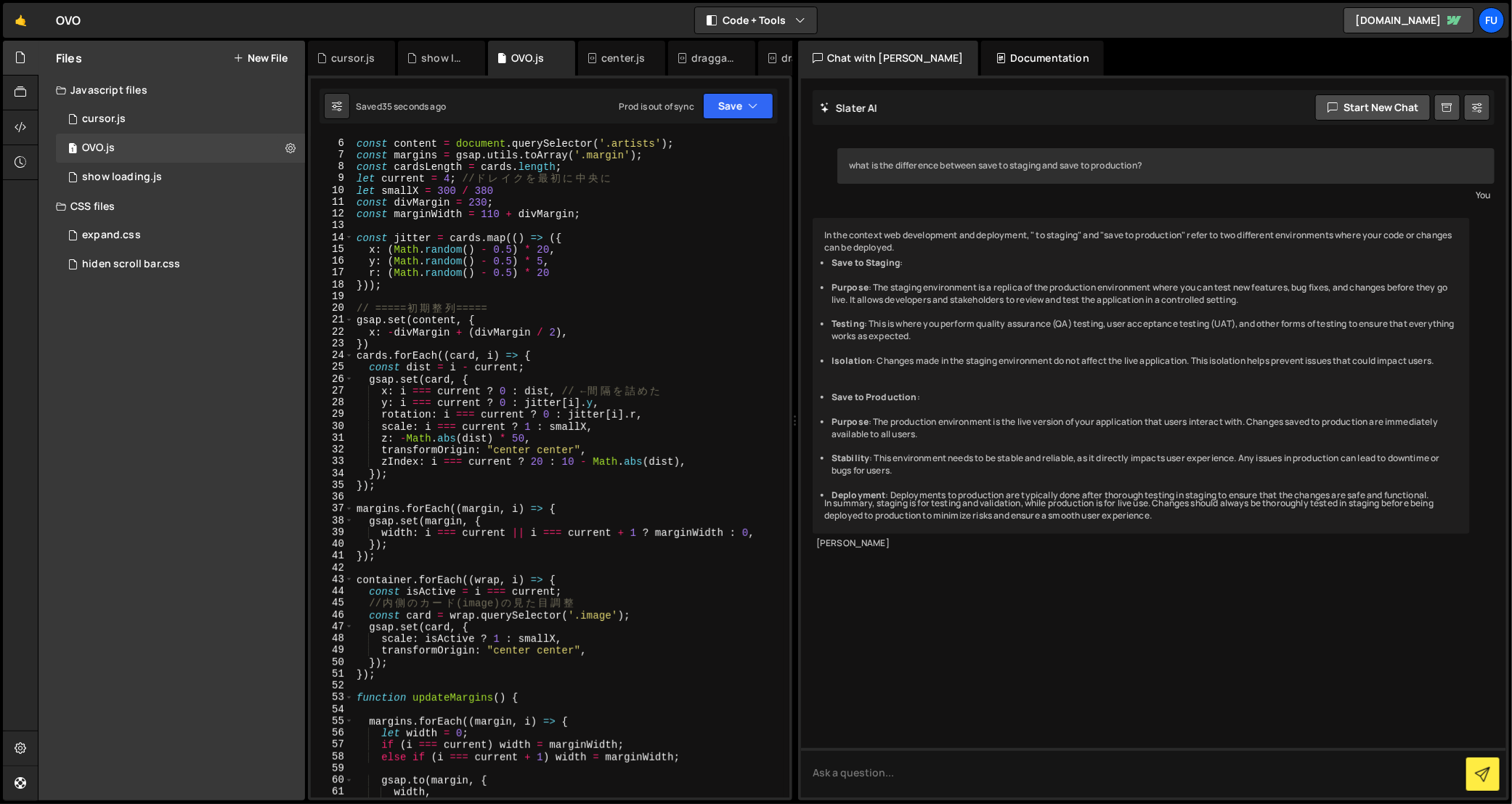
scroll to position [70, 0]
click at [360, 680] on div "const container = gsap . utils . toArray ( '.div' ) ; const content = document …" at bounding box center [569, 468] width 431 height 685
type textarea "});"
click at [382, 565] on div "const container = gsap . utils . toArray ( '.div' ) ; const content = document …" at bounding box center [569, 468] width 431 height 685
click at [384, 554] on div "const container = gsap . utils . toArray ( '.div' ) ; const content = document …" at bounding box center [569, 468] width 431 height 685
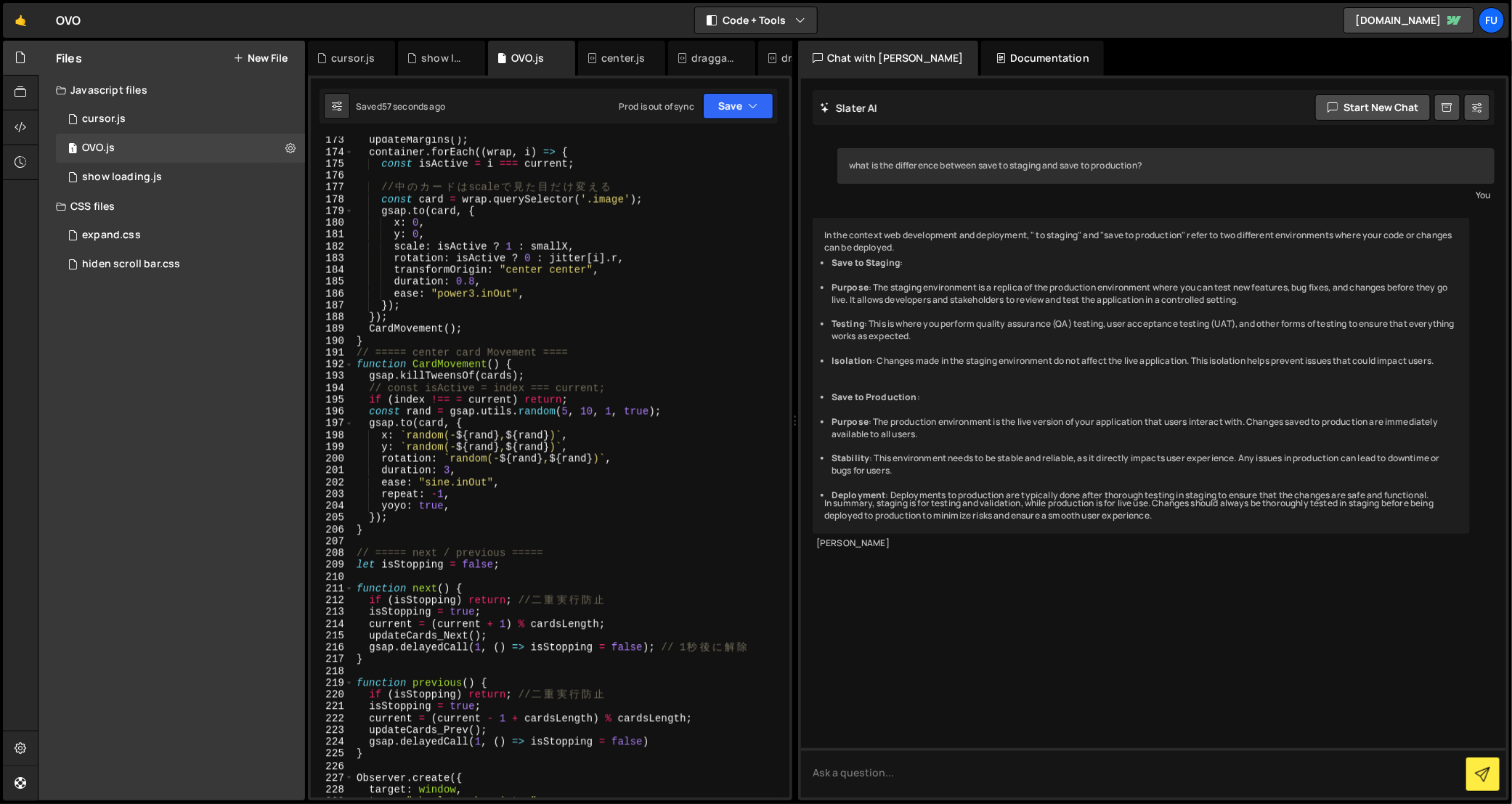
scroll to position [2114, 0]
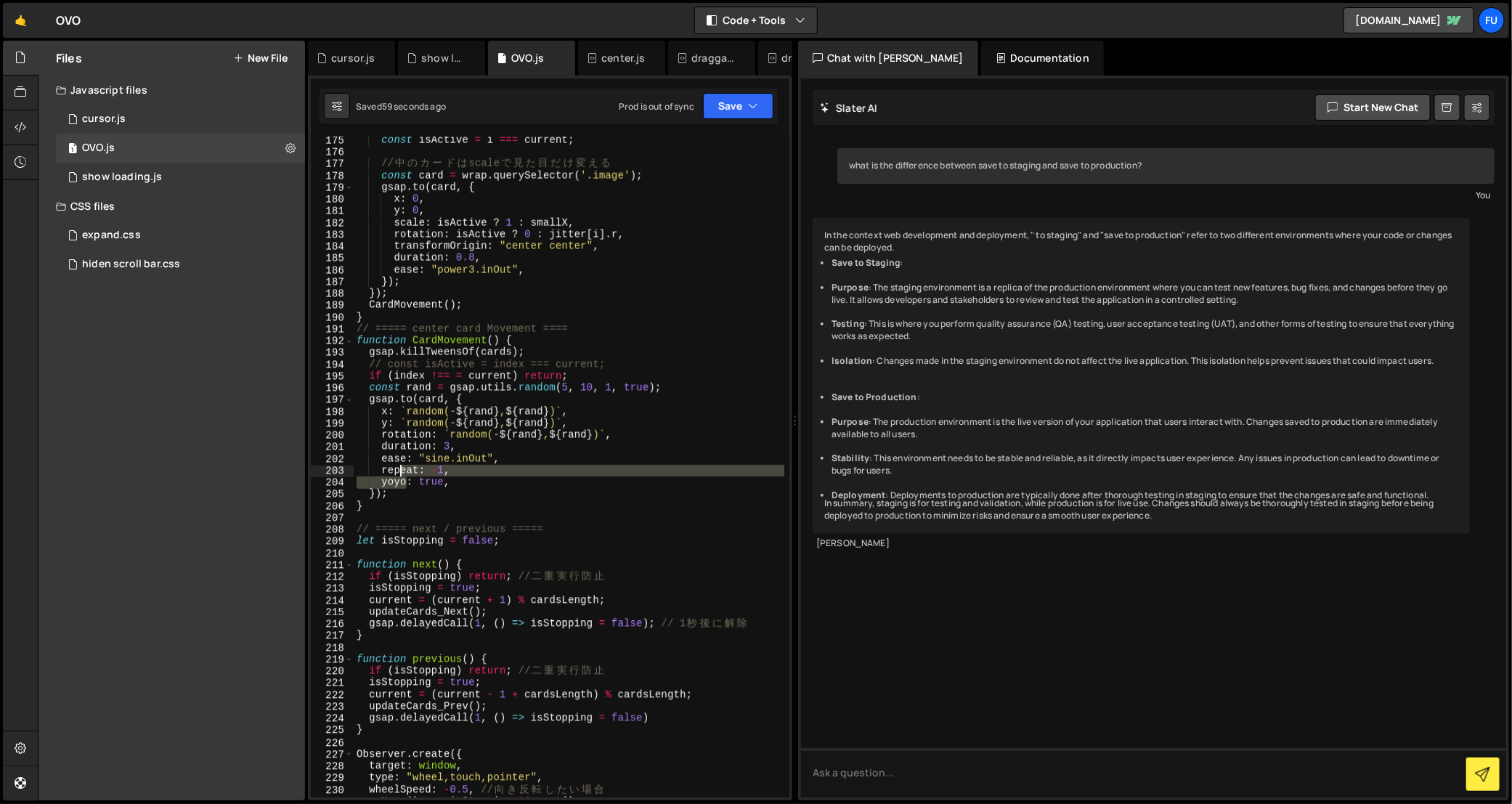
drag, startPoint x: 405, startPoint y: 488, endPoint x: 386, endPoint y: 436, distance: 55.4
click at [386, 435] on div "const isActive = i === current ; // 中 の カ ー ド は scale で 見 た 目 だ け 変 え る const c…" at bounding box center [569, 476] width 431 height 685
drag, startPoint x: 393, startPoint y: 502, endPoint x: 378, endPoint y: 468, distance: 37.2
click at [378, 468] on div "const isActive = i === current ; // 中 の カ ー ド は scale で 見 た 目 だ け 変 え る const c…" at bounding box center [569, 476] width 431 height 685
click at [378, 468] on div "const isActive = i === current ; // 中 の カ ー ド は scale で 見 た 目 だ け 変 え る const c…" at bounding box center [569, 467] width 431 height 661
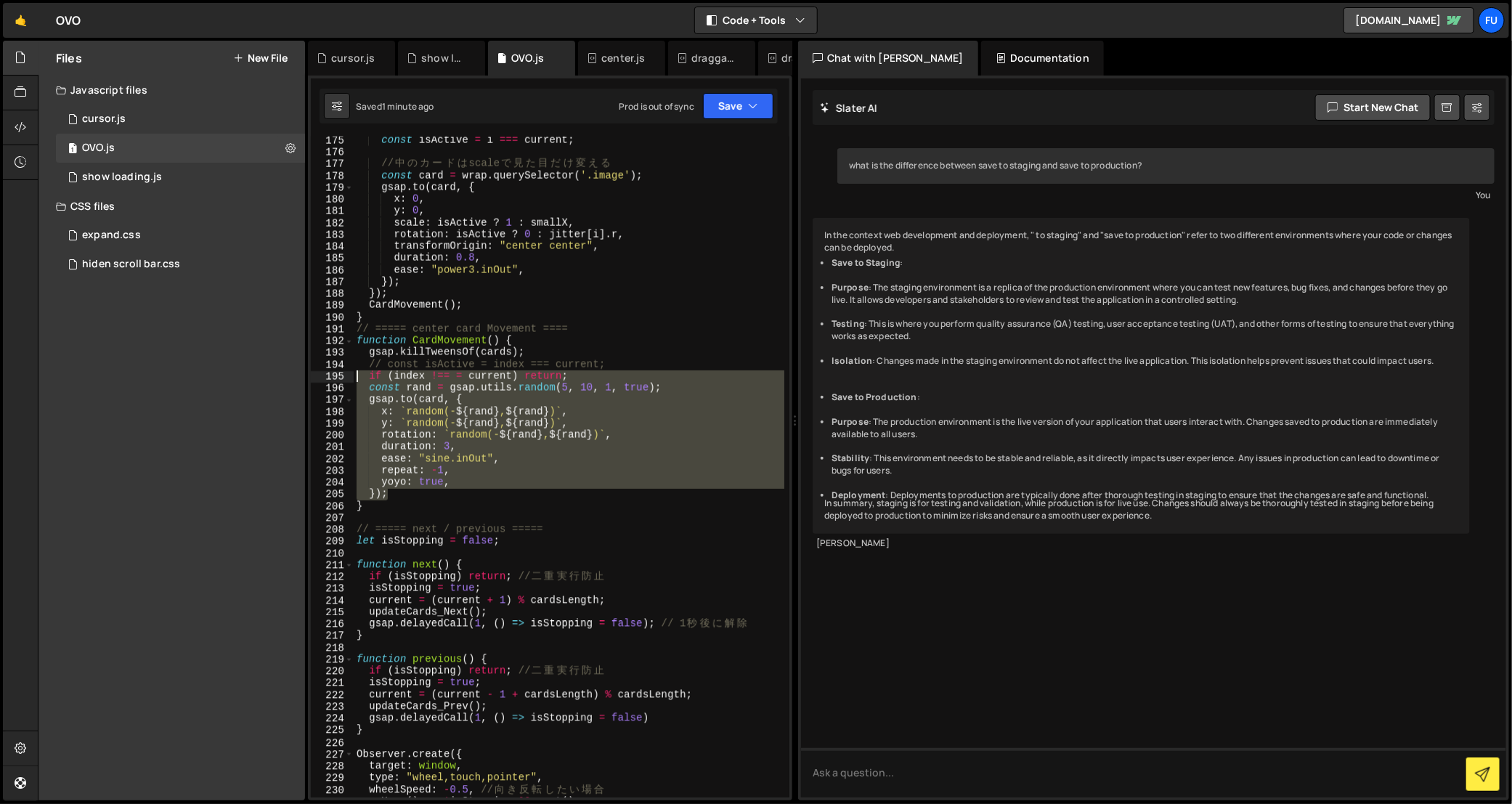
drag, startPoint x: 398, startPoint y: 493, endPoint x: 345, endPoint y: 381, distance: 123.9
click at [345, 381] on div "repeat: -1, 175 176 177 178 179 180 181 182 183 184 185 186 187 188 189 190 191…" at bounding box center [550, 467] width 479 height 661
click at [388, 384] on div "const isActive = i === current ; // 中 の カ ー ド は scale で 見 た 目 だ け 変 え る const c…" at bounding box center [569, 467] width 431 height 661
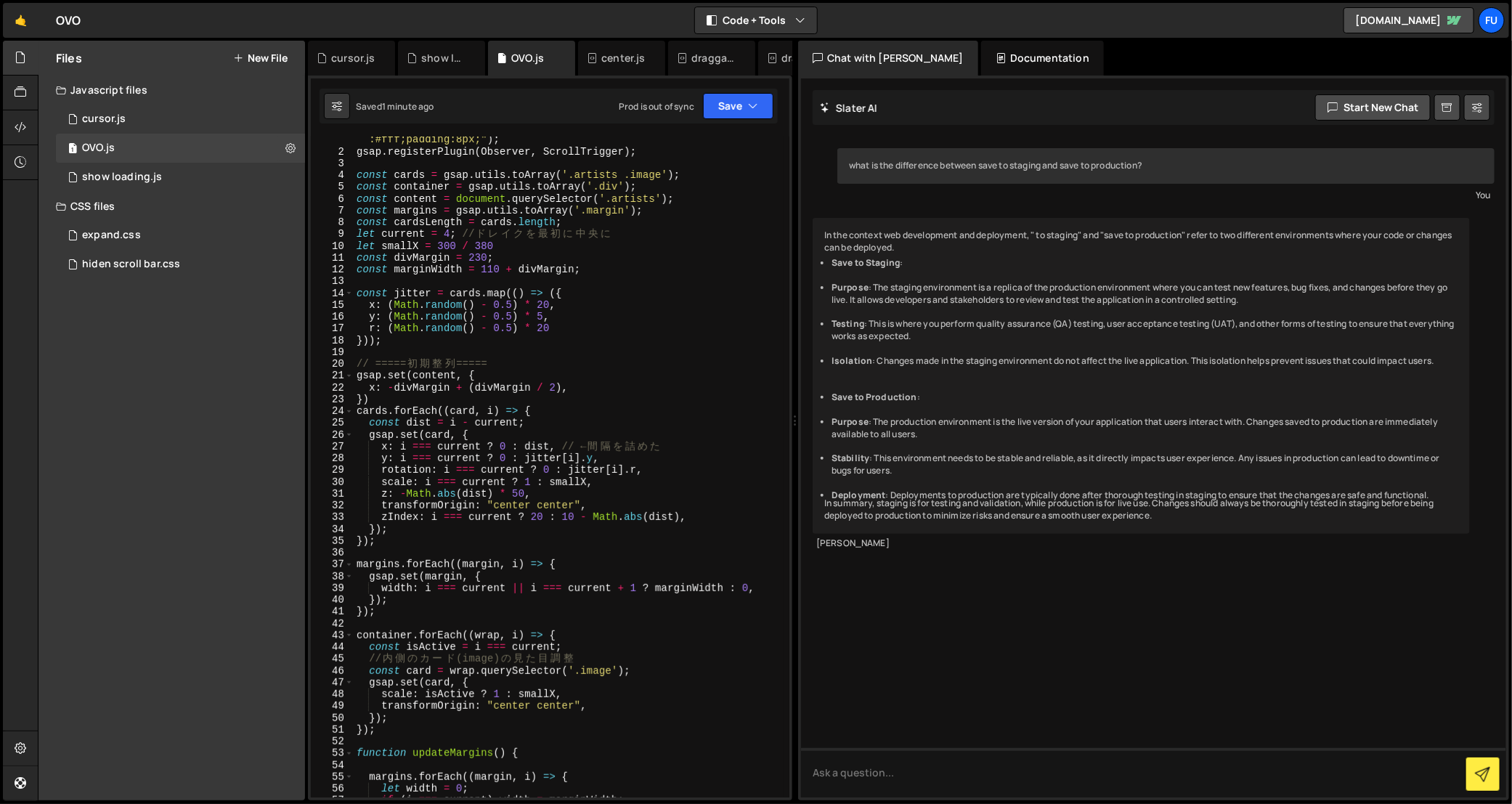
scroll to position [17, 0]
click at [706, 515] on div "console . log ( "%cThis site was built by Fumi" , "background:blue;color :#fff;…" at bounding box center [569, 468] width 431 height 698
type textarea "zIndex: i === current ? 20 : 10 - Math.abs(dist),"
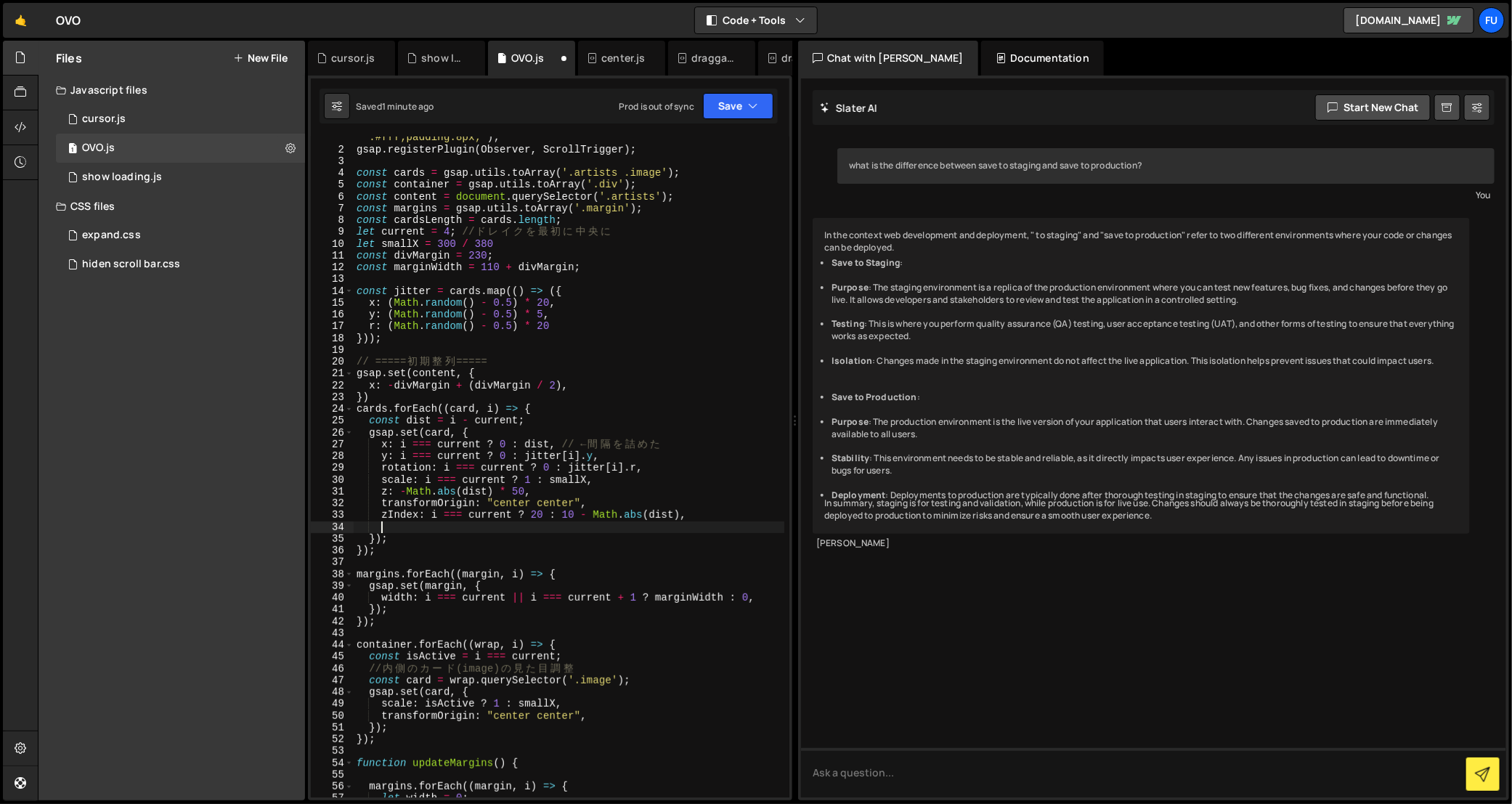
paste textarea "});"
type textarea "});"
type textarea "zIndex: i === current ? 20 : 10 - Math.abs(dist),"
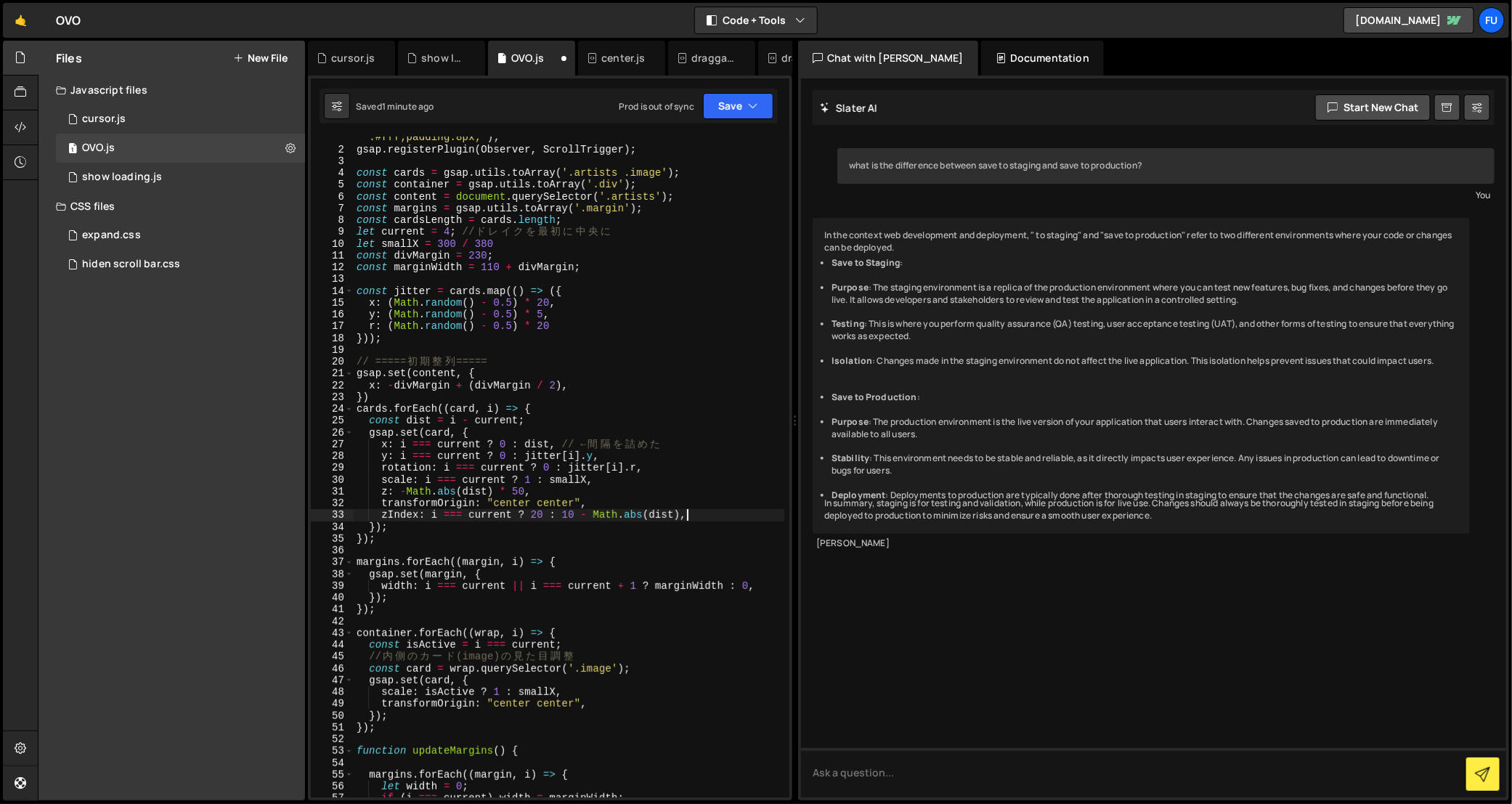
scroll to position [0, 1]
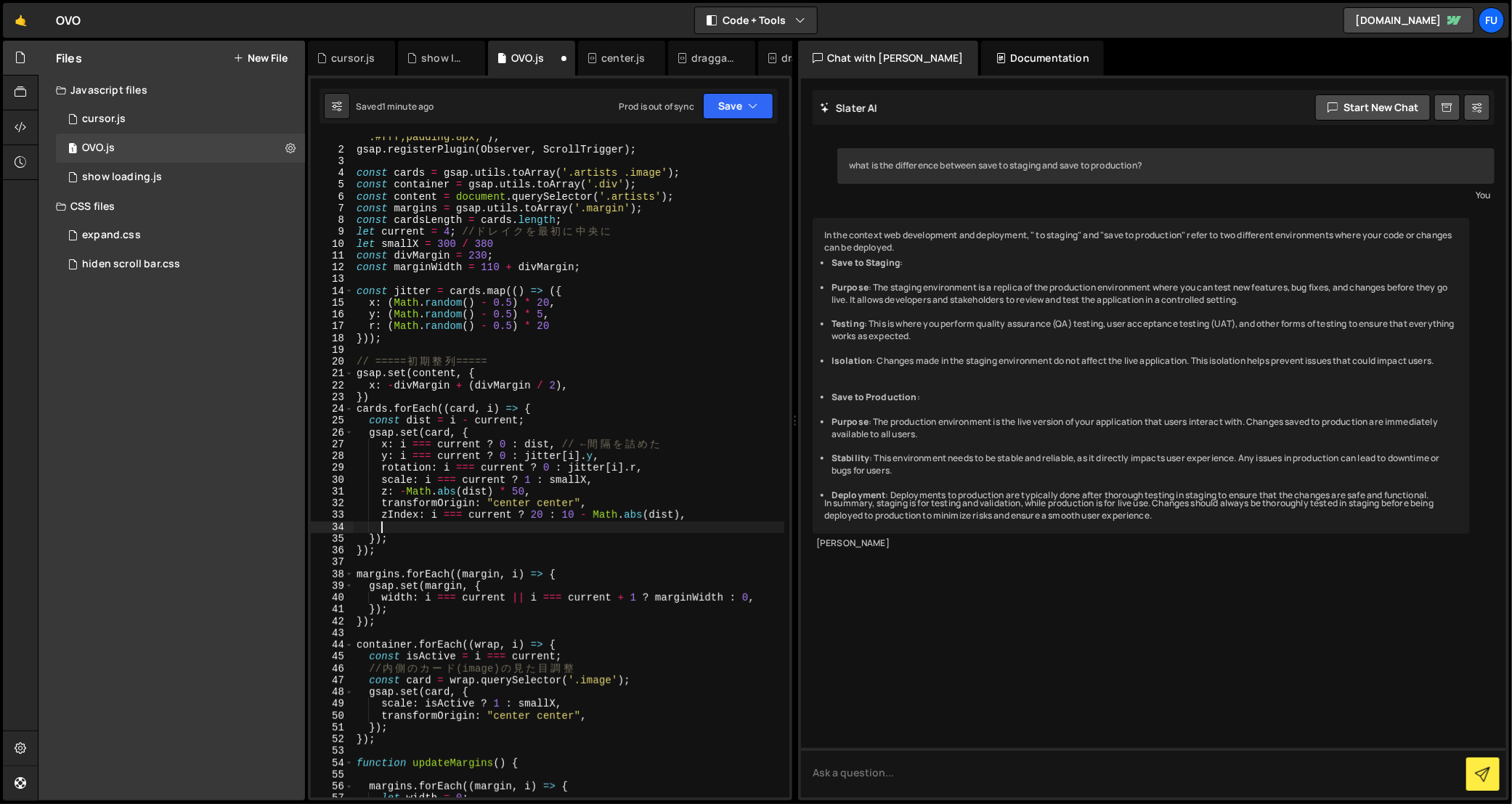
paste textarea "});"
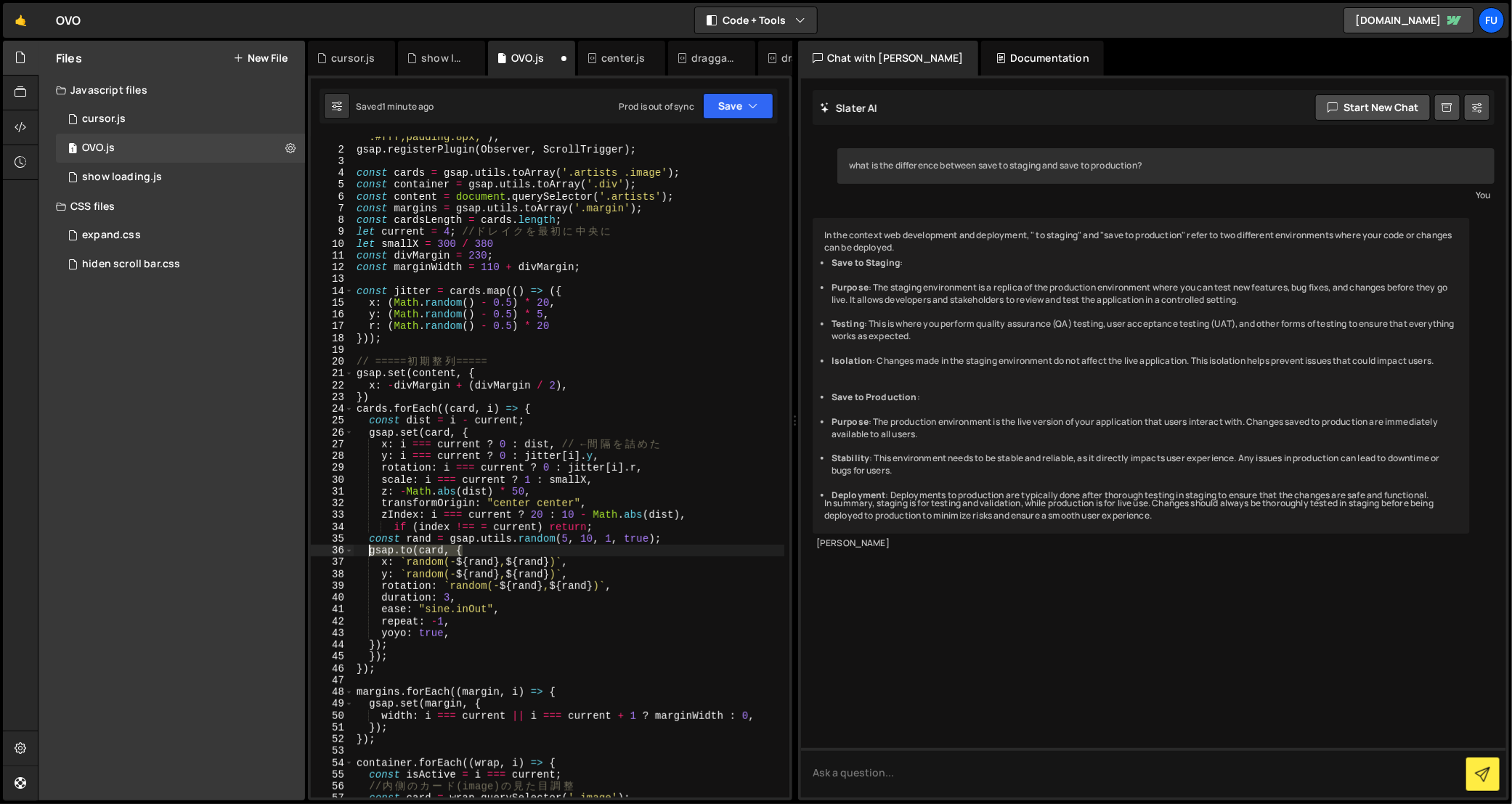
drag, startPoint x: 464, startPoint y: 548, endPoint x: 367, endPoint y: 550, distance: 97.0
click at [367, 550] on div "console . log ( "%cThis site was built by Fumi" , "background:blue;color :#fff;…" at bounding box center [569, 468] width 431 height 698
click at [411, 550] on div "console . log ( "%cThis site was built by Fumi" , "background:blue;color :#fff;…" at bounding box center [569, 467] width 431 height 661
click at [582, 543] on div "console . log ( "%cThis site was built by Fumi" , "background:blue;color :#fff;…" at bounding box center [569, 468] width 431 height 698
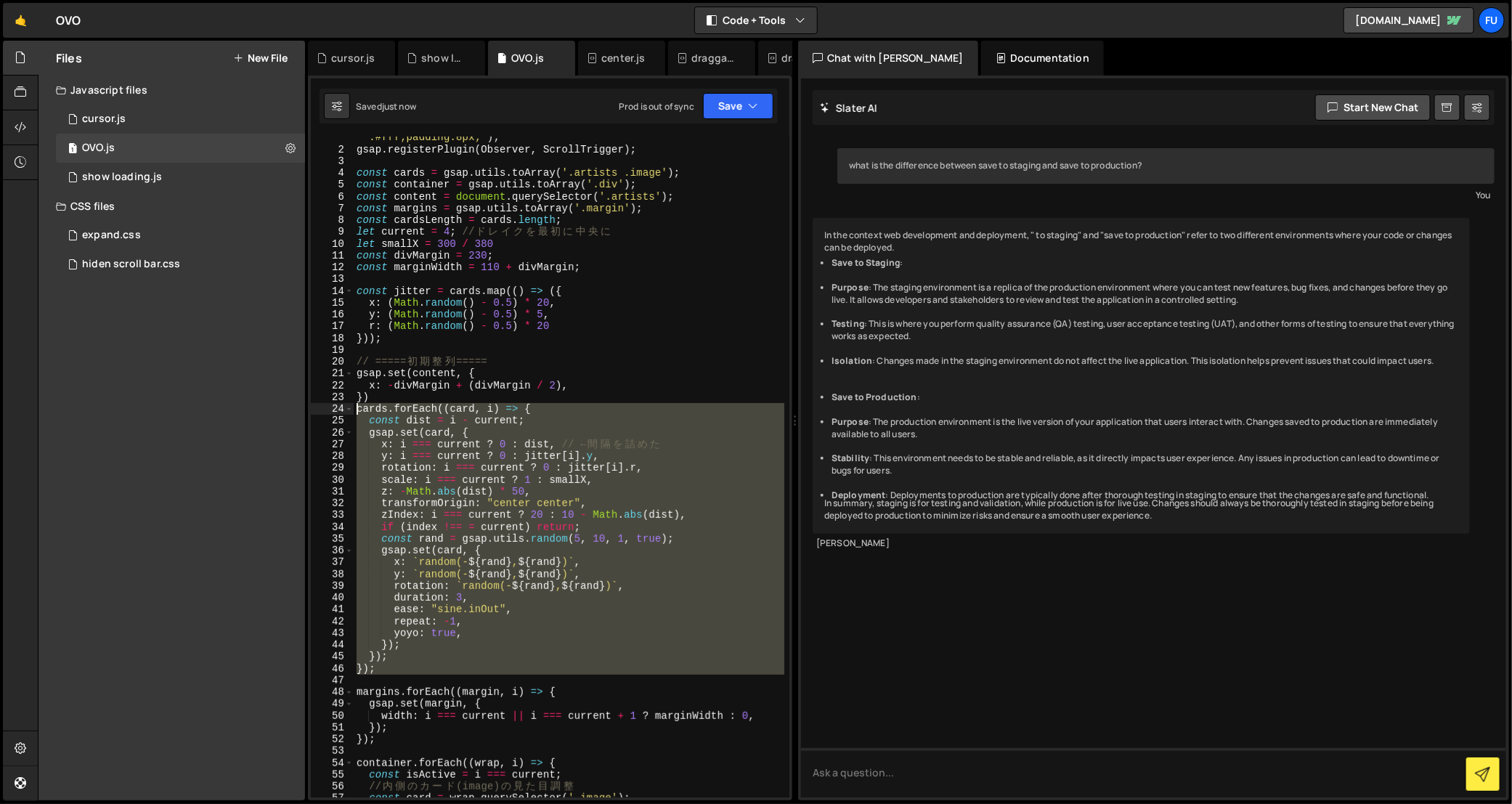
drag, startPoint x: 411, startPoint y: 680, endPoint x: 335, endPoint y: 409, distance: 281.5
click at [335, 407] on div "const rand = gsap.utils.random(5, 10, 1, true); 1 2 3 4 5 6 7 8 9 10 11 12 13 1…" at bounding box center [550, 467] width 479 height 661
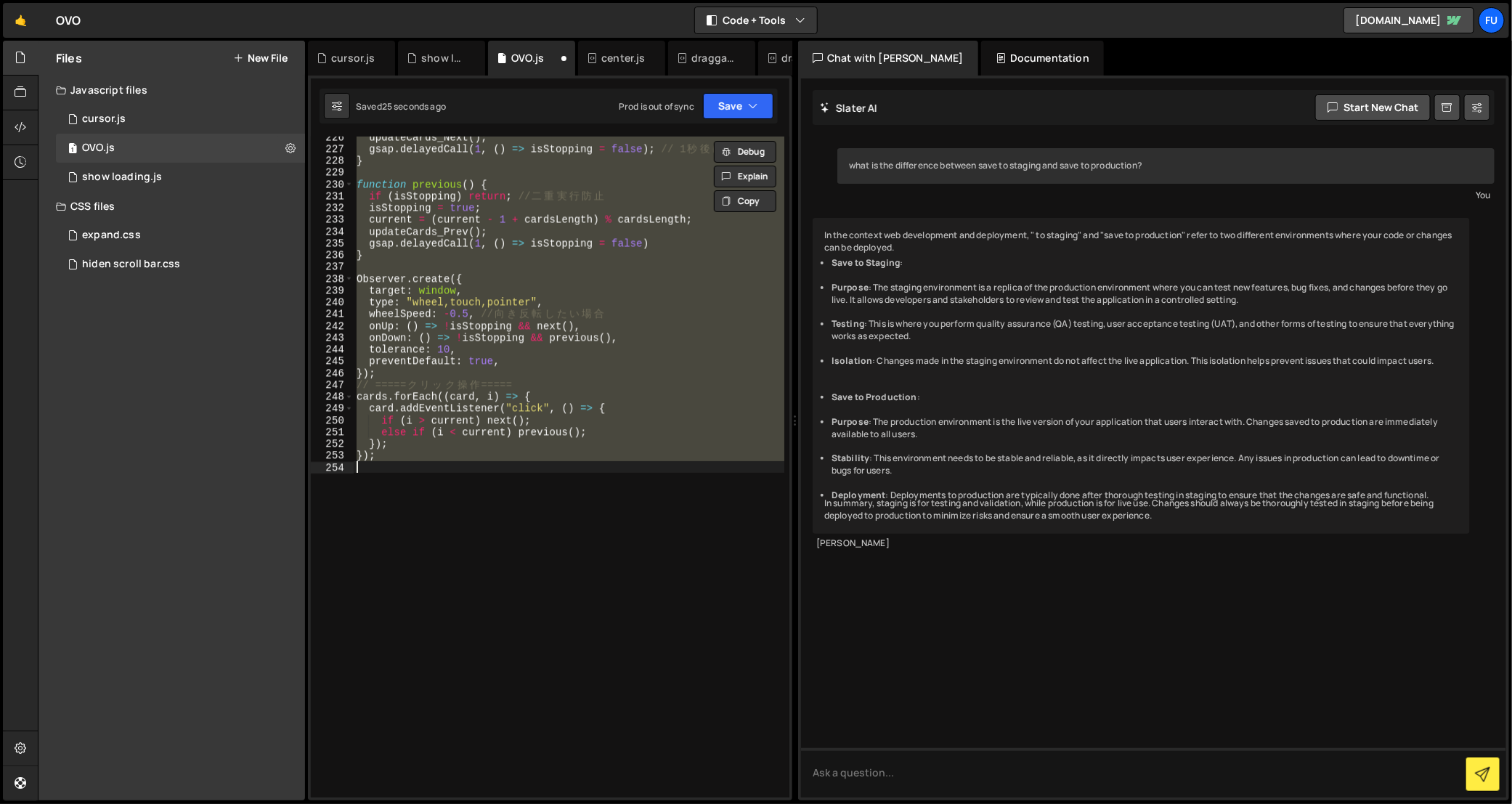
scroll to position [93, 0]
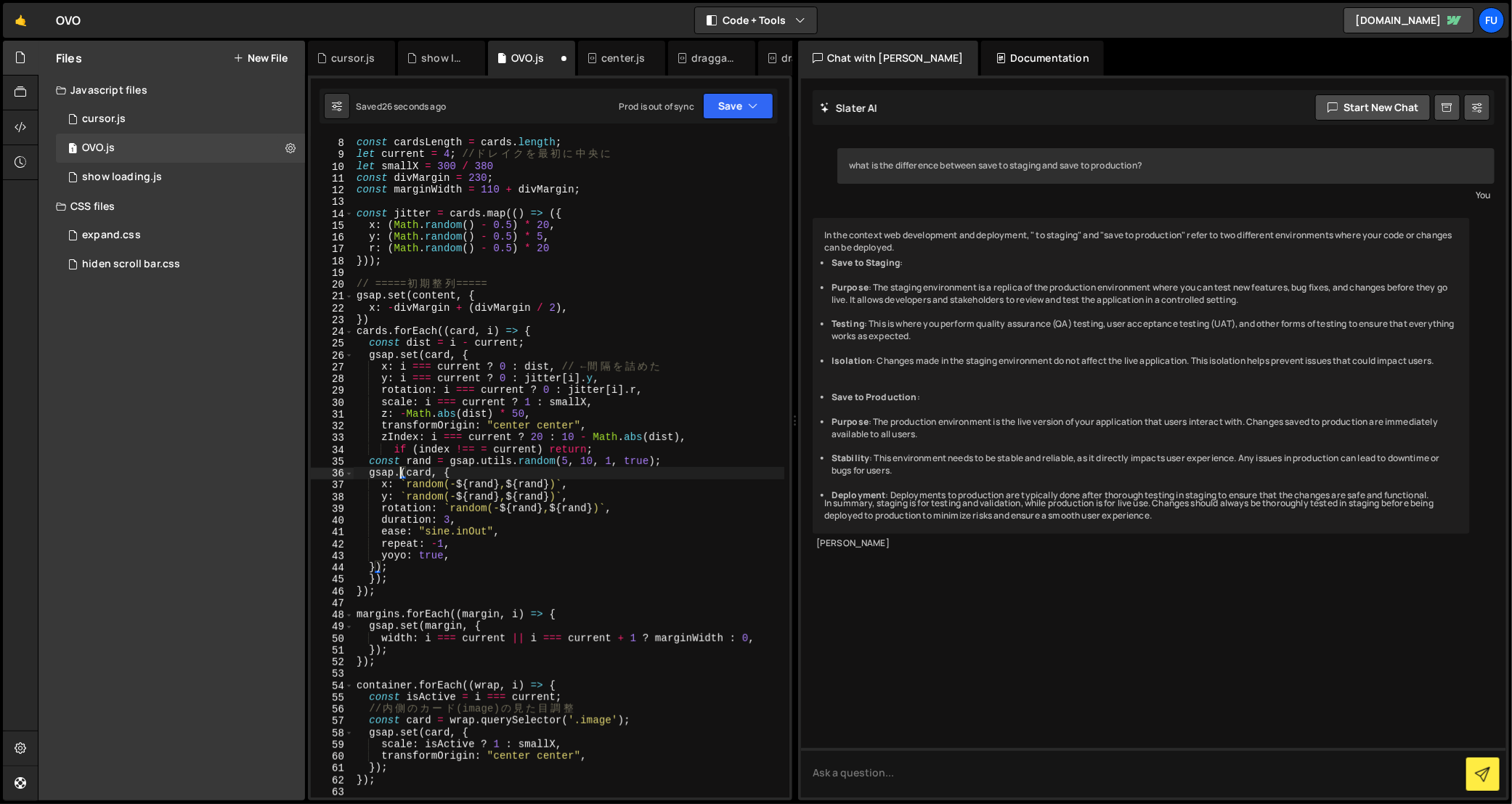
type textarea "[DOMAIN_NAME](card, {"
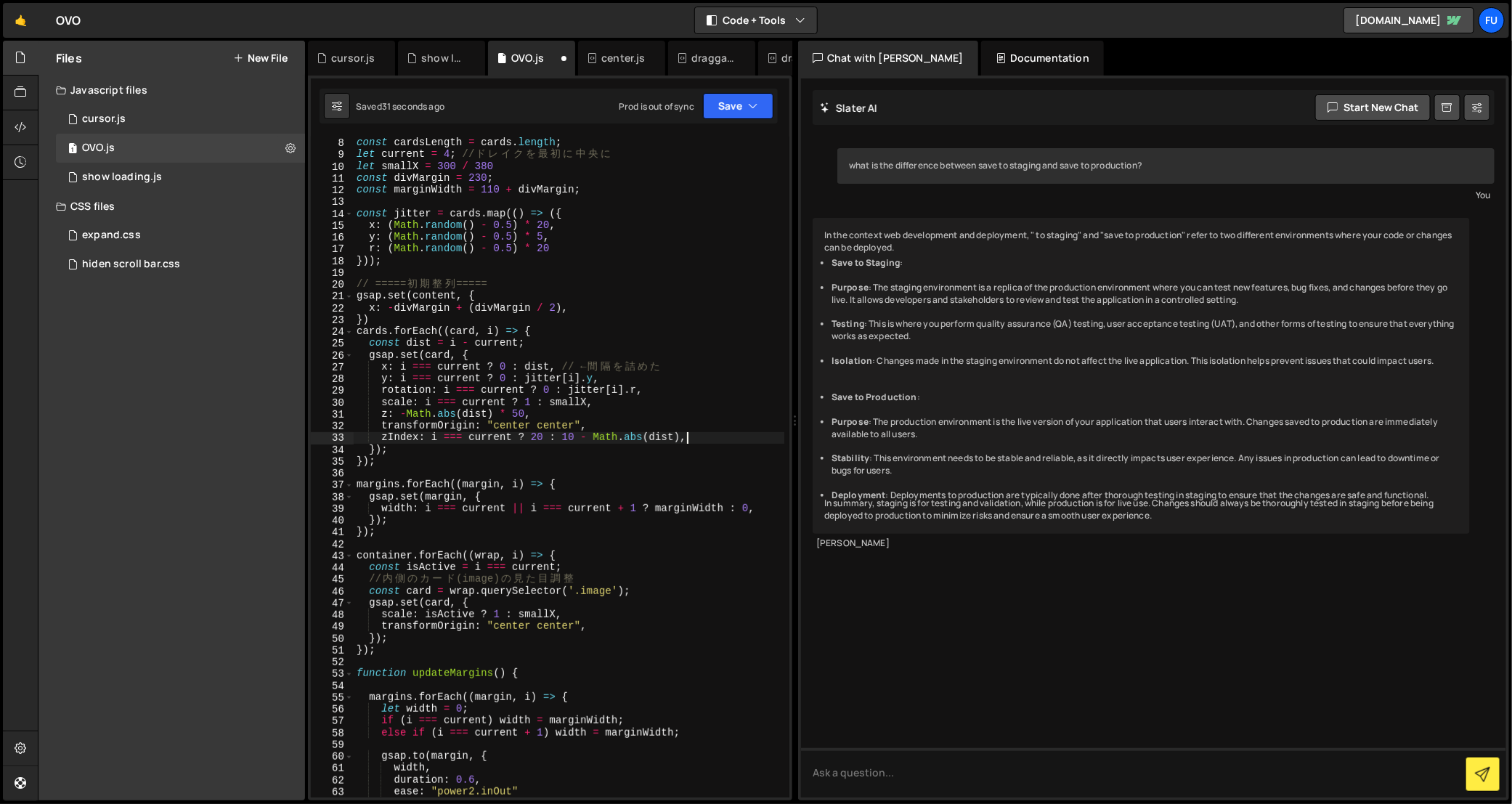
click at [457, 467] on div "const margins = gsap . utils . toArray ( '.margin' ) ; const cardsLength = card…" at bounding box center [569, 467] width 431 height 685
type textarea "});"
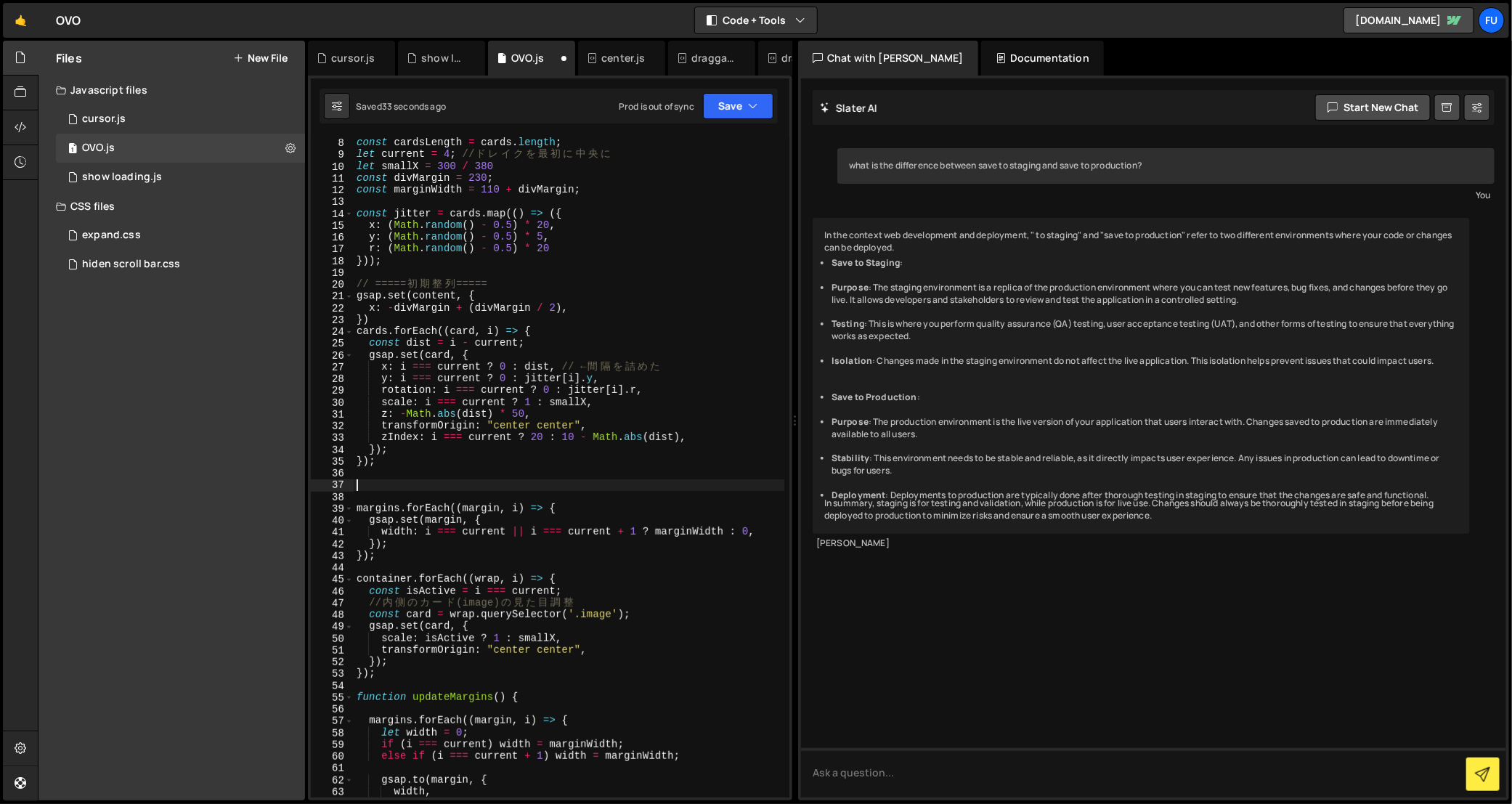
paste textarea "});"
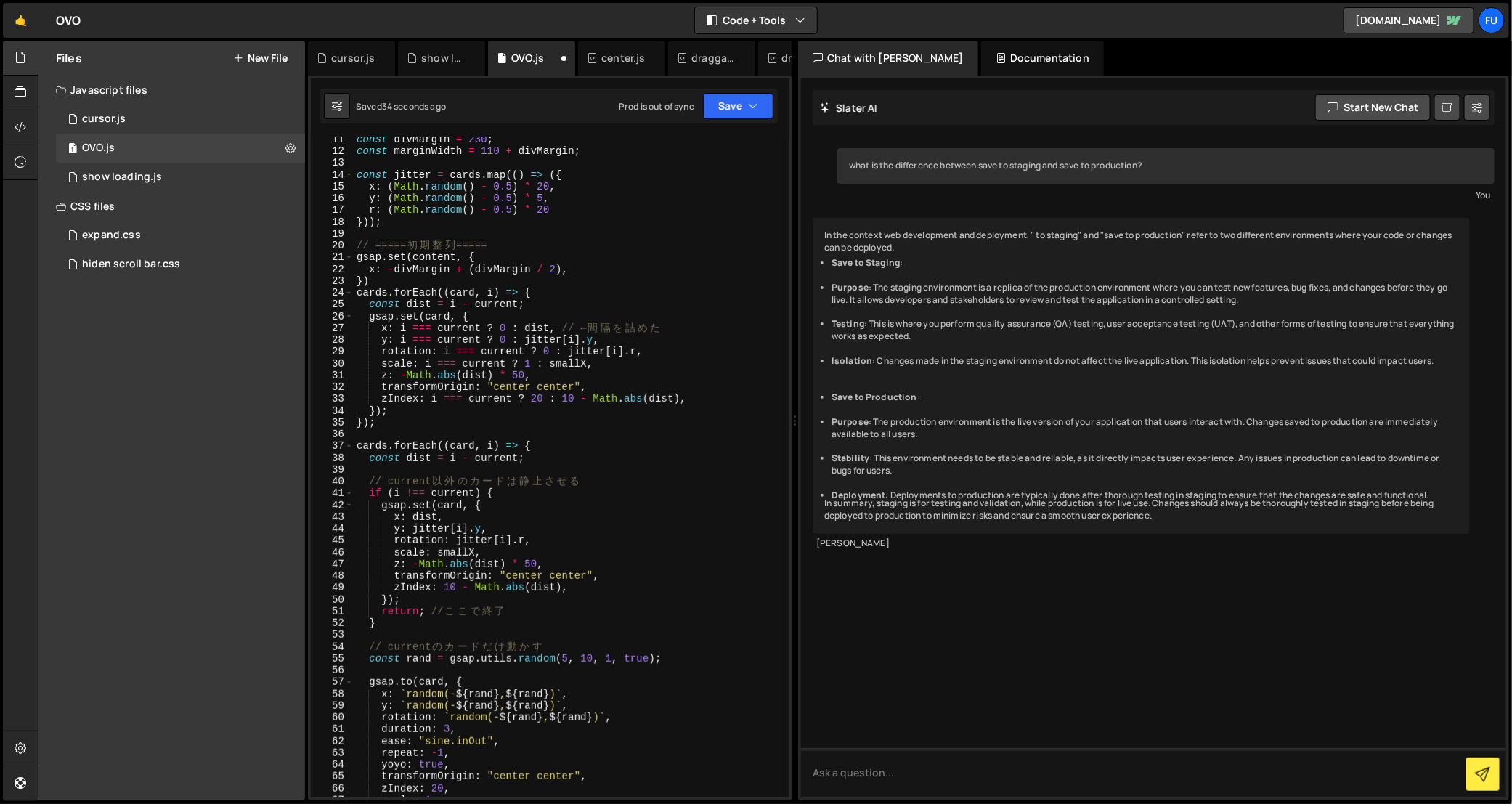
scroll to position [133, 0]
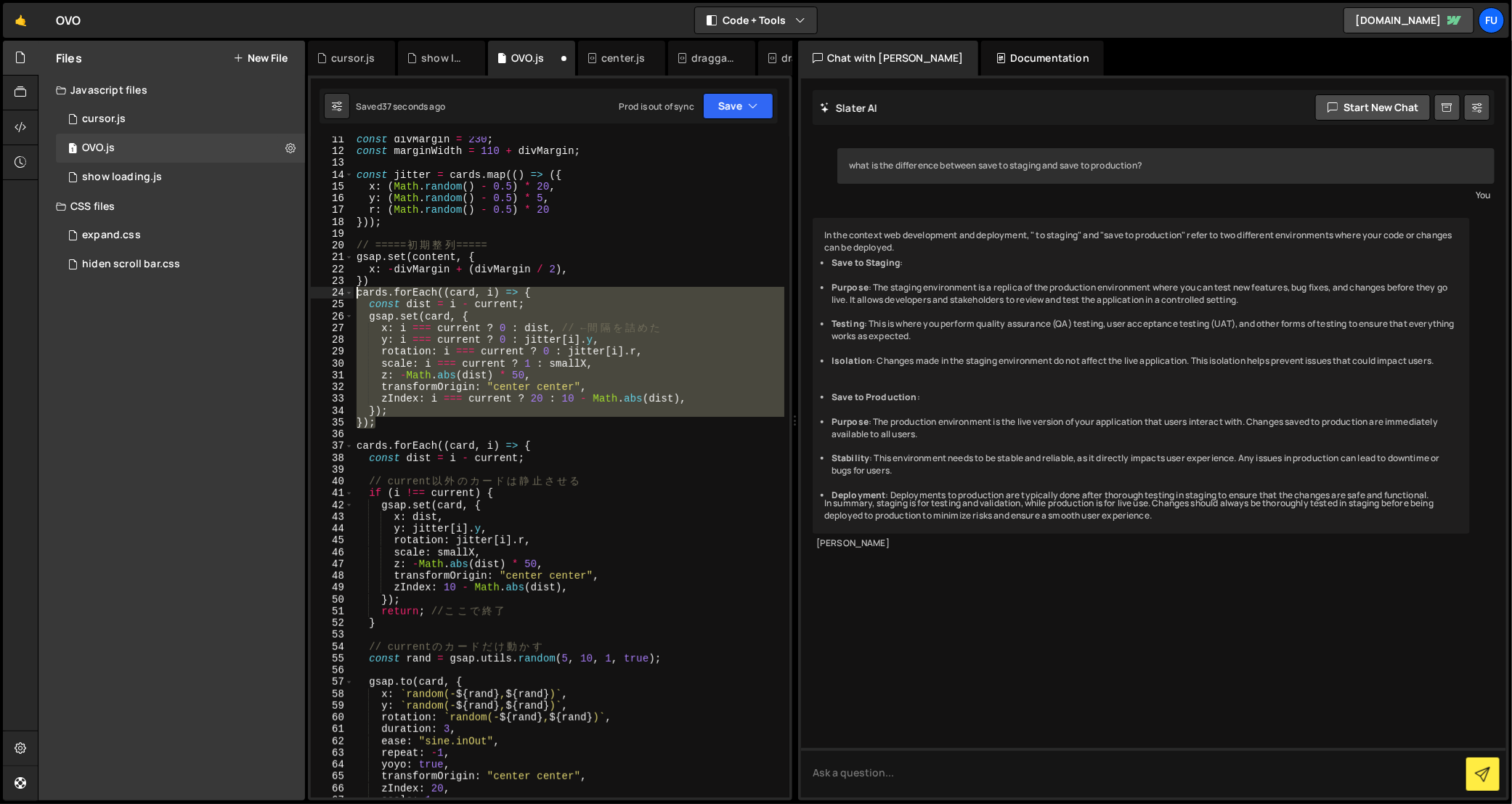
drag, startPoint x: 385, startPoint y: 425, endPoint x: 331, endPoint y: 289, distance: 146.3
click at [331, 289] on div "}); 11 12 13 14 15 16 17 18 19 20 21 22 23 24 25 26 27 28 29 30 31 32 33 34 35 …" at bounding box center [550, 467] width 479 height 661
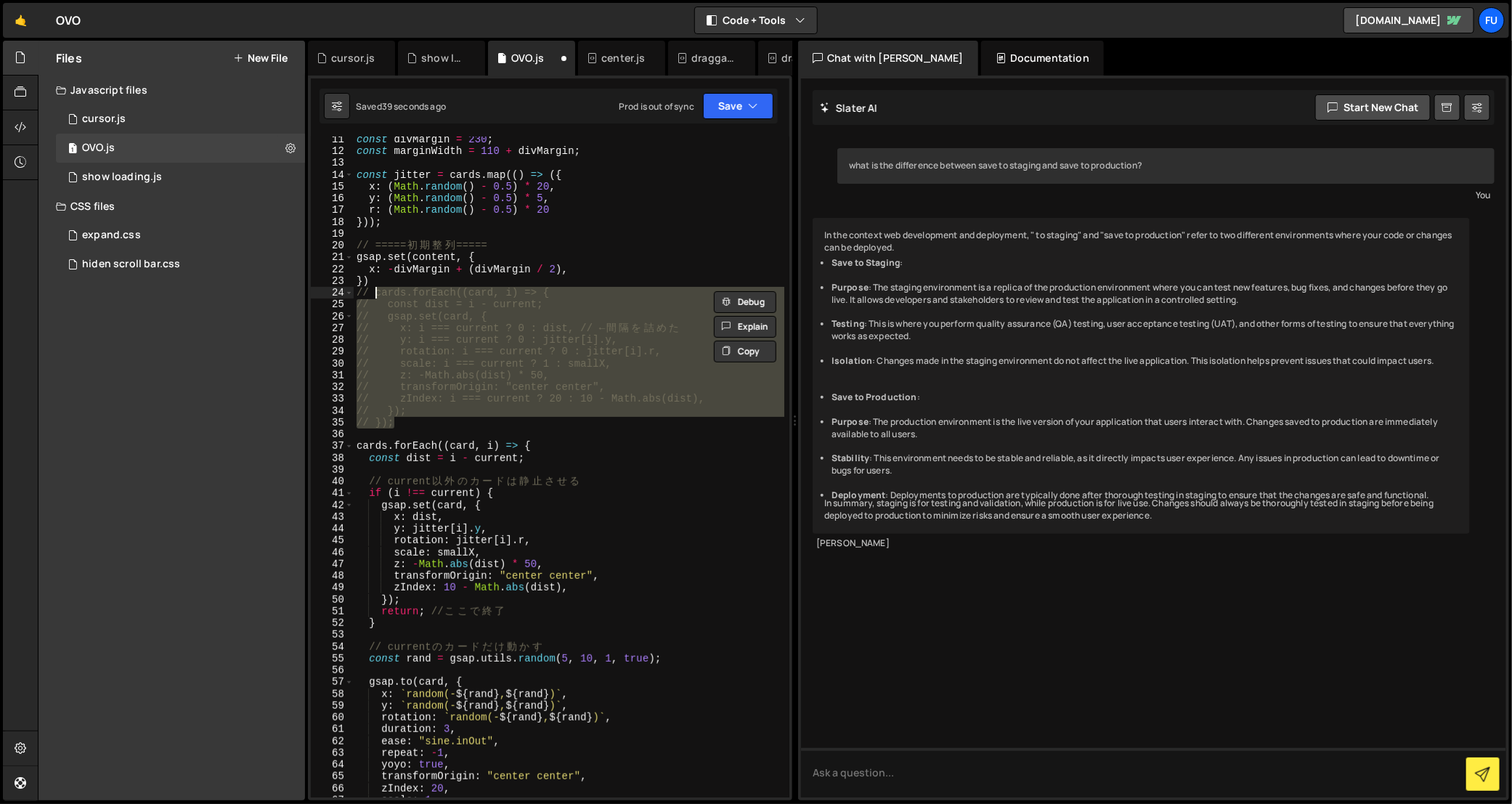
click at [431, 370] on div "const divMargin = 230 ; const marginWidth = 110 + divMargin ; const jitter = ca…" at bounding box center [569, 467] width 431 height 661
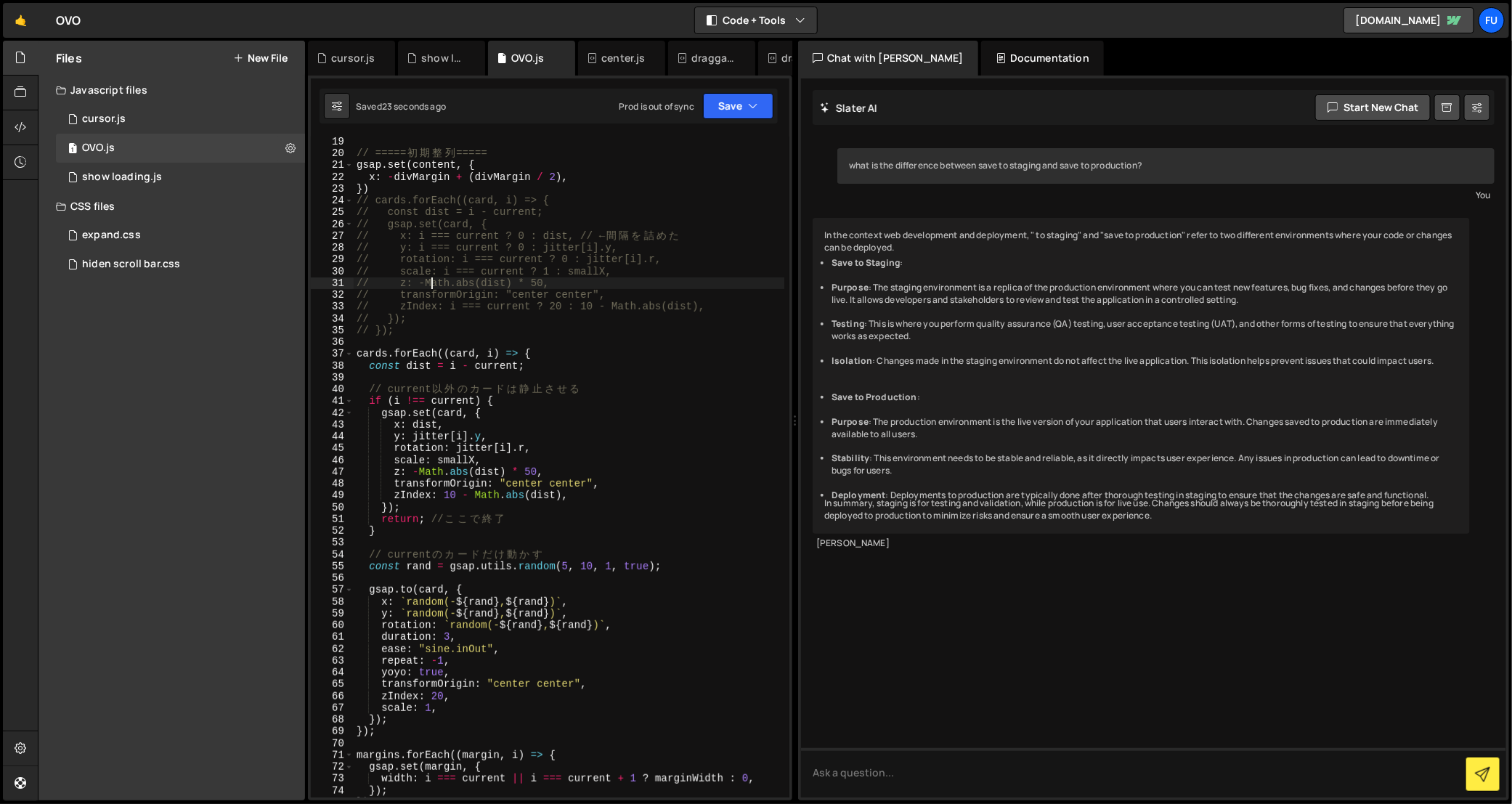
scroll to position [0, 0]
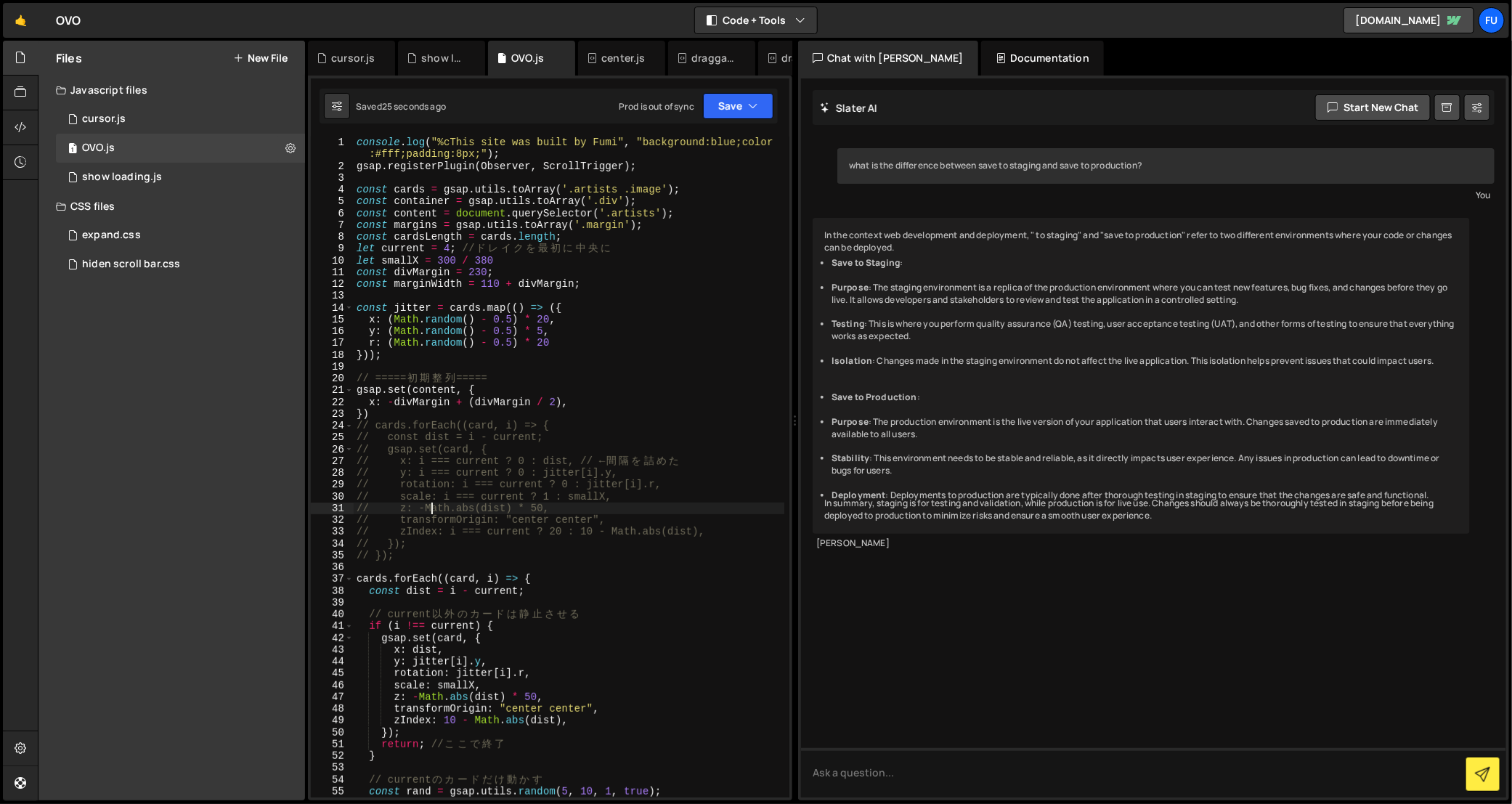
click at [640, 419] on div "console . log ( "%cThis site was built by Fumi" , "background:blue;color :#fff;…" at bounding box center [569, 485] width 431 height 698
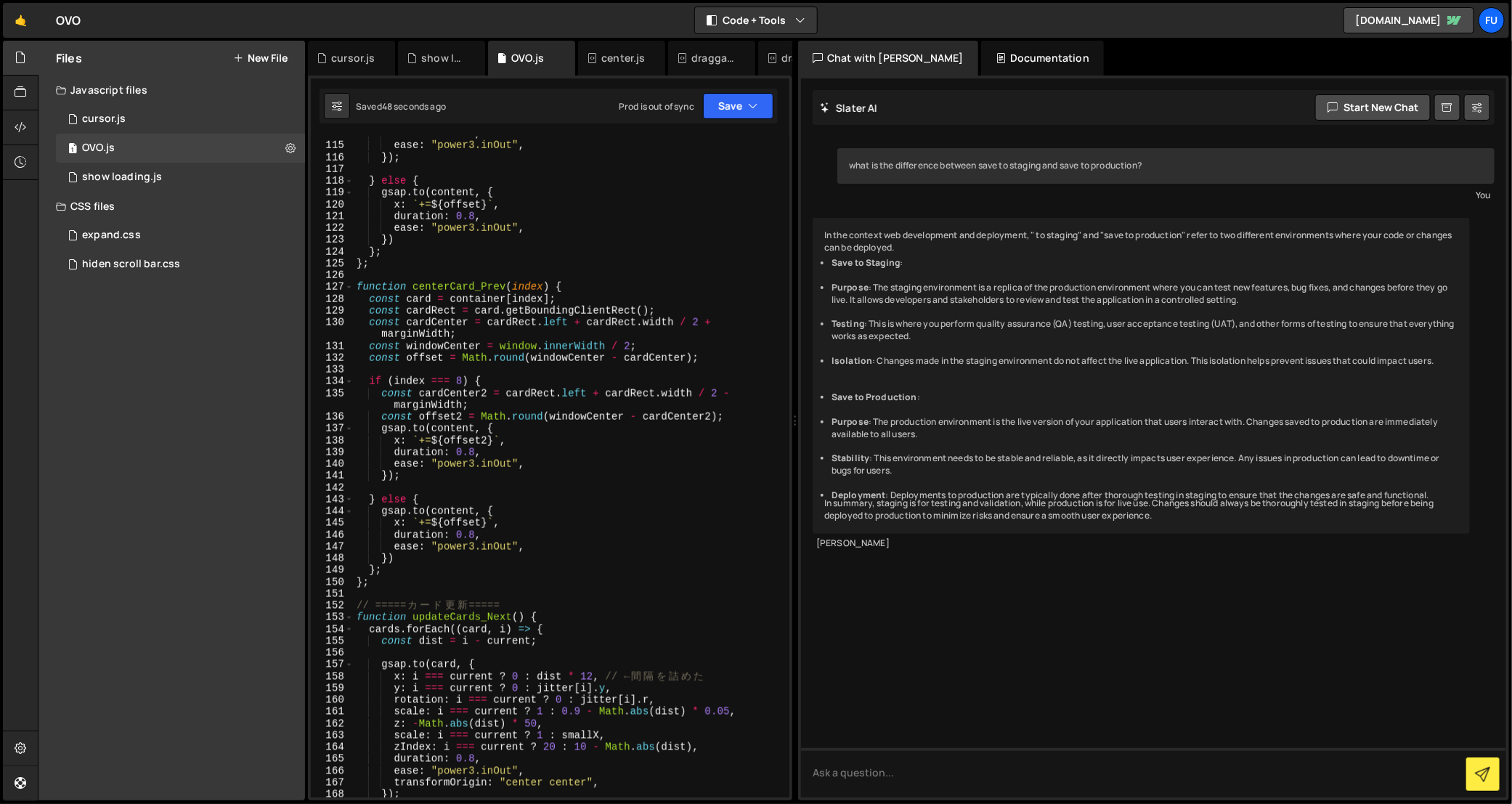
scroll to position [1300, 0]
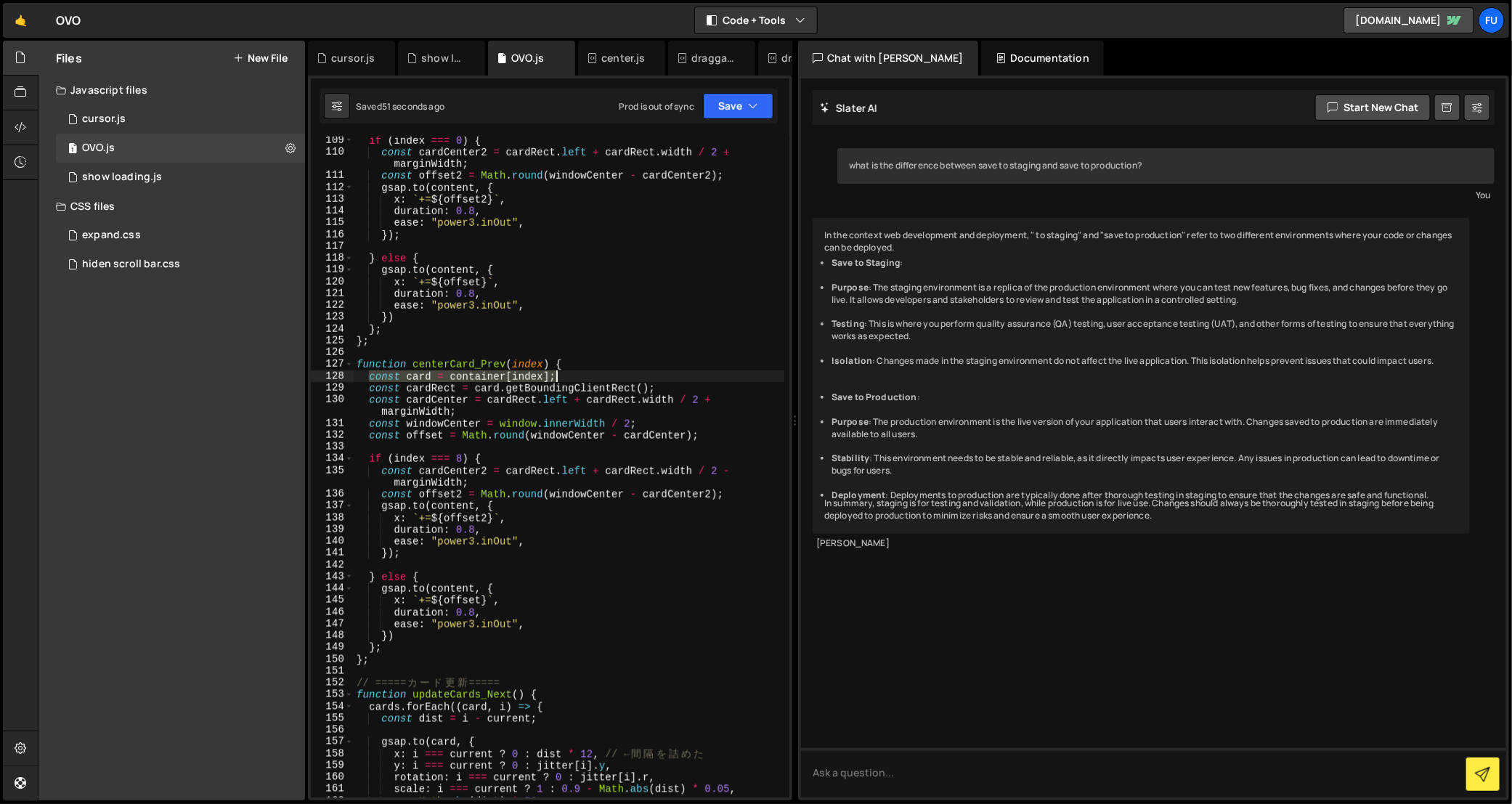
drag, startPoint x: 369, startPoint y: 376, endPoint x: 563, endPoint y: 378, distance: 194.0
click at [563, 378] on div "if ( index === 0 ) { const cardCenter2 = cardRect . left + cardRect . width / 2…" at bounding box center [569, 476] width 431 height 685
click at [554, 378] on div "if ( index === 0 ) { const cardCenter2 = cardRect . left + cardRect . width / 2…" at bounding box center [569, 467] width 431 height 661
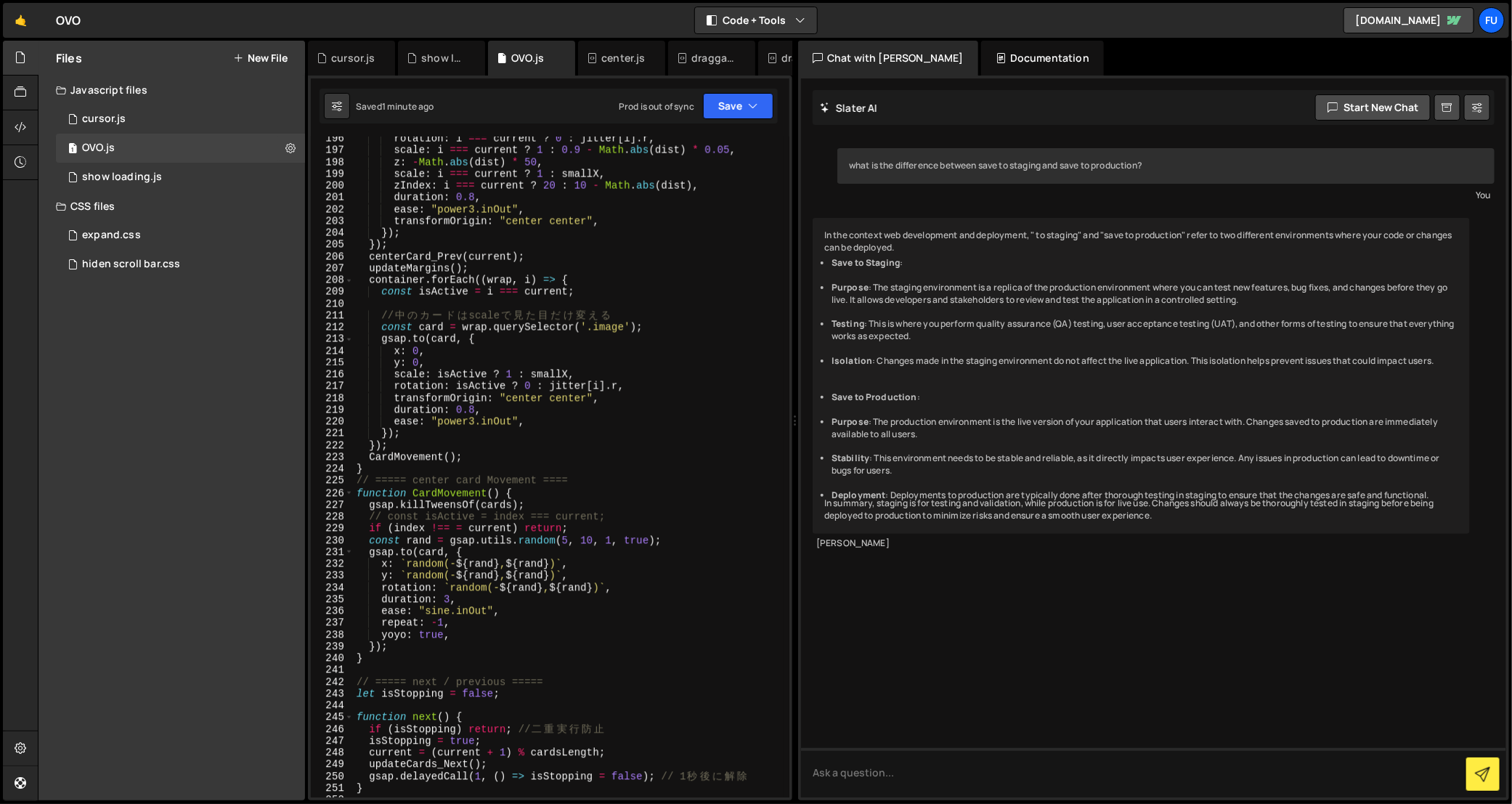
scroll to position [2366, 0]
drag, startPoint x: 650, startPoint y: 328, endPoint x: 310, endPoint y: 324, distance: 340.0
click at [310, 324] on div "XXXXXXXXXXXXXXXXXXXXXXXXXXXXXXXXXXXXXXXXXXXXXXXXXXXXXXXXXXXXXXXXXXXXXXXXXXXXXXX…" at bounding box center [550, 437] width 484 height 724
click at [420, 350] on div "rotation : i === current ? 0 : jitter [ i ] . r , scale : i === current ? 1 : 0…" at bounding box center [569, 473] width 431 height 685
type textarea "x: 0,"
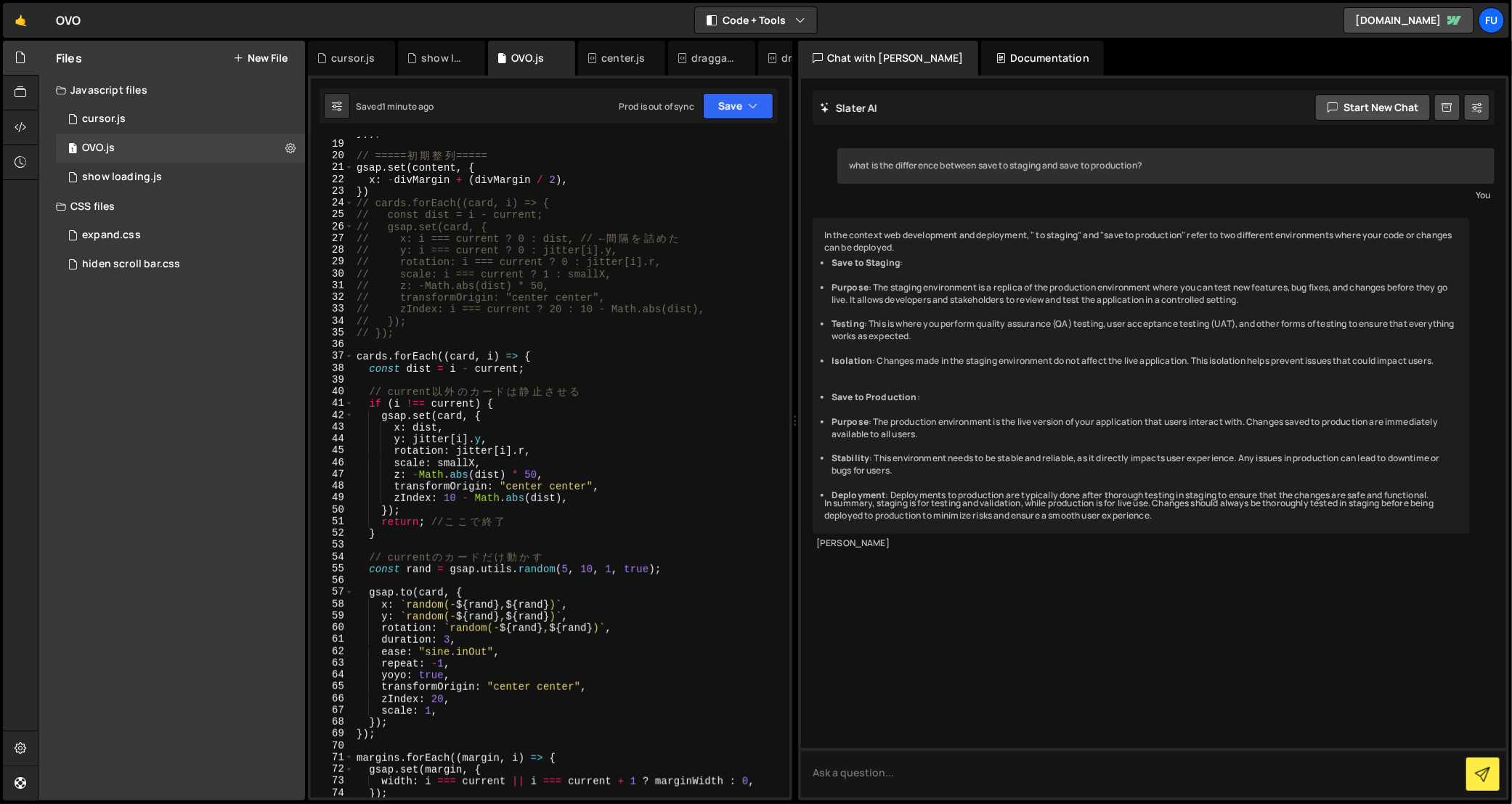
scroll to position [222, 0]
click at [520, 582] on div "})) ; // ===== 初 期 整 列 ===== gsap . set ( content , { x : - divMargin + ( divMa…" at bounding box center [569, 468] width 431 height 685
paste textarea "const card = wrap.querySelector('.image');"
click at [475, 577] on div "})) ; // ===== 初 期 整 列 ===== gsap . set ( content , { x : - divMargin + ( divMa…" at bounding box center [569, 468] width 431 height 685
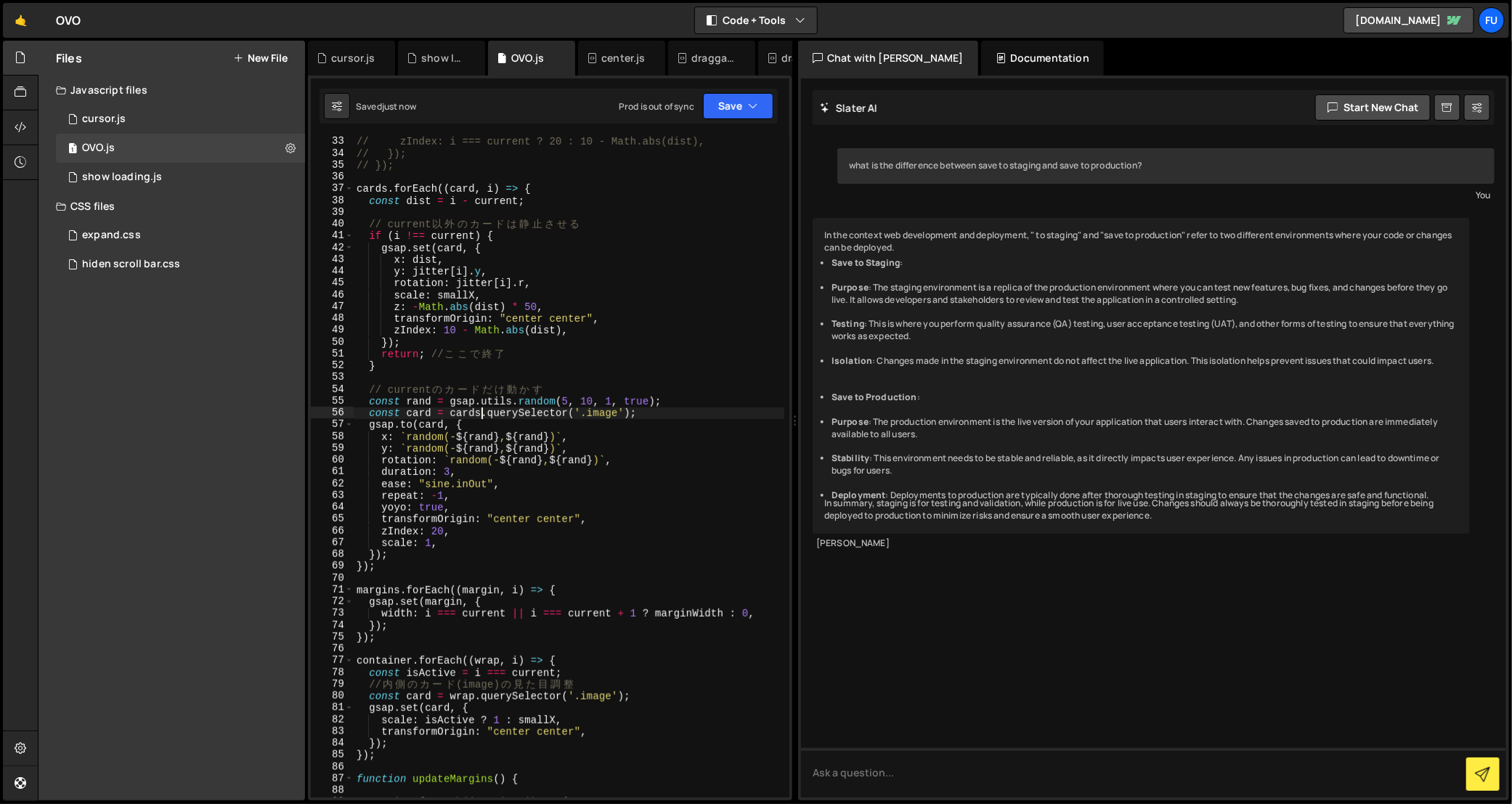
scroll to position [407, 0]
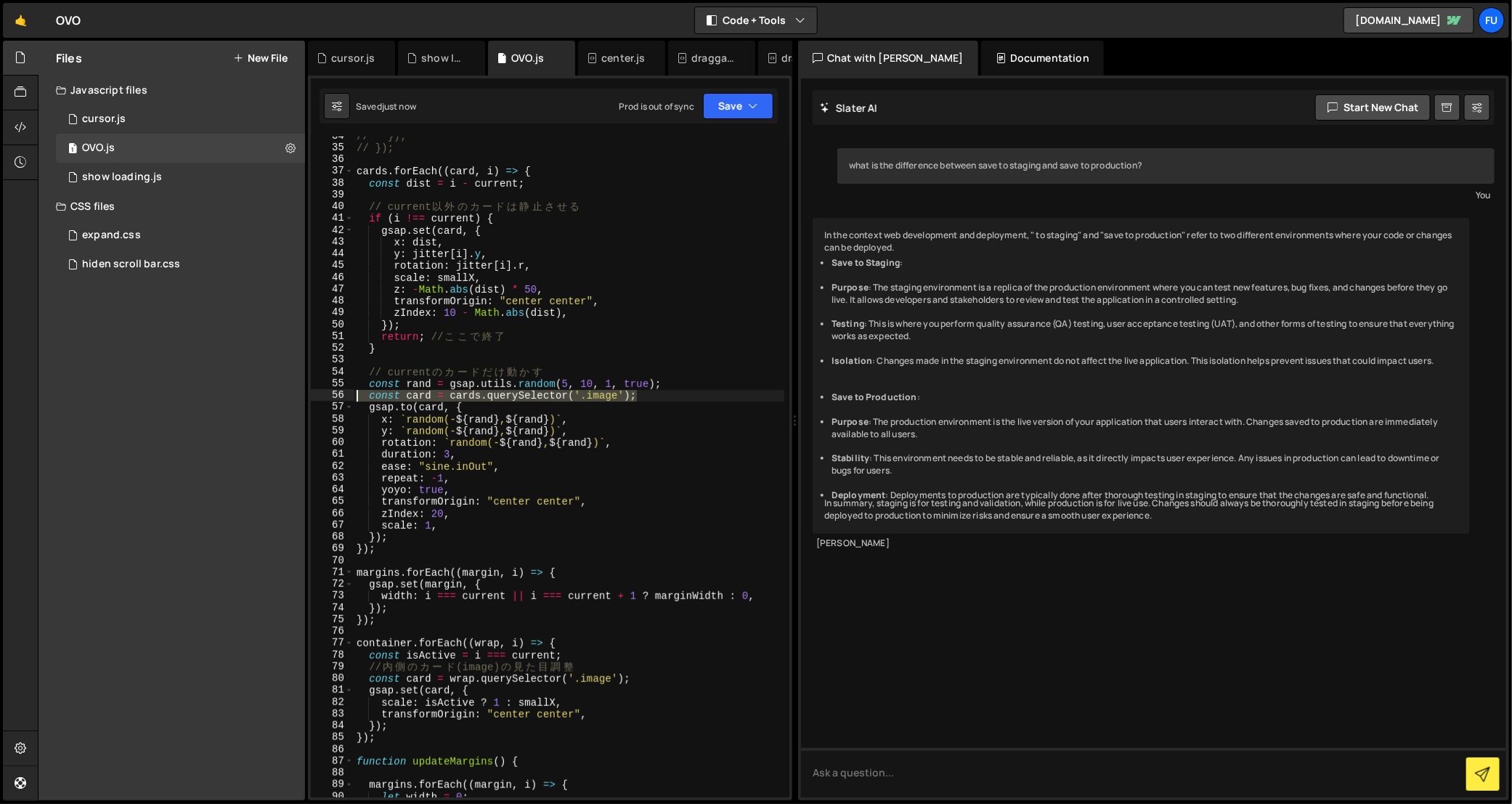
drag, startPoint x: 648, startPoint y: 396, endPoint x: 340, endPoint y: 396, distance: 308.0
click at [340, 396] on div "const card = cards.querySelector('.image'); 34 35 36 37 38 39 40 41 42 43 44 45…" at bounding box center [550, 467] width 479 height 661
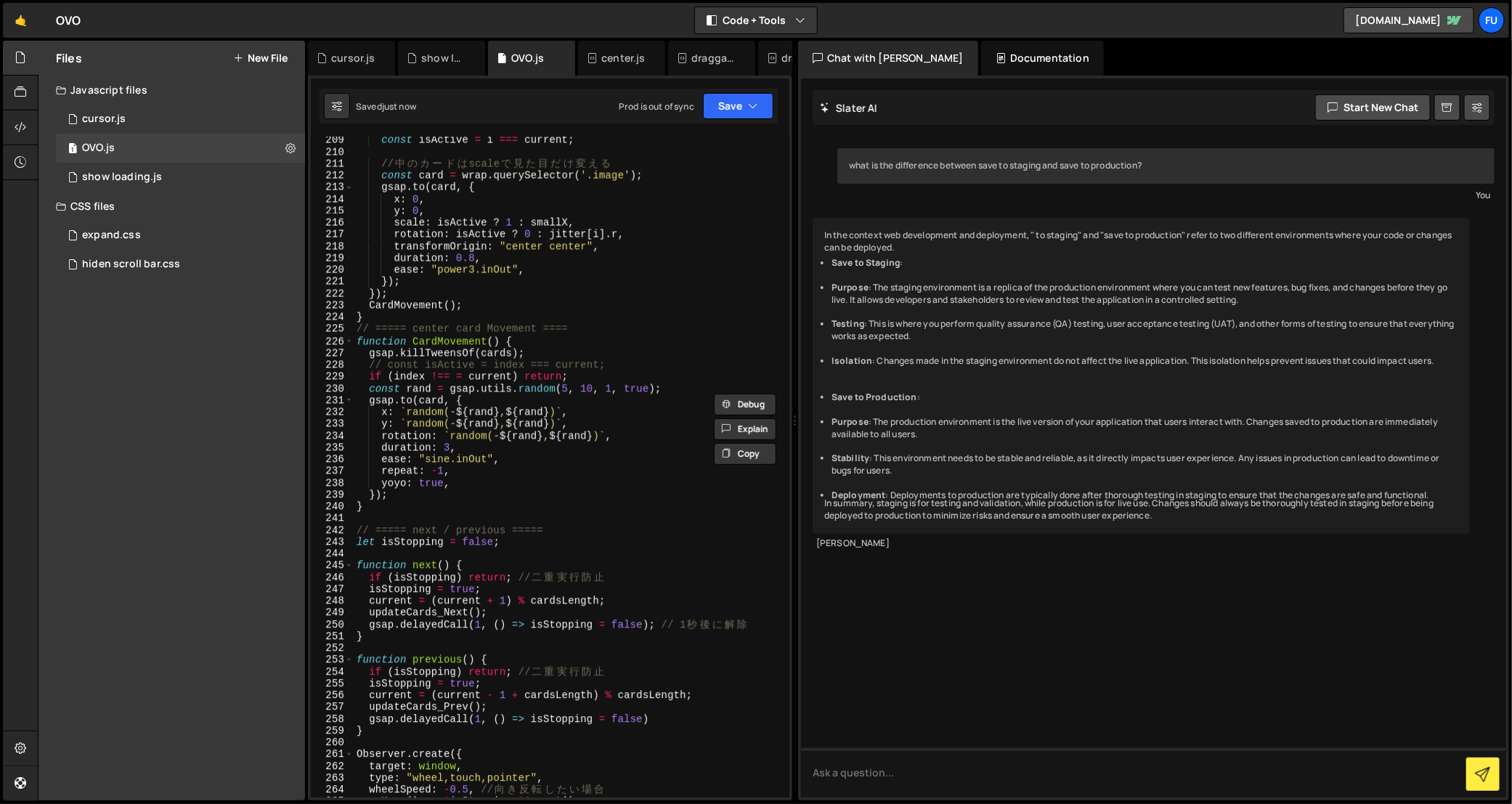
scroll to position [2518, 0]
click at [602, 342] on div "const isActive = i === current ; // 中 の カ ー ド は scale で 見 た 目 だ け 変 え る const c…" at bounding box center [569, 474] width 431 height 685
click at [587, 343] on div "const isActive = i === current ; // 中 の カ ー ド は scale で 見 た 目 だ け 変 え る const c…" at bounding box center [569, 474] width 431 height 685
click at [578, 350] on div "const isActive = i === current ; // 中 の カ ー ド は scale で 見 た 目 だ け 変 え る const c…" at bounding box center [569, 474] width 431 height 685
type textarea "gsap.killTweensOf(cards);"
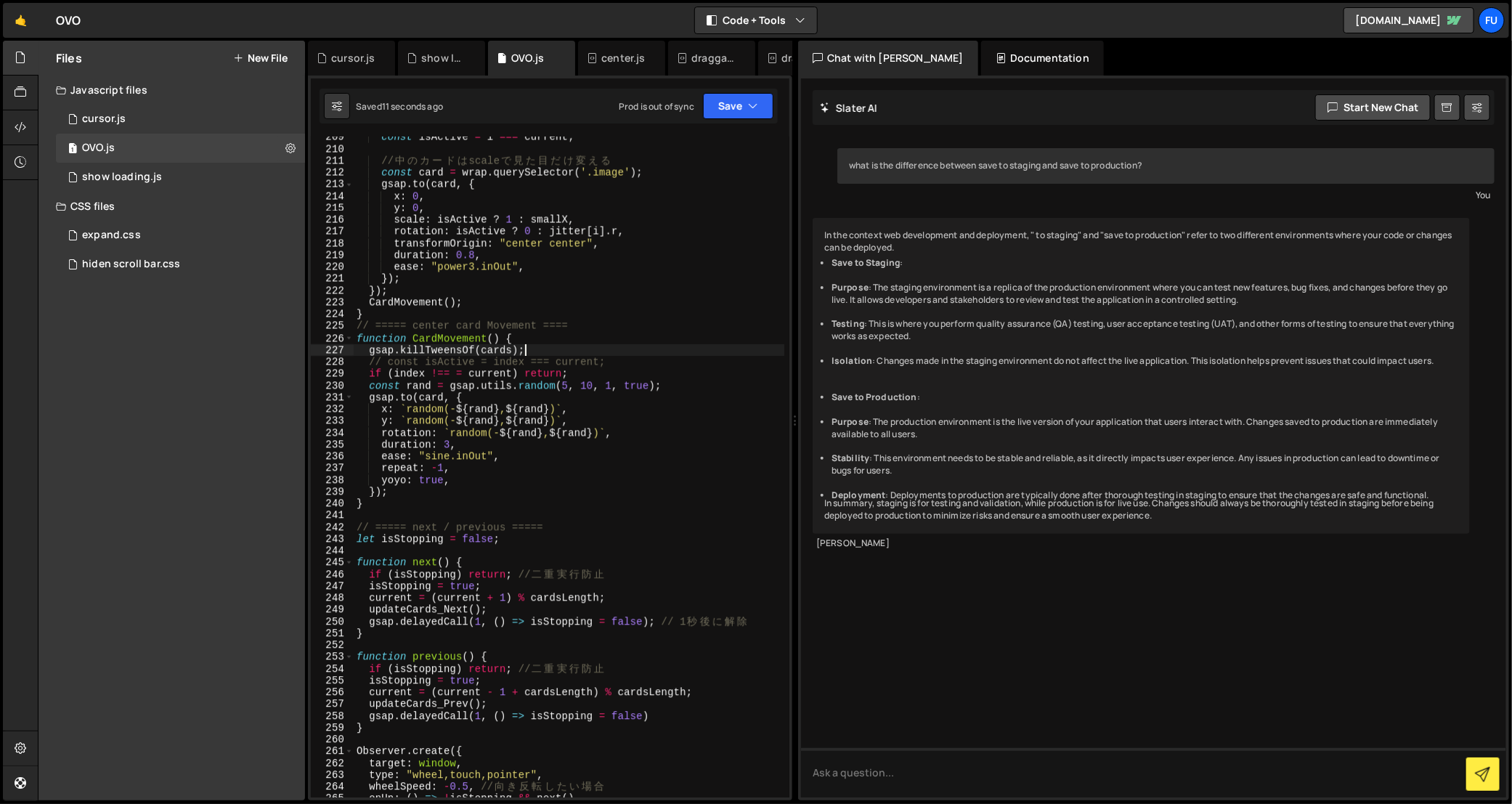
scroll to position [0, 0]
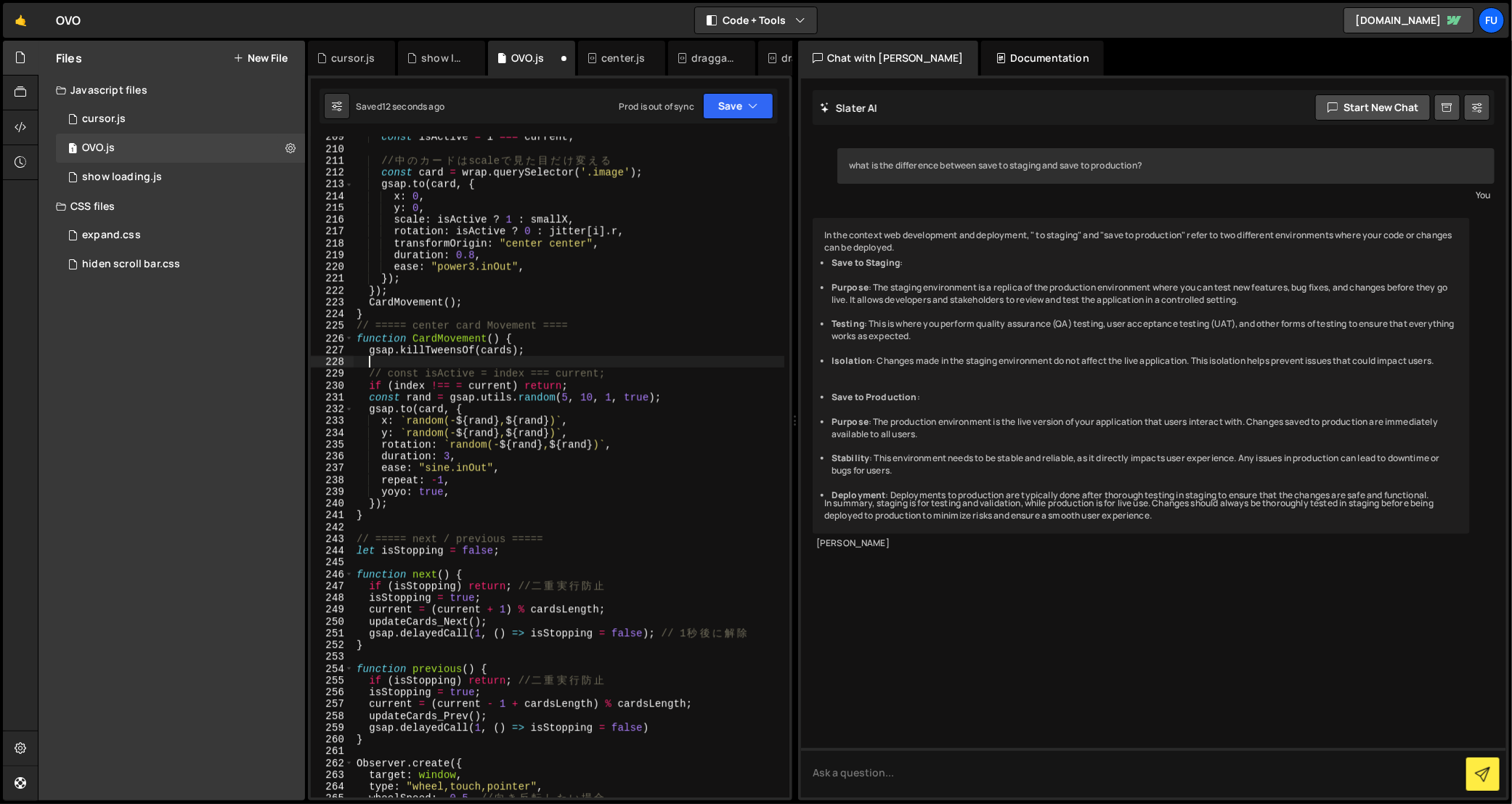
paste textarea "const card = cards.querySelector('.image');"
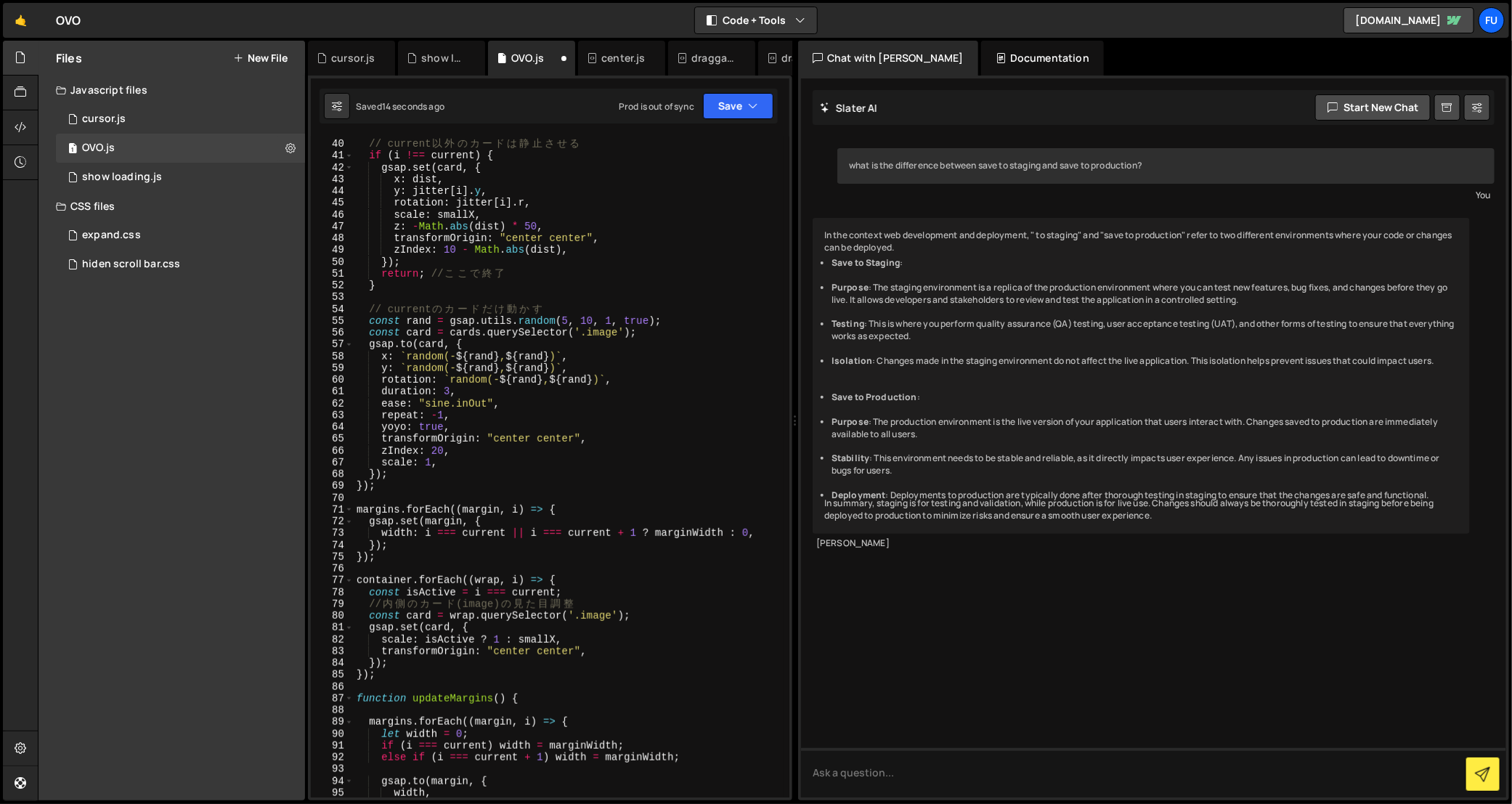
scroll to position [406, 0]
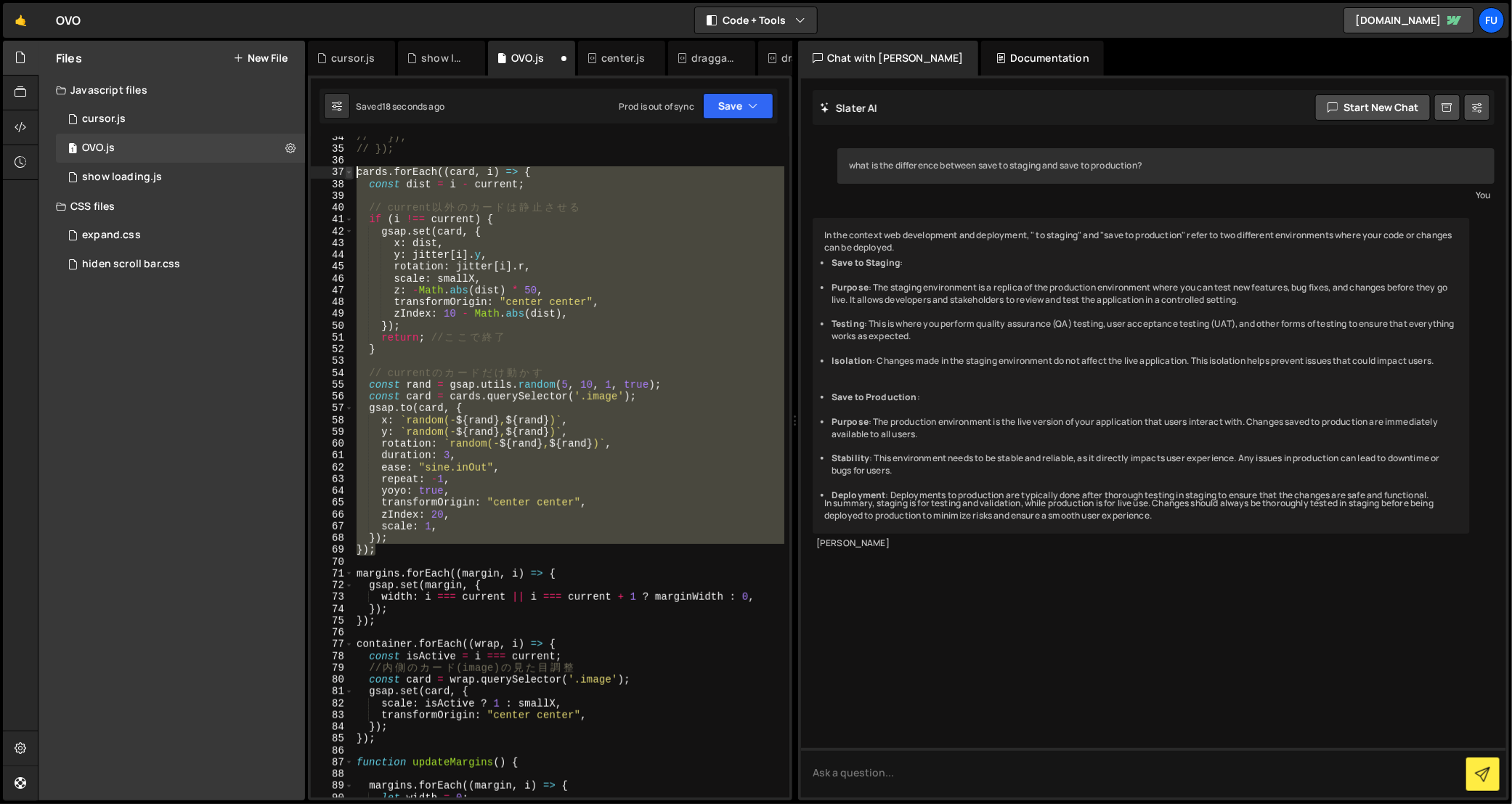
drag, startPoint x: 396, startPoint y: 551, endPoint x: 350, endPoint y: 172, distance: 381.8
click at [350, 172] on div "// const card = cards.querySelector('.image'); 34 35 36 37 38 39 40 41 42 43 44…" at bounding box center [550, 467] width 479 height 661
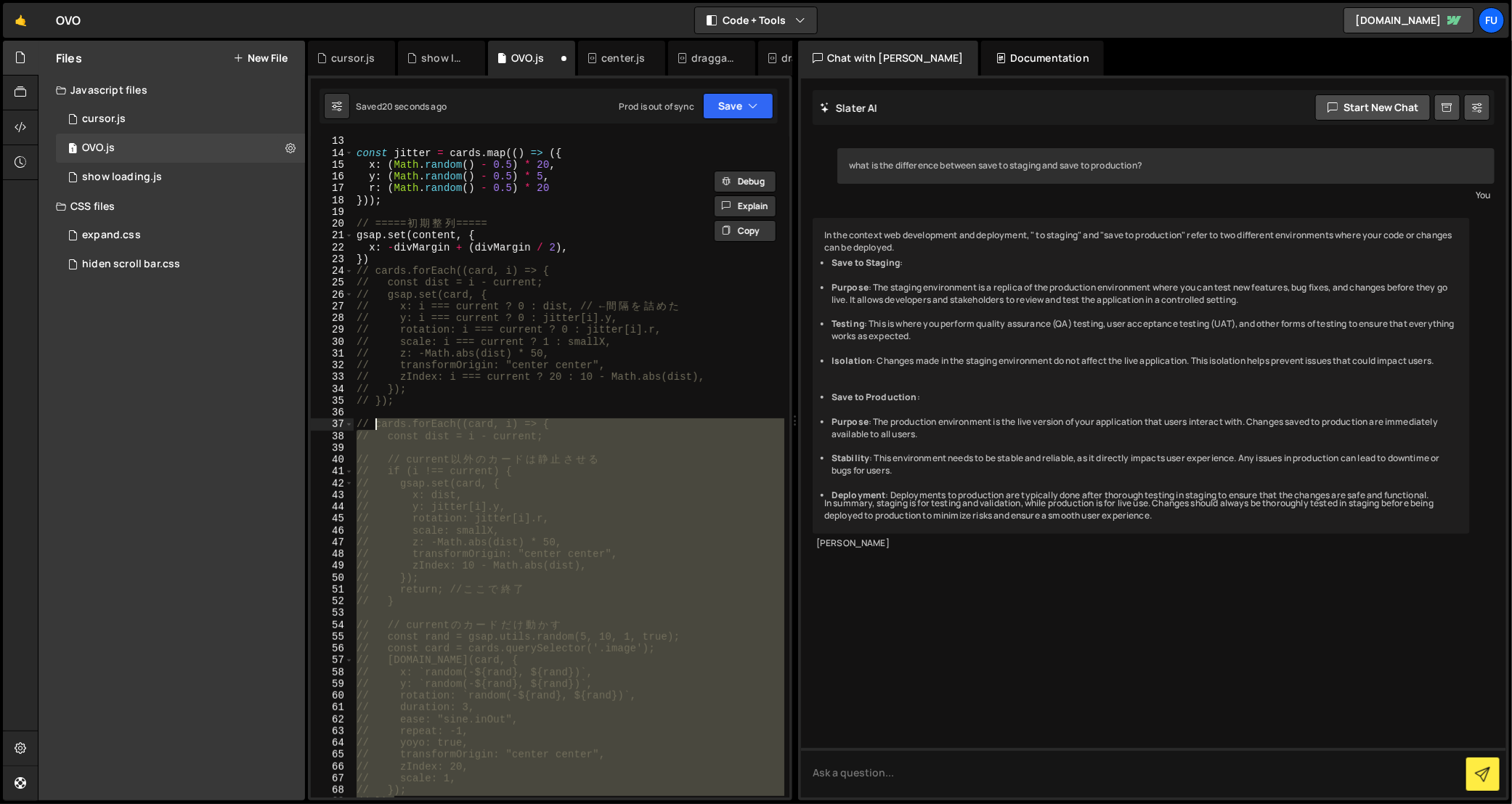
scroll to position [77, 0]
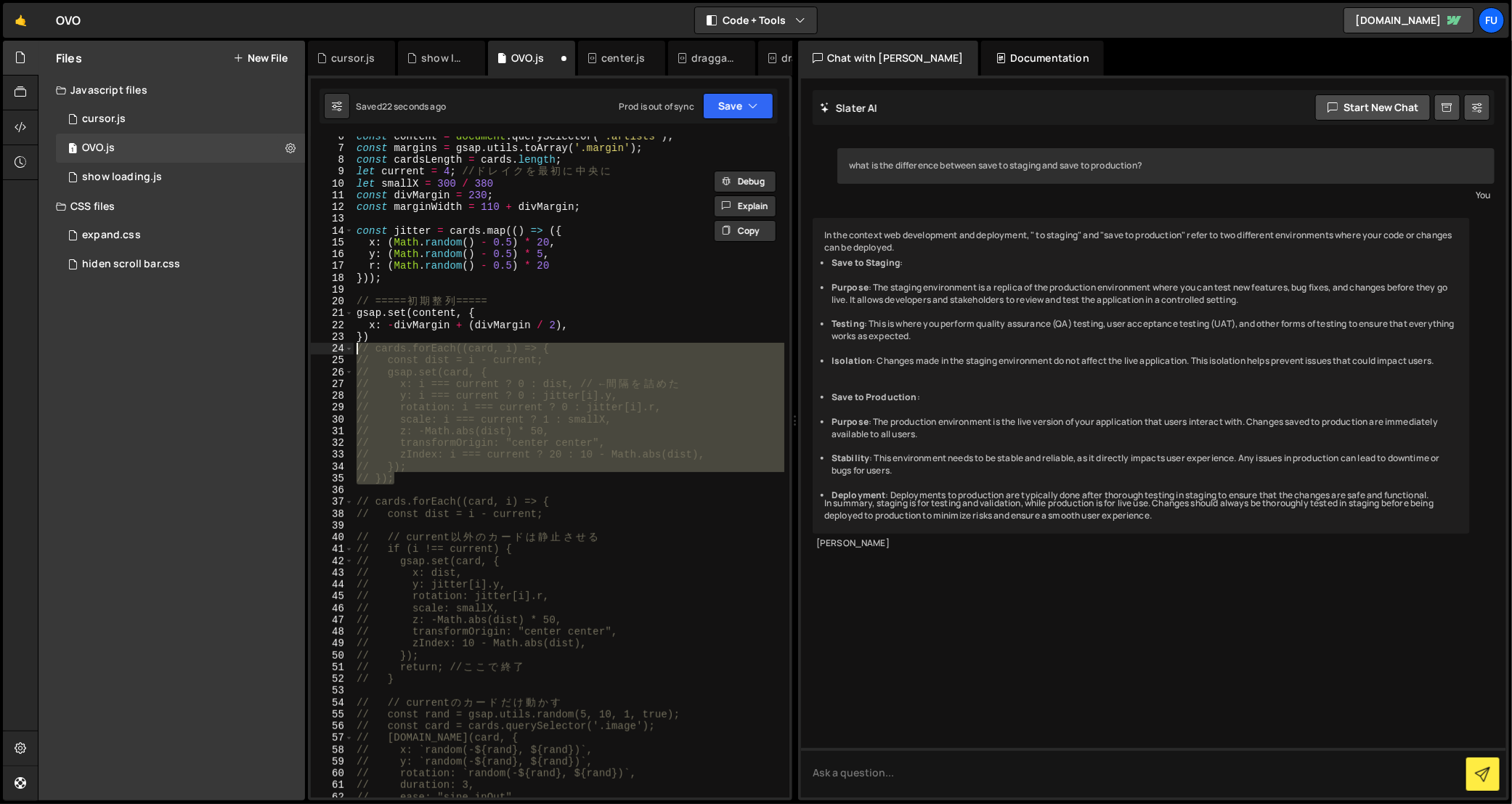
drag, startPoint x: 401, startPoint y: 479, endPoint x: 332, endPoint y: 348, distance: 148.1
click at [331, 347] on div "// cards.forEach((card, i) => { // const dist = i - current; [CREDIT_CARD_NUMBE…" at bounding box center [550, 467] width 479 height 661
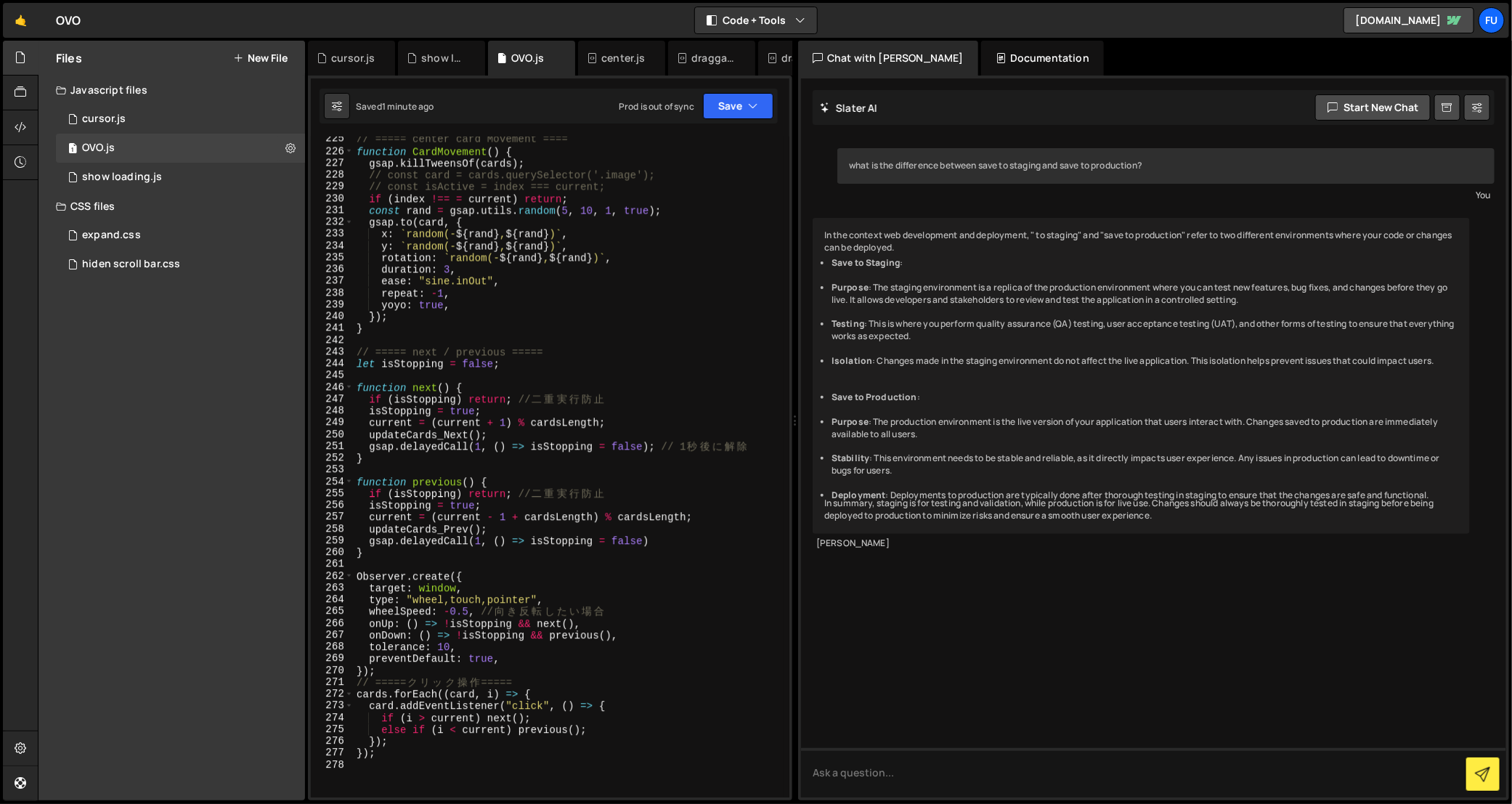
scroll to position [2427, 0]
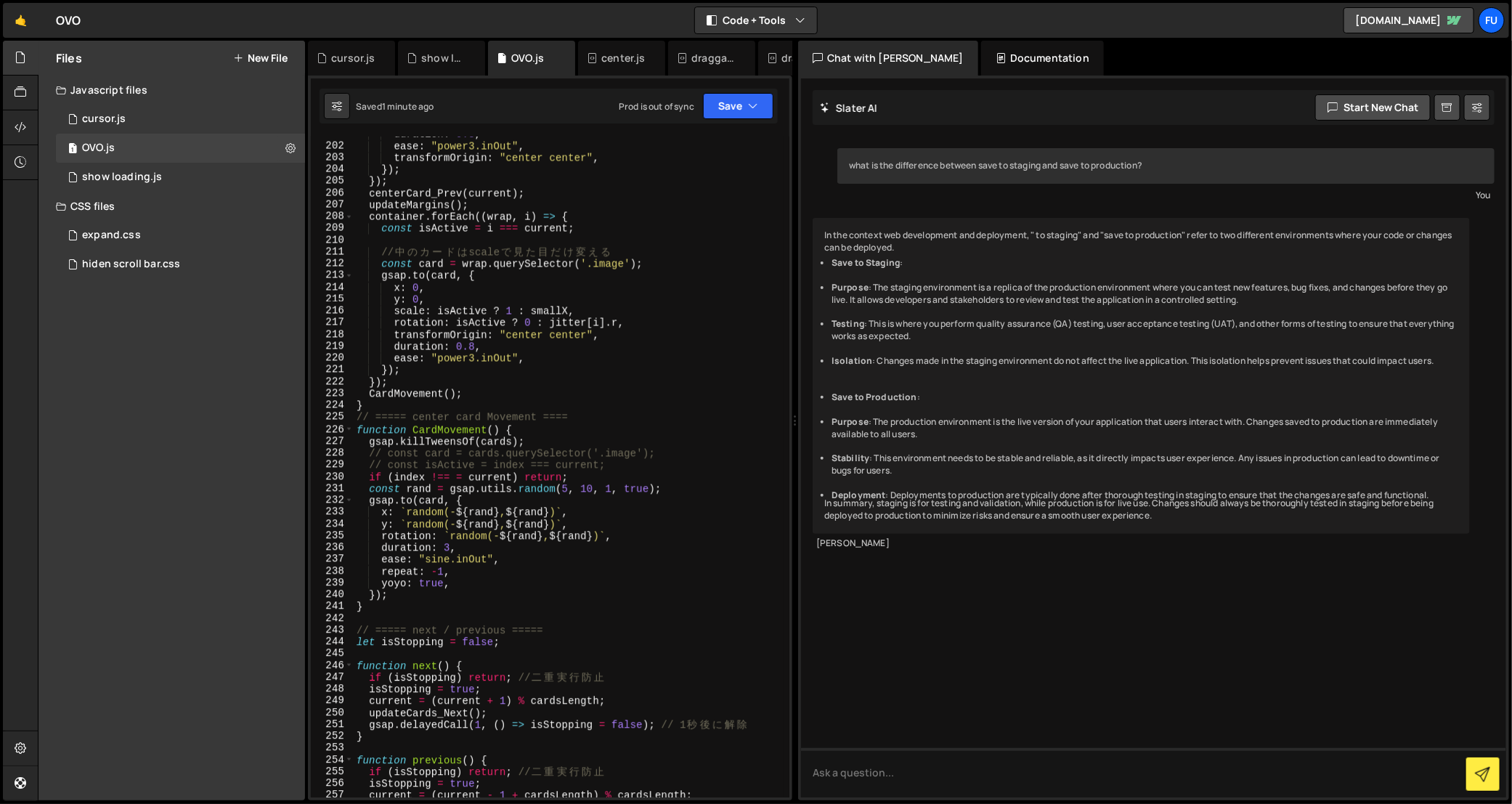
click at [454, 474] on div "duration : 0.8 , ease : "power3.inOut" , transformOrigin : "center center" , })…" at bounding box center [569, 471] width 431 height 685
click at [754, 100] on icon "button" at bounding box center [753, 106] width 11 height 15
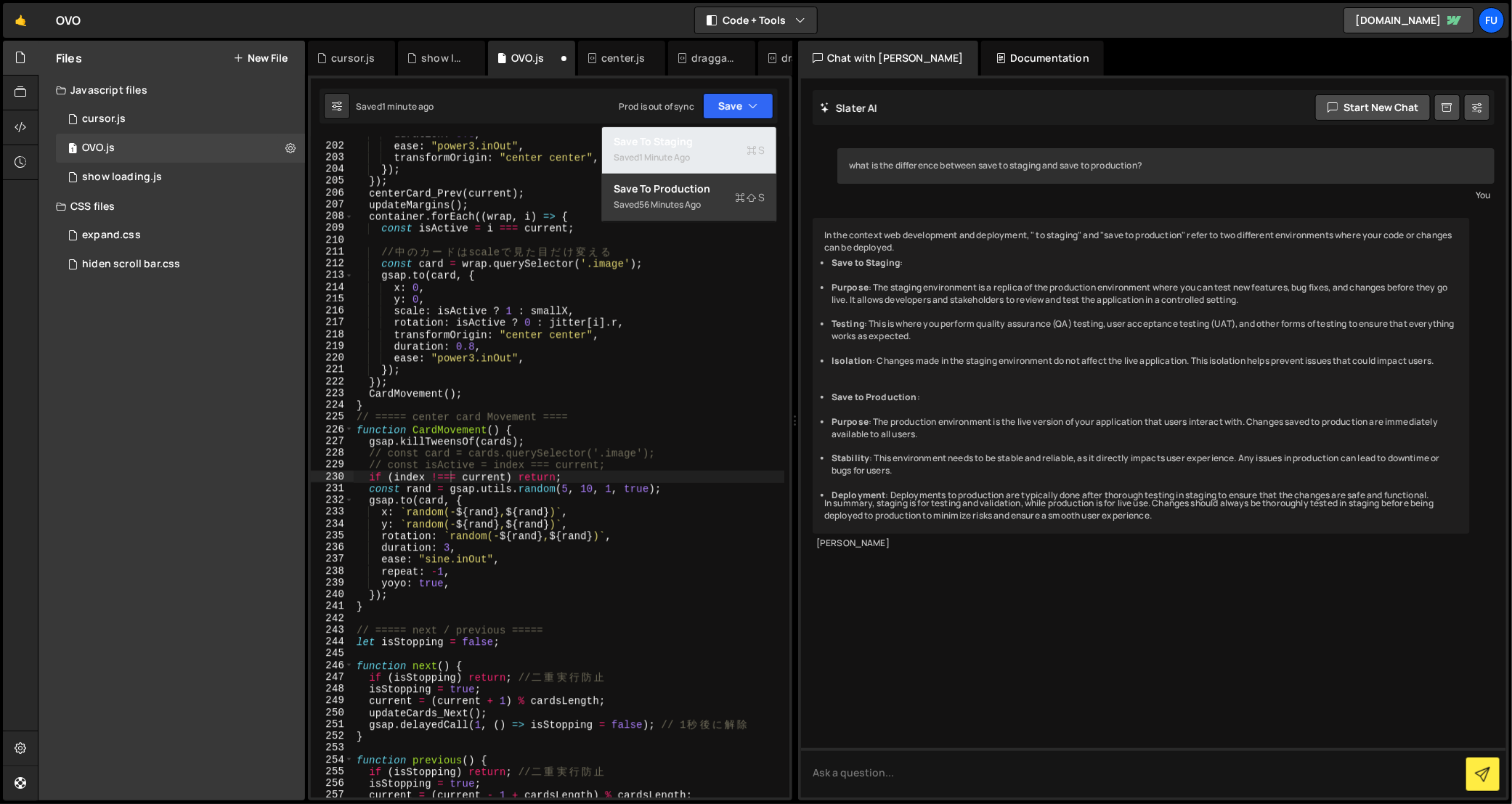
click at [749, 159] on div "Saved 1 minute ago" at bounding box center [689, 157] width 151 height 17
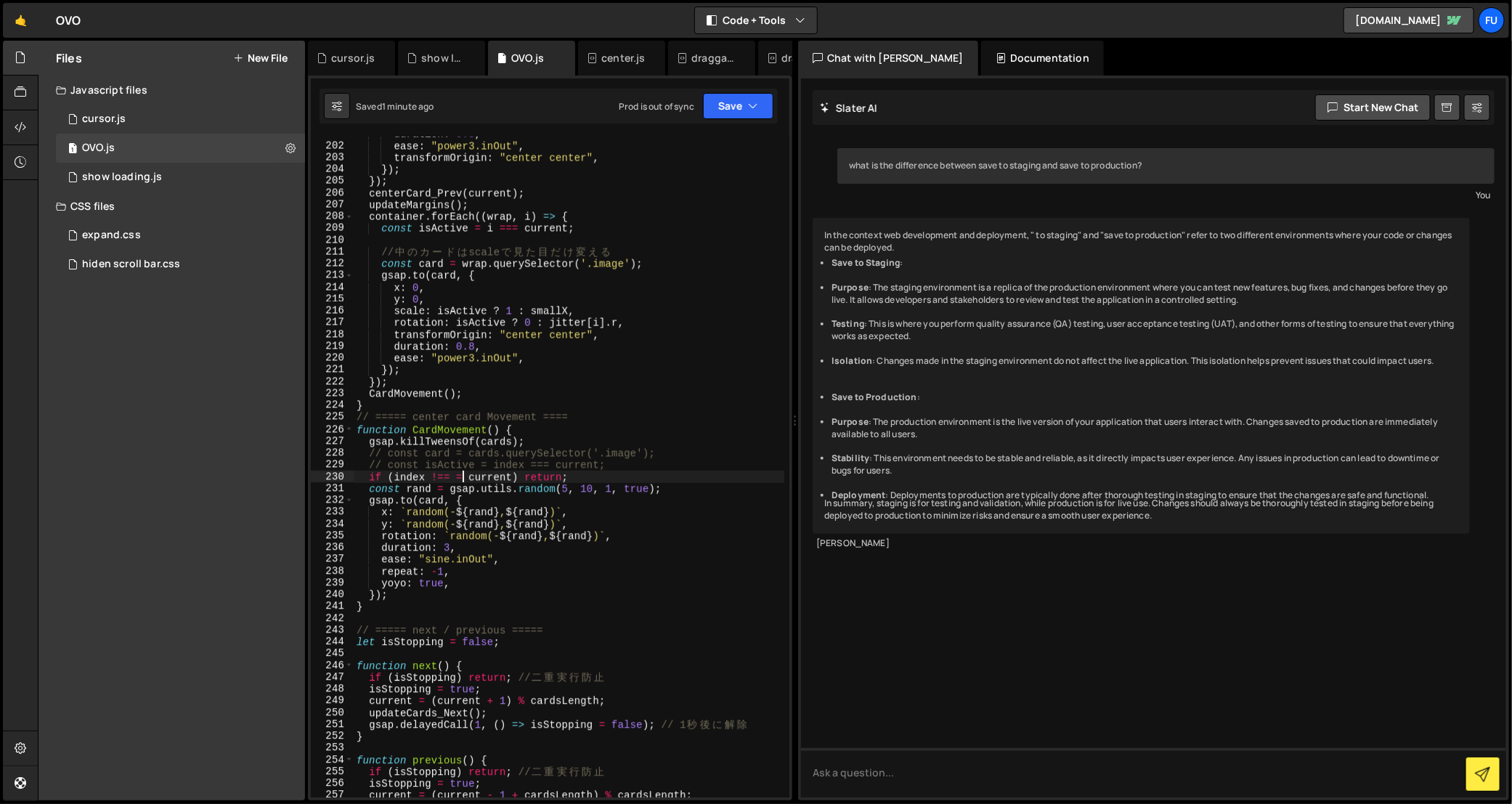
click at [463, 478] on div "duration : 0.8 , ease : "power3.inOut" , transformOrigin : "center center" , })…" at bounding box center [569, 471] width 431 height 685
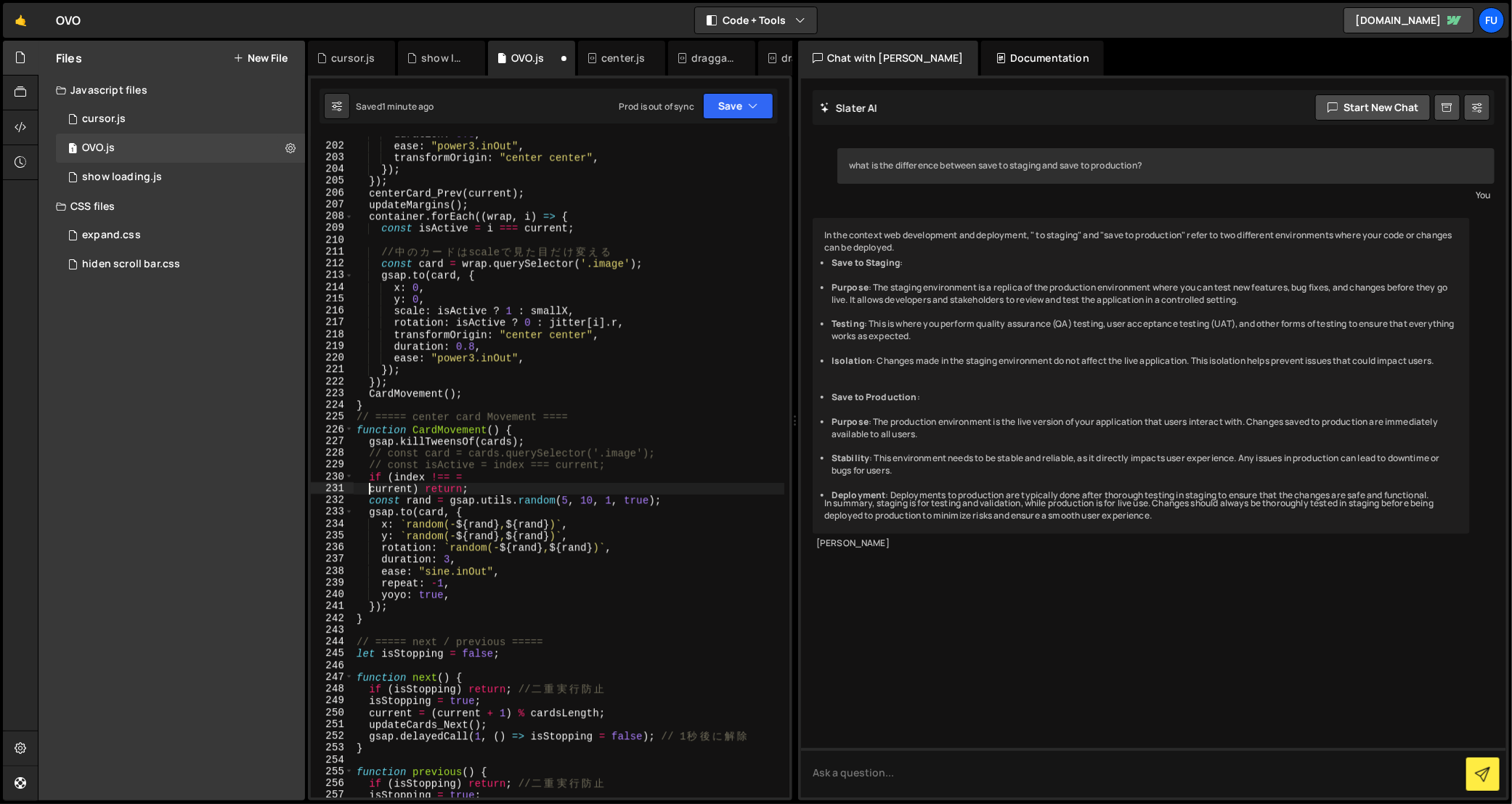
scroll to position [0, 1]
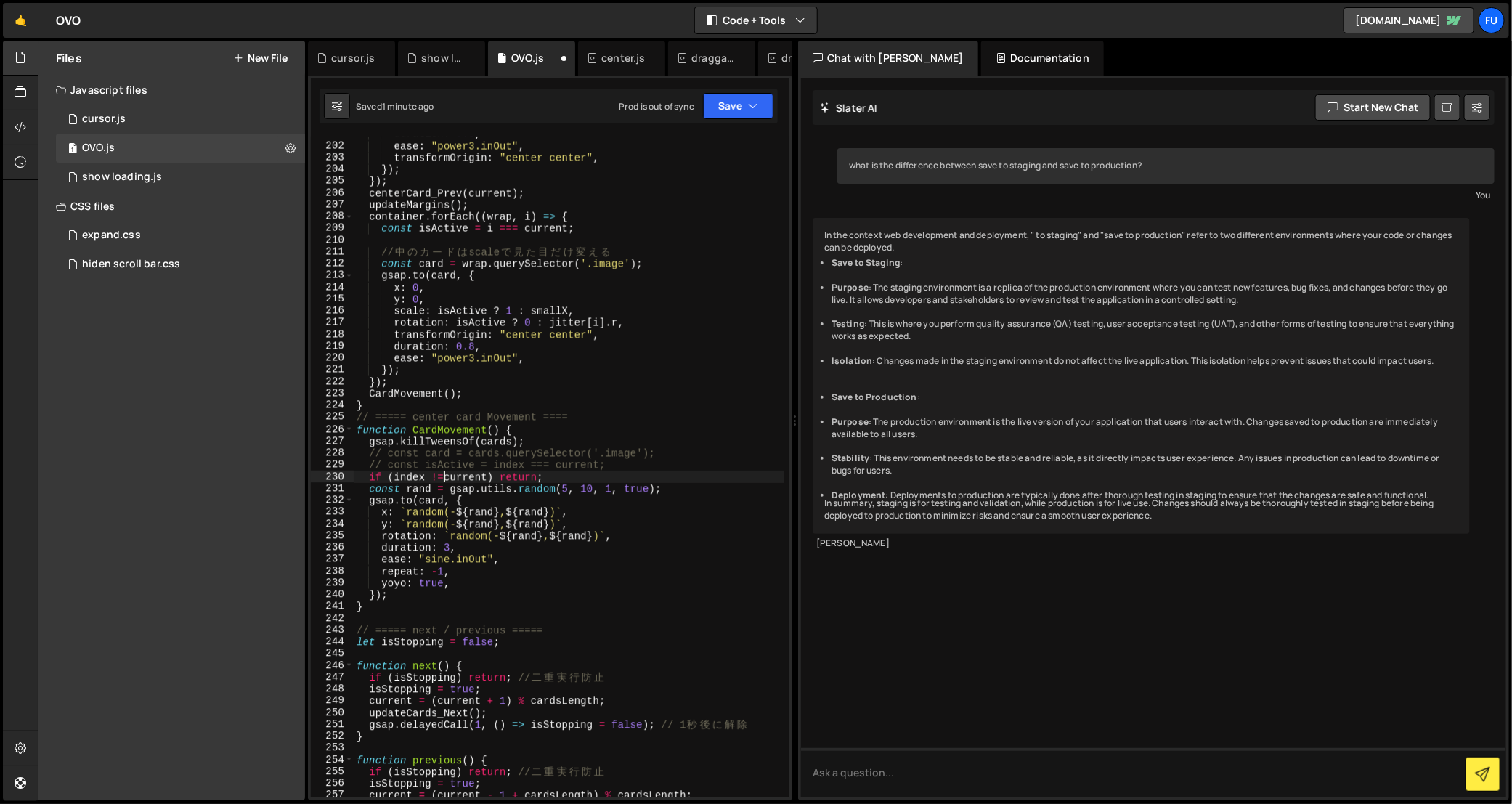
type textarea "＝"
type textarea "="
click at [739, 108] on button "Save" at bounding box center [738, 106] width 71 height 26
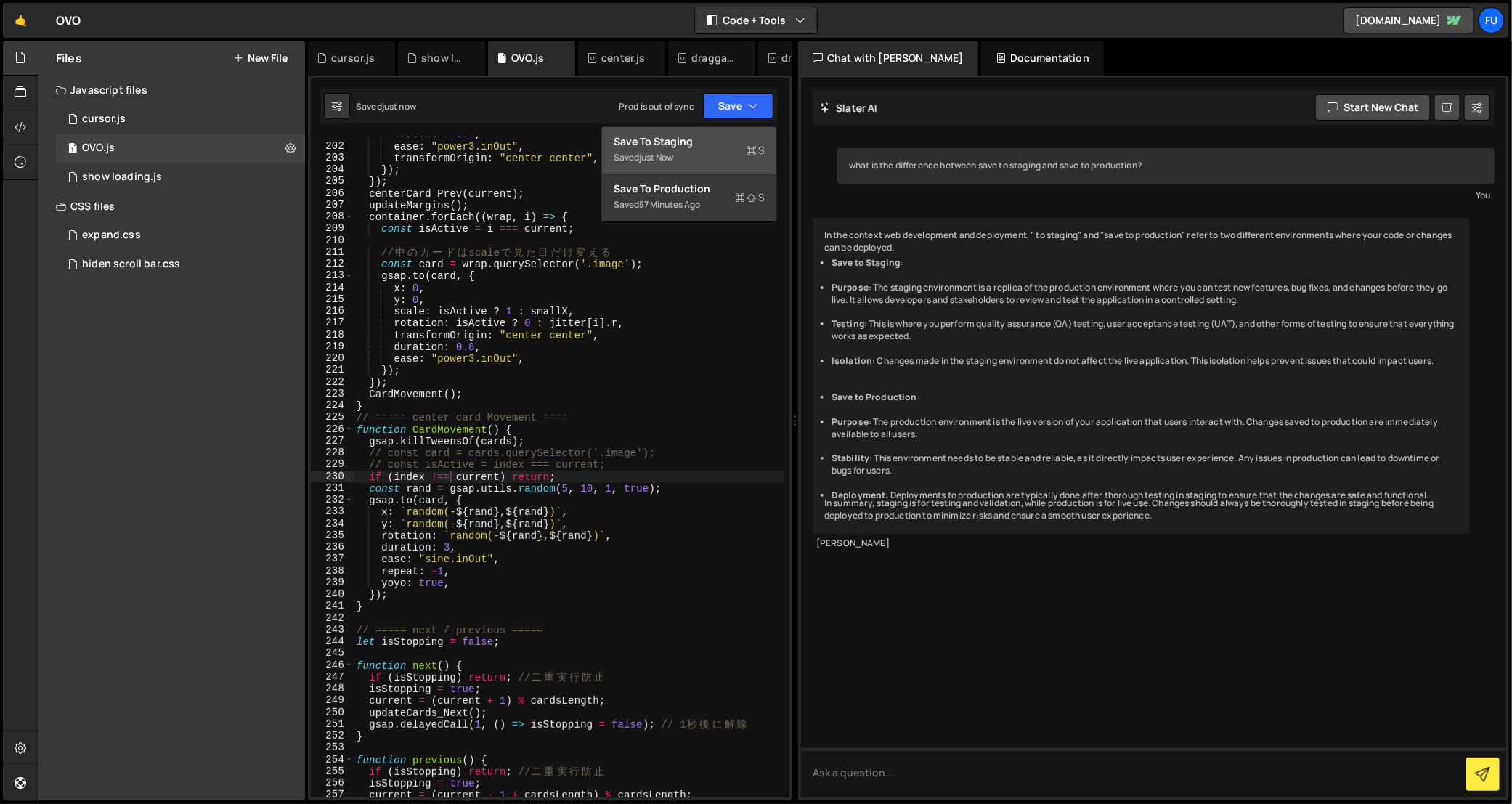
click at [738, 132] on button "Save to Staging S Saved just now" at bounding box center [689, 150] width 174 height 47
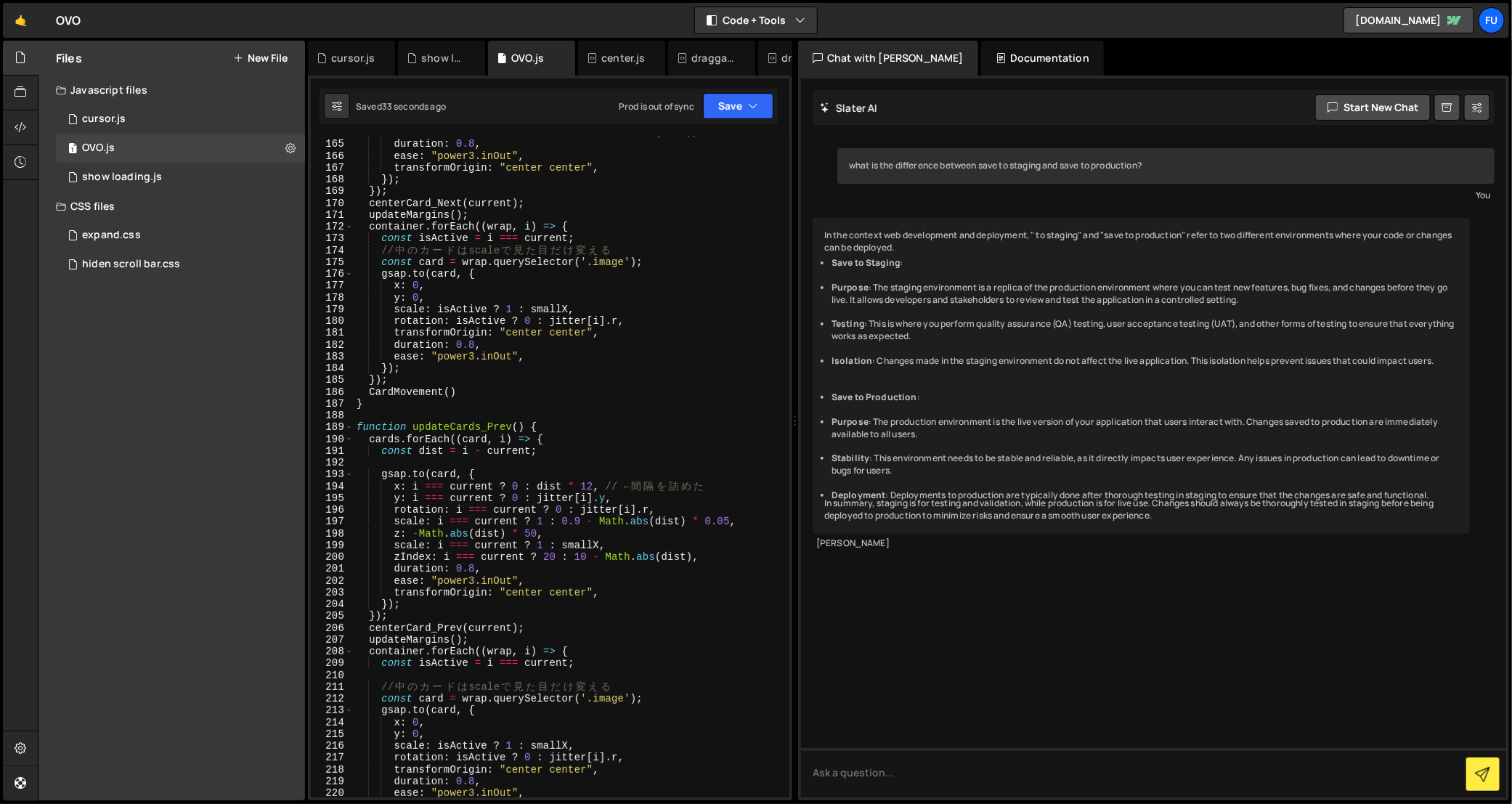
scroll to position [1283, 0]
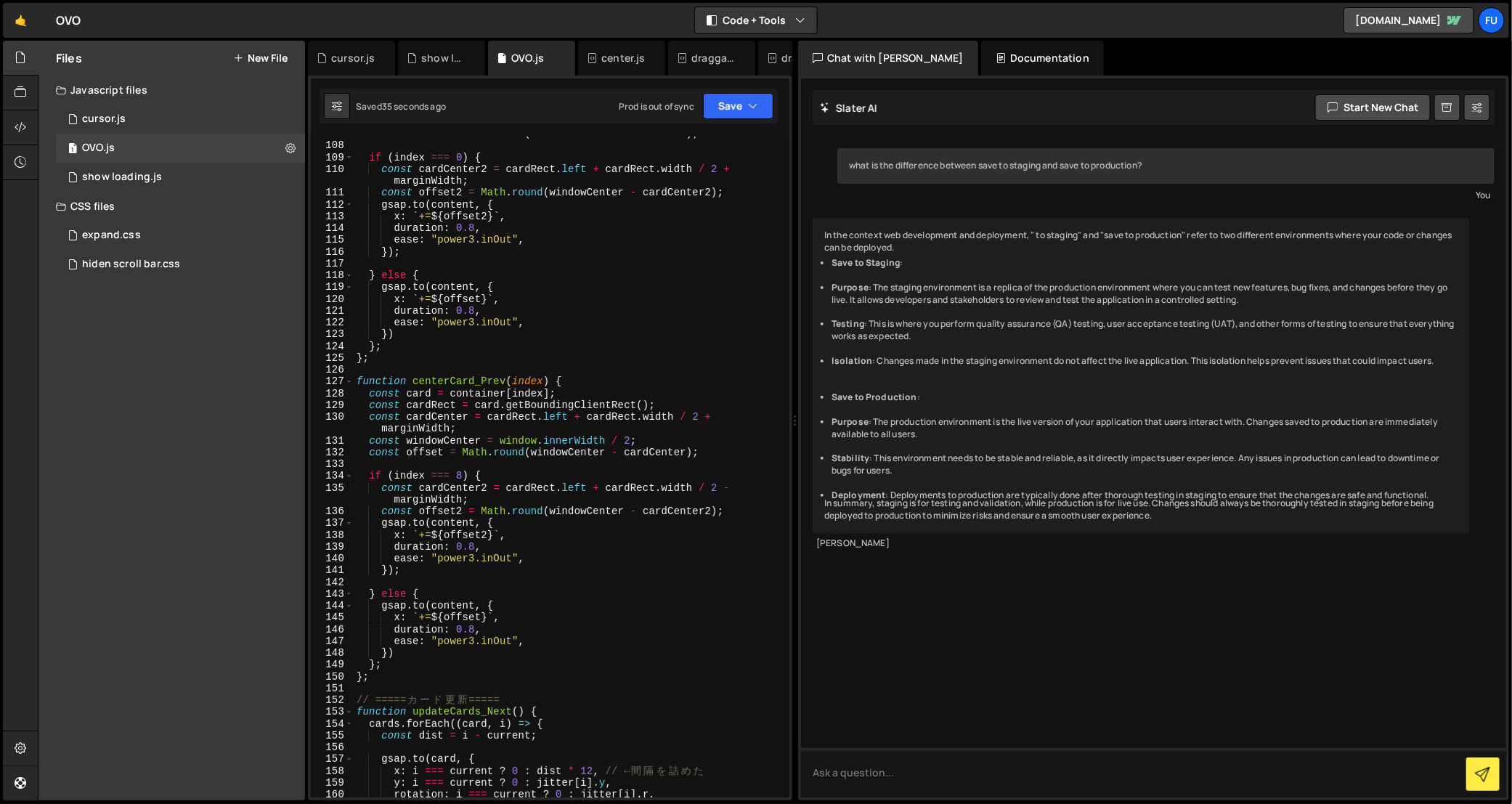
click at [665, 379] on div "const offset = Math . round ( windowCenter - cardCenter ) ; if ( index === 0 ) …" at bounding box center [569, 470] width 431 height 685
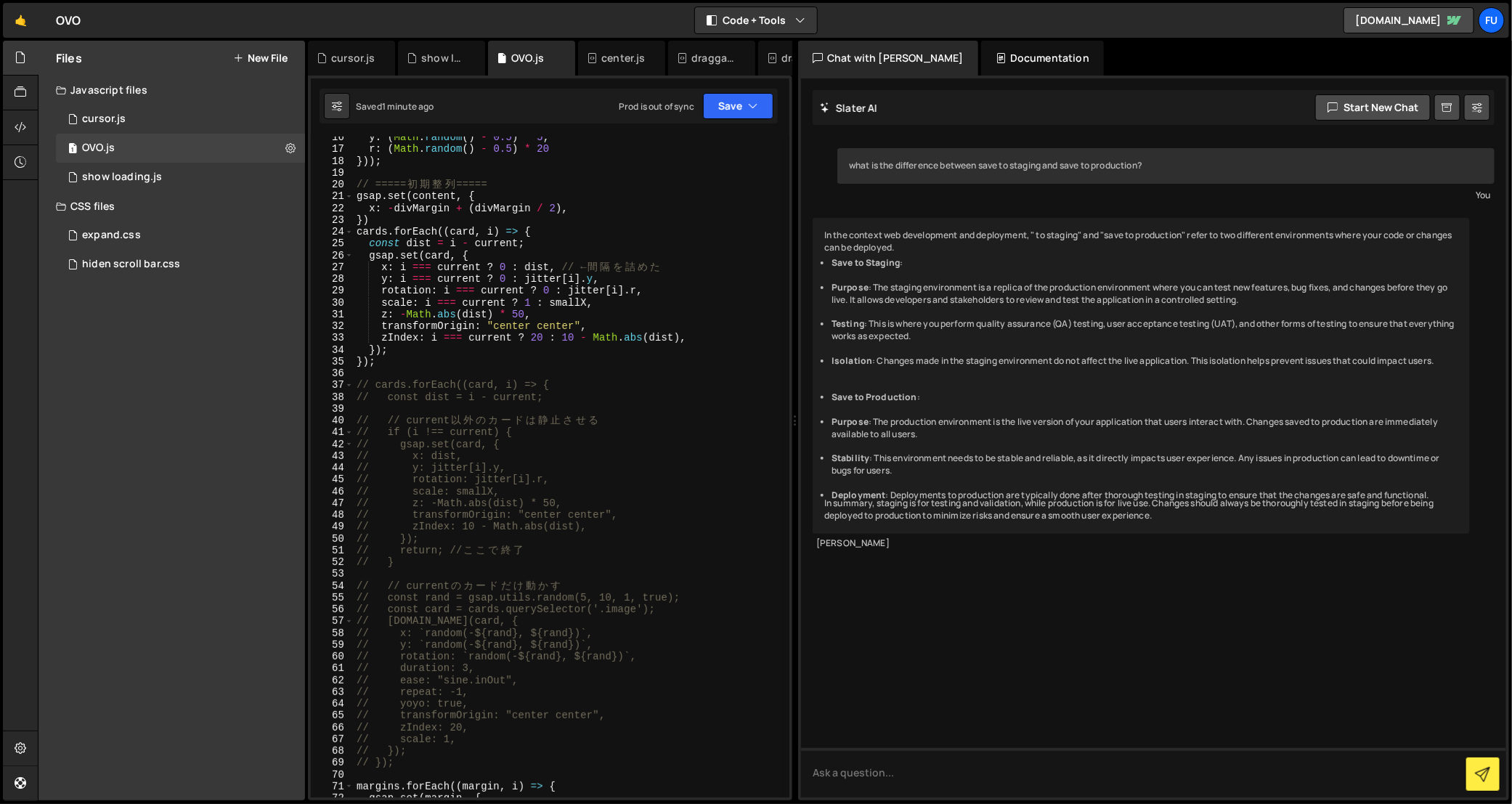
scroll to position [0, 0]
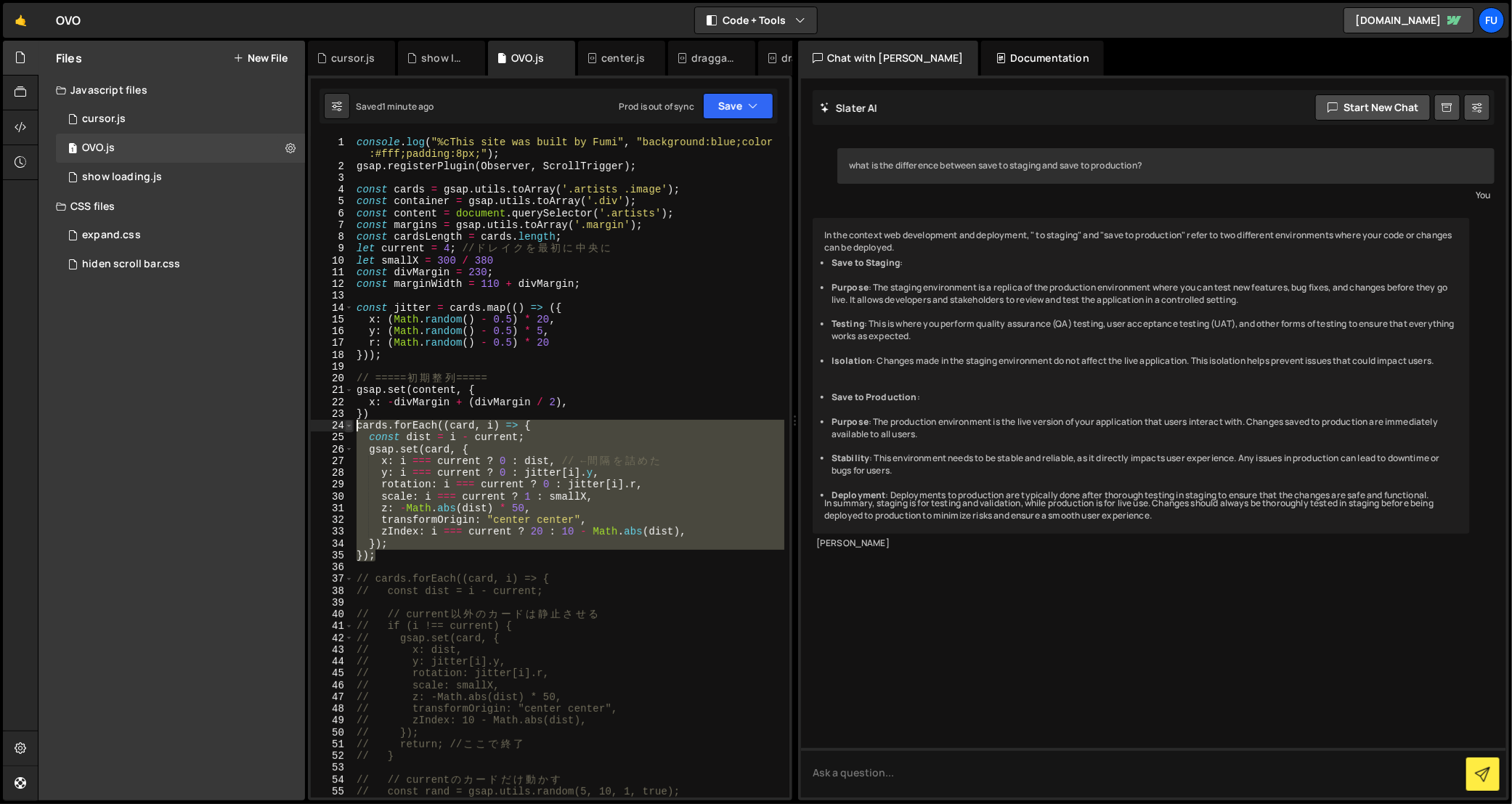
drag, startPoint x: 419, startPoint y: 554, endPoint x: 350, endPoint y: 427, distance: 144.5
click at [350, 427] on div "function centerCard_Prev(index) { 1 2 3 4 5 6 7 8 9 10 11 12 13 14 15 16 17 18 …" at bounding box center [550, 467] width 479 height 661
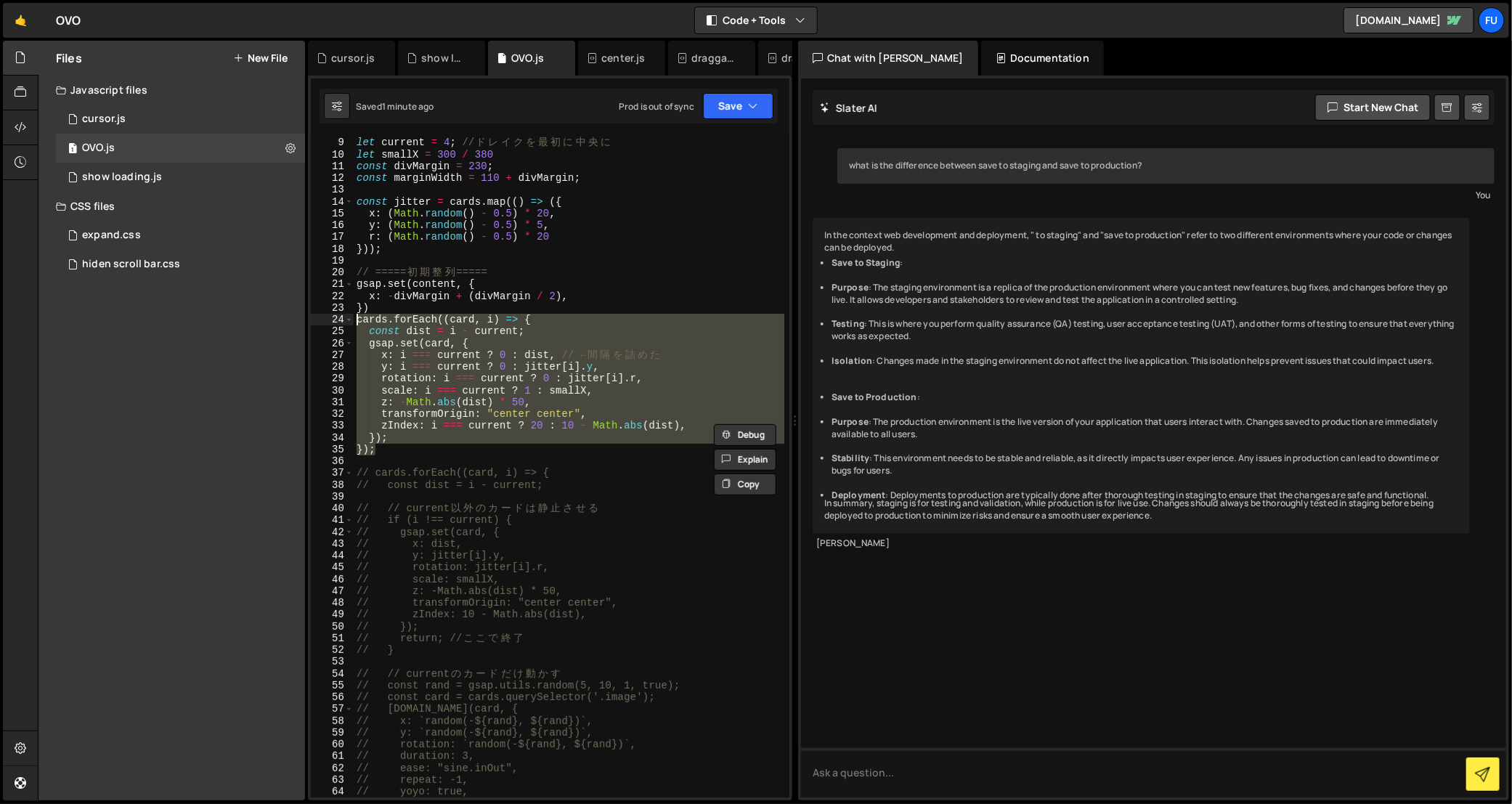
click at [378, 454] on div "const cardsLength = cards . length ; let current = 4 ; // ド レ イ ク を 最 初 に 中 央 に…" at bounding box center [569, 467] width 431 height 661
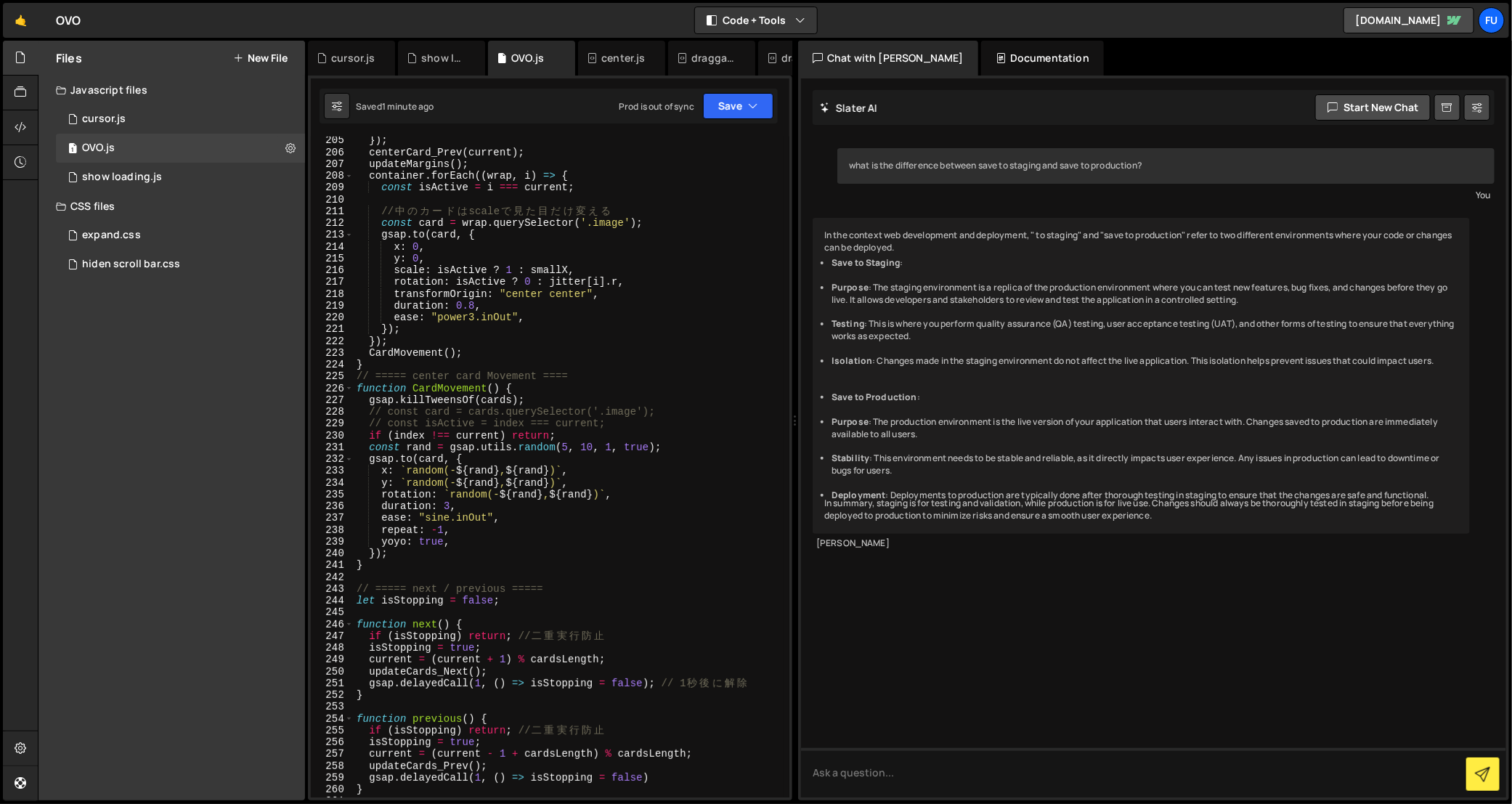
scroll to position [2560, 0]
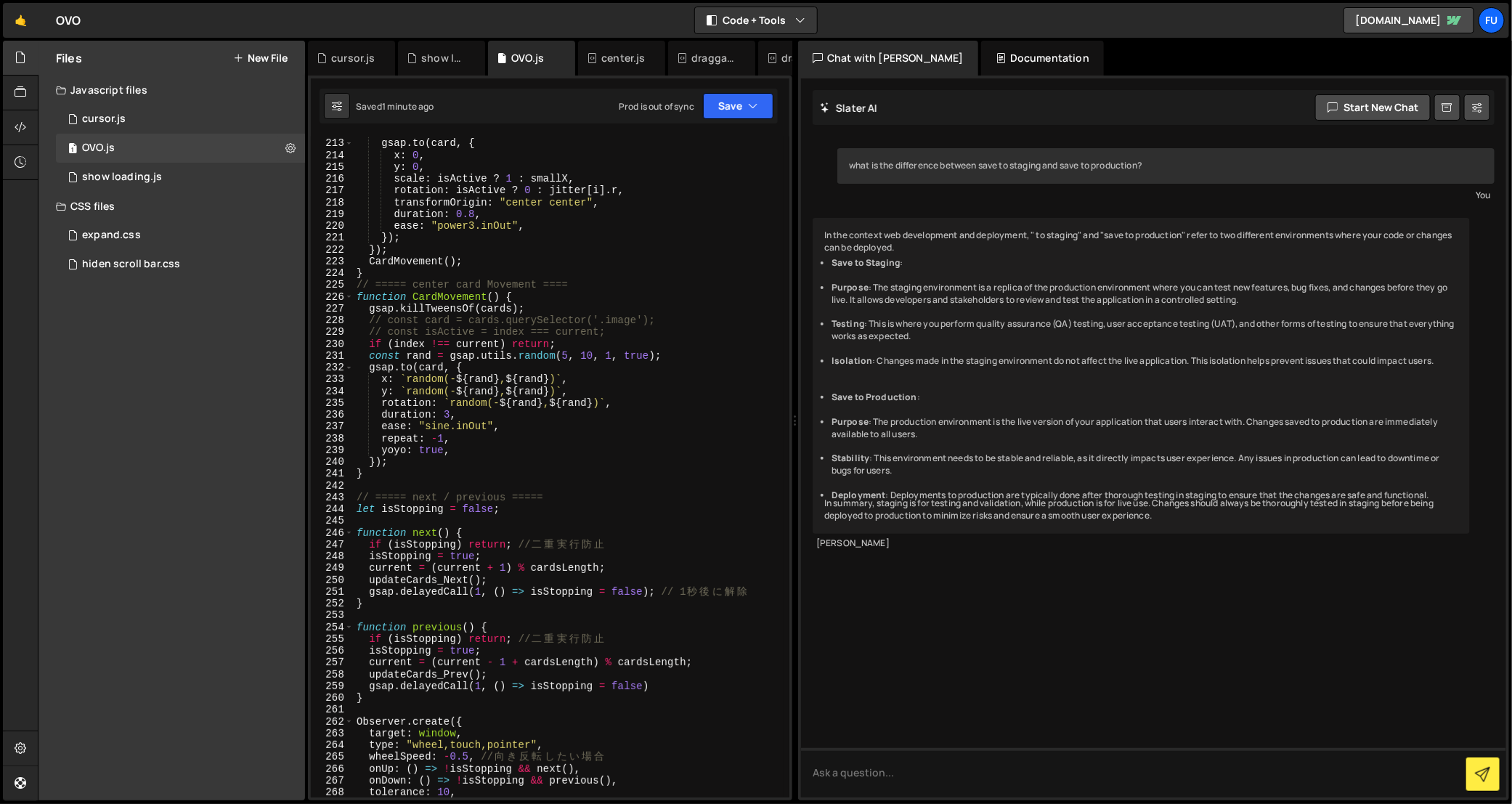
click at [667, 337] on div "const card = wrap . querySelector ( '.image' ) ; gsap . to ( card , { x : 0 , y…" at bounding box center [569, 468] width 431 height 685
type textarea "// const isActive = index === current;"
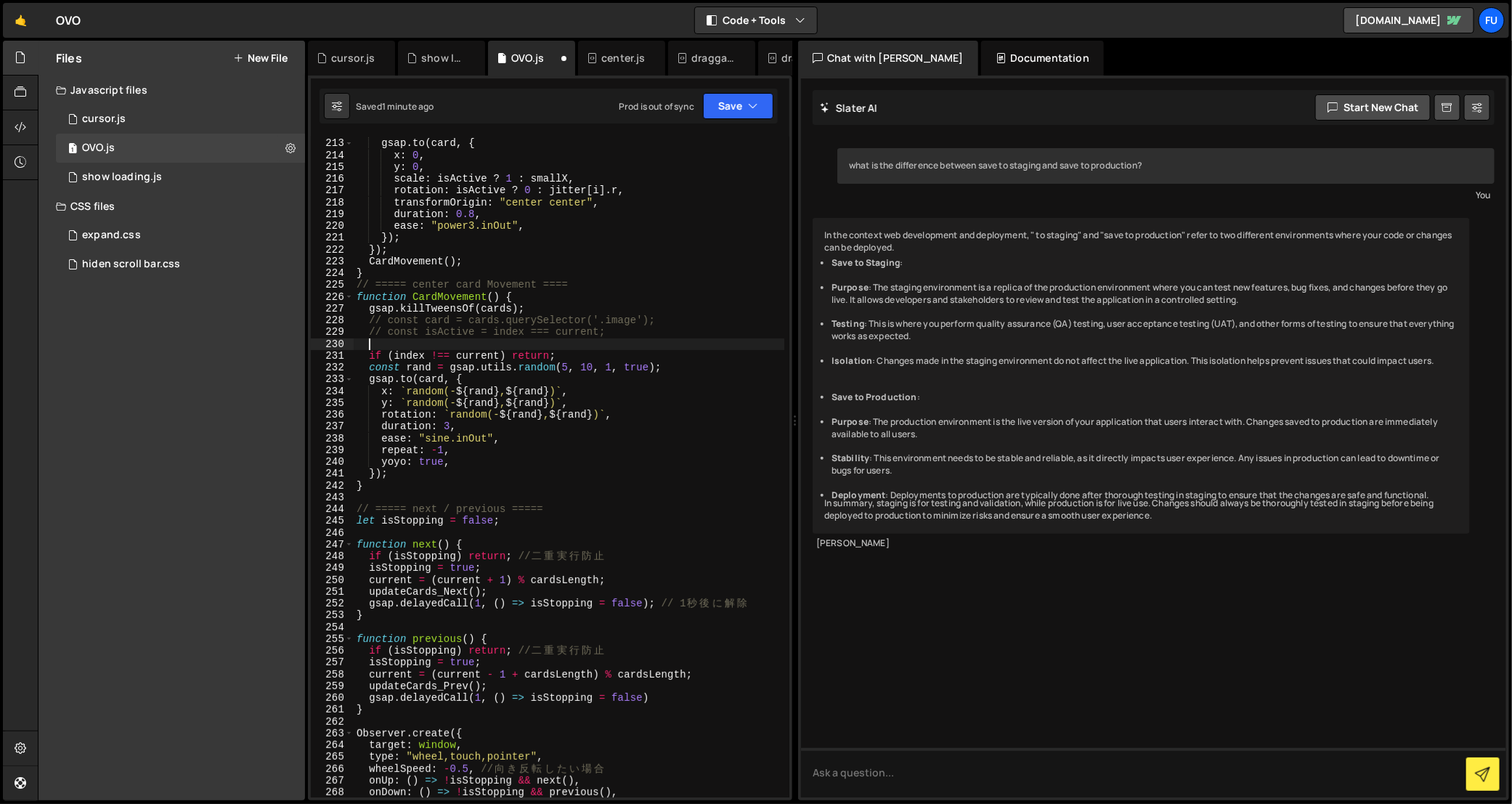
paste textarea "});"
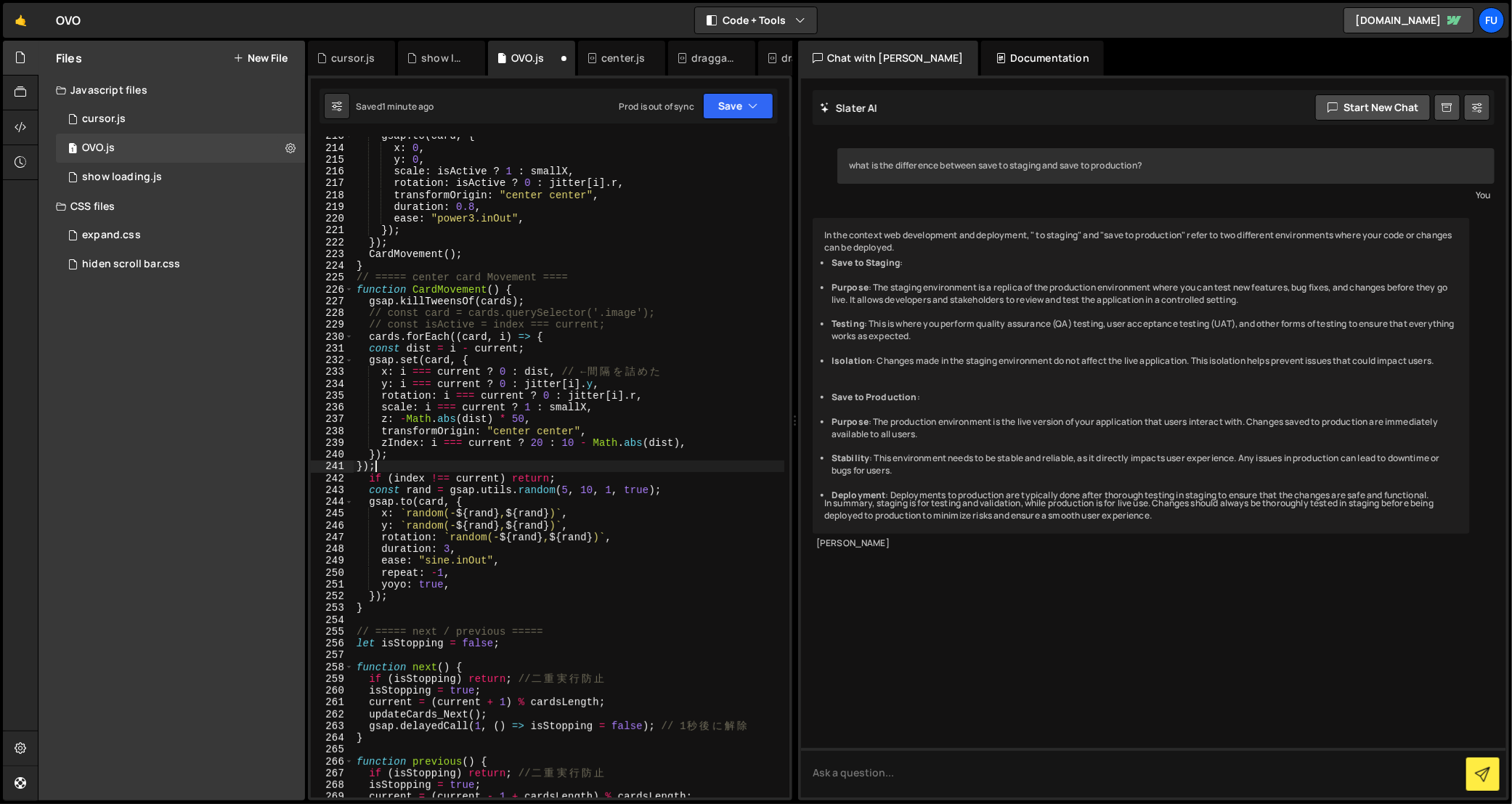
scroll to position [2571, 0]
click at [424, 475] on div "gsap . to ( card , { x : 0 , y : 0 , scale : isActive ? 1 : smallX , rotation :…" at bounding box center [569, 468] width 431 height 685
click at [394, 471] on div "gsap . to ( card , { x : 0 , y : 0 , scale : isActive ? 1 : smallX , rotation :…" at bounding box center [569, 468] width 431 height 685
click at [401, 474] on div "gsap . to ( card , { x : 0 , y : 0 , scale : isActive ? 1 : smallX , rotation :…" at bounding box center [569, 468] width 431 height 685
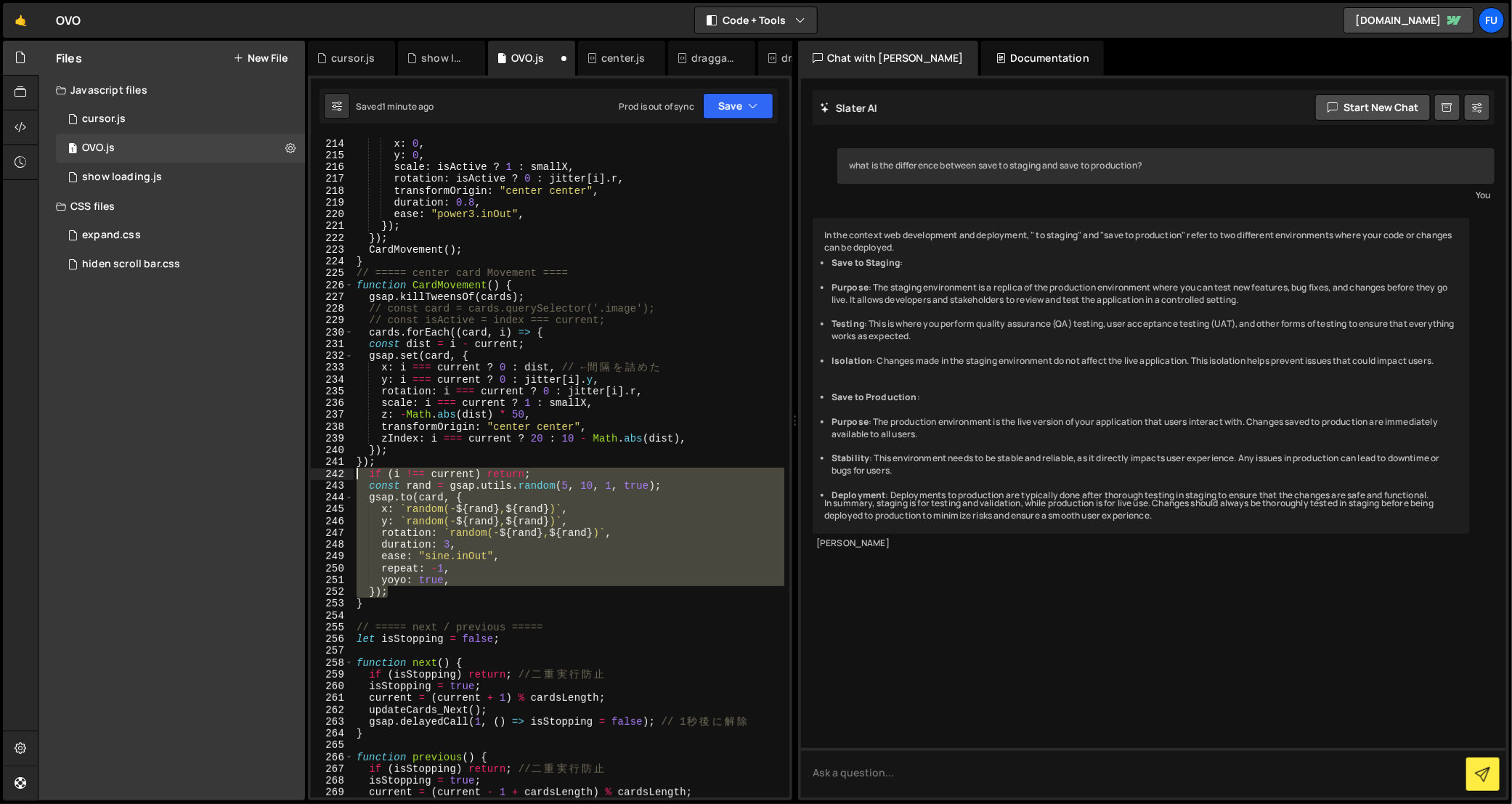
drag, startPoint x: 428, startPoint y: 593, endPoint x: 328, endPoint y: 474, distance: 155.4
click at [327, 473] on div "if (i !== current) return; 213 214 215 216 217 218 219 220 221 222 223 224 225 …" at bounding box center [550, 467] width 479 height 661
type textarea "if (i !== current) return; const rand = gsap.utils.random(5, 10, 1, true);"
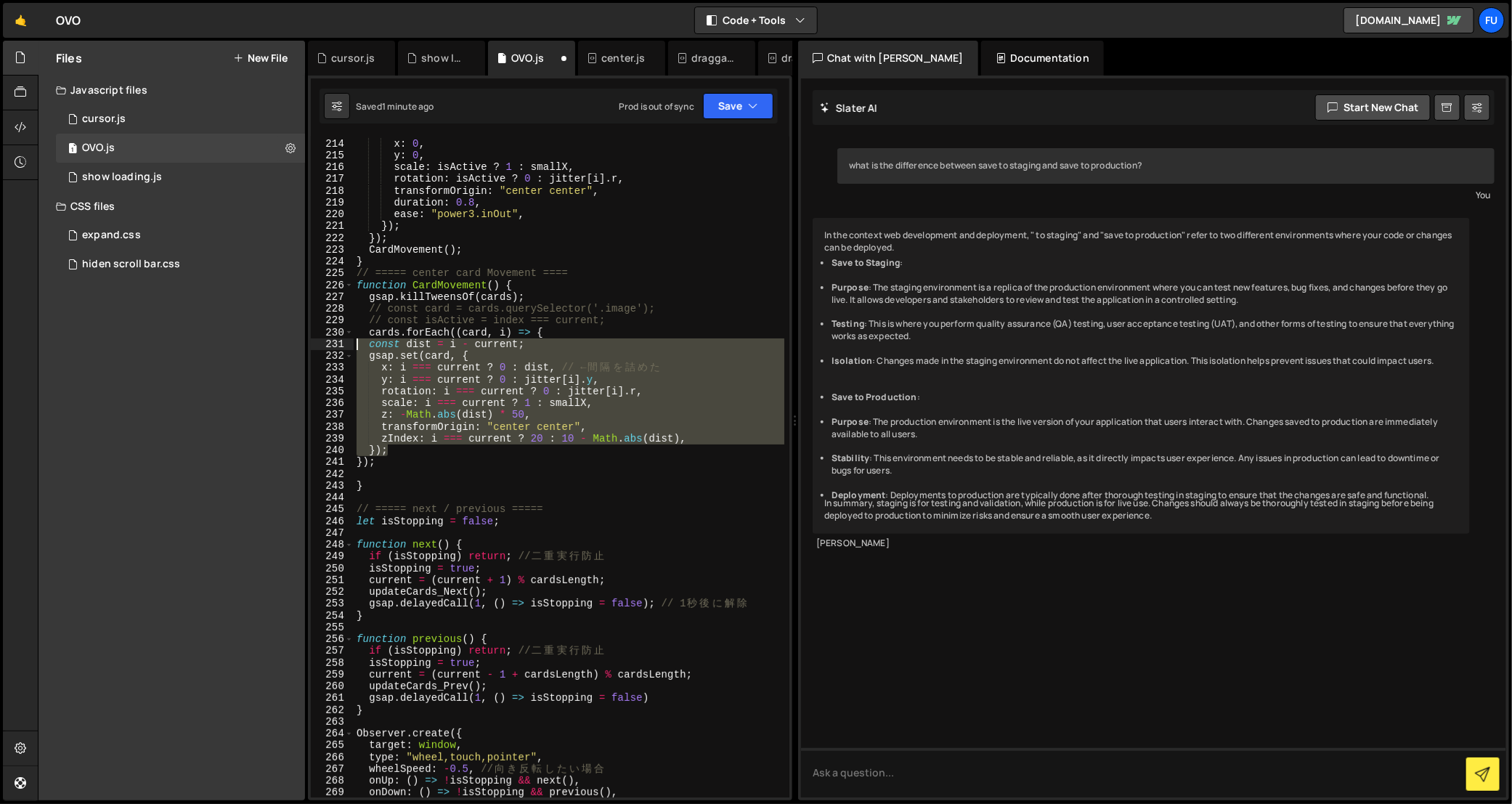
drag, startPoint x: 528, startPoint y: 447, endPoint x: 348, endPoint y: 344, distance: 207.4
click at [348, 344] on div "213 214 215 216 217 218 219 220 221 222 223 224 225 226 227 228 229 230 231 232…" at bounding box center [550, 467] width 479 height 661
paste textarea "});"
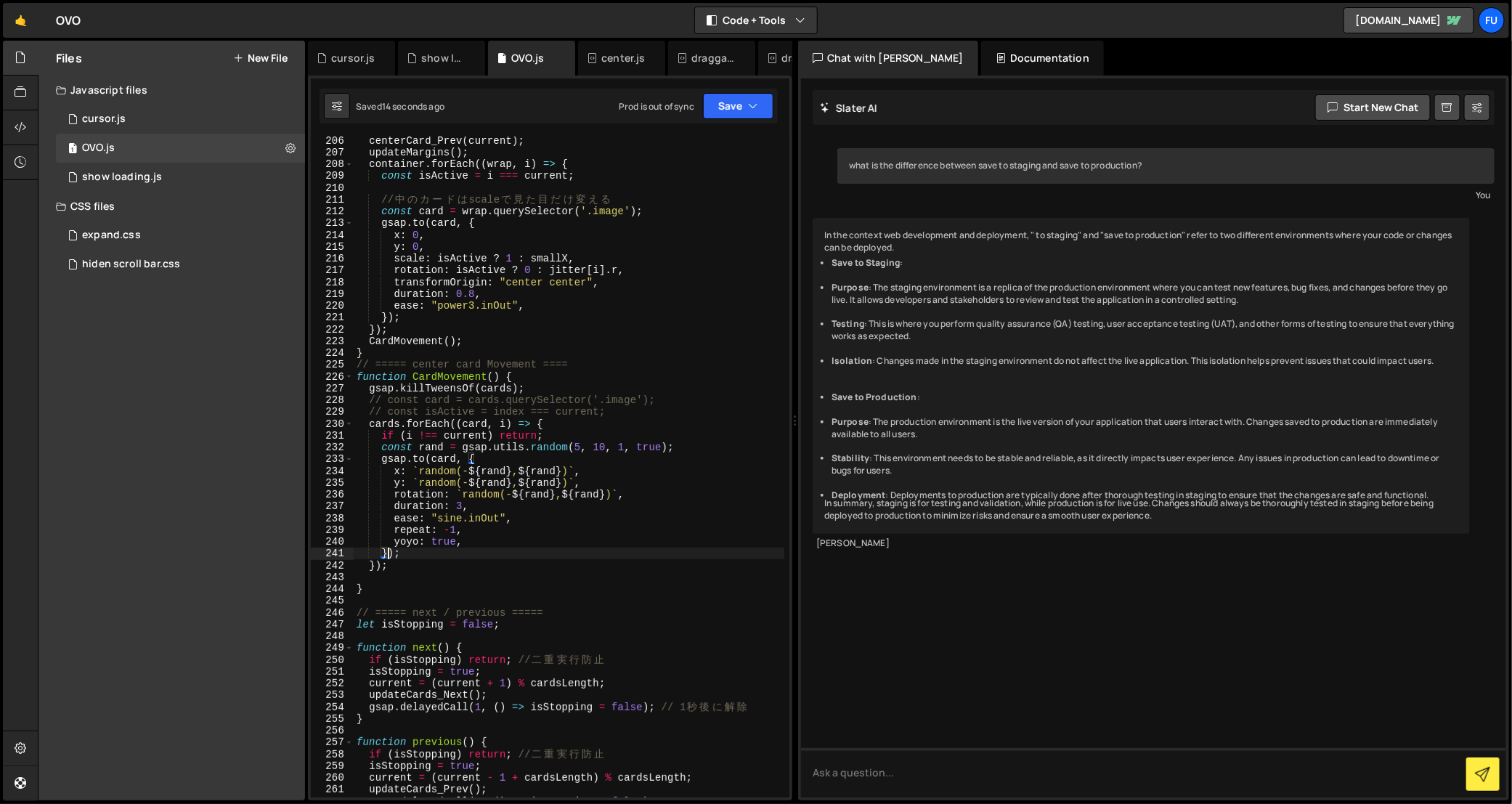
scroll to position [2484, 0]
click at [597, 411] on div "centerCard_Prev ( current ) ; updateMargins ( ) ; container . forEach (( wrap ,…" at bounding box center [569, 474] width 431 height 685
click at [597, 421] on div "centerCard_Prev ( current ) ; updateMargins ( ) ; container . forEach (( wrap ,…" at bounding box center [569, 474] width 431 height 685
click at [599, 435] on div "centerCard_Prev ( current ) ; updateMargins ( ) ; container . forEach (( wrap ,…" at bounding box center [569, 474] width 431 height 685
drag, startPoint x: 478, startPoint y: 337, endPoint x: 338, endPoint y: 343, distance: 140.1
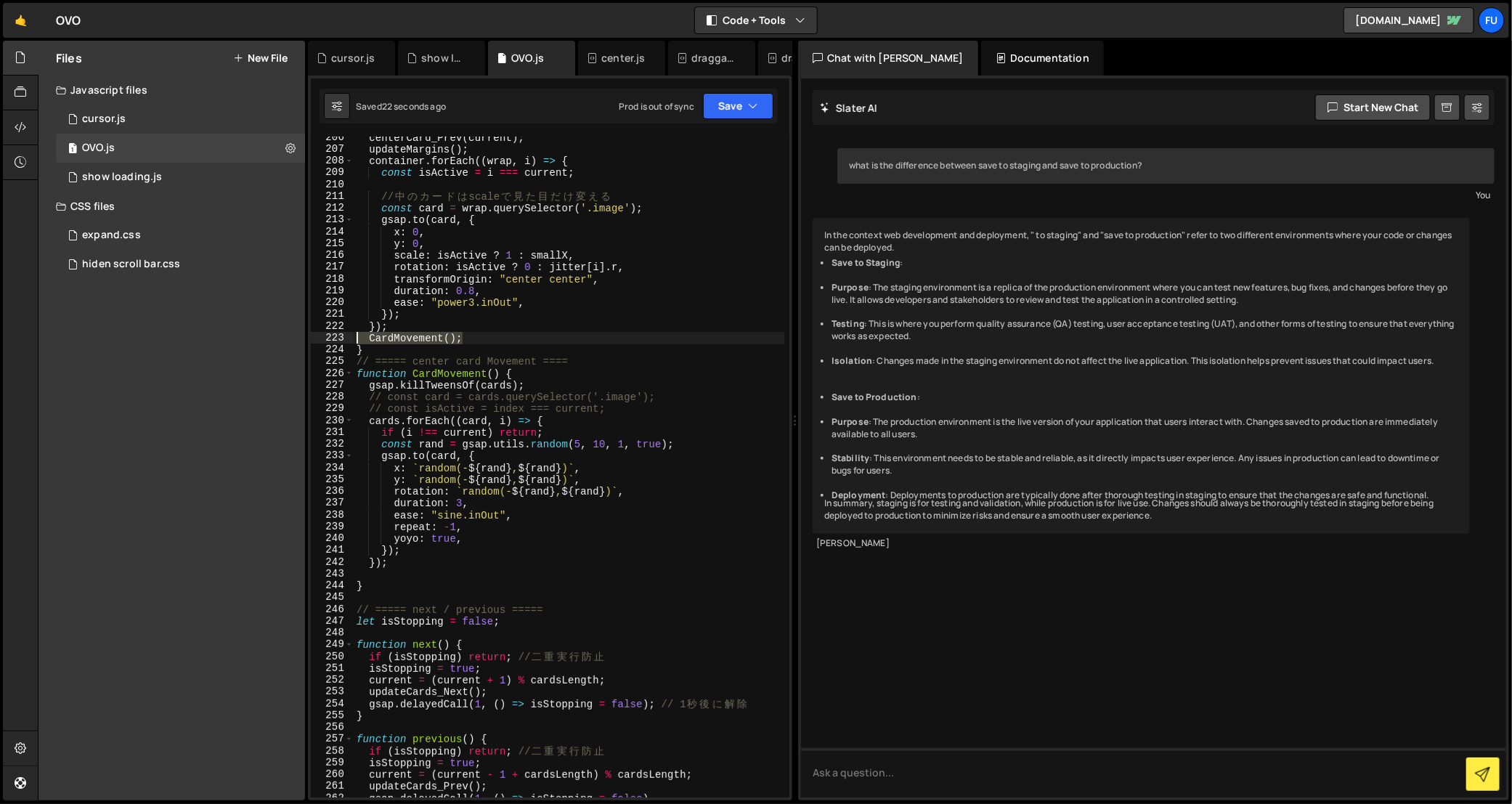
click at [338, 343] on div "if (i !== current) return; 206 207 208 209 210 211 212 213 214 215 216 217 218 …" at bounding box center [550, 467] width 479 height 661
type textarea "CardMovement();"
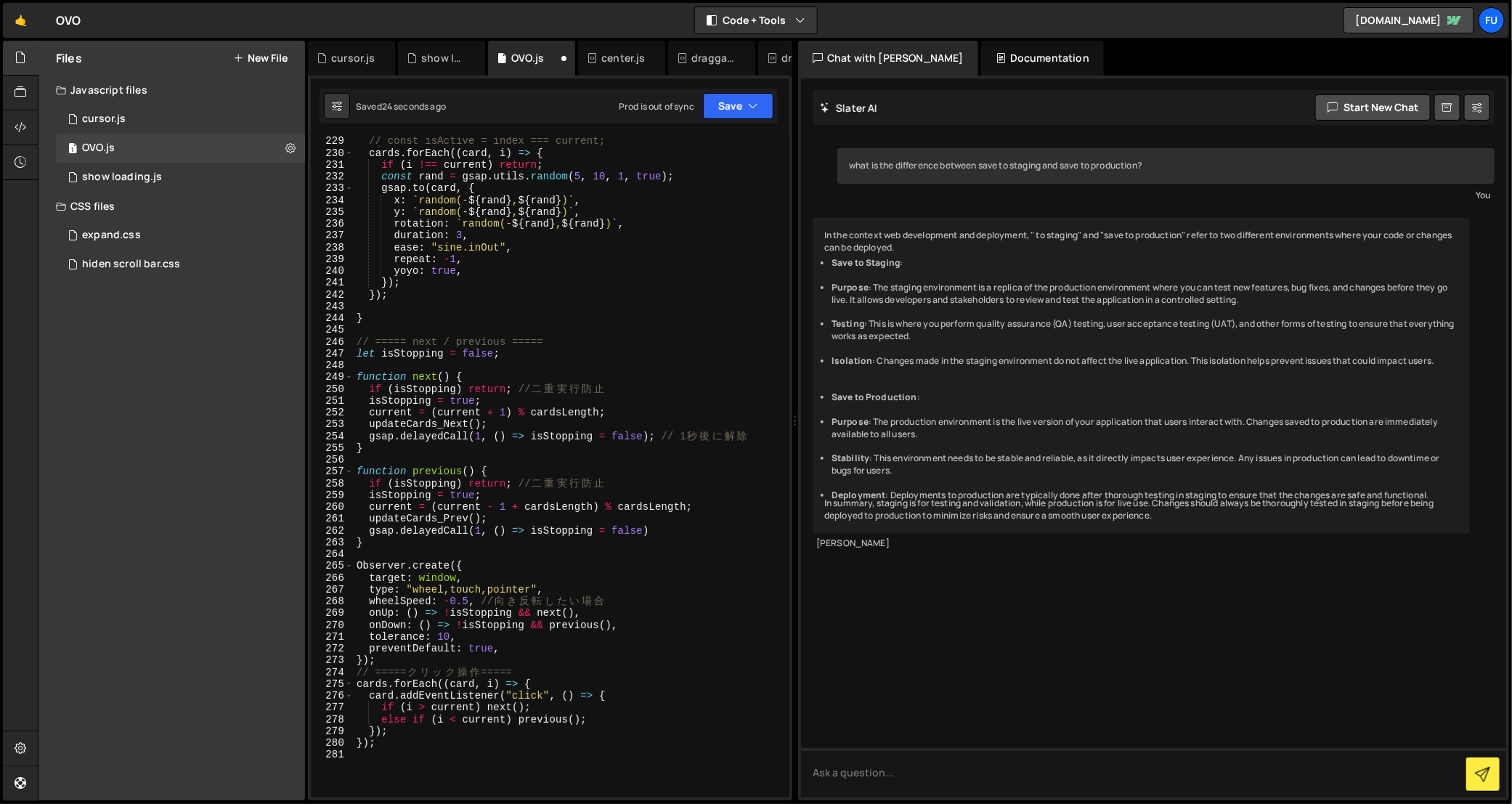
scroll to position [2768, 0]
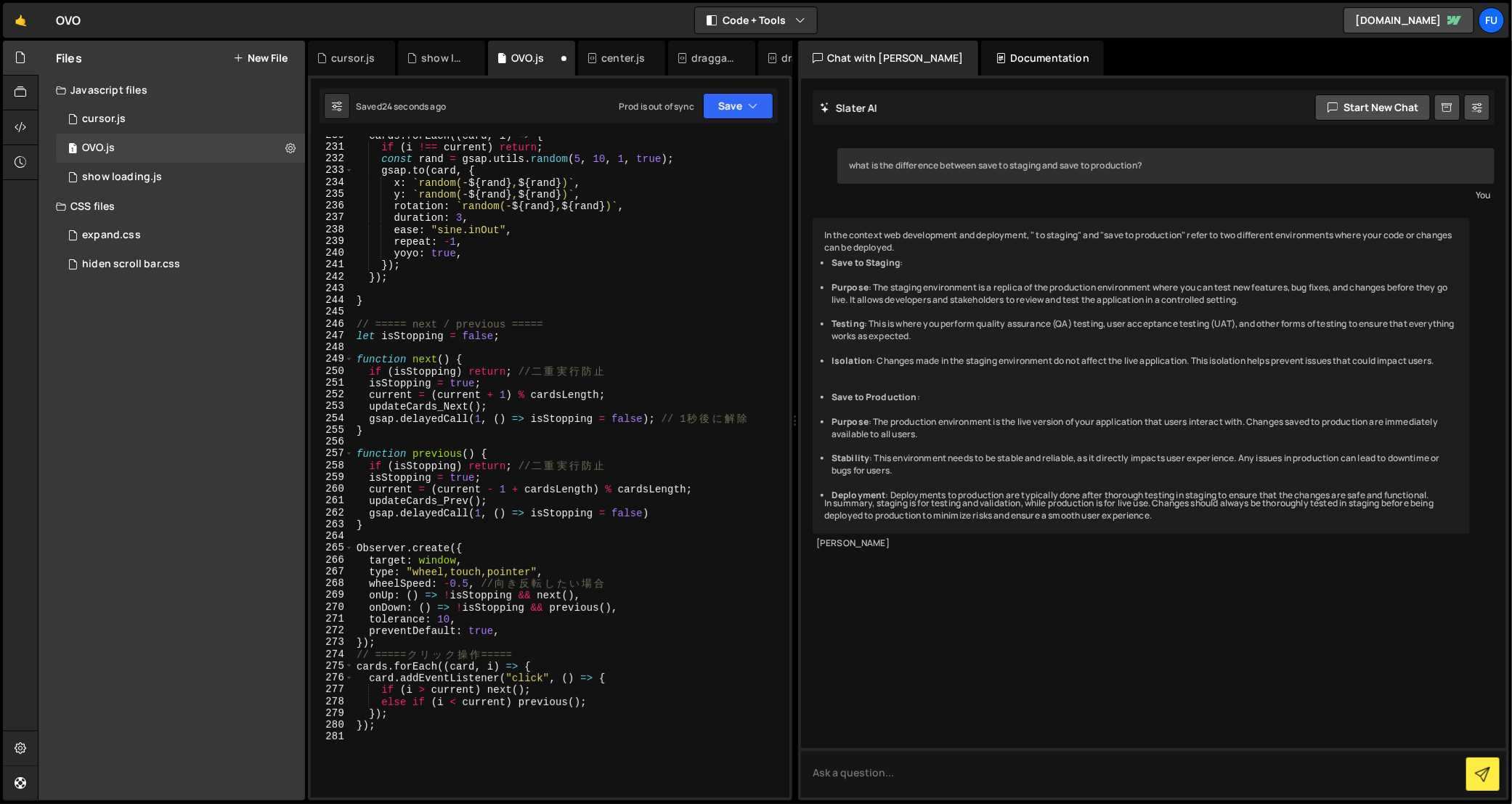
click at [580, 411] on div "cards . forEach (( card , i ) => { if ( i !== current ) return ; const rand = g…" at bounding box center [569, 472] width 431 height 685
type textarea "updateCards_Next();"
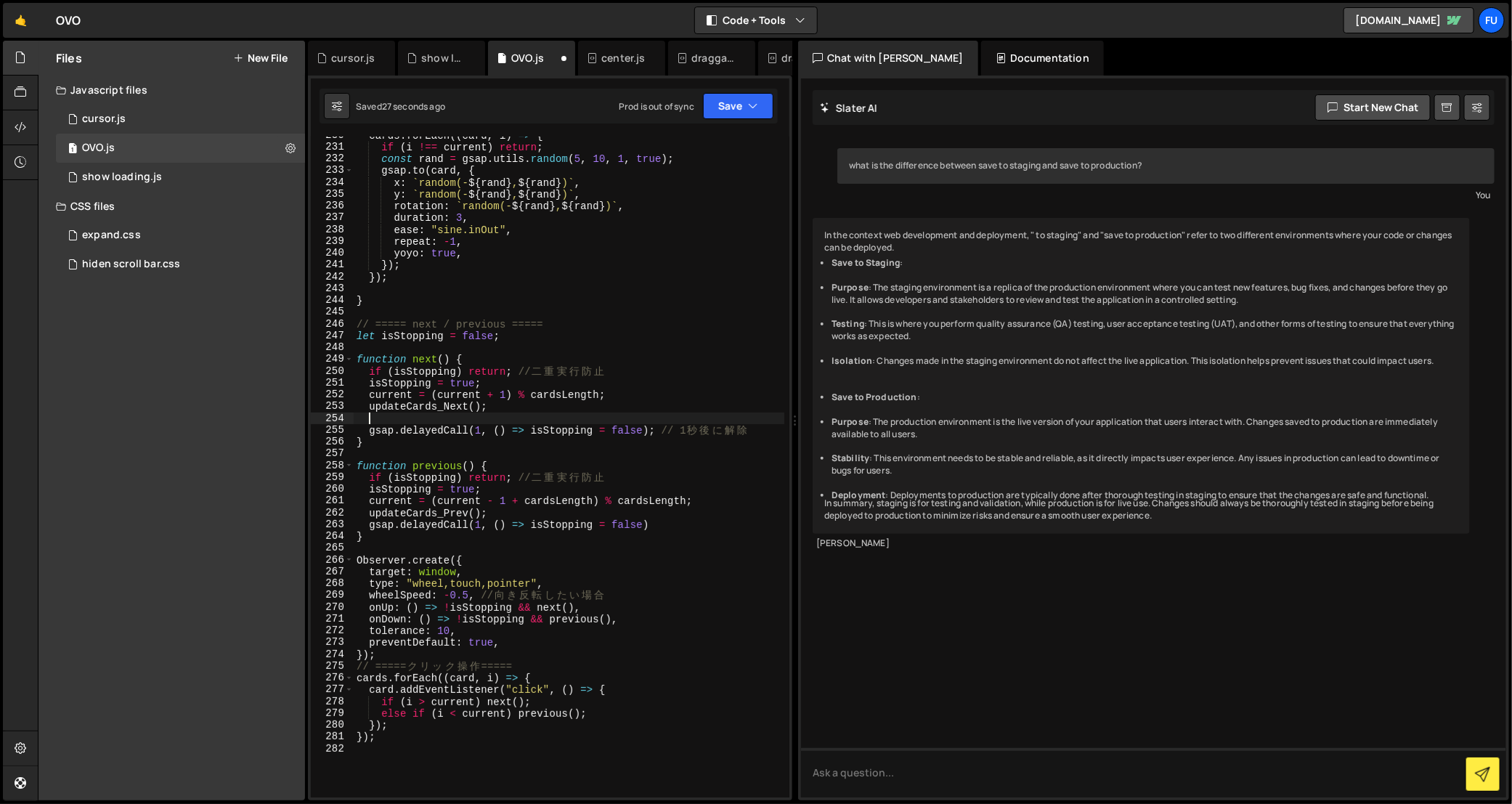
paste textarea "CardMovement();"
click at [521, 513] on div "cards . forEach (( card , i ) => { if ( i !== current ) return ; const rand = g…" at bounding box center [569, 472] width 431 height 685
type textarea "updateCards_Prev();"
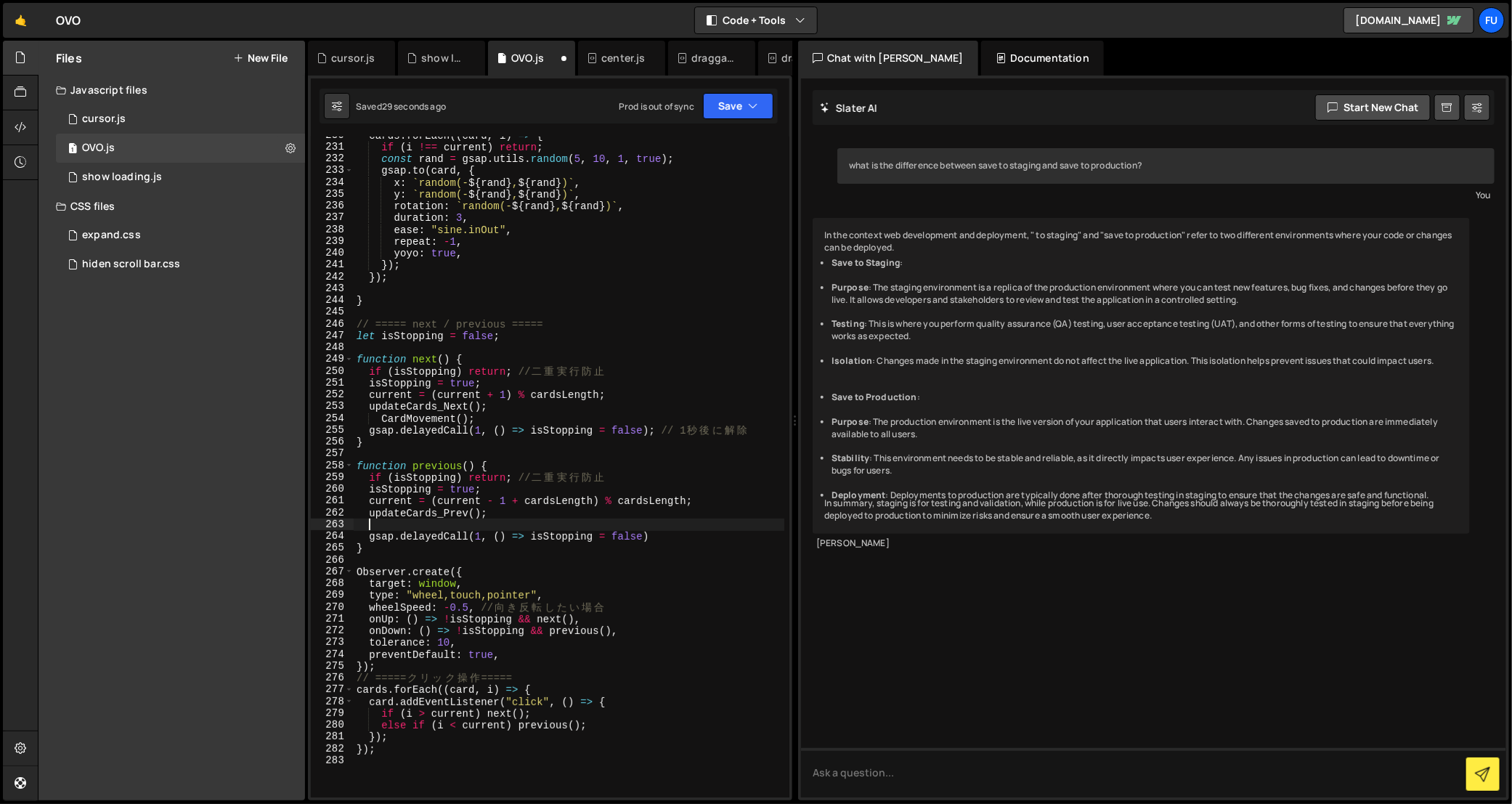
paste textarea "CardMovement();"
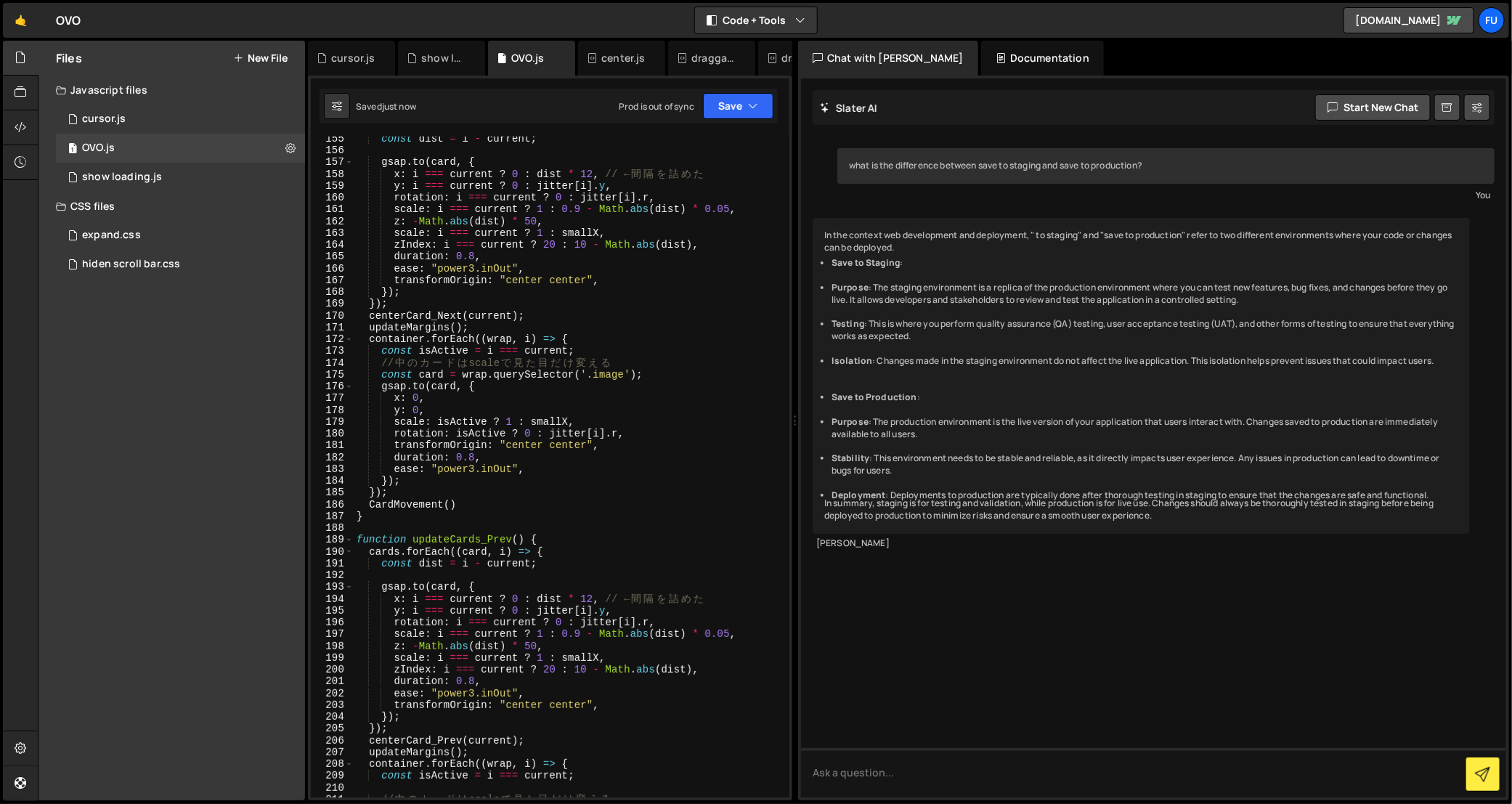
scroll to position [1880, 0]
drag, startPoint x: 463, startPoint y: 500, endPoint x: 354, endPoint y: 500, distance: 109.0
click at [354, 500] on div "const dist = i - current ; gsap . to ( card , { x : i === current ? 0 : dist * …" at bounding box center [569, 475] width 431 height 685
type textarea "CardMovement()"
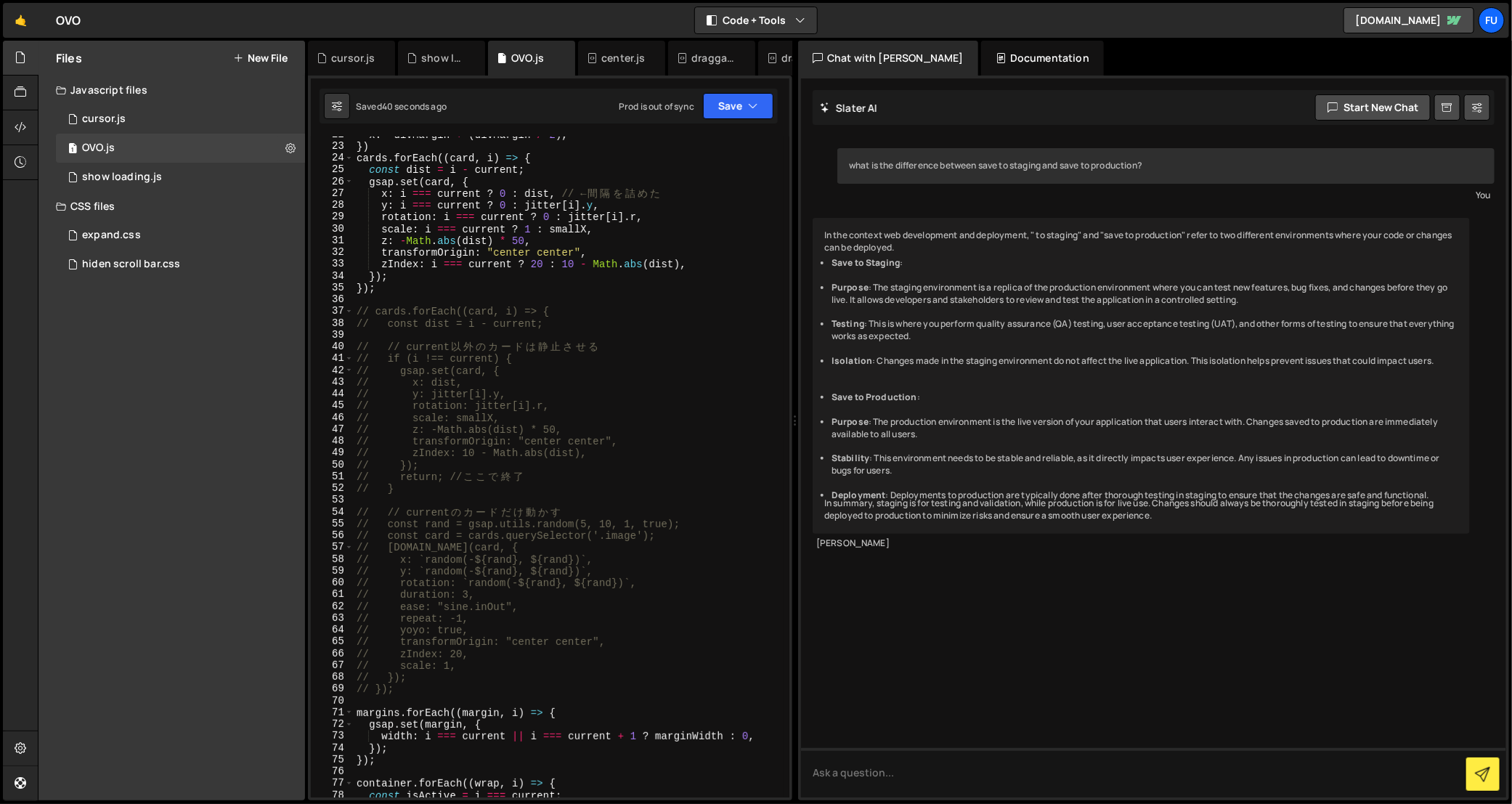
scroll to position [265, 0]
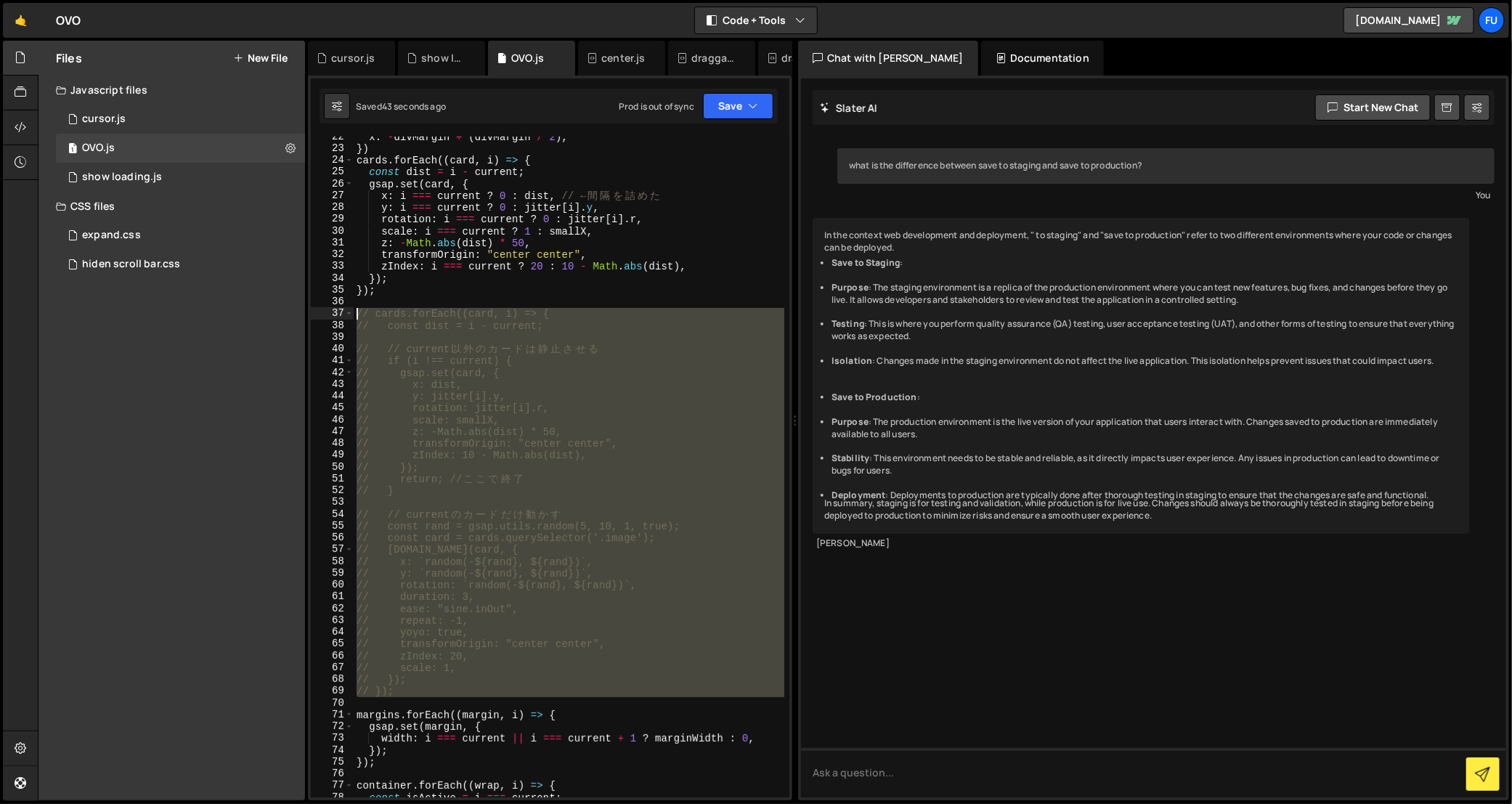
drag, startPoint x: 422, startPoint y: 701, endPoint x: 330, endPoint y: 316, distance: 395.8
click at [330, 316] on div "}); 22 23 24 25 26 27 28 29 30 31 32 33 34 35 36 37 38 39 40 41 42 43 44 45 46 …" at bounding box center [550, 467] width 479 height 661
type textarea "// cards.forEach((card, i) => { // const dist = i - current;"
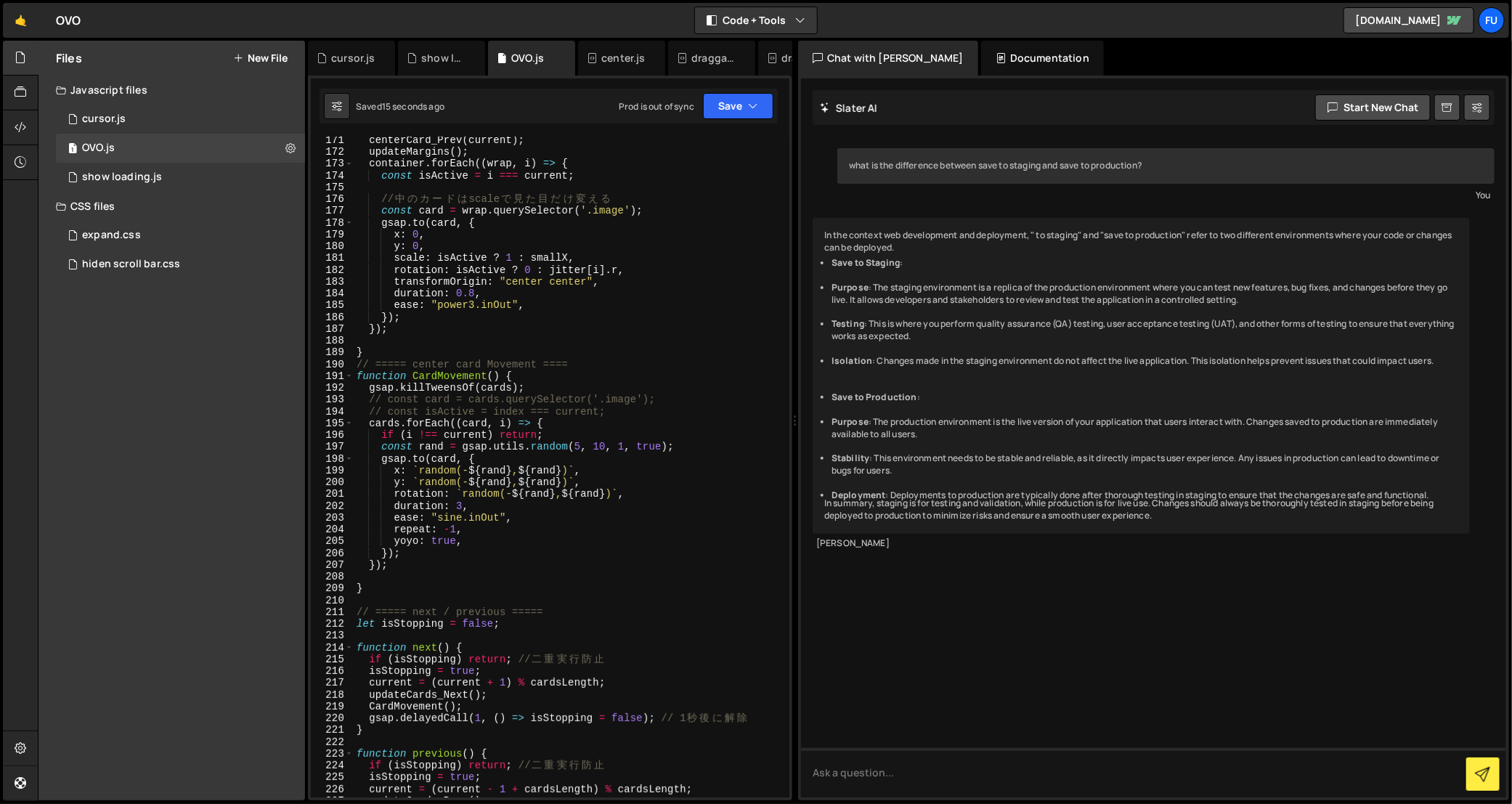
scroll to position [2066, 0]
click at [534, 385] on div "centerCard_Prev ( current ) ; updateMargins ( ) ; container . forEach (( wrap ,…" at bounding box center [569, 476] width 431 height 685
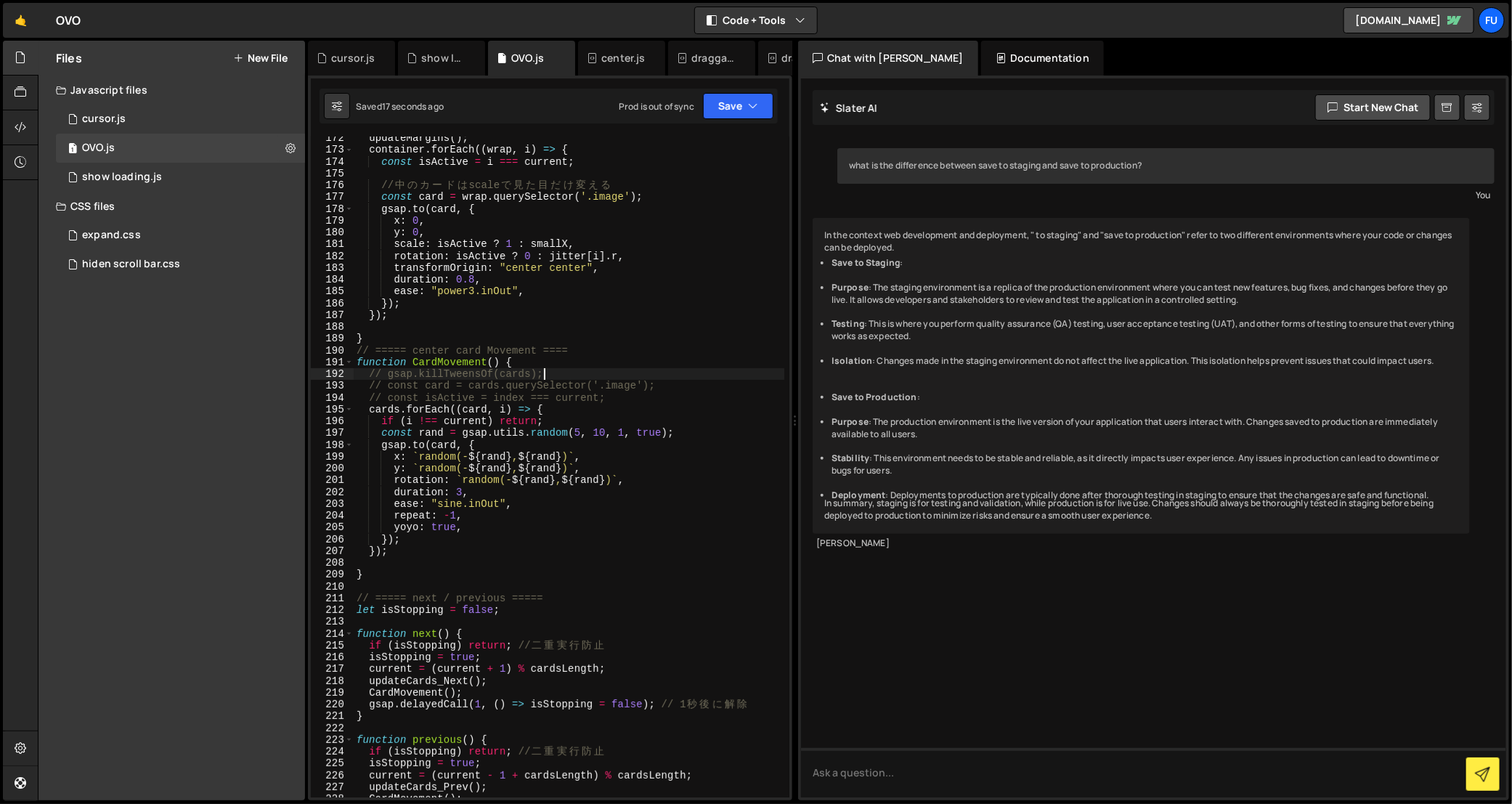
scroll to position [2080, 0]
click at [553, 422] on div "updateMargins ( ) ; container . forEach (( wrap , i ) => { const isActive = i =…" at bounding box center [569, 475] width 431 height 685
click at [411, 453] on div "updateMargins ( ) ; container . forEach (( wrap , i ) => { const isActive = i =…" at bounding box center [569, 475] width 431 height 685
click at [550, 416] on div "updateMargins ( ) ; container . forEach (( wrap , i ) => { const isActive = i =…" at bounding box center [569, 475] width 431 height 685
click at [414, 455] on div "updateMargins ( ) ; container . forEach (( wrap , i ) => { const isActive = i =…" at bounding box center [569, 475] width 431 height 685
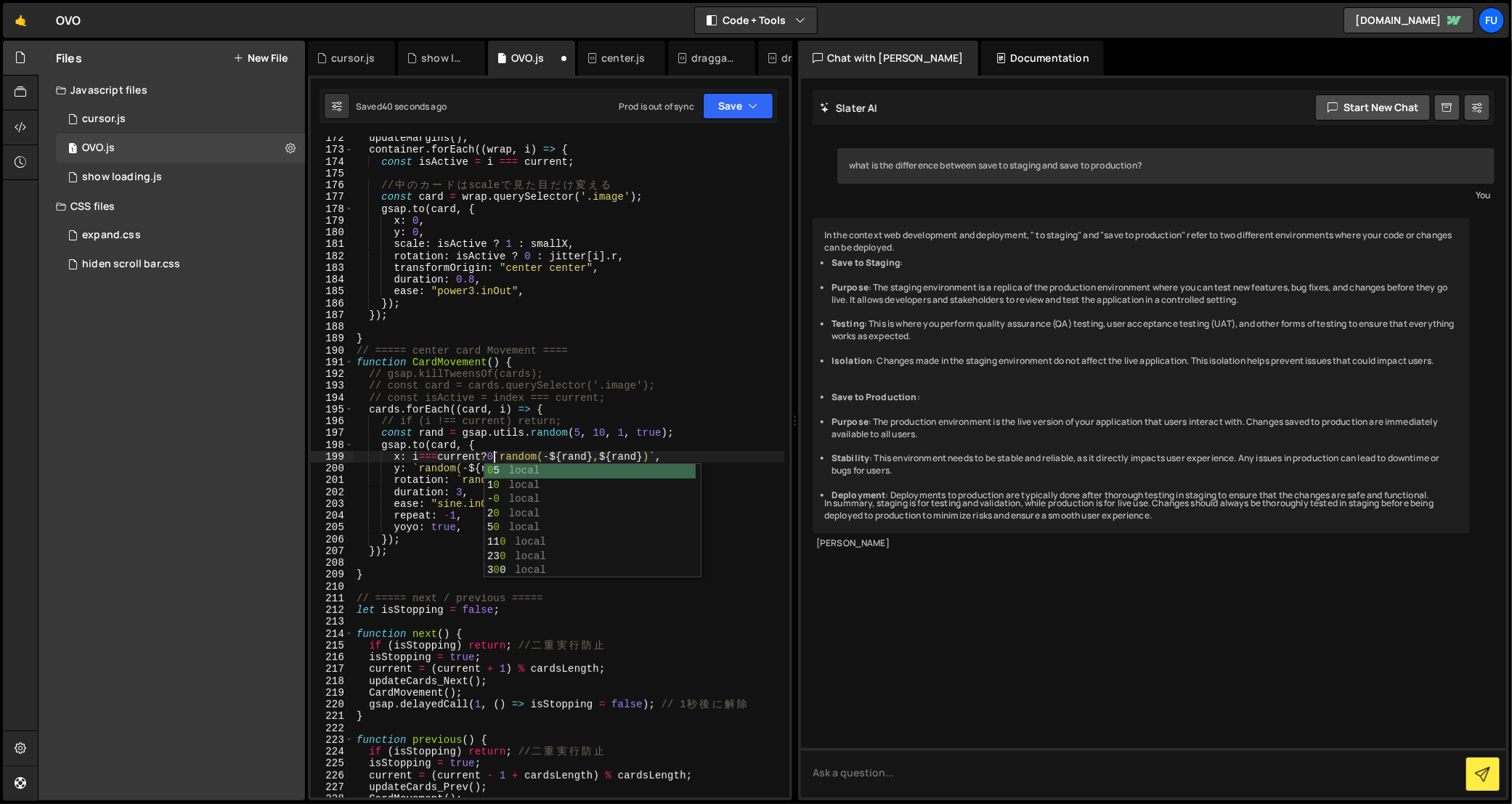
scroll to position [0, 10]
click at [650, 454] on div "updateMargins ( ) ; container . forEach (( wrap , i ) => { const isActive = i =…" at bounding box center [569, 475] width 431 height 685
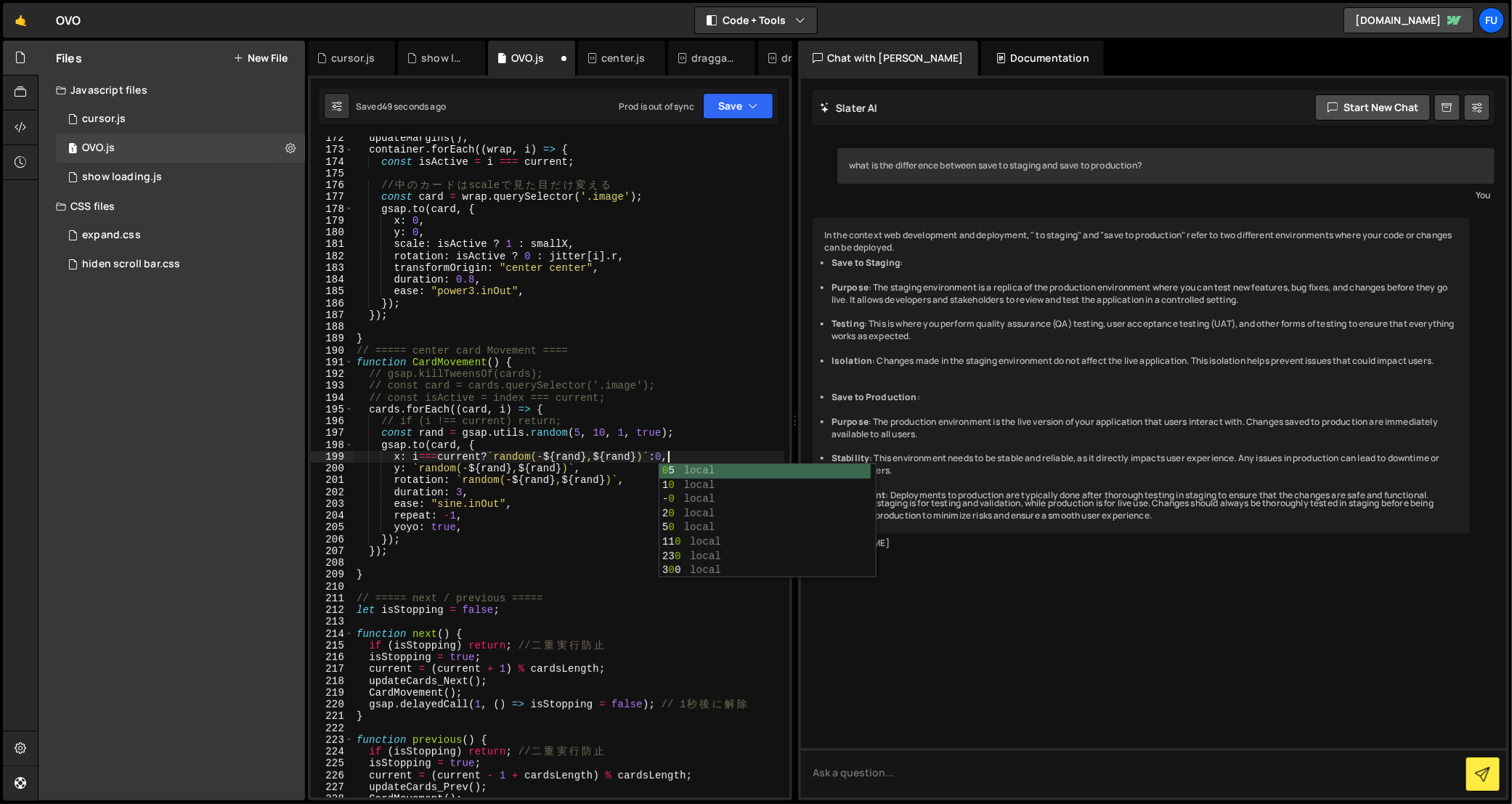
scroll to position [0, 22]
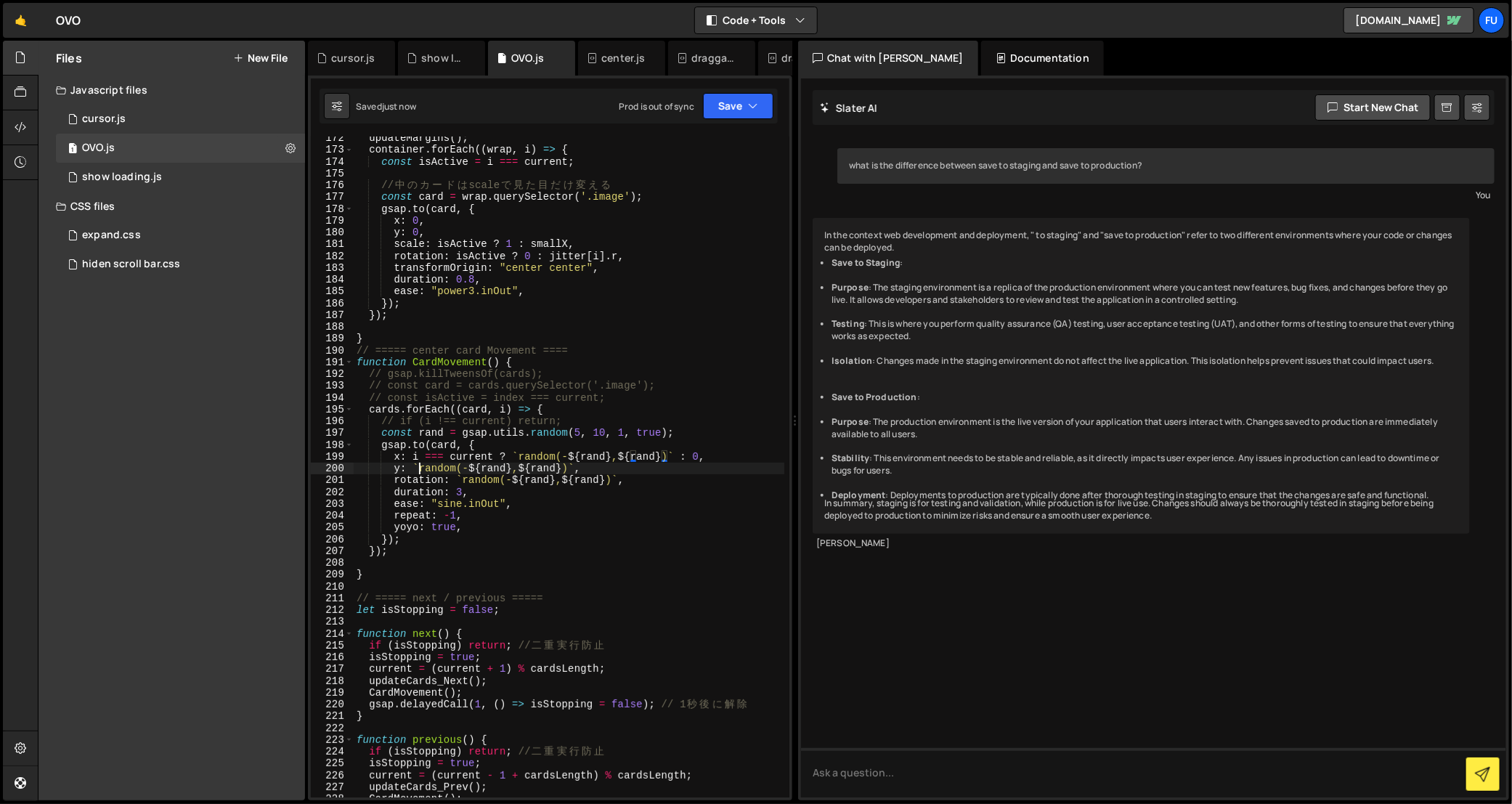
click at [416, 468] on div "updateMargins ( ) ; container . forEach (( wrap , i ) => { const isActive = i =…" at bounding box center [569, 475] width 431 height 685
drag, startPoint x: 505, startPoint y: 455, endPoint x: 410, endPoint y: 454, distance: 95.0
click at [410, 454] on div "updateMargins ( ) ; container . forEach (( wrap , i ) => { const isActive = i =…" at bounding box center [569, 475] width 431 height 685
click at [411, 463] on div "updateMargins ( ) ; container . forEach (( wrap , i ) => { const isActive = i =…" at bounding box center [569, 475] width 431 height 685
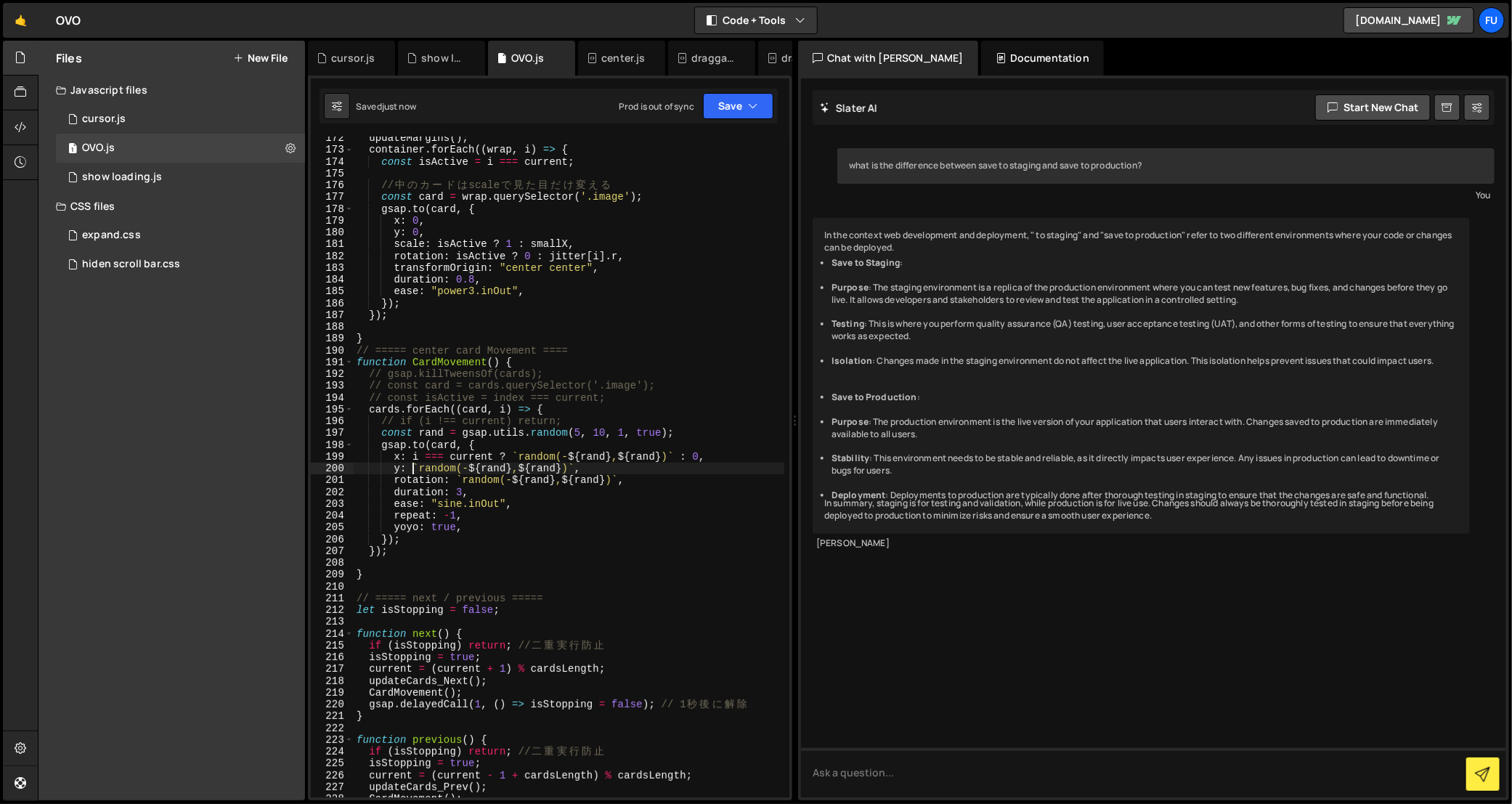
paste textarea "i === current ?"
drag, startPoint x: 707, startPoint y: 453, endPoint x: 684, endPoint y: 453, distance: 23.0
click at [684, 453] on div "updateMargins ( ) ; container . forEach (( wrap , i ) => { const isActive = i =…" at bounding box center [569, 475] width 431 height 685
click at [680, 468] on div "updateMargins ( ) ; container . forEach (( wrap , i ) => { const isActive = i =…" at bounding box center [569, 475] width 431 height 685
paste textarea ": 0"
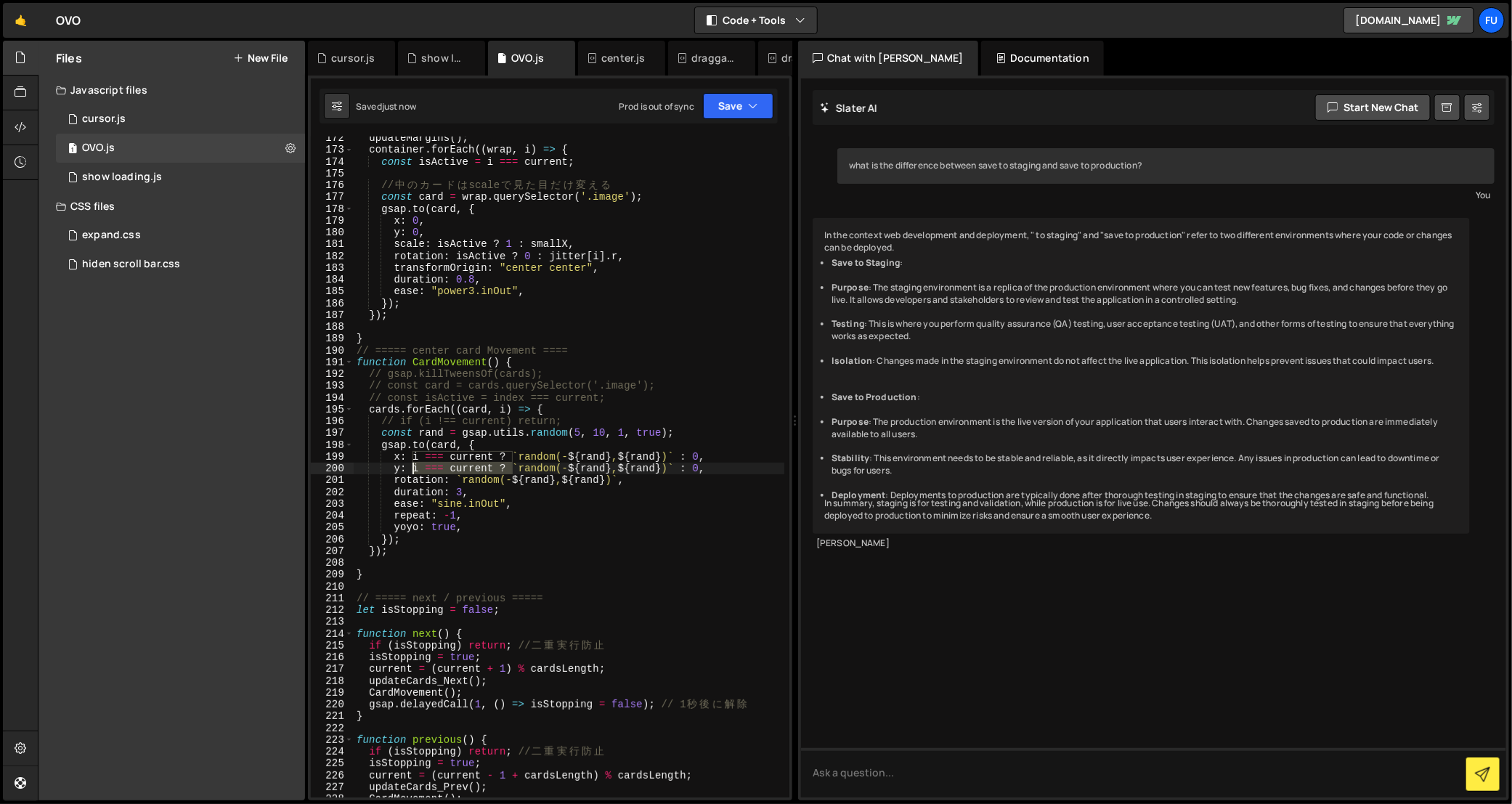
drag, startPoint x: 512, startPoint y: 472, endPoint x: 413, endPoint y: 472, distance: 99.0
click at [413, 472] on div "updateMargins ( ) ; container . forEach (( wrap , i ) => { const isActive = i =…" at bounding box center [569, 475] width 431 height 685
click at [457, 479] on div "updateMargins ( ) ; container . forEach (( wrap , i ) => { const isActive = i =…" at bounding box center [569, 475] width 431 height 685
paste textarea "i === current ?"
click at [723, 477] on div "updateMargins ( ) ; container . forEach (( wrap , i ) => { const isActive = i =…" at bounding box center [569, 475] width 431 height 685
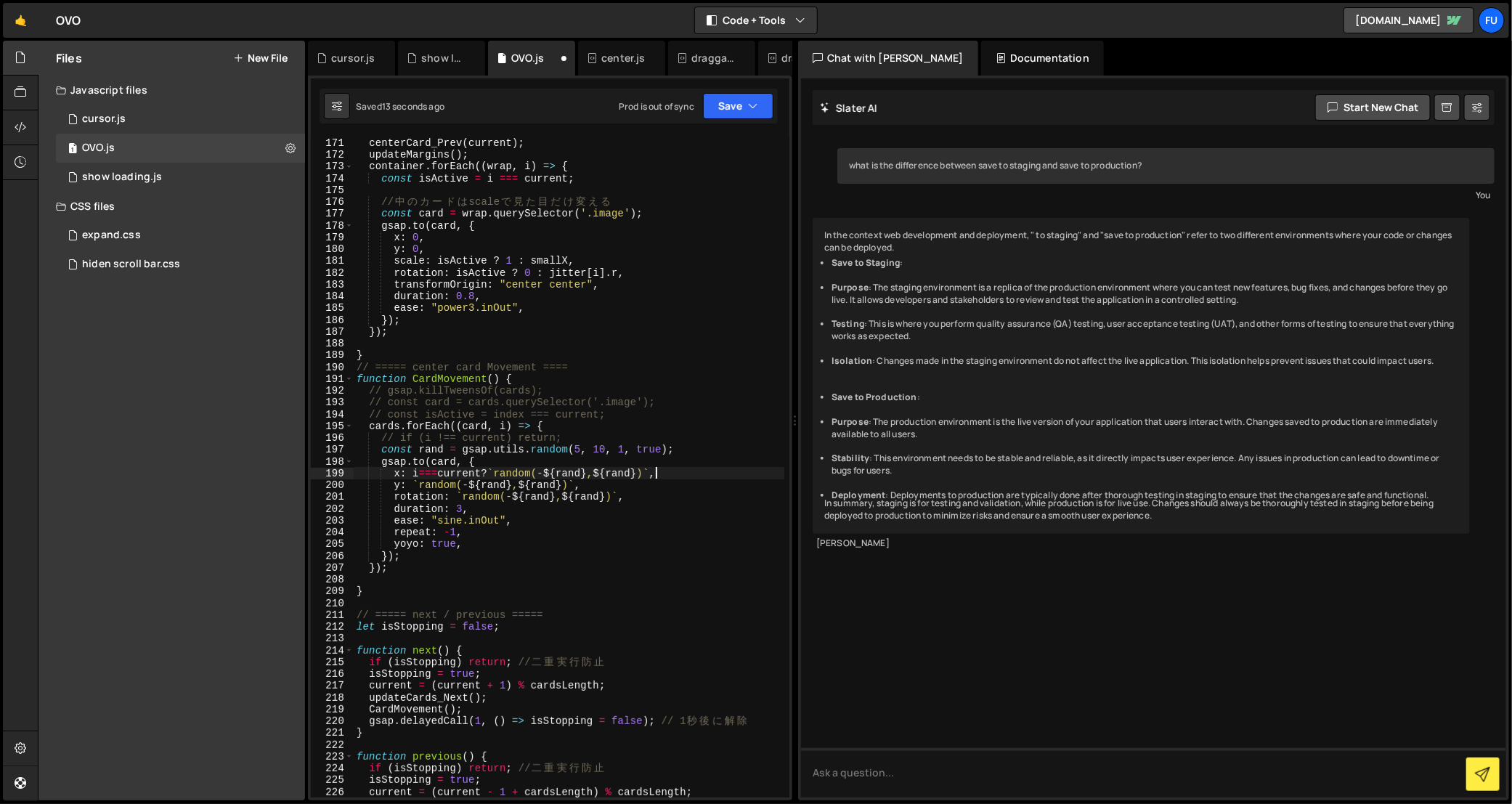
scroll to position [2065, 0]
type textarea "if (i !== current) return;"
click at [684, 437] on div "}) ; centerCard_Prev ( current ) ; updateMargins ( ) ; container . forEach (( w…" at bounding box center [569, 467] width 431 height 685
click at [1193, 385] on ul "Save to Staging : Purpose : The staging environment is a replica of the product…" at bounding box center [1141, 379] width 634 height 244
